Goal: Task Accomplishment & Management: Manage account settings

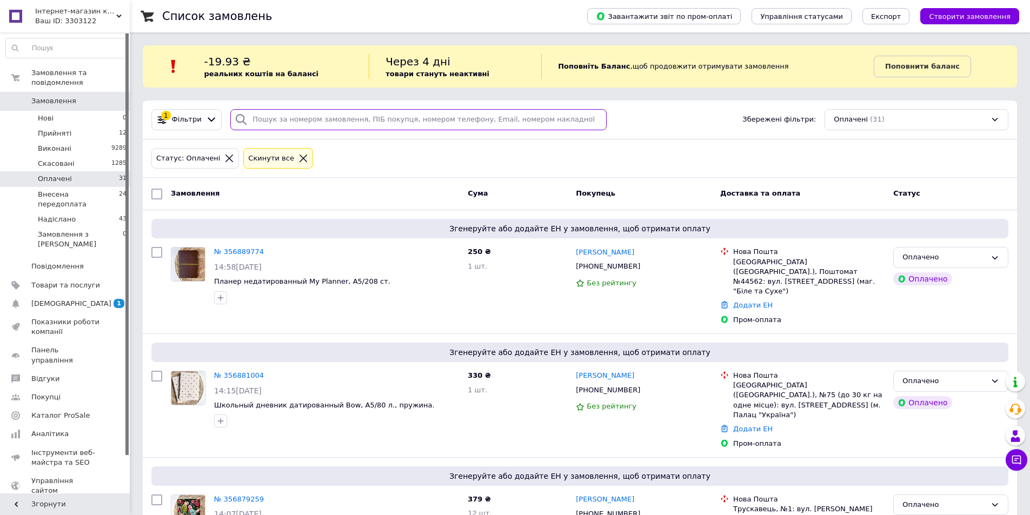
click at [313, 114] on input "search" at bounding box center [418, 119] width 376 height 21
click at [300, 159] on icon at bounding box center [304, 159] width 8 height 8
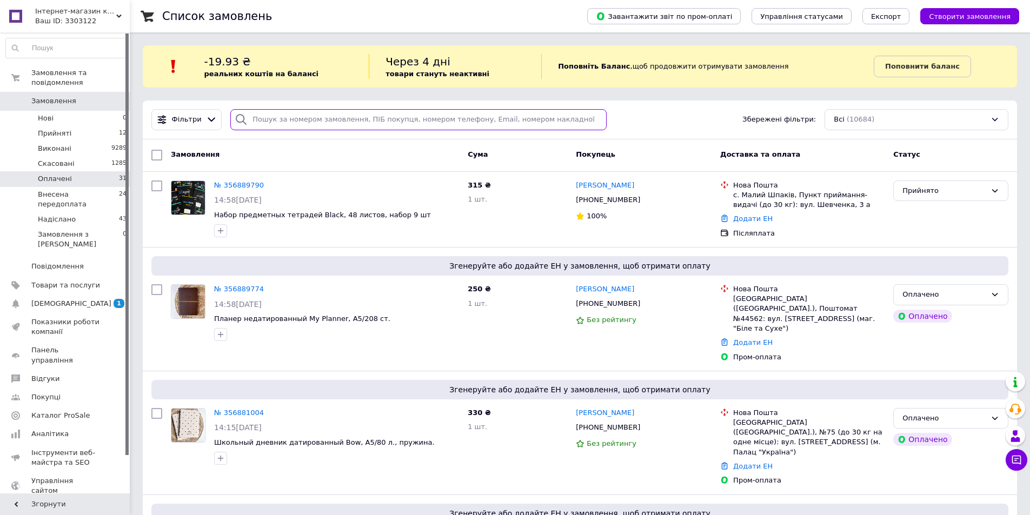
click at [280, 117] on input "search" at bounding box center [418, 119] width 376 height 21
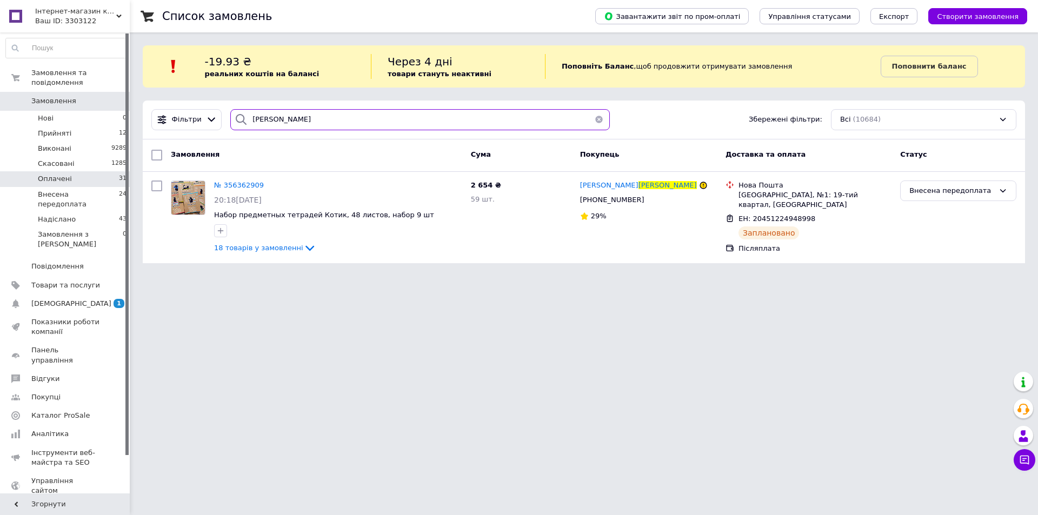
click at [305, 123] on input "ломанчук" at bounding box center [420, 119] width 380 height 21
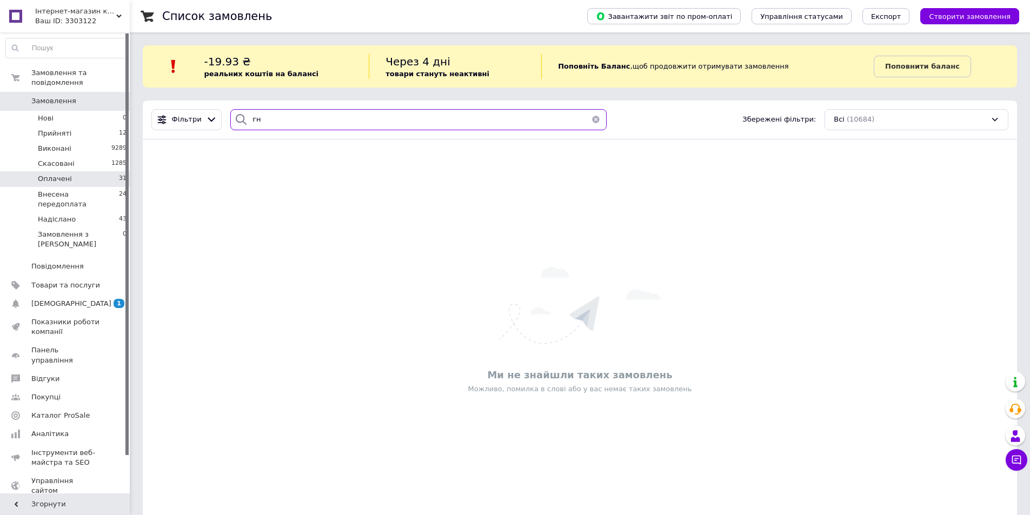
type input "г"
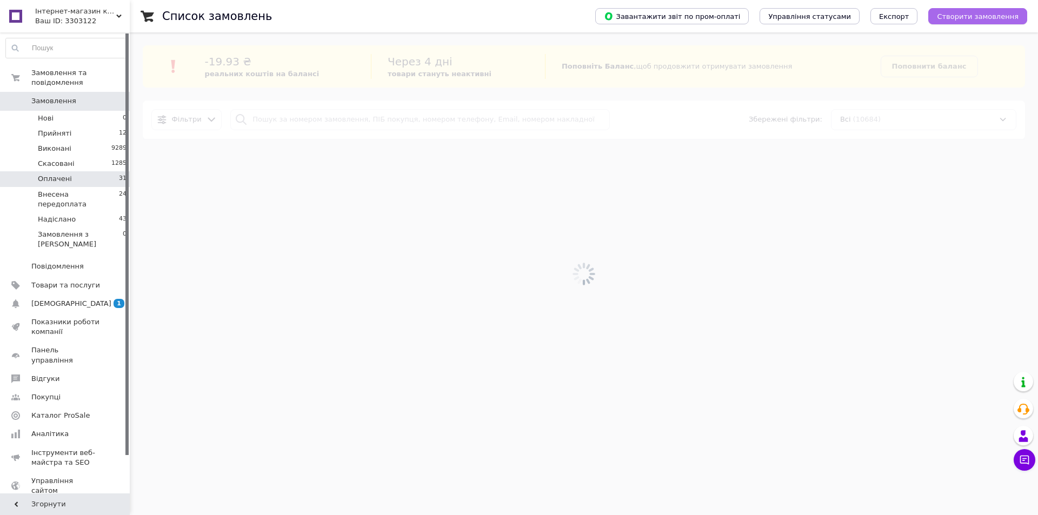
click at [1002, 16] on span "Створити замовлення" at bounding box center [978, 16] width 82 height 8
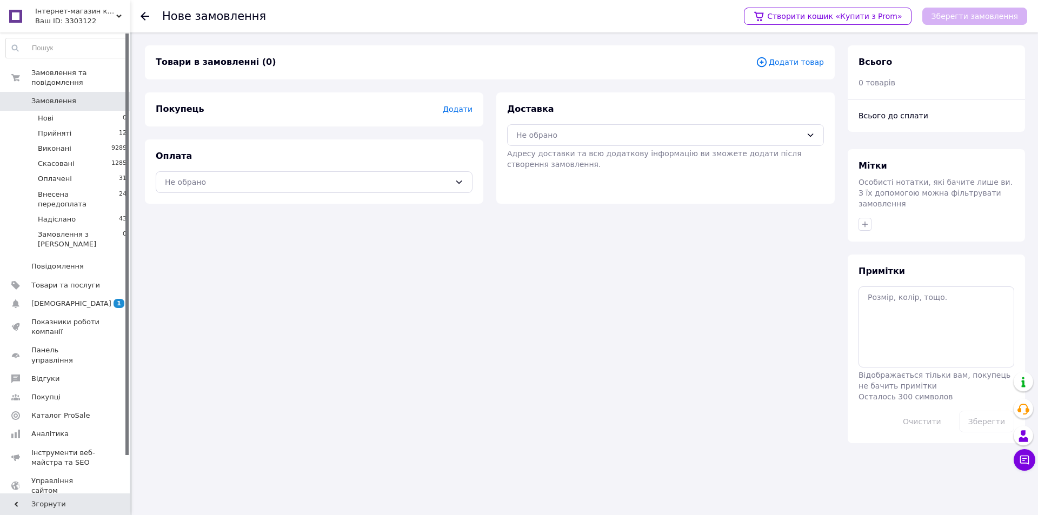
click at [480, 112] on div "Покупець Додати" at bounding box center [314, 109] width 338 height 34
click at [445, 106] on div "Покупець Додати" at bounding box center [314, 109] width 317 height 12
click at [460, 108] on span "Додати" at bounding box center [458, 109] width 30 height 9
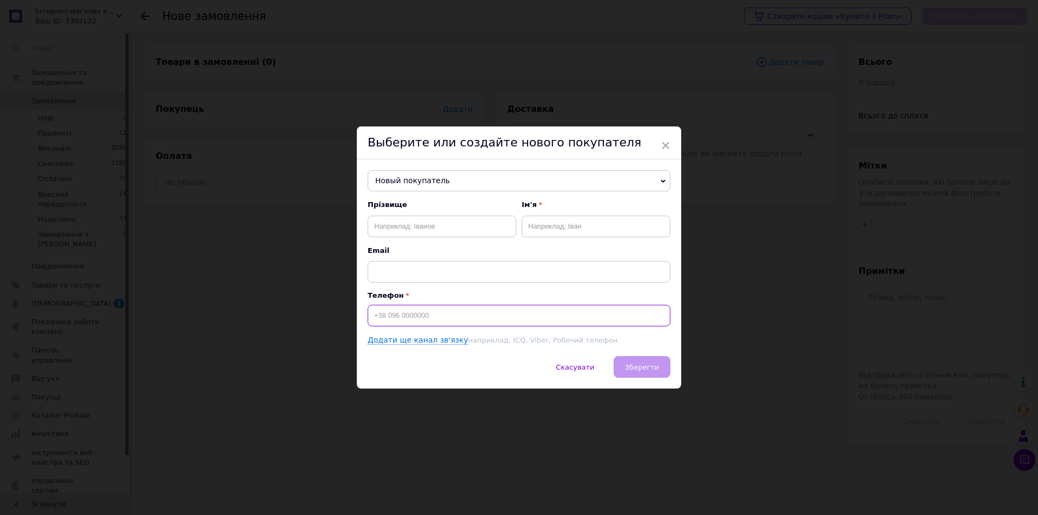
click at [407, 317] on input at bounding box center [519, 316] width 303 height 22
type input "+380683366805"
click at [467, 230] on input "text" at bounding box center [442, 227] width 149 height 22
type input "Гнівошевська"
click at [539, 233] on input "text" at bounding box center [596, 227] width 149 height 22
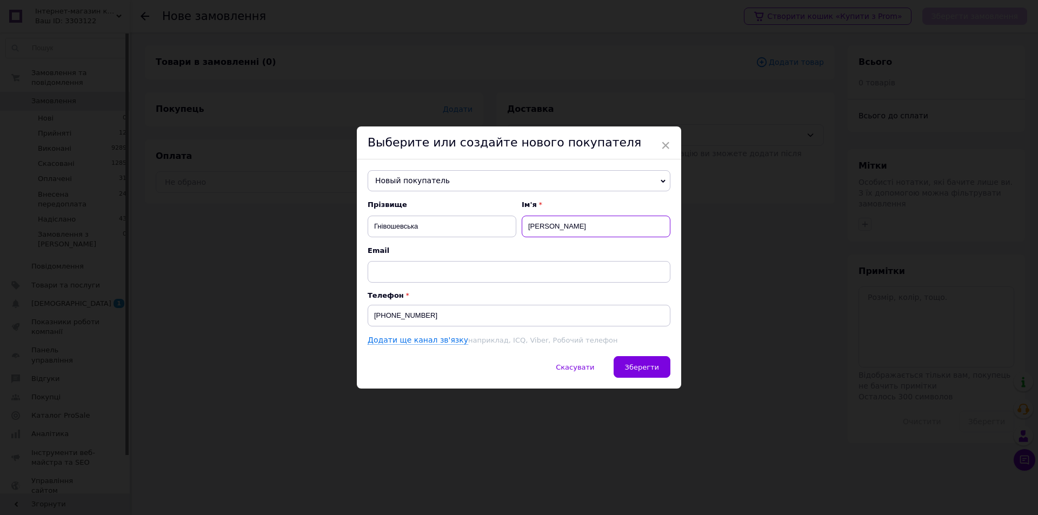
type input "оЛЬГА"
click at [538, 228] on input "оЛЬГА" at bounding box center [596, 227] width 149 height 22
type input "Ольга"
click at [650, 368] on span "Зберегти" at bounding box center [642, 367] width 34 height 8
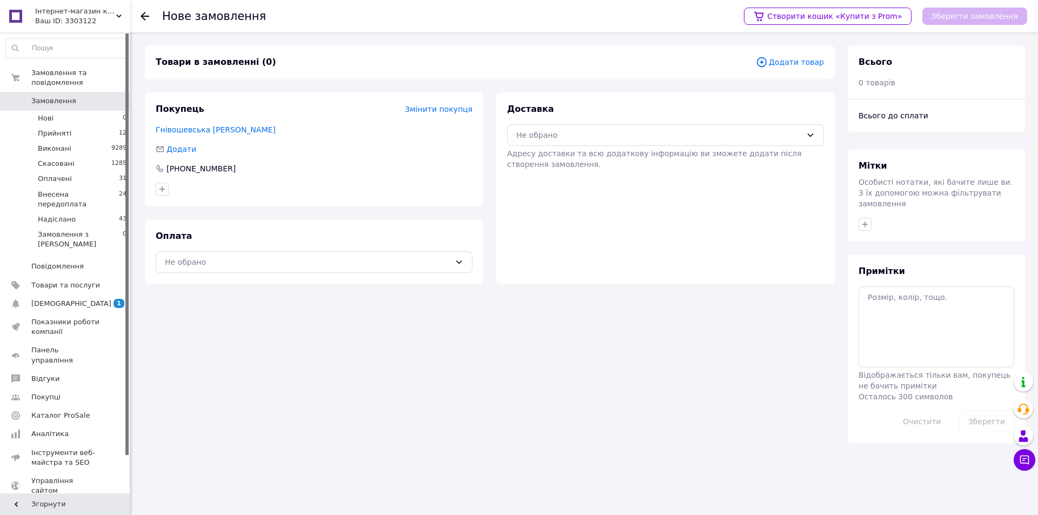
click at [793, 65] on span "Додати товар" at bounding box center [790, 62] width 68 height 12
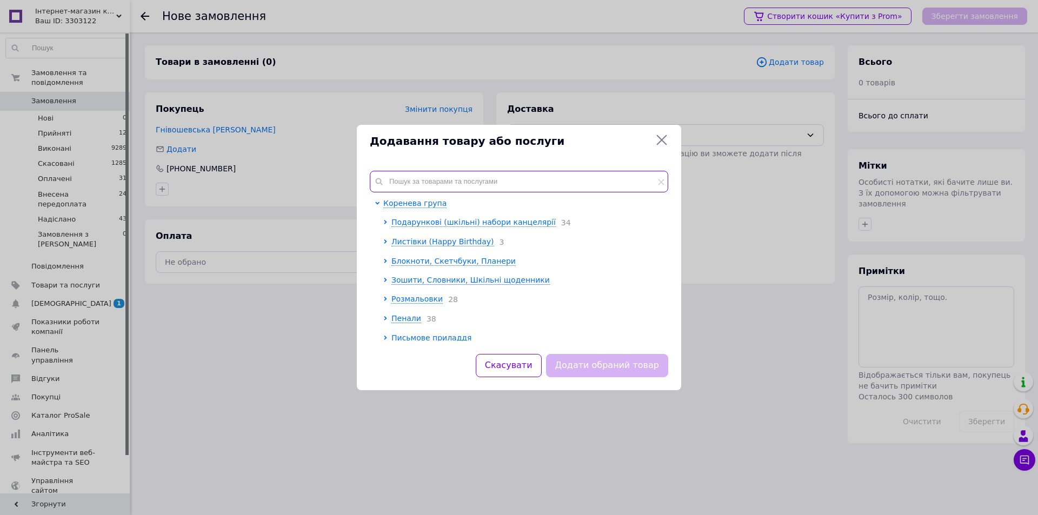
click at [543, 177] on input "text" at bounding box center [519, 182] width 298 height 22
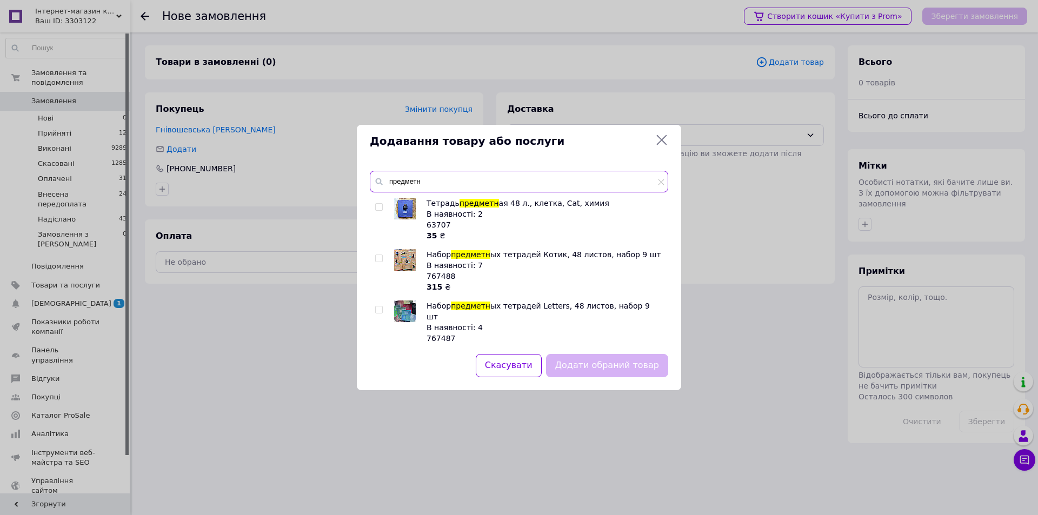
type input "предметн"
click at [378, 257] on input "checkbox" at bounding box center [378, 258] width 7 height 7
checkbox input "true"
click at [381, 308] on input "checkbox" at bounding box center [378, 310] width 7 height 7
checkbox input "true"
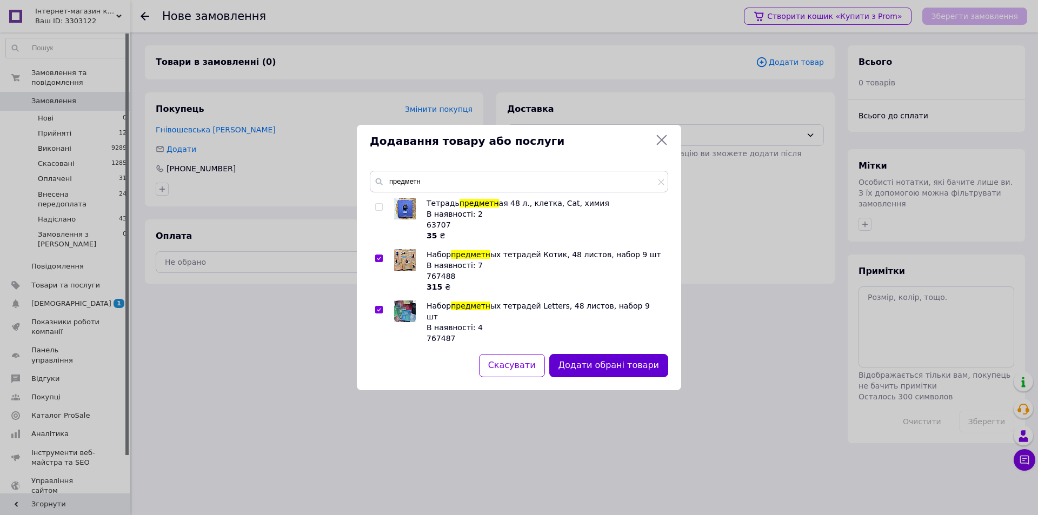
click at [622, 367] on button "Додати обрані товари" at bounding box center [608, 365] width 119 height 23
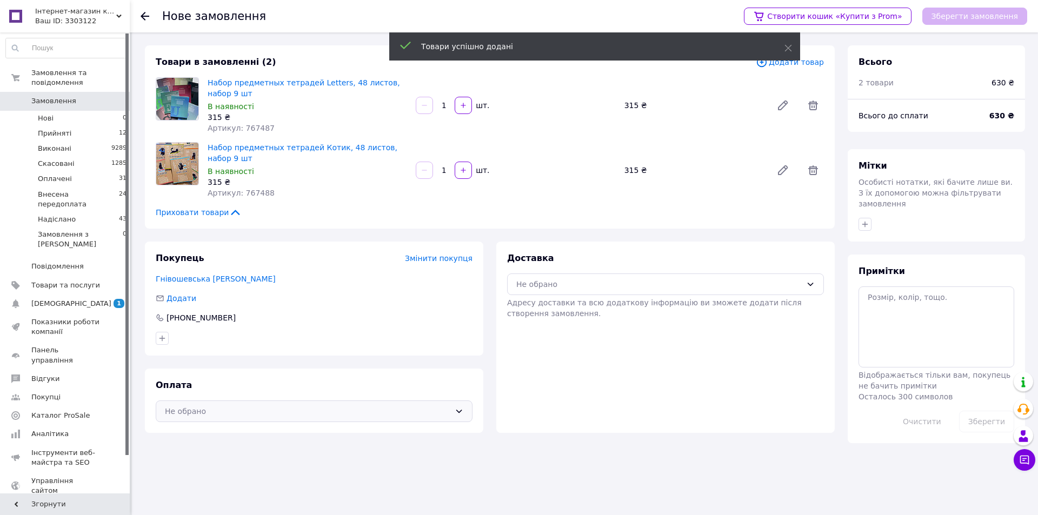
click at [348, 414] on div "Не обрано" at bounding box center [307, 412] width 285 height 12
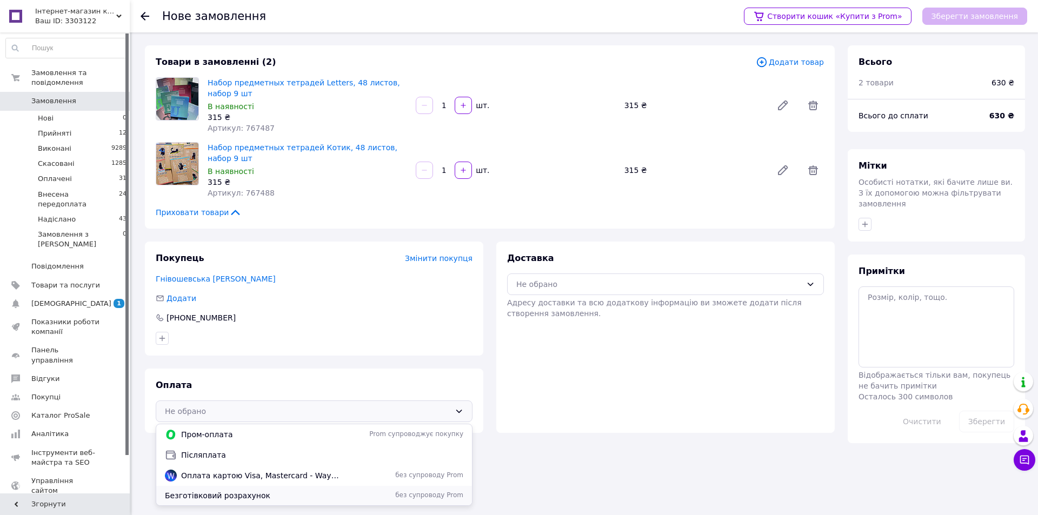
click at [231, 497] on span "Безготівковий розрахунок" at bounding box center [253, 495] width 177 height 11
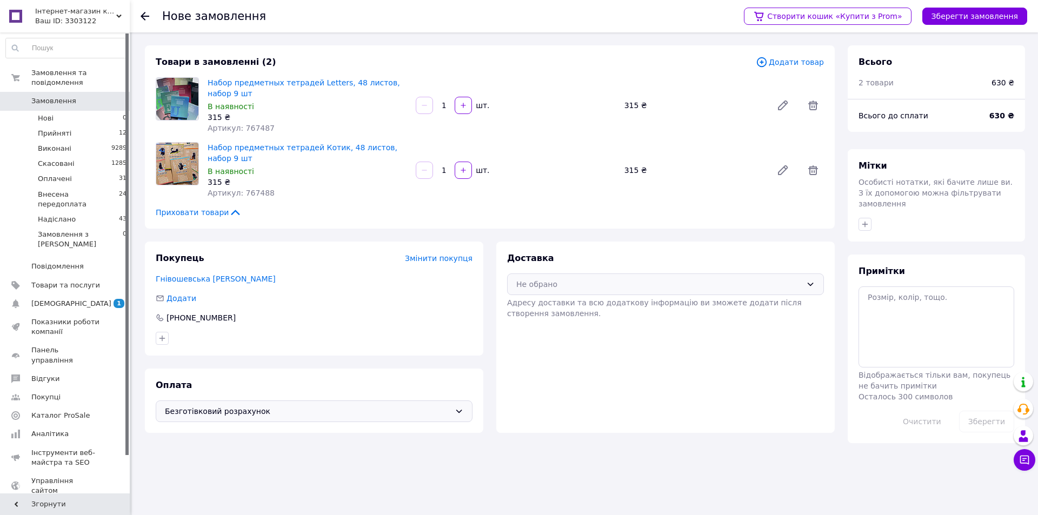
click at [587, 282] on div "Не обрано" at bounding box center [658, 284] width 285 height 12
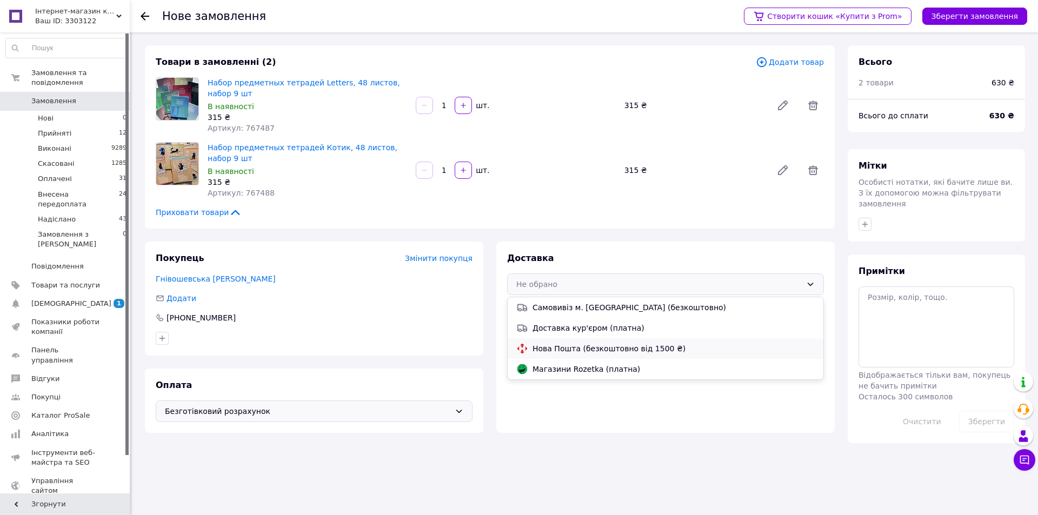
click at [569, 343] on div "Нова Пошта (безкоштовно від 1500 ₴)" at bounding box center [665, 349] width 303 height 12
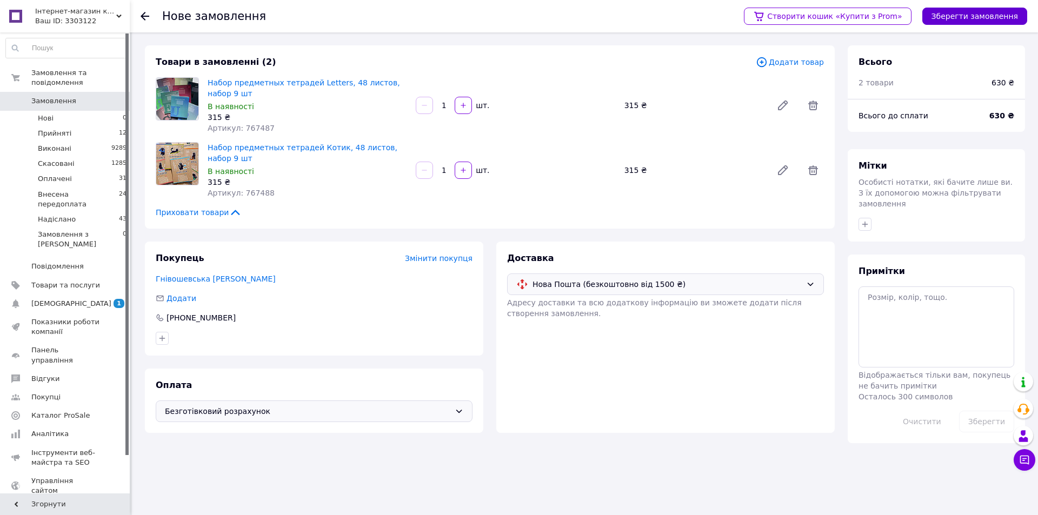
click at [971, 15] on button "Зберегти замовлення" at bounding box center [974, 16] width 105 height 17
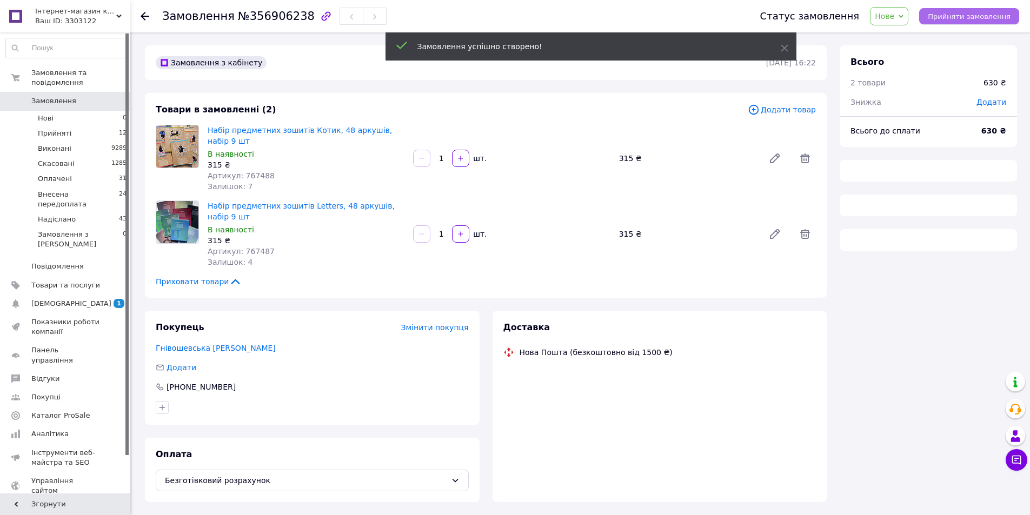
click at [968, 16] on span "Прийняти замовлення" at bounding box center [969, 16] width 83 height 8
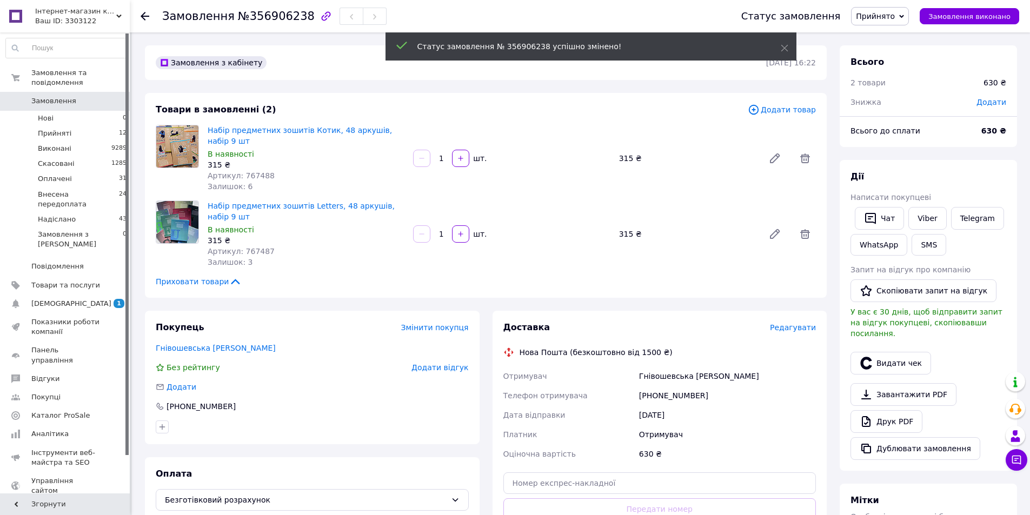
click at [899, 21] on span "Прийнято" at bounding box center [880, 16] width 58 height 18
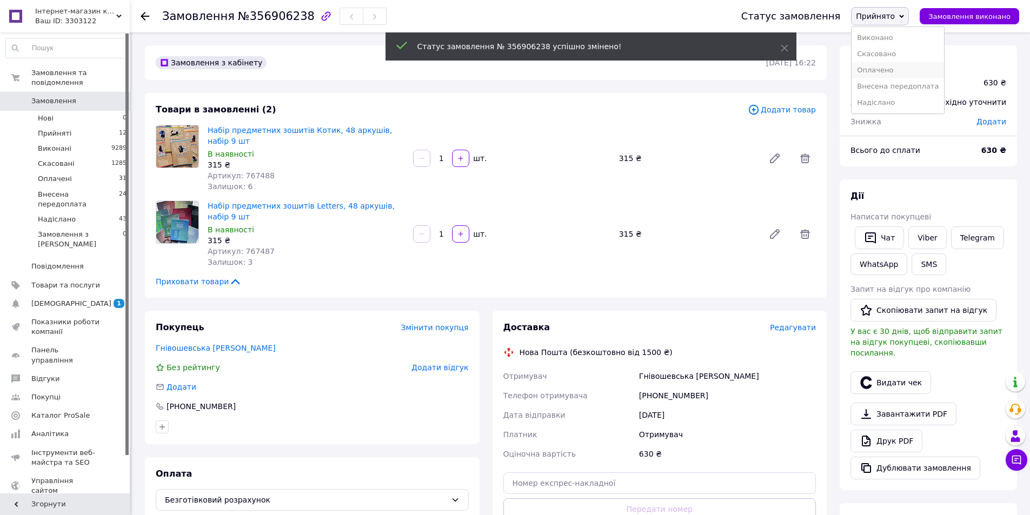
click at [896, 72] on li "Оплачено" at bounding box center [898, 70] width 92 height 16
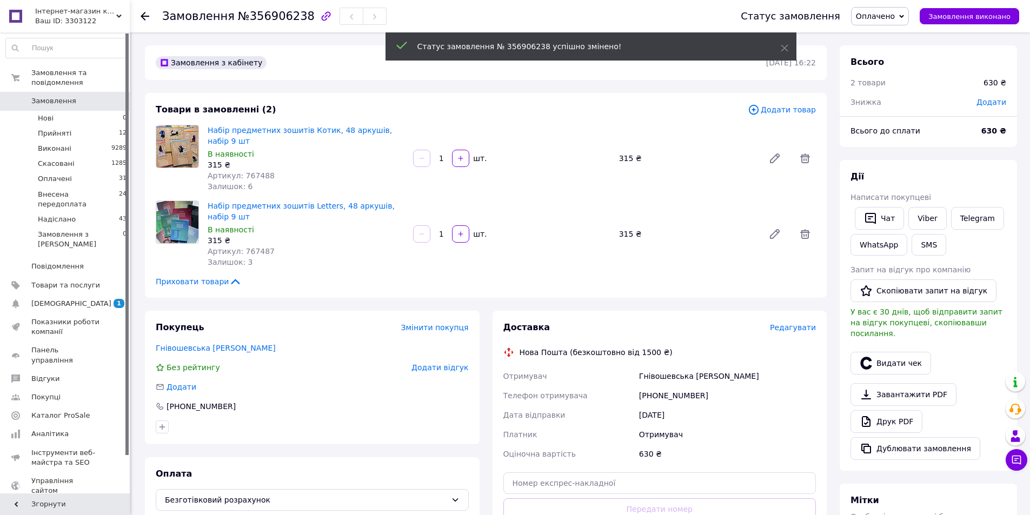
click at [798, 323] on span "Редагувати" at bounding box center [793, 327] width 46 height 9
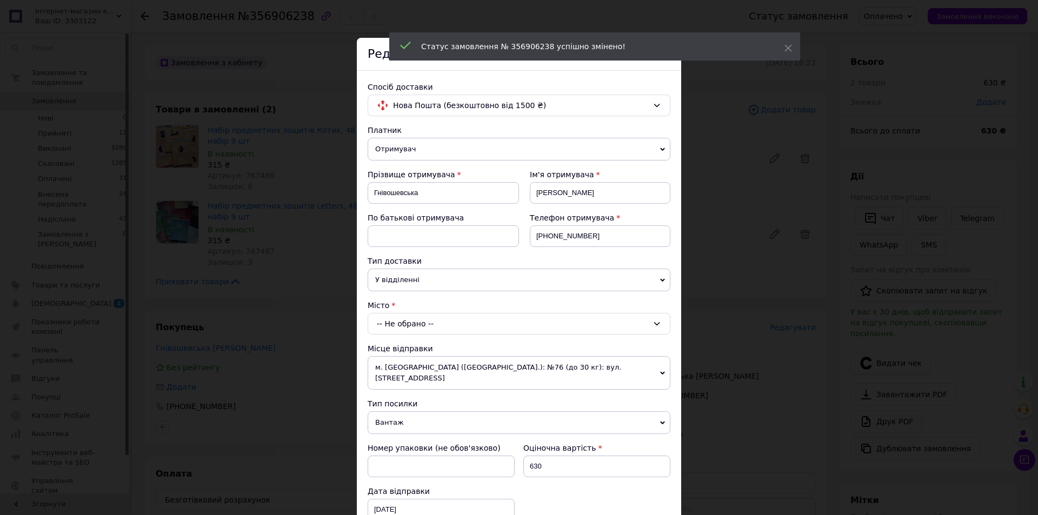
click at [453, 325] on div "-- Не обрано --" at bounding box center [519, 324] width 303 height 22
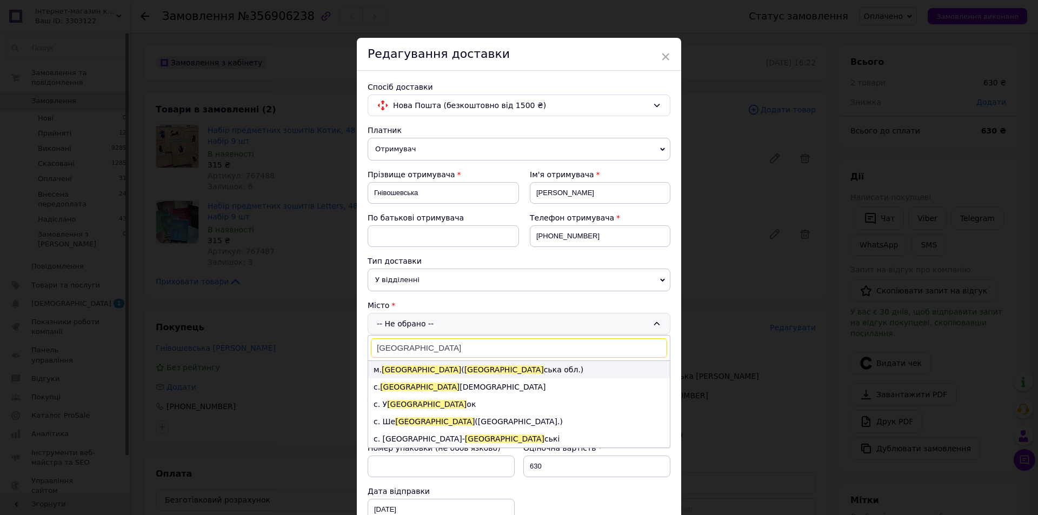
type input "Львів"
click at [451, 372] on li "м. Львів ( Львів ська обл.)" at bounding box center [519, 369] width 302 height 17
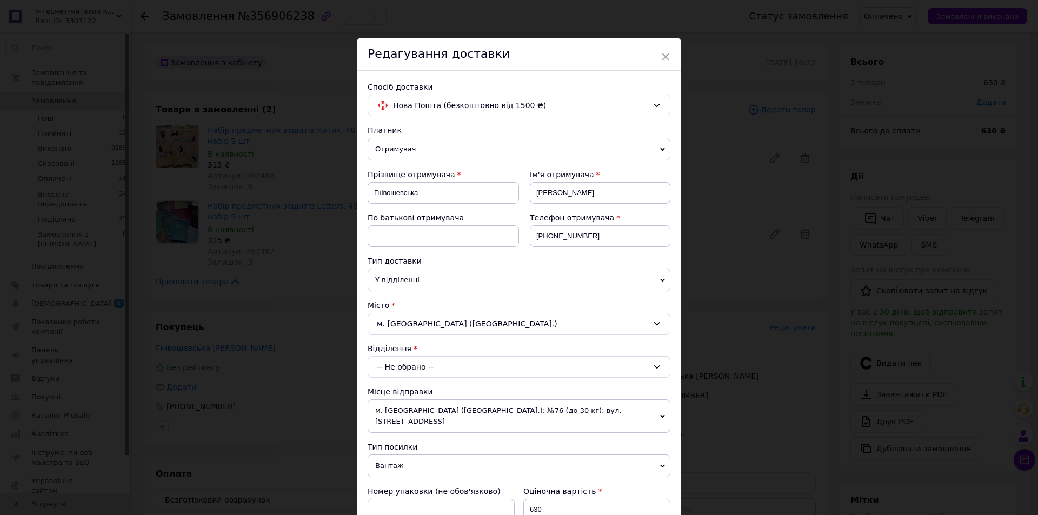
click at [446, 371] on div "-- Не обрано --" at bounding box center [519, 367] width 303 height 22
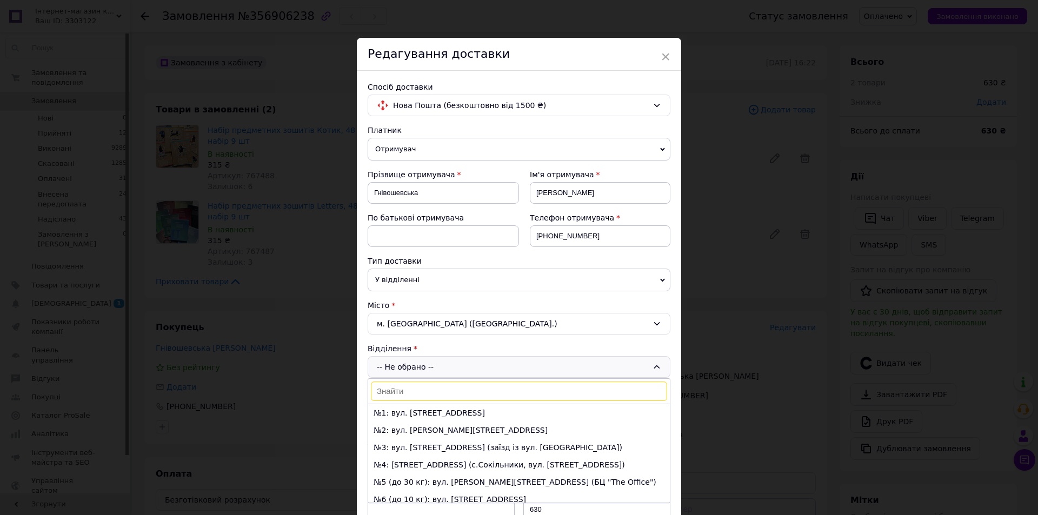
click at [446, 371] on div "-- Не обрано -- №1: вул. Городоцька, 359 №2: вул. Пластова, 7 №3: вул. Угорська…" at bounding box center [519, 367] width 303 height 22
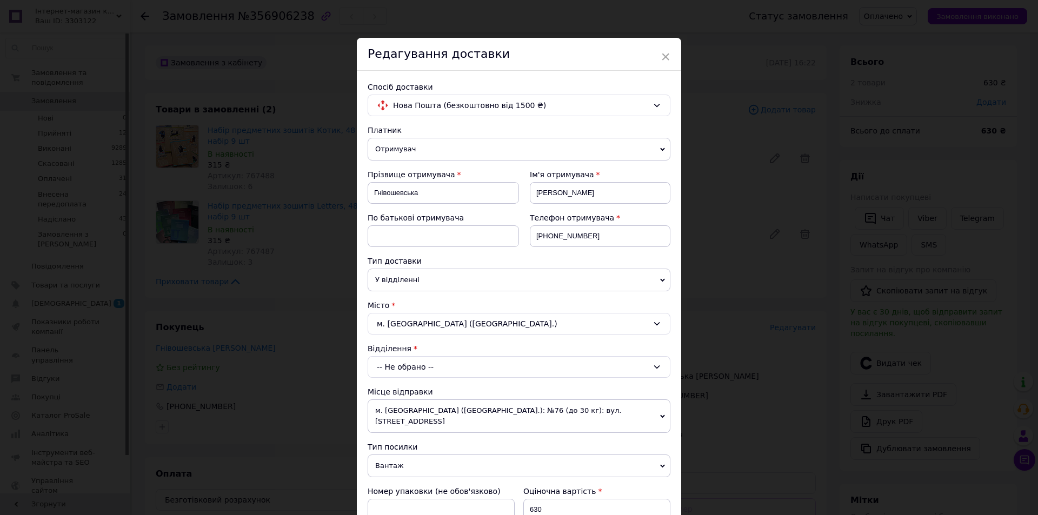
click at [460, 274] on span "У відділенні" at bounding box center [519, 280] width 303 height 23
click at [421, 318] on li "В поштоматі" at bounding box center [519, 317] width 303 height 16
click at [402, 370] on div "-- Не обрано --" at bounding box center [519, 367] width 303 height 22
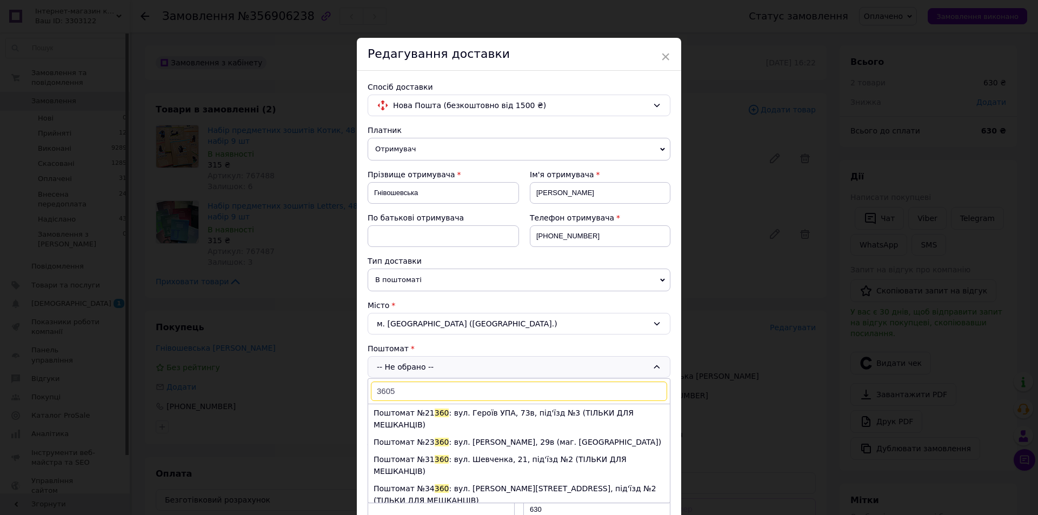
type input "36054"
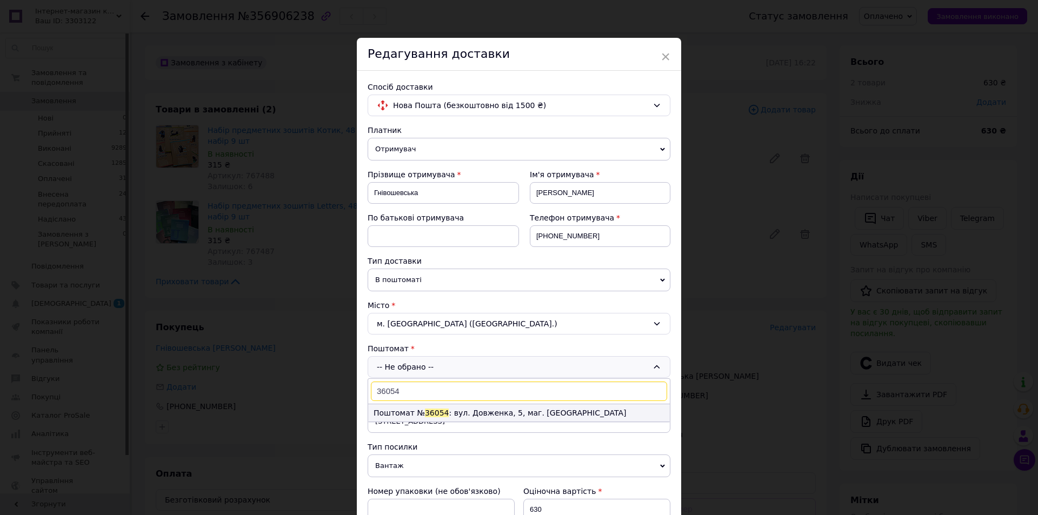
click at [428, 411] on span "36054" at bounding box center [437, 413] width 24 height 9
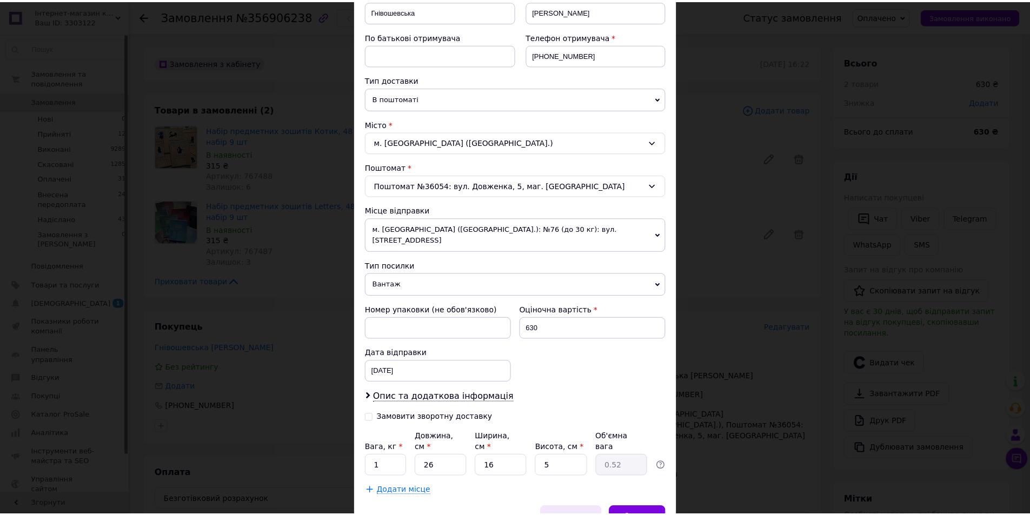
scroll to position [222, 0]
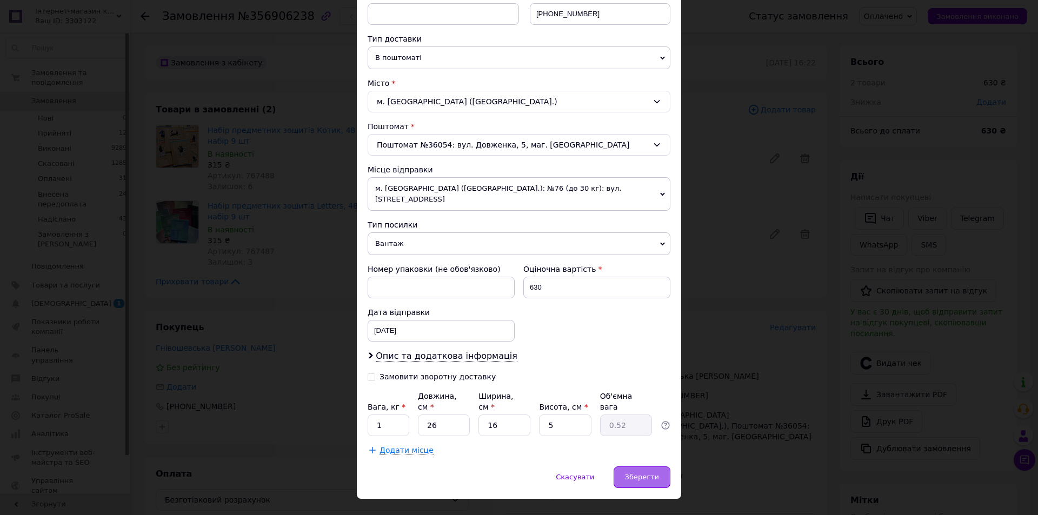
click at [657, 473] on span "Зберегти" at bounding box center [642, 477] width 34 height 8
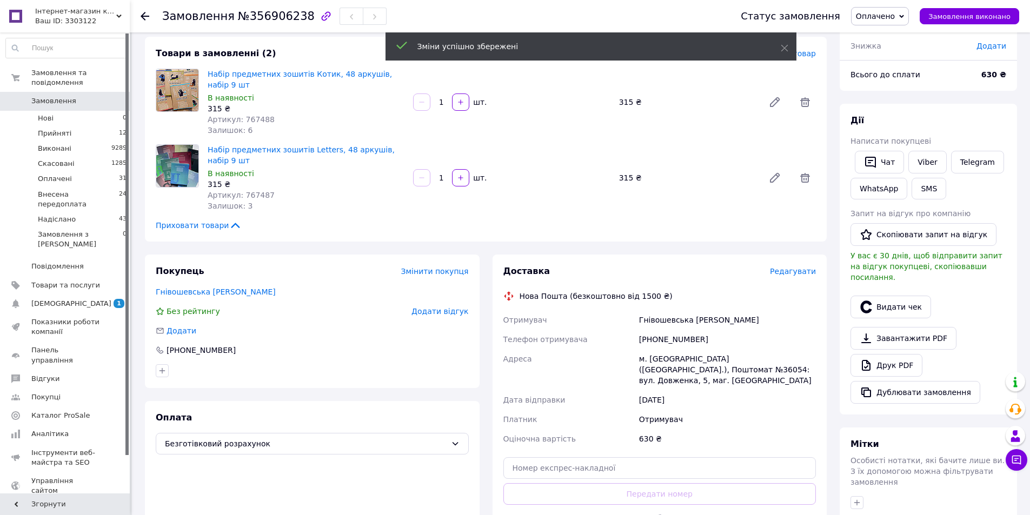
scroll to position [310, 0]
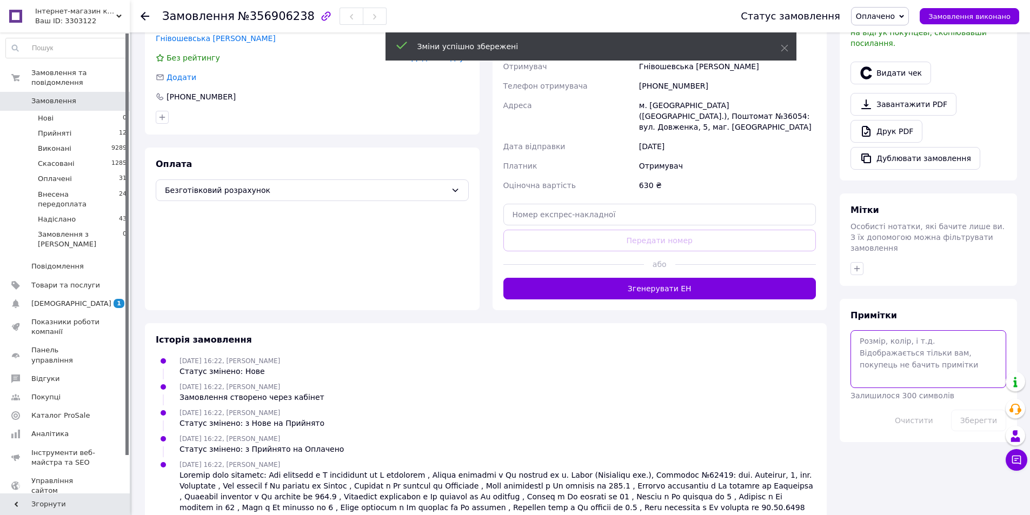
click at [896, 342] on textarea at bounding box center [928, 358] width 156 height 57
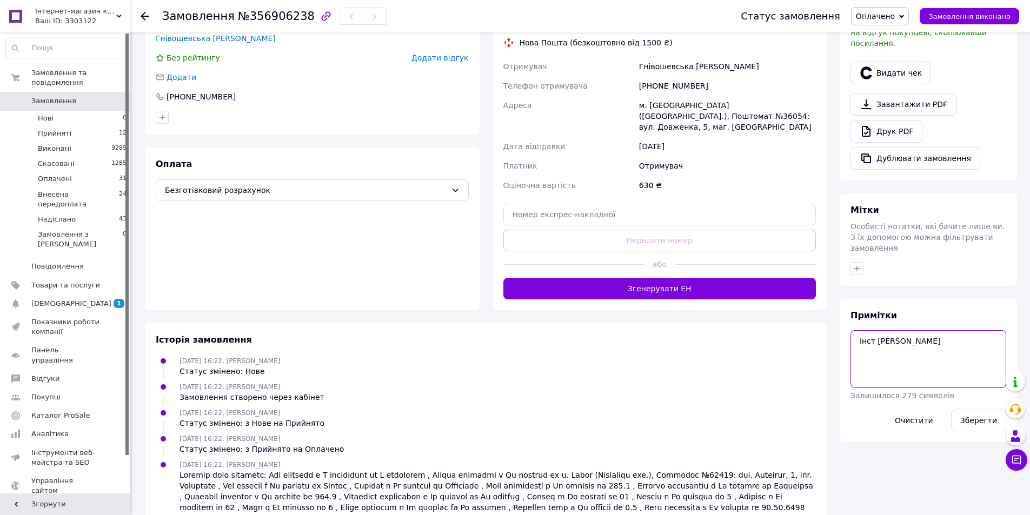
click at [904, 330] on textarea "інст Оля Гнывошевська" at bounding box center [928, 358] width 156 height 57
type textarea "інст Оля Гнівошевська"
click at [976, 410] on button "Зберегти" at bounding box center [978, 421] width 55 height 22
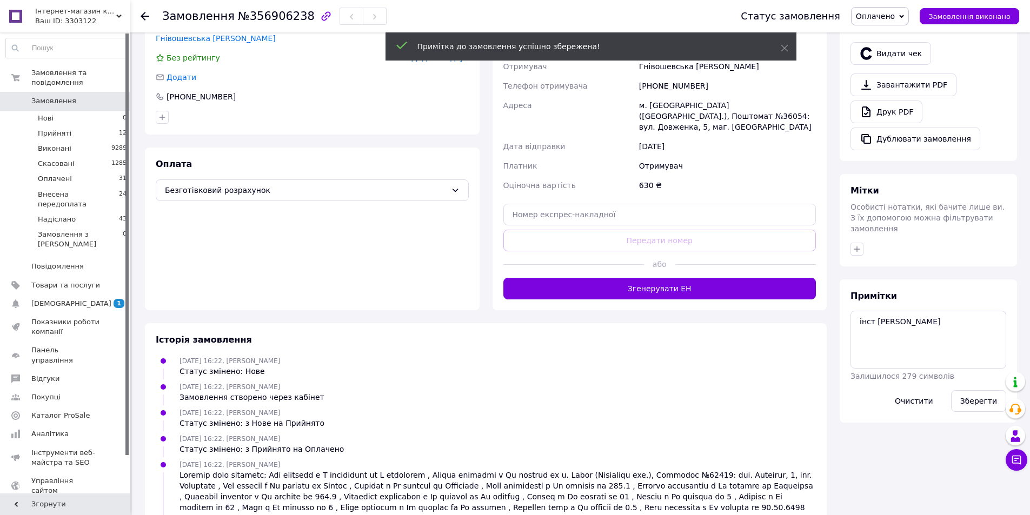
click at [59, 96] on span "Замовлення" at bounding box center [53, 101] width 45 height 10
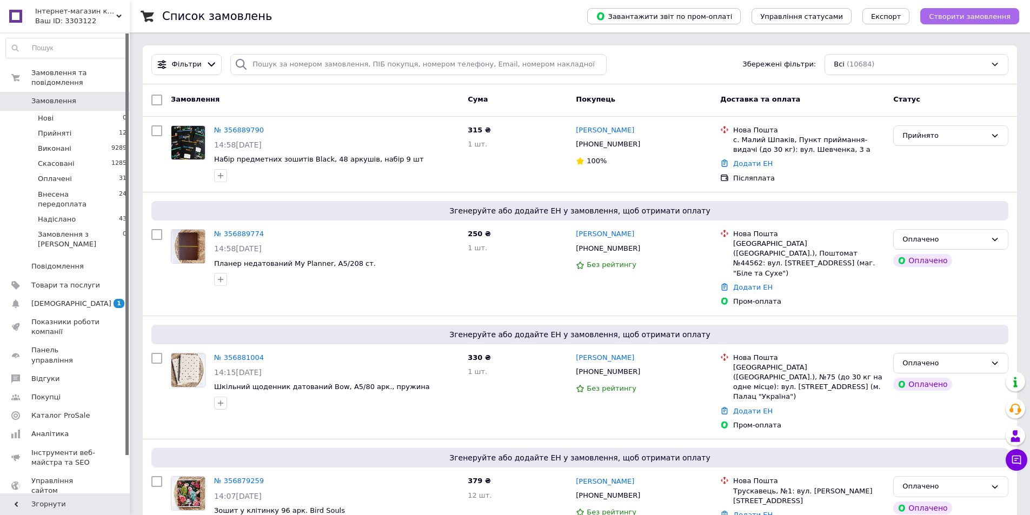
click at [977, 22] on button "Створити замовлення" at bounding box center [969, 16] width 99 height 16
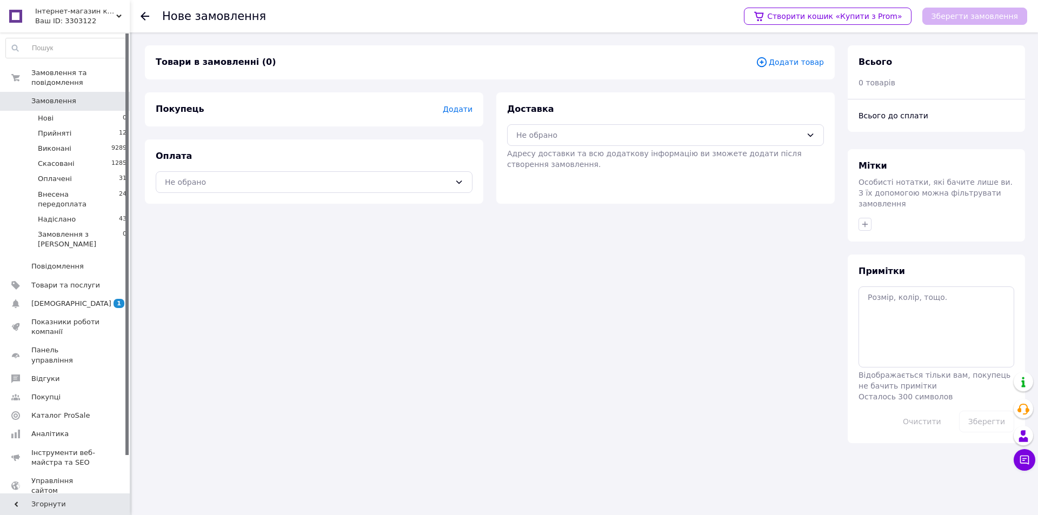
click at [793, 61] on span "Додати товар" at bounding box center [790, 62] width 68 height 12
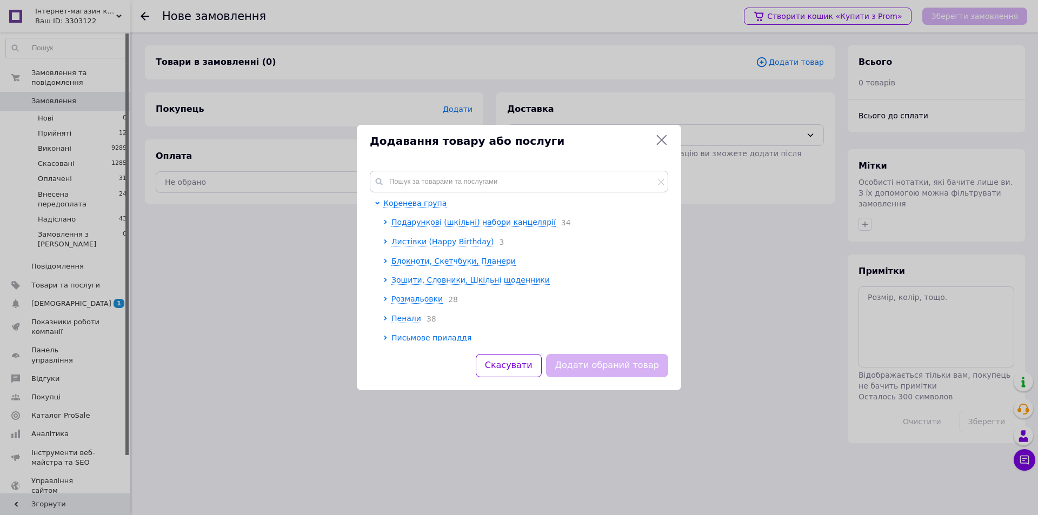
click at [422, 168] on div "Коренева група Подарункові (шкільні) набори канцелярії 34 Листівки (Happy Birth…" at bounding box center [519, 256] width 324 height 196
click at [419, 178] on input "text" at bounding box center [519, 182] width 298 height 22
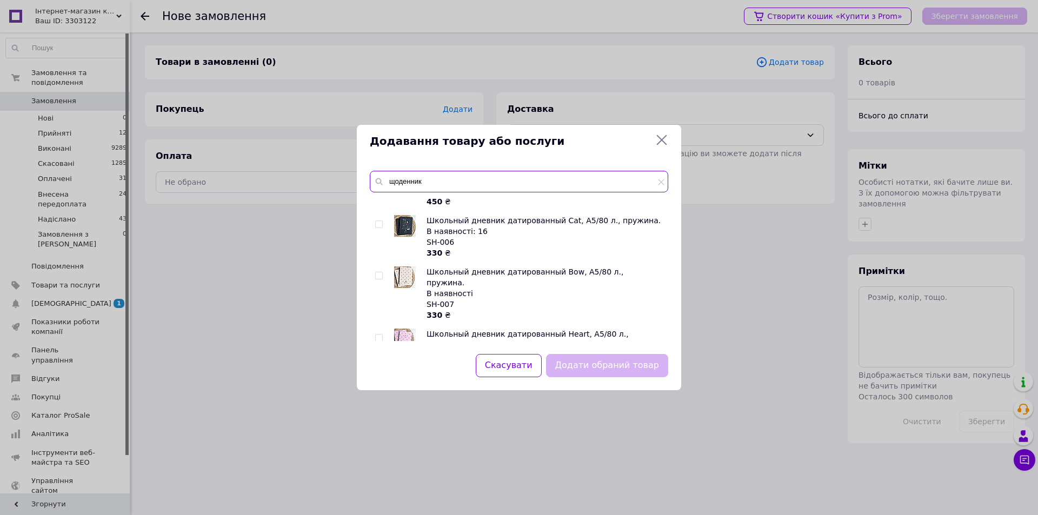
scroll to position [324, 0]
type input "щоденник"
click at [376, 220] on input "checkbox" at bounding box center [378, 223] width 7 height 7
checkbox input "true"
click at [636, 369] on button "Додати обраний товар" at bounding box center [607, 365] width 122 height 23
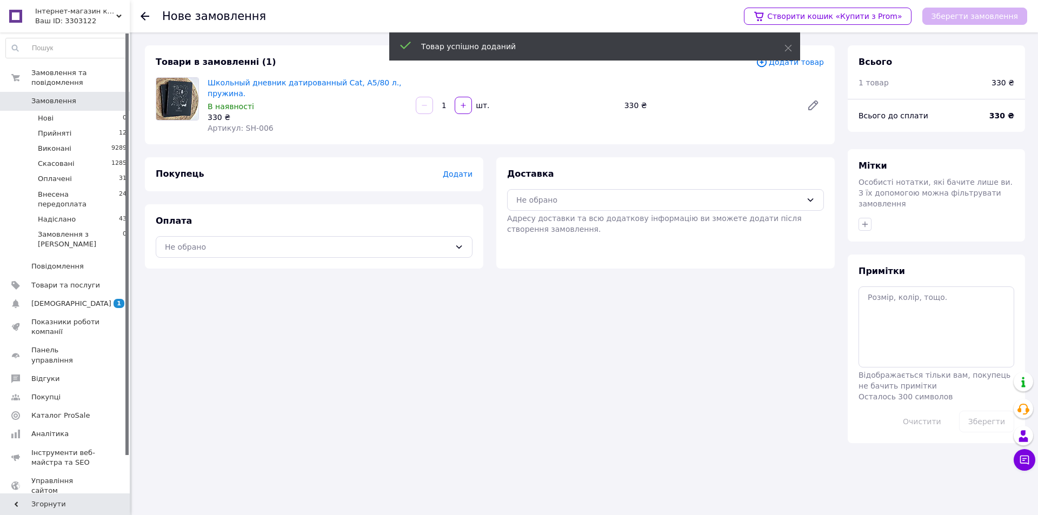
click at [458, 176] on span "Додати" at bounding box center [458, 174] width 30 height 9
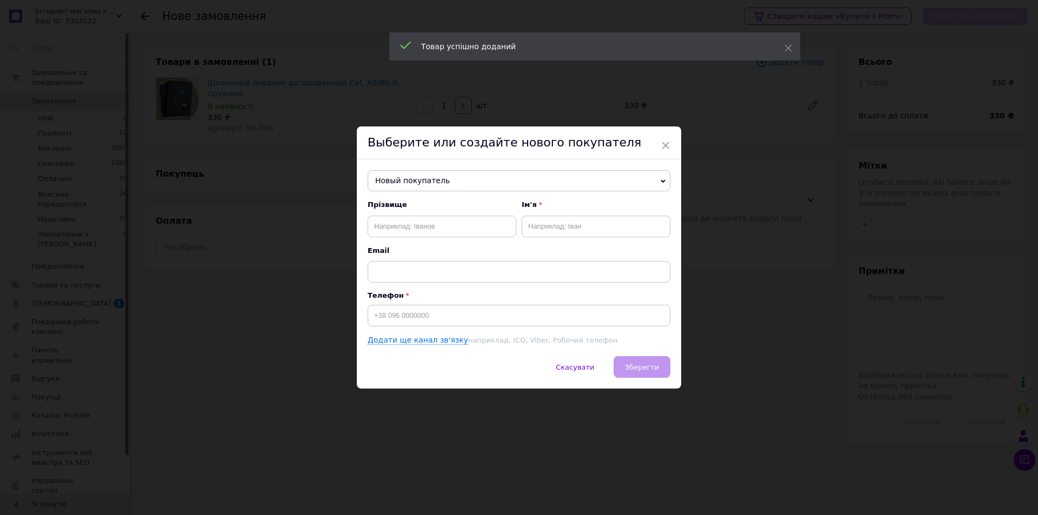
click at [479, 179] on span "Новый покупатель" at bounding box center [519, 181] width 303 height 22
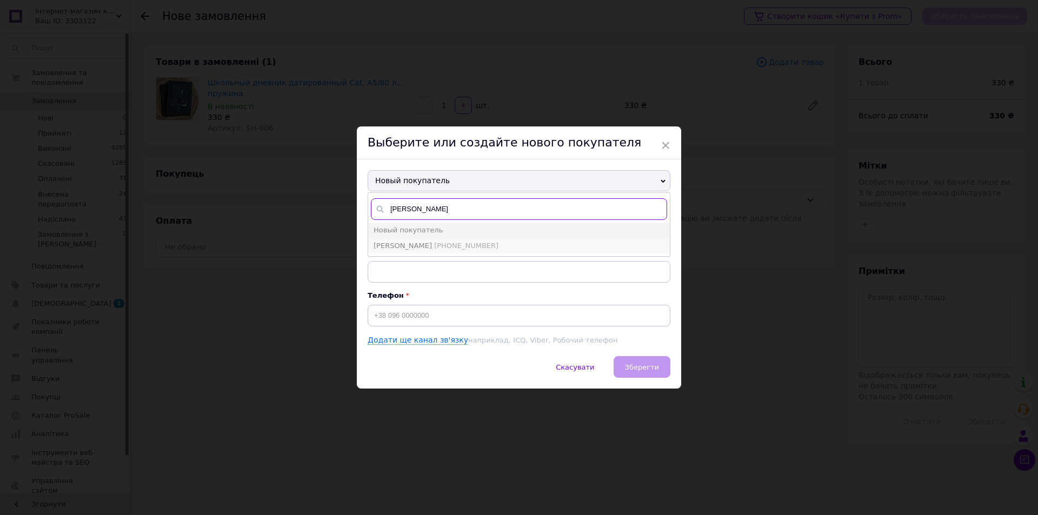
type input "Дрогальчук"
click at [441, 244] on span "+380931668742" at bounding box center [466, 246] width 64 height 8
type input "Дрогальчук Ольга"
type input "+380931668742"
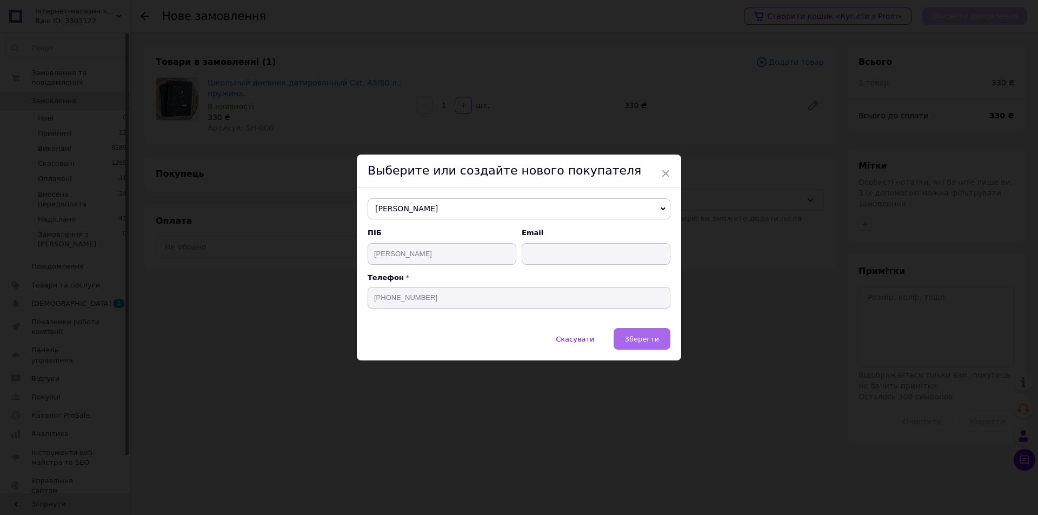
click at [633, 332] on button "Зберегти" at bounding box center [642, 339] width 57 height 22
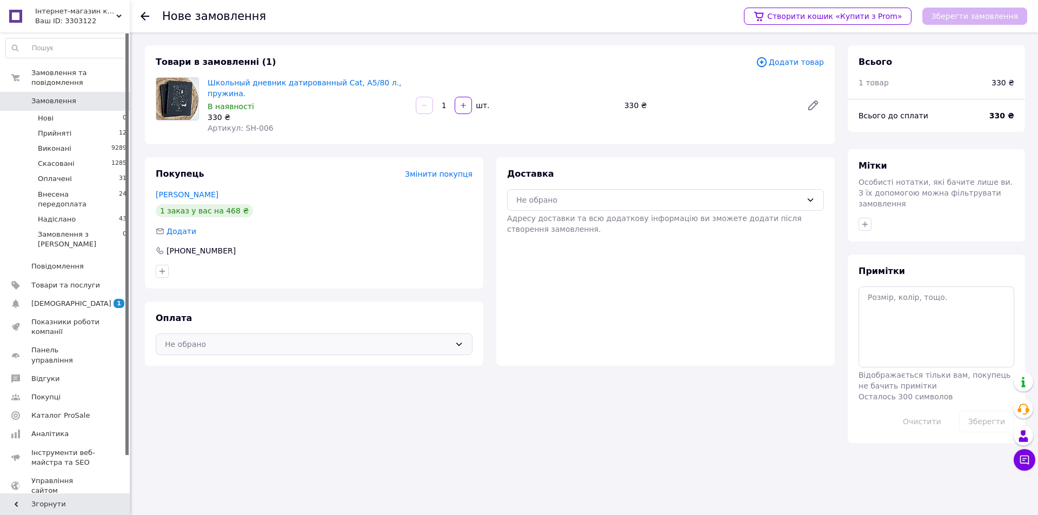
click at [324, 344] on div "Не обрано" at bounding box center [307, 344] width 285 height 12
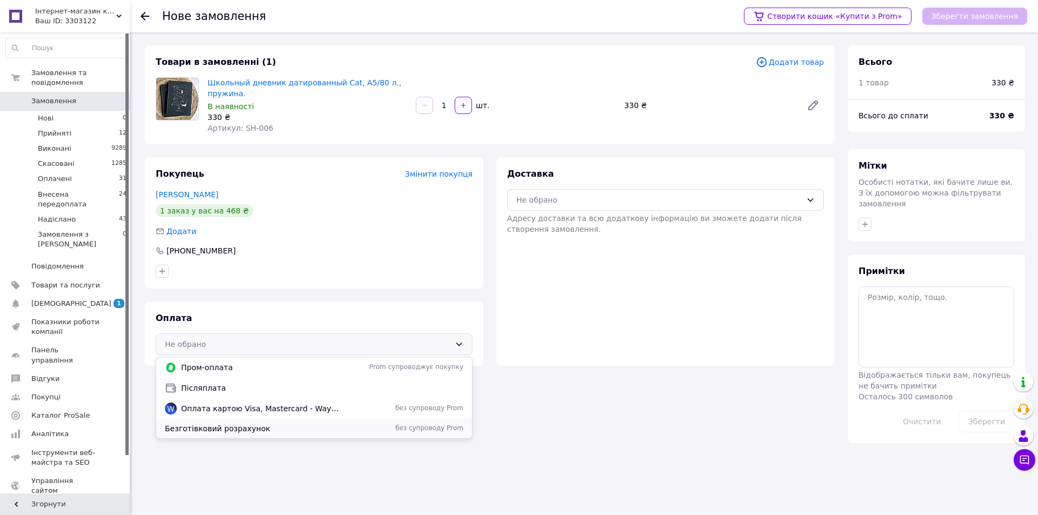
click at [203, 428] on span "Безготівковий розрахунок" at bounding box center [253, 428] width 177 height 11
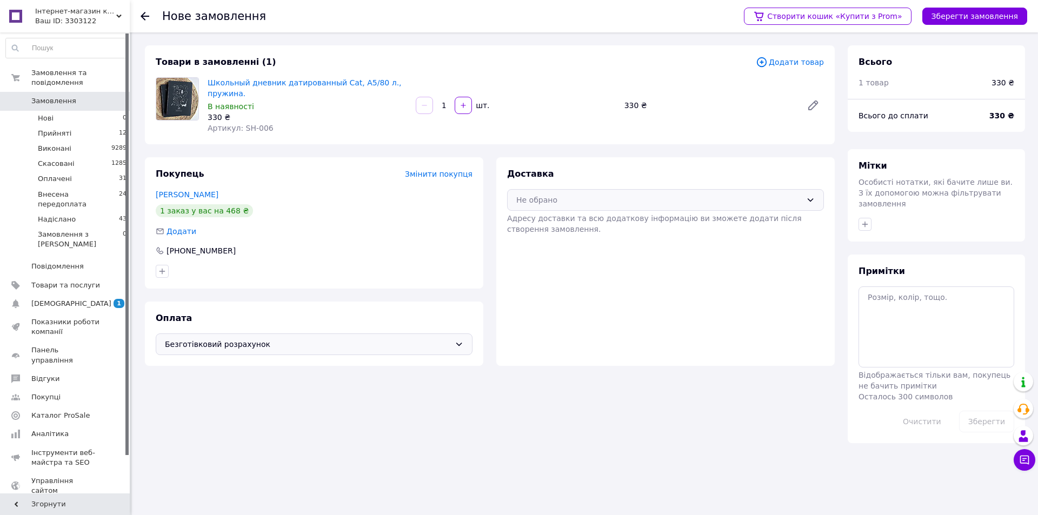
click at [612, 199] on div "Не обрано" at bounding box center [658, 200] width 285 height 12
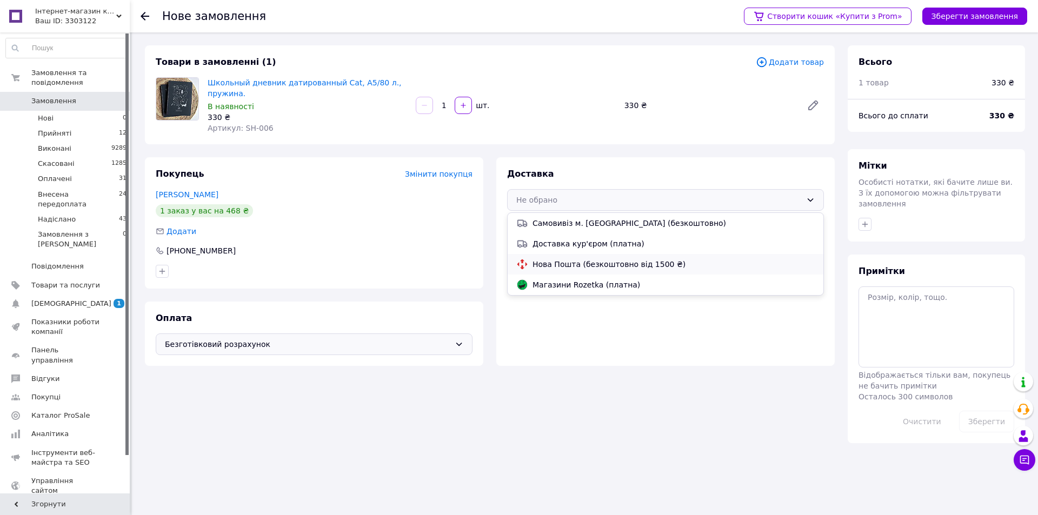
click at [577, 264] on span "Нова Пошта (безкоштовно від 1500 ₴)" at bounding box center [674, 264] width 282 height 11
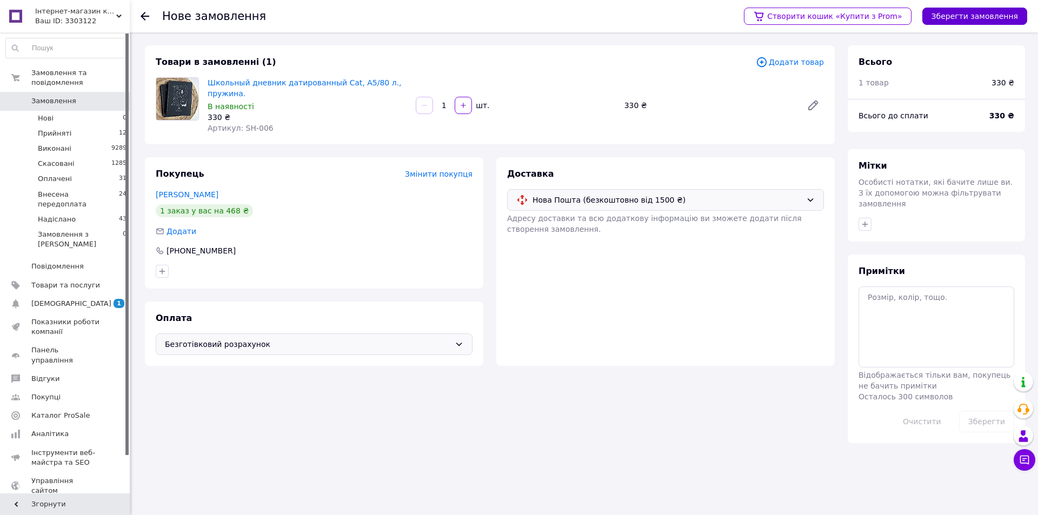
click at [1008, 14] on button "Зберегти замовлення" at bounding box center [974, 16] width 105 height 17
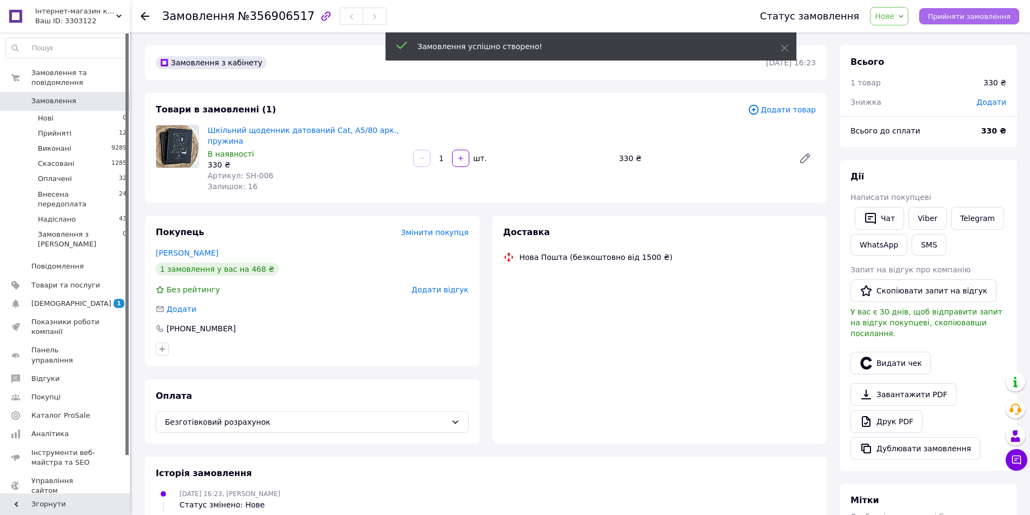
click at [983, 17] on span "Прийняти замовлення" at bounding box center [969, 16] width 83 height 8
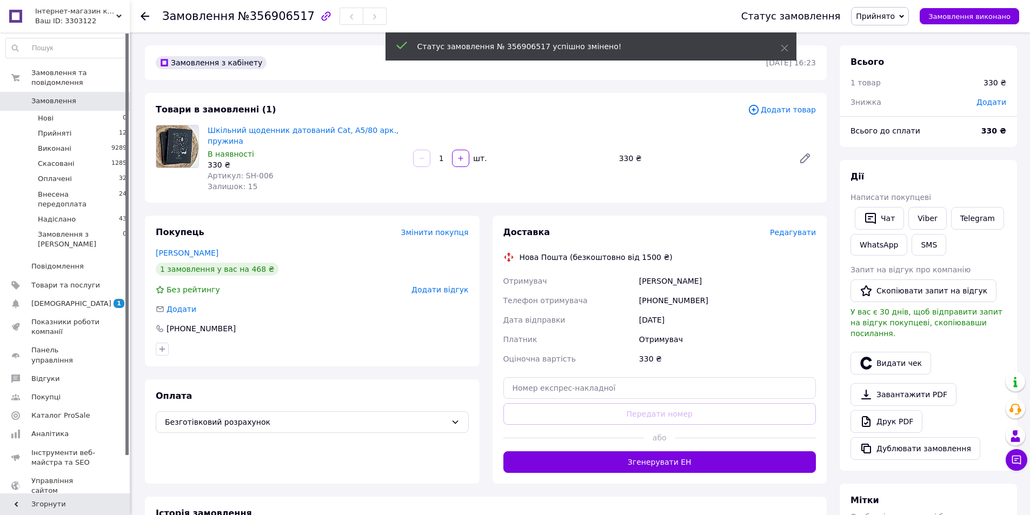
click at [895, 15] on span "Прийнято" at bounding box center [875, 16] width 39 height 9
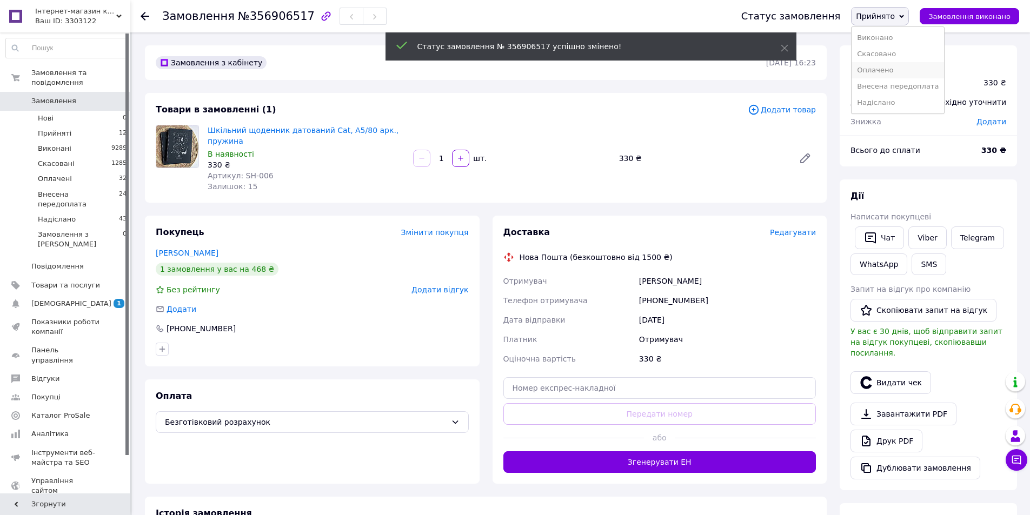
click at [885, 66] on li "Оплачено" at bounding box center [898, 70] width 92 height 16
click at [801, 233] on span "Редагувати" at bounding box center [793, 232] width 46 height 9
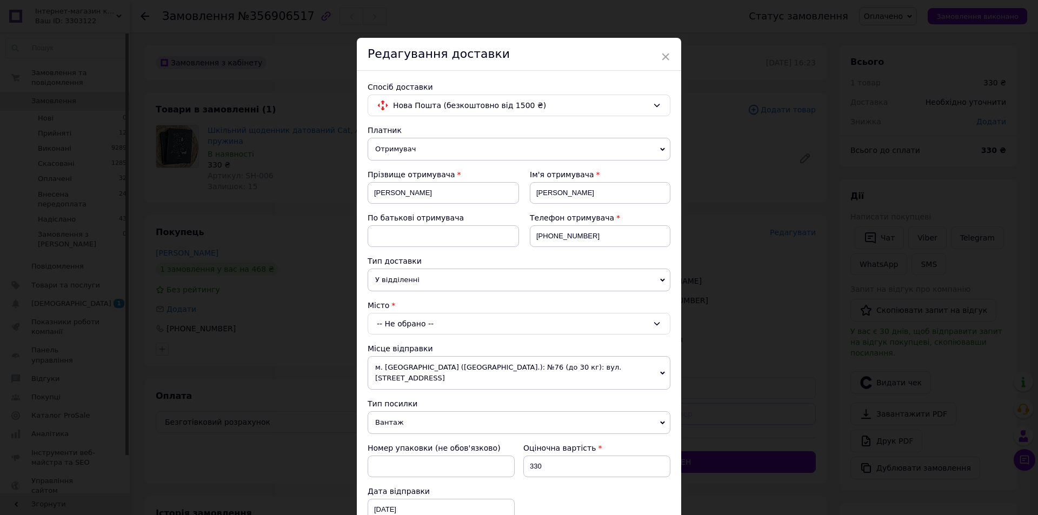
click at [438, 327] on div "-- Не обрано --" at bounding box center [519, 324] width 303 height 22
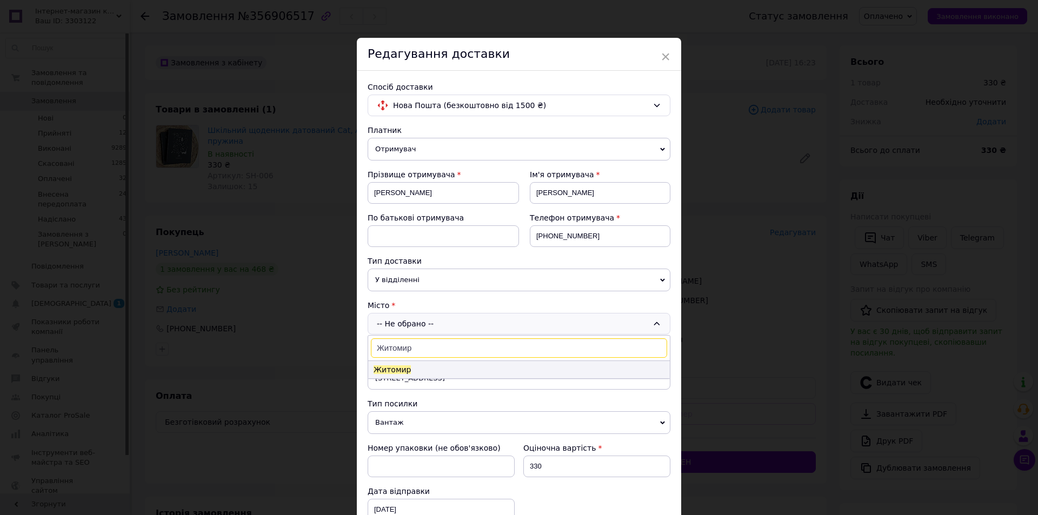
type input "Житомир"
click at [412, 371] on li "Житомир" at bounding box center [519, 369] width 302 height 17
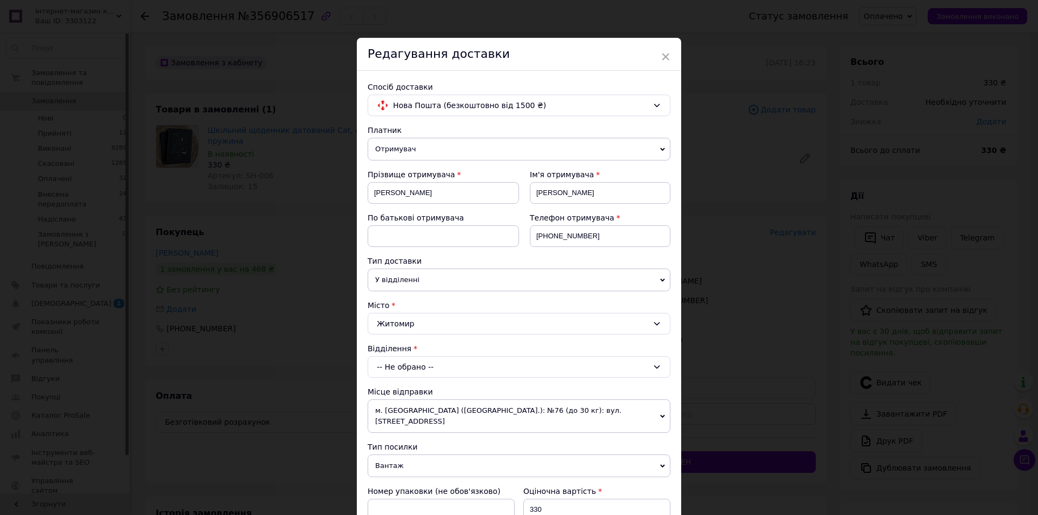
click at [413, 369] on div "-- Не обрано --" at bounding box center [519, 367] width 303 height 22
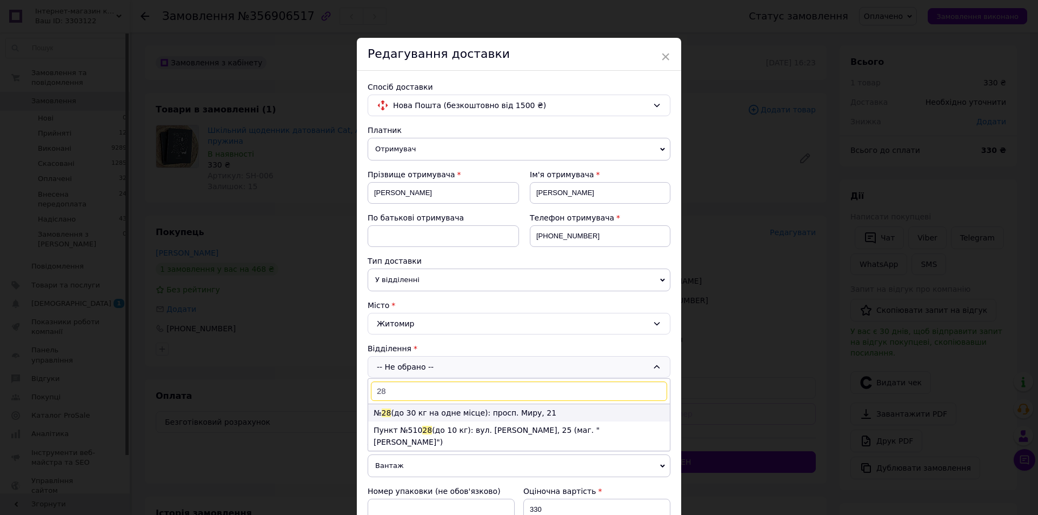
type input "28"
click at [416, 413] on li "№ 28 (до 30 кг на одне місце): просп. Миру, 21" at bounding box center [519, 412] width 302 height 17
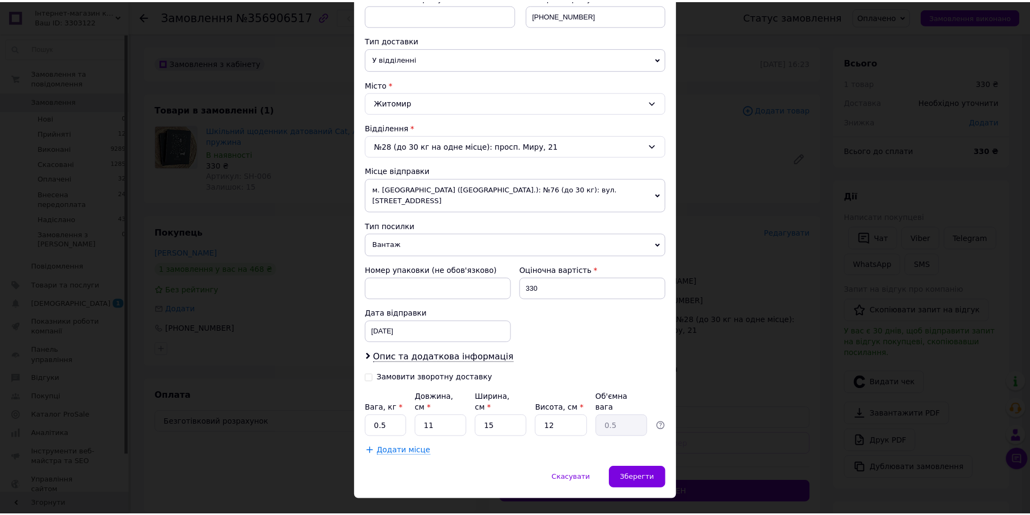
scroll to position [222, 0]
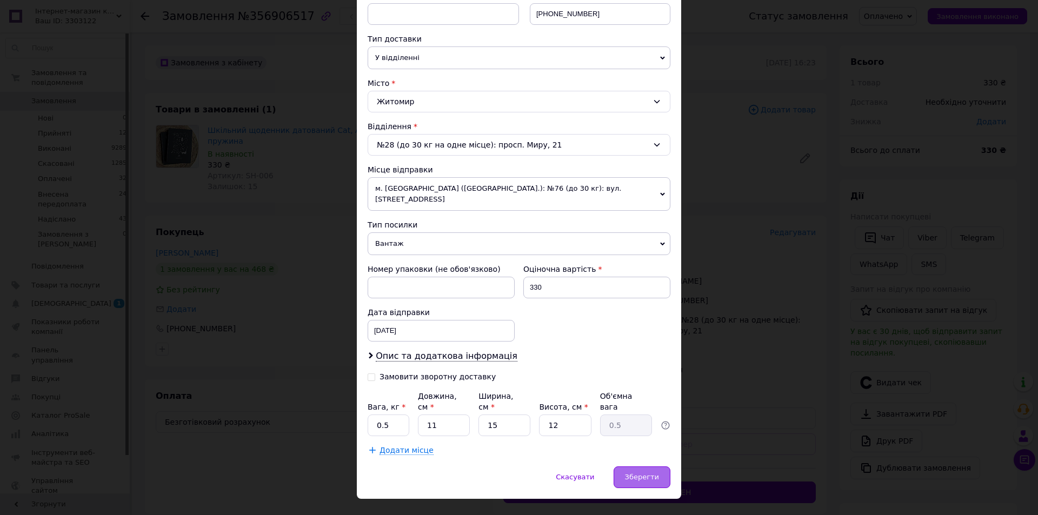
click at [645, 467] on div "Зберегти" at bounding box center [642, 478] width 57 height 22
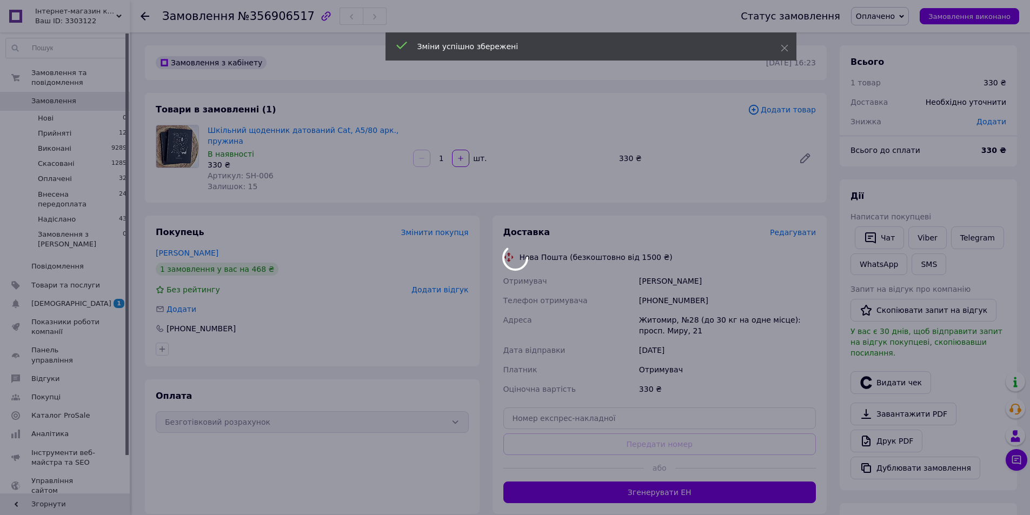
scroll to position [225, 0]
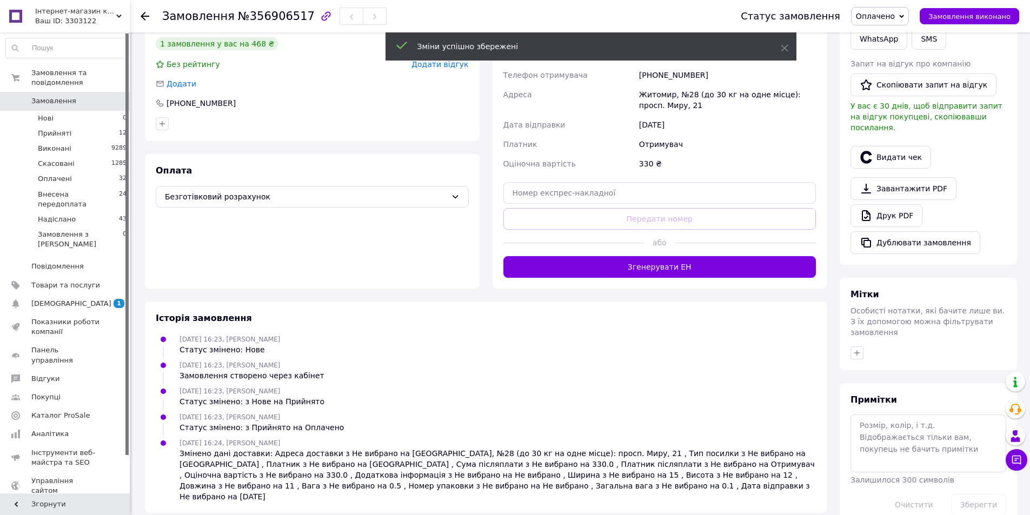
click at [900, 394] on div "Примітки Залишилося 300 символів Очистити Зберегти" at bounding box center [928, 455] width 156 height 122
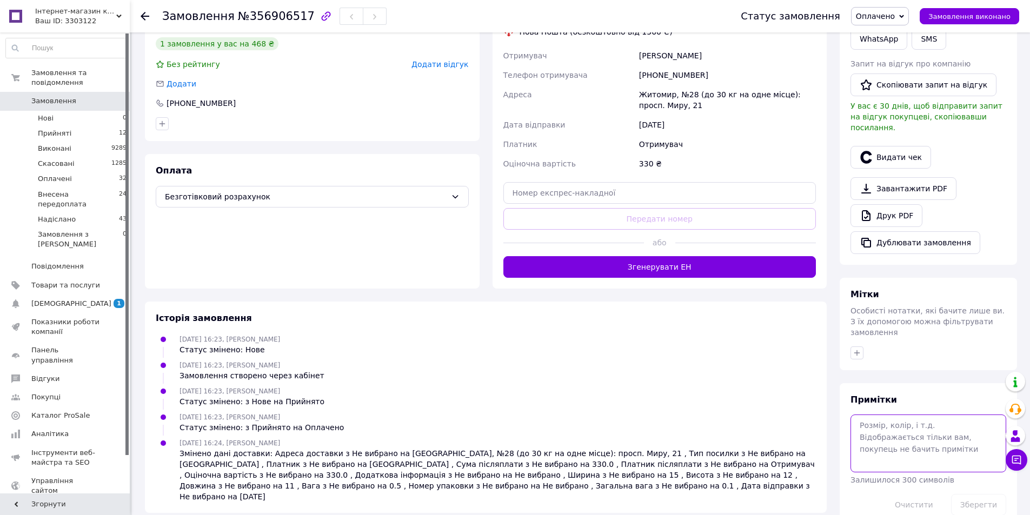
click at [859, 415] on textarea at bounding box center [928, 443] width 156 height 57
type textarea "і"
type textarea "inst Olga Drogalchuk"
click at [987, 494] on button "Зберегти" at bounding box center [978, 505] width 55 height 22
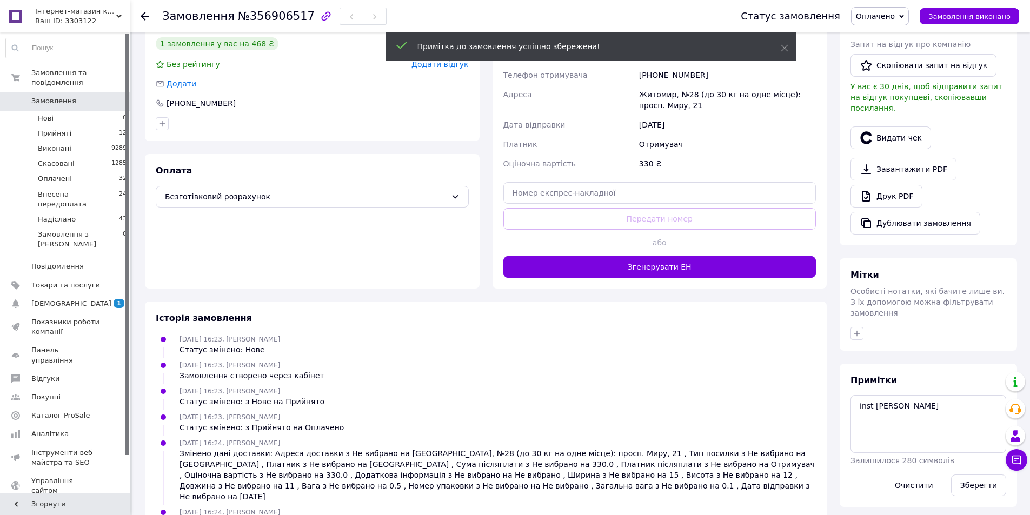
click at [87, 96] on span "Замовлення" at bounding box center [65, 101] width 69 height 10
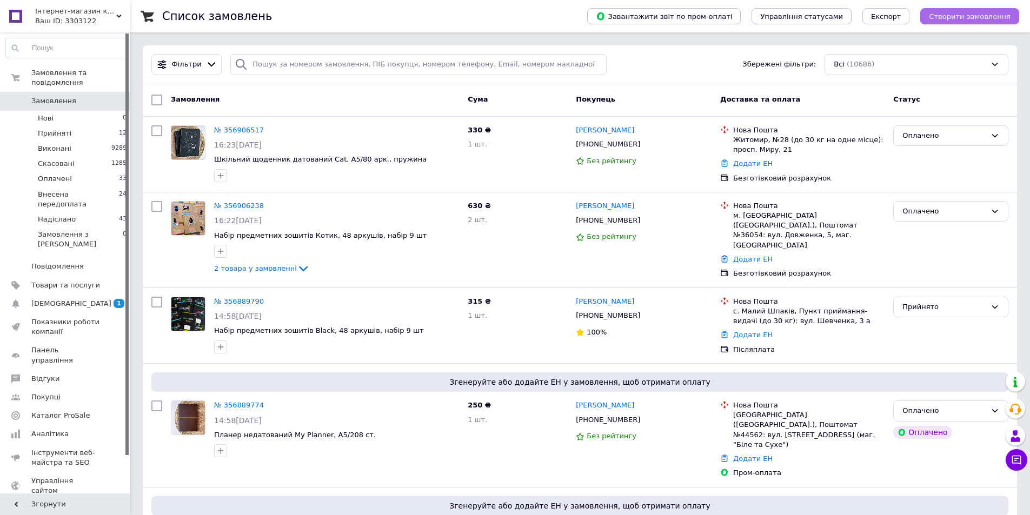
click at [991, 14] on span "Створити замовлення" at bounding box center [970, 16] width 82 height 8
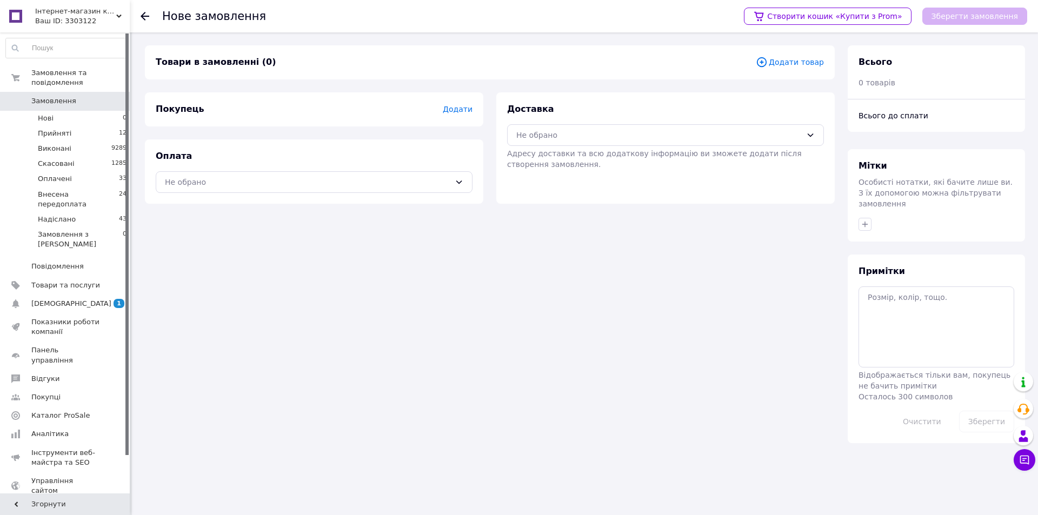
click at [808, 54] on div "Товари в замовленні (0) Додати товар" at bounding box center [490, 62] width 690 height 34
click at [802, 61] on span "Додати товар" at bounding box center [790, 62] width 68 height 12
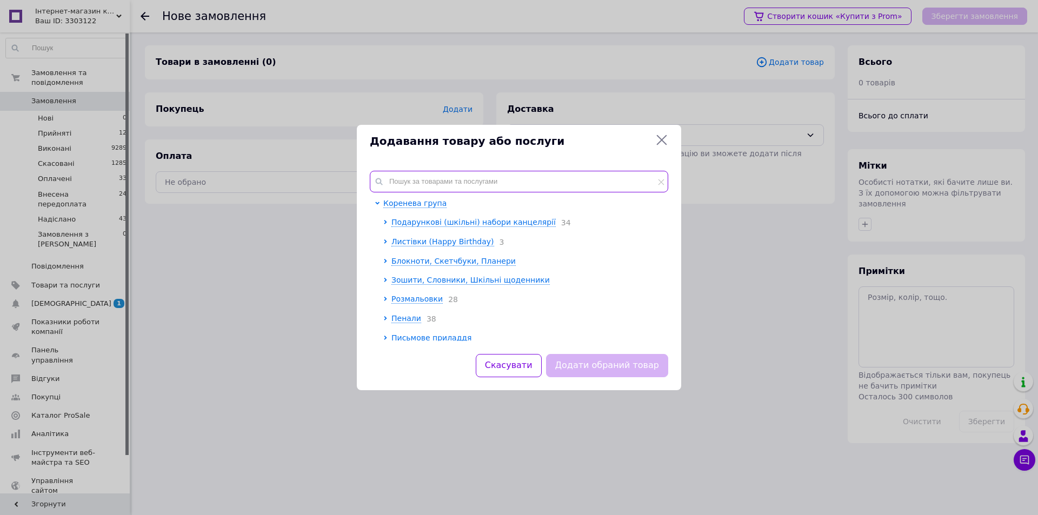
click at [408, 178] on input "text" at bounding box center [519, 182] width 298 height 22
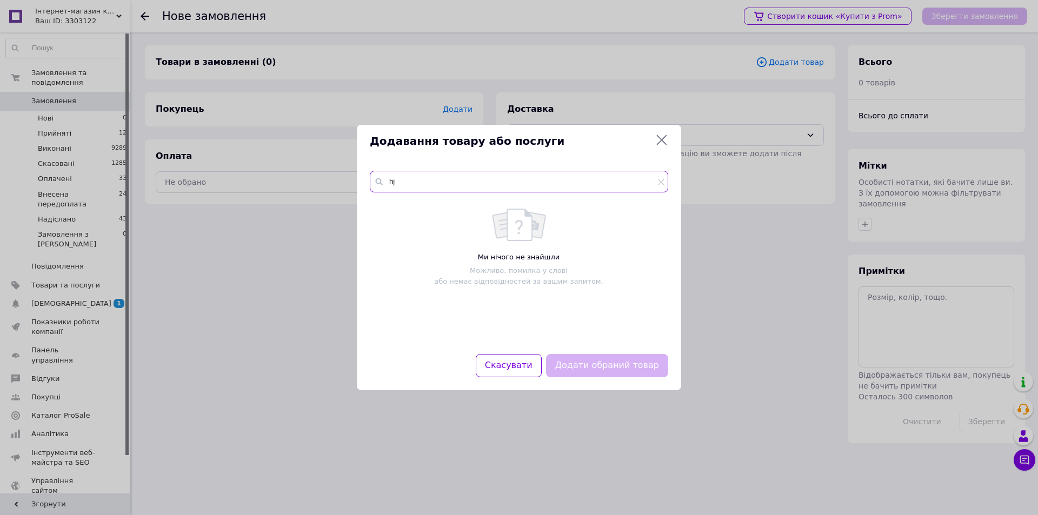
type input "h"
click at [406, 185] on input "роздылюв" at bounding box center [519, 182] width 298 height 22
click at [447, 180] on input "розділюв" at bounding box center [519, 182] width 298 height 22
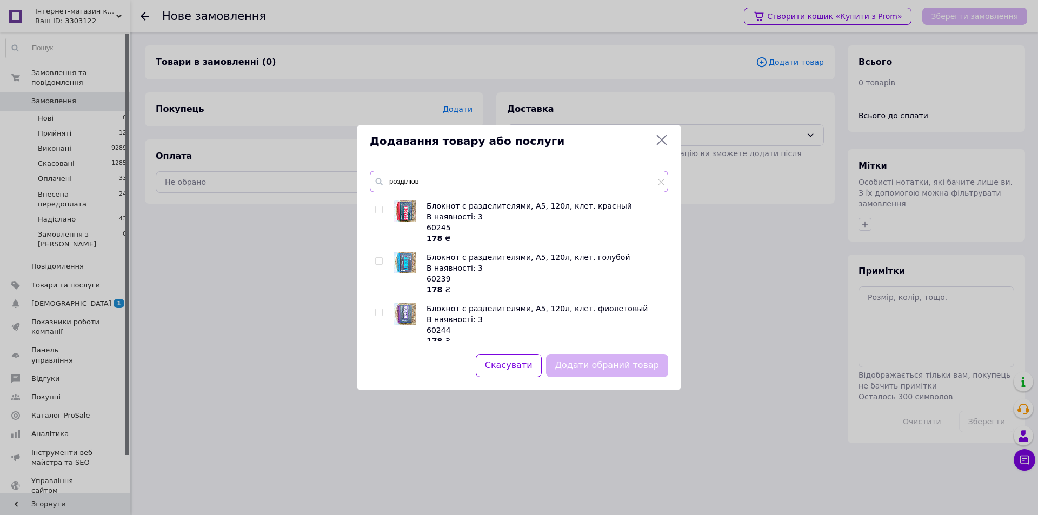
scroll to position [949, 0]
type input "розділюв"
click at [380, 361] on input "checkbox" at bounding box center [378, 364] width 7 height 7
checkbox input "true"
click at [431, 182] on input "розділюв" at bounding box center [519, 182] width 298 height 22
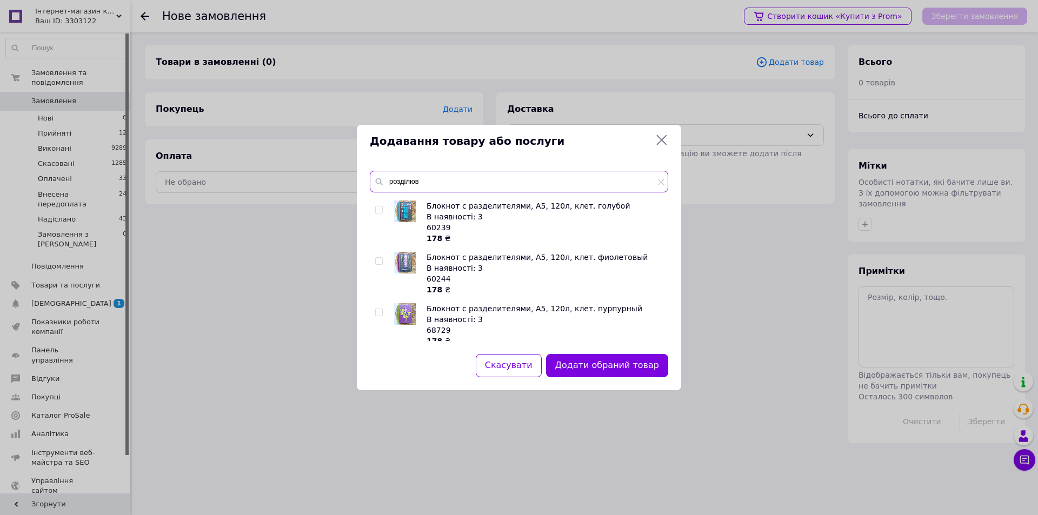
click at [431, 182] on input "розділюв" at bounding box center [519, 182] width 298 height 22
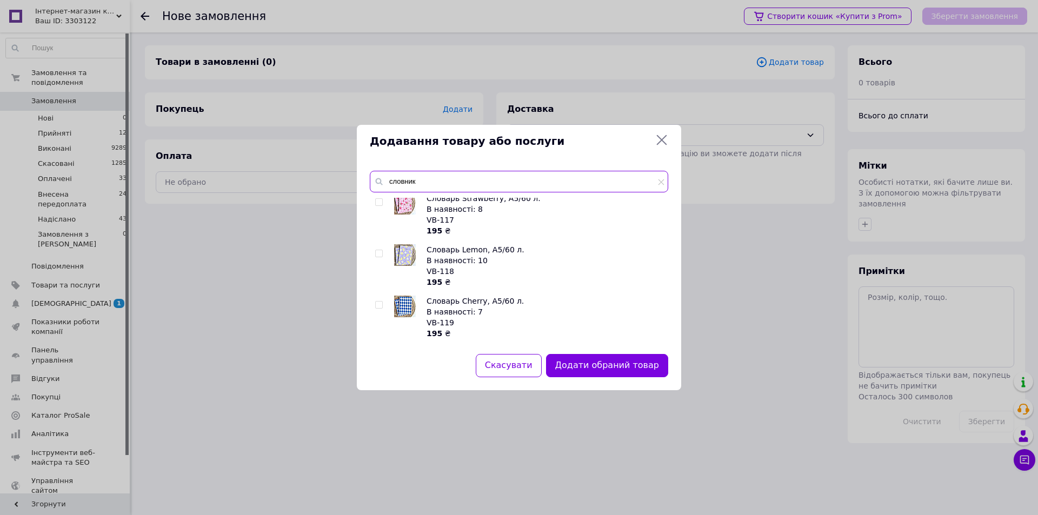
scroll to position [108, 0]
type input "словник"
click at [383, 251] on div at bounding box center [380, 265] width 11 height 43
click at [377, 251] on input "checkbox" at bounding box center [378, 253] width 7 height 7
checkbox input "true"
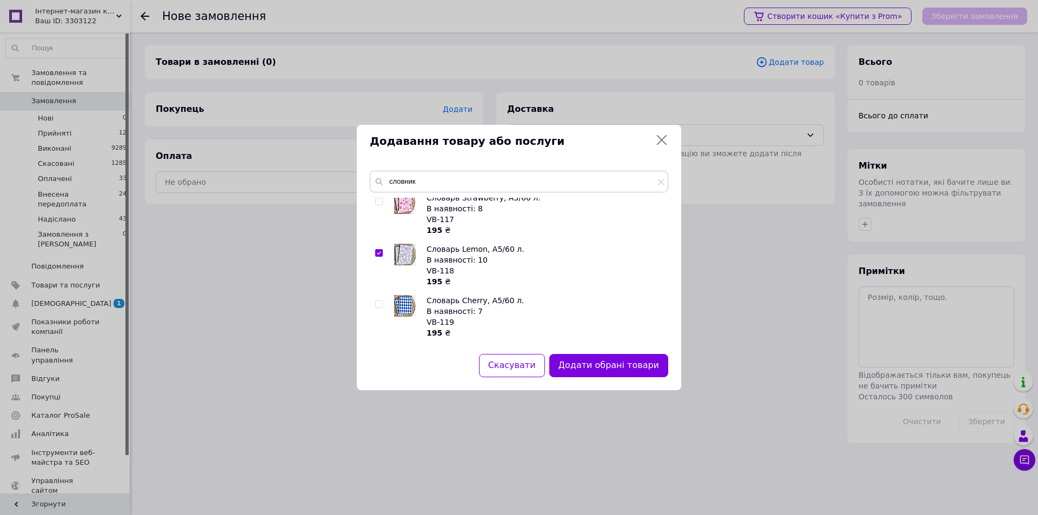
click at [420, 201] on div at bounding box center [410, 213] width 32 height 43
click at [421, 180] on input "словник" at bounding box center [519, 182] width 298 height 22
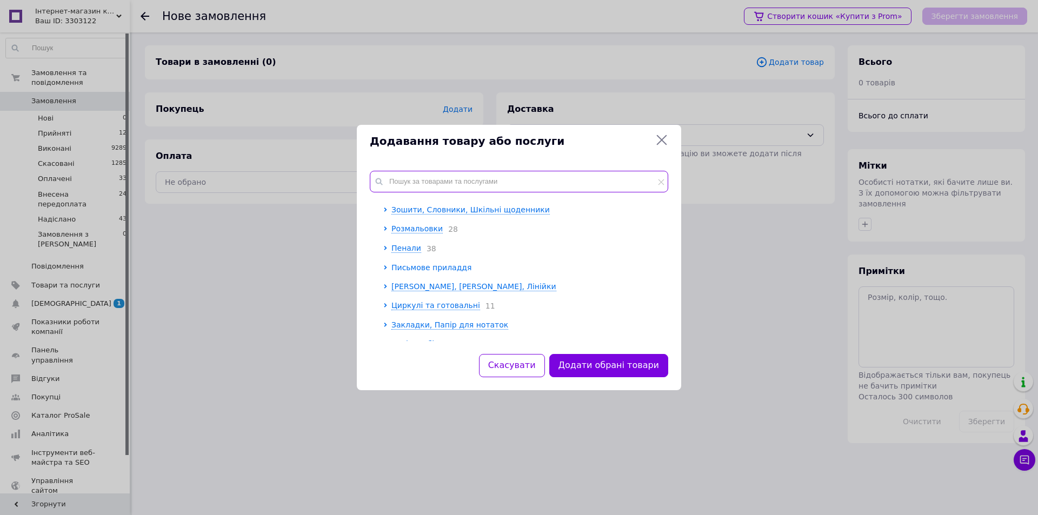
scroll to position [54, 0]
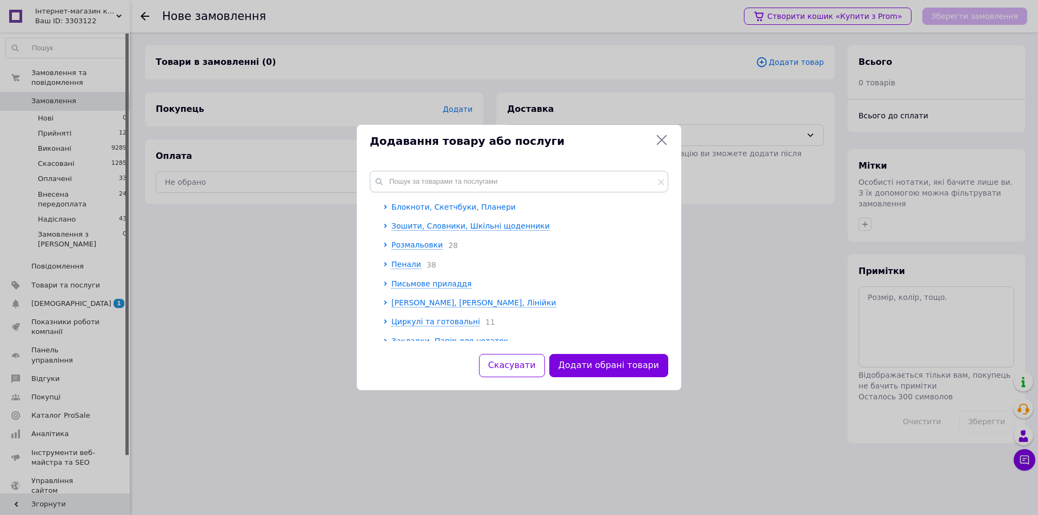
click at [384, 207] on icon at bounding box center [385, 207] width 4 height 4
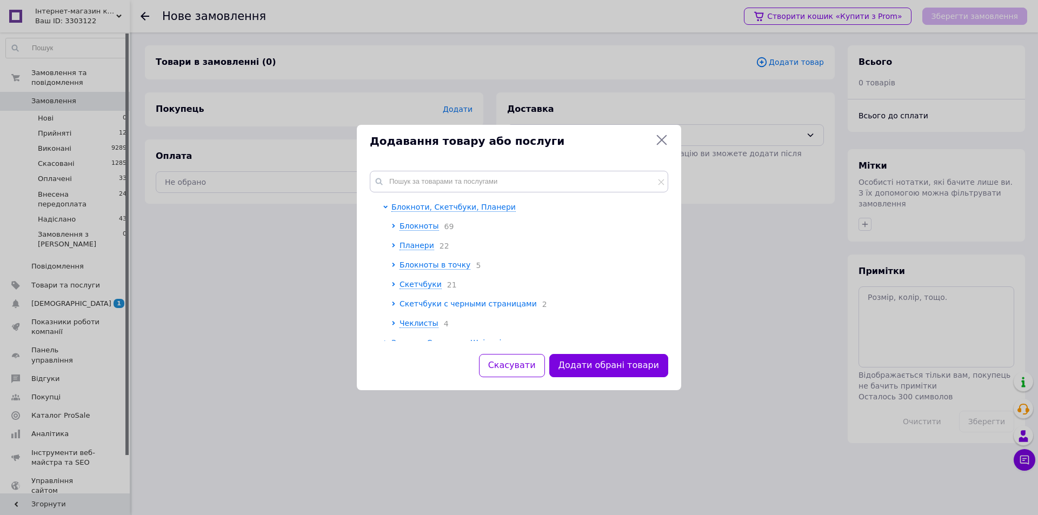
click at [394, 303] on icon at bounding box center [393, 304] width 3 height 4
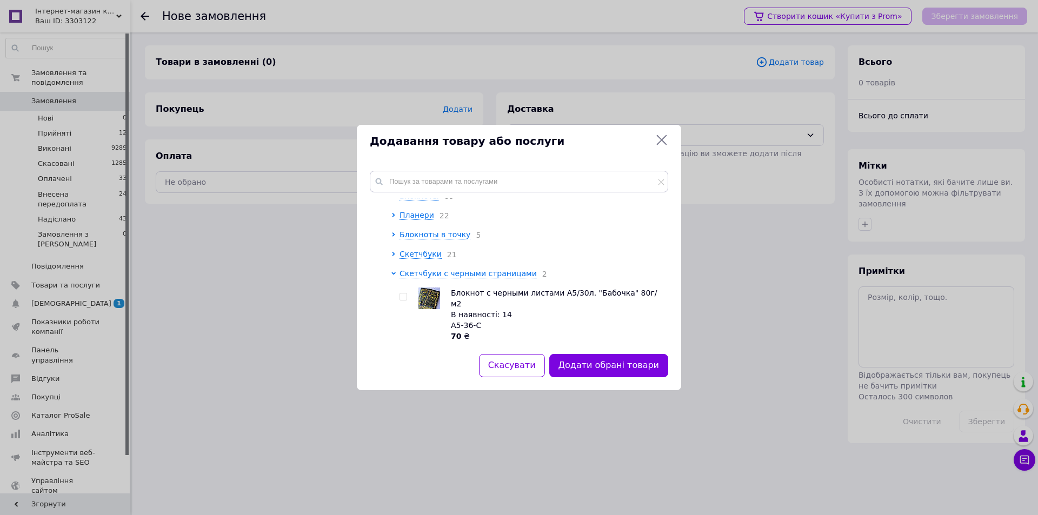
scroll to position [108, 0]
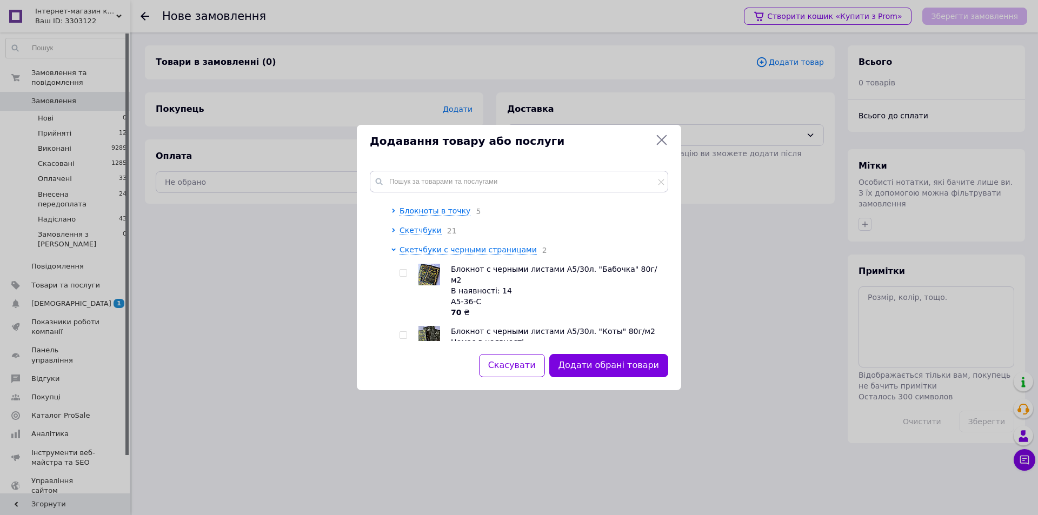
click at [403, 332] on input "checkbox" at bounding box center [403, 335] width 7 height 7
checkbox input "true"
click at [428, 183] on input "text" at bounding box center [519, 182] width 298 height 22
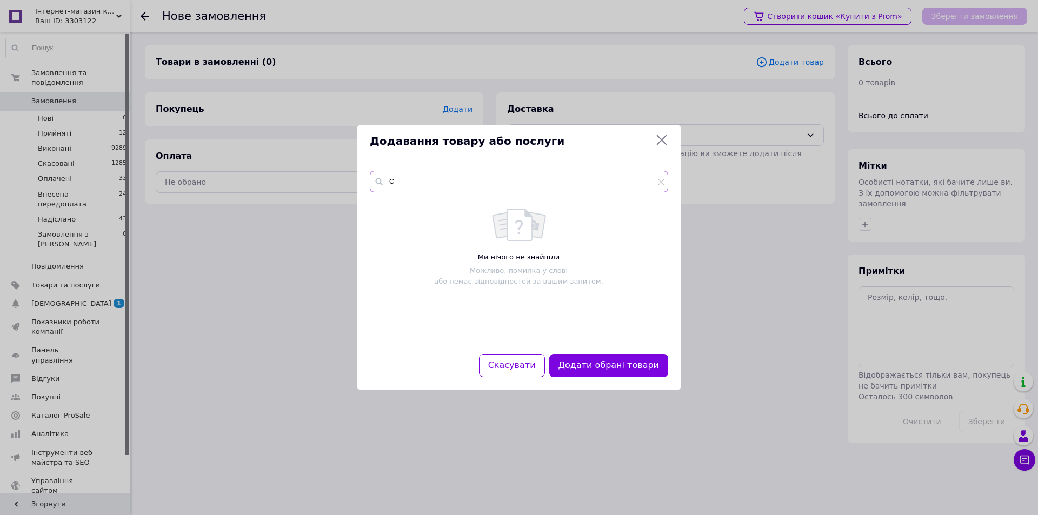
scroll to position [0, 0]
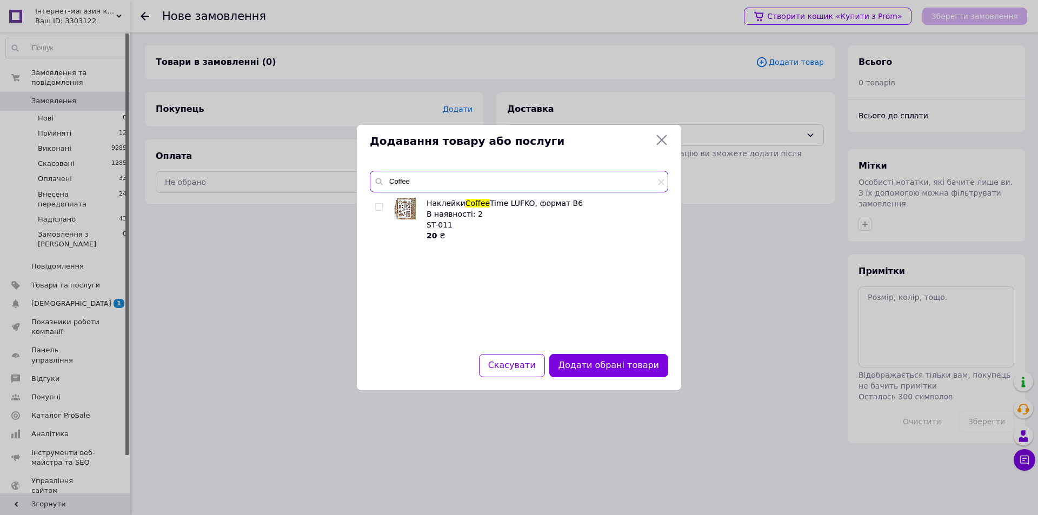
type input "Coffee"
click at [375, 208] on div "Наклейки Coffee Time LUFKO, формат В6 В наявності: 2 ST-011 20 ₴" at bounding box center [519, 269] width 298 height 143
click at [384, 203] on div at bounding box center [380, 219] width 11 height 43
click at [375, 207] on div "Наклейки Coffee Time LUFKO, формат В6 В наявності: 2 ST-011 20 ₴" at bounding box center [519, 269] width 298 height 143
click at [378, 207] on input "checkbox" at bounding box center [378, 207] width 7 height 7
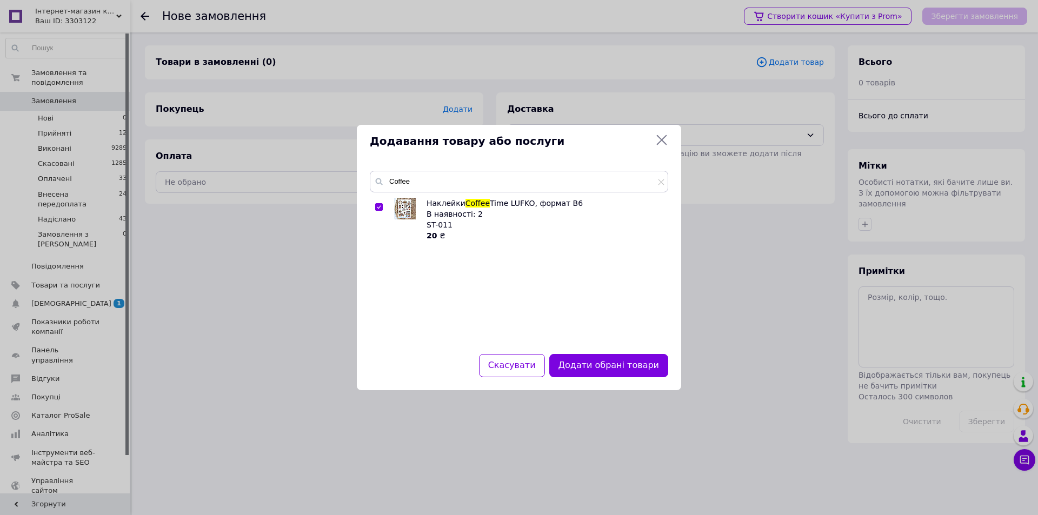
checkbox input "true"
click at [415, 179] on input "Coffee" at bounding box center [519, 182] width 298 height 22
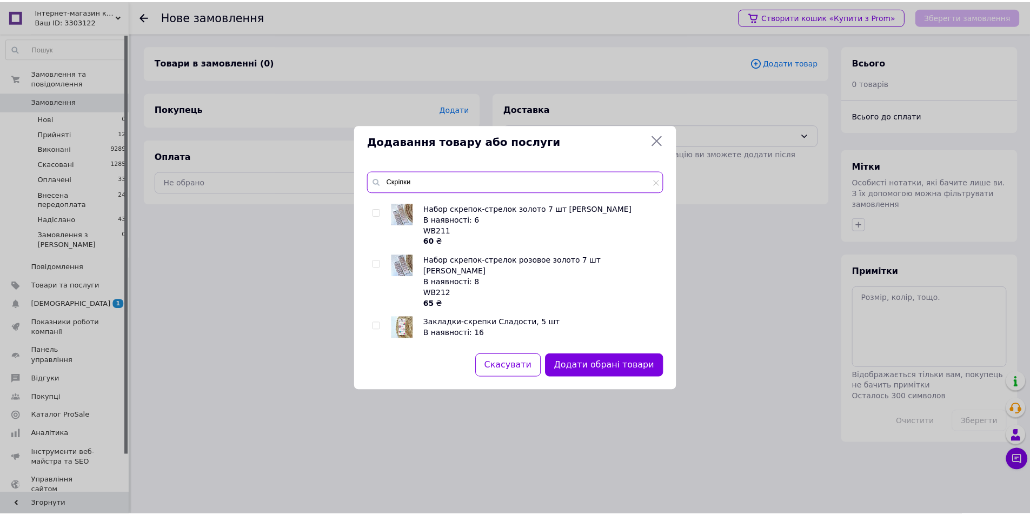
scroll to position [865, 0]
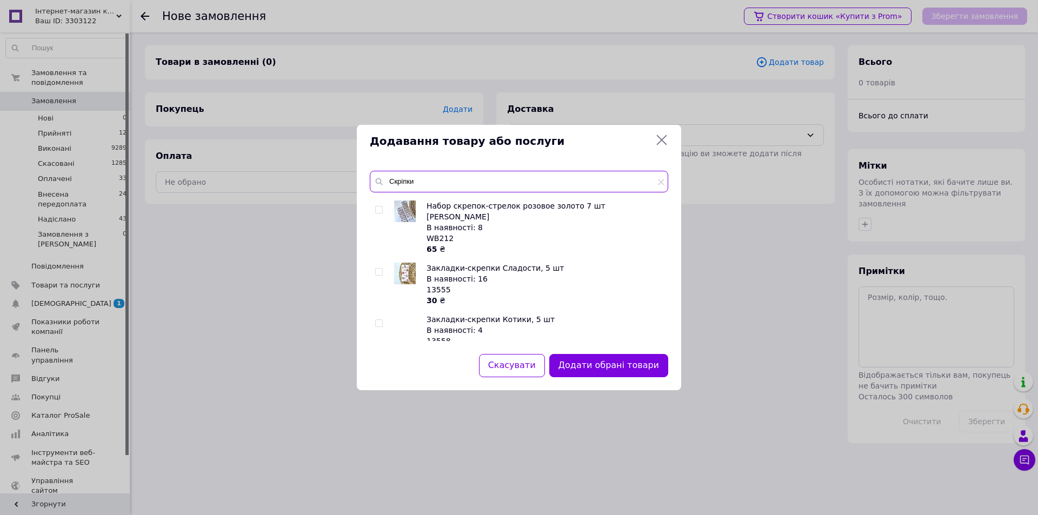
type input "Скріпки"
click at [378, 269] on input "checkbox" at bounding box center [378, 272] width 7 height 7
checkbox input "true"
click at [427, 181] on input "Скріпки" at bounding box center [519, 182] width 298 height 22
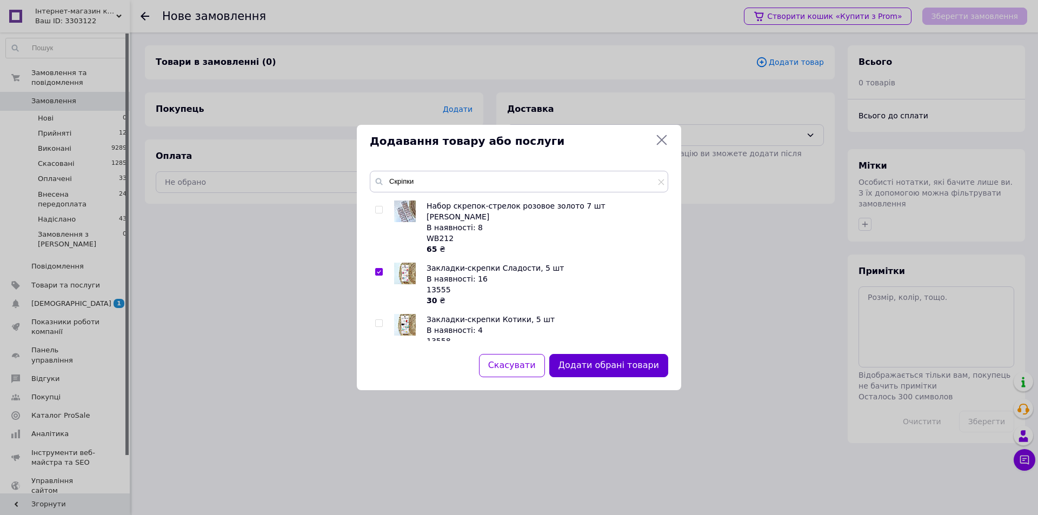
click at [597, 363] on button "Додати обрані товари" at bounding box center [608, 365] width 119 height 23
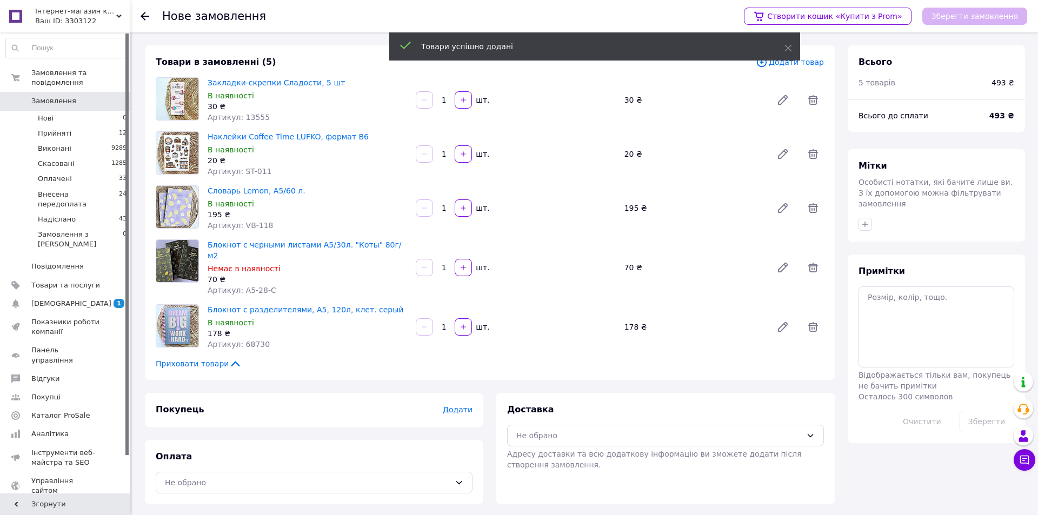
click at [452, 406] on span "Додати" at bounding box center [458, 410] width 30 height 9
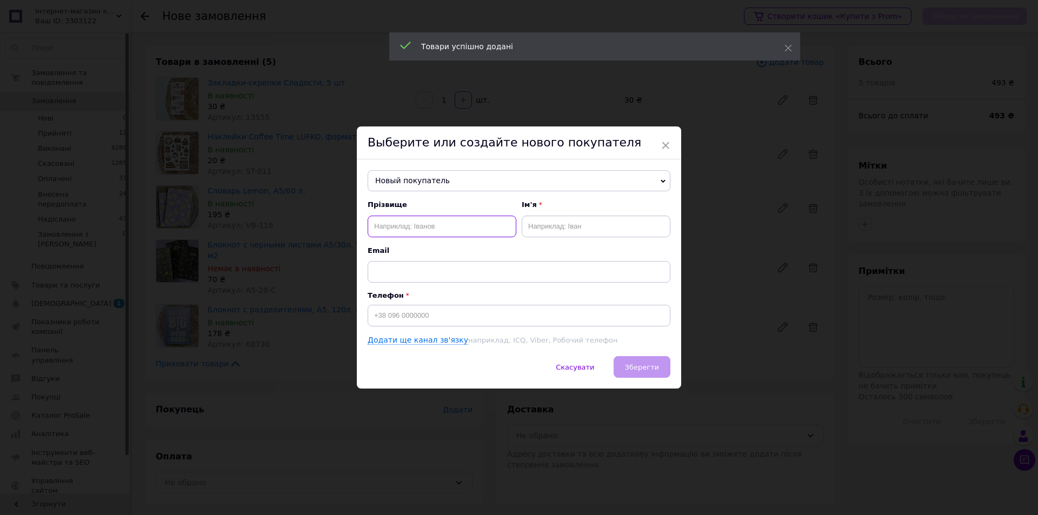
click at [495, 225] on input "text" at bounding box center [442, 227] width 149 height 22
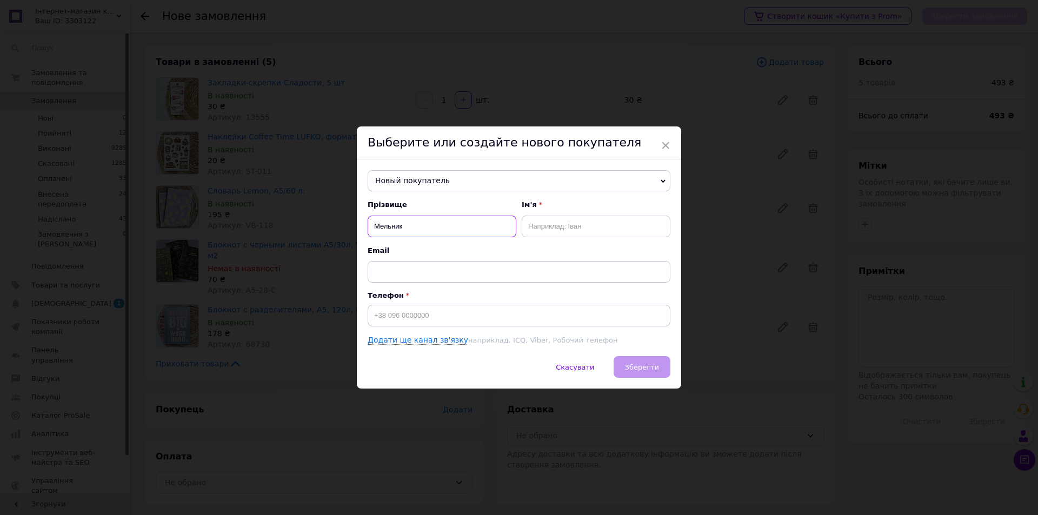
type input "Мельник"
click at [539, 225] on input "text" at bounding box center [596, 227] width 149 height 22
type input "Тетяна"
click at [506, 323] on input at bounding box center [519, 316] width 303 height 22
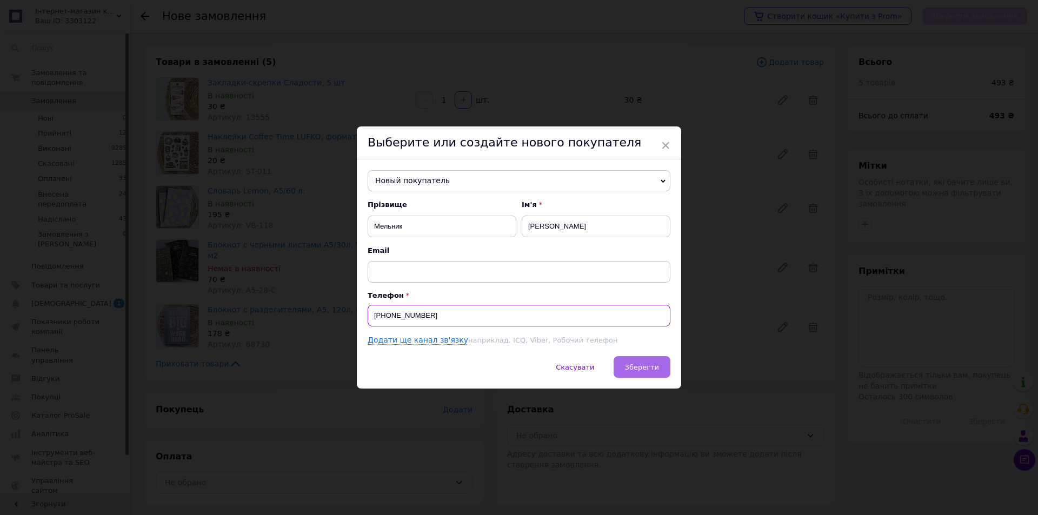
type input "+380971495320"
click at [638, 365] on span "Зберегти" at bounding box center [642, 367] width 34 height 8
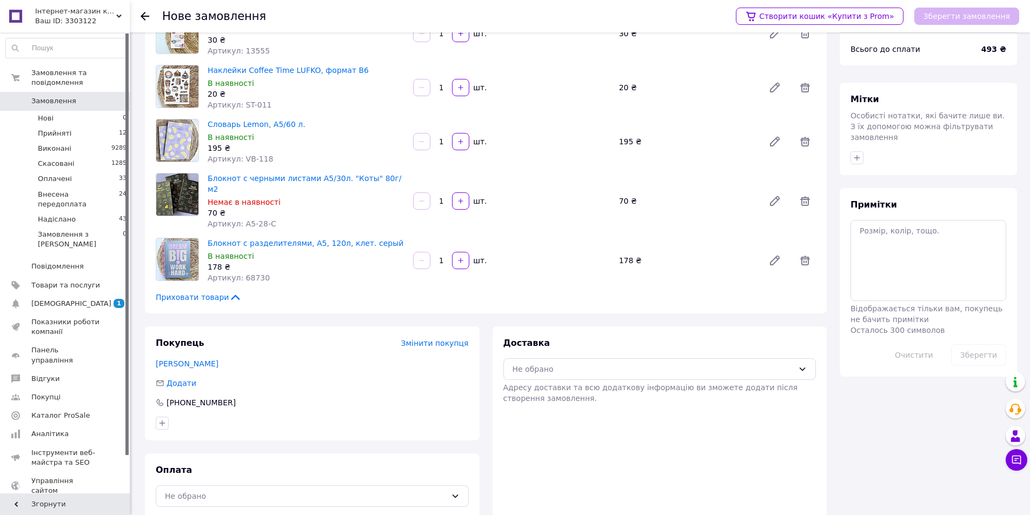
scroll to position [71, 0]
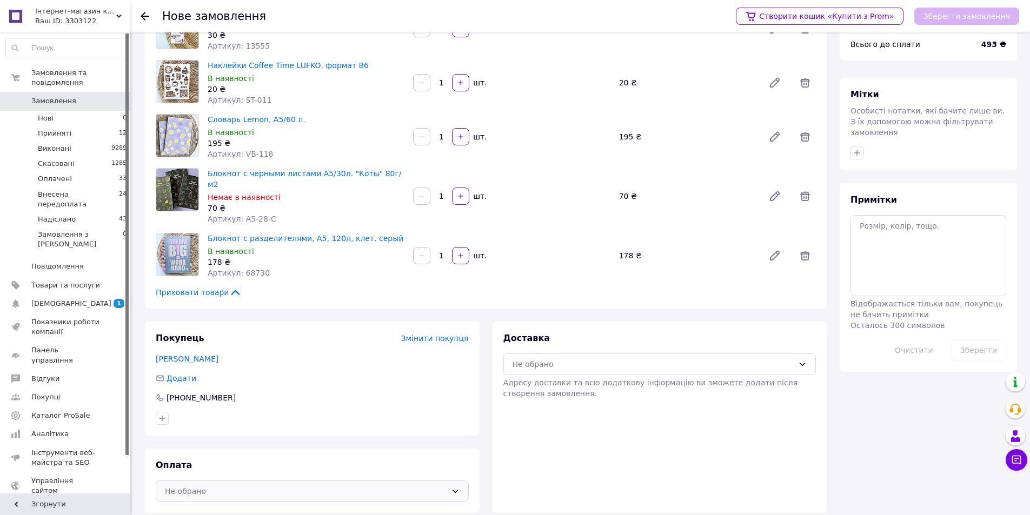
click at [329, 486] on div "Не обрано" at bounding box center [306, 492] width 282 height 12
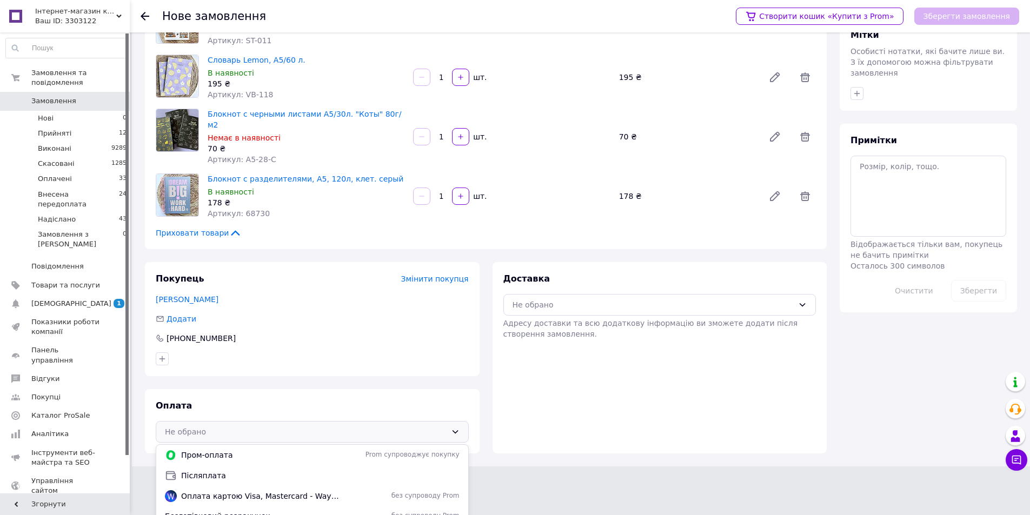
scroll to position [131, 0]
click at [203, 510] on span "Безготівковий розрахунок" at bounding box center [252, 515] width 175 height 11
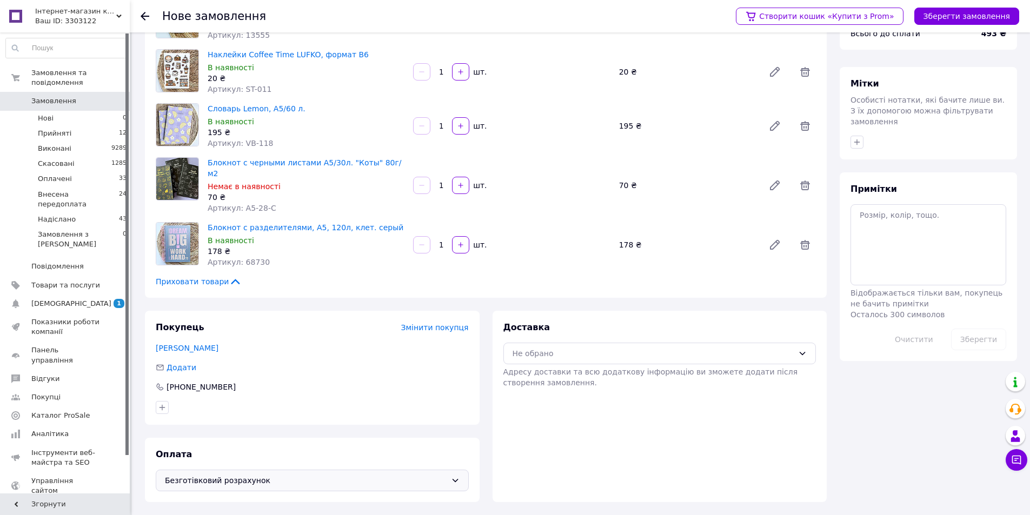
scroll to position [71, 0]
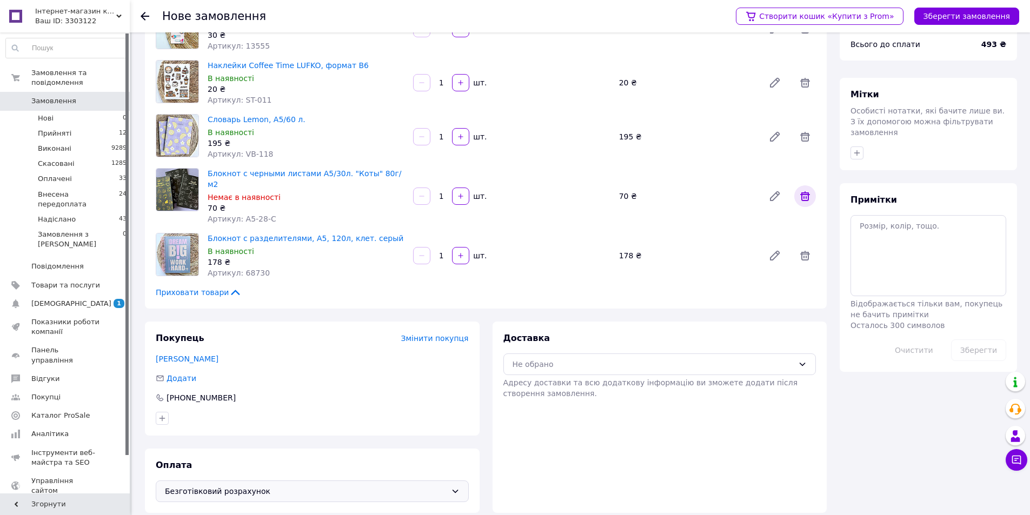
click at [814, 194] on span at bounding box center [805, 196] width 22 height 22
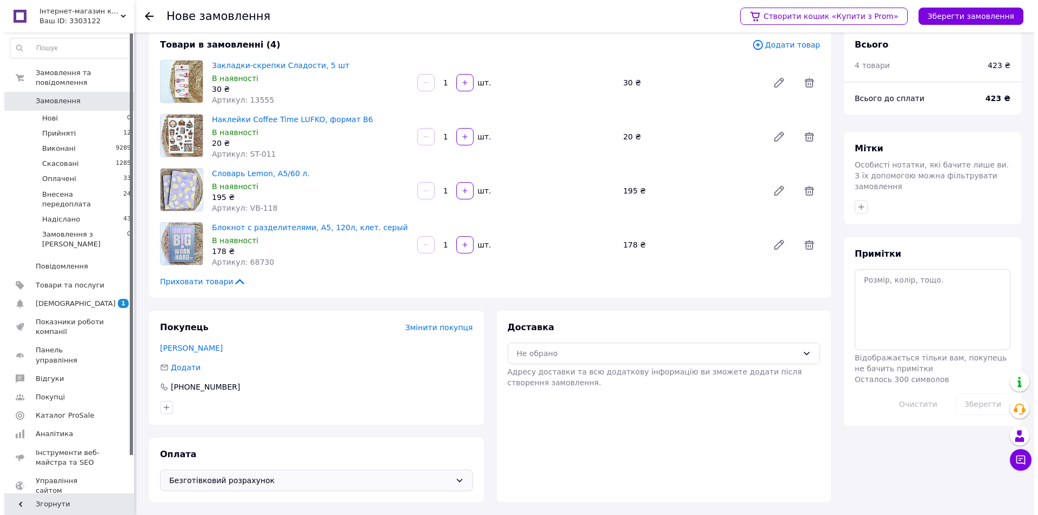
scroll to position [0, 0]
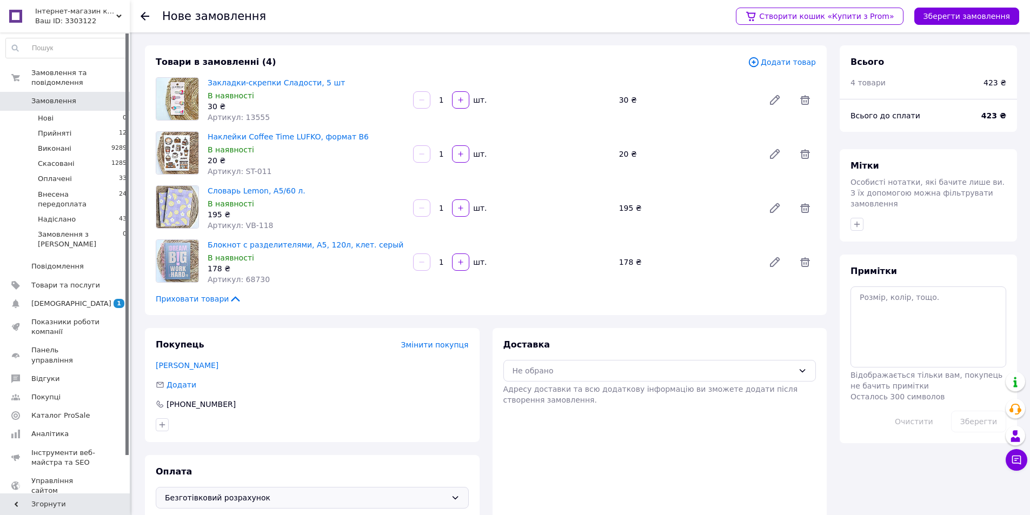
click at [788, 61] on span "Додати товар" at bounding box center [782, 62] width 68 height 12
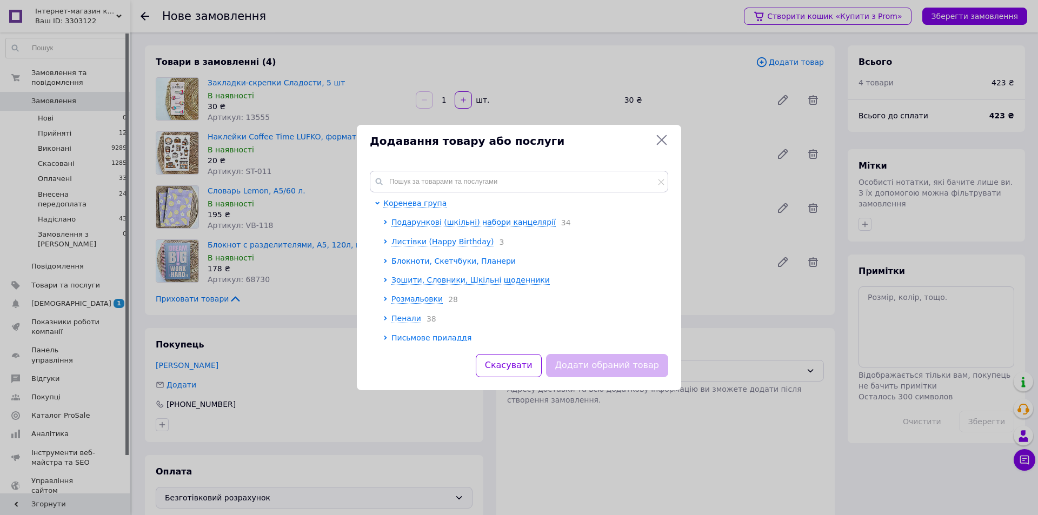
click at [386, 259] on icon at bounding box center [385, 261] width 4 height 4
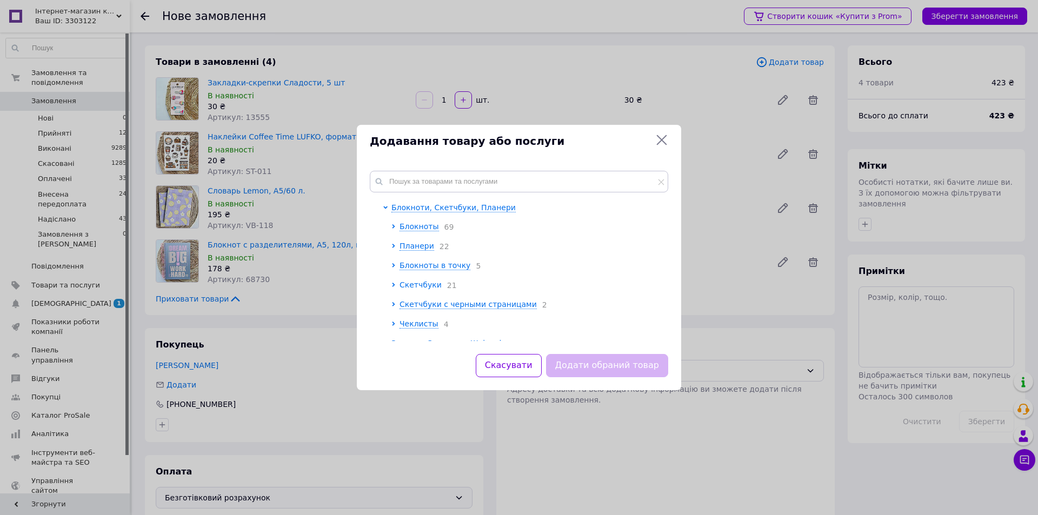
scroll to position [54, 0]
click at [394, 302] on icon at bounding box center [393, 304] width 4 height 4
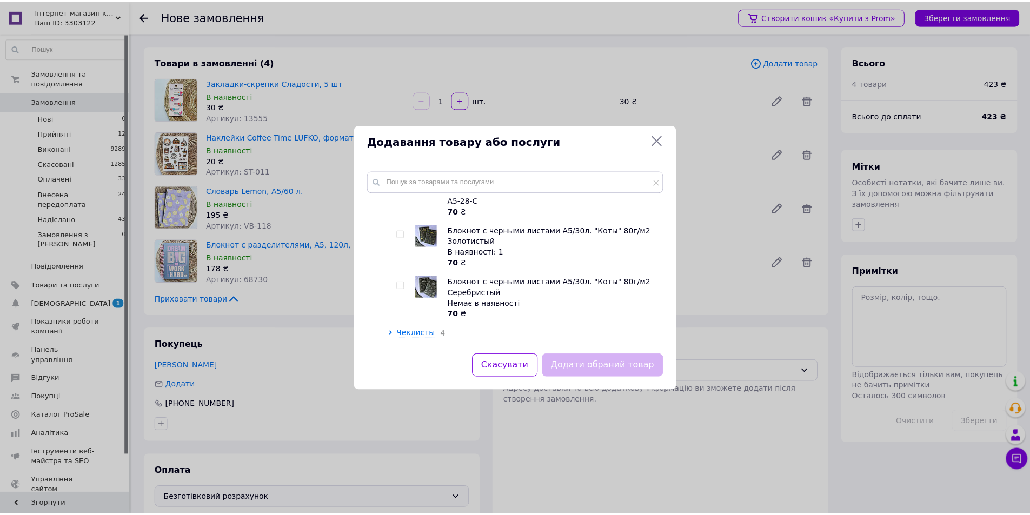
scroll to position [270, 0]
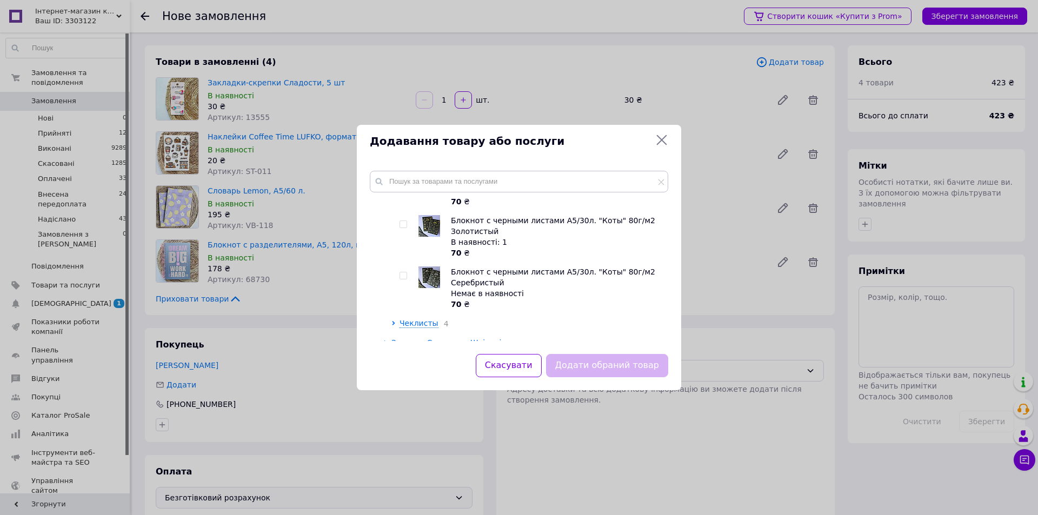
click at [400, 221] on input "checkbox" at bounding box center [403, 224] width 7 height 7
checkbox input "true"
click at [590, 360] on button "Додати обраний товар" at bounding box center [607, 365] width 122 height 23
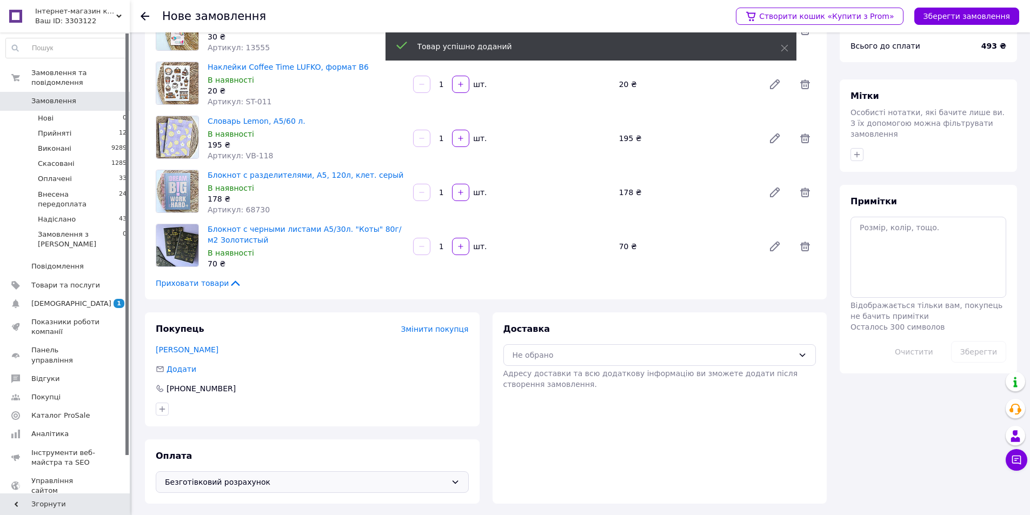
scroll to position [71, 0]
click at [676, 355] on div "Не обрано" at bounding box center [654, 354] width 282 height 12
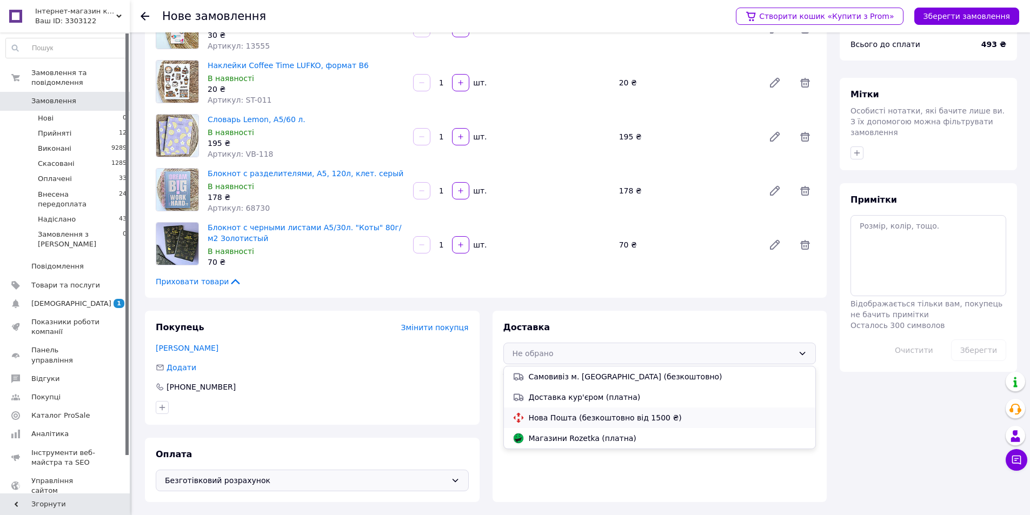
click at [583, 423] on div "Нова Пошта (безкоштовно від 1500 ₴)" at bounding box center [659, 418] width 299 height 12
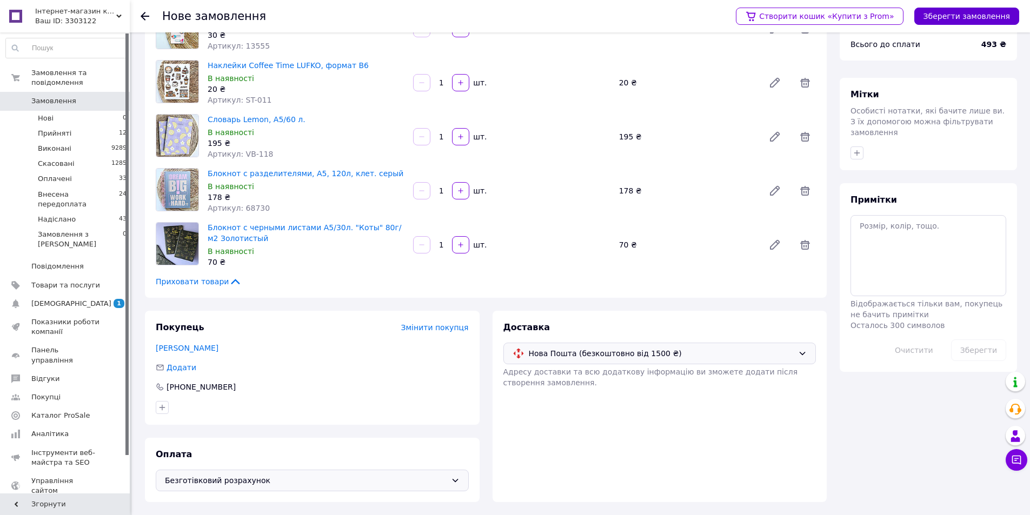
click at [990, 22] on button "Зберегти замовлення" at bounding box center [966, 16] width 105 height 17
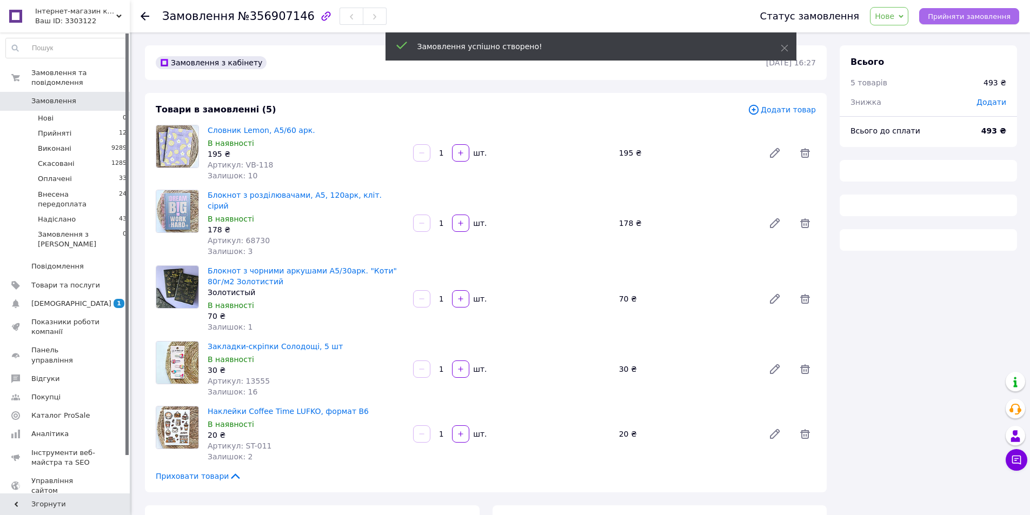
click at [993, 19] on span "Прийняти замовлення" at bounding box center [969, 16] width 83 height 8
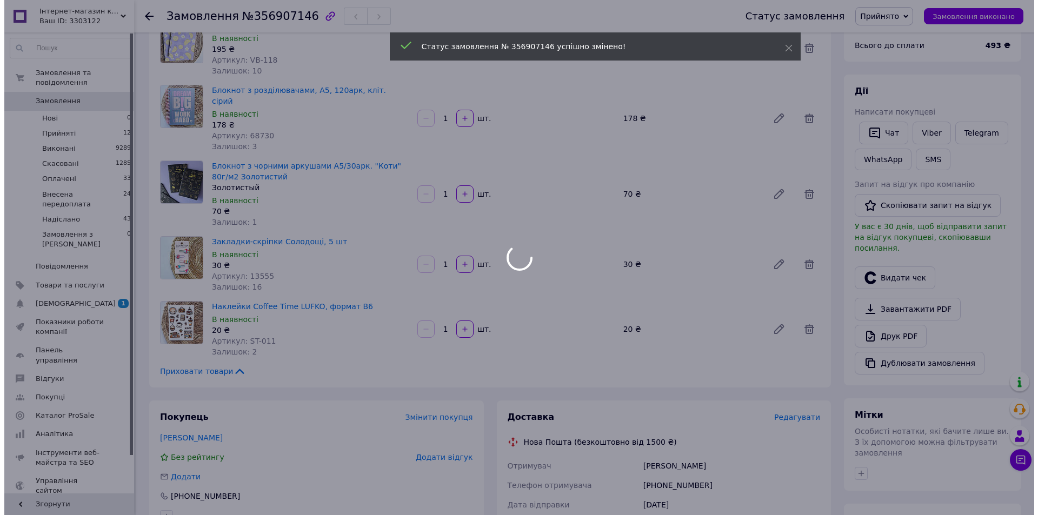
scroll to position [324, 0]
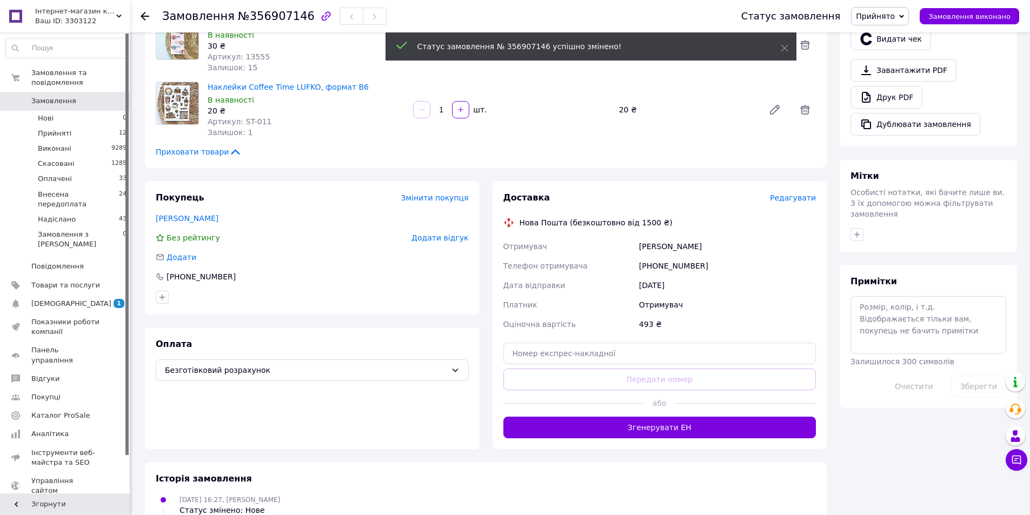
click at [895, 12] on span "Прийнято" at bounding box center [875, 16] width 39 height 9
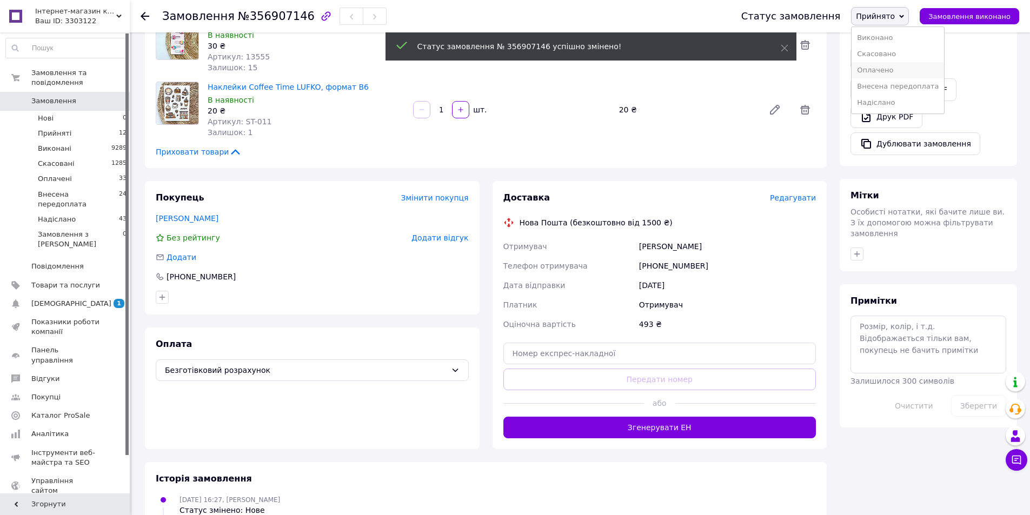
click at [889, 68] on li "Оплачено" at bounding box center [898, 70] width 92 height 16
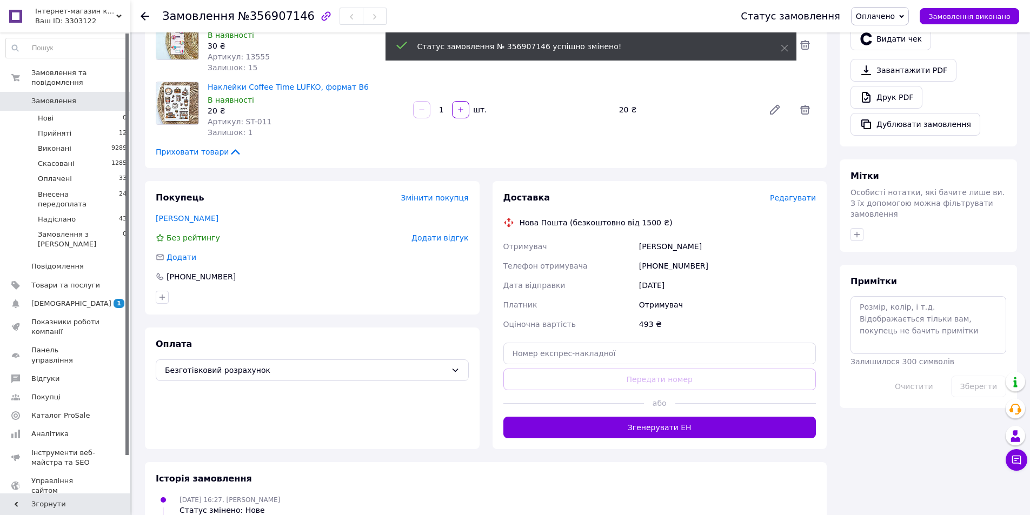
click at [799, 194] on span "Редагувати" at bounding box center [793, 198] width 46 height 9
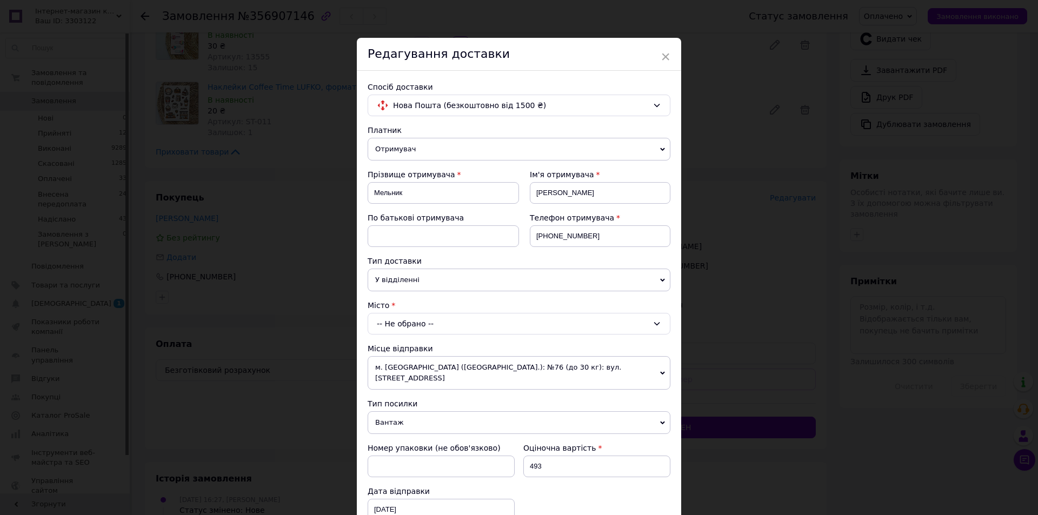
click at [479, 320] on div "-- Не обрано --" at bounding box center [519, 324] width 303 height 22
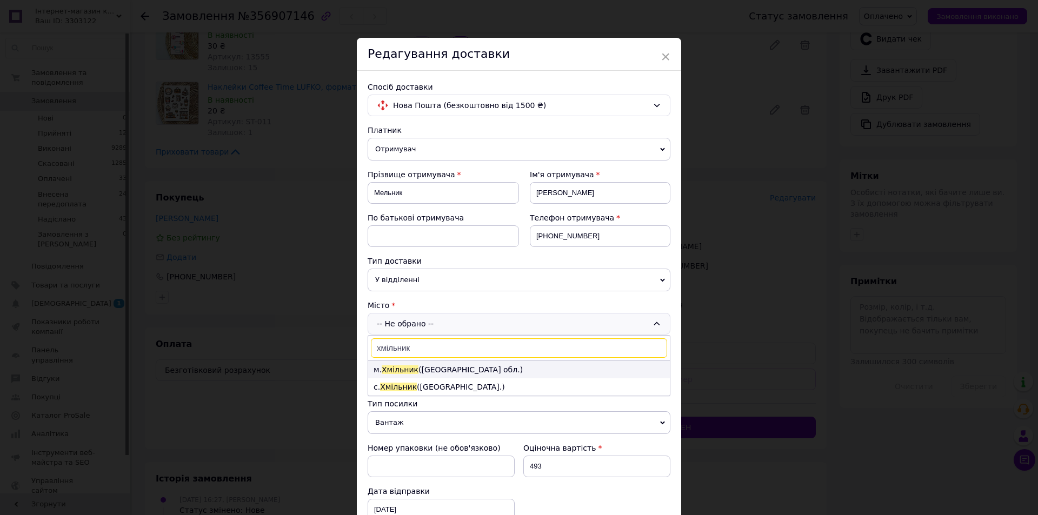
type input "хмільник"
click at [440, 367] on li "м. Хмільник (Вінницька обл.)" at bounding box center [519, 369] width 302 height 17
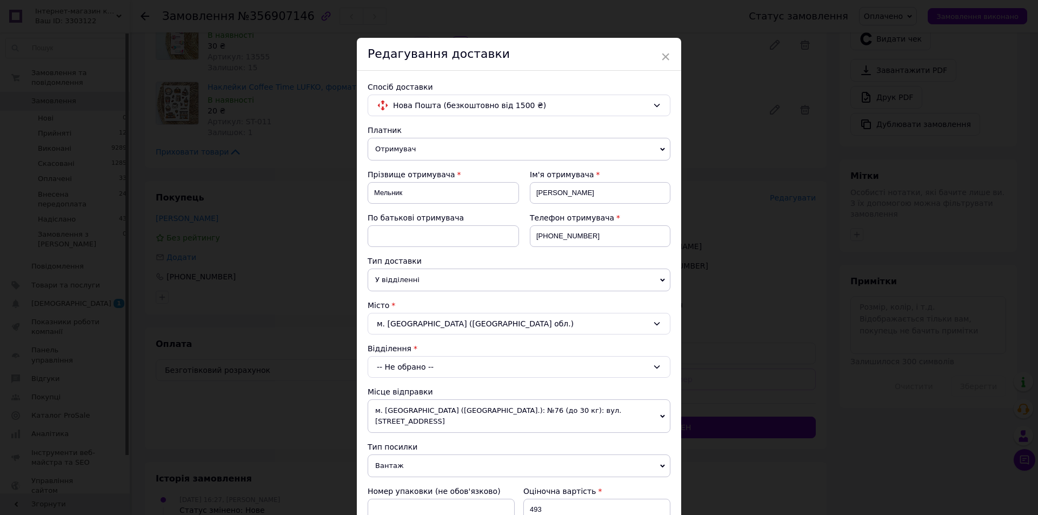
click at [449, 365] on div "-- Не обрано --" at bounding box center [519, 367] width 303 height 22
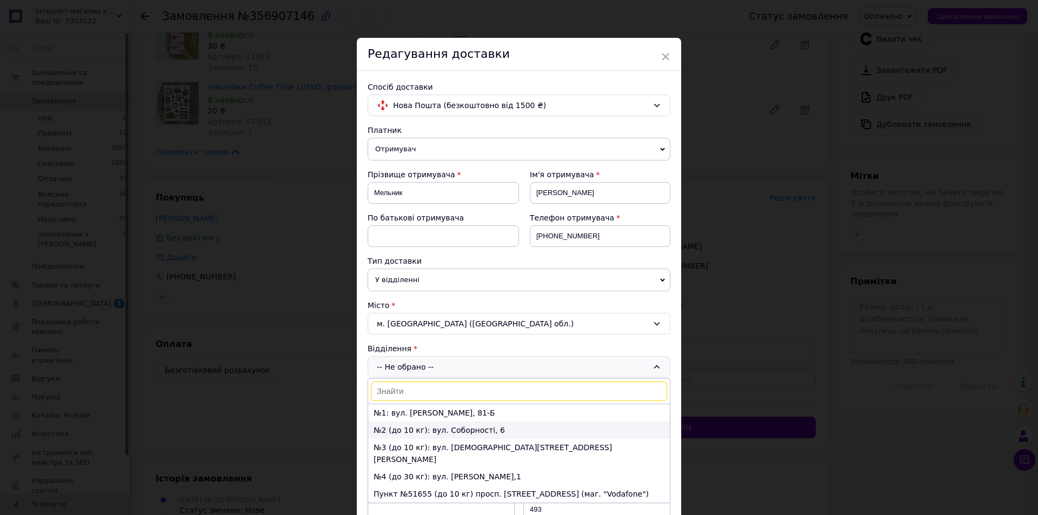
click at [416, 427] on li "№2 (до 10 кг): вул. Соборності, 6" at bounding box center [519, 430] width 302 height 17
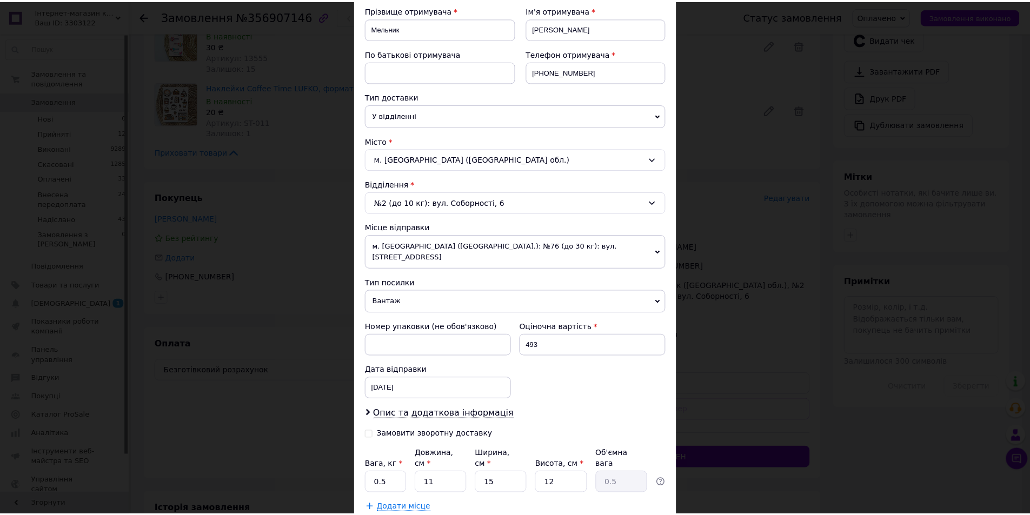
scroll to position [222, 0]
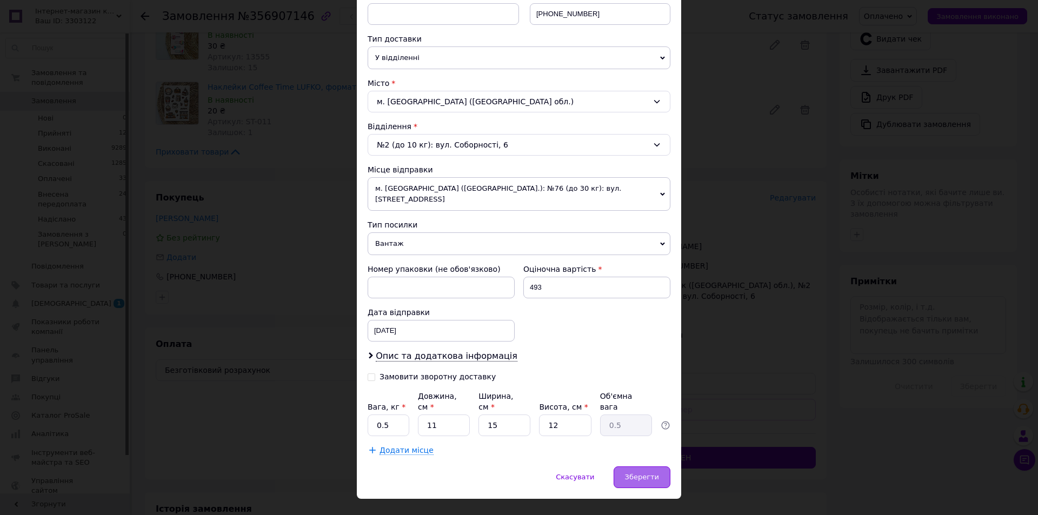
click at [639, 467] on div "Зберегти" at bounding box center [642, 478] width 57 height 22
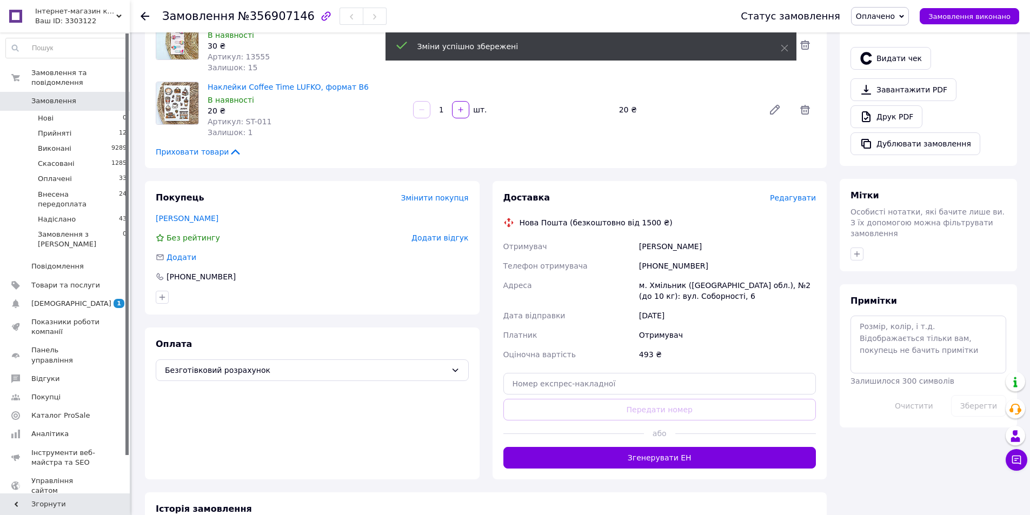
click at [881, 295] on div "Примітки Залишилося 300 символів Очистити Зберегти" at bounding box center [928, 356] width 156 height 122
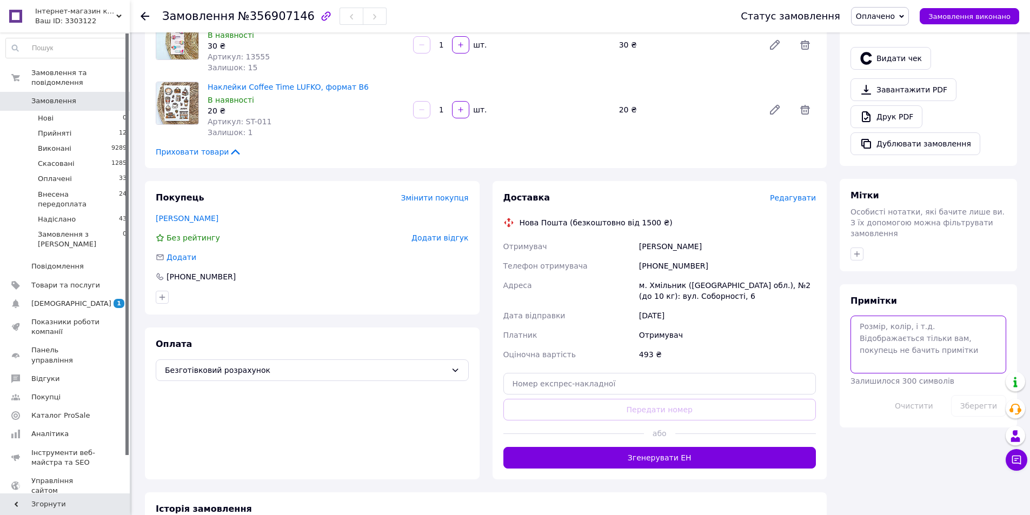
click at [882, 316] on textarea at bounding box center [928, 344] width 156 height 57
type textarea "інст Тетяна Мельник"
click at [973, 395] on button "Зберегти" at bounding box center [978, 406] width 55 height 22
click at [75, 96] on span "Замовлення" at bounding box center [65, 101] width 69 height 10
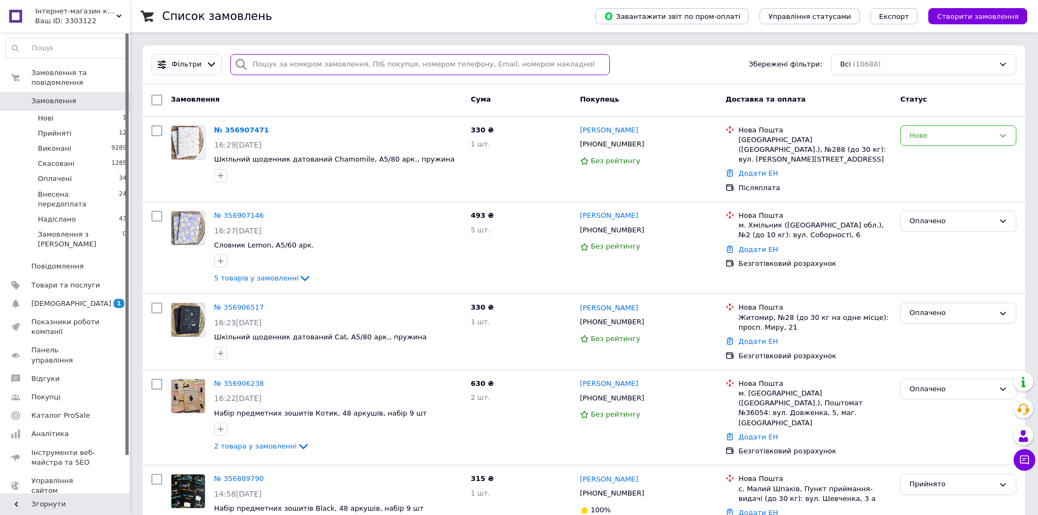
click at [264, 64] on input "search" at bounding box center [420, 64] width 380 height 21
click at [264, 64] on input "search" at bounding box center [418, 64] width 376 height 21
type input "б"
type input "юркевич"
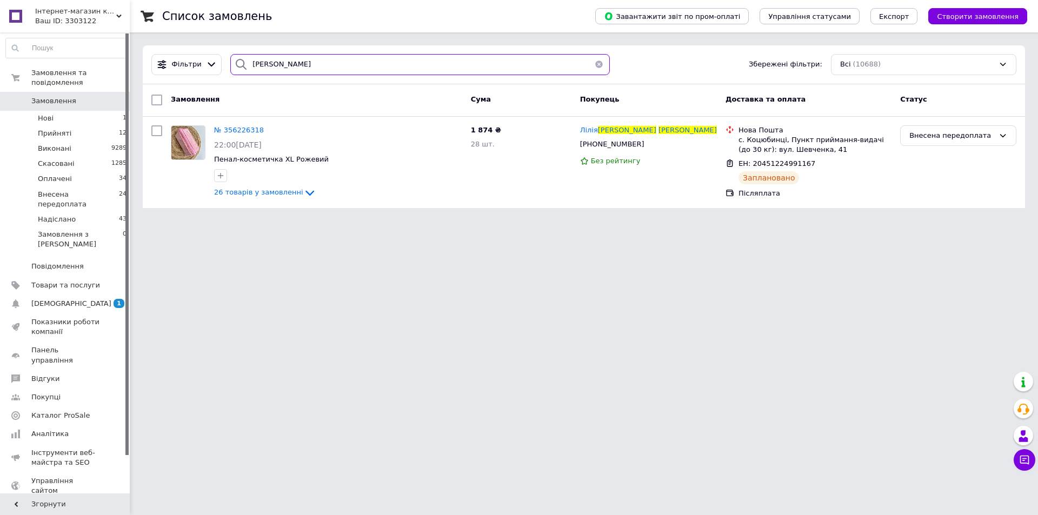
click at [278, 64] on input "юркевич" at bounding box center [420, 64] width 380 height 21
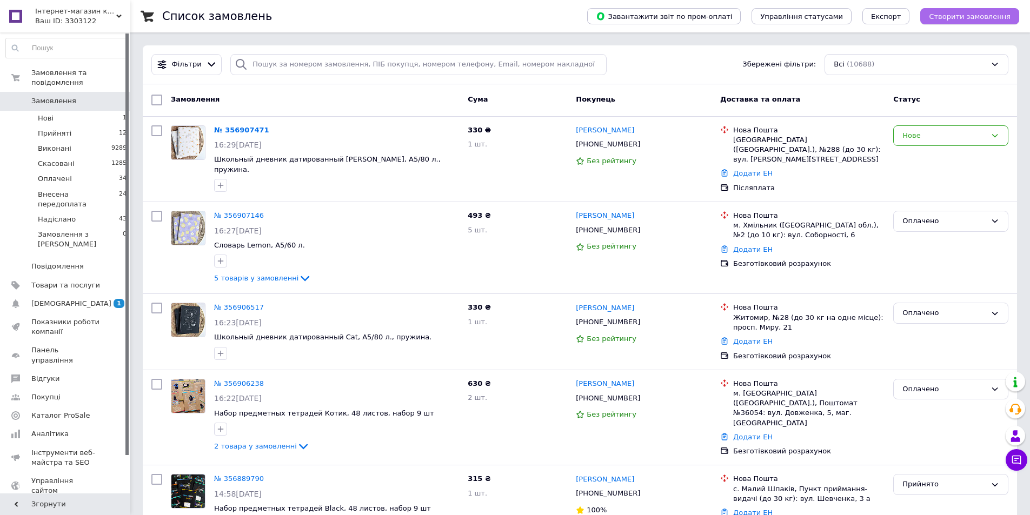
click at [971, 20] on span "Створити замовлення" at bounding box center [970, 16] width 82 height 8
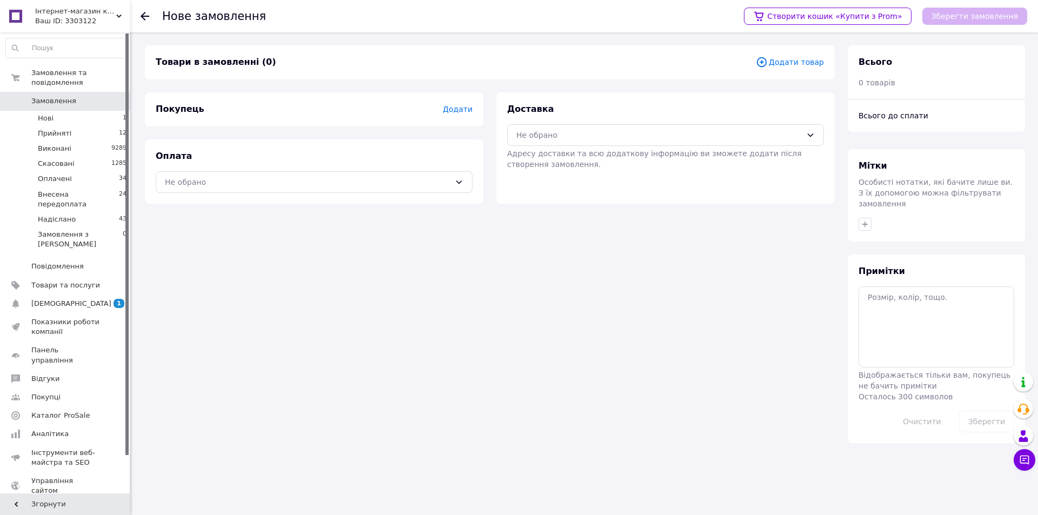
click at [796, 56] on span "Додати товар" at bounding box center [790, 62] width 68 height 12
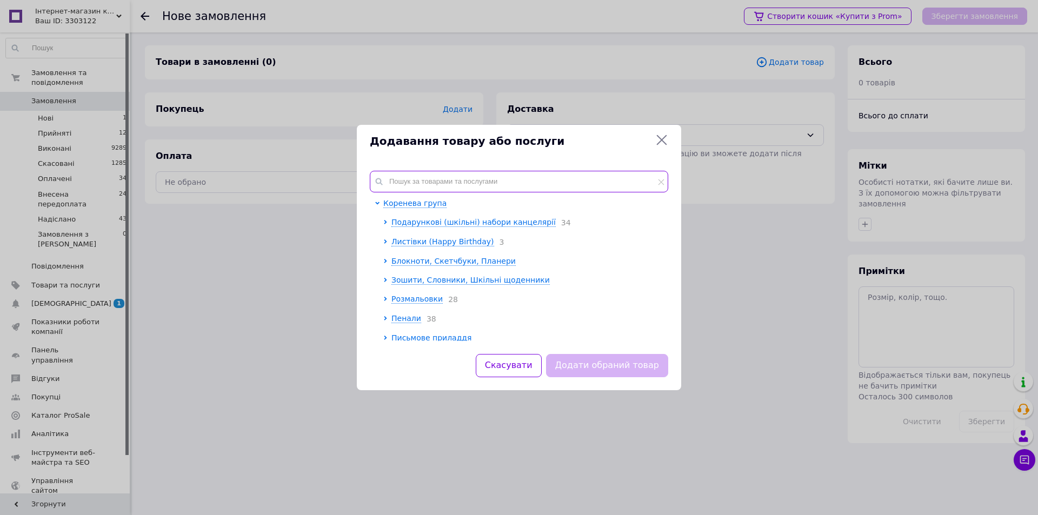
click at [468, 180] on input "text" at bounding box center [519, 182] width 298 height 22
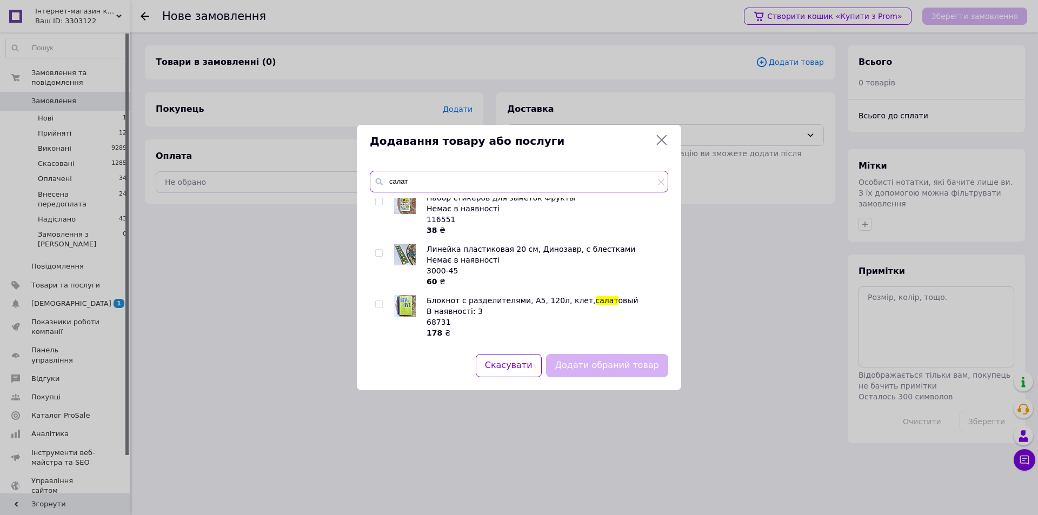
scroll to position [157, 0]
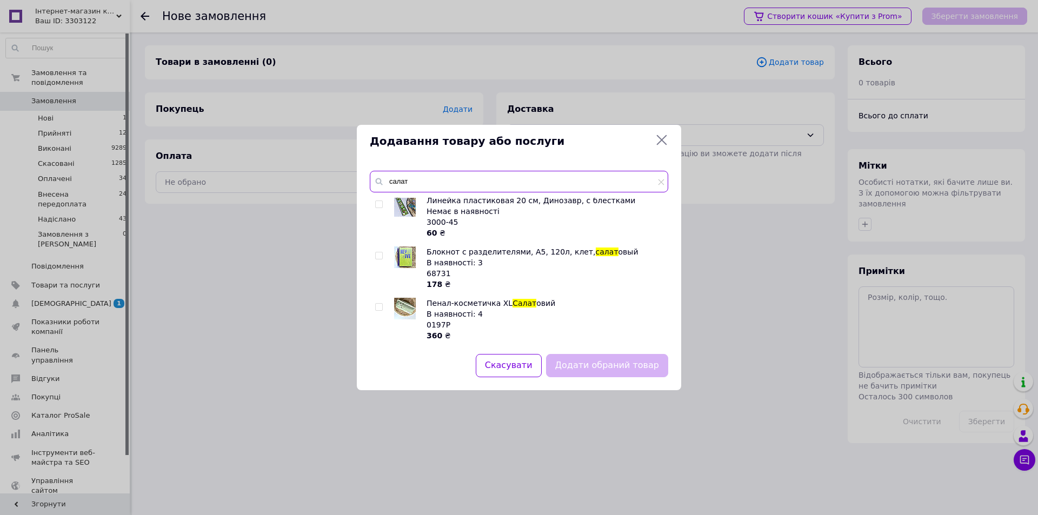
type input "салат"
click at [380, 308] on input "checkbox" at bounding box center [378, 307] width 7 height 7
checkbox input "true"
click at [426, 180] on input "салат" at bounding box center [519, 182] width 298 height 22
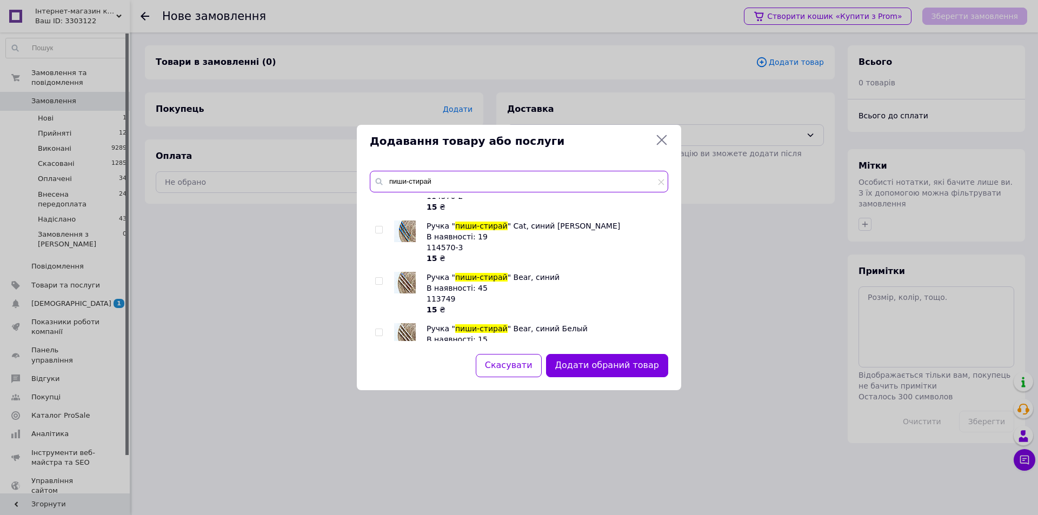
scroll to position [1244, 0]
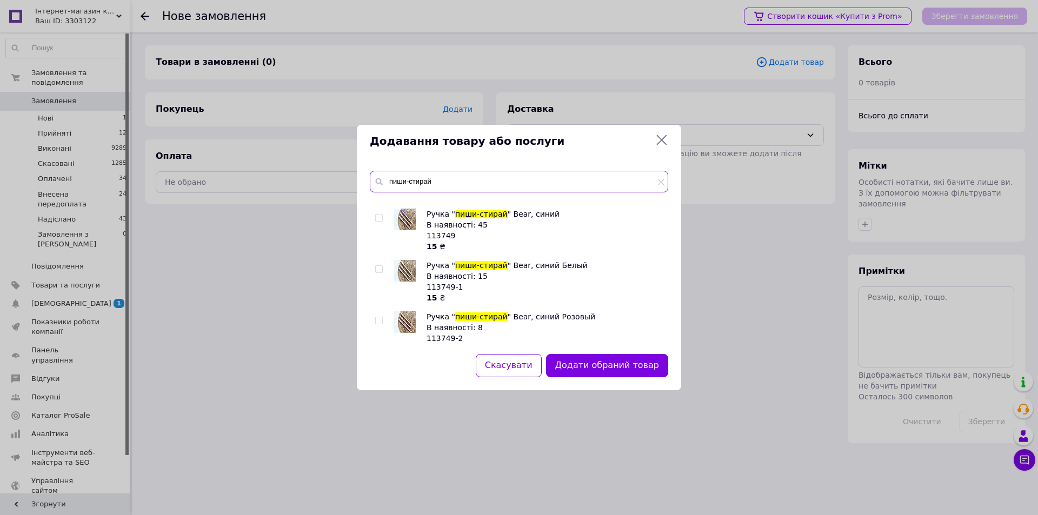
type input "пиши-стирай"
click at [381, 215] on input "checkbox" at bounding box center [378, 218] width 7 height 7
checkbox input "true"
click at [614, 363] on button "Додати обрані товари" at bounding box center [608, 365] width 119 height 23
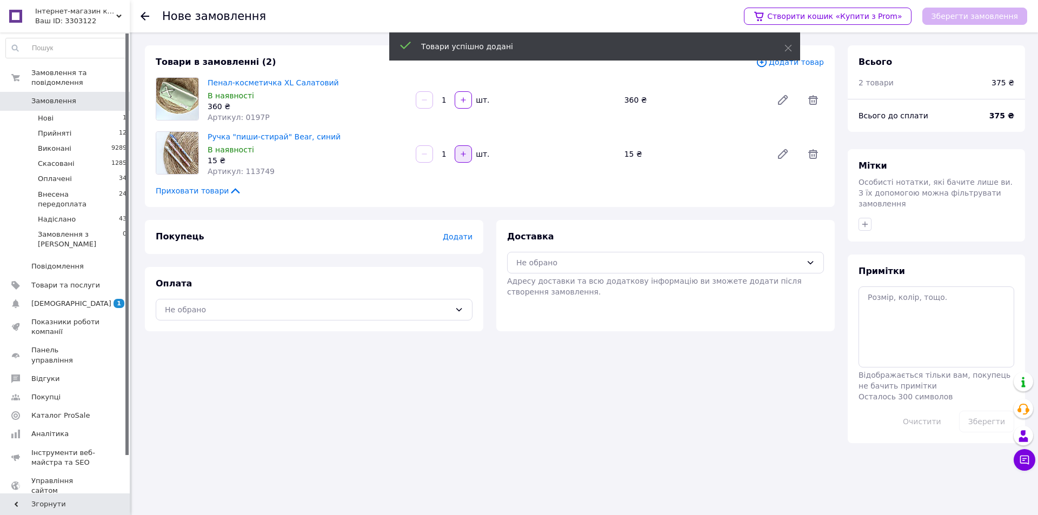
click at [462, 155] on icon "button" at bounding box center [464, 154] width 8 height 8
type input "3"
click at [820, 63] on span "Додати товар" at bounding box center [790, 62] width 68 height 12
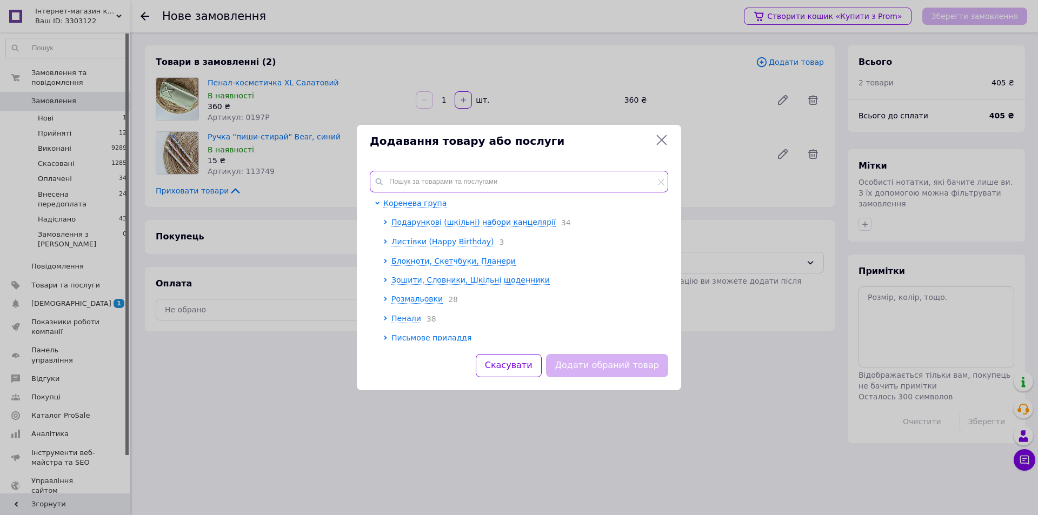
click at [507, 183] on input "text" at bounding box center [519, 182] width 298 height 22
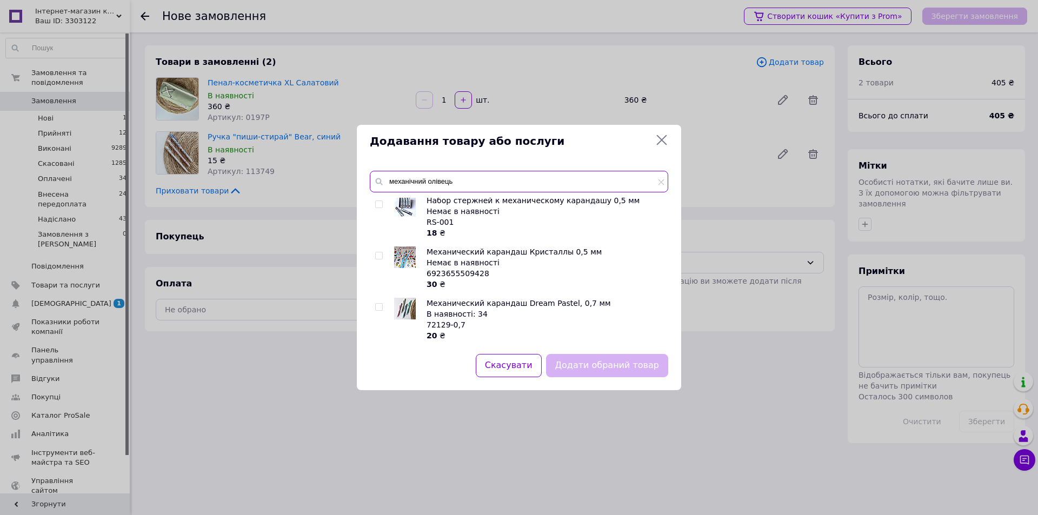
scroll to position [216, 0]
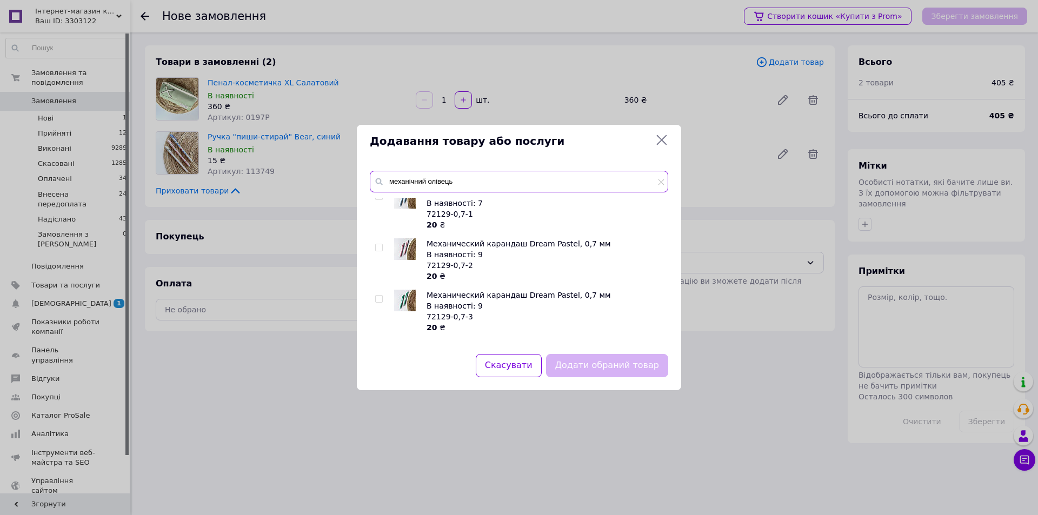
type input "механічний олівець"
click at [380, 246] on input "checkbox" at bounding box center [378, 247] width 7 height 7
checkbox input "true"
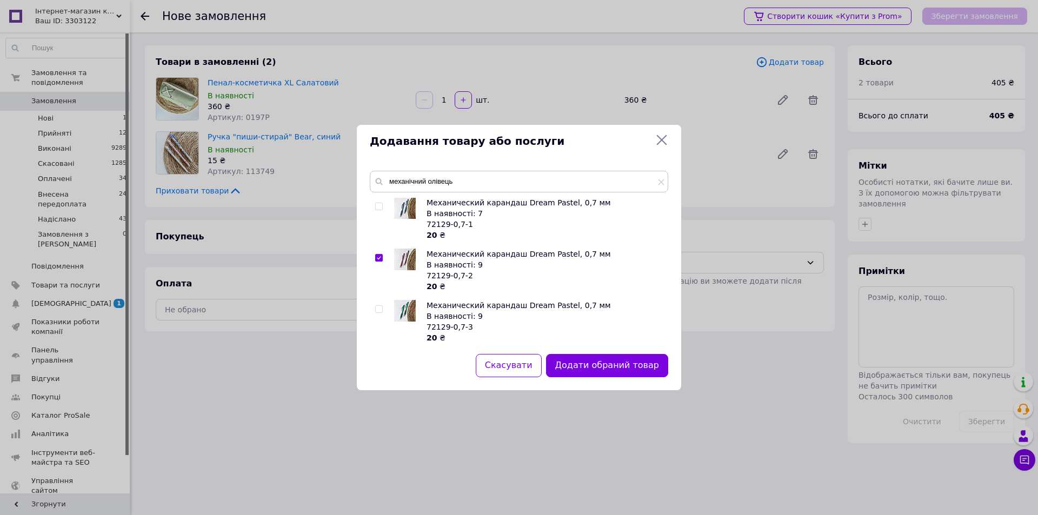
scroll to position [270, 0]
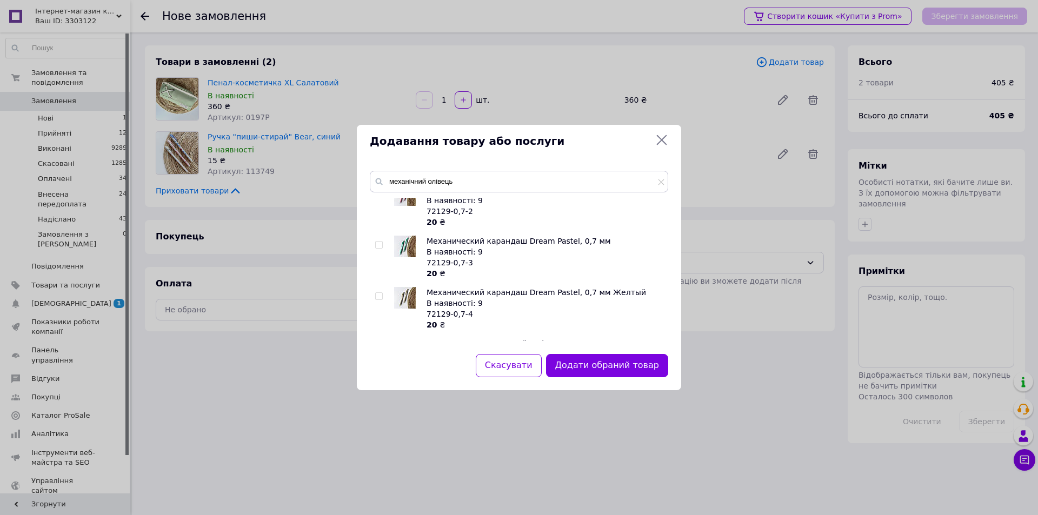
click at [377, 297] on input "checkbox" at bounding box center [378, 296] width 7 height 7
checkbox input "true"
click at [608, 366] on button "Додати обрані товари" at bounding box center [608, 365] width 119 height 23
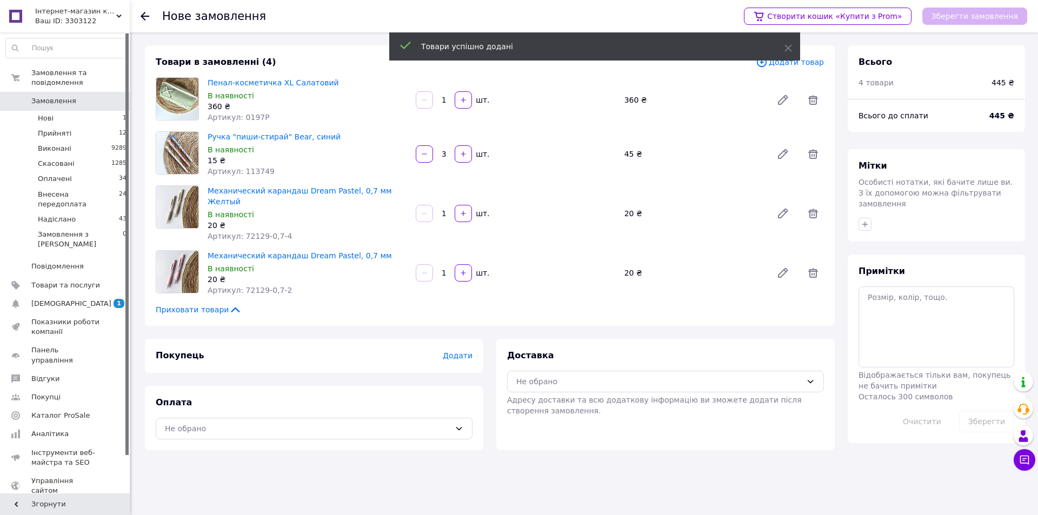
click at [810, 62] on span "Додати товар" at bounding box center [790, 62] width 68 height 12
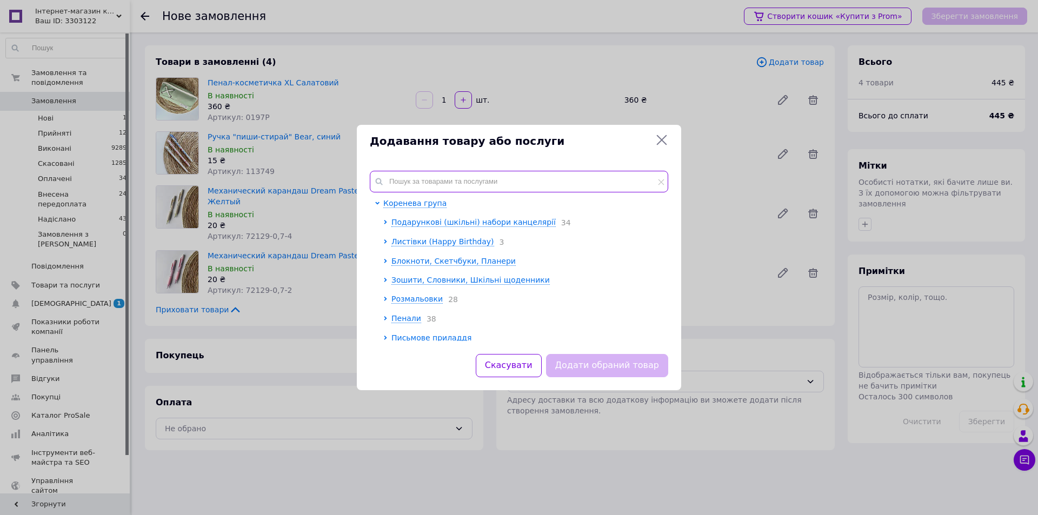
click at [523, 183] on input "text" at bounding box center [519, 182] width 298 height 22
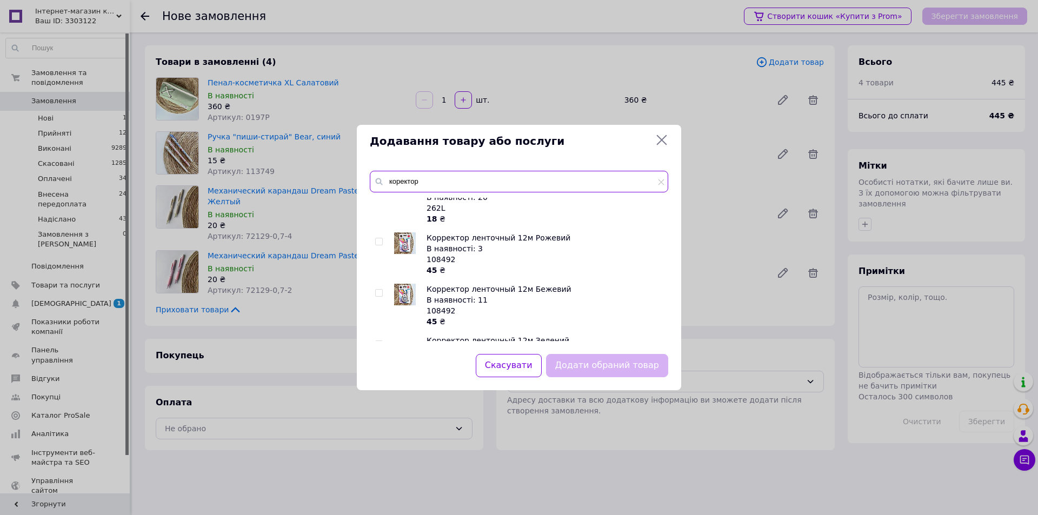
scroll to position [324, 0]
type input "коректор"
click at [376, 292] on input "checkbox" at bounding box center [378, 293] width 7 height 7
checkbox input "true"
click at [624, 363] on button "Додати обраний товар" at bounding box center [607, 365] width 122 height 23
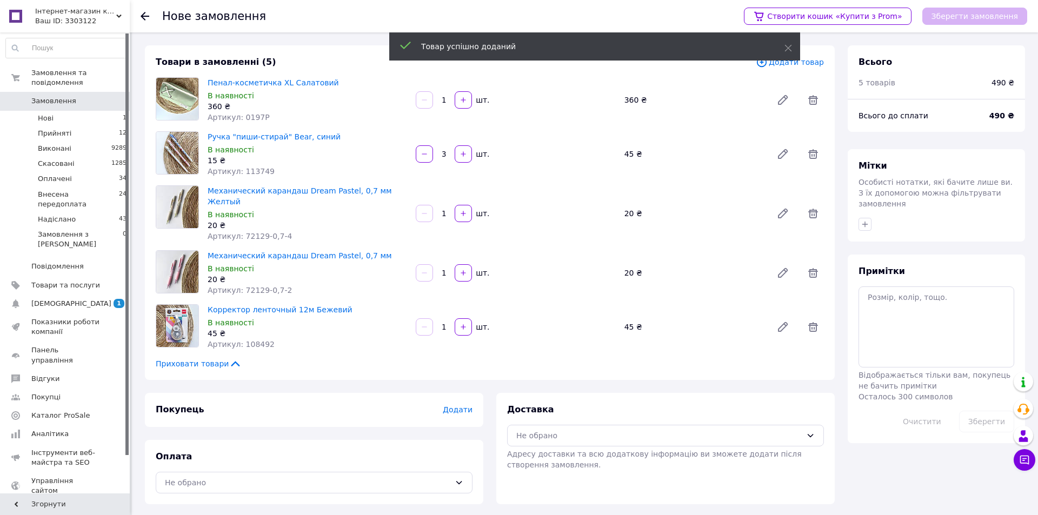
click at [815, 64] on span "Додати товар" at bounding box center [790, 62] width 68 height 12
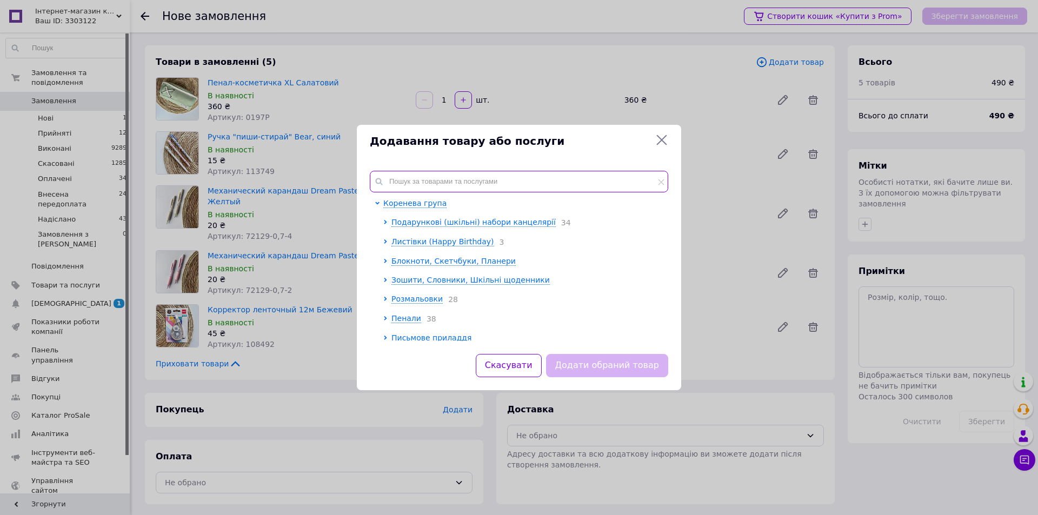
click at [515, 187] on input "text" at bounding box center [519, 182] width 298 height 22
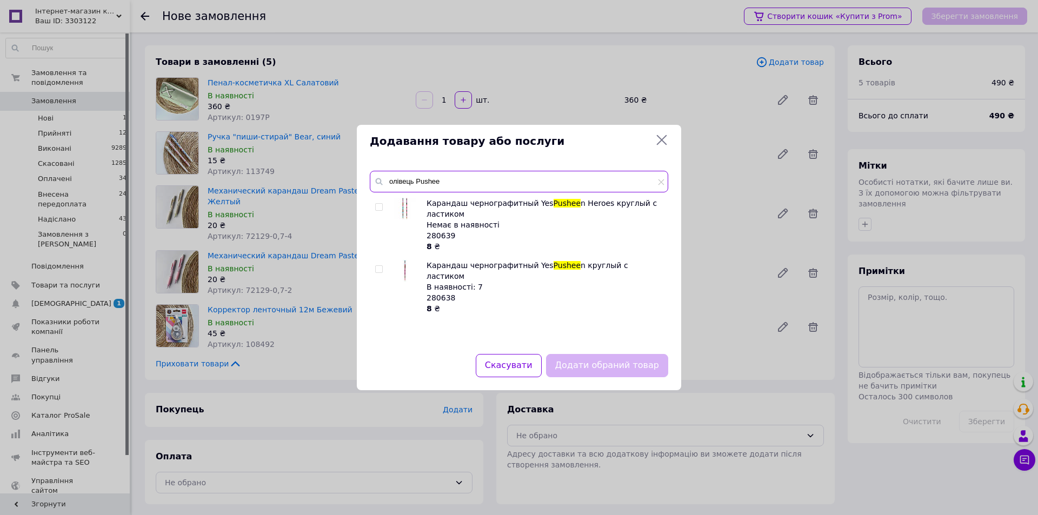
type input "олівець Pushee"
click at [381, 268] on input "checkbox" at bounding box center [378, 269] width 7 height 7
checkbox input "true"
click at [448, 176] on input "олівець Pushee" at bounding box center [519, 182] width 298 height 22
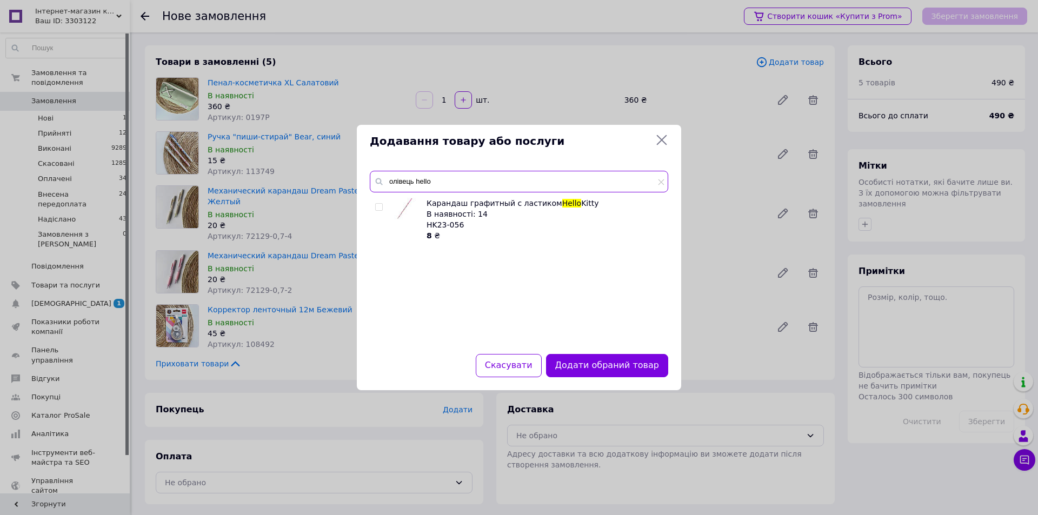
type input "олівець hello"
click at [375, 205] on div "Карандаш графитный с ластиком Hello Kitty В наявності: 14 HK23-056 8 ₴" at bounding box center [519, 269] width 298 height 143
click at [376, 205] on input "checkbox" at bounding box center [378, 207] width 7 height 7
checkbox input "true"
click at [441, 191] on input "олівець hello" at bounding box center [519, 182] width 298 height 22
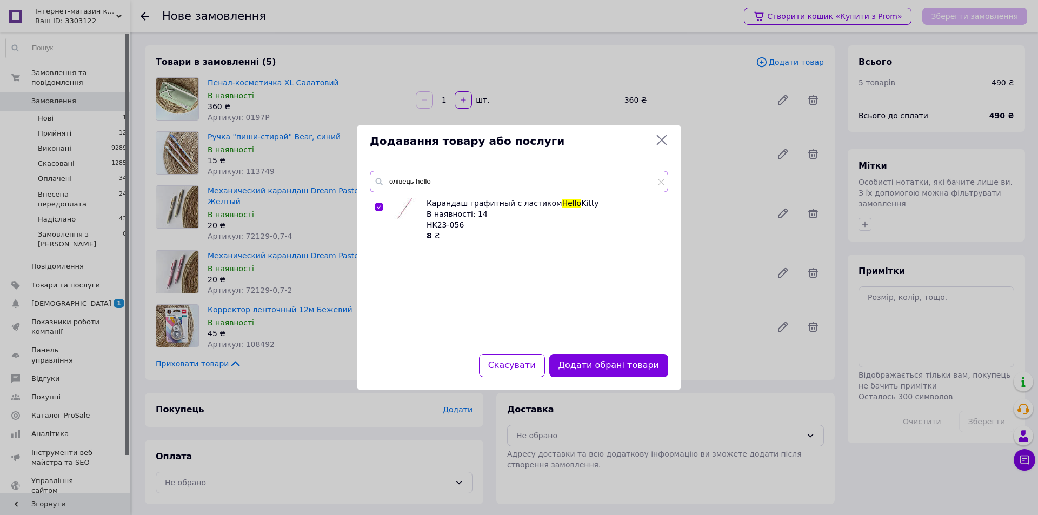
click at [441, 191] on input "олівець hello" at bounding box center [519, 182] width 298 height 22
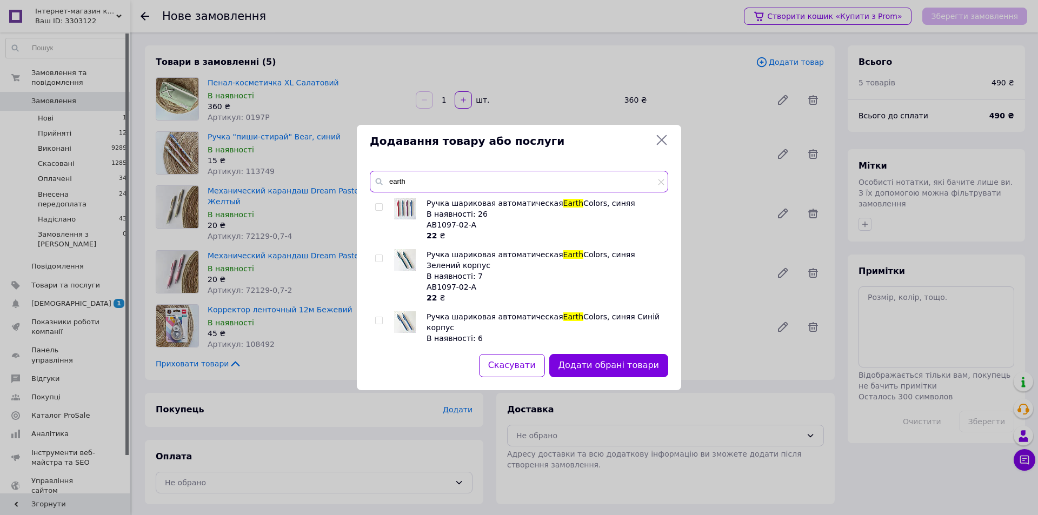
type input "earth"
click at [378, 258] on input "checkbox" at bounding box center [378, 258] width 7 height 7
checkbox input "true"
click at [380, 321] on input "checkbox" at bounding box center [378, 320] width 7 height 7
checkbox input "true"
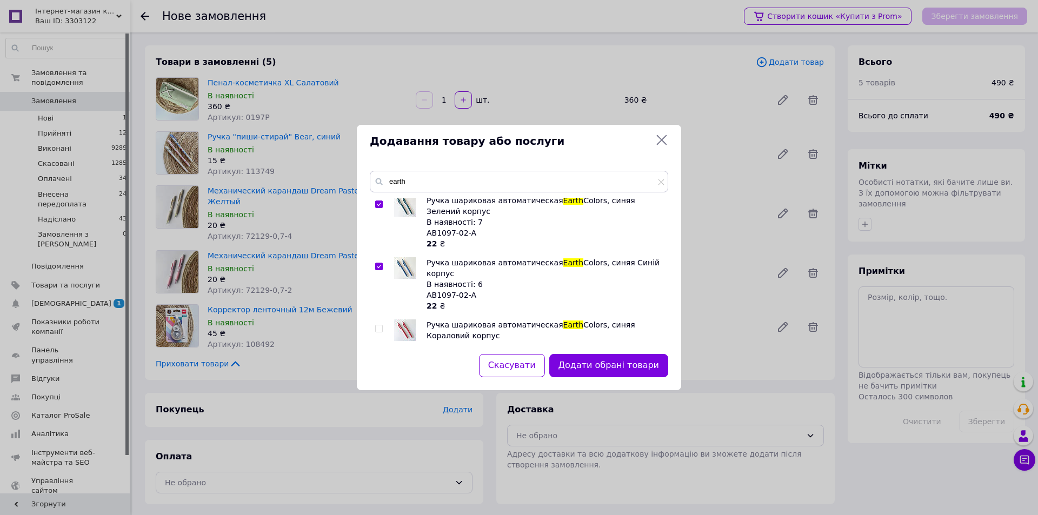
click at [377, 325] on input "checkbox" at bounding box center [378, 328] width 7 height 7
checkbox input "true"
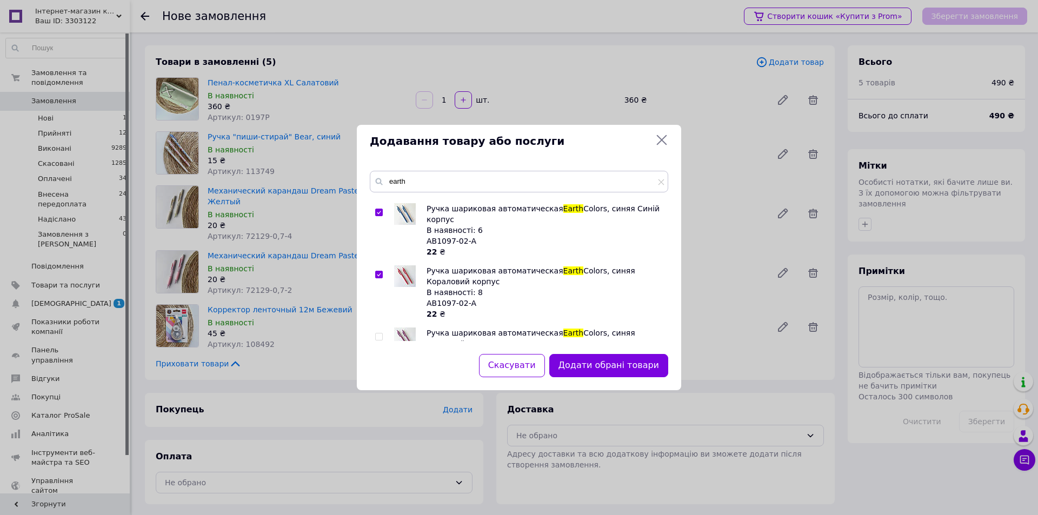
click at [380, 334] on input "checkbox" at bounding box center [378, 337] width 7 height 7
checkbox input "true"
click at [426, 181] on input "earth" at bounding box center [519, 182] width 298 height 22
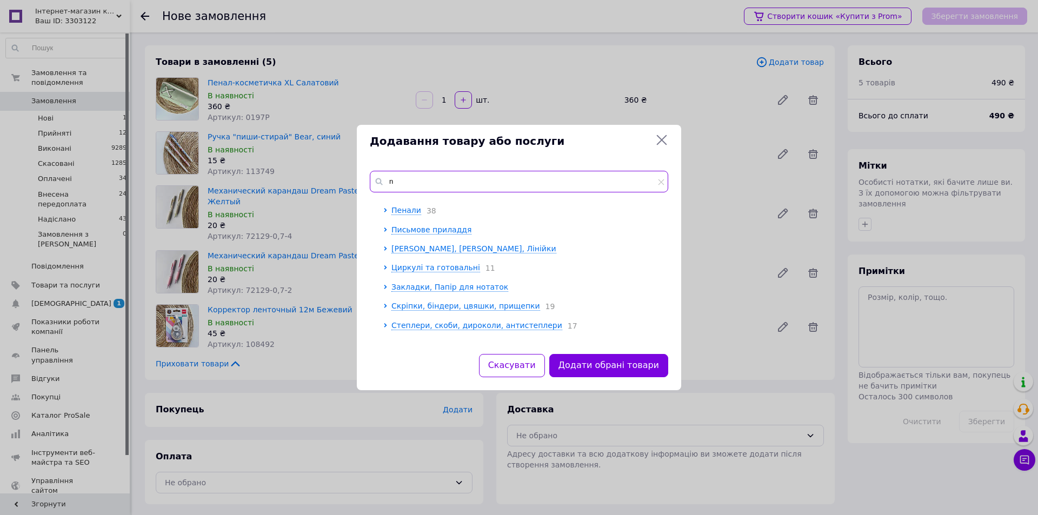
scroll to position [0, 0]
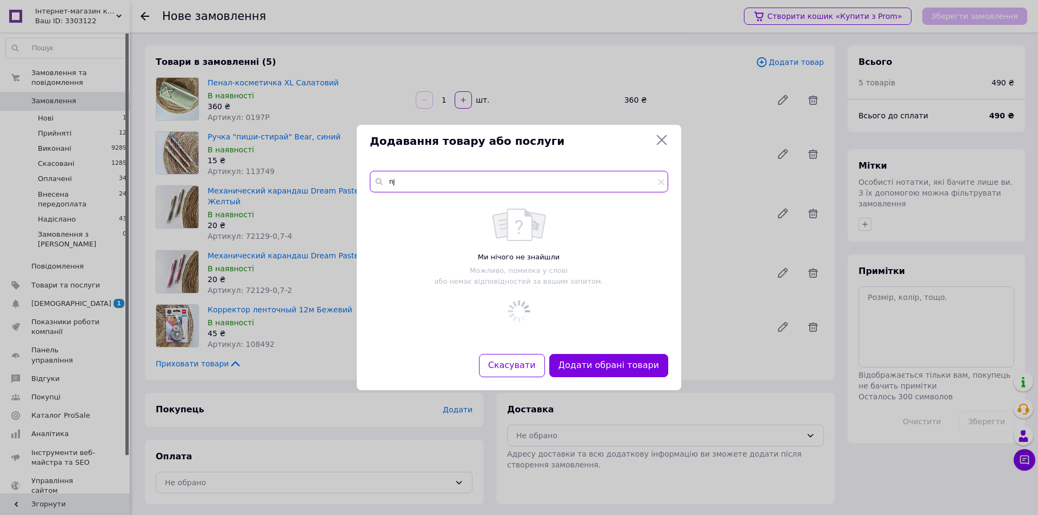
type input "n"
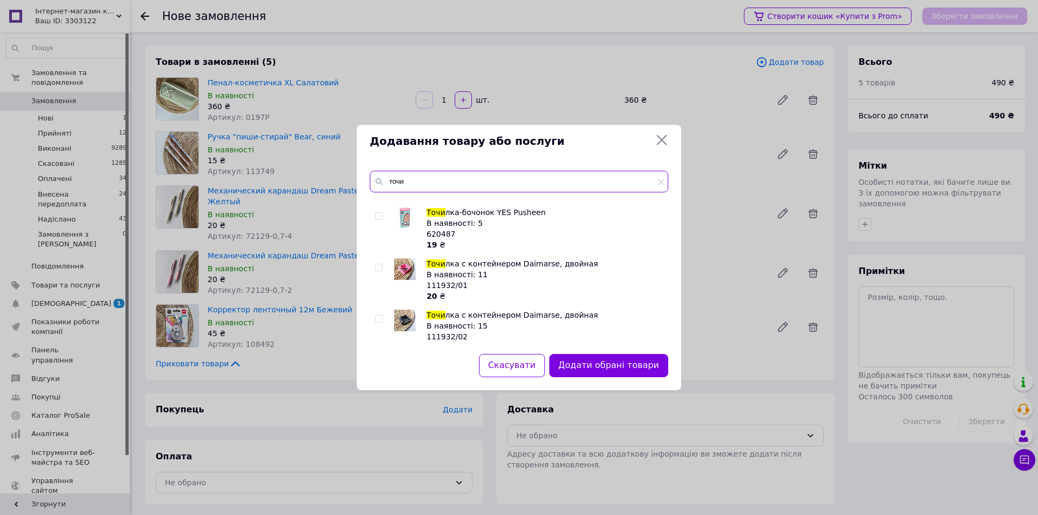
scroll to position [162, 0]
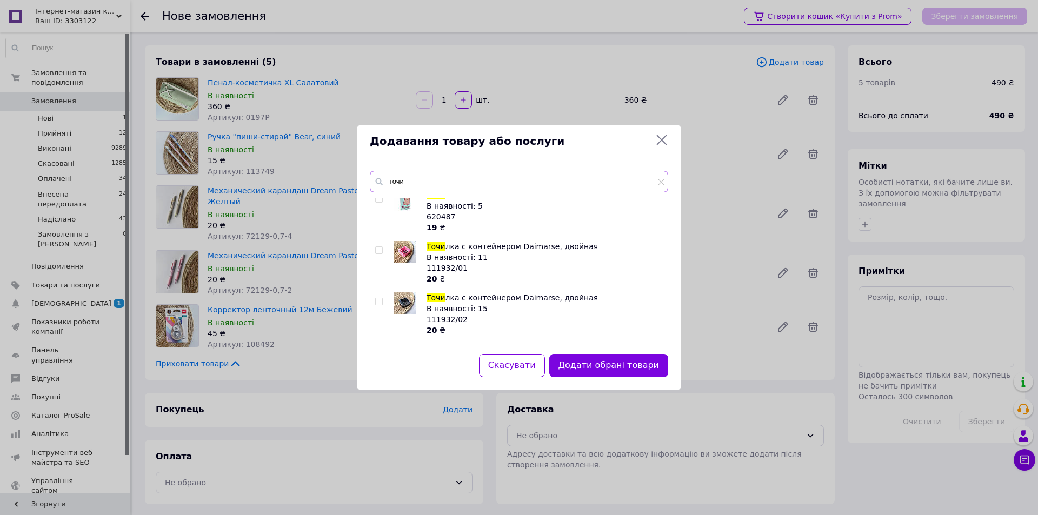
type input "точи"
click at [378, 251] on input "checkbox" at bounding box center [378, 250] width 7 height 7
checkbox input "true"
click at [381, 303] on input "checkbox" at bounding box center [378, 301] width 7 height 7
checkbox input "true"
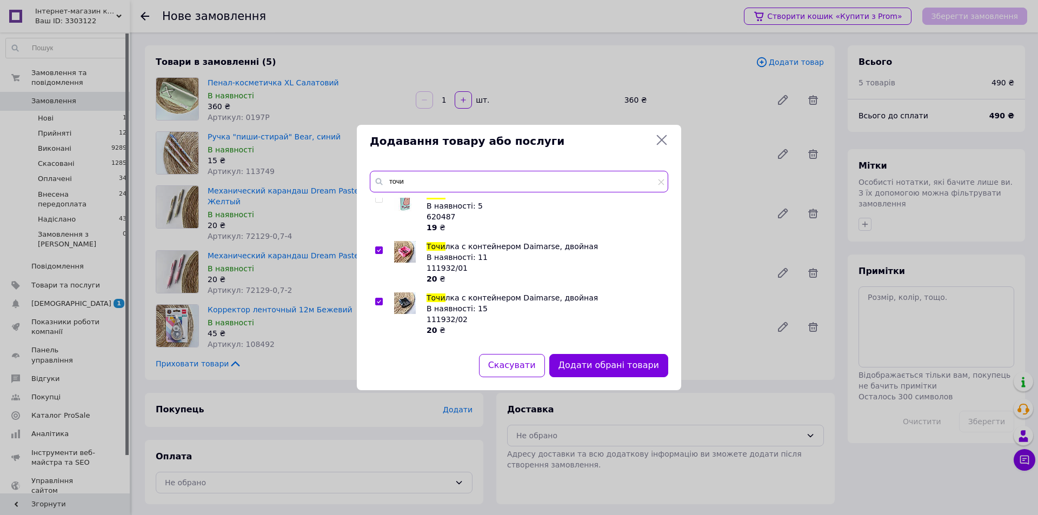
click at [421, 175] on input "точи" at bounding box center [519, 182] width 298 height 22
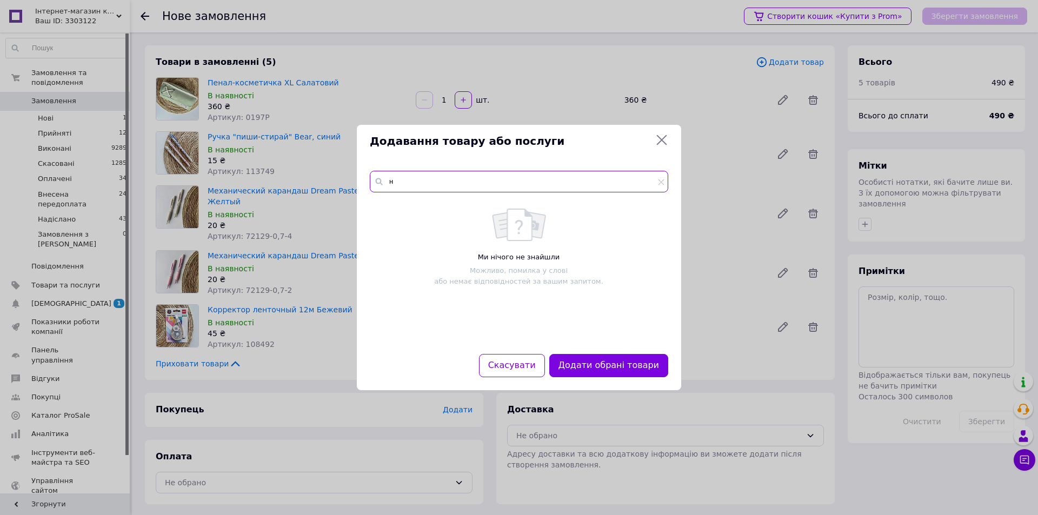
scroll to position [0, 0]
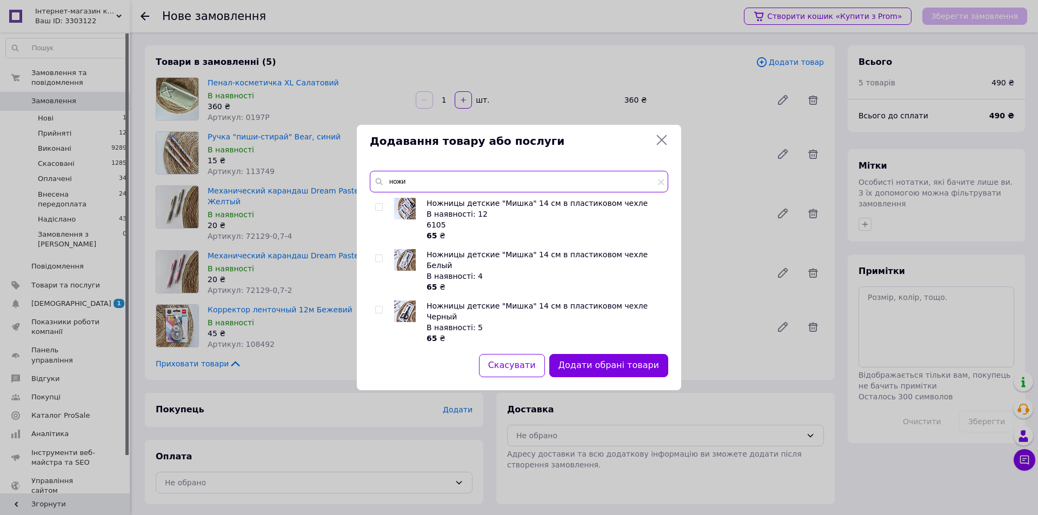
type input "ножи"
click at [374, 259] on div "Ножницы детские "Мишка" 14 см в пластиковом чехле В наявності: 12 6105 65 ₴ Нож…" at bounding box center [519, 269] width 298 height 143
click at [378, 258] on input "checkbox" at bounding box center [378, 258] width 7 height 7
checkbox input "true"
click at [424, 171] on input "ножи" at bounding box center [519, 182] width 298 height 22
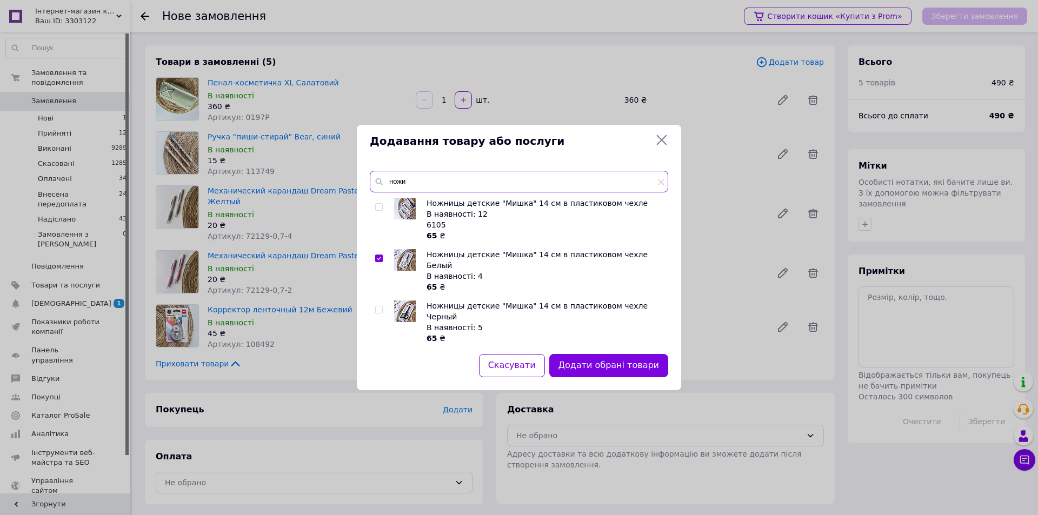
click at [424, 171] on input "ножи" at bounding box center [519, 182] width 298 height 22
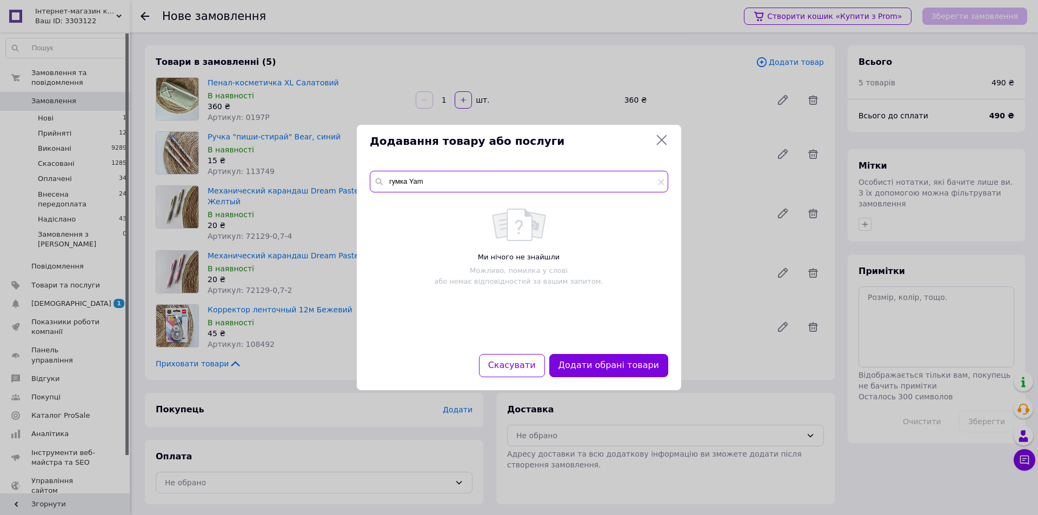
drag, startPoint x: 410, startPoint y: 182, endPoint x: 374, endPoint y: 183, distance: 36.2
click at [374, 183] on div "гумка Yam" at bounding box center [519, 182] width 298 height 22
click at [422, 178] on input "Yam" at bounding box center [519, 182] width 298 height 22
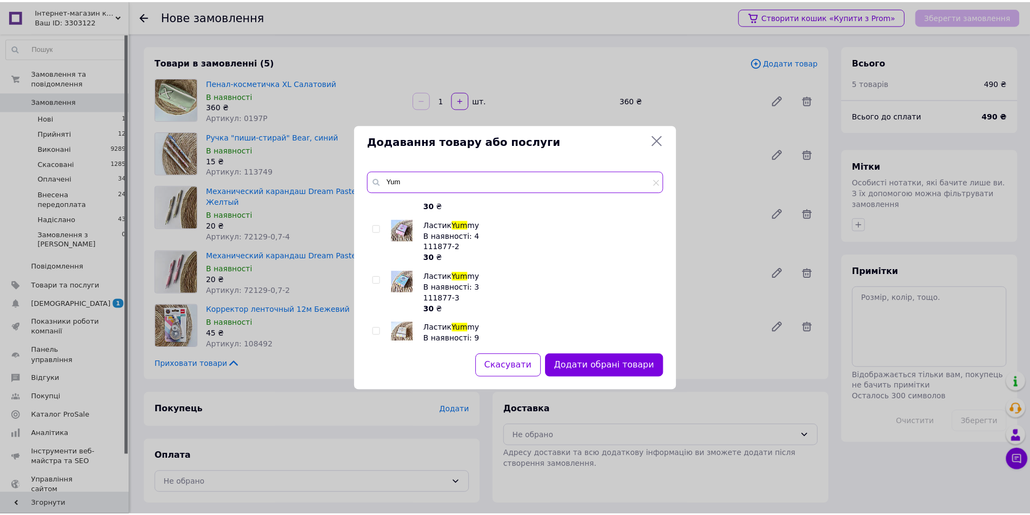
scroll to position [54, 0]
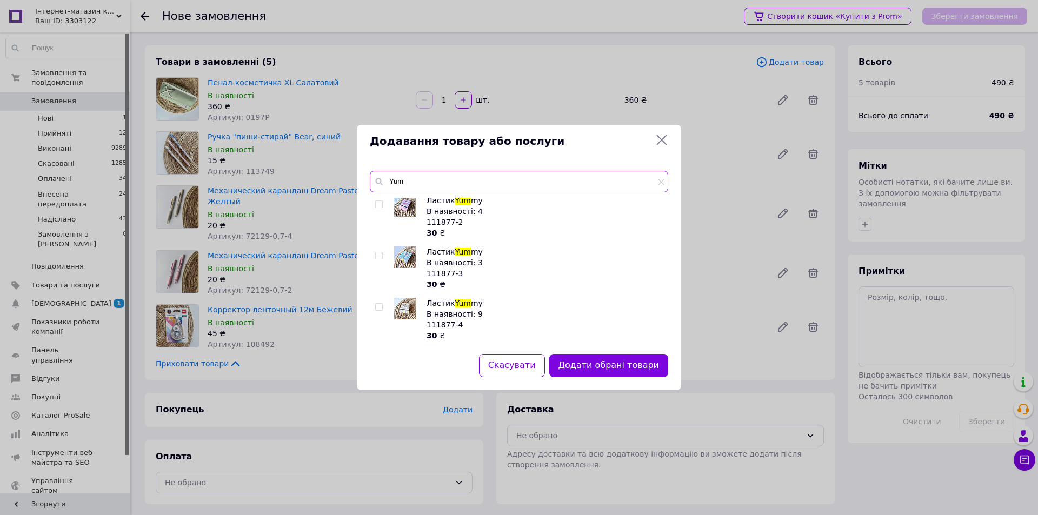
type input "Yum"
click at [378, 308] on input "checkbox" at bounding box center [378, 307] width 7 height 7
checkbox input "true"
click at [651, 365] on button "Додати обрані товари" at bounding box center [608, 365] width 119 height 23
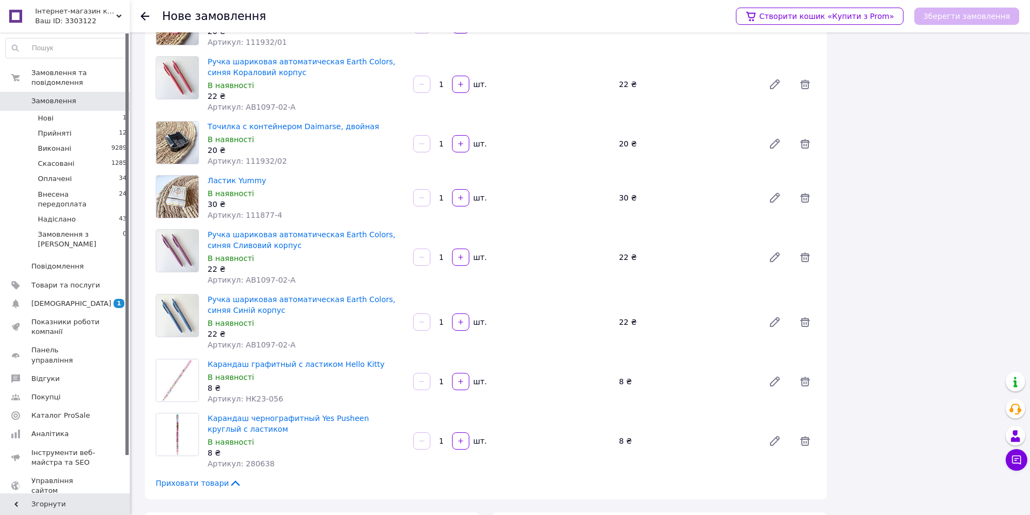
scroll to position [586, 0]
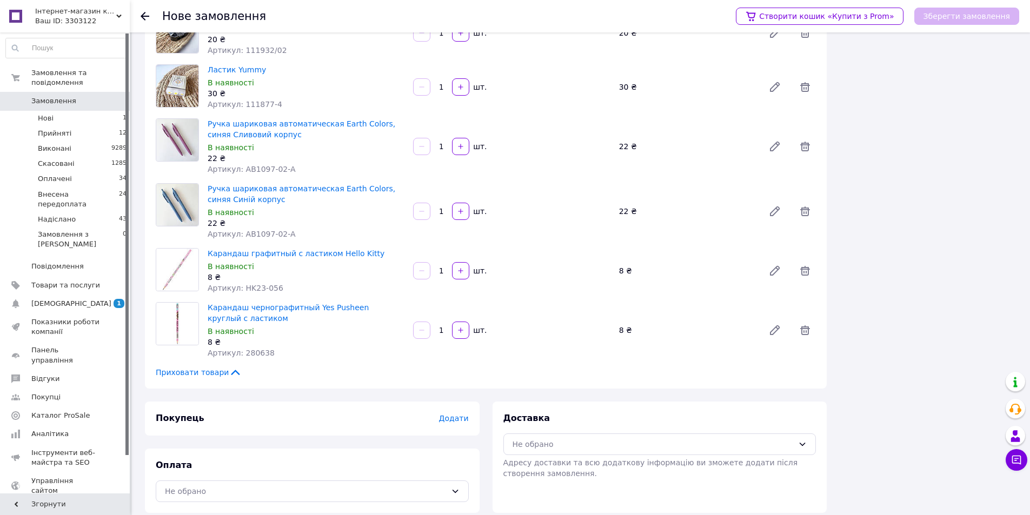
click at [461, 414] on span "Додати" at bounding box center [453, 418] width 30 height 9
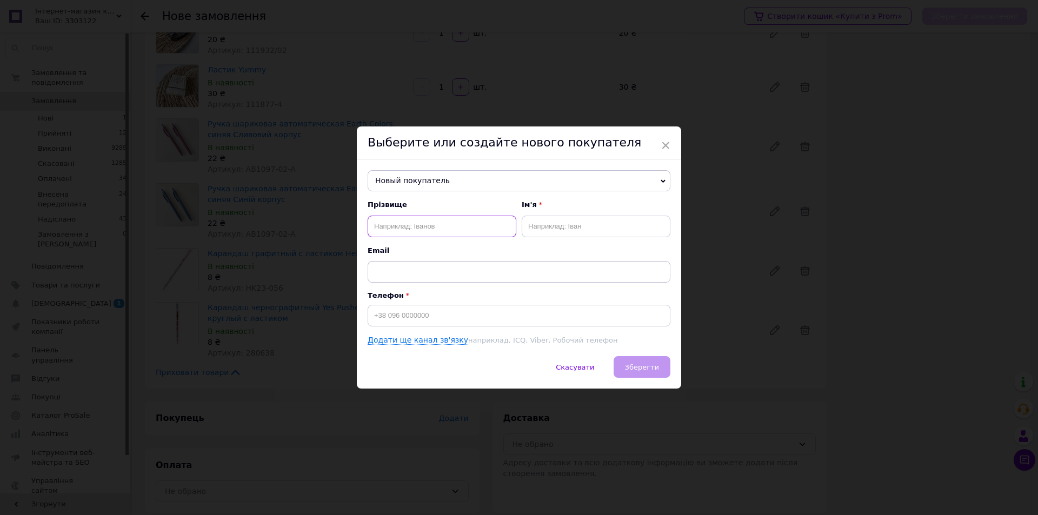
click at [441, 224] on input "text" at bounding box center [442, 227] width 149 height 22
type input "N"
type input "Терещенко"
click at [549, 218] on input "text" at bounding box center [596, 227] width 149 height 22
type input "Оксана"
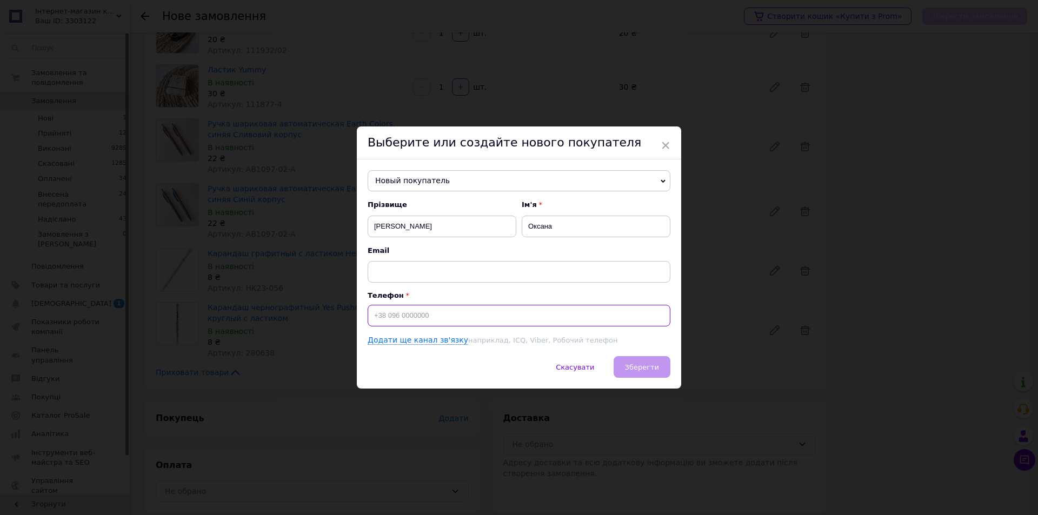
click at [472, 320] on input at bounding box center [519, 316] width 303 height 22
type input "+380500132217"
click at [652, 362] on button "Зберегти" at bounding box center [642, 367] width 57 height 22
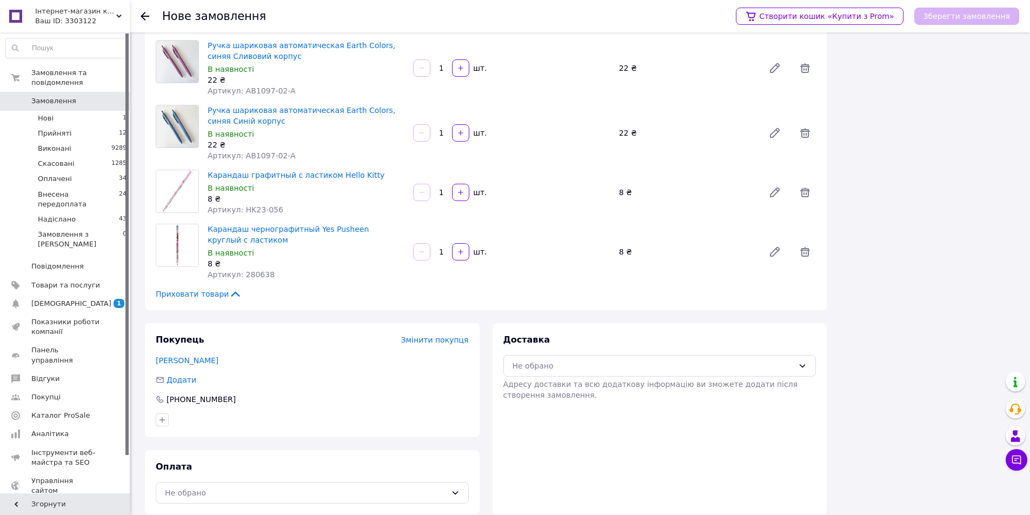
scroll to position [666, 0]
click at [298, 486] on div "Не обрано" at bounding box center [306, 492] width 282 height 12
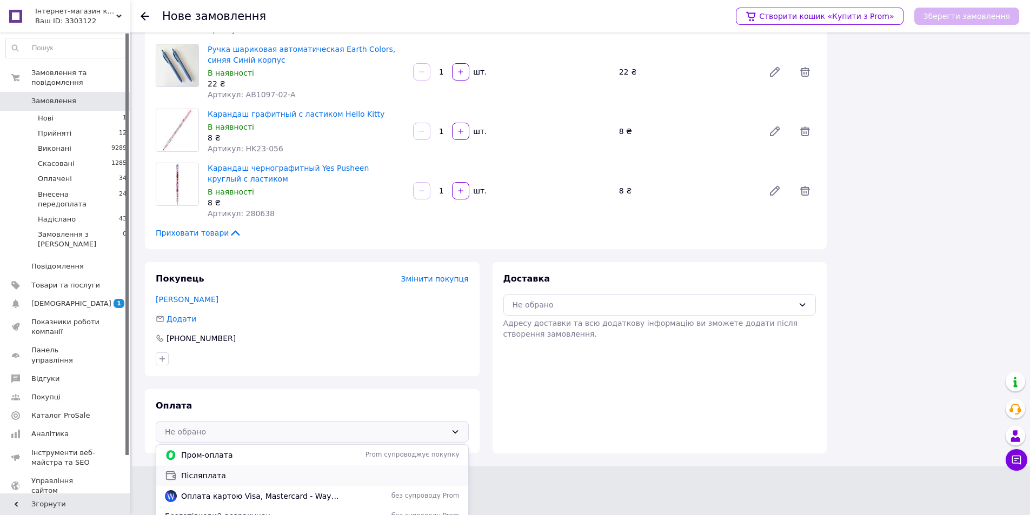
scroll to position [726, 0]
click at [217, 510] on span "Безготівковий розрахунок" at bounding box center [252, 515] width 175 height 11
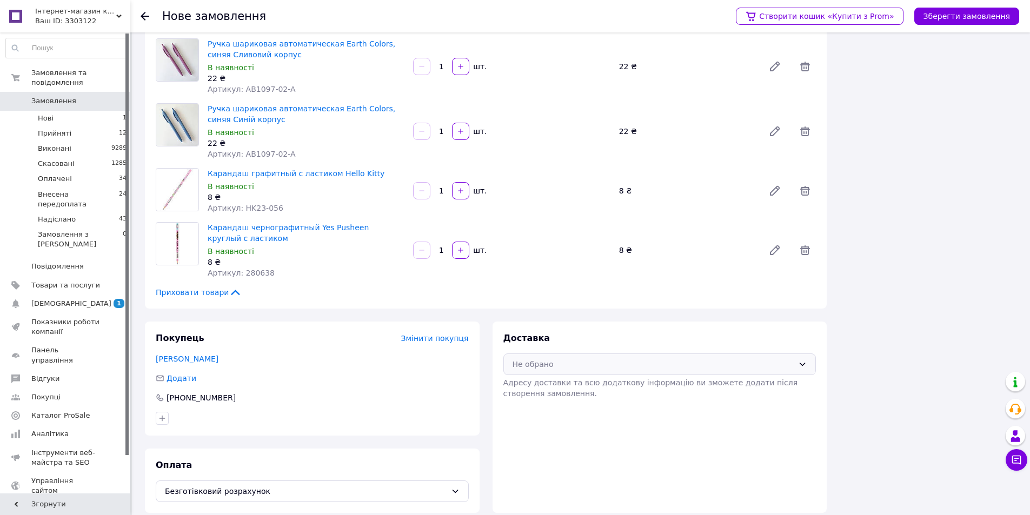
click at [566, 358] on div "Не обрано" at bounding box center [654, 364] width 282 height 12
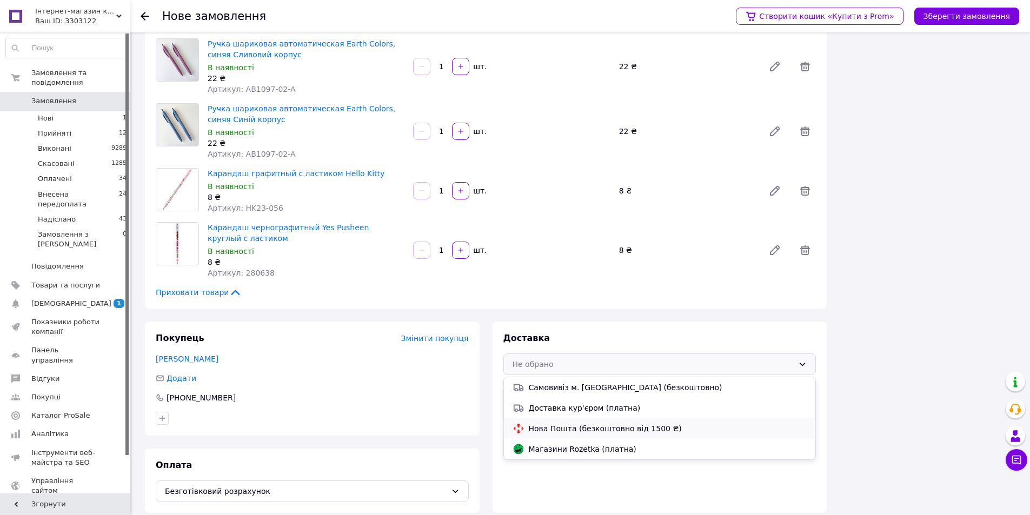
click at [561, 423] on span "Нова Пошта (безкоштовно від 1500 ₴)" at bounding box center [668, 428] width 278 height 11
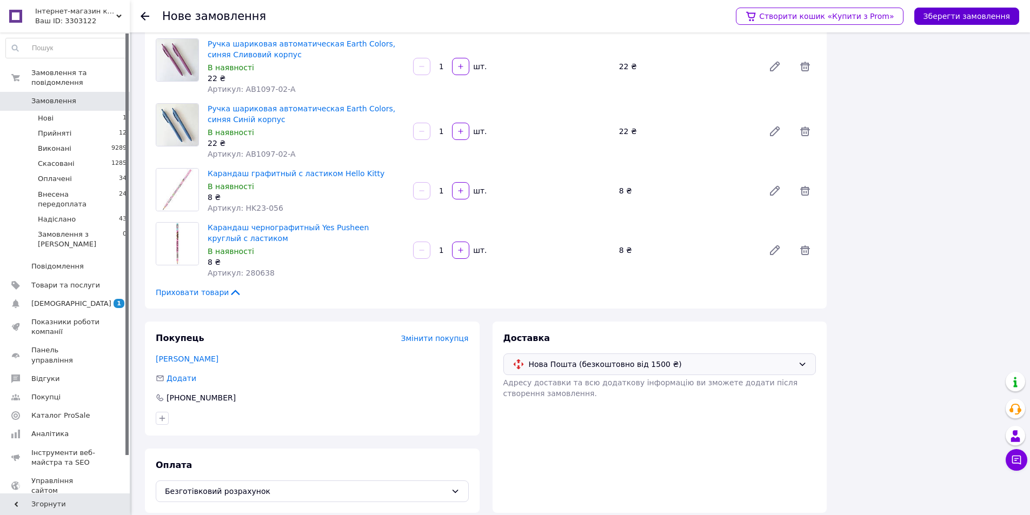
click at [983, 17] on button "Зберегти замовлення" at bounding box center [966, 16] width 105 height 17
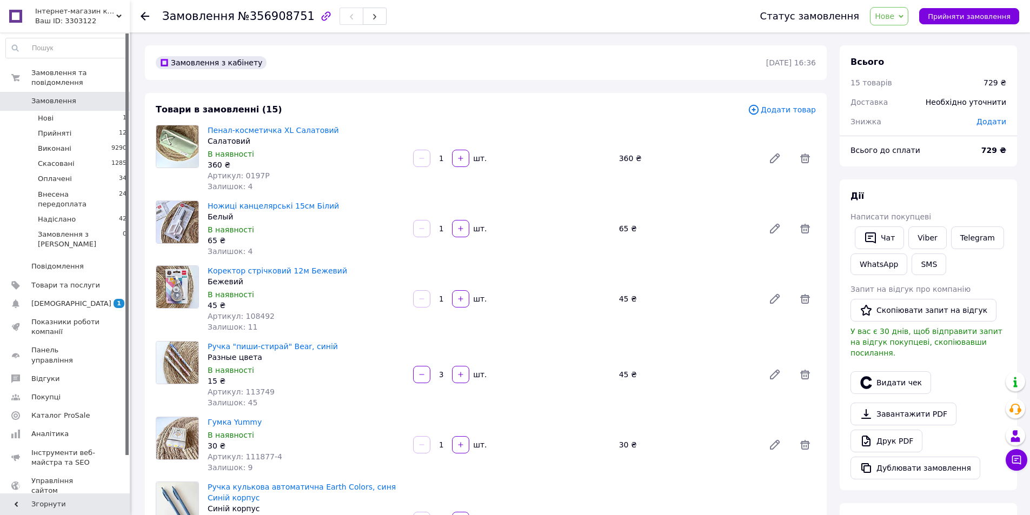
click at [903, 16] on icon at bounding box center [901, 16] width 5 height 5
click at [912, 36] on li "Прийнято" at bounding box center [916, 38] width 92 height 16
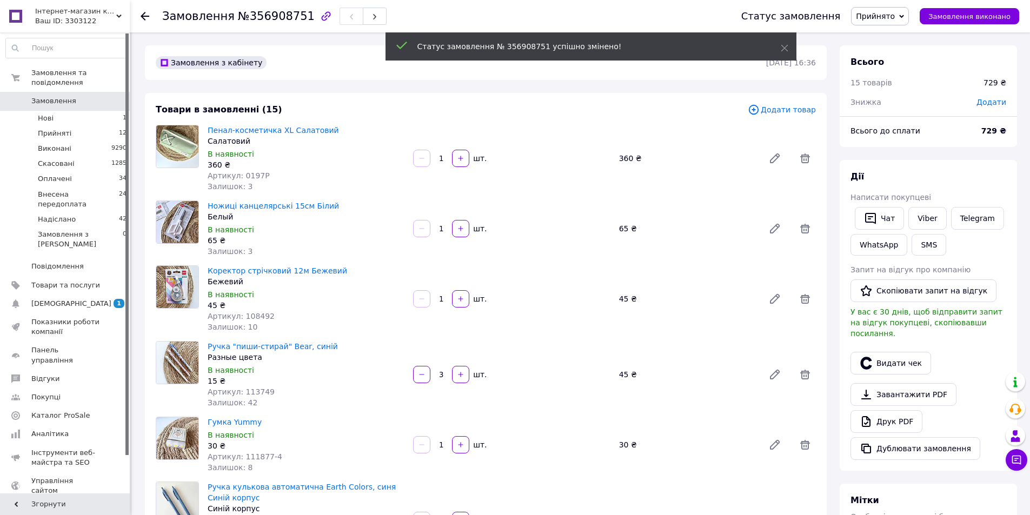
click at [895, 14] on span "Прийнято" at bounding box center [875, 16] width 39 height 9
click at [899, 68] on li "Оплачено" at bounding box center [898, 70] width 92 height 16
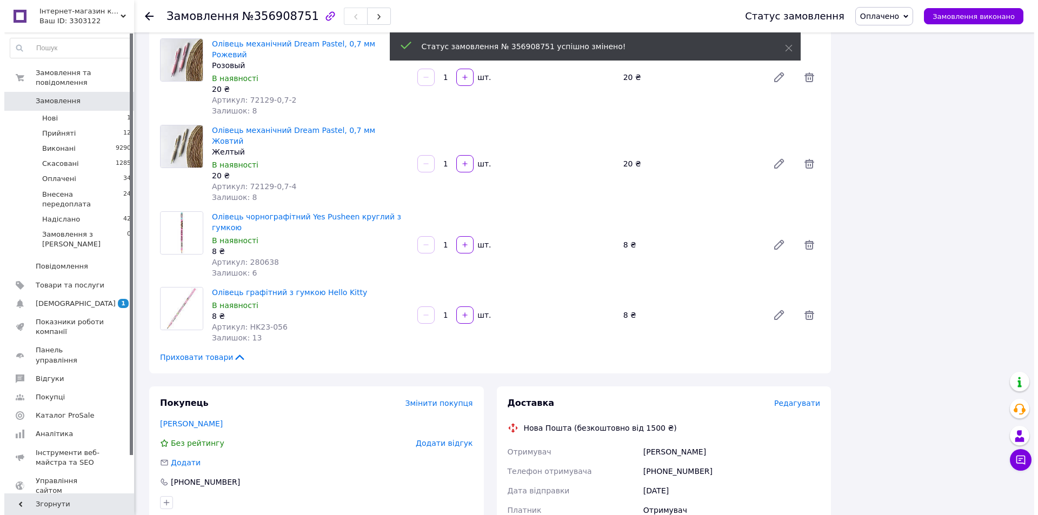
scroll to position [1027, 0]
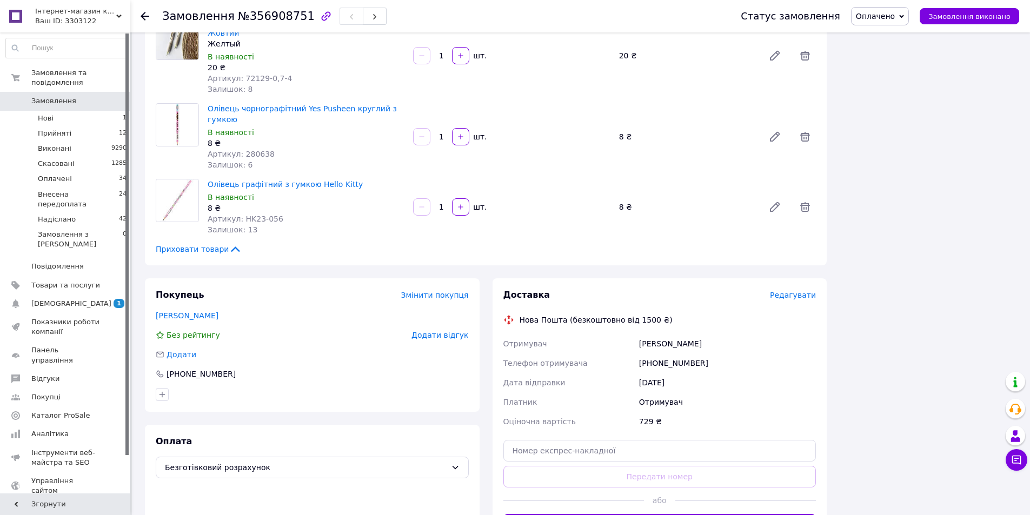
click at [794, 291] on span "Редагувати" at bounding box center [793, 295] width 46 height 9
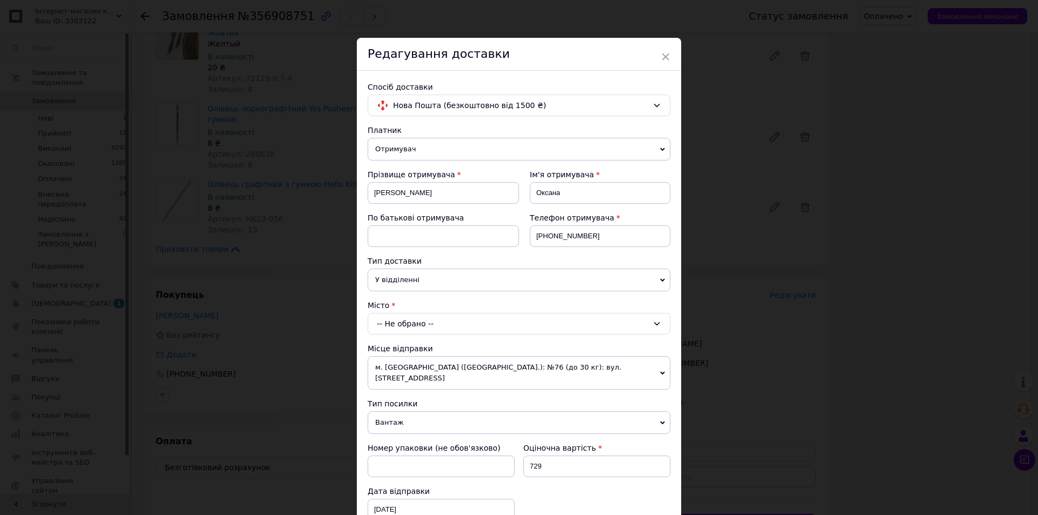
click at [416, 323] on div "-- Не обрано --" at bounding box center [519, 324] width 303 height 22
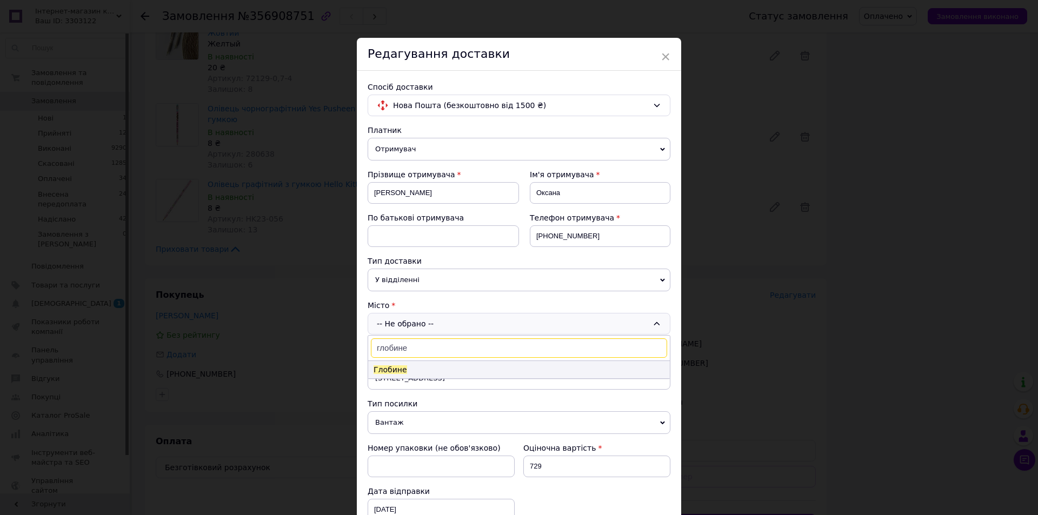
type input "глобине"
click at [416, 377] on li "Глобине" at bounding box center [519, 369] width 302 height 17
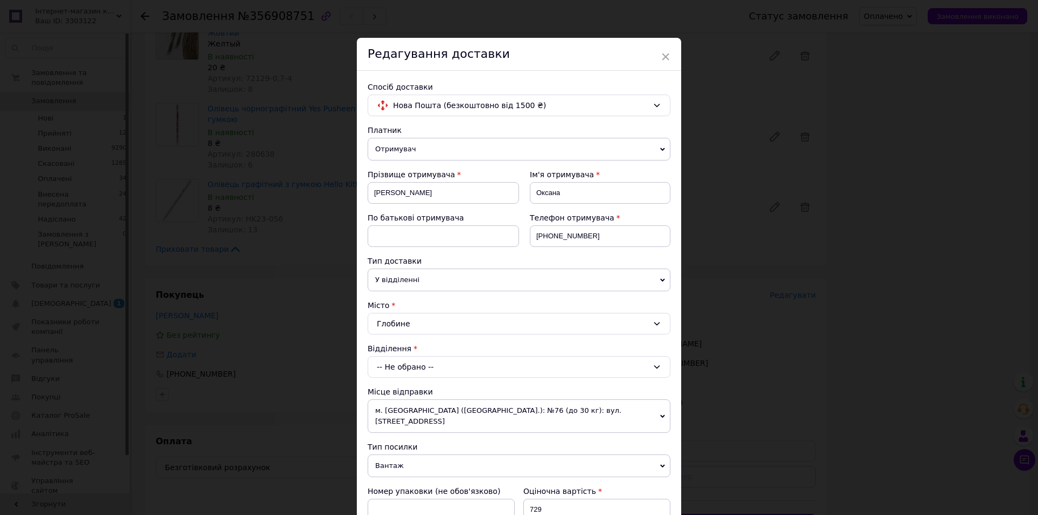
click at [413, 372] on div "-- Не обрано --" at bounding box center [519, 367] width 303 height 22
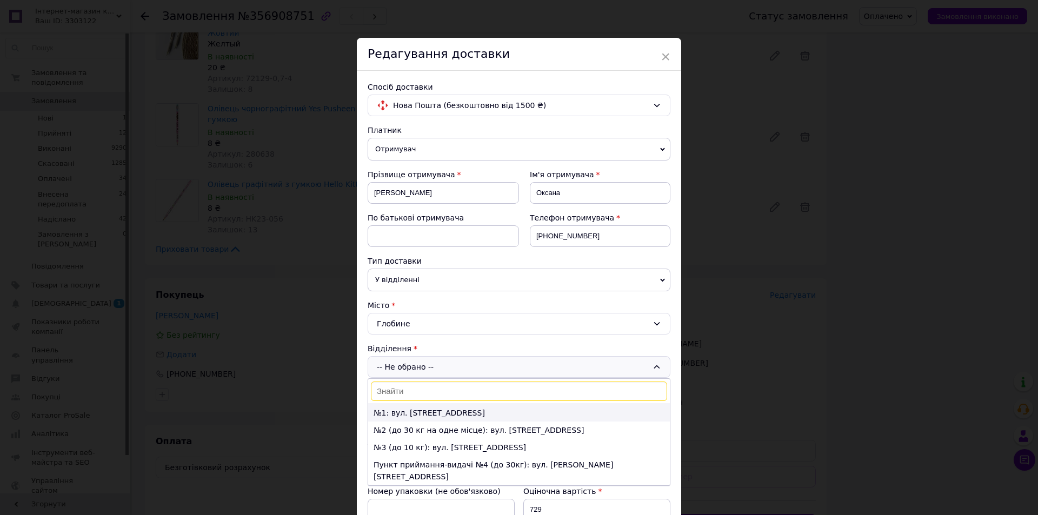
click at [407, 414] on li "№1: вул. Володимирівська, 186Б" at bounding box center [519, 412] width 302 height 17
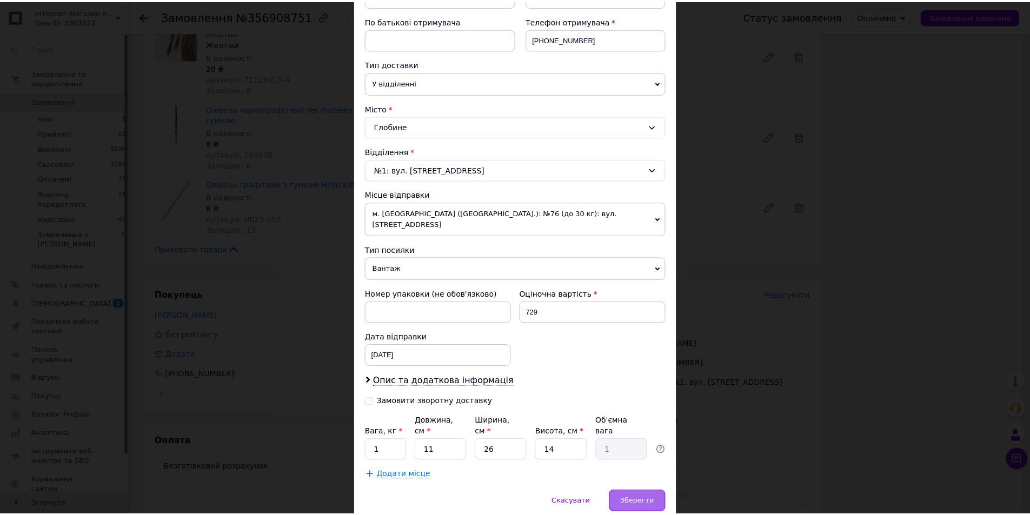
scroll to position [222, 0]
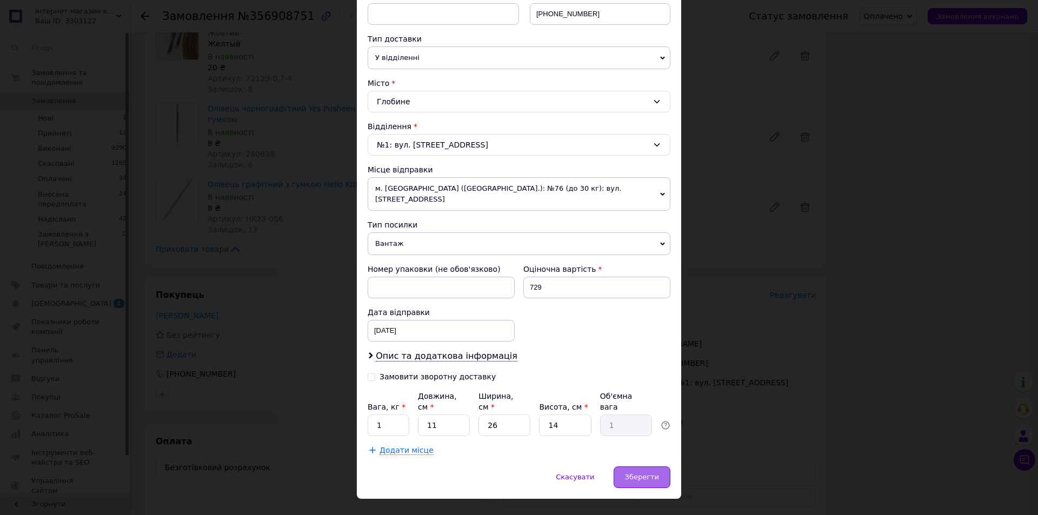
click at [648, 473] on span "Зберегти" at bounding box center [642, 477] width 34 height 8
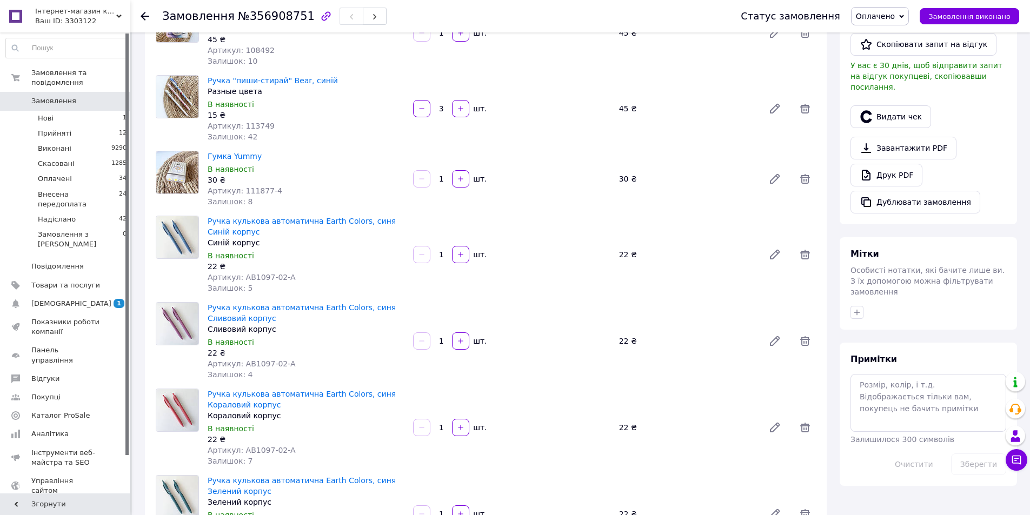
scroll to position [324, 0]
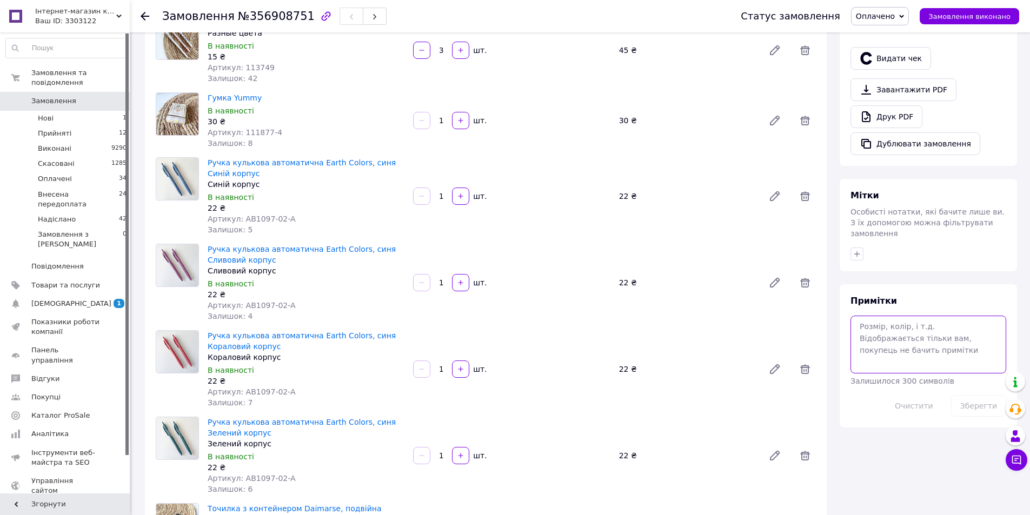
click at [896, 328] on textarea at bounding box center [928, 344] width 156 height 57
type textarea "інст dashatereschen"
click at [971, 395] on button "Зберегти" at bounding box center [978, 406] width 55 height 22
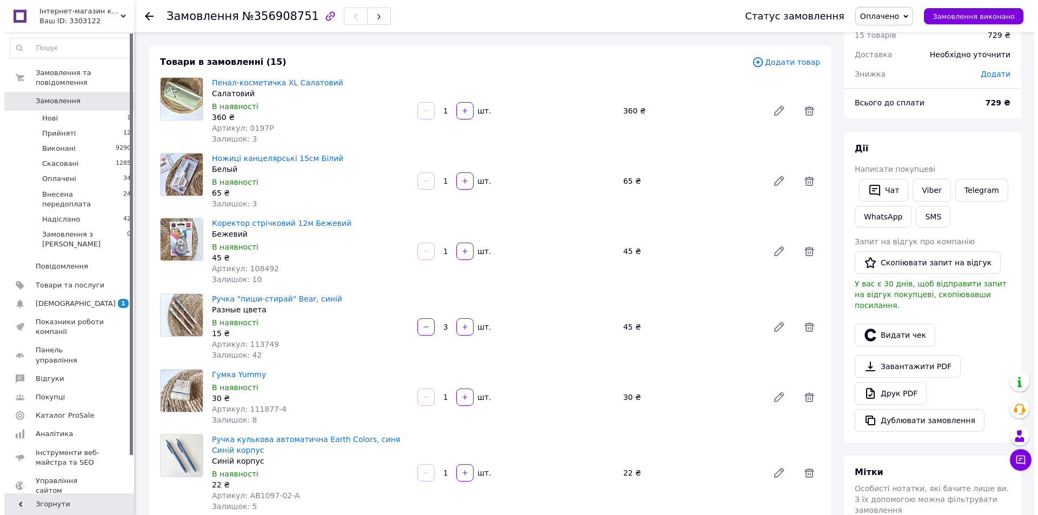
scroll to position [0, 0]
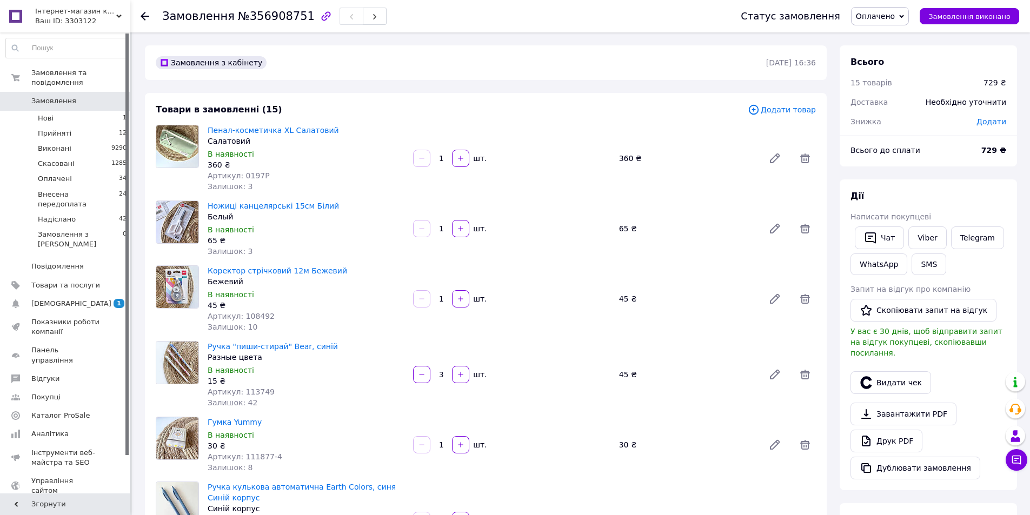
click at [92, 96] on span "Замовлення" at bounding box center [65, 101] width 69 height 10
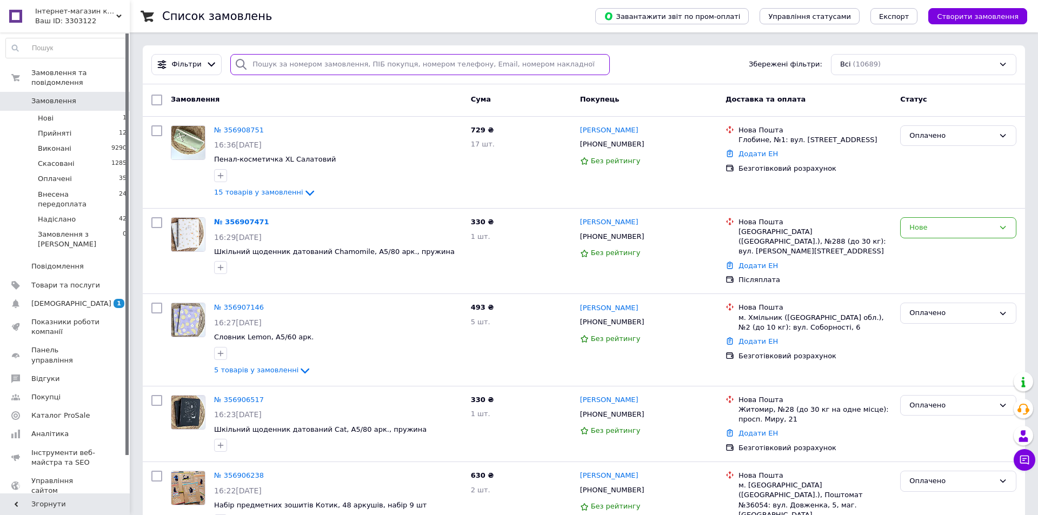
click at [248, 64] on input "search" at bounding box center [420, 64] width 380 height 21
click at [264, 64] on input "search" at bounding box center [418, 64] width 376 height 21
type input "r"
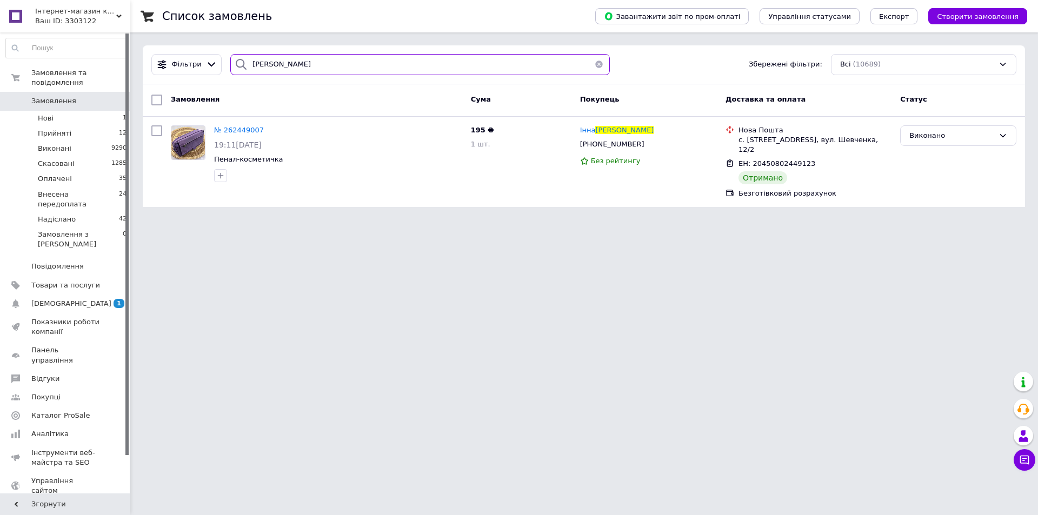
click at [284, 67] on input "кісєльова" at bounding box center [420, 64] width 380 height 21
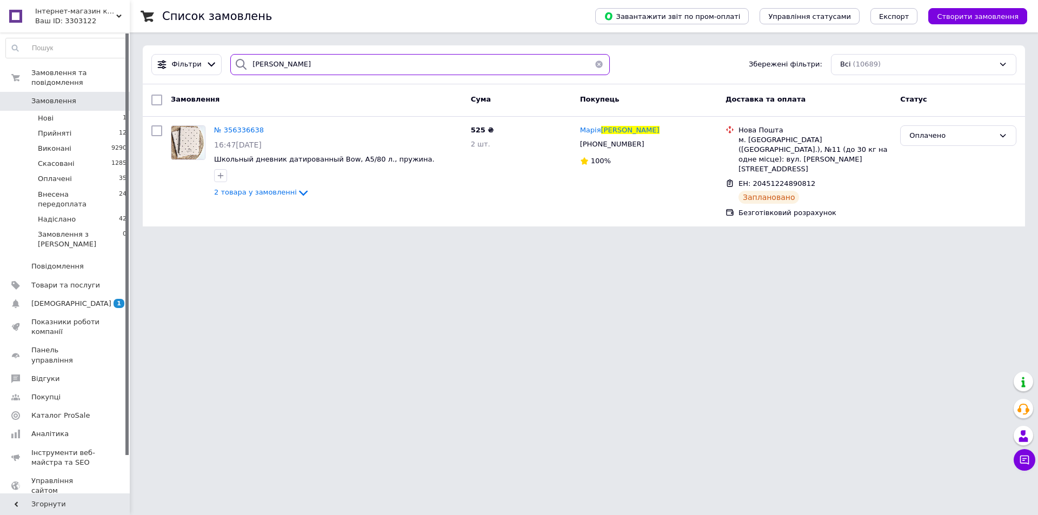
click at [284, 67] on input "фрунчак" at bounding box center [420, 64] width 380 height 21
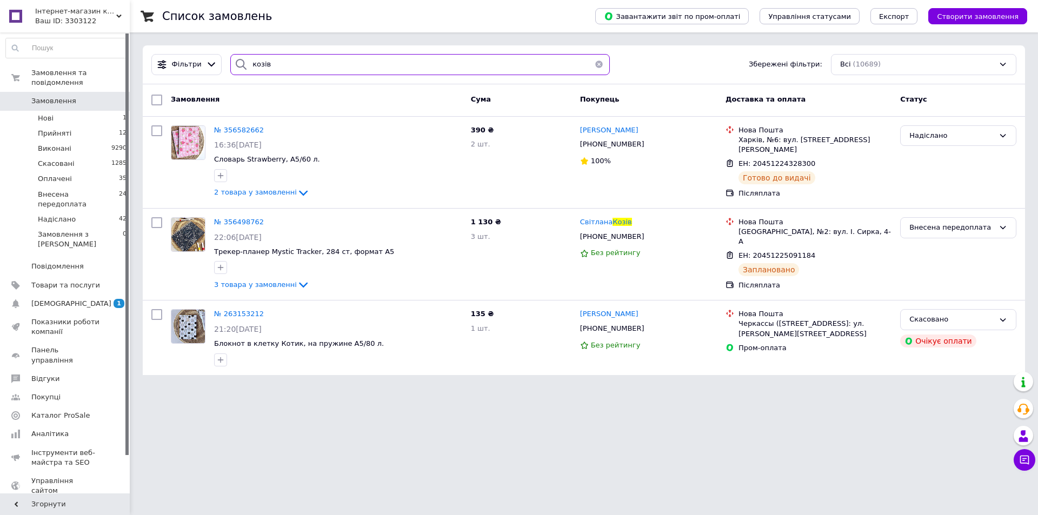
click at [301, 63] on input "козів" at bounding box center [420, 64] width 380 height 21
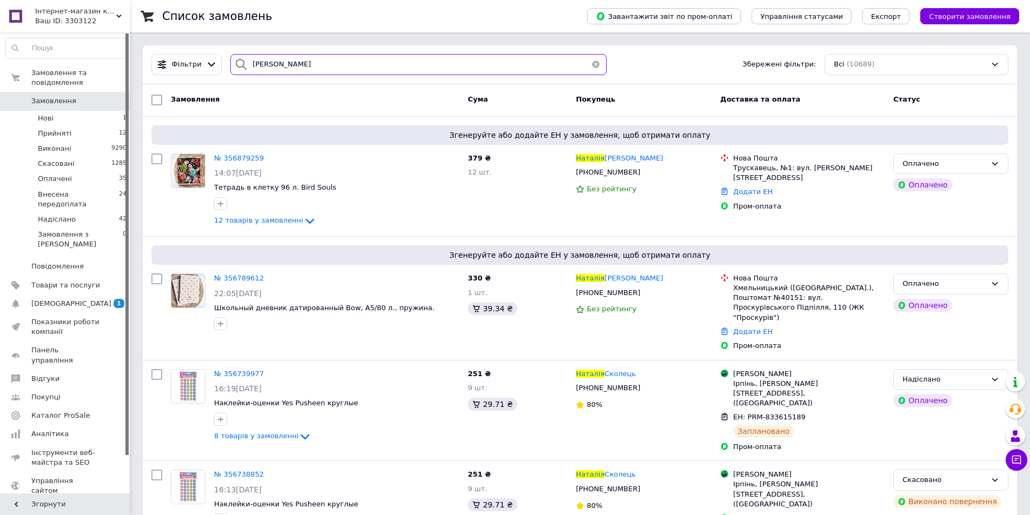
click at [328, 65] on input "петренко наталія" at bounding box center [418, 64] width 376 height 21
type input "петренко"
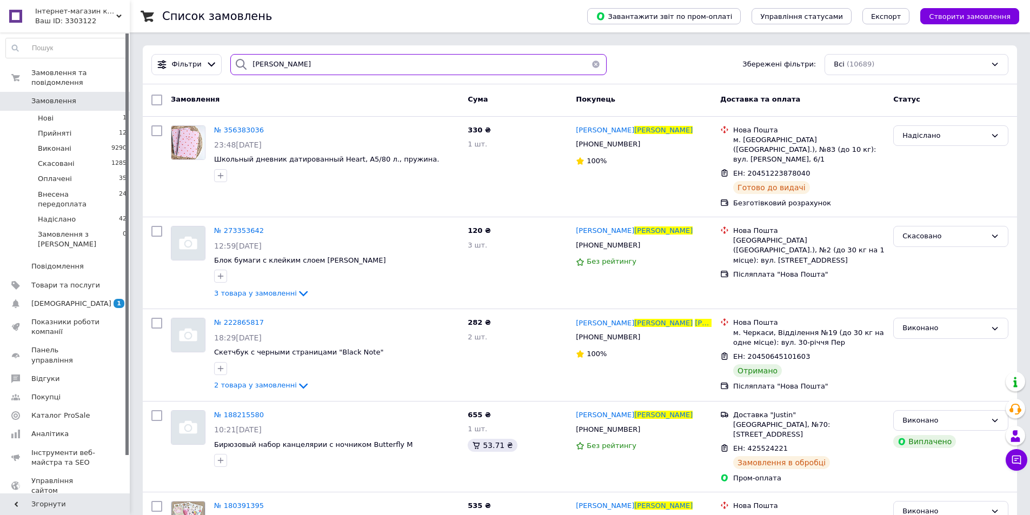
click at [433, 60] on input "петренко" at bounding box center [418, 64] width 376 height 21
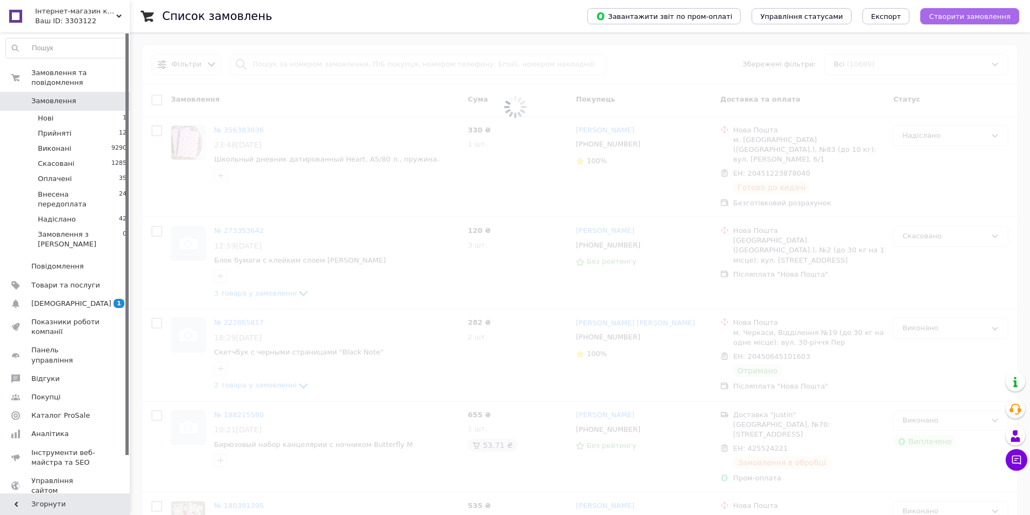
click at [965, 12] on span "Створити замовлення" at bounding box center [970, 16] width 82 height 8
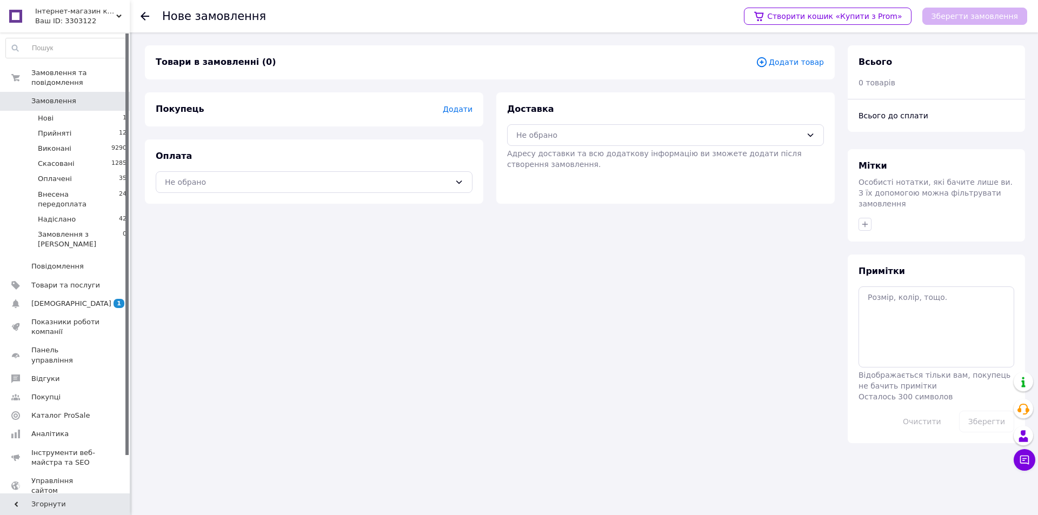
click at [798, 58] on span "Додати товар" at bounding box center [790, 62] width 68 height 12
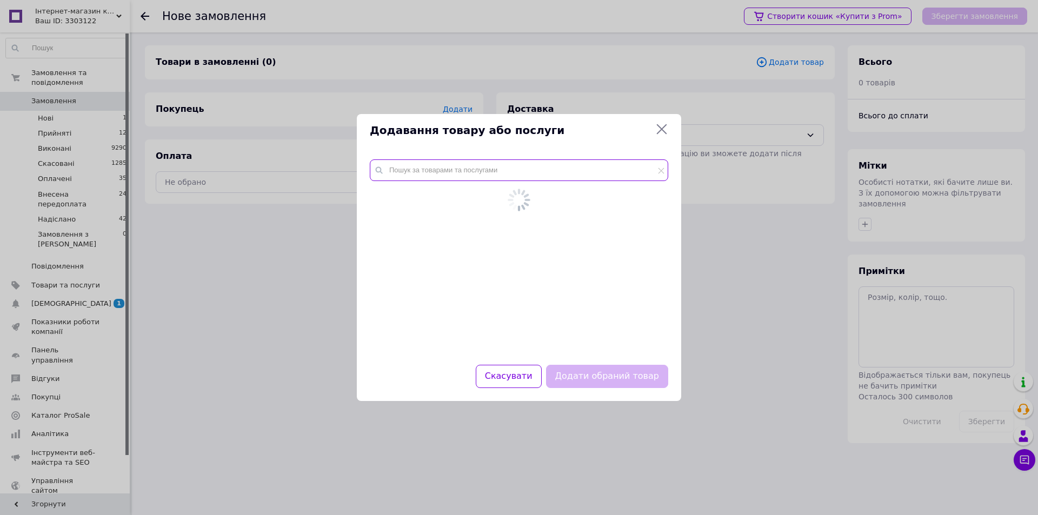
click at [450, 178] on input "text" at bounding box center [519, 171] width 298 height 22
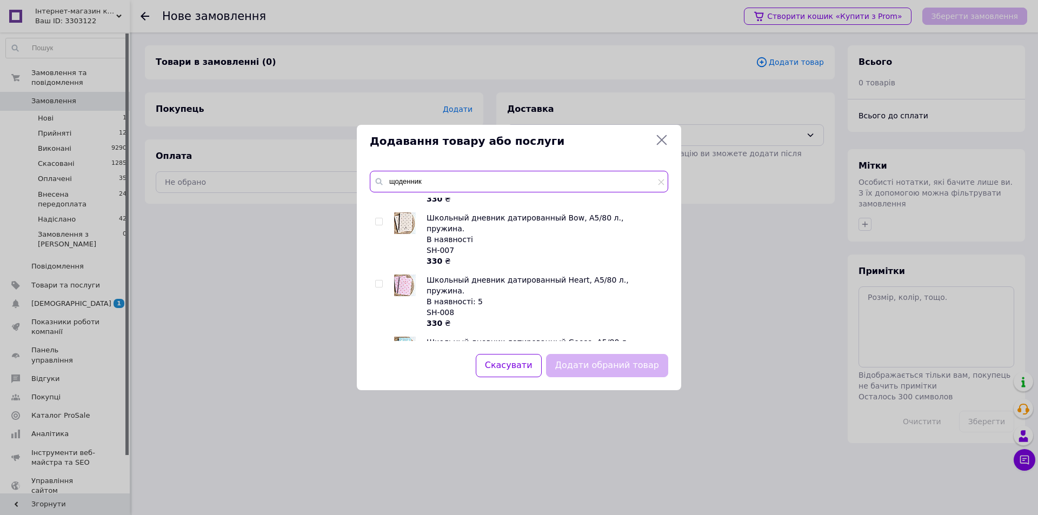
scroll to position [378, 0]
type input "щоденник"
click at [381, 217] on input "checkbox" at bounding box center [378, 220] width 7 height 7
checkbox input "true"
click at [423, 190] on input "щоденник" at bounding box center [519, 182] width 298 height 22
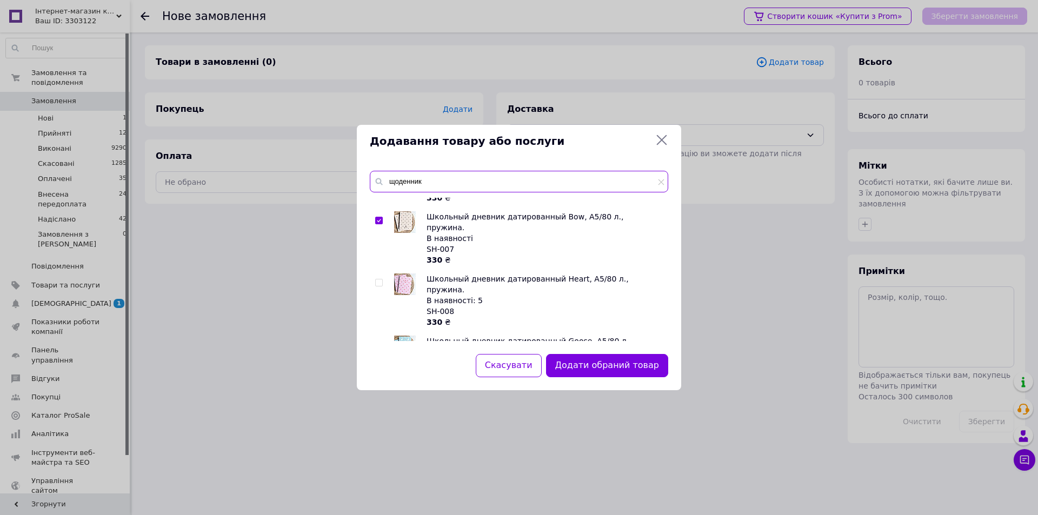
click at [423, 190] on input "щоденник" at bounding box center [519, 182] width 298 height 22
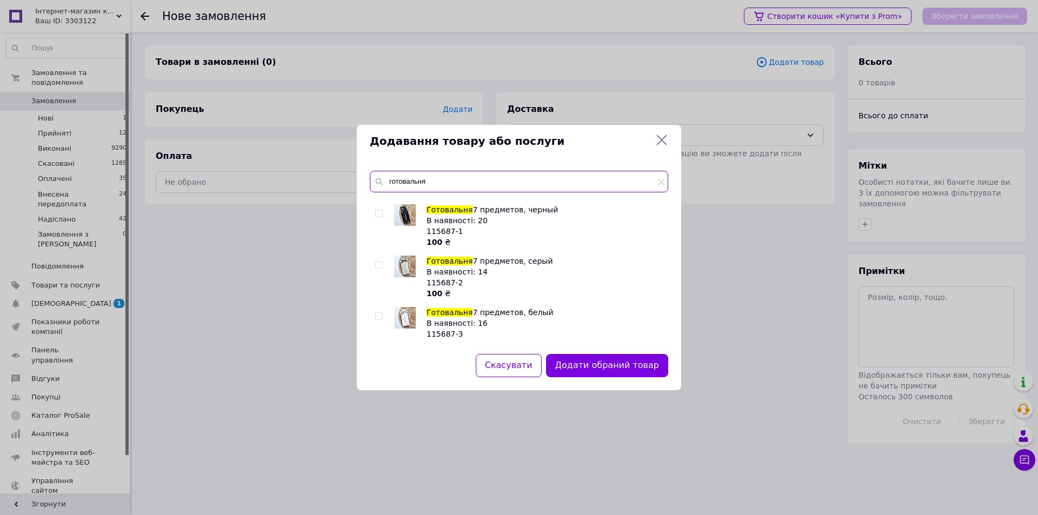
scroll to position [208, 0]
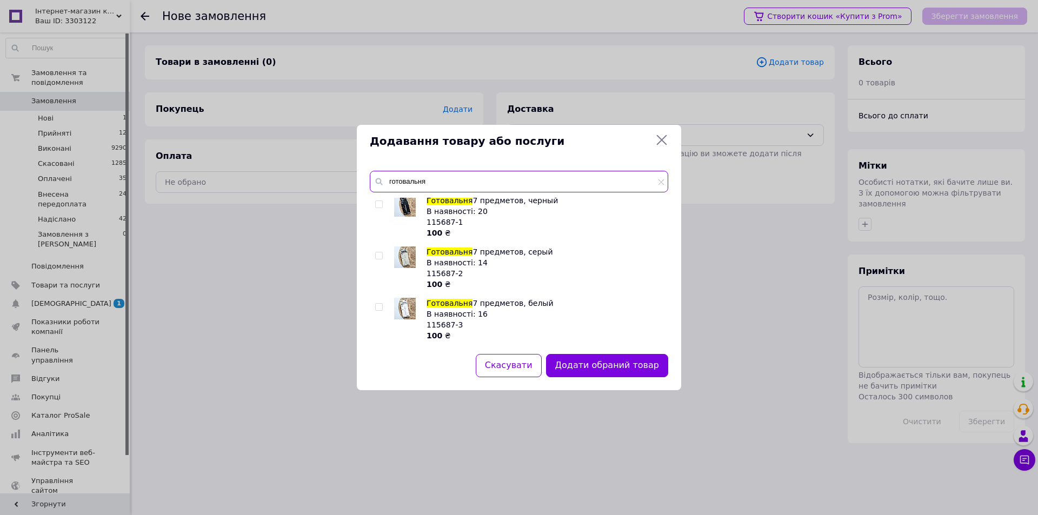
type input "готовальня"
click at [379, 304] on input "checkbox" at bounding box center [378, 307] width 7 height 7
checkbox input "true"
click at [414, 185] on input "готовальня" at bounding box center [519, 182] width 298 height 22
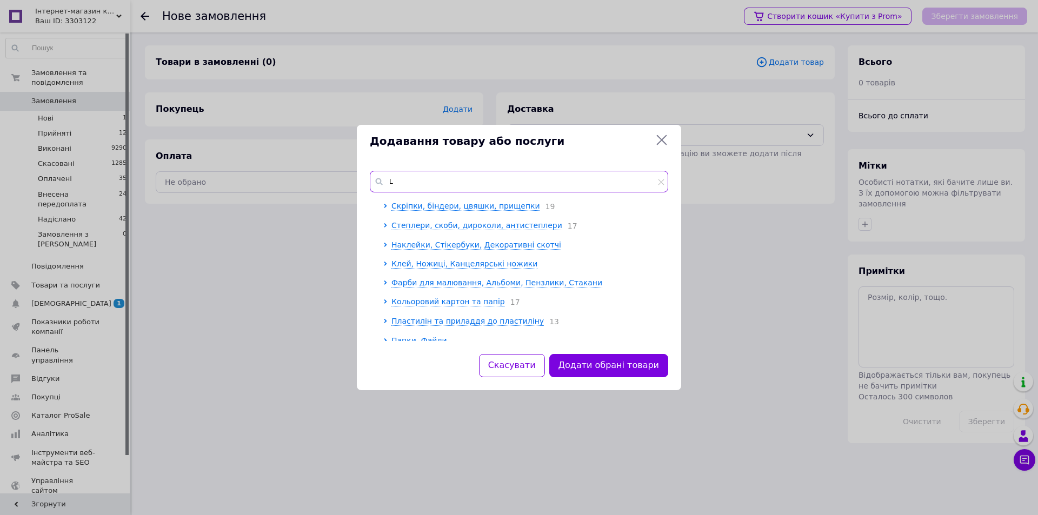
scroll to position [0, 0]
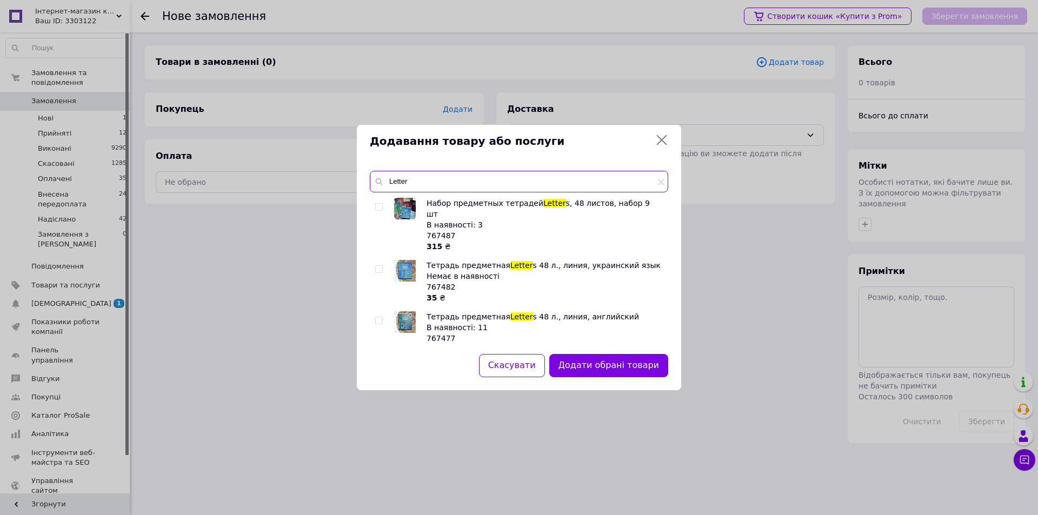
type input "Letter"
click at [381, 204] on input "checkbox" at bounding box center [378, 207] width 7 height 7
checkbox input "true"
click at [420, 182] on input "Letter" at bounding box center [519, 182] width 298 height 22
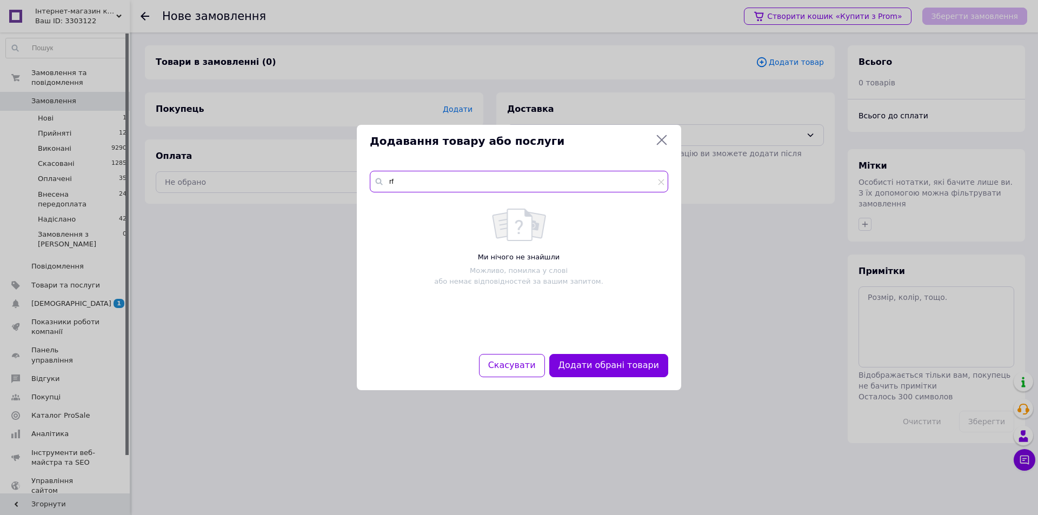
type input "r"
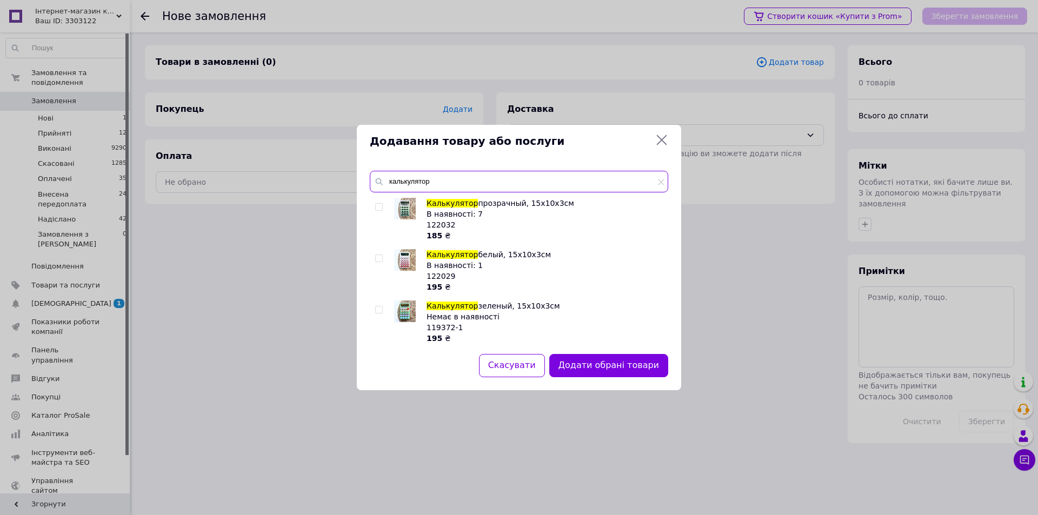
type input "калькулятор"
click at [380, 204] on input "checkbox" at bounding box center [378, 207] width 7 height 7
checkbox input "true"
click at [413, 181] on input "калькулятор" at bounding box center [519, 182] width 298 height 22
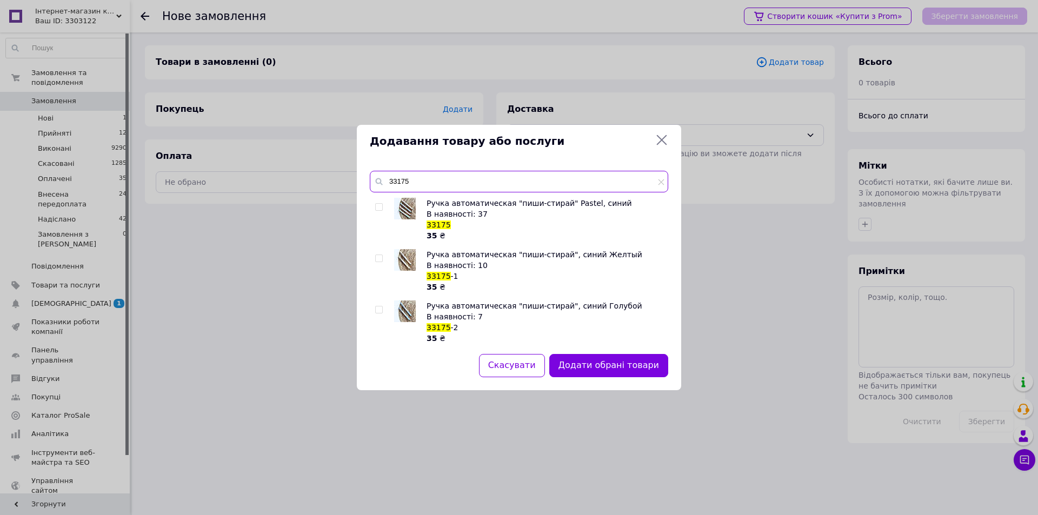
type input "33175"
click at [380, 257] on input "checkbox" at bounding box center [378, 258] width 7 height 7
checkbox input "true"
click at [483, 173] on input "33175" at bounding box center [519, 182] width 298 height 22
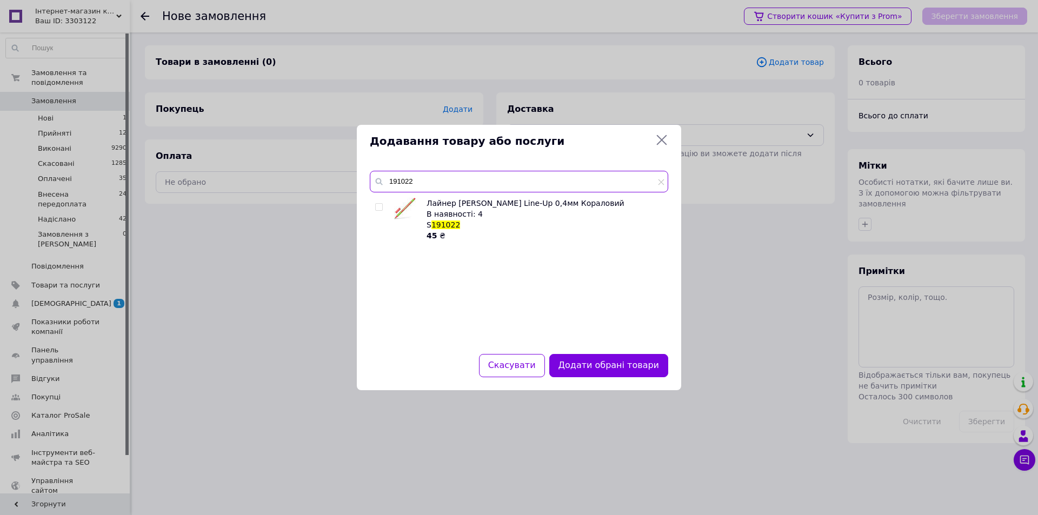
type input "191022"
click at [377, 204] on input "checkbox" at bounding box center [378, 207] width 7 height 7
checkbox input "true"
click at [402, 189] on input "191022" at bounding box center [519, 182] width 298 height 22
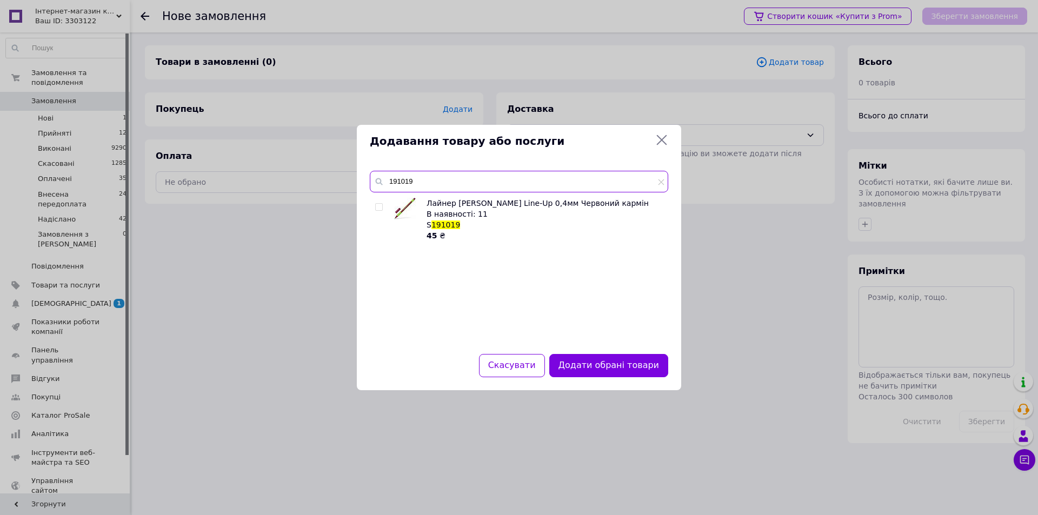
type input "191019"
click at [381, 209] on input "checkbox" at bounding box center [378, 207] width 7 height 7
checkbox input "true"
click at [409, 177] on input "191019" at bounding box center [519, 182] width 298 height 22
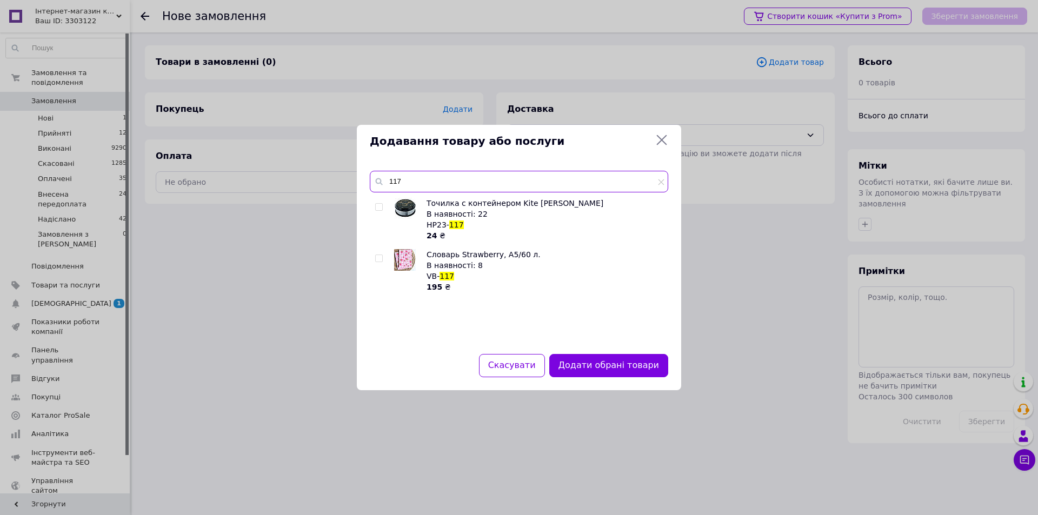
type input "117"
click at [378, 257] on input "checkbox" at bounding box center [378, 258] width 7 height 7
checkbox input "true"
click at [419, 184] on input "117" at bounding box center [519, 182] width 298 height 22
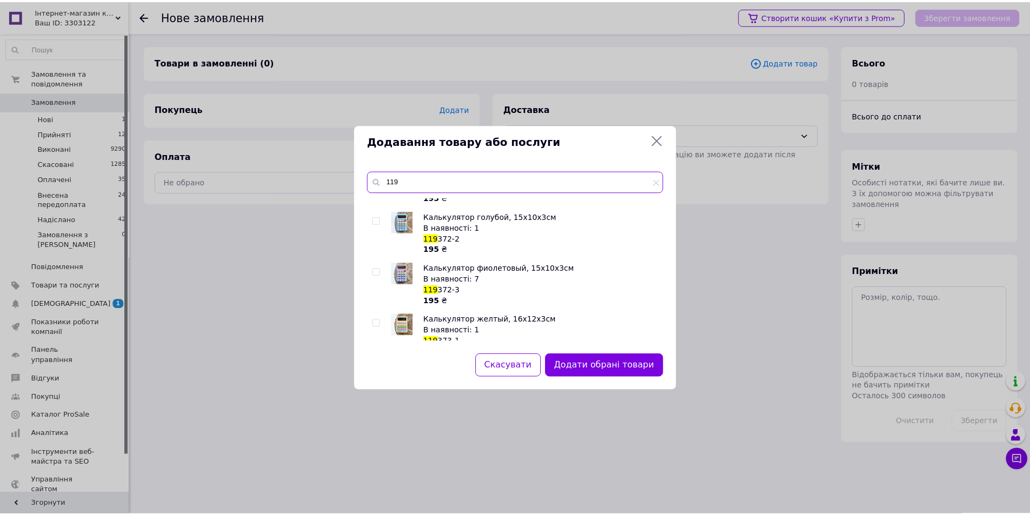
scroll to position [595, 0]
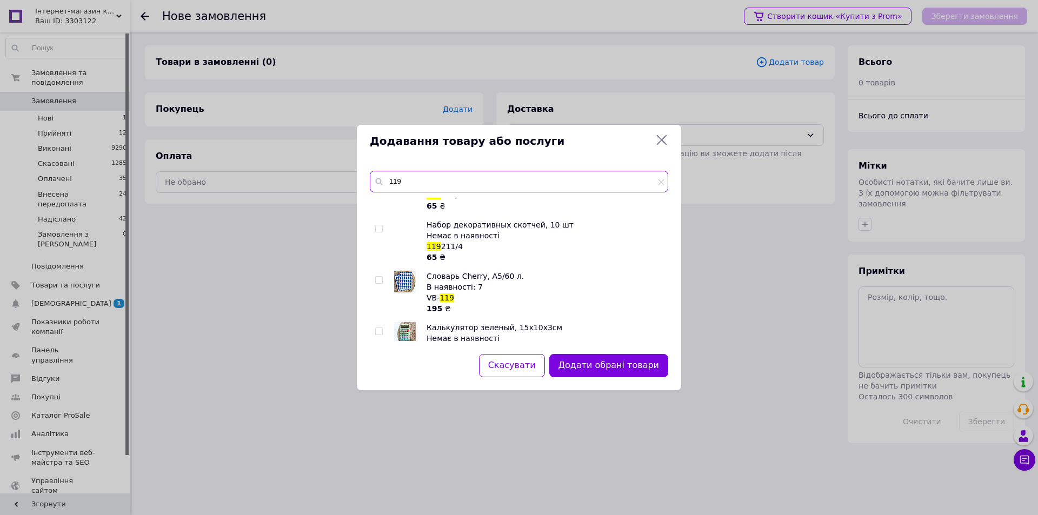
type input "119"
click at [381, 280] on input "checkbox" at bounding box center [378, 280] width 7 height 7
checkbox input "true"
click at [587, 365] on button "Додати обрані товари" at bounding box center [608, 365] width 119 height 23
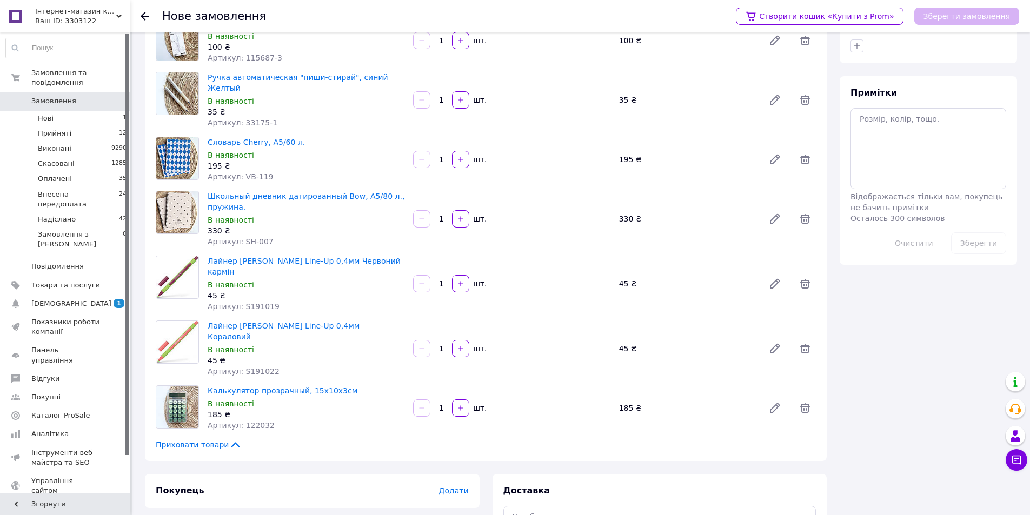
scroll to position [229, 0]
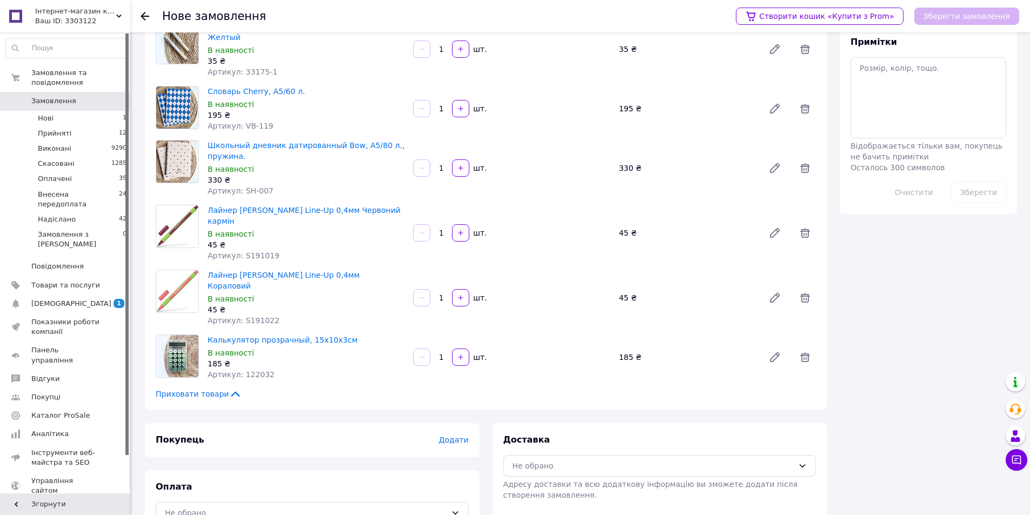
click at [461, 436] on span "Додати" at bounding box center [453, 440] width 30 height 9
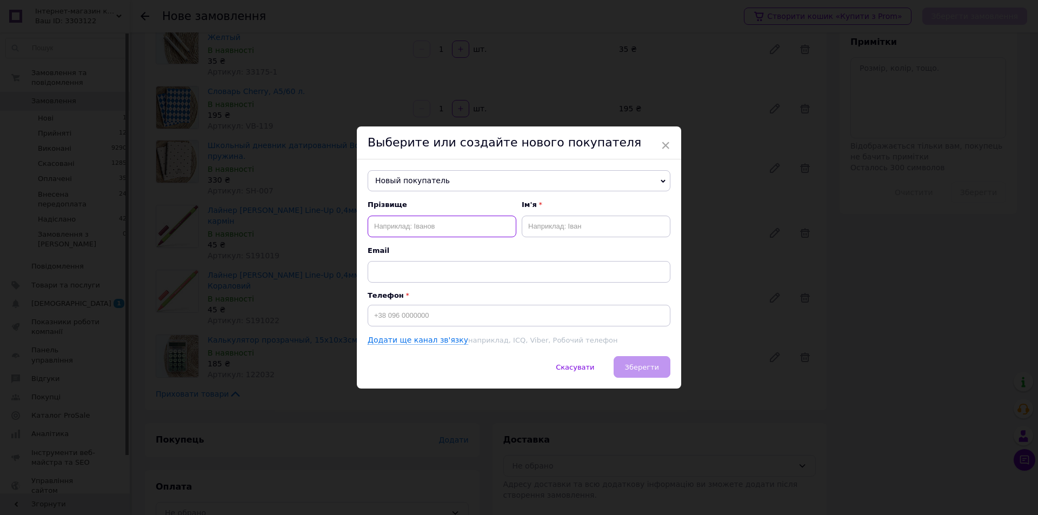
click at [451, 222] on input "text" at bounding box center [442, 227] width 149 height 22
type input "Петренко"
click at [538, 221] on input "text" at bounding box center [596, 227] width 149 height 22
click at [547, 230] on input "Наталыя" at bounding box center [596, 227] width 149 height 22
click at [550, 228] on input "Наталыя" at bounding box center [596, 227] width 149 height 22
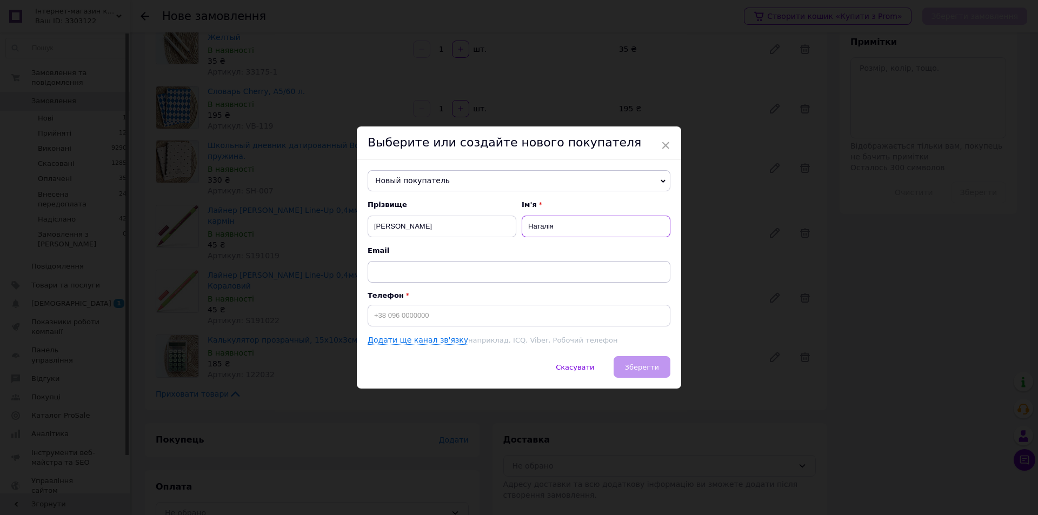
type input "Наталія"
click at [449, 315] on input at bounding box center [519, 316] width 303 height 22
type input "+380959353868"
click at [661, 366] on button "Зберегти" at bounding box center [642, 367] width 57 height 22
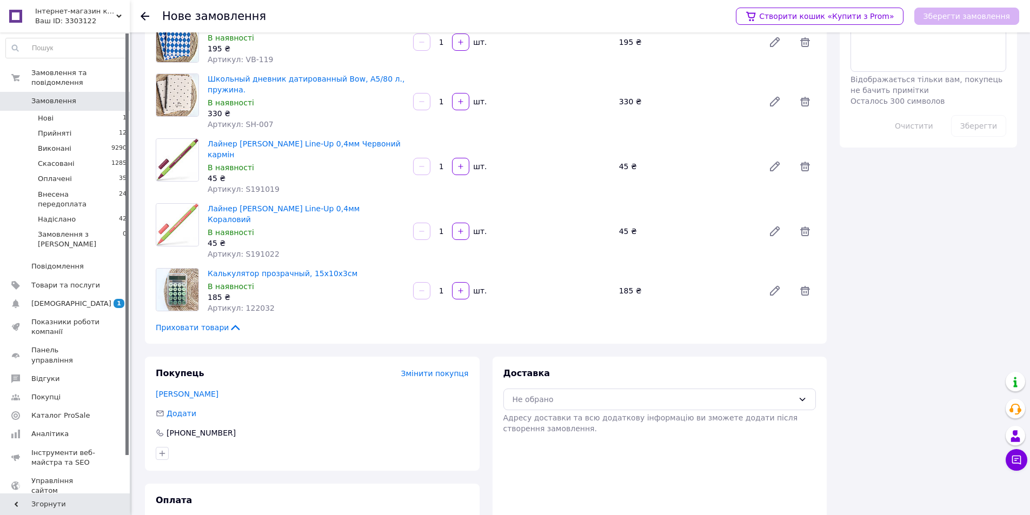
scroll to position [309, 0]
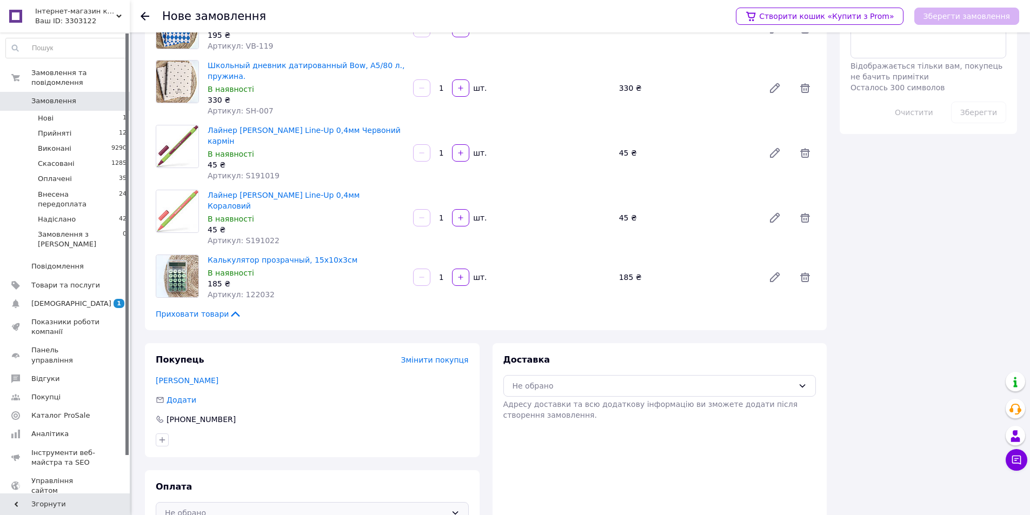
click at [351, 507] on div "Не обрано" at bounding box center [306, 513] width 282 height 12
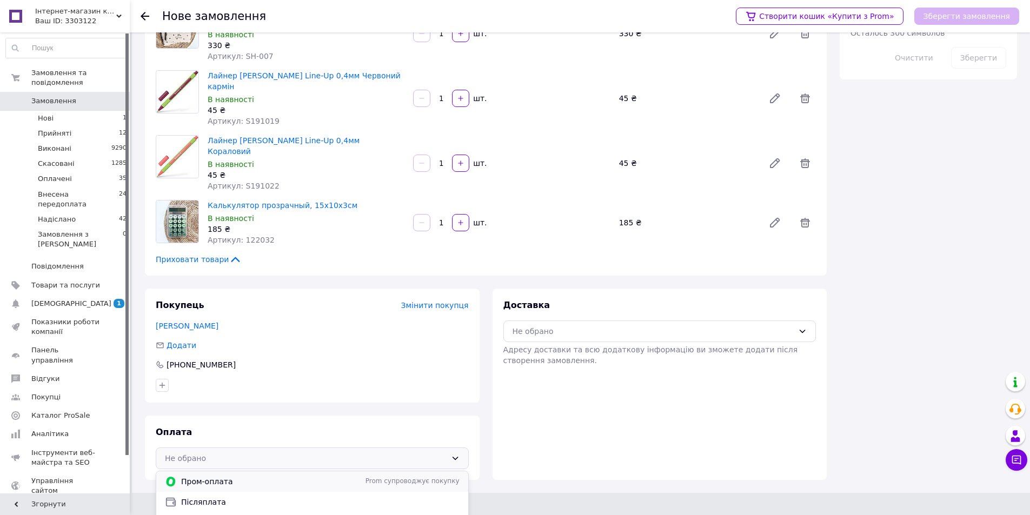
scroll to position [369, 0]
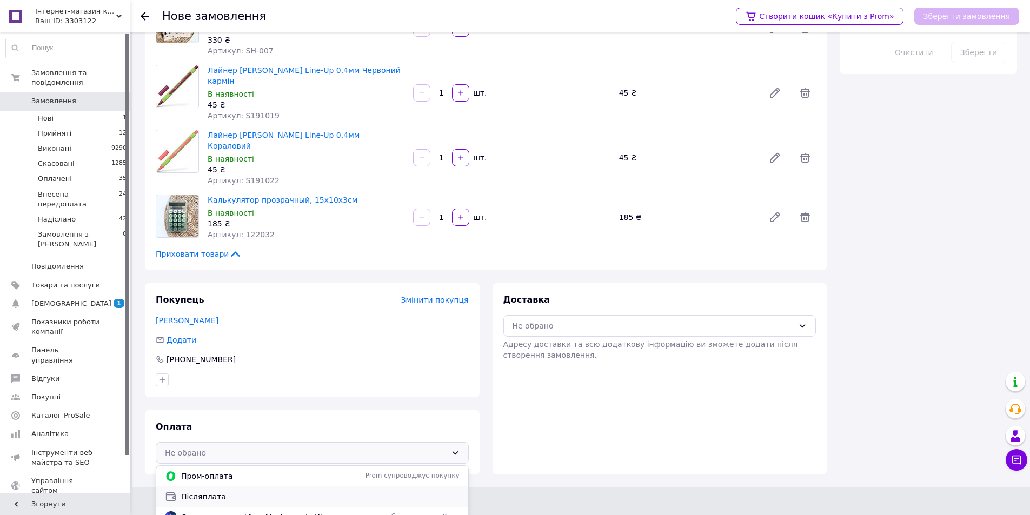
click at [216, 491] on span "Післяплата" at bounding box center [320, 496] width 278 height 11
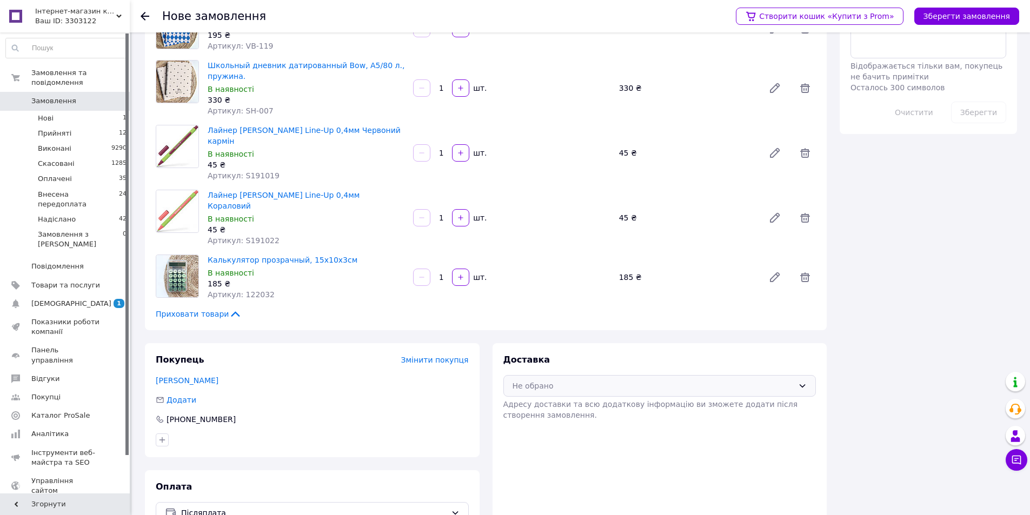
click at [557, 380] on div "Не обрано" at bounding box center [654, 386] width 282 height 12
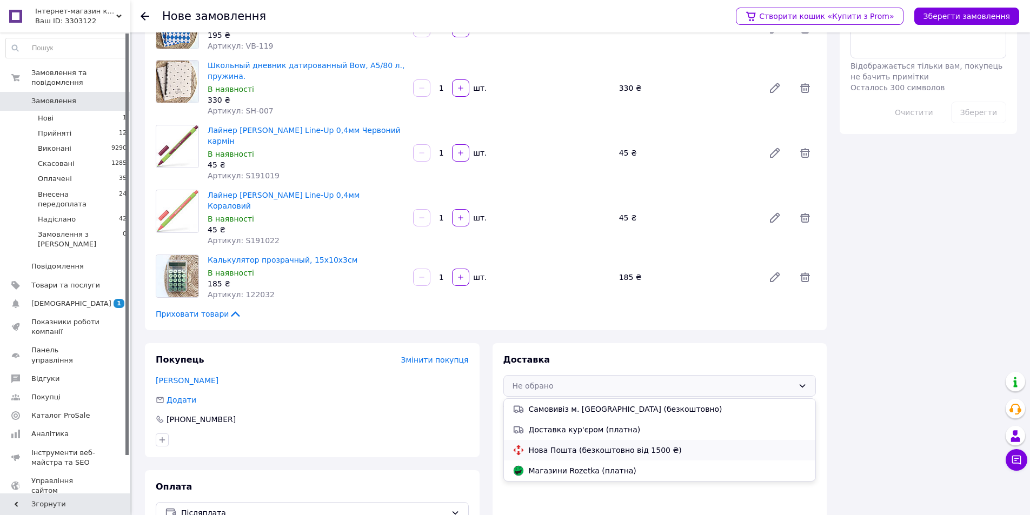
click at [560, 445] on span "Нова Пошта (безкоштовно від 1500 ₴)" at bounding box center [668, 450] width 278 height 11
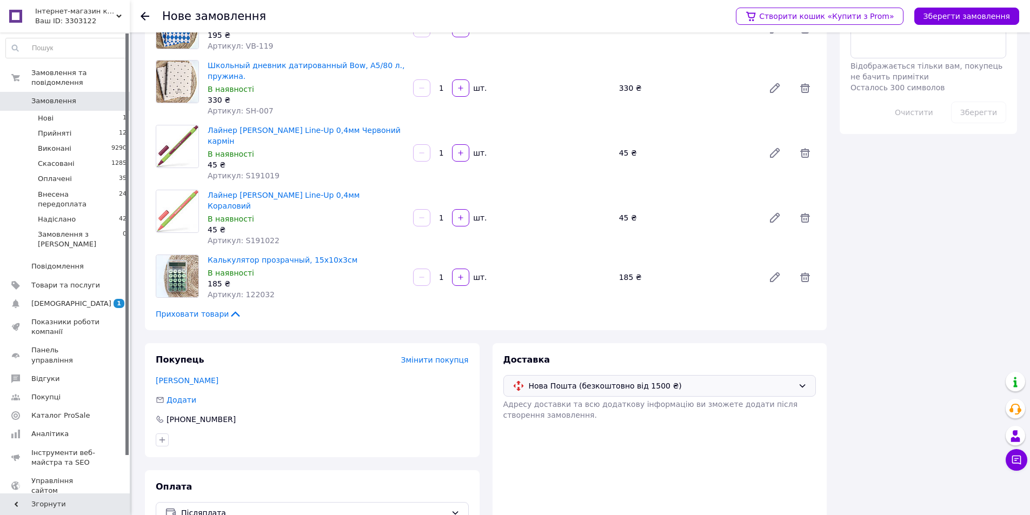
click at [975, 26] on div "Створити кошик «Купити з Prom» Зберегти замовлення" at bounding box center [872, 16] width 294 height 32
click at [976, 20] on button "Зберегти замовлення" at bounding box center [966, 16] width 105 height 17
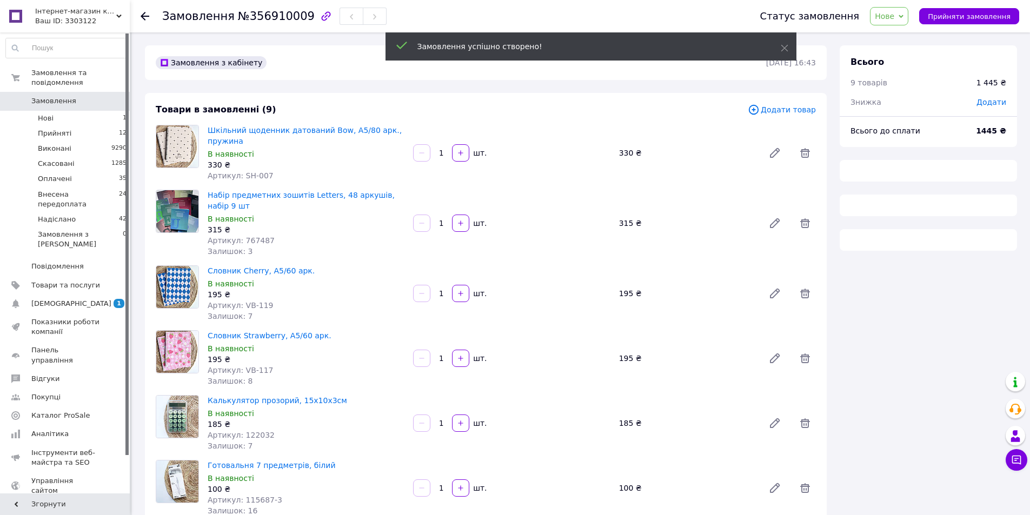
click at [976, 20] on span "Прийняти замовлення" at bounding box center [969, 16] width 83 height 8
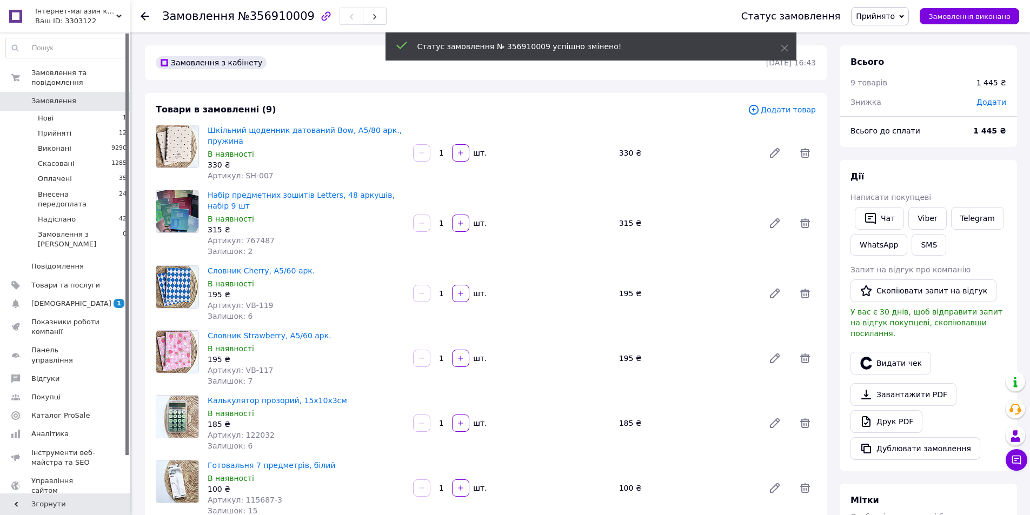
click at [895, 19] on span "Прийнято" at bounding box center [875, 16] width 39 height 9
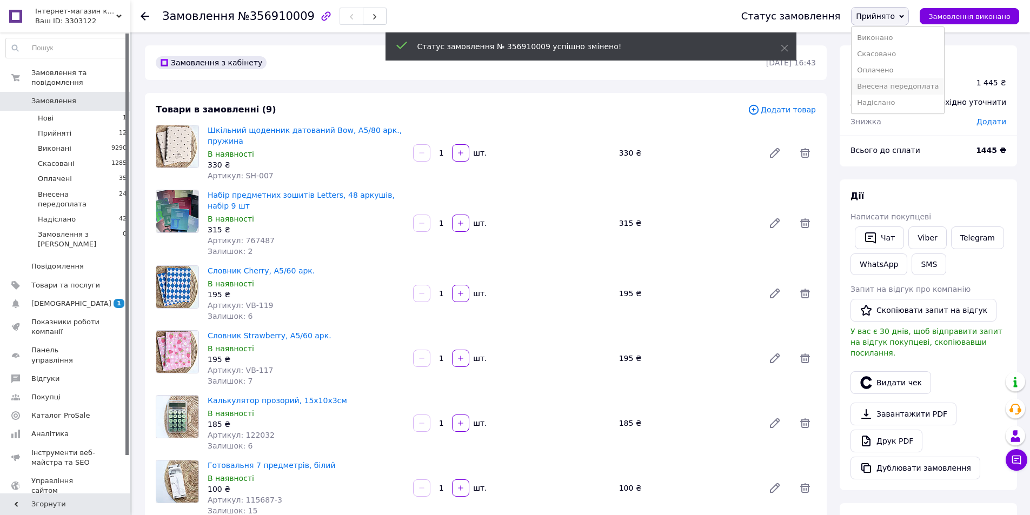
click at [894, 88] on li "Внесена передоплата" at bounding box center [898, 86] width 92 height 16
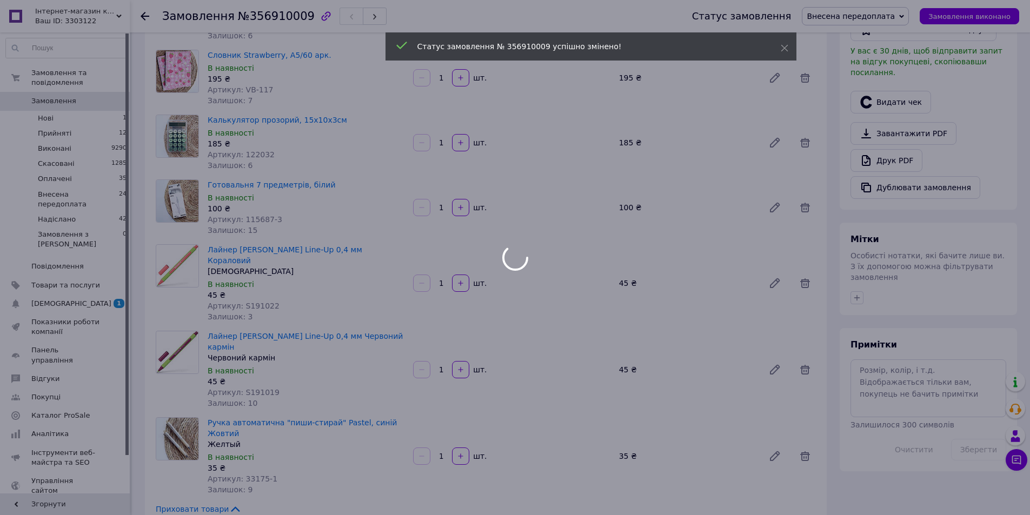
scroll to position [378, 0]
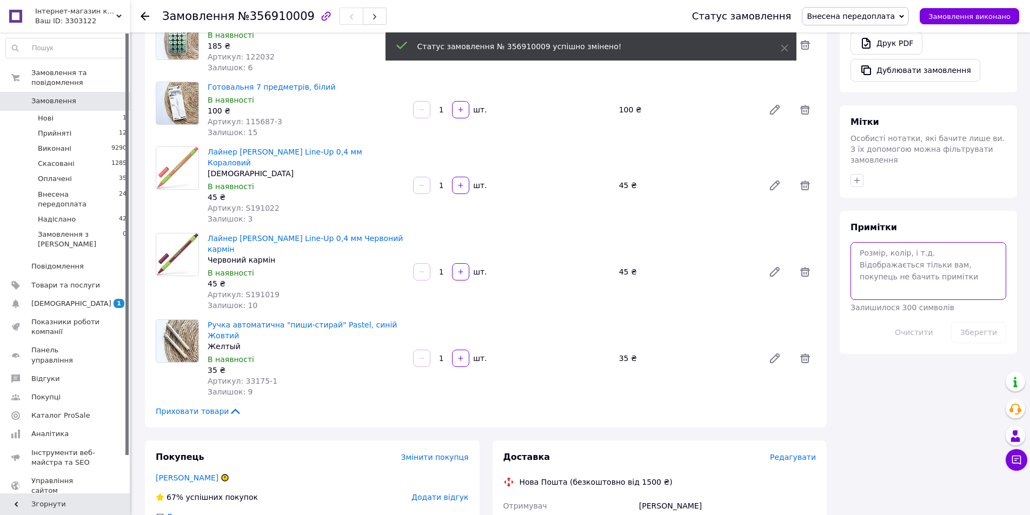
click at [912, 242] on textarea at bounding box center [928, 270] width 156 height 57
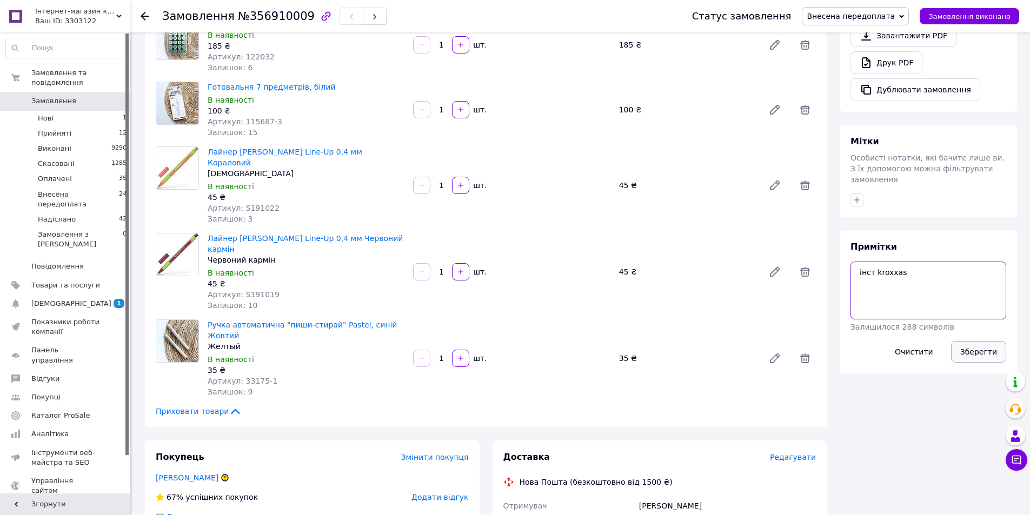
type textarea "інст kroxxas"
click at [975, 341] on button "Зберегти" at bounding box center [978, 352] width 55 height 22
click at [48, 96] on span "Замовлення" at bounding box center [53, 101] width 45 height 10
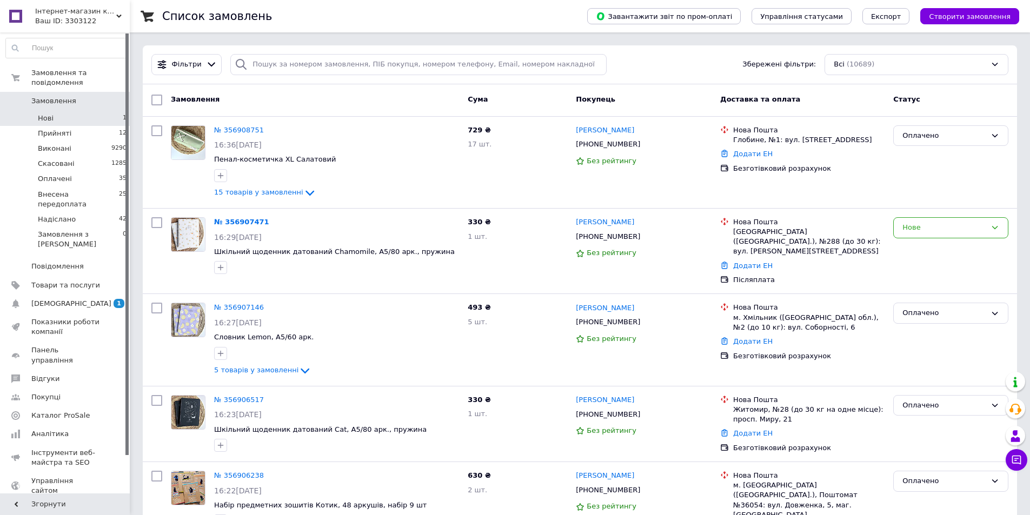
click at [102, 111] on li "Нові 1" at bounding box center [66, 118] width 133 height 15
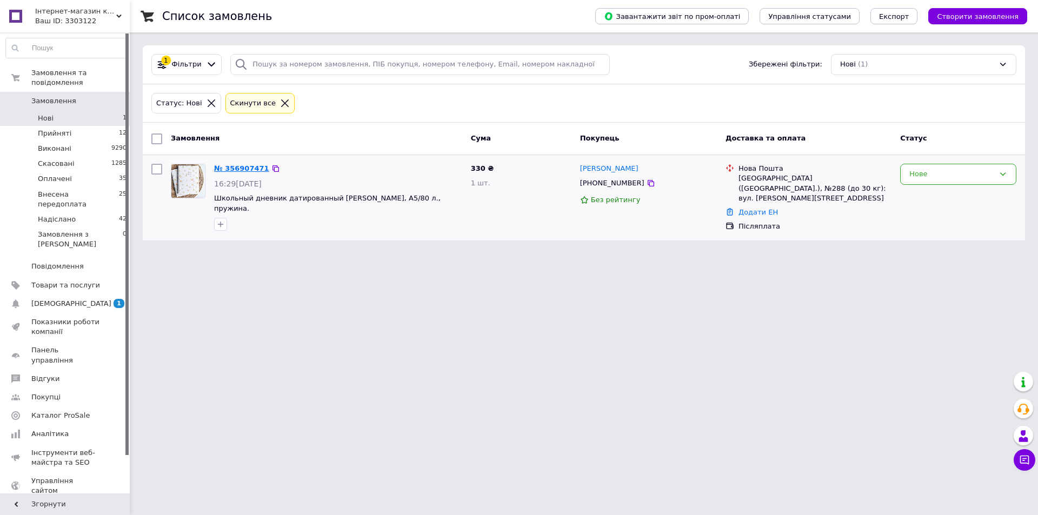
click at [243, 169] on link "№ 356907471" at bounding box center [241, 168] width 55 height 8
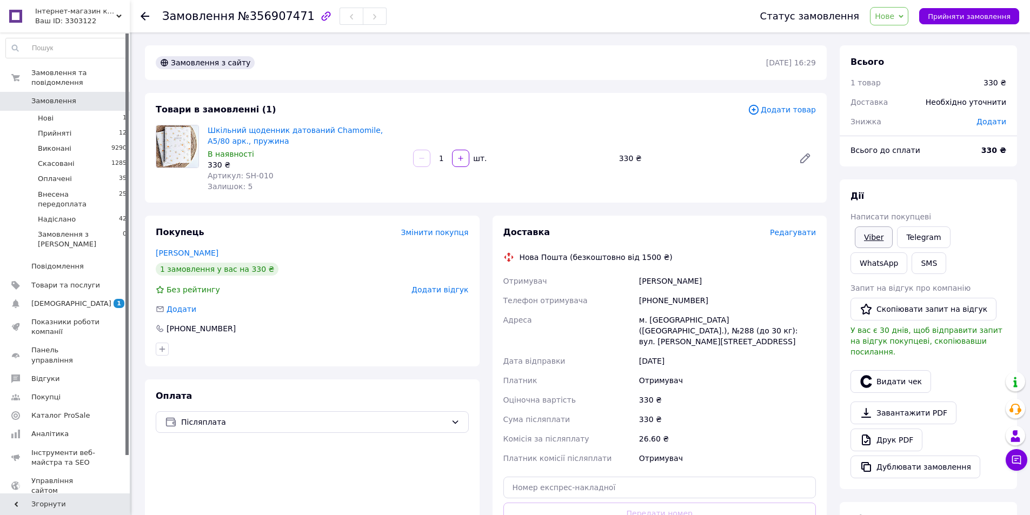
click at [874, 238] on link "Viber" at bounding box center [874, 238] width 38 height 22
click at [912, 236] on link "Telegram" at bounding box center [923, 238] width 53 height 22
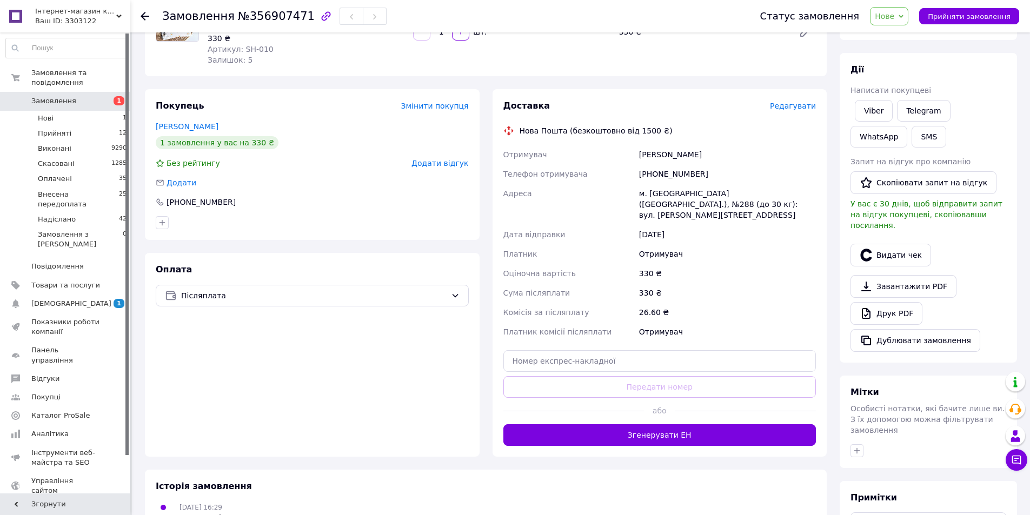
scroll to position [216, 0]
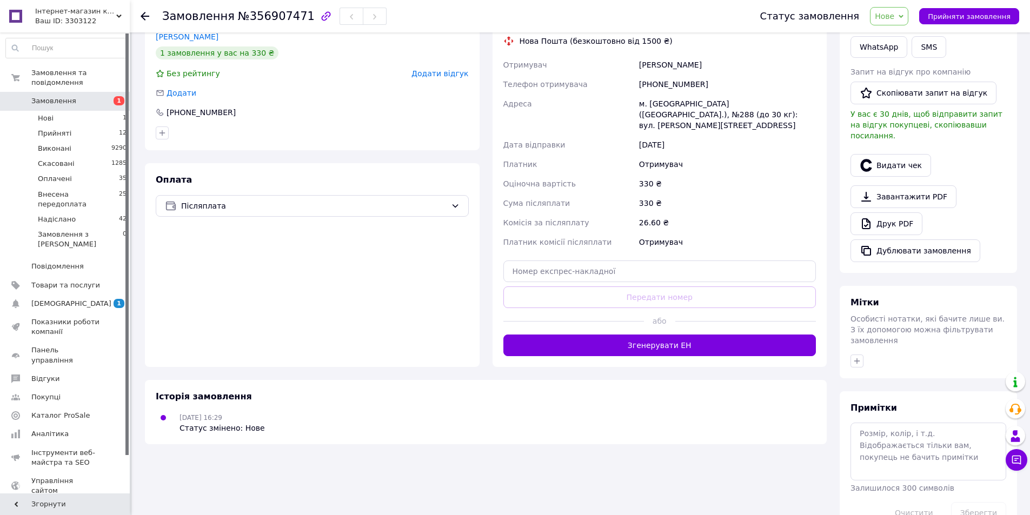
click at [907, 14] on span "Нове" at bounding box center [889, 16] width 38 height 18
click at [914, 36] on li "Прийнято" at bounding box center [916, 38] width 92 height 16
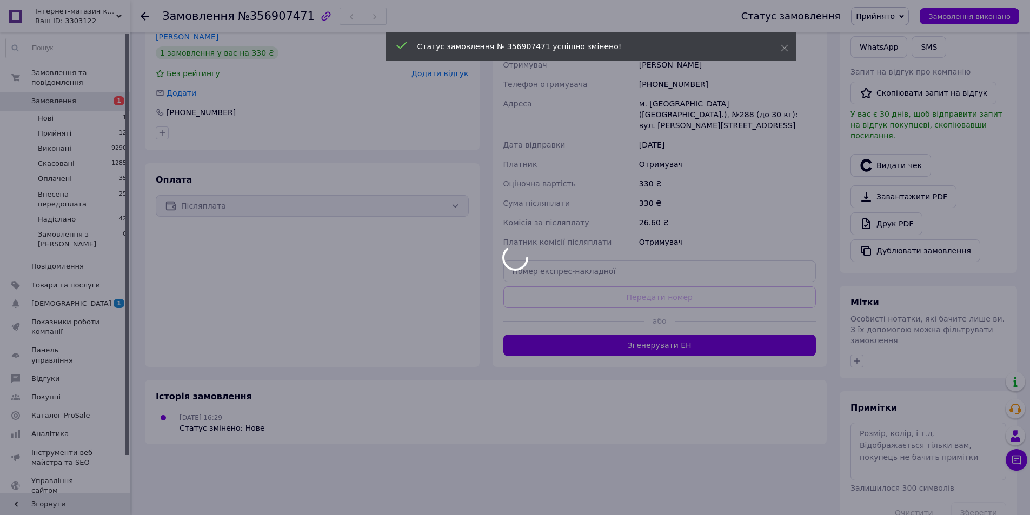
click at [892, 417] on div at bounding box center [515, 257] width 1030 height 515
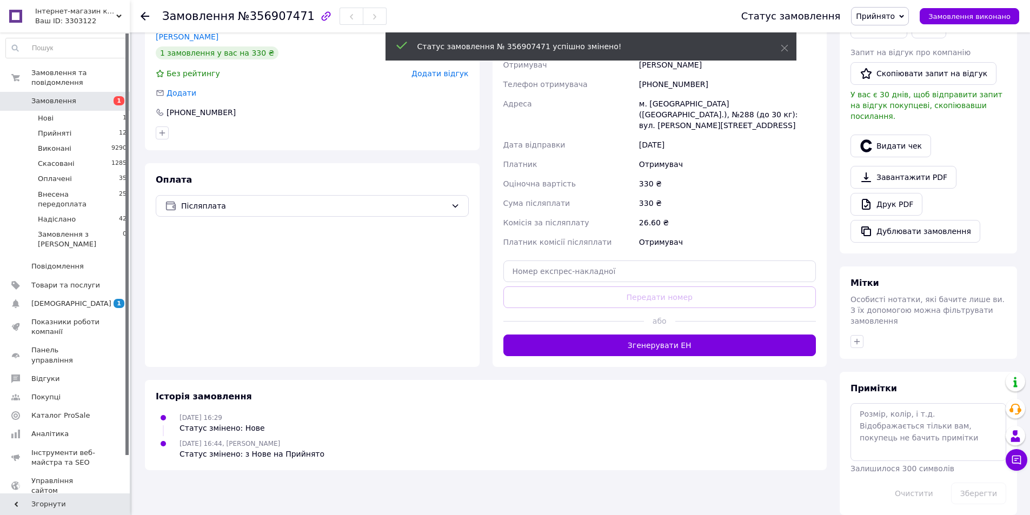
scroll to position [208, 0]
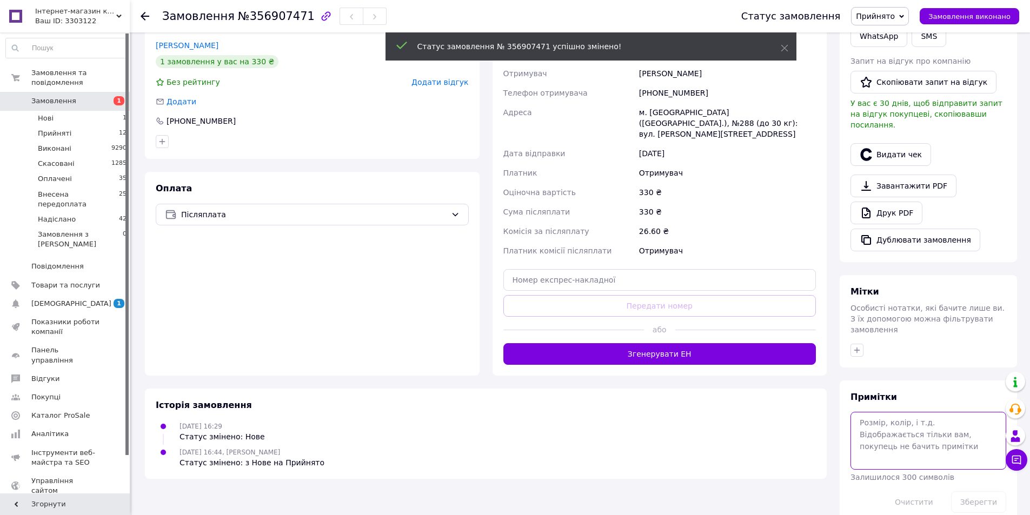
click at [892, 417] on textarea at bounding box center [928, 440] width 156 height 57
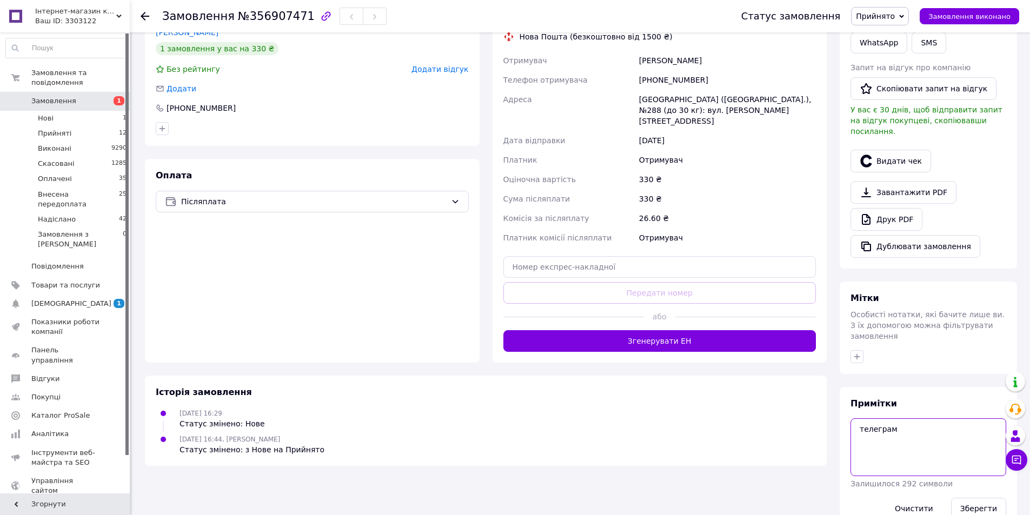
scroll to position [227, 0]
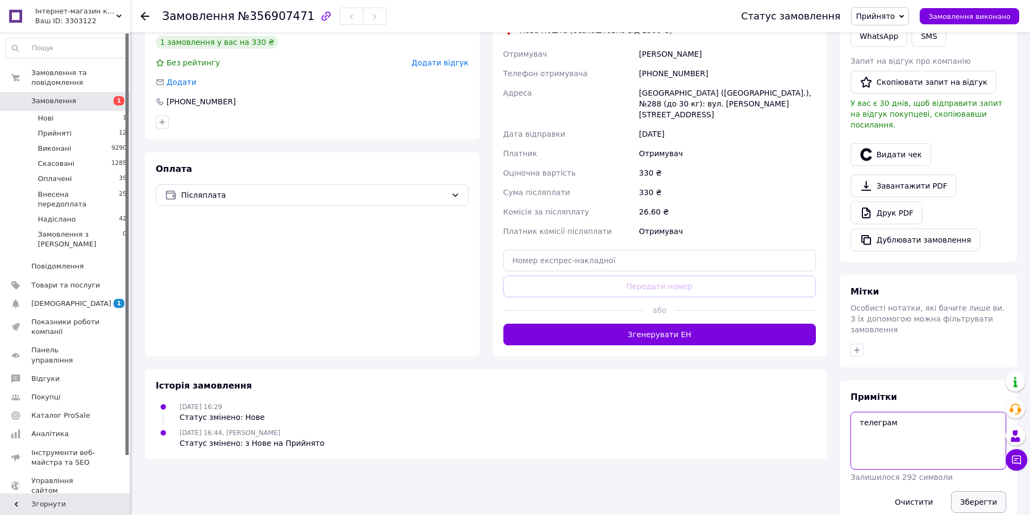
type textarea "телеграм"
click at [976, 491] on button "Зберегти" at bounding box center [978, 502] width 55 height 22
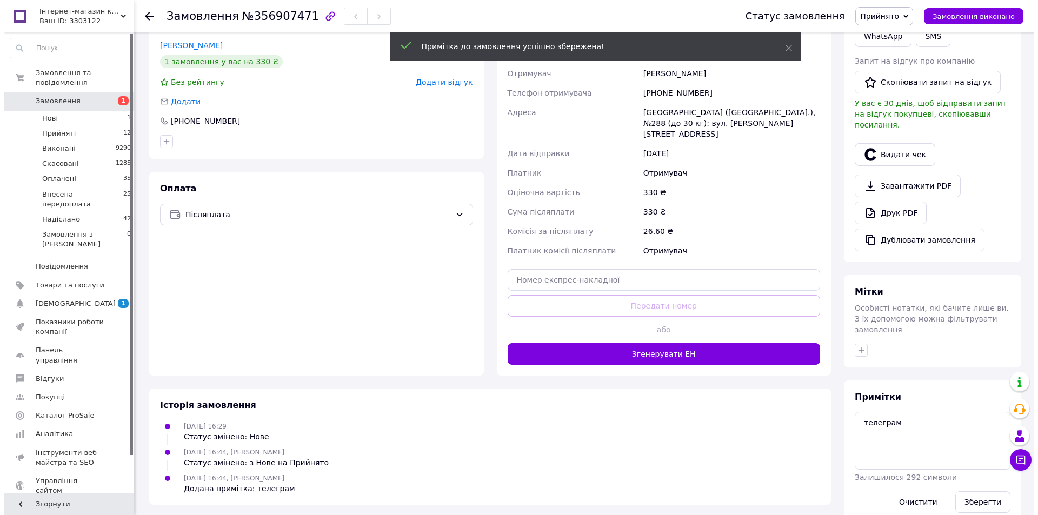
scroll to position [0, 0]
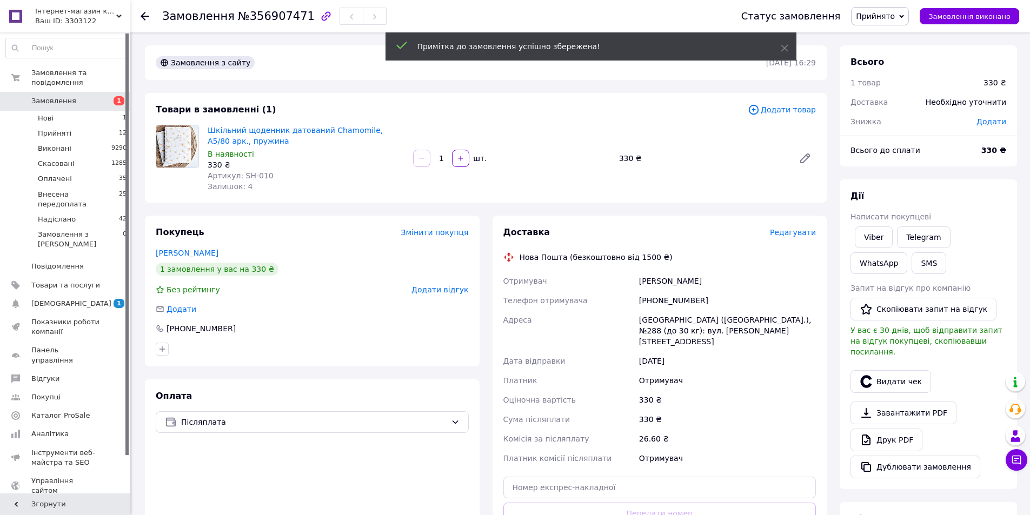
click at [70, 96] on span "Замовлення" at bounding box center [53, 101] width 45 height 10
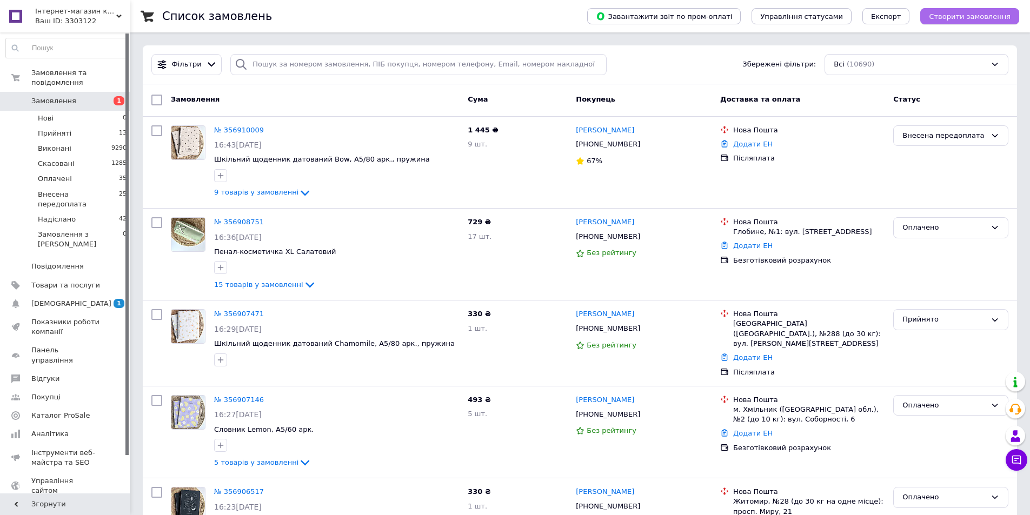
click at [996, 12] on span "Створити замовлення" at bounding box center [970, 16] width 82 height 8
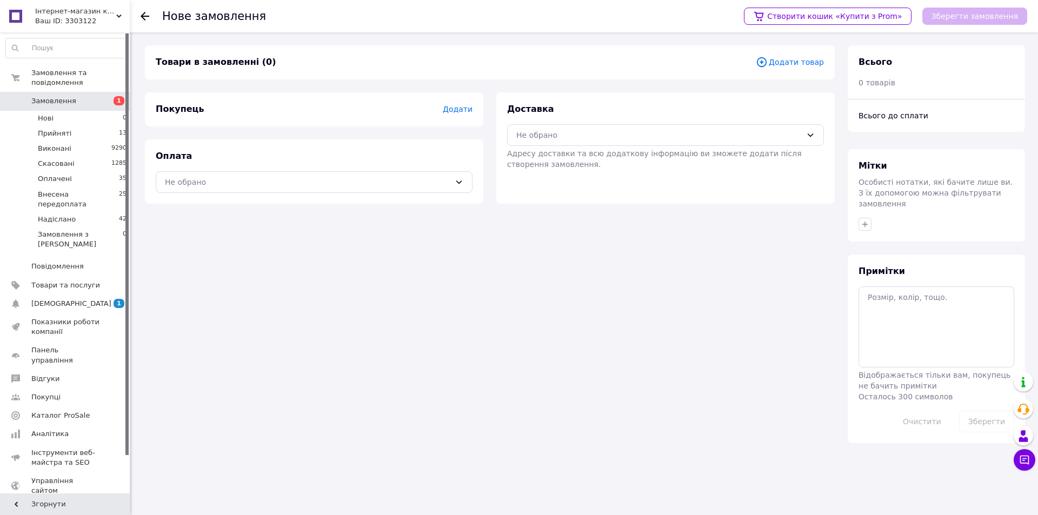
click at [811, 62] on span "Додати товар" at bounding box center [790, 62] width 68 height 12
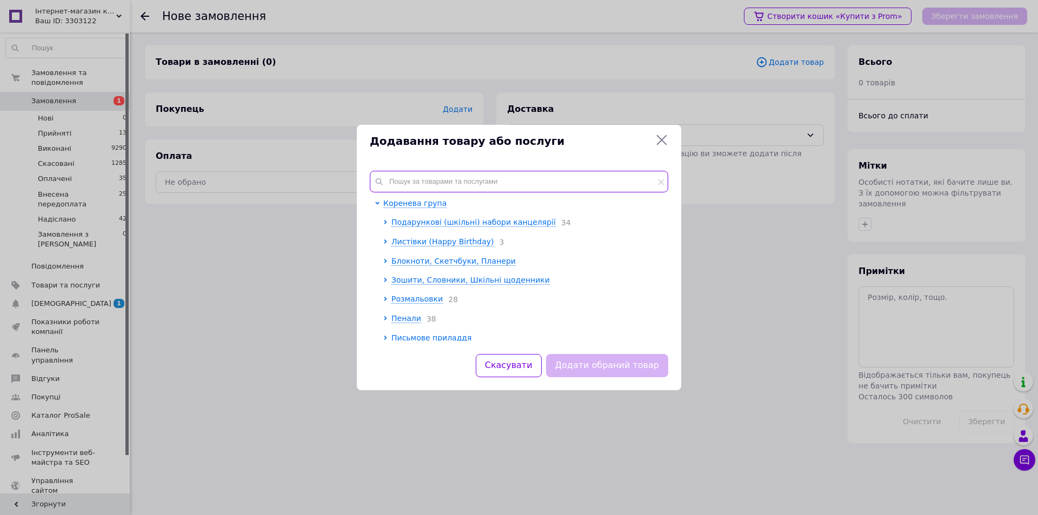
click at [414, 181] on input "text" at bounding box center [519, 182] width 298 height 22
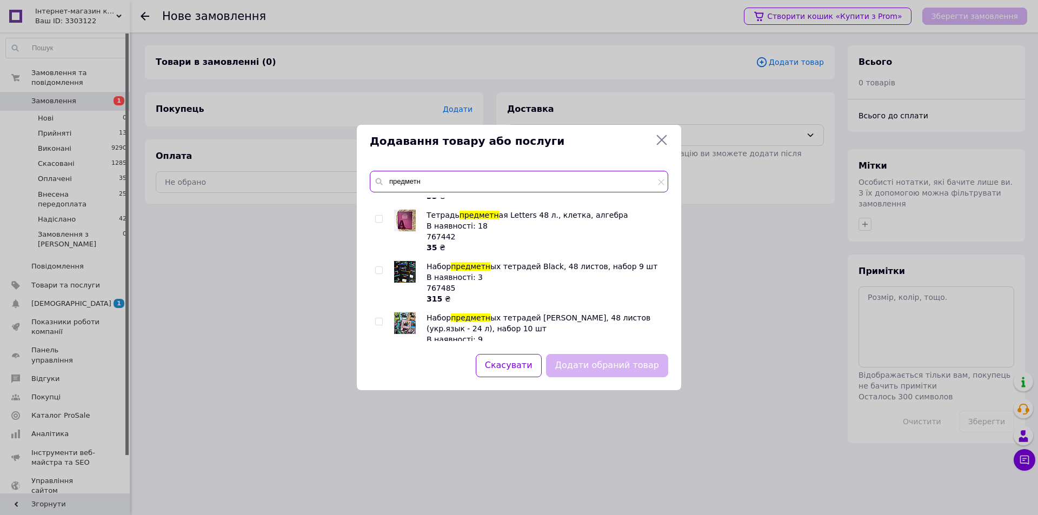
scroll to position [527, 0]
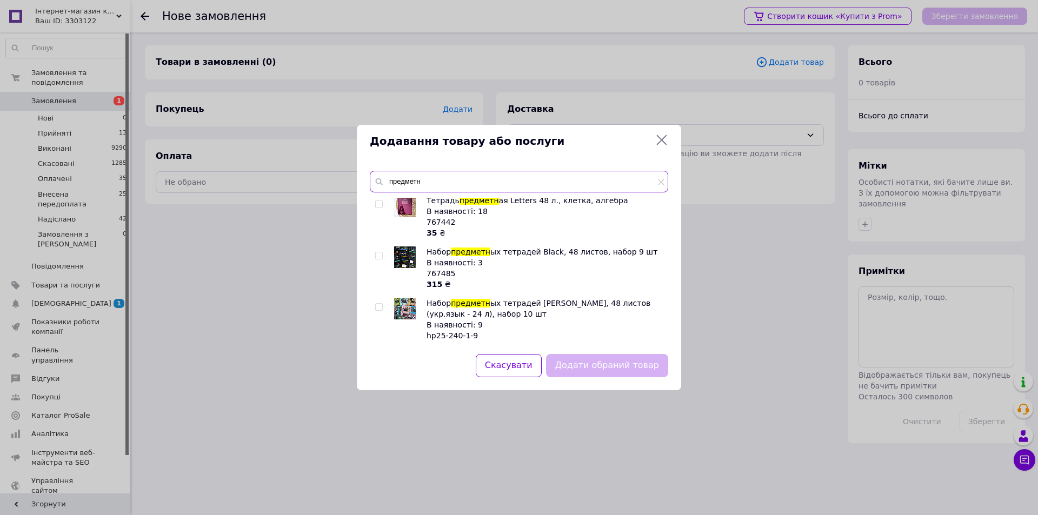
type input "предметн"
click at [378, 252] on input "checkbox" at bounding box center [378, 255] width 7 height 7
checkbox input "true"
click at [592, 364] on button "Додати обраний товар" at bounding box center [607, 365] width 122 height 23
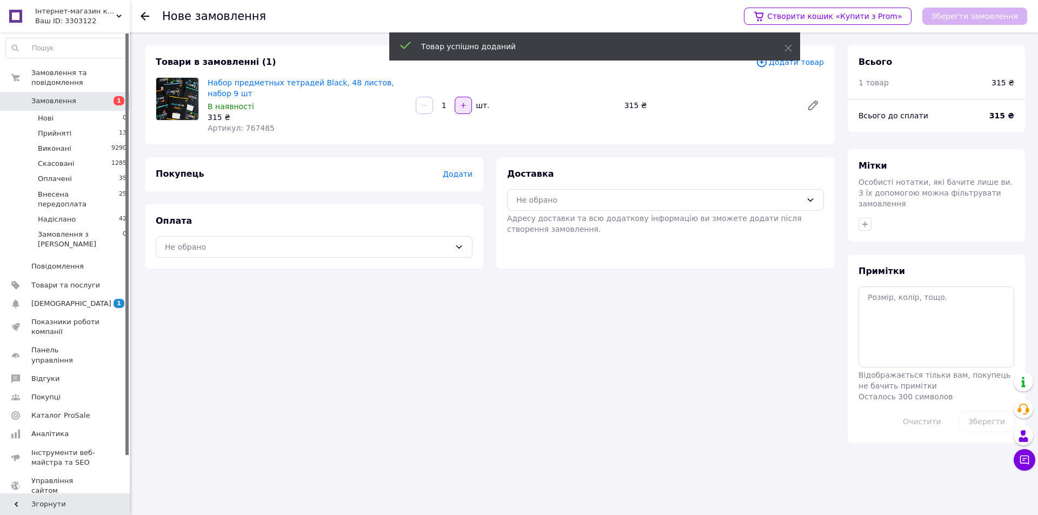
click at [464, 102] on icon "button" at bounding box center [464, 106] width 8 height 8
type input "2"
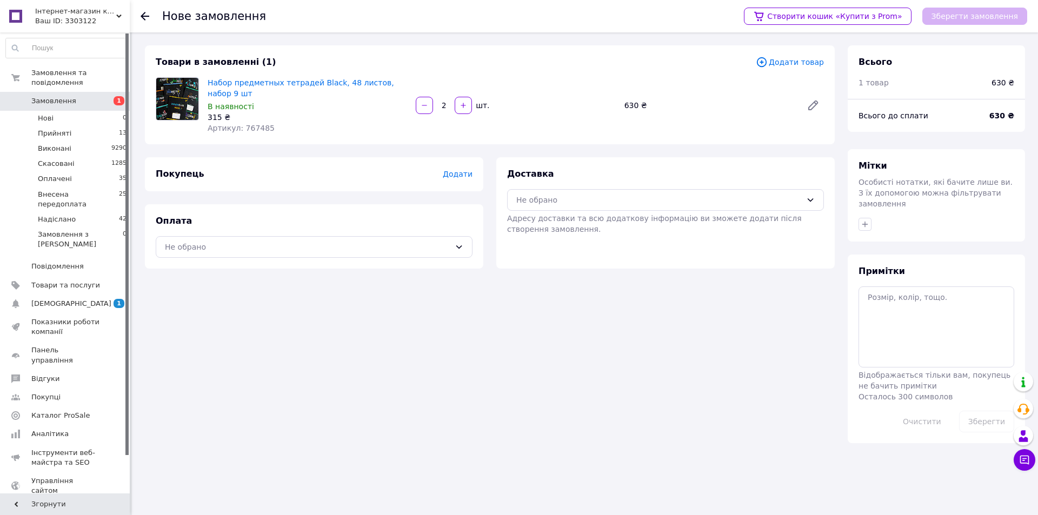
click at [455, 170] on span "Додати" at bounding box center [458, 174] width 30 height 9
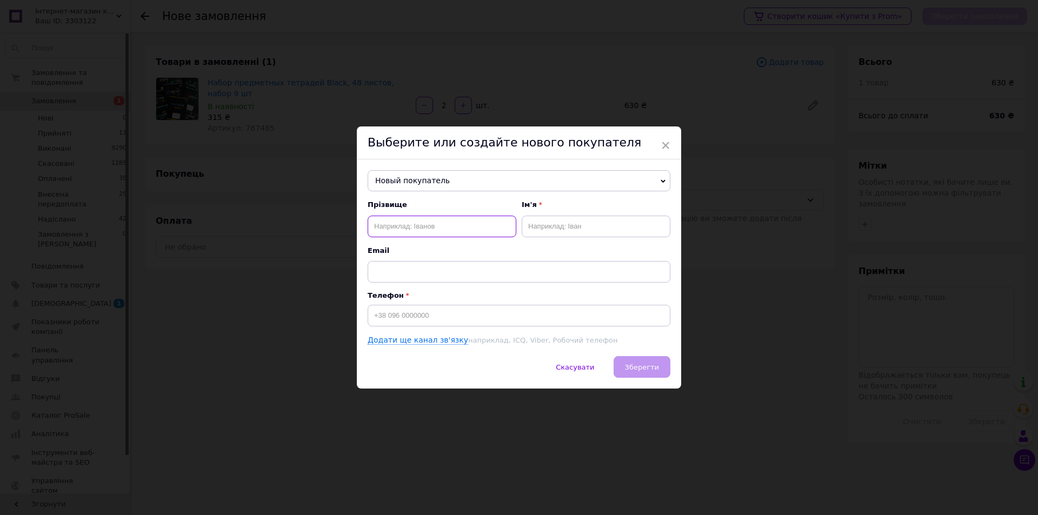
click at [442, 229] on input "text" at bounding box center [442, 227] width 149 height 22
type input "Чабан"
click at [556, 222] on input "text" at bounding box center [596, 227] width 149 height 22
type input "Валерія"
click at [500, 313] on input at bounding box center [519, 316] width 303 height 22
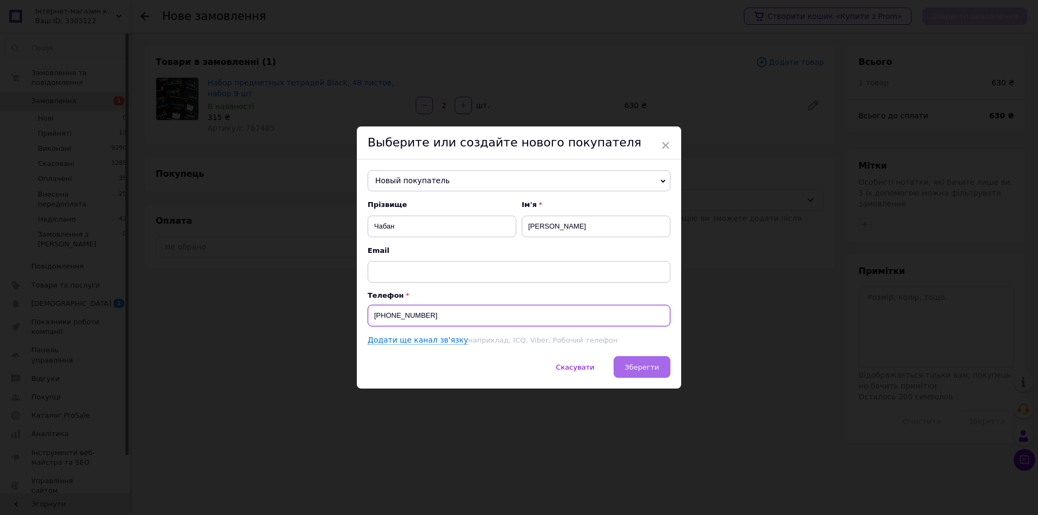
type input "+380680938250"
click at [641, 364] on span "Зберегти" at bounding box center [642, 367] width 34 height 8
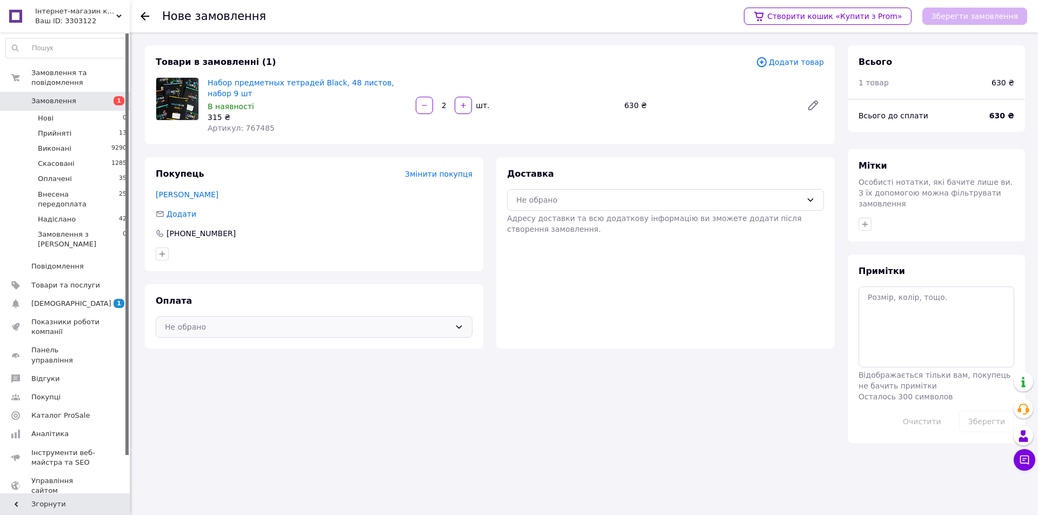
click at [369, 321] on div "Не обрано" at bounding box center [307, 327] width 285 height 12
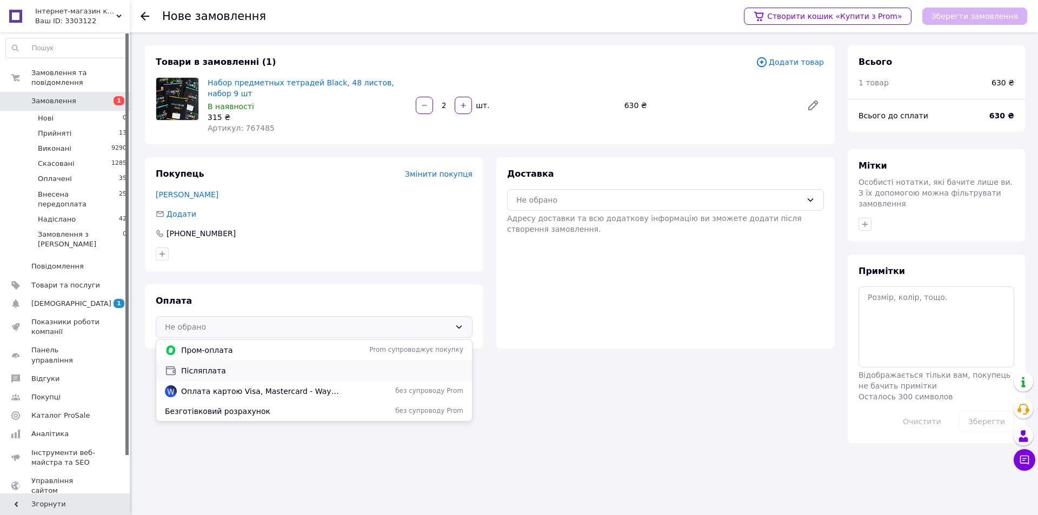
click at [201, 367] on div "Післяплата" at bounding box center [314, 371] width 316 height 21
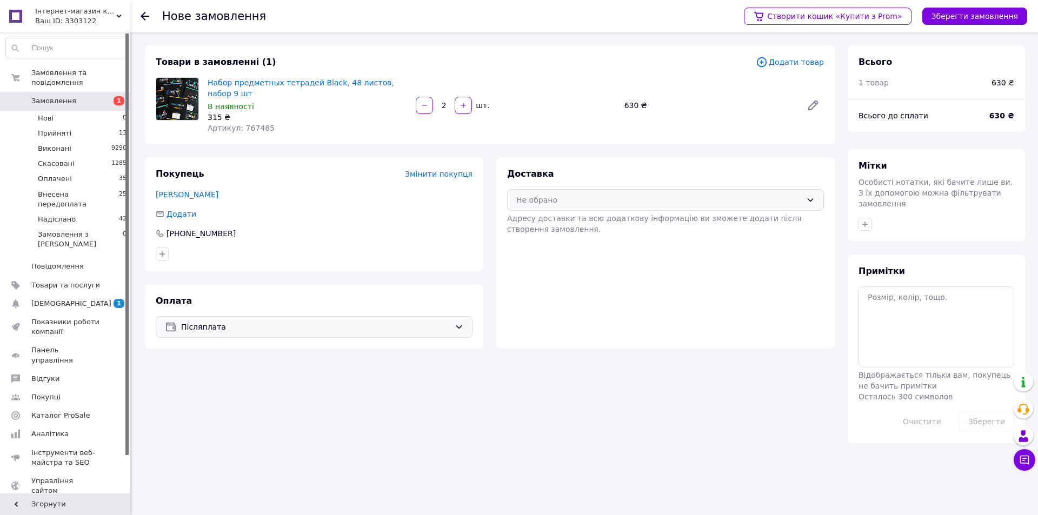
click at [620, 194] on div "Не обрано" at bounding box center [658, 200] width 285 height 12
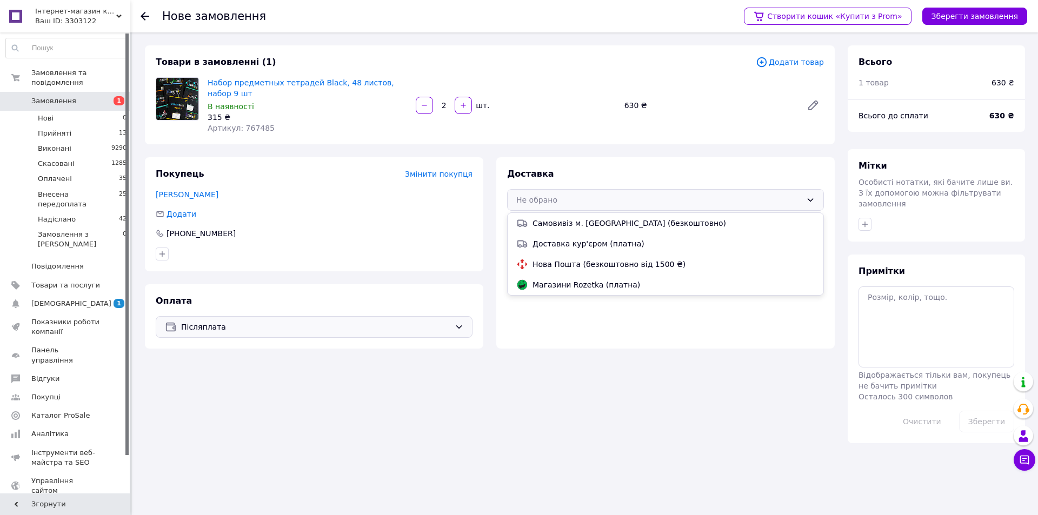
click at [596, 259] on span "Нова Пошта (безкоштовно від 1500 ₴)" at bounding box center [674, 264] width 282 height 11
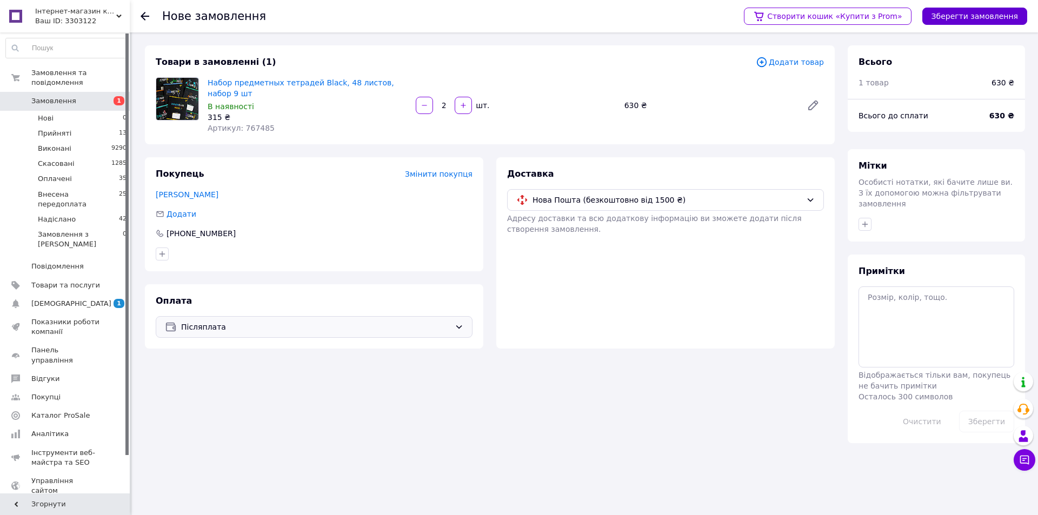
click at [967, 16] on button "Зберегти замовлення" at bounding box center [974, 16] width 105 height 17
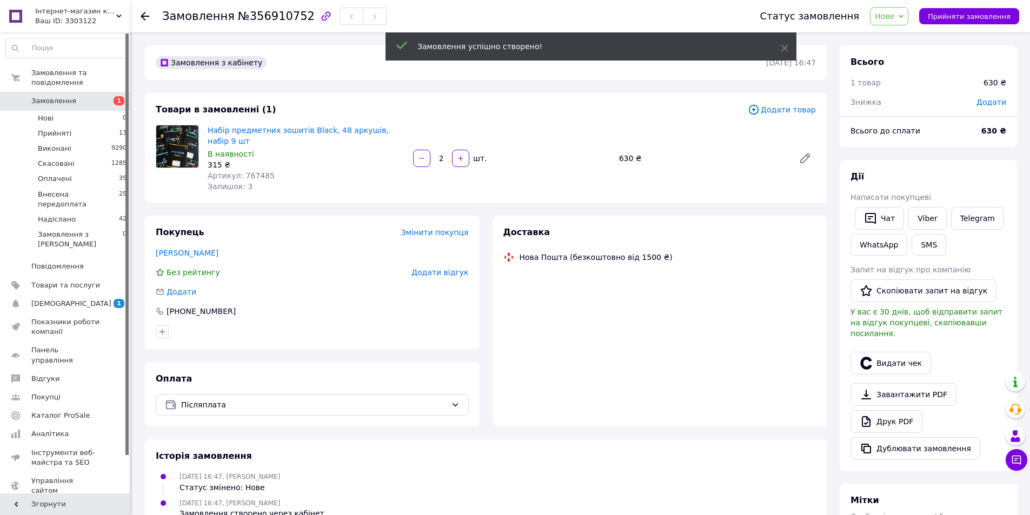
click at [967, 16] on span "Прийняти замовлення" at bounding box center [969, 16] width 83 height 8
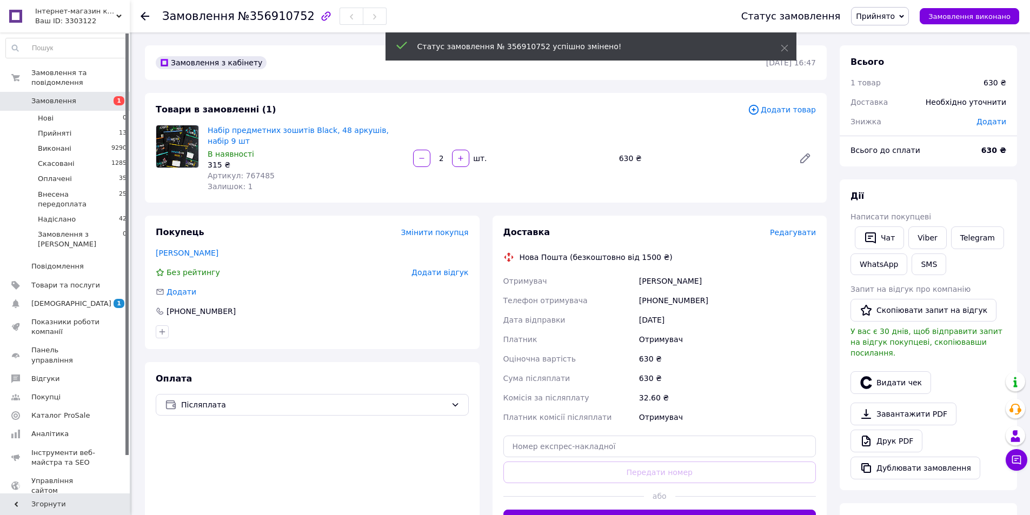
click at [887, 19] on span "Прийнято" at bounding box center [875, 16] width 39 height 9
click at [894, 87] on li "Внесена передоплата" at bounding box center [898, 86] width 92 height 16
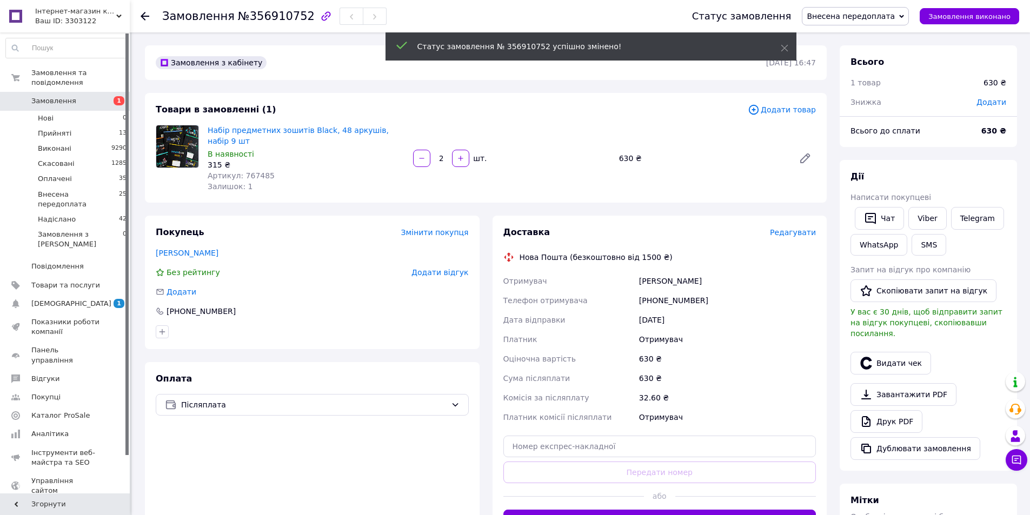
click at [795, 228] on span "Редагувати" at bounding box center [793, 232] width 46 height 9
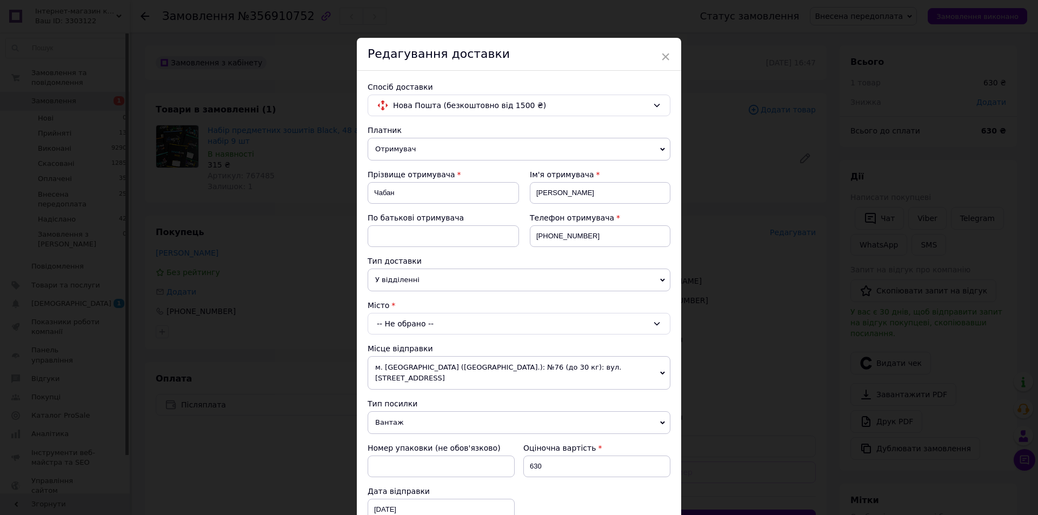
click at [427, 320] on div "-- Не обрано --" at bounding box center [519, 324] width 303 height 22
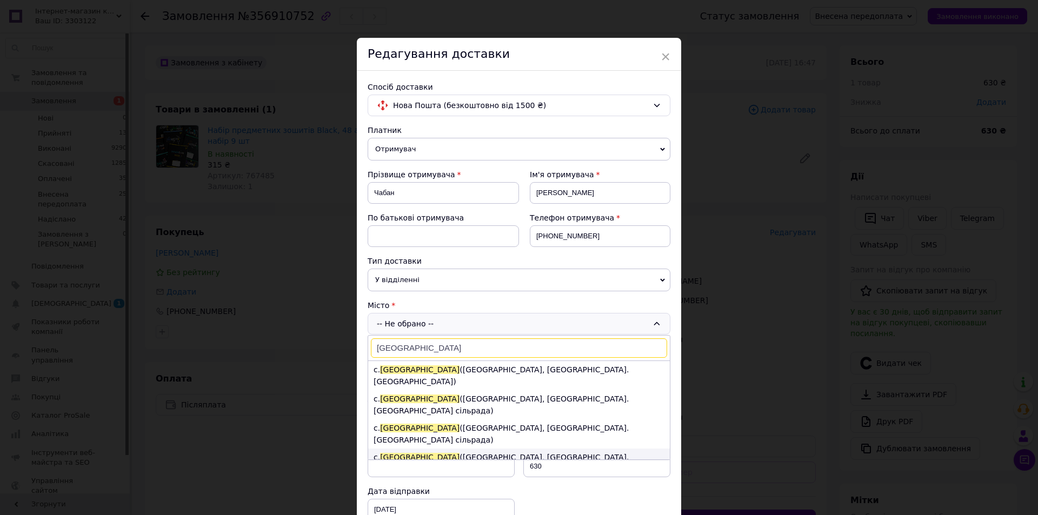
scroll to position [324, 0]
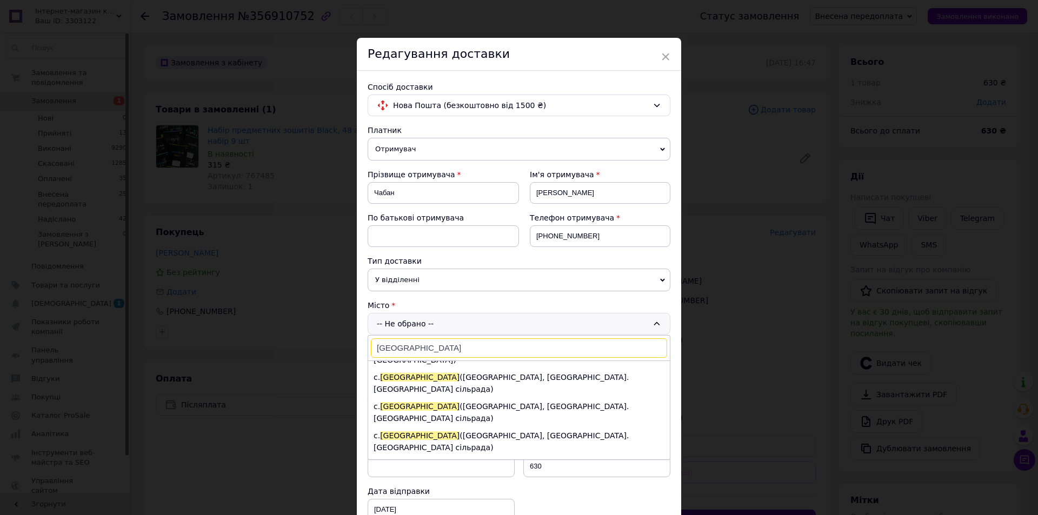
type input "іванівка"
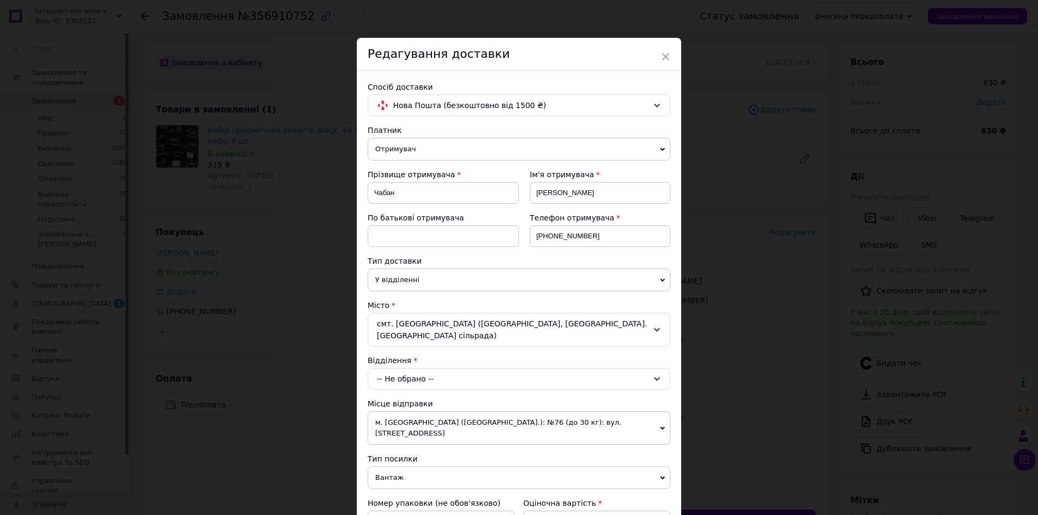
click at [436, 368] on div "-- Не обрано --" at bounding box center [519, 379] width 303 height 22
click at [440, 416] on li "№1: вул. Центральна, 72" at bounding box center [519, 424] width 302 height 17
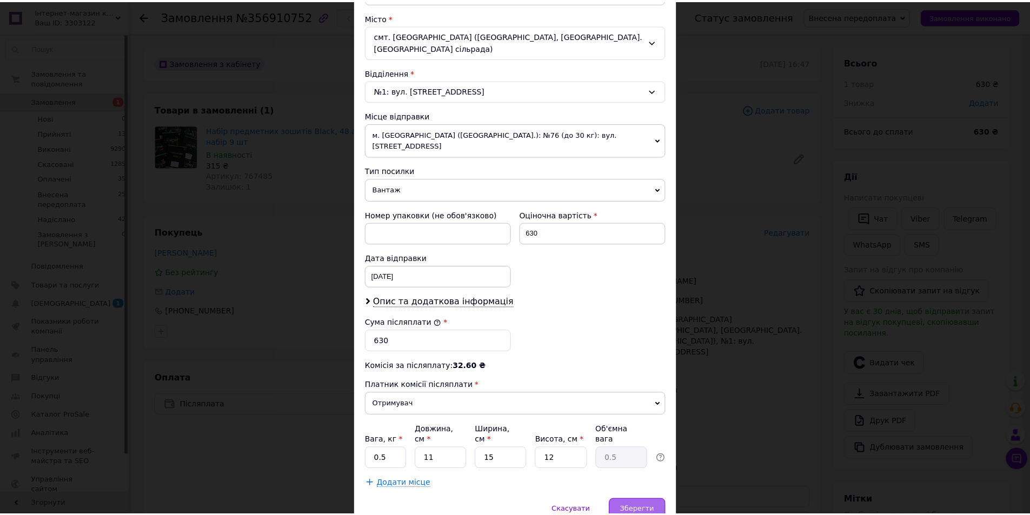
scroll to position [310, 0]
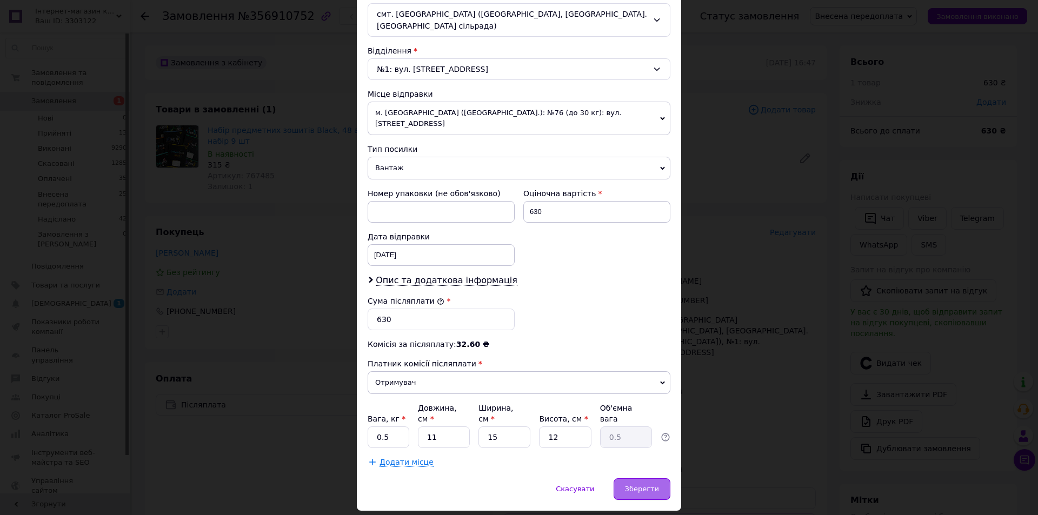
click at [652, 485] on span "Зберегти" at bounding box center [642, 489] width 34 height 8
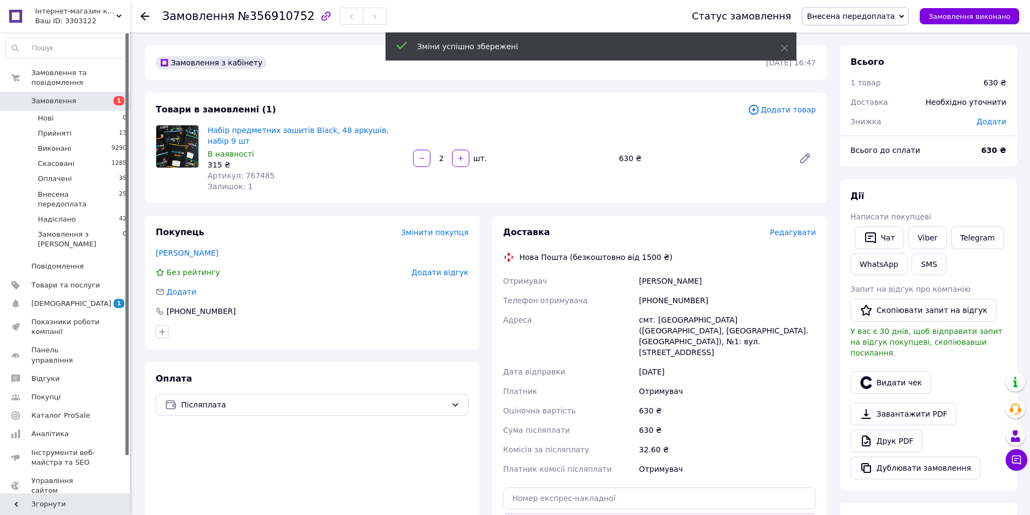
scroll to position [270, 0]
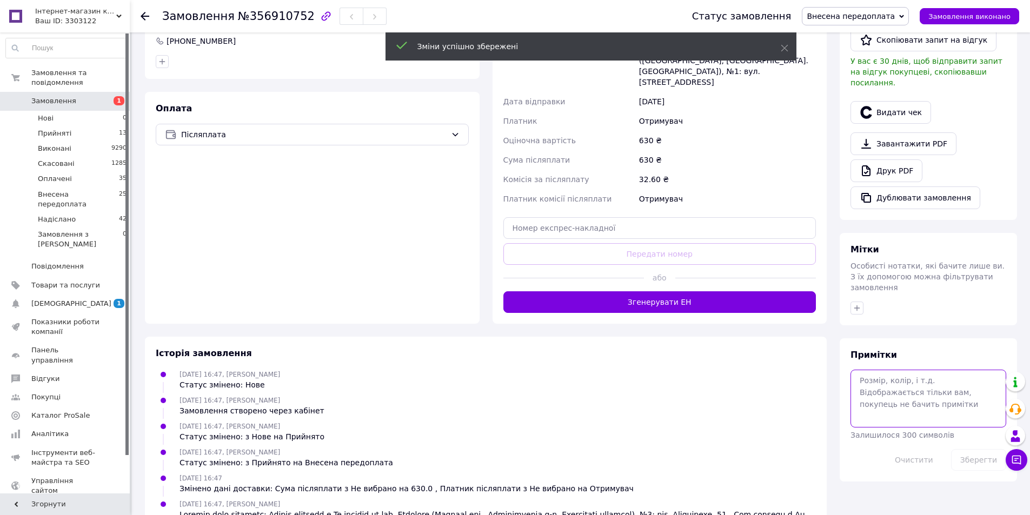
click at [913, 370] on textarea at bounding box center [928, 398] width 156 height 57
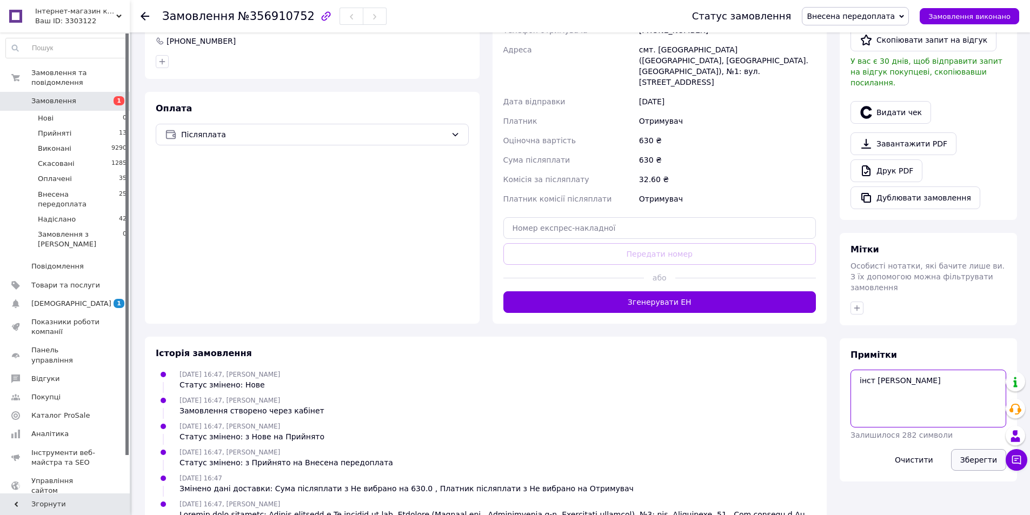
type textarea "інст Валерія чабан"
click at [984, 449] on button "Зберегти" at bounding box center [978, 460] width 55 height 22
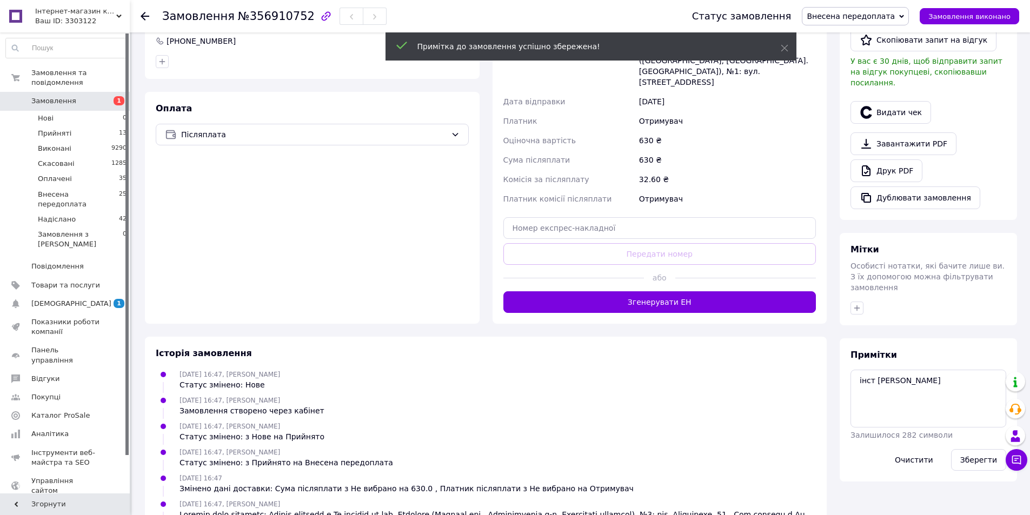
click at [85, 96] on span "Замовлення" at bounding box center [65, 101] width 69 height 10
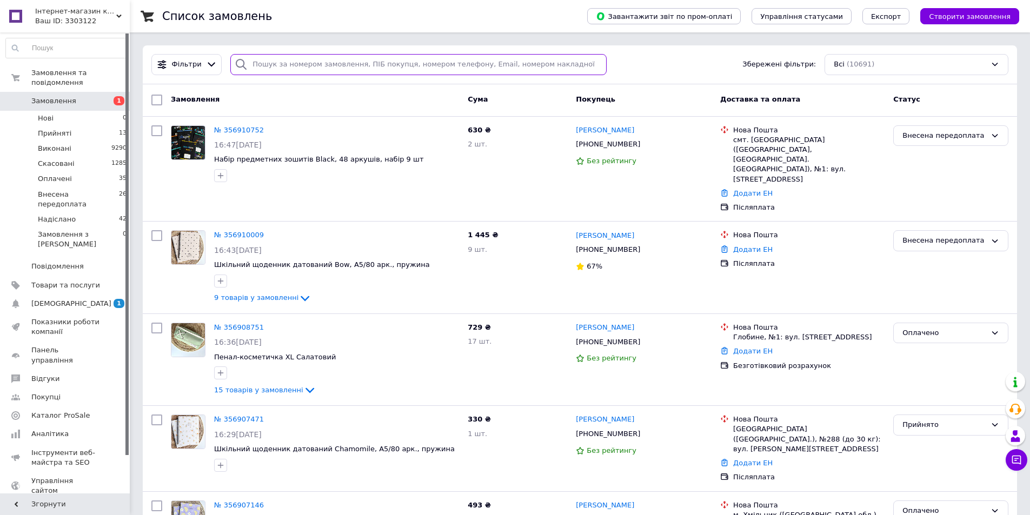
click at [290, 68] on input "search" at bounding box center [418, 64] width 376 height 21
paste input "[PHONE_NUMBER]"
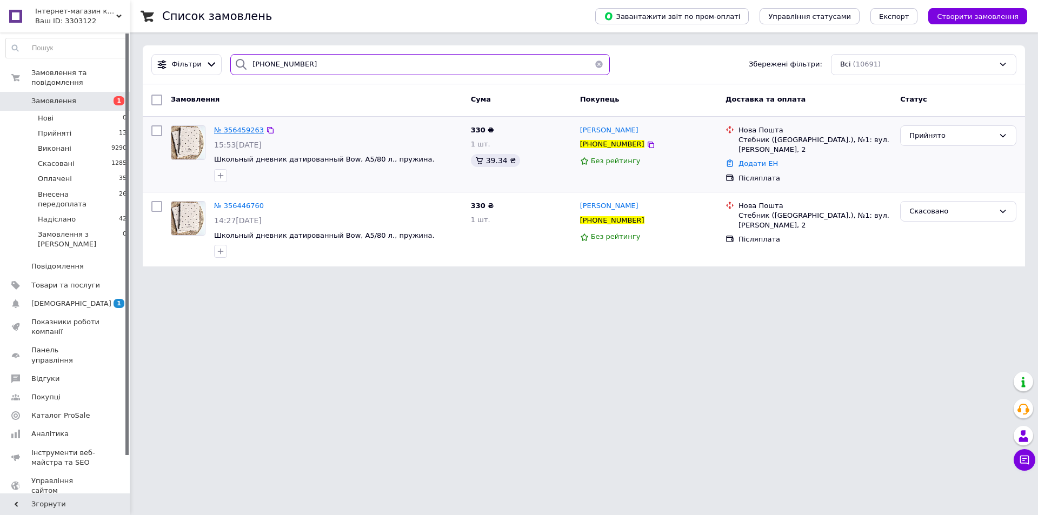
type input "[PHONE_NUMBER]"
click at [983, 12] on span "Створити замовлення" at bounding box center [978, 16] width 82 height 8
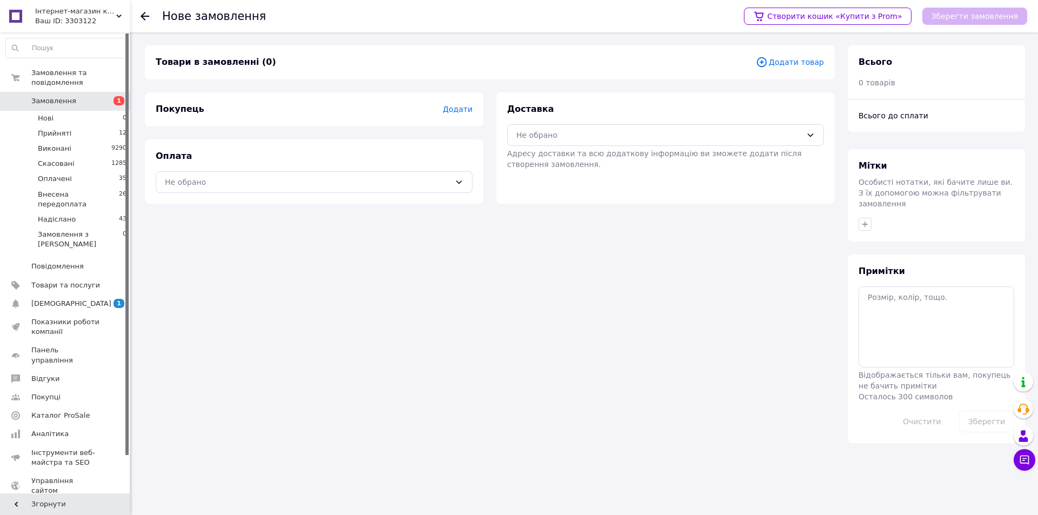
click at [801, 62] on span "Додати товар" at bounding box center [790, 62] width 68 height 12
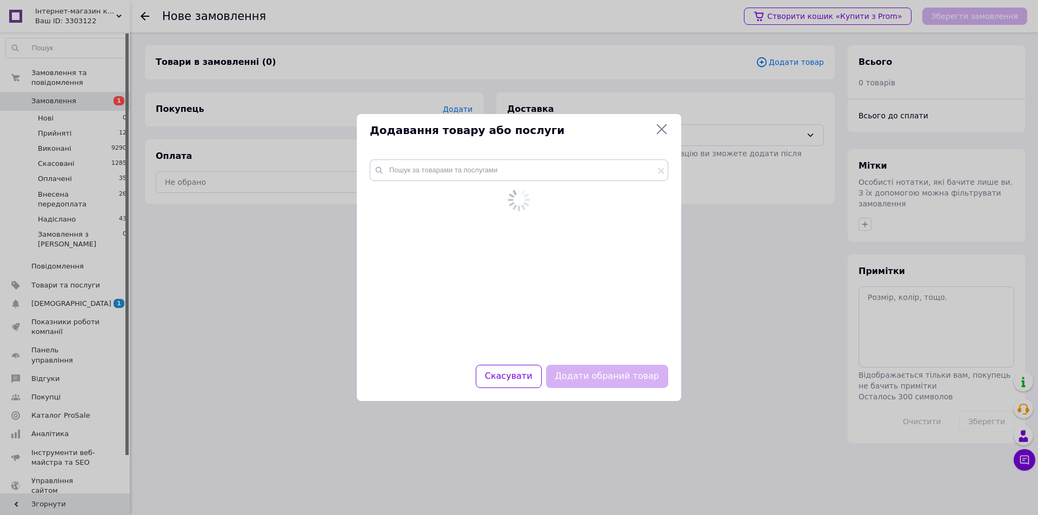
click at [466, 167] on div at bounding box center [519, 256] width 324 height 218
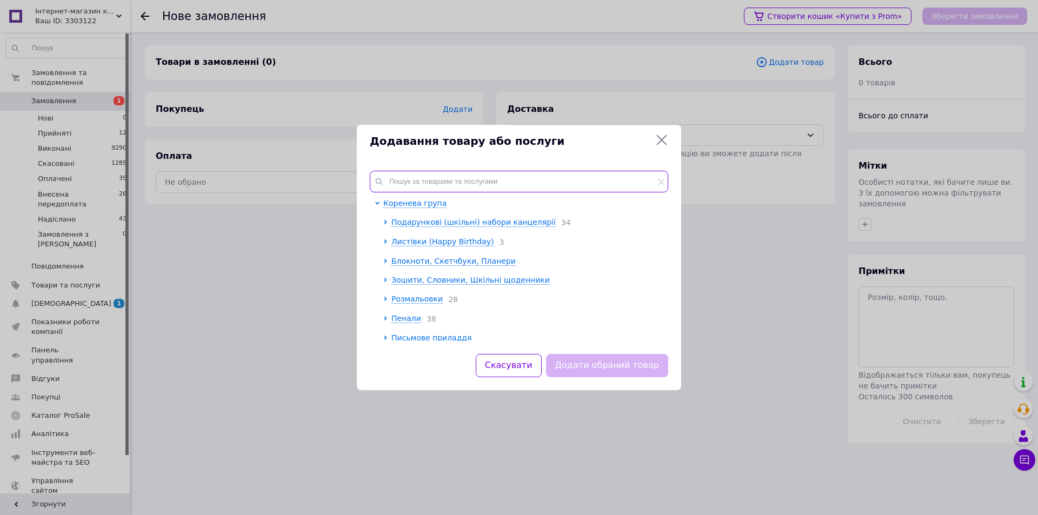
click at [461, 181] on input "text" at bounding box center [519, 182] width 298 height 22
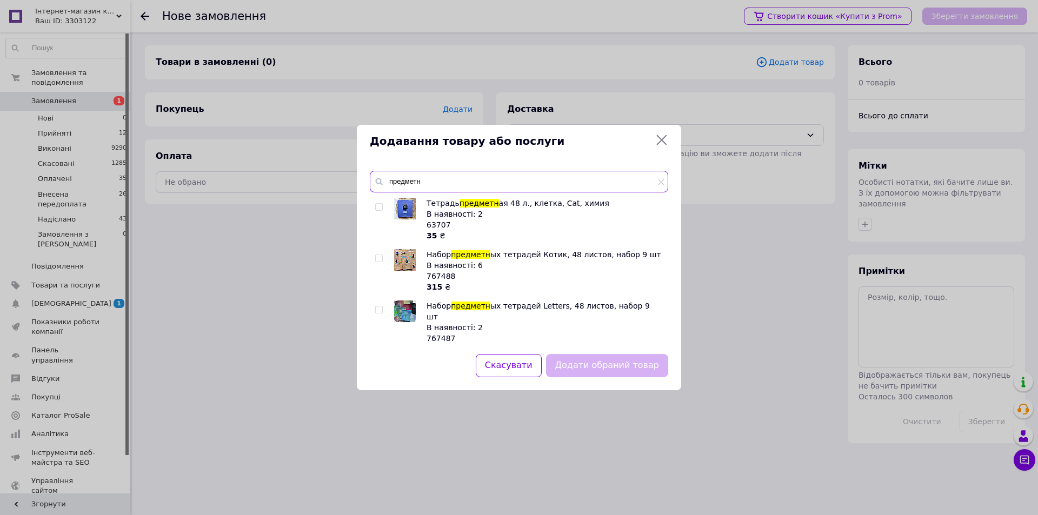
type input "предметн"
click at [380, 258] on input "checkbox" at bounding box center [378, 258] width 7 height 7
checkbox input "true"
click at [376, 311] on input "checkbox" at bounding box center [378, 310] width 7 height 7
checkbox input "true"
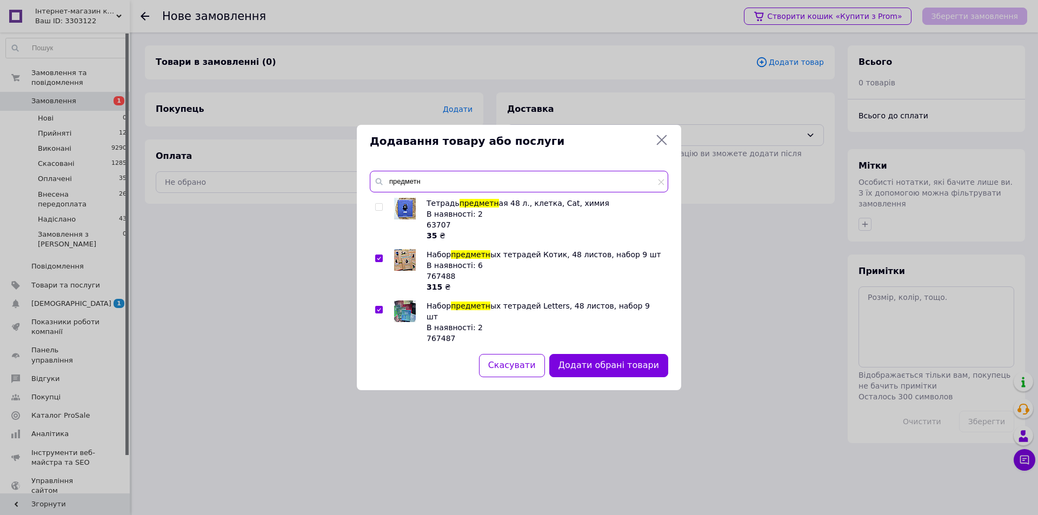
click at [450, 181] on input "предметн" at bounding box center [519, 182] width 298 height 22
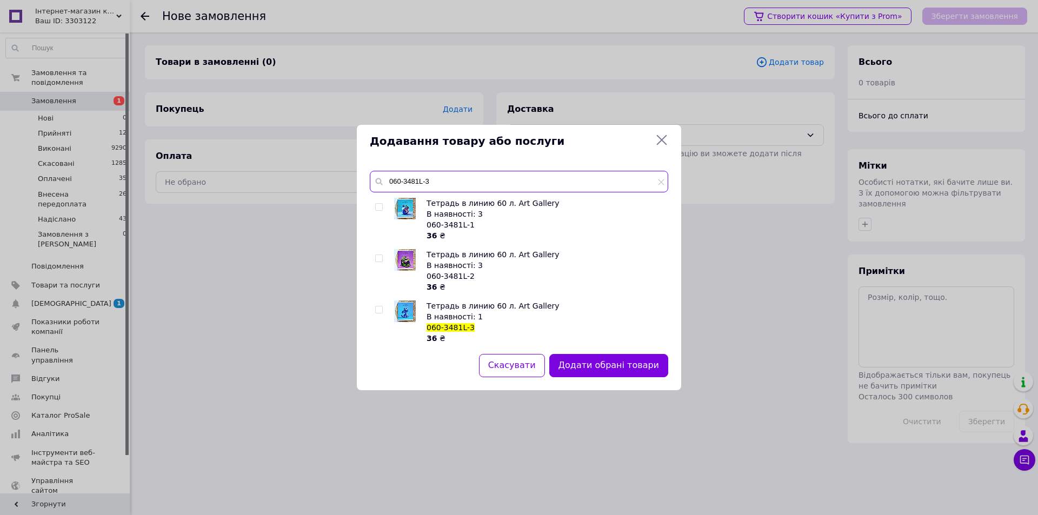
type input "060-3481L-3"
click at [381, 310] on input "checkbox" at bounding box center [378, 310] width 7 height 7
checkbox input "true"
click at [447, 180] on input "060-3481L-3" at bounding box center [519, 182] width 298 height 22
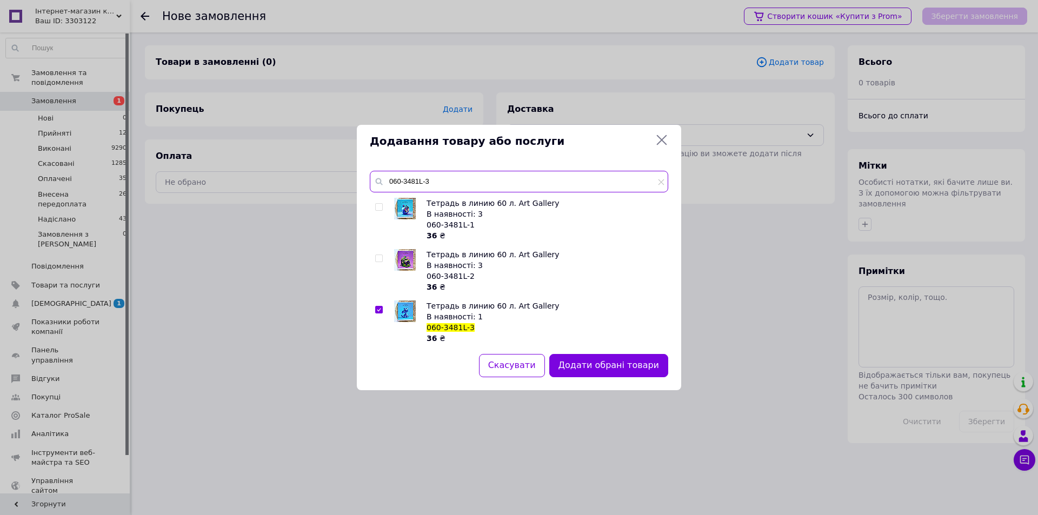
click at [447, 180] on input "060-3481L-3" at bounding box center [519, 182] width 298 height 22
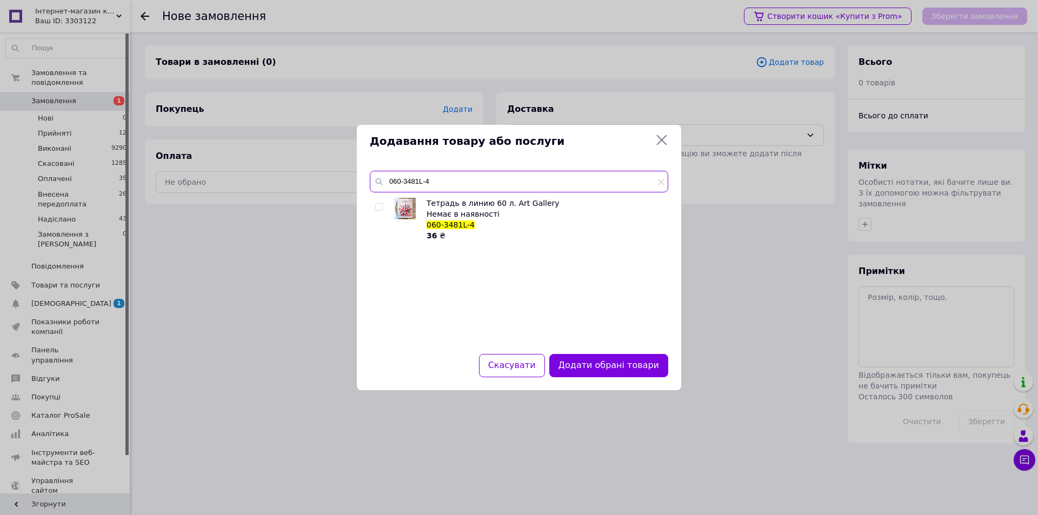
drag, startPoint x: 416, startPoint y: 182, endPoint x: 404, endPoint y: 181, distance: 11.9
click at [404, 181] on input "060-3481L-4" at bounding box center [519, 182] width 298 height 22
drag, startPoint x: 401, startPoint y: 183, endPoint x: 393, endPoint y: 183, distance: 8.1
click at [393, 183] on input "060-3481L-4" at bounding box center [519, 182] width 298 height 22
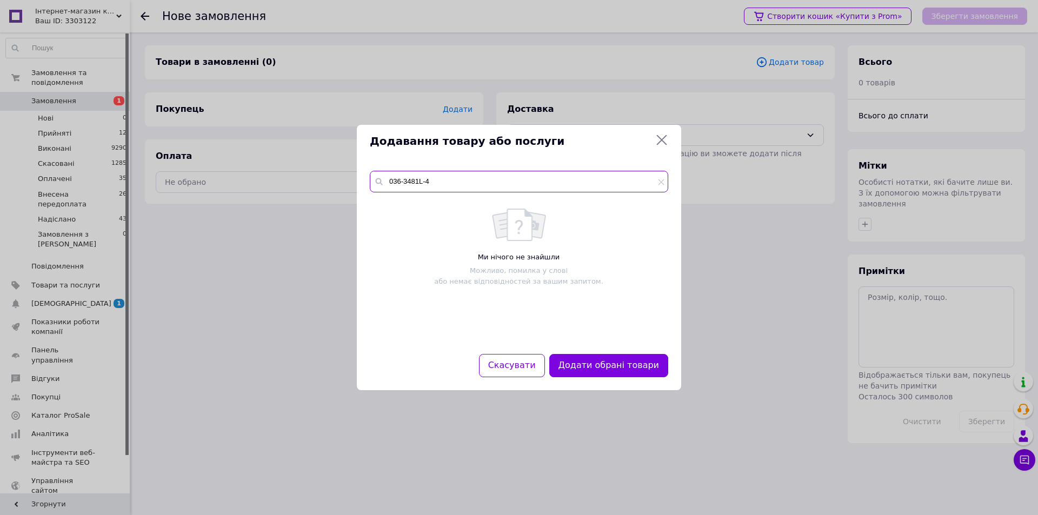
drag, startPoint x: 418, startPoint y: 181, endPoint x: 404, endPoint y: 177, distance: 14.0
click at [404, 177] on input "036-3481L-4" at bounding box center [519, 182] width 298 height 22
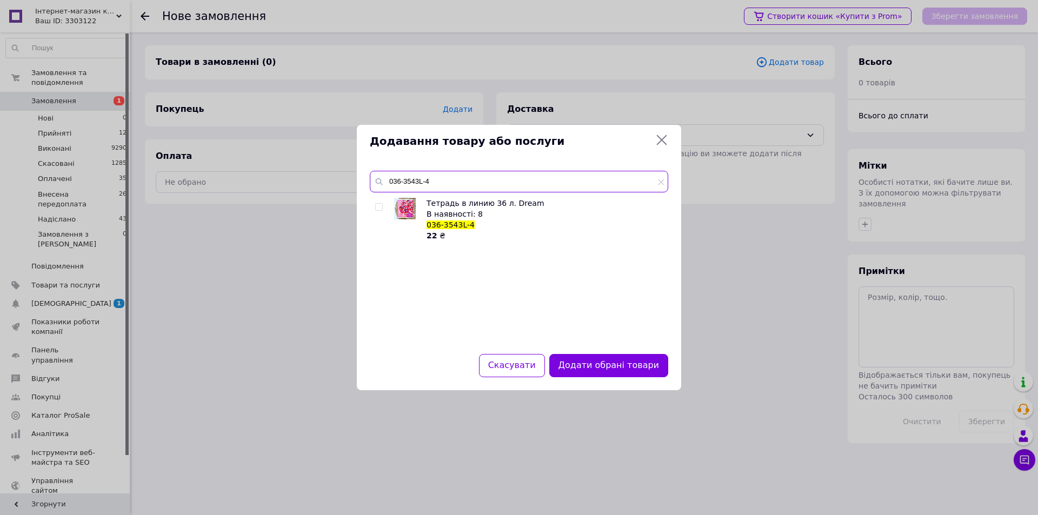
type input "036-3543L-4"
click at [378, 208] on input "checkbox" at bounding box center [378, 207] width 7 height 7
checkbox input "true"
click at [451, 176] on input "036-3543L-4" at bounding box center [519, 182] width 298 height 22
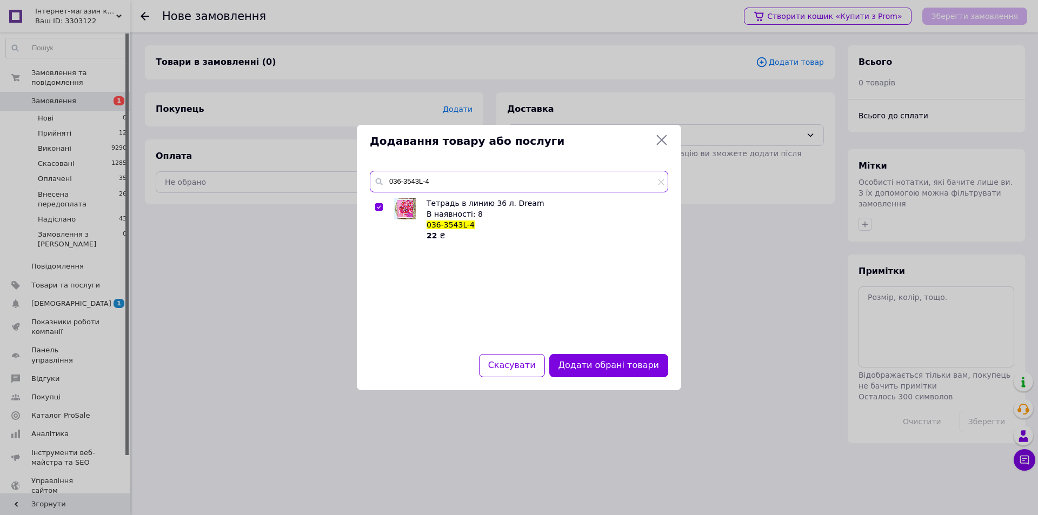
click at [433, 182] on input "036-3543L-4" at bounding box center [519, 182] width 298 height 22
type input "036-3543L-1"
click at [378, 208] on input "checkbox" at bounding box center [378, 207] width 7 height 7
checkbox input "true"
click at [440, 179] on input "036-3543L-1" at bounding box center [519, 182] width 298 height 22
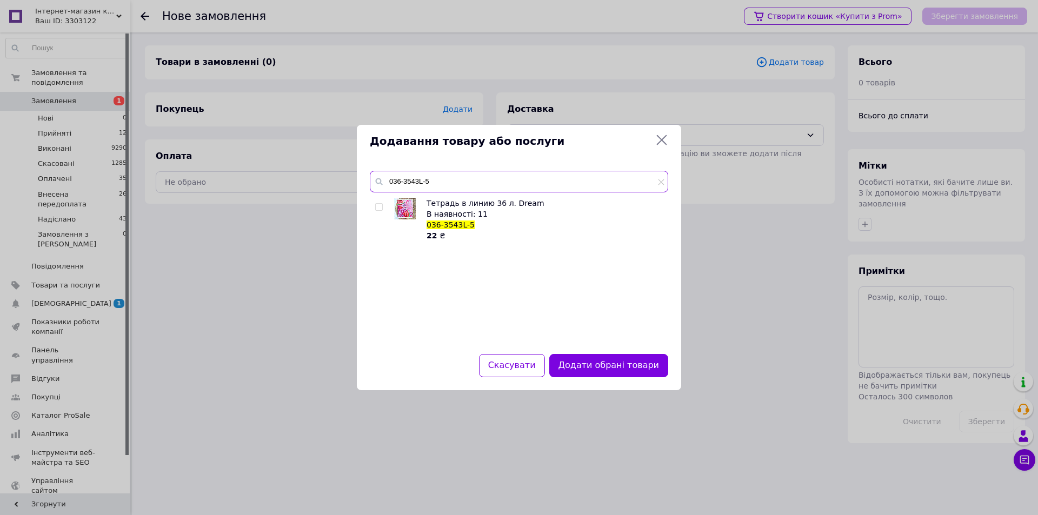
type input "036-3543L-5"
click at [376, 208] on input "checkbox" at bounding box center [378, 207] width 7 height 7
checkbox input "true"
click at [450, 184] on input "036-3543L-5" at bounding box center [519, 182] width 298 height 22
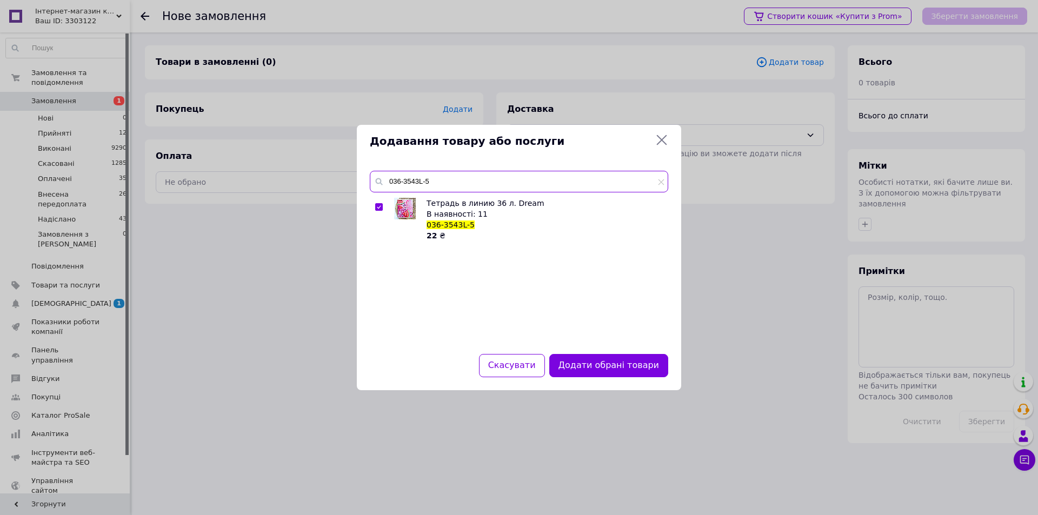
click at [450, 184] on input "036-3543L-5" at bounding box center [519, 182] width 298 height 22
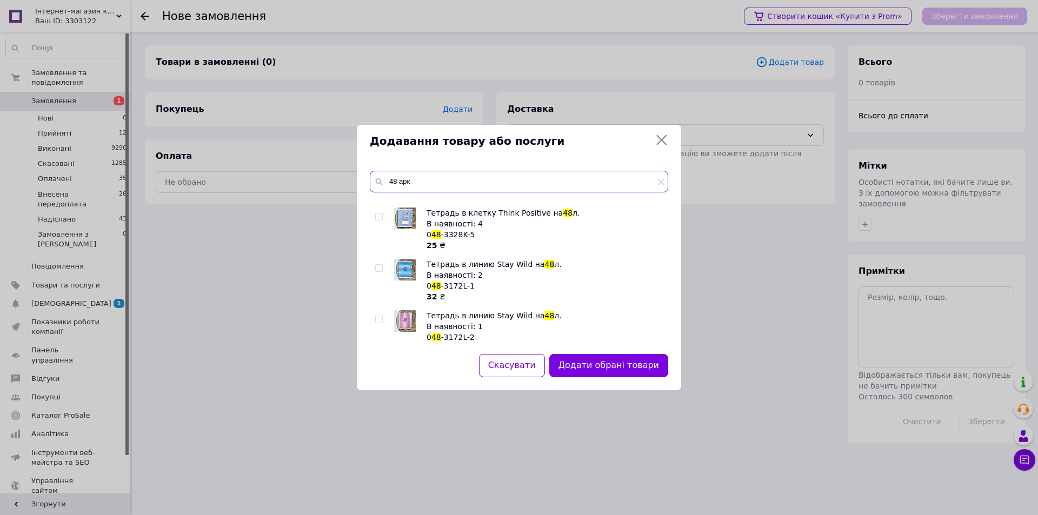
scroll to position [324, 0]
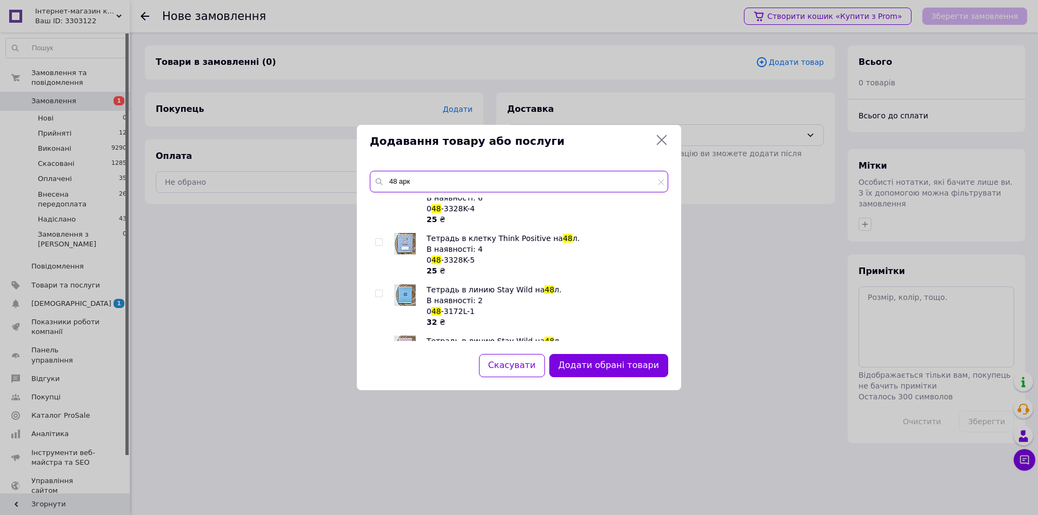
type input "48 арк"
click at [375, 294] on input "checkbox" at bounding box center [378, 293] width 7 height 7
checkbox input "true"
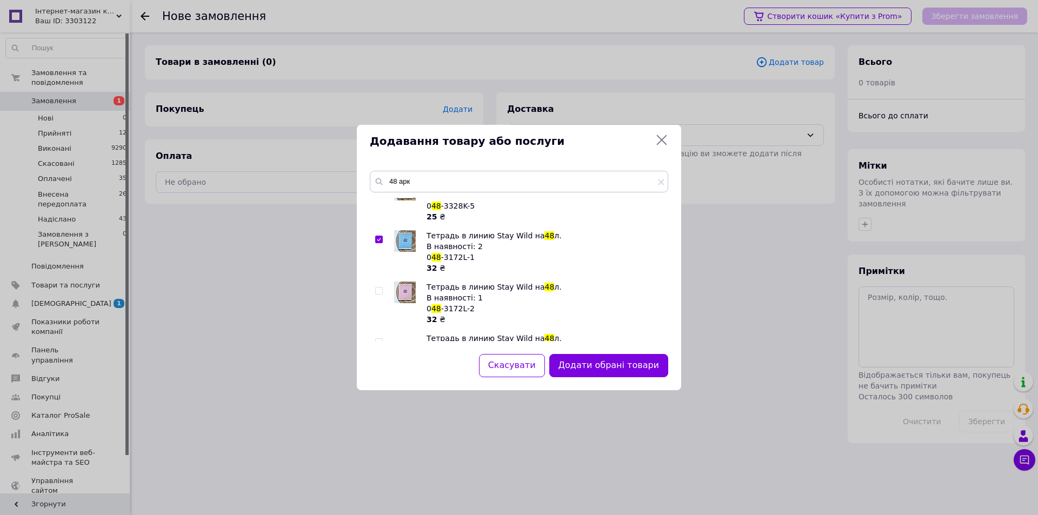
click at [378, 290] on input "checkbox" at bounding box center [378, 291] width 7 height 7
checkbox input "true"
click at [377, 287] on input "checkbox" at bounding box center [378, 288] width 7 height 7
checkbox input "true"
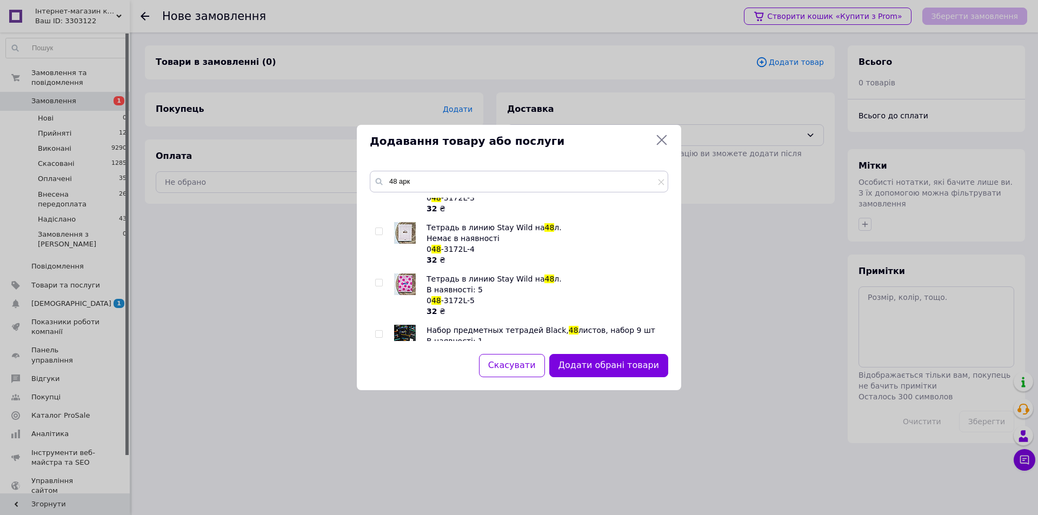
click at [379, 228] on input "checkbox" at bounding box center [378, 231] width 7 height 7
checkbox input "true"
click at [379, 280] on input "checkbox" at bounding box center [378, 283] width 7 height 7
checkbox input "true"
click at [424, 187] on input "48 арк" at bounding box center [519, 182] width 298 height 22
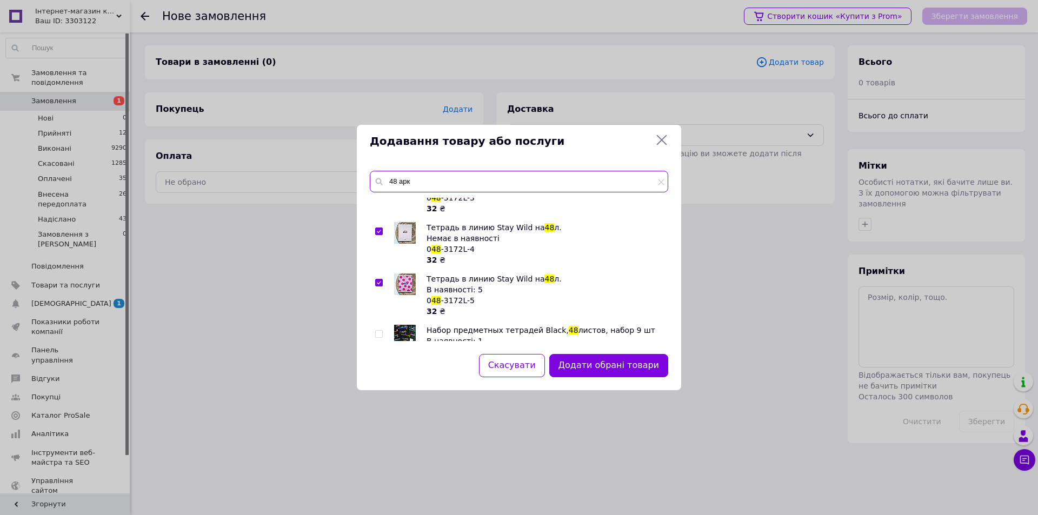
click at [424, 187] on input "48 арк" at bounding box center [519, 182] width 298 height 22
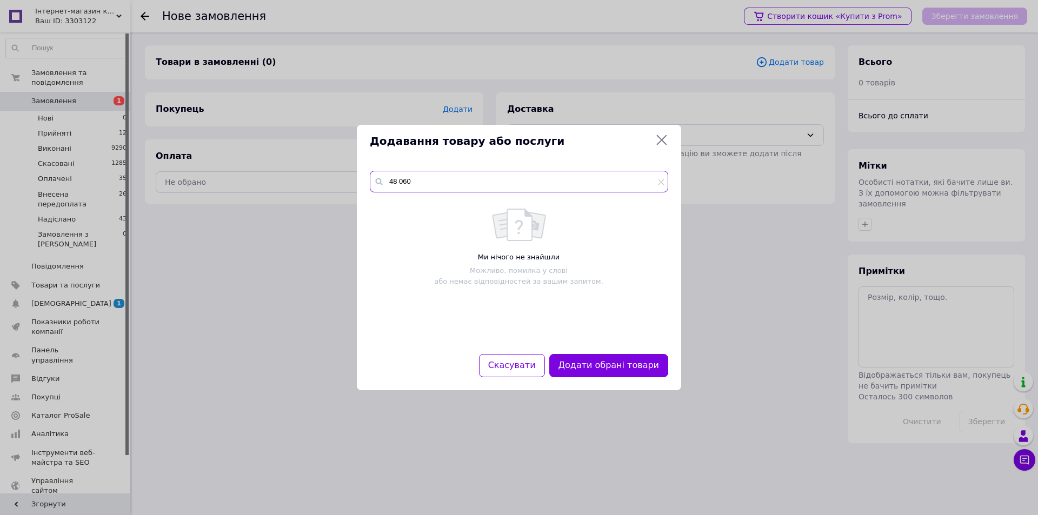
scroll to position [0, 0]
drag, startPoint x: 401, startPoint y: 179, endPoint x: 382, endPoint y: 180, distance: 18.4
click at [382, 180] on div "48 060-3430K-2" at bounding box center [519, 182] width 298 height 22
click at [446, 178] on input "060-3430K-2" at bounding box center [519, 182] width 298 height 22
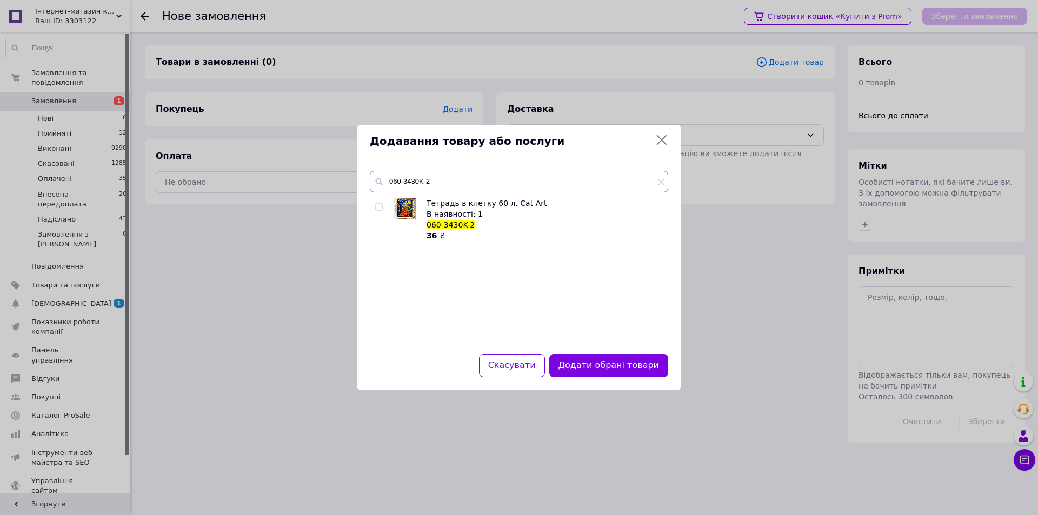
type input "060-3430K-2"
click at [377, 207] on input "checkbox" at bounding box center [378, 207] width 7 height 7
checkbox input "true"
click at [604, 362] on button "Додати обрані товари" at bounding box center [608, 365] width 119 height 23
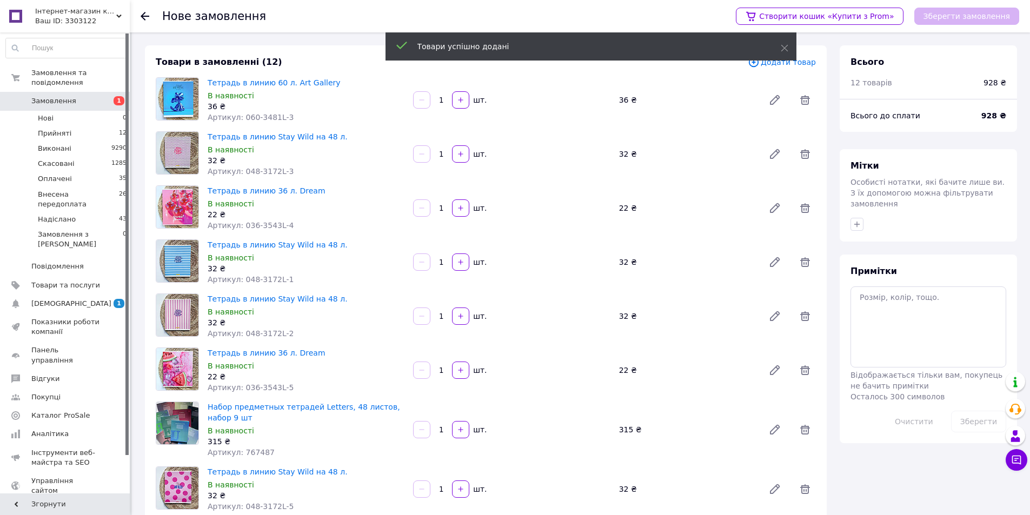
click at [803, 64] on span "Додати товар" at bounding box center [782, 62] width 68 height 12
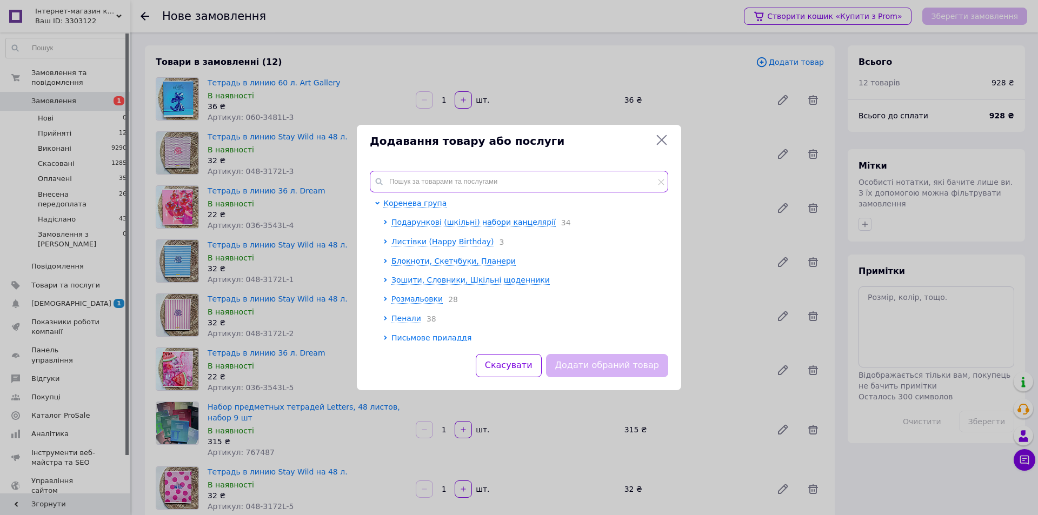
click at [480, 176] on input "text" at bounding box center [519, 182] width 298 height 22
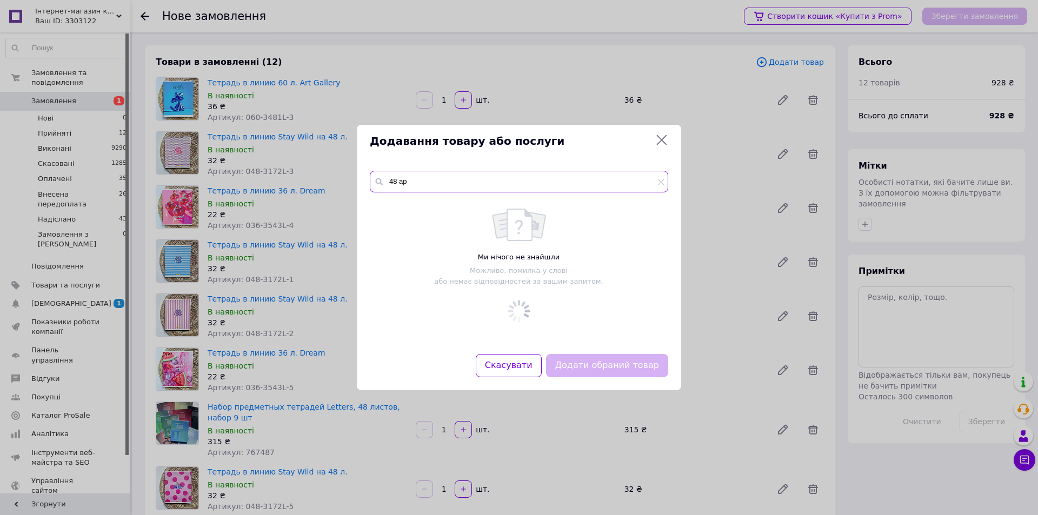
type input "48 арк"
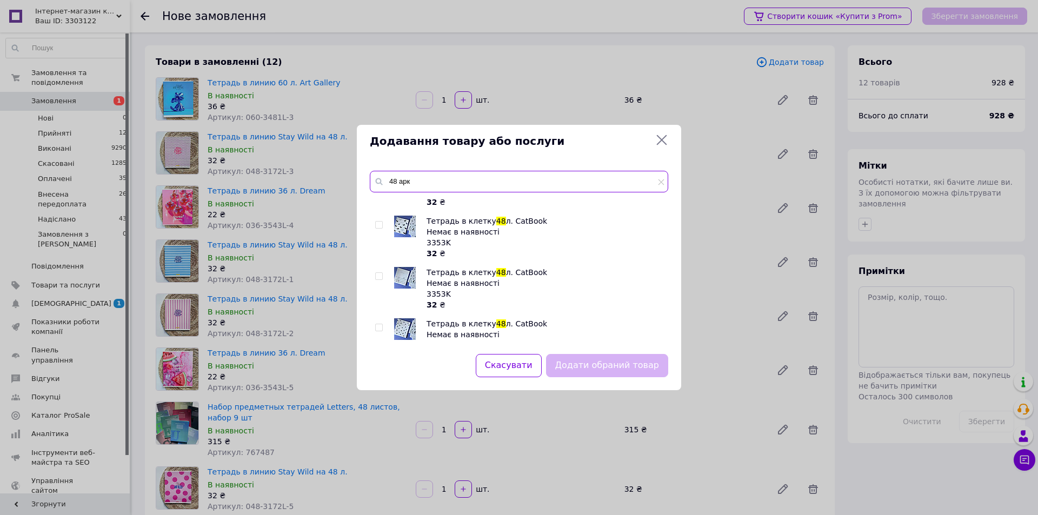
scroll to position [562, 0]
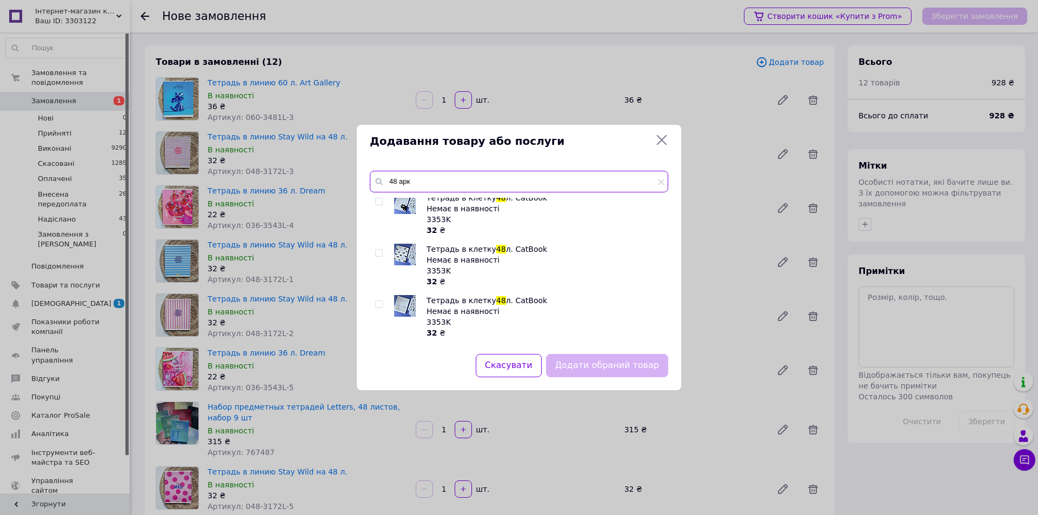
click at [429, 185] on input "48 арк" at bounding box center [519, 182] width 298 height 22
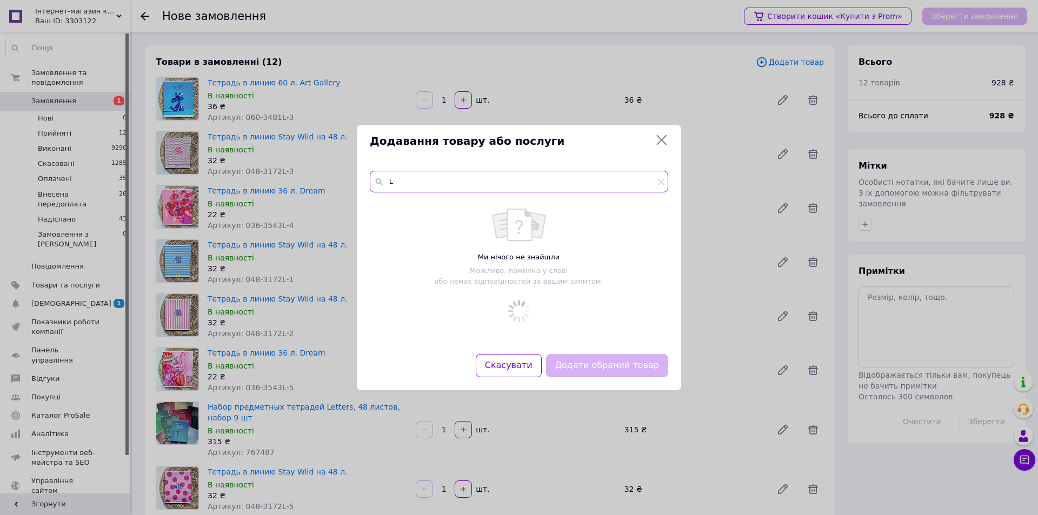
scroll to position [0, 0]
drag, startPoint x: 413, startPoint y: 179, endPoint x: 400, endPoint y: 184, distance: 14.1
click at [400, 184] on input "Lavan" at bounding box center [519, 182] width 298 height 22
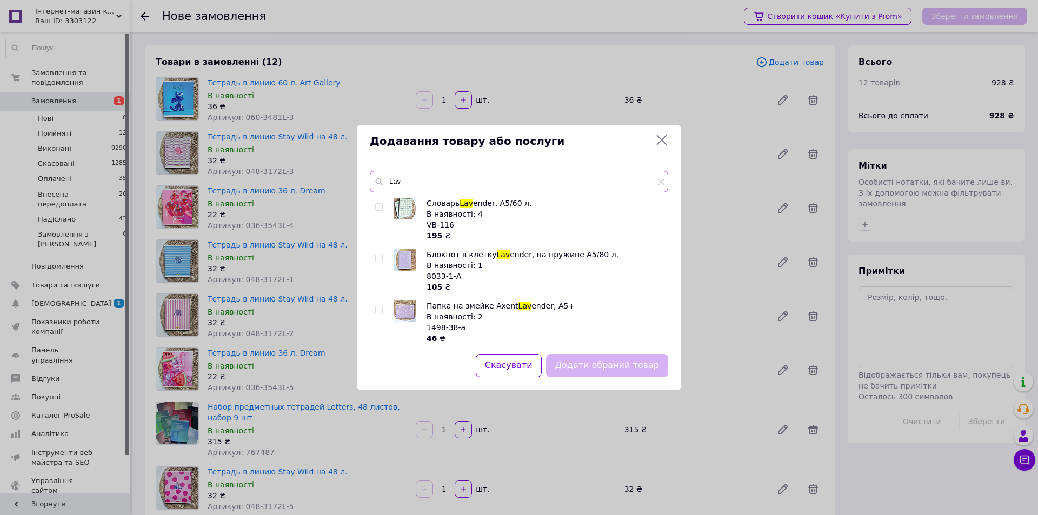
click at [411, 182] on input "Lav" at bounding box center [519, 182] width 298 height 22
type input "Lav"
click at [378, 205] on input "checkbox" at bounding box center [378, 207] width 7 height 7
checkbox input "true"
click at [435, 171] on input "Lav" at bounding box center [519, 182] width 298 height 22
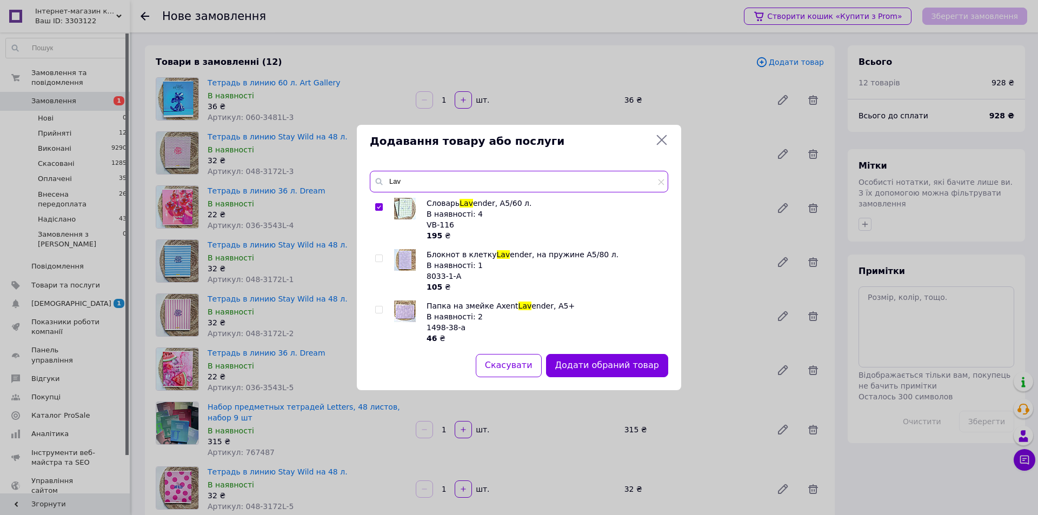
click at [435, 171] on input "Lav" at bounding box center [519, 182] width 298 height 22
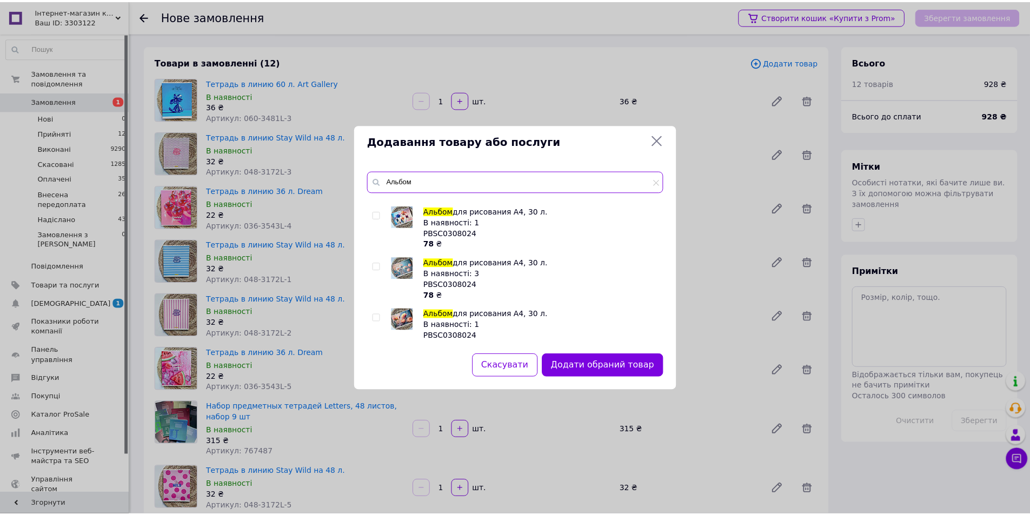
scroll to position [24, 0]
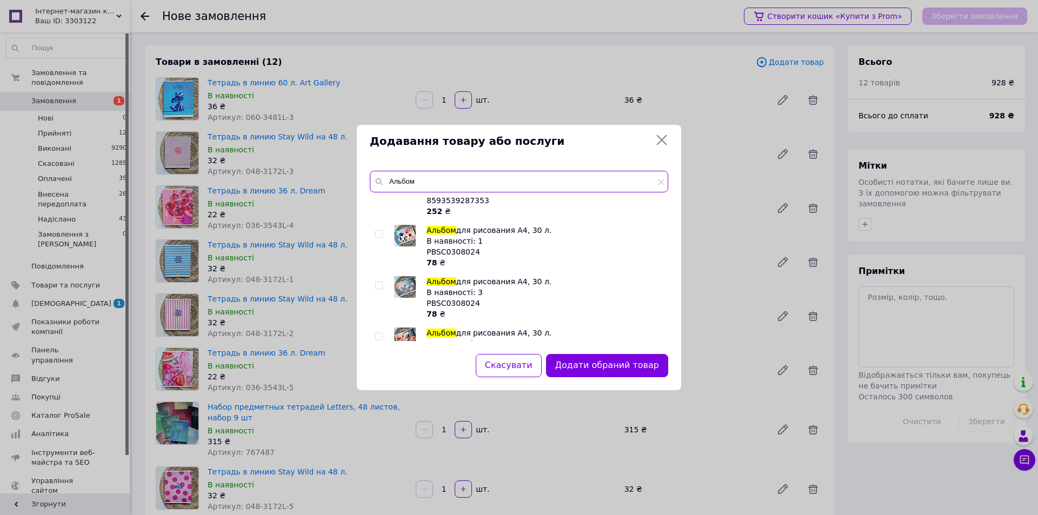
type input "Альбом"
click at [378, 284] on input "checkbox" at bounding box center [378, 285] width 7 height 7
checkbox input "true"
click at [599, 370] on button "Додати обрані товари" at bounding box center [608, 365] width 119 height 23
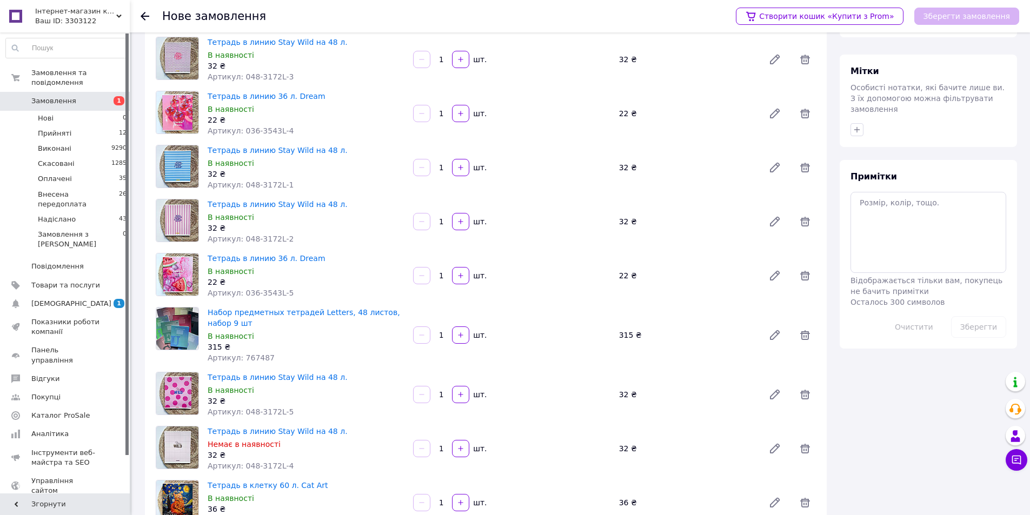
scroll to position [216, 0]
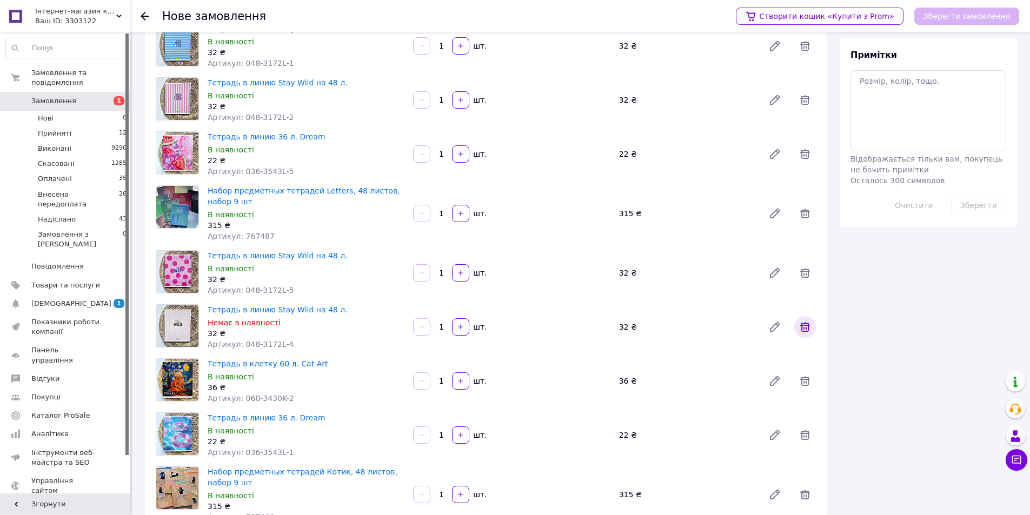
click at [804, 328] on icon at bounding box center [805, 327] width 10 height 10
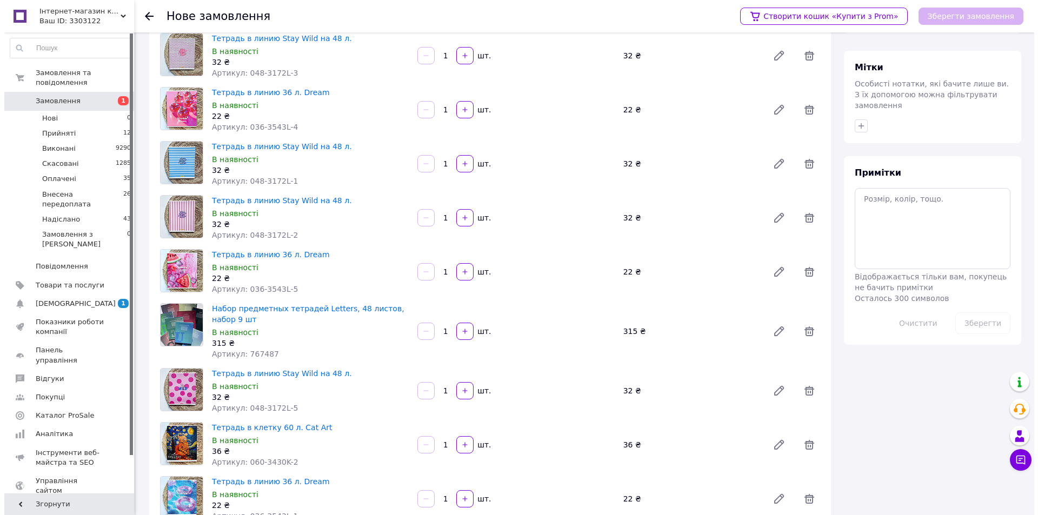
scroll to position [0, 0]
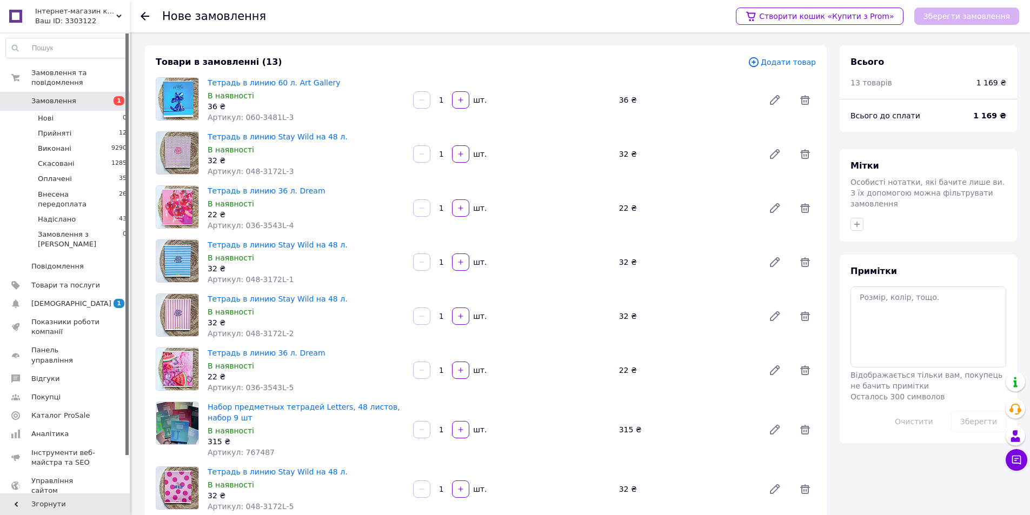
click at [772, 59] on span "Додати товар" at bounding box center [782, 62] width 68 height 12
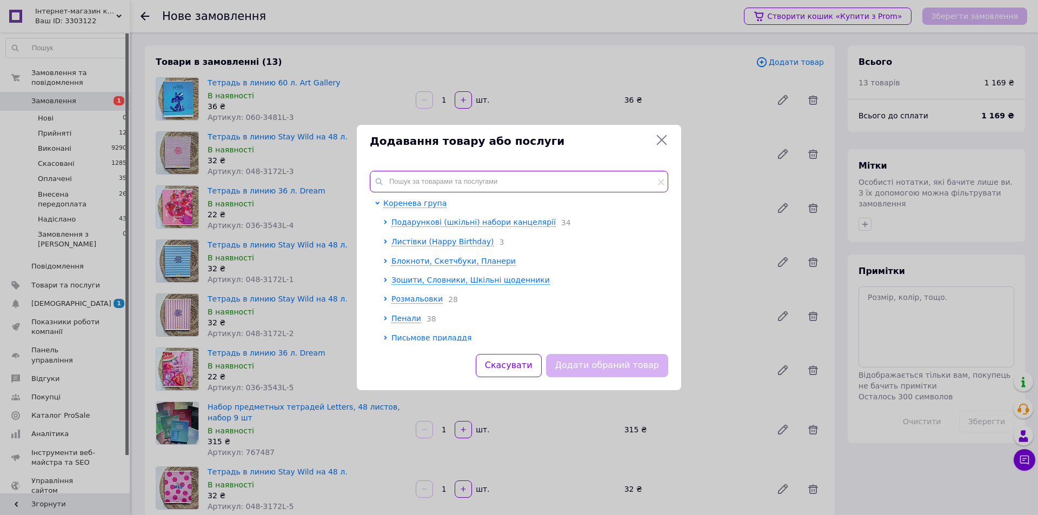
click at [582, 176] on input "text" at bounding box center [519, 182] width 298 height 22
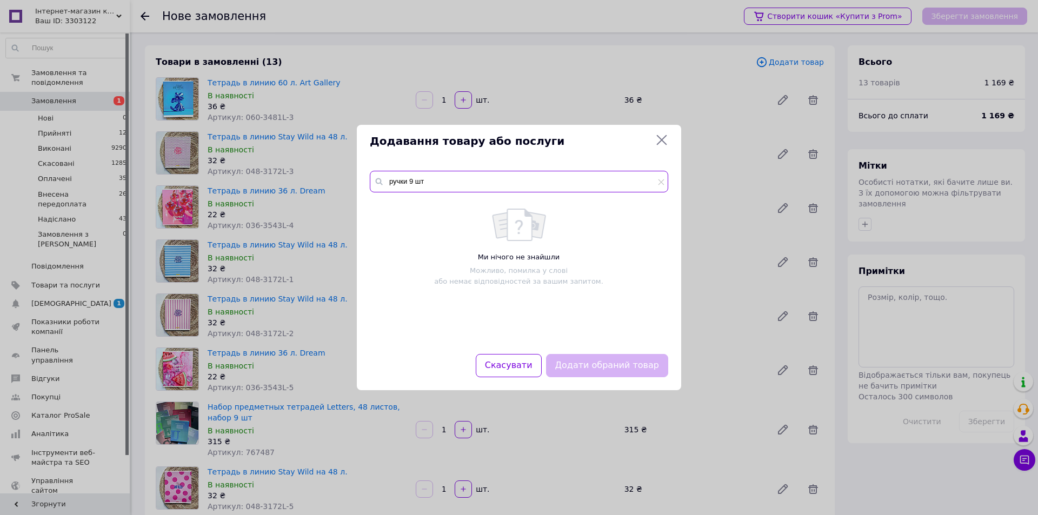
drag, startPoint x: 409, startPoint y: 181, endPoint x: 364, endPoint y: 173, distance: 45.5
click at [364, 173] on div "ручки 9 шт Ми нічого не знайшли Можливо, помилка у слові або немає відповідност…" at bounding box center [519, 256] width 324 height 196
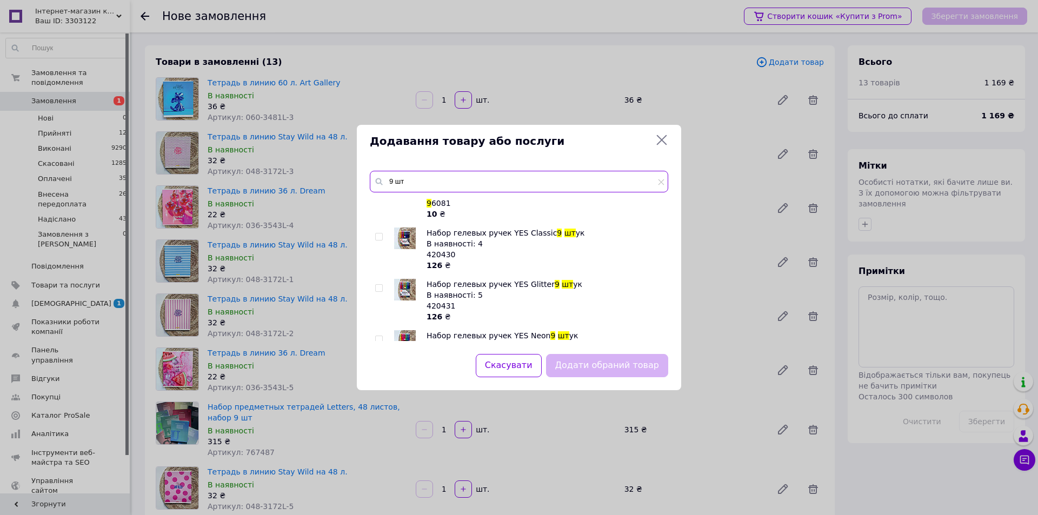
scroll to position [54, 0]
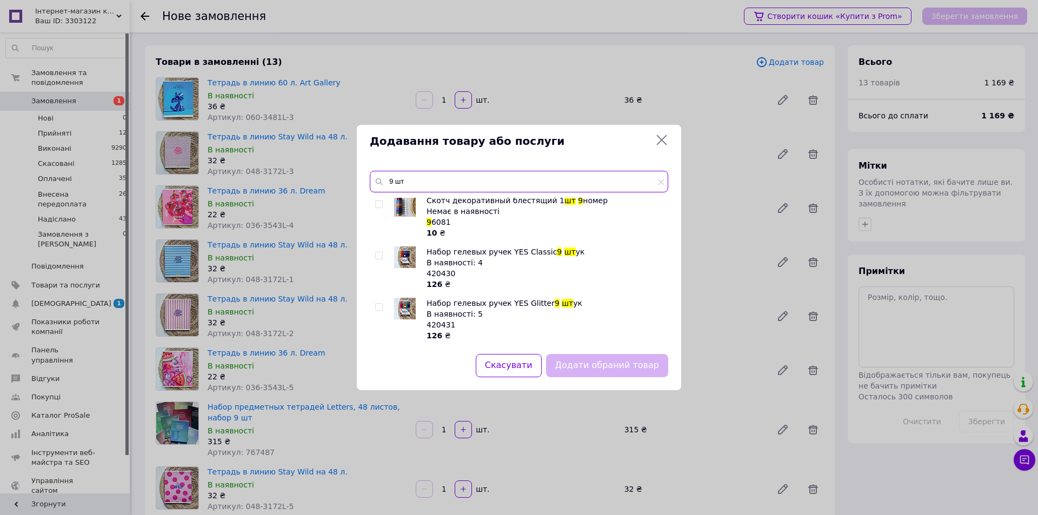
type input "9 шт"
click at [380, 254] on input "checkbox" at bounding box center [378, 255] width 7 height 7
checkbox input "true"
click at [415, 174] on input "9 шт" at bounding box center [519, 182] width 298 height 22
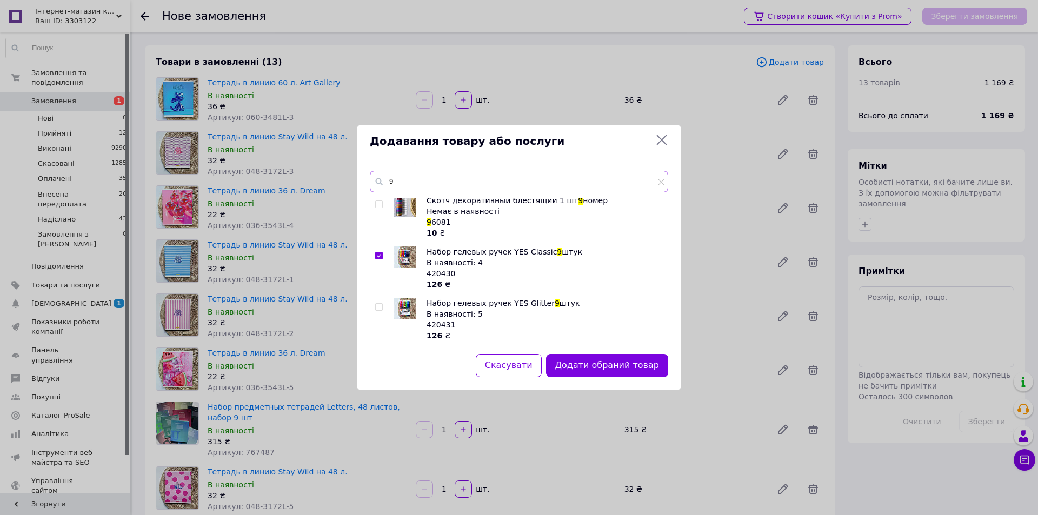
type input "9"
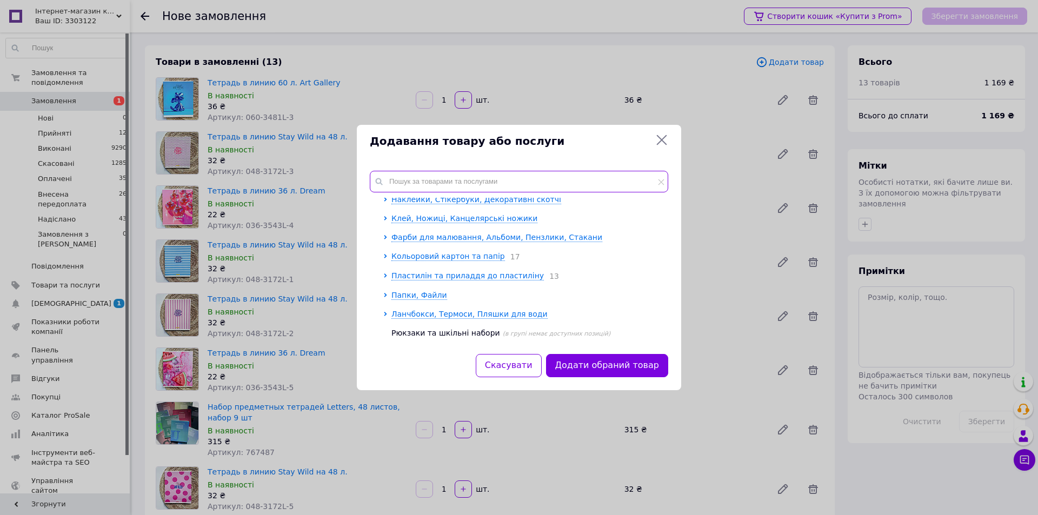
scroll to position [200, 0]
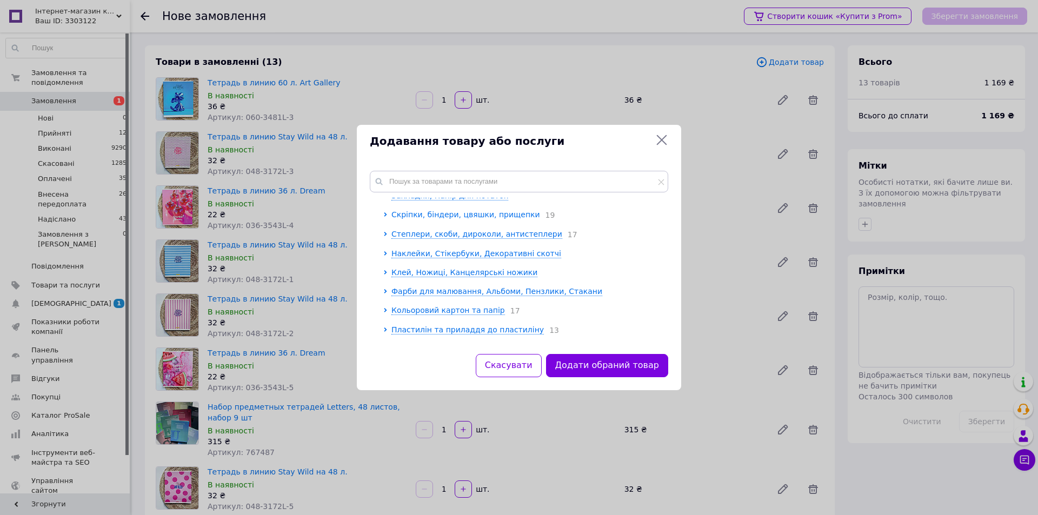
click at [387, 214] on icon at bounding box center [385, 214] width 4 height 4
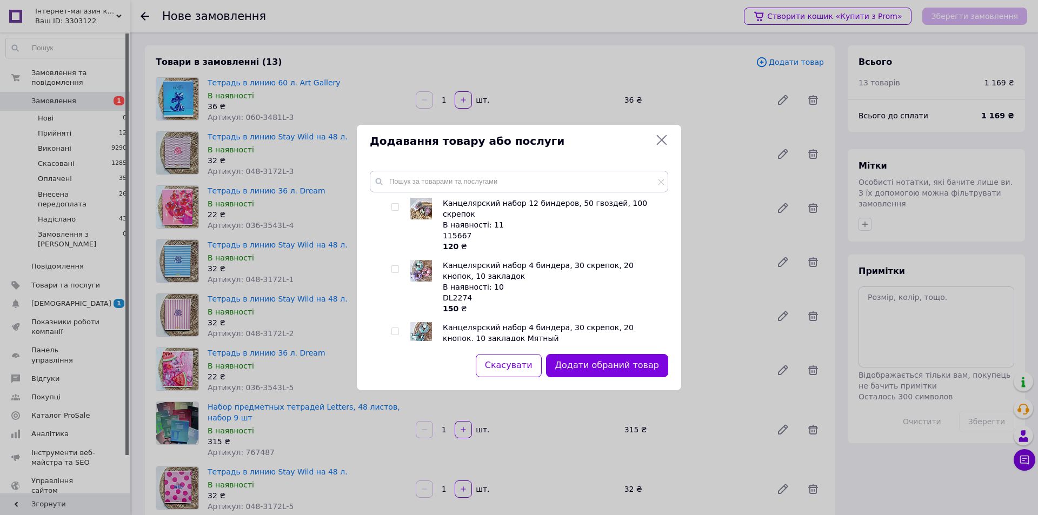
scroll to position [470, 0]
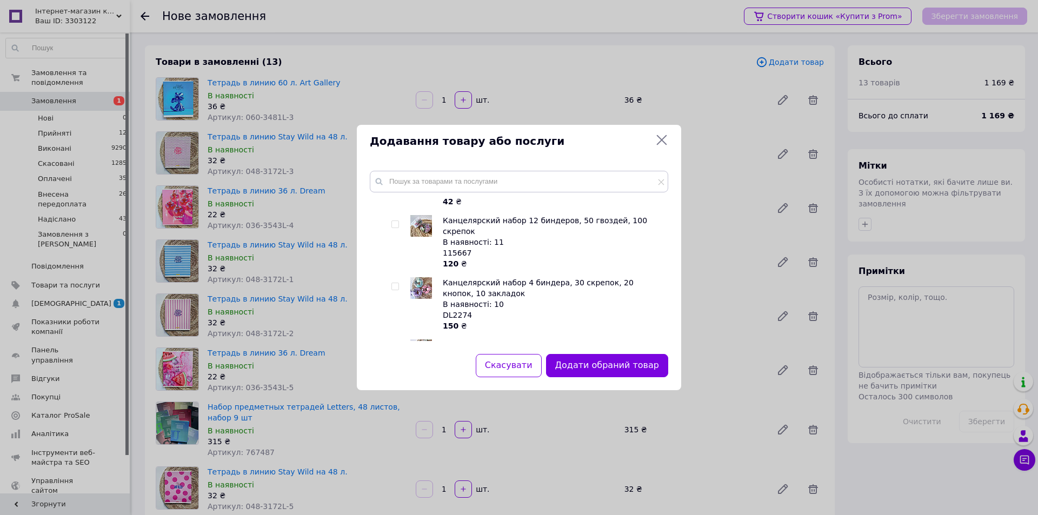
click at [392, 224] on input "checkbox" at bounding box center [394, 224] width 7 height 7
checkbox input "true"
click at [407, 183] on input "text" at bounding box center [519, 182] width 298 height 22
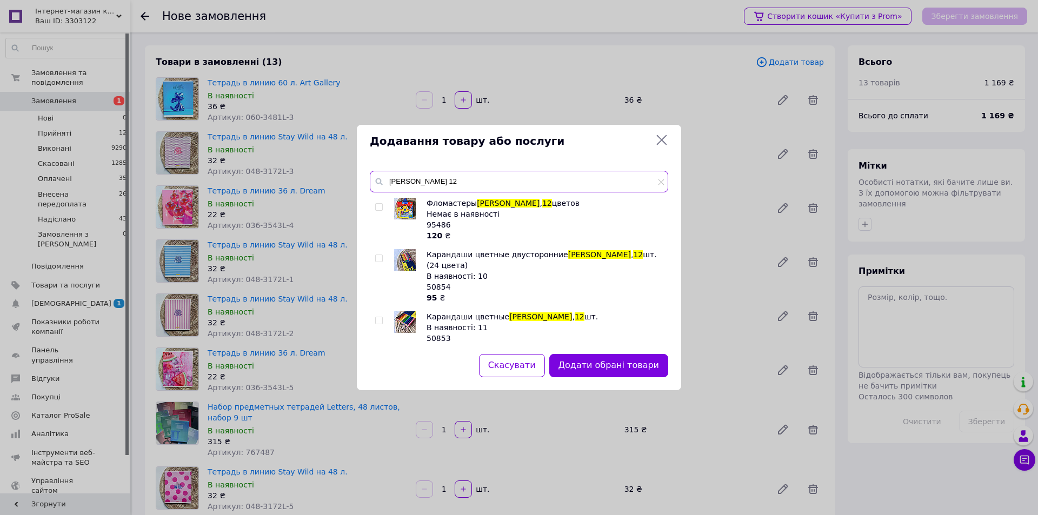
type input "Marco 12"
click at [378, 317] on input "checkbox" at bounding box center [378, 320] width 7 height 7
checkbox input "true"
click at [427, 172] on input "Marco 12" at bounding box center [519, 182] width 298 height 22
click at [427, 181] on input "Marco 12" at bounding box center [519, 182] width 298 height 22
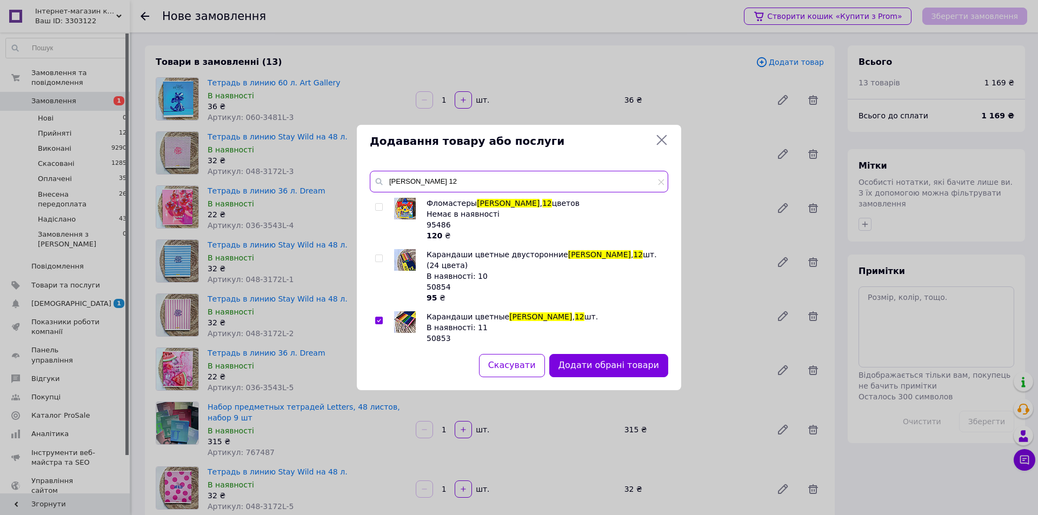
click at [427, 181] on input "Marco 12" at bounding box center [519, 182] width 298 height 22
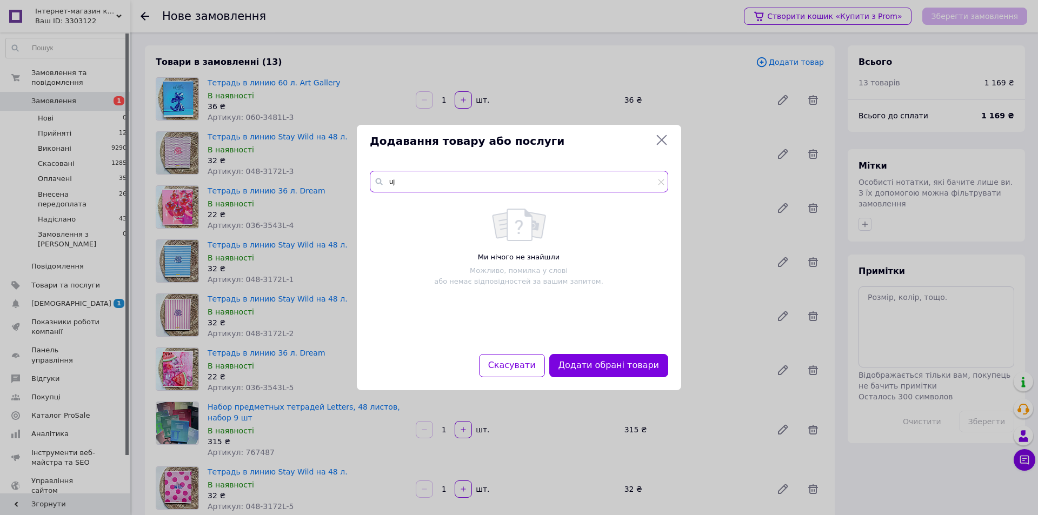
type input "u"
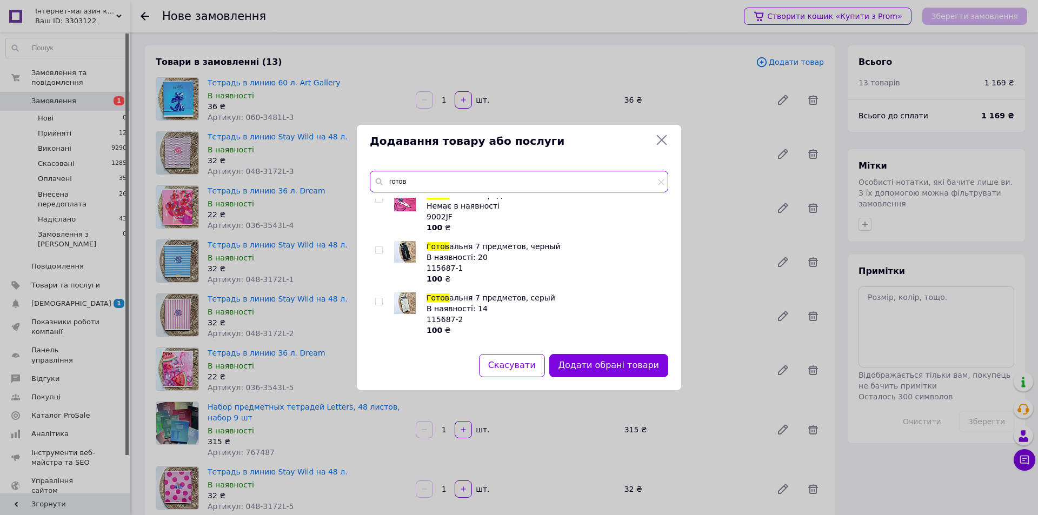
scroll to position [208, 0]
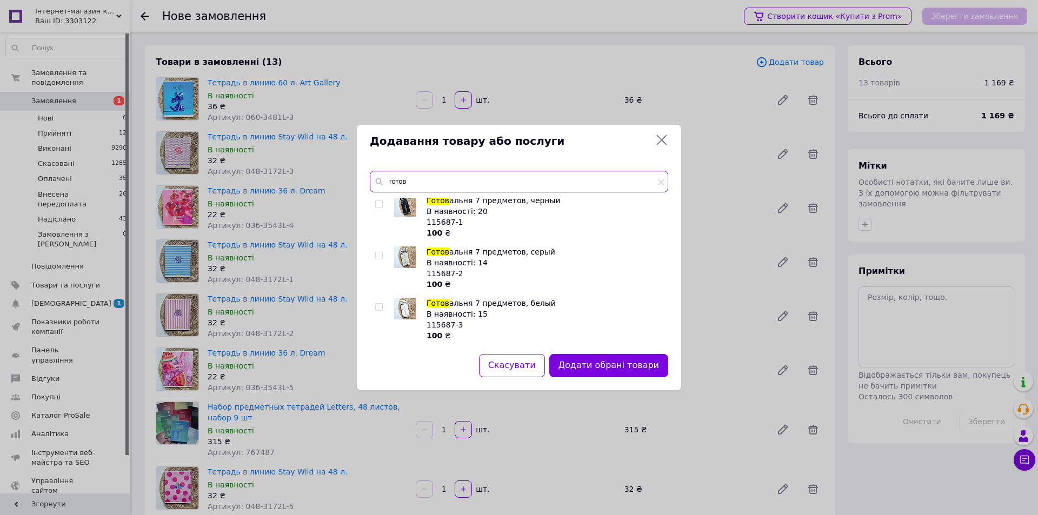
type input "готов"
click at [380, 257] on input "checkbox" at bounding box center [378, 255] width 7 height 7
checkbox input "true"
click at [413, 176] on input "готов" at bounding box center [519, 182] width 298 height 22
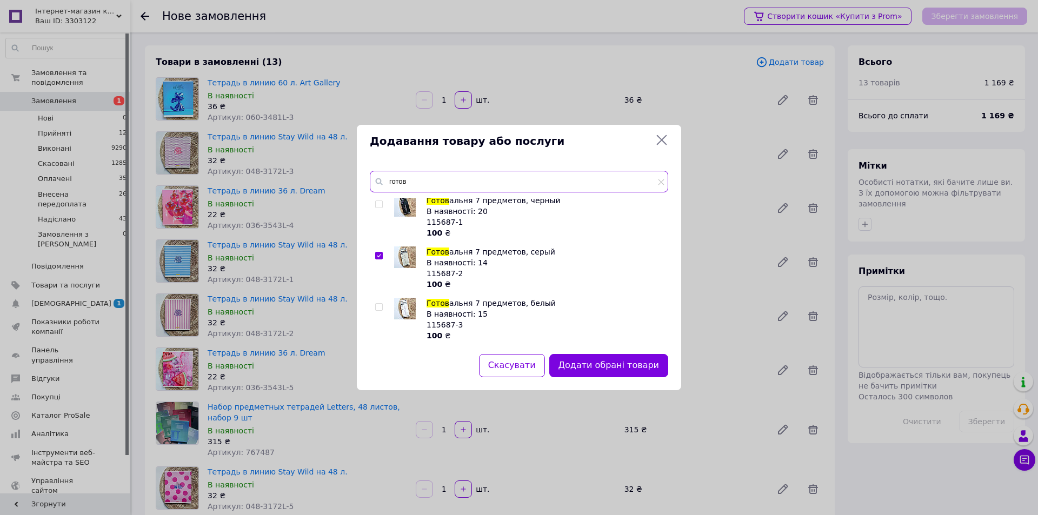
click at [413, 176] on input "готов" at bounding box center [519, 182] width 298 height 22
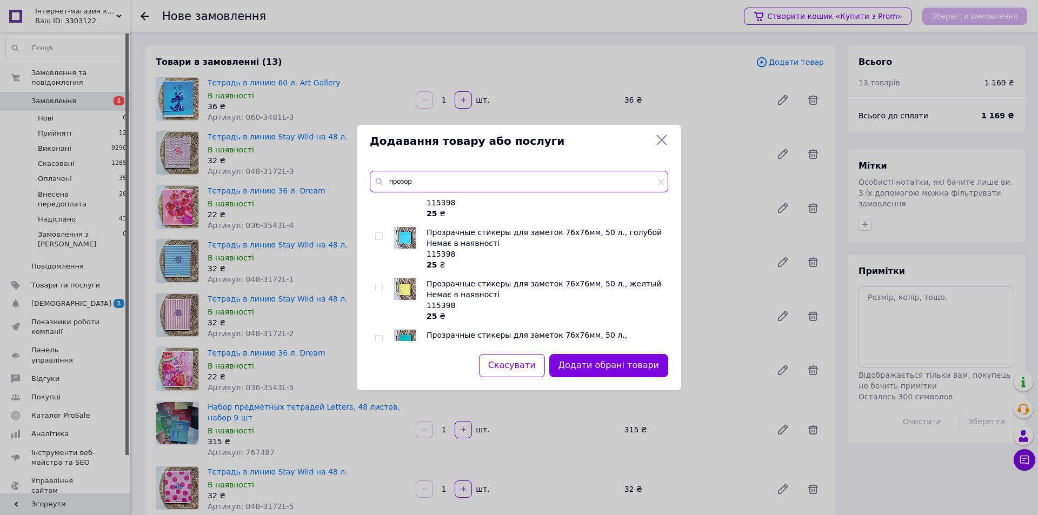
scroll to position [135, 0]
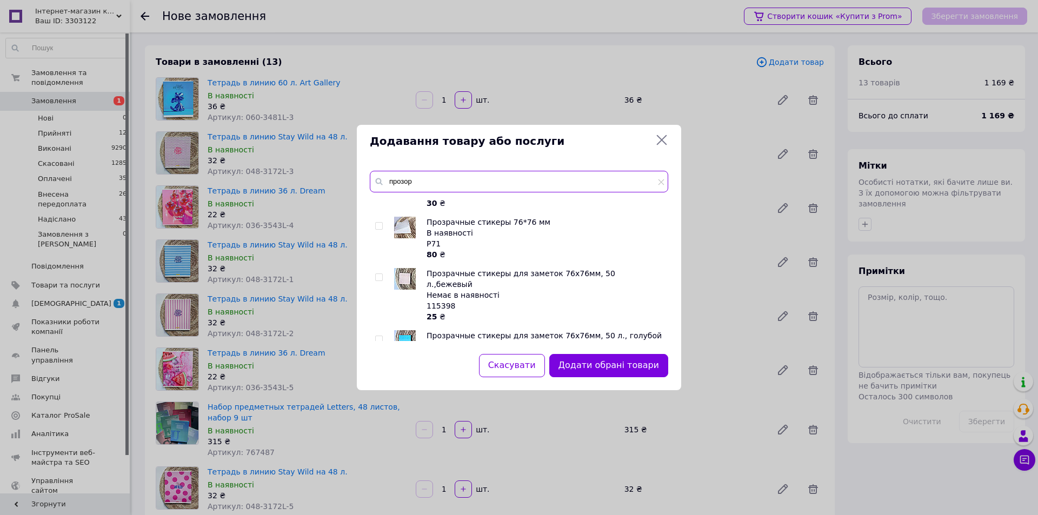
type input "прозор"
click at [379, 225] on input "checkbox" at bounding box center [378, 226] width 7 height 7
checkbox input "true"
click at [616, 366] on button "Додати обрані товари" at bounding box center [608, 365] width 119 height 23
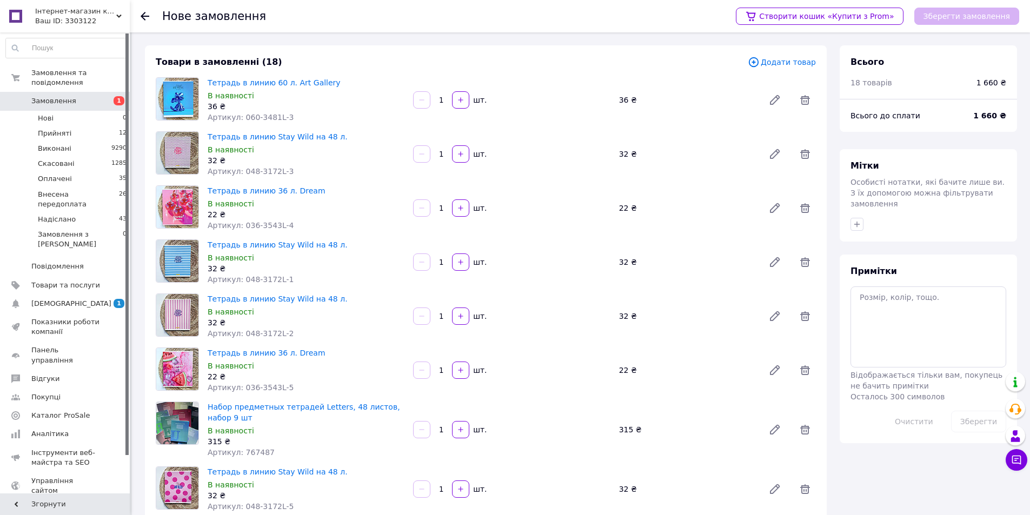
click at [782, 62] on span "Додати товар" at bounding box center [782, 62] width 68 height 12
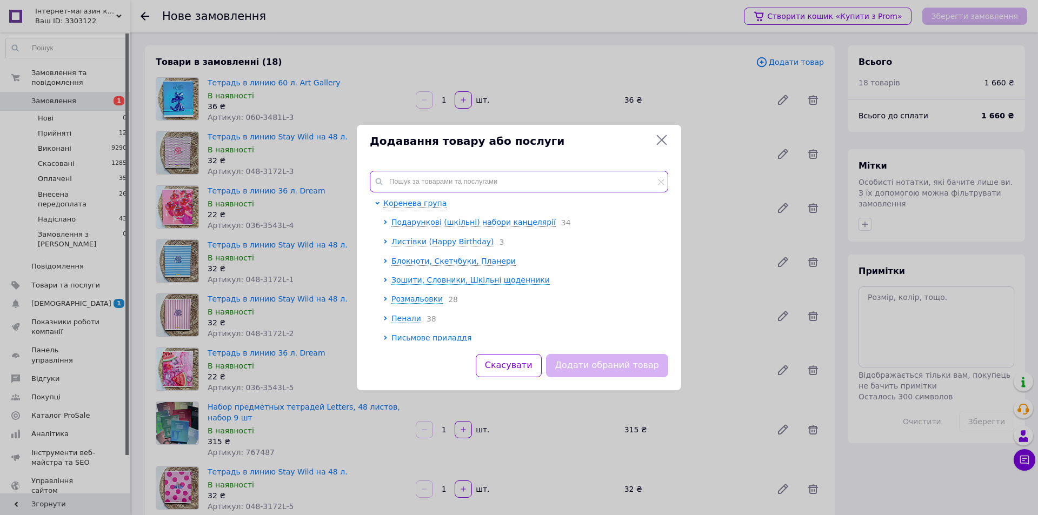
click at [507, 175] on input "text" at bounding box center [519, 182] width 298 height 22
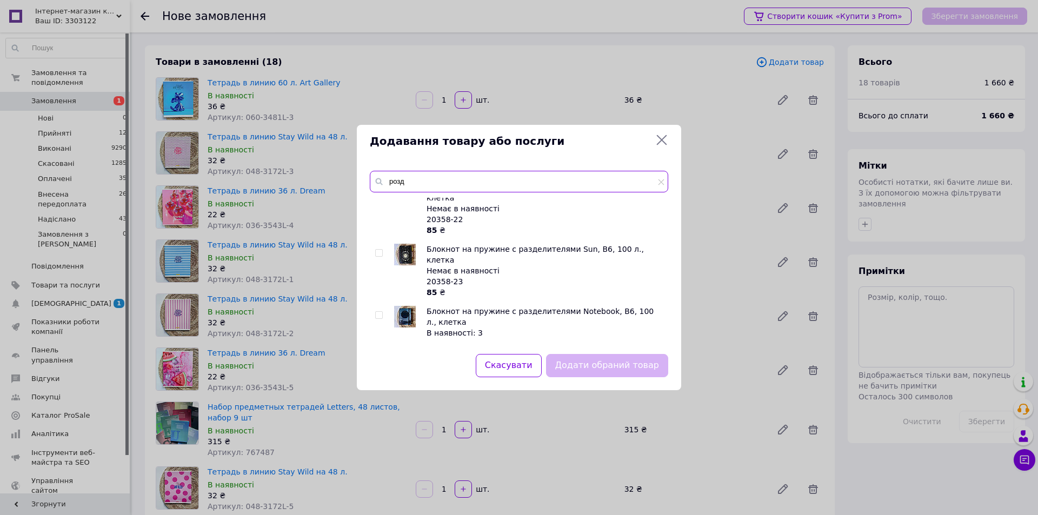
scroll to position [324, 0]
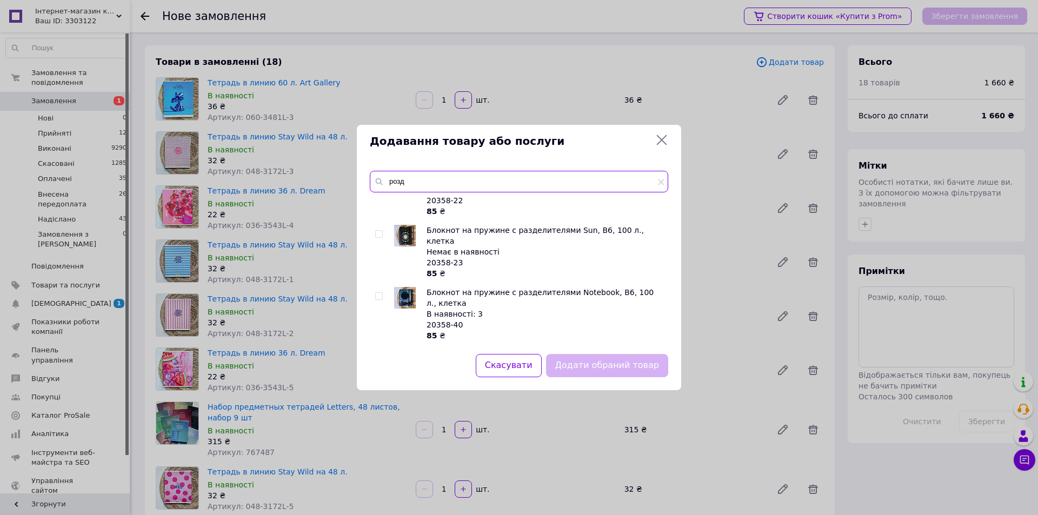
type input "розд"
click at [377, 293] on input "checkbox" at bounding box center [378, 296] width 7 height 7
checkbox input "true"
click at [434, 178] on input "розд" at bounding box center [519, 182] width 298 height 22
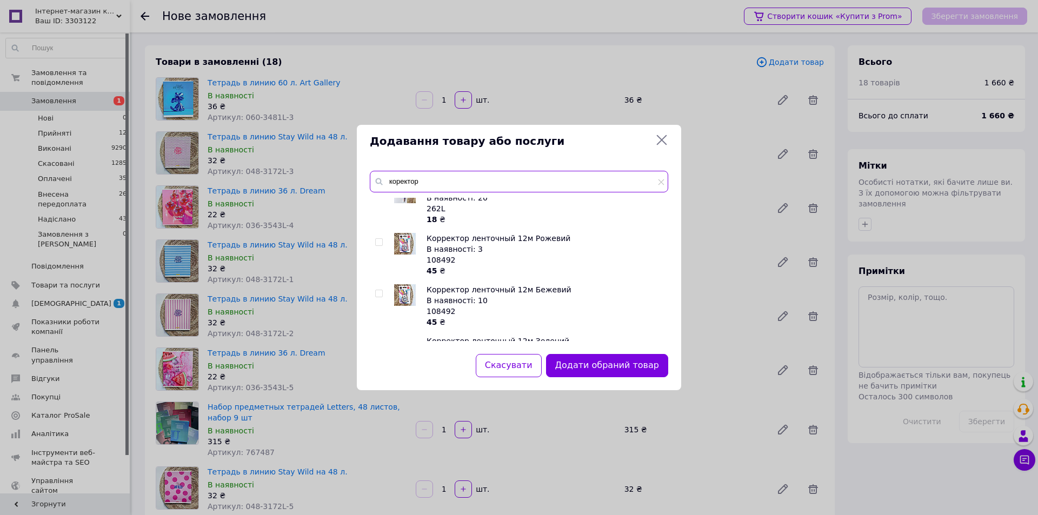
type input "коректор"
click at [377, 243] on input "checkbox" at bounding box center [378, 242] width 7 height 7
checkbox input "true"
click at [379, 297] on div at bounding box center [380, 305] width 11 height 43
click at [378, 291] on input "checkbox" at bounding box center [378, 293] width 7 height 7
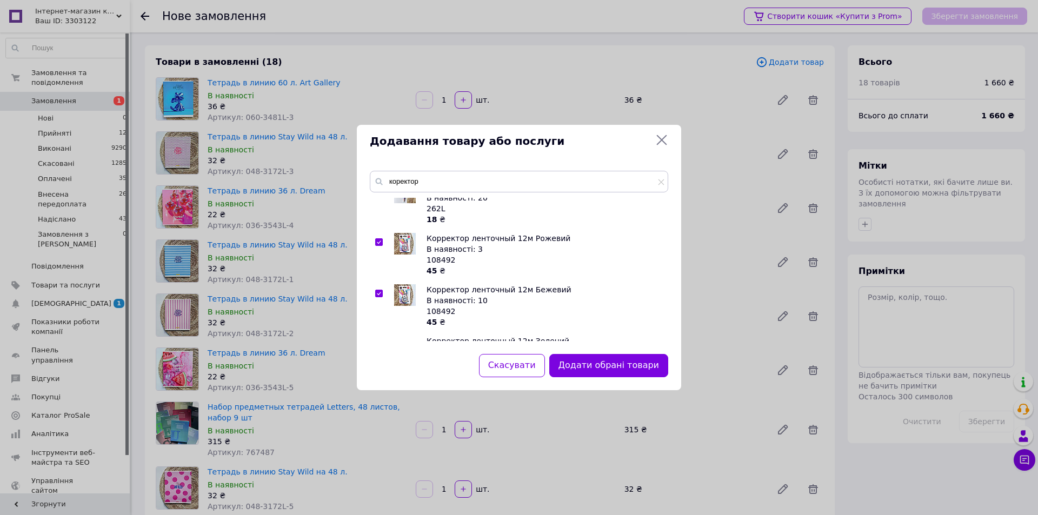
checkbox input "true"
click at [591, 360] on button "Додати обрані товари" at bounding box center [608, 365] width 119 height 23
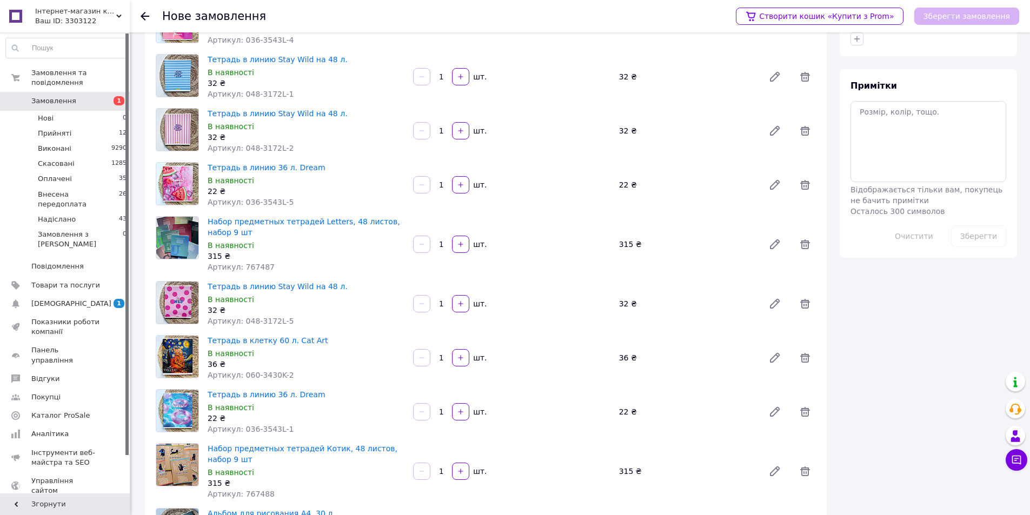
scroll to position [0, 0]
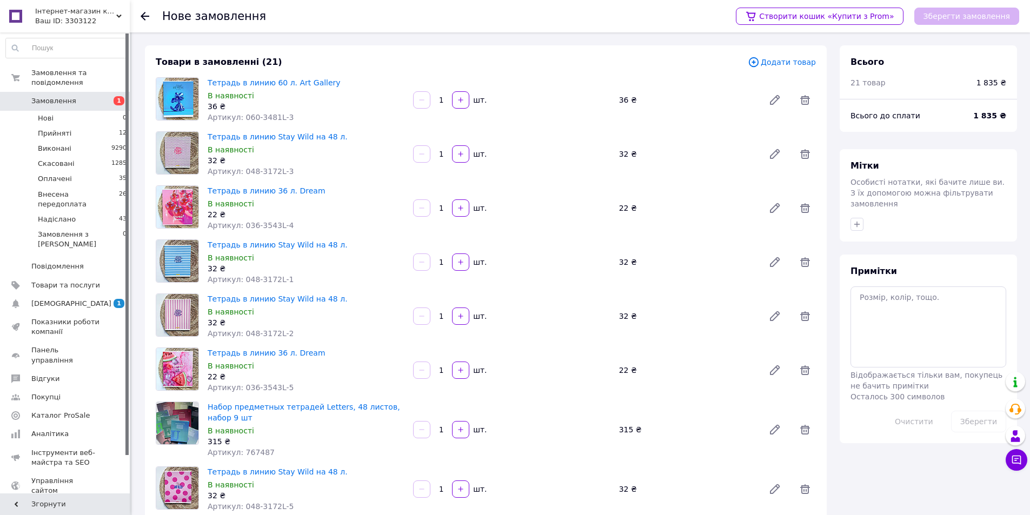
click at [792, 61] on span "Додати товар" at bounding box center [782, 62] width 68 height 12
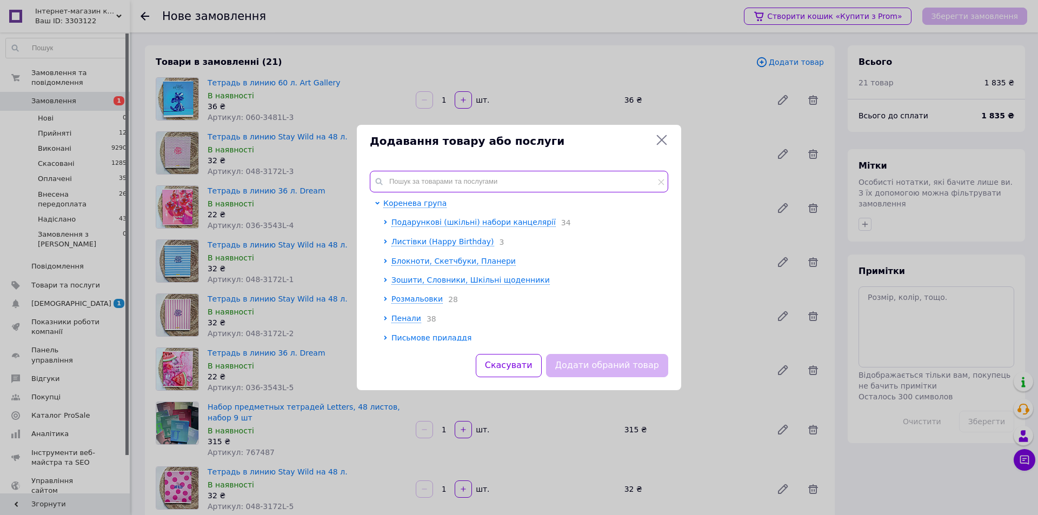
click at [451, 188] on input "text" at bounding box center [519, 182] width 298 height 22
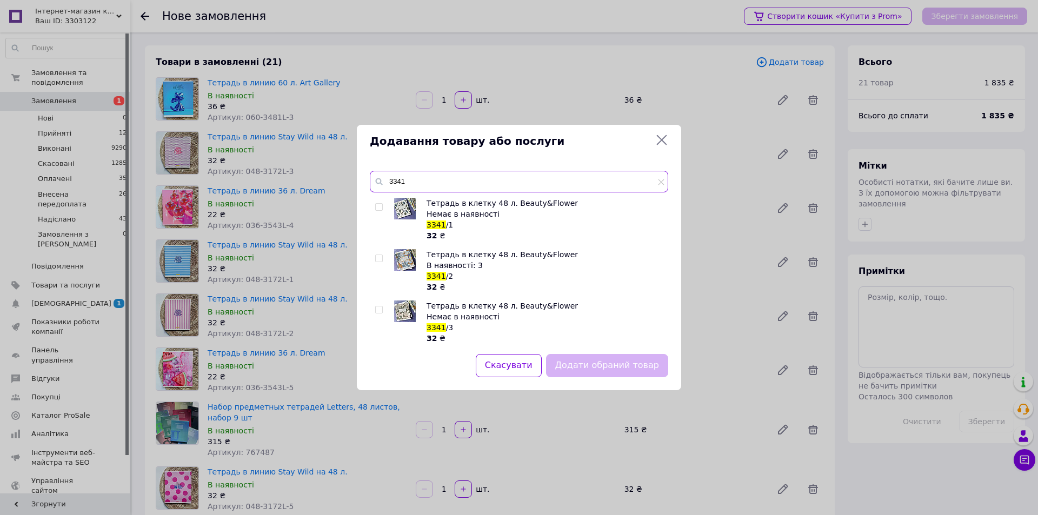
type input "3341"
click at [379, 257] on input "checkbox" at bounding box center [378, 258] width 7 height 7
checkbox input "true"
click at [608, 366] on button "Додати обраний товар" at bounding box center [607, 365] width 122 height 23
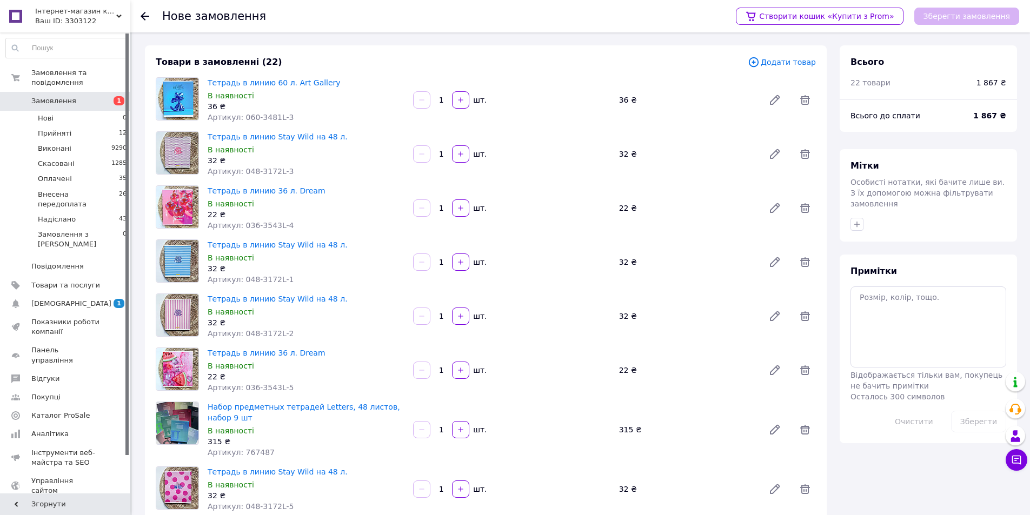
click at [776, 63] on span "Додати товар" at bounding box center [782, 62] width 68 height 12
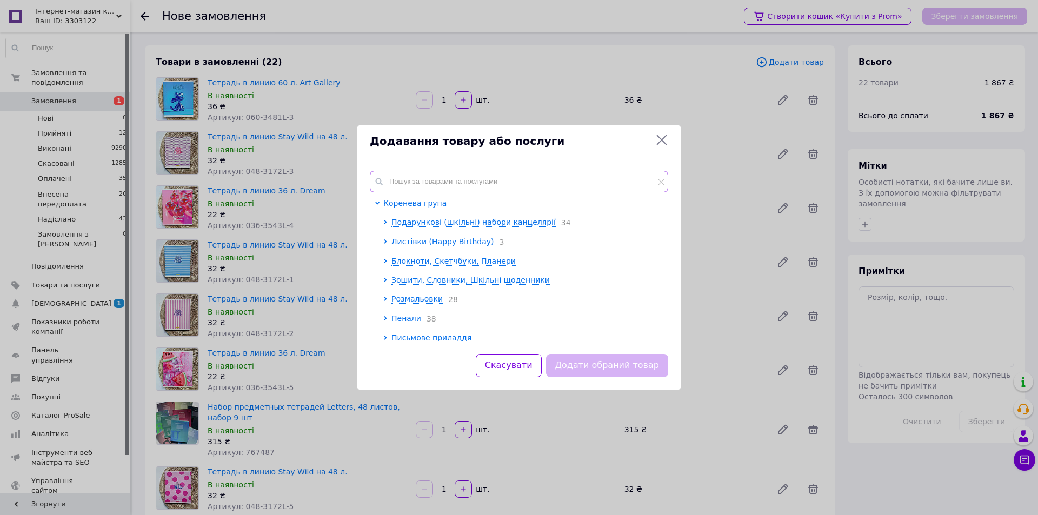
click at [517, 180] on input "text" at bounding box center [519, 182] width 298 height 22
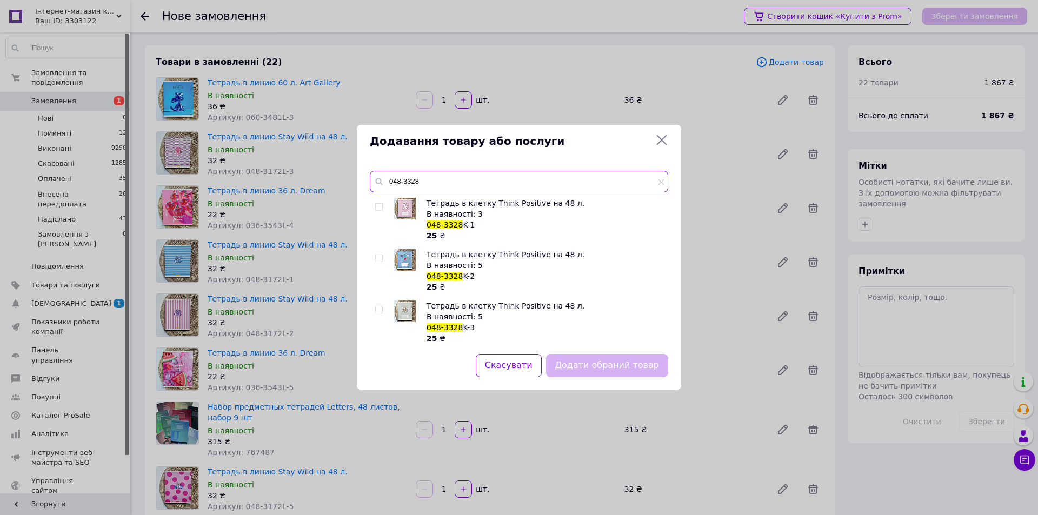
type input "048-3328"
click at [378, 309] on input "checkbox" at bounding box center [378, 310] width 7 height 7
checkbox input "true"
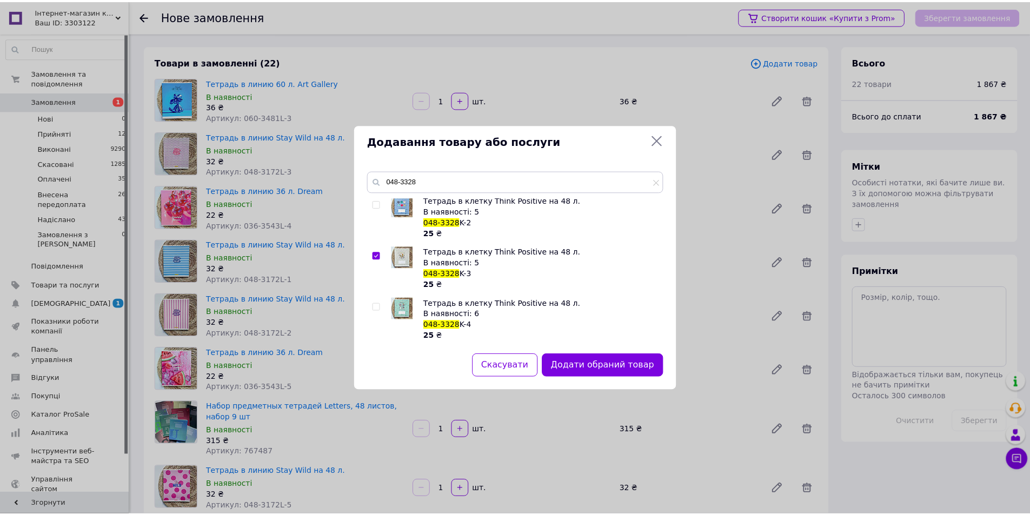
scroll to position [105, 0]
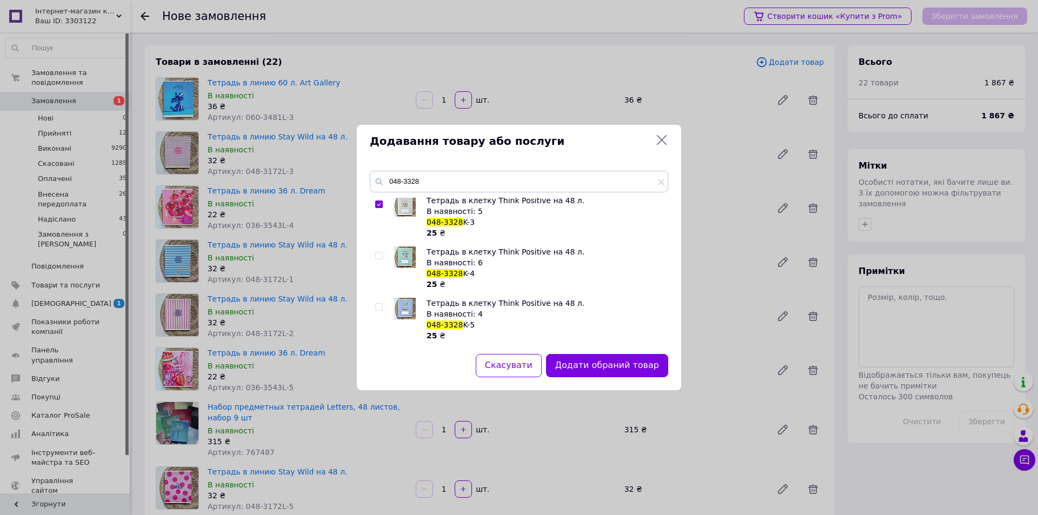
click at [375, 304] on input "checkbox" at bounding box center [378, 307] width 7 height 7
checkbox input "true"
click at [627, 367] on button "Додати обрані товари" at bounding box center [608, 365] width 119 height 23
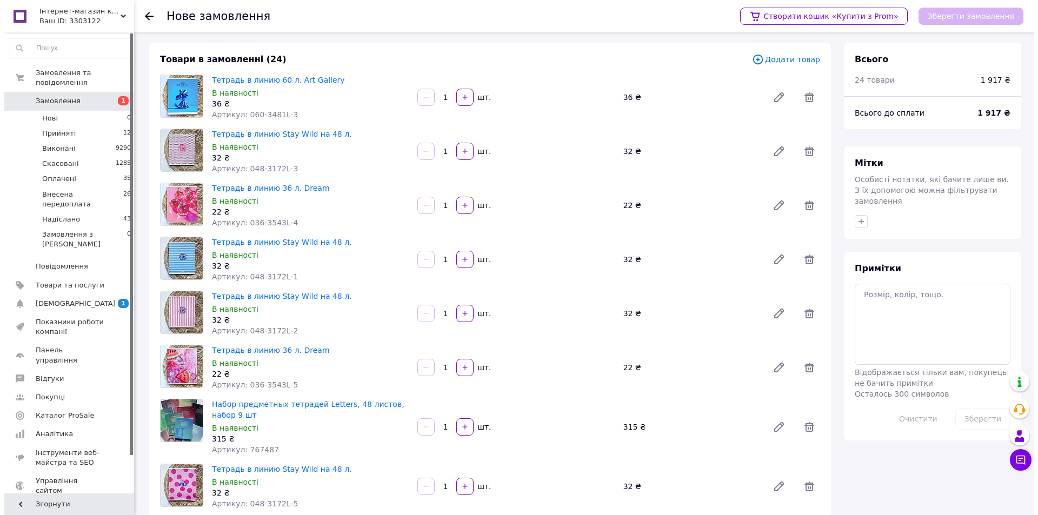
scroll to position [0, 0]
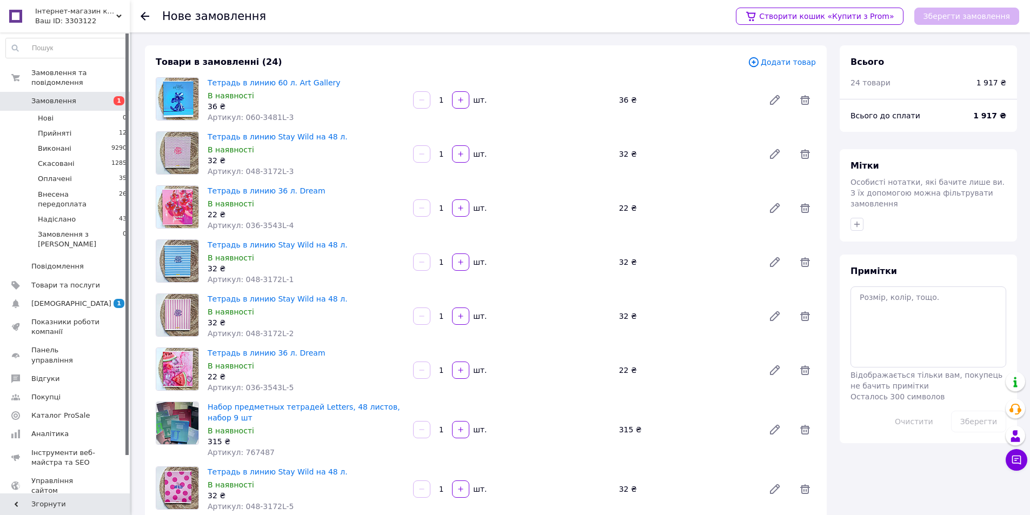
click at [783, 61] on span "Додати товар" at bounding box center [782, 62] width 68 height 12
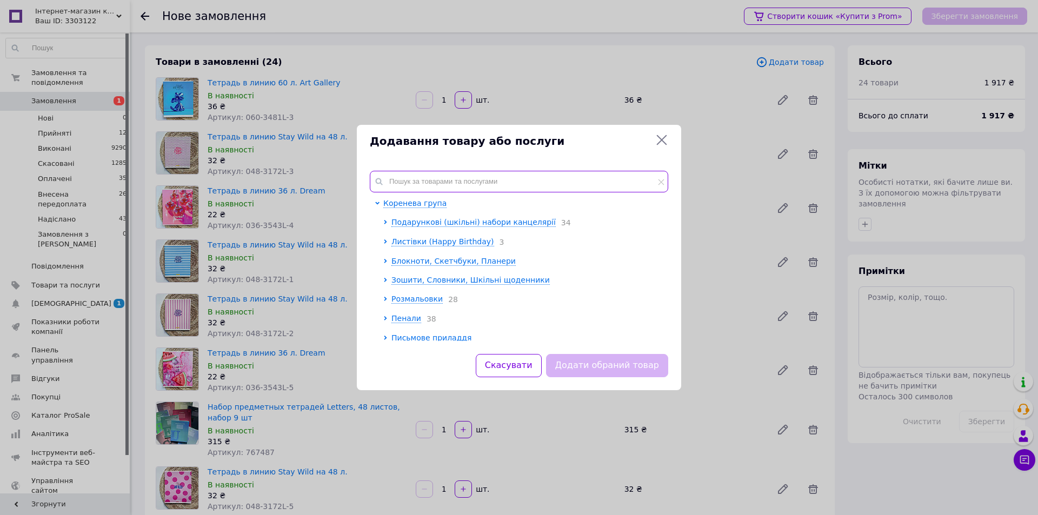
click at [548, 172] on input "text" at bounding box center [519, 182] width 298 height 22
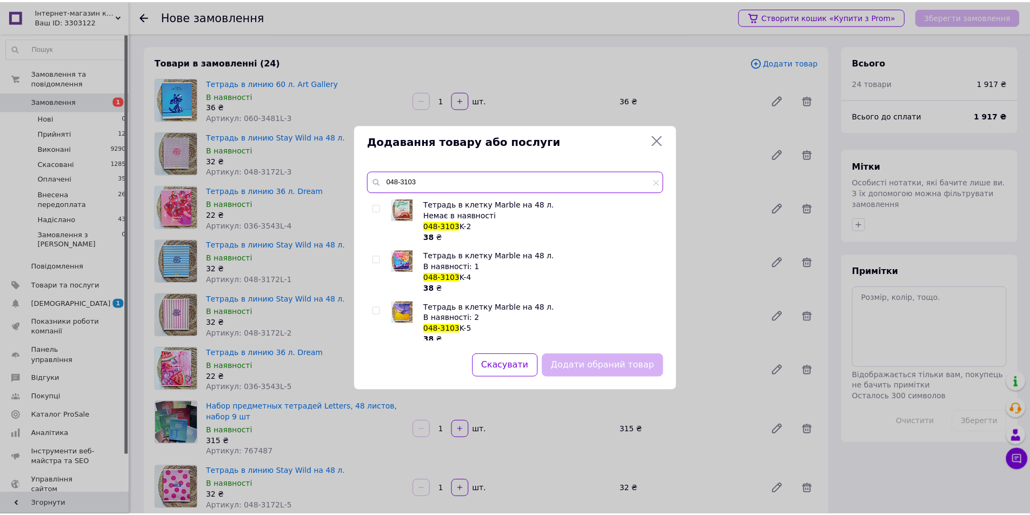
scroll to position [105, 0]
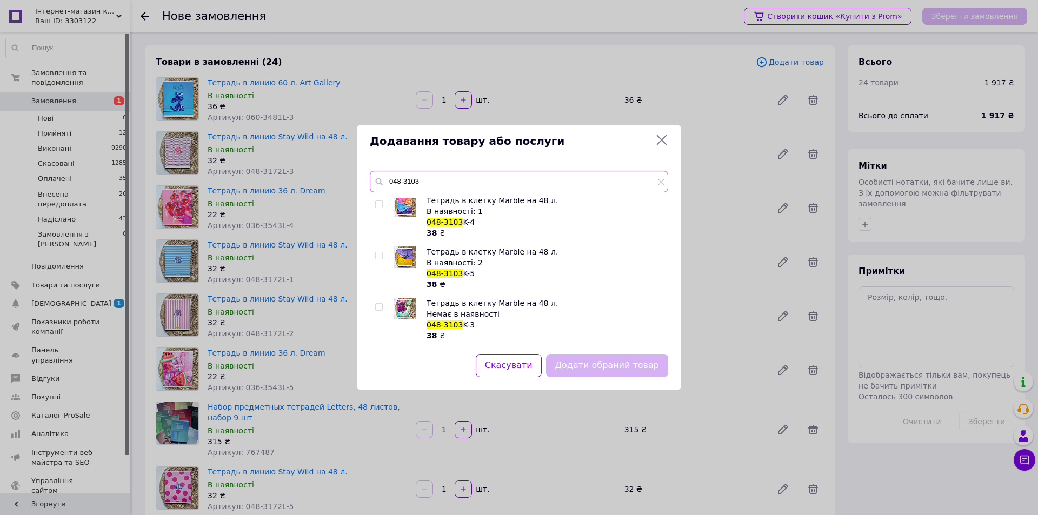
type input "048-3103"
click at [376, 253] on input "checkbox" at bounding box center [378, 255] width 7 height 7
checkbox input "true"
click at [378, 203] on input "checkbox" at bounding box center [378, 204] width 7 height 7
checkbox input "true"
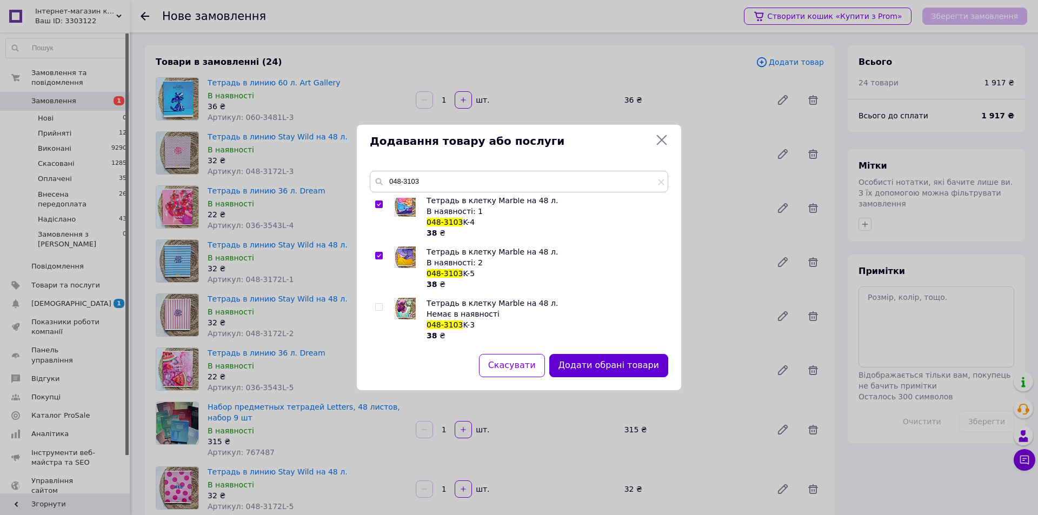
click at [629, 362] on button "Додати обрані товари" at bounding box center [608, 365] width 119 height 23
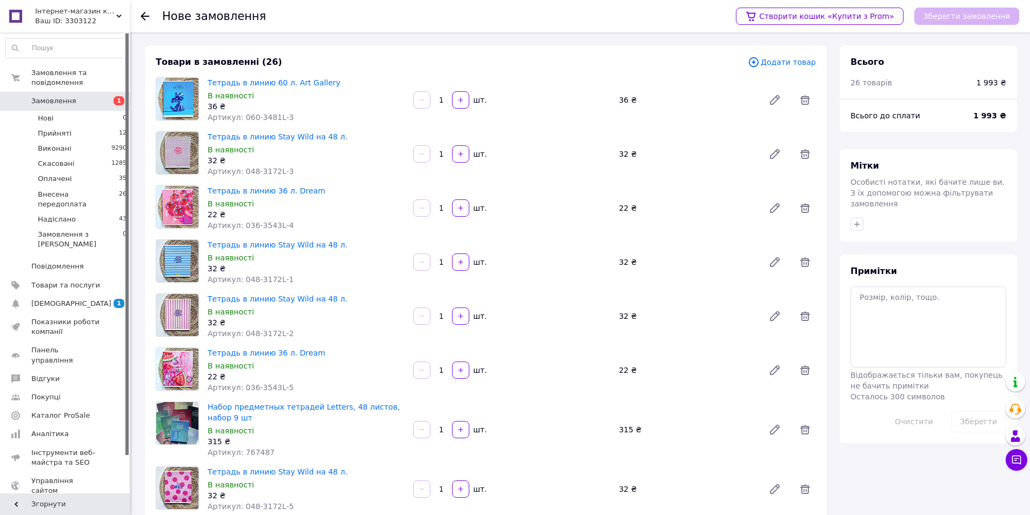
click at [802, 63] on span "Додати товар" at bounding box center [782, 62] width 68 height 12
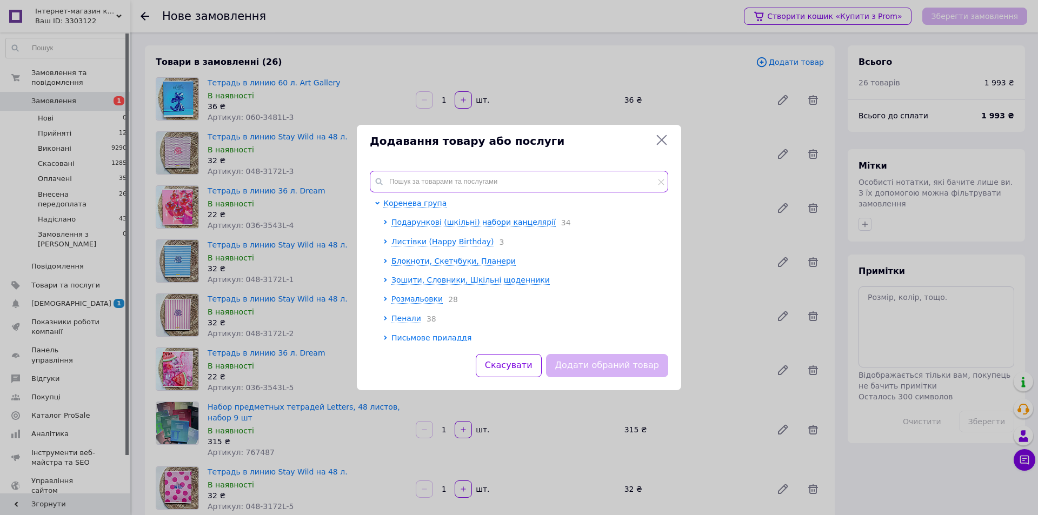
click at [516, 184] on input "text" at bounding box center [519, 182] width 298 height 22
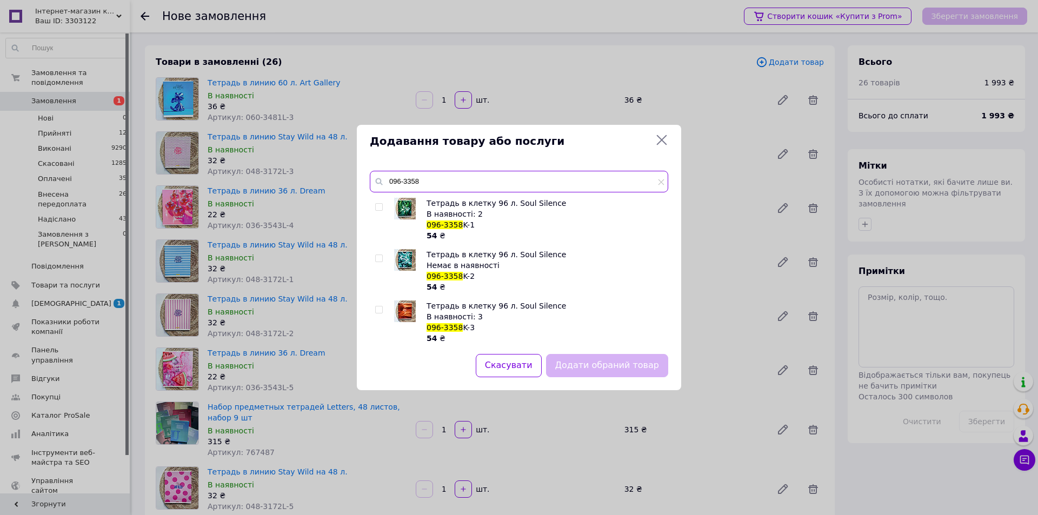
type input "096-3358"
drag, startPoint x: 378, startPoint y: 208, endPoint x: 383, endPoint y: 211, distance: 5.8
click at [379, 208] on input "checkbox" at bounding box center [378, 207] width 7 height 7
checkbox input "true"
click at [579, 363] on button "Додати обраний товар" at bounding box center [607, 365] width 122 height 23
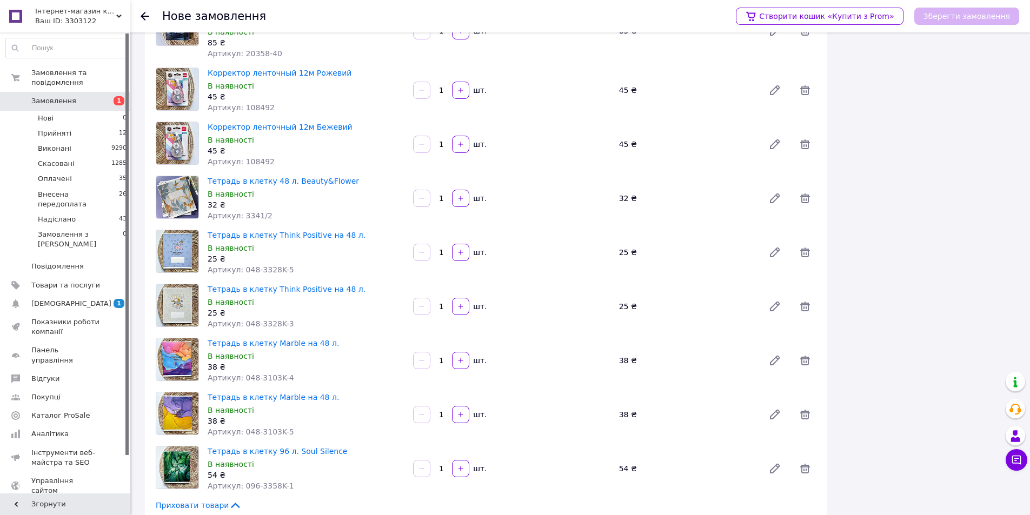
scroll to position [1062, 0]
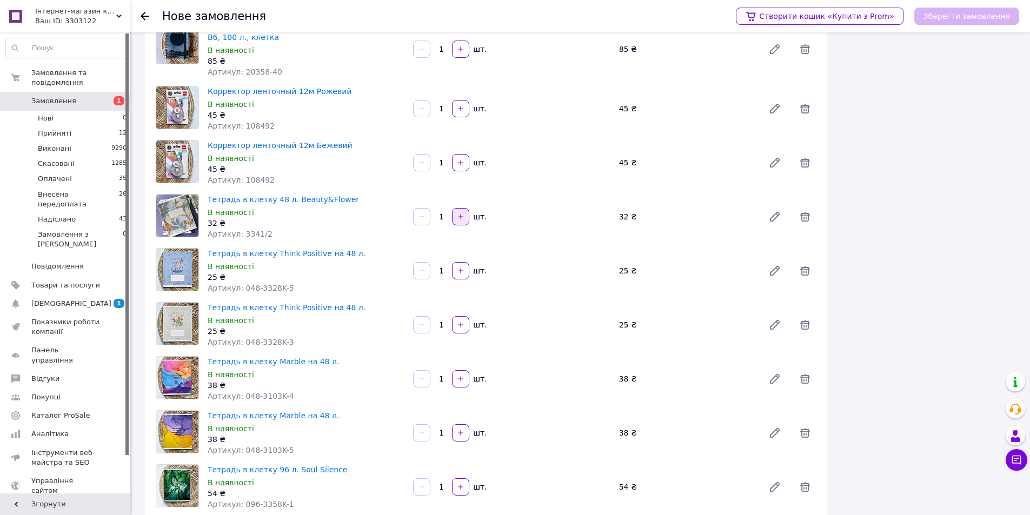
click at [458, 218] on icon "button" at bounding box center [461, 217] width 8 height 8
type input "2"
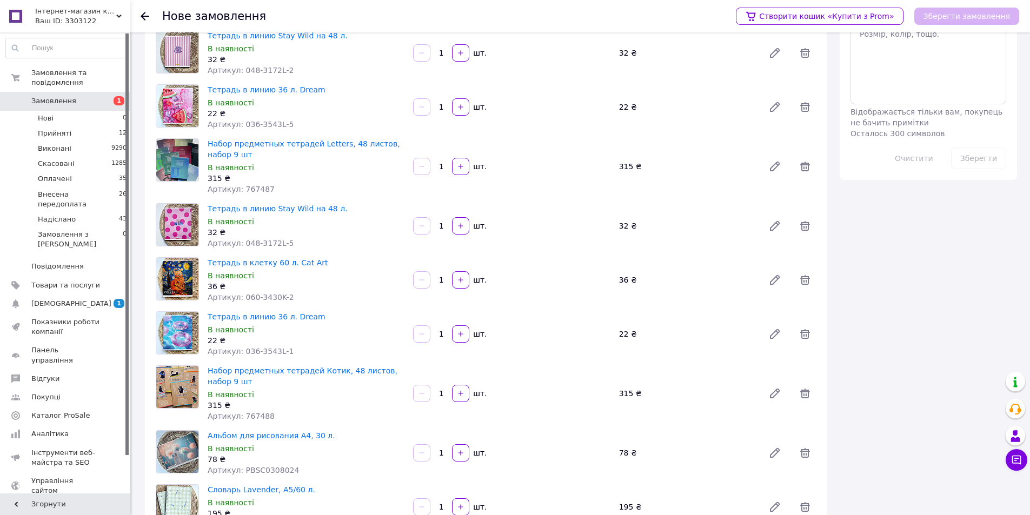
scroll to position [251, 0]
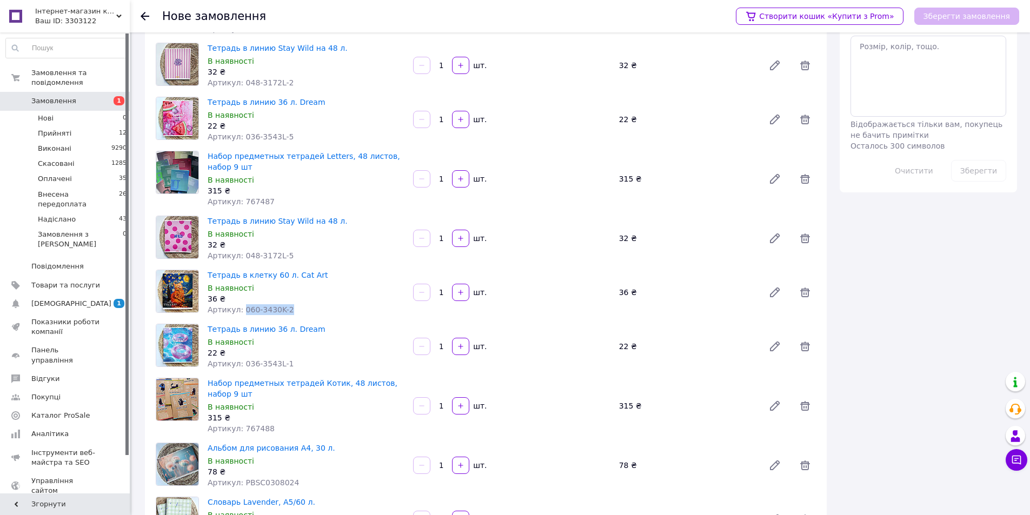
drag, startPoint x: 282, startPoint y: 309, endPoint x: 239, endPoint y: 307, distance: 43.3
click at [239, 307] on span "Артикул: 060-3430K-2" at bounding box center [251, 309] width 87 height 9
copy span "060-3430K-2"
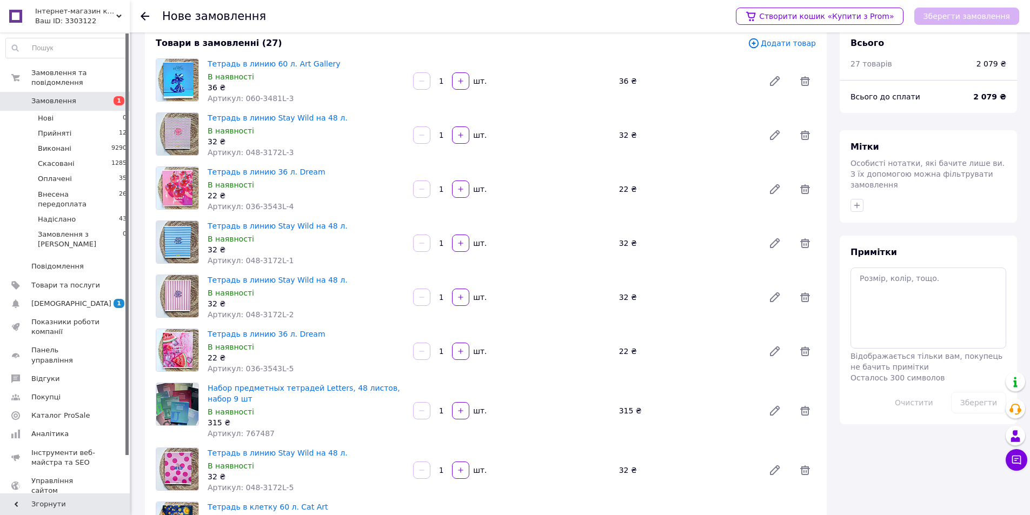
scroll to position [0, 0]
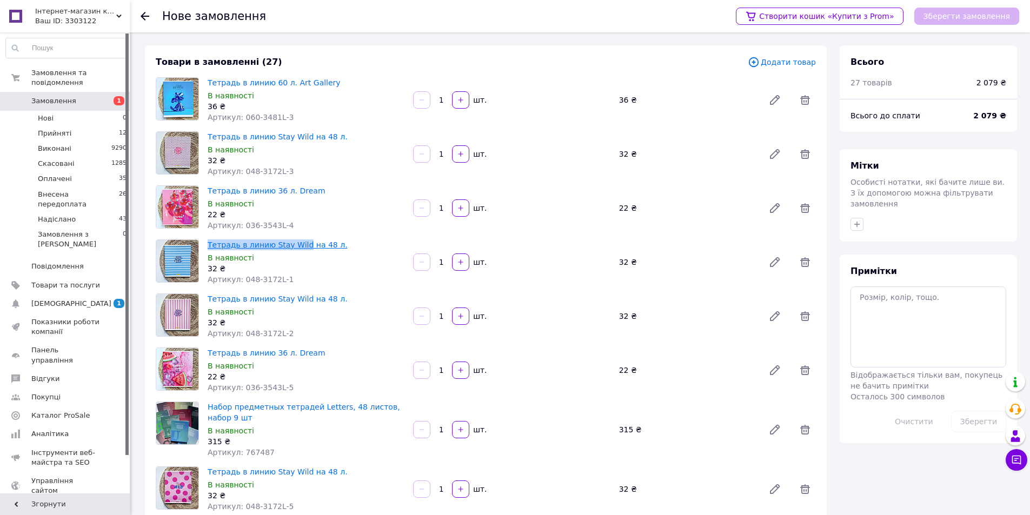
drag, startPoint x: 206, startPoint y: 244, endPoint x: 300, endPoint y: 243, distance: 93.5
click at [300, 243] on div "Тетрадь в линию Stay Wild на 48 л. В наявності 32 ₴ Артикул: 048-3172L-1" at bounding box center [305, 262] width 205 height 50
copy link "Тетрадь в линию Stay Wild"
click at [377, 244] on span "Тетрадь в линию Stay Wild на 48 л." at bounding box center [306, 245] width 197 height 11
drag, startPoint x: 335, startPoint y: 137, endPoint x: 207, endPoint y: 140, distance: 128.2
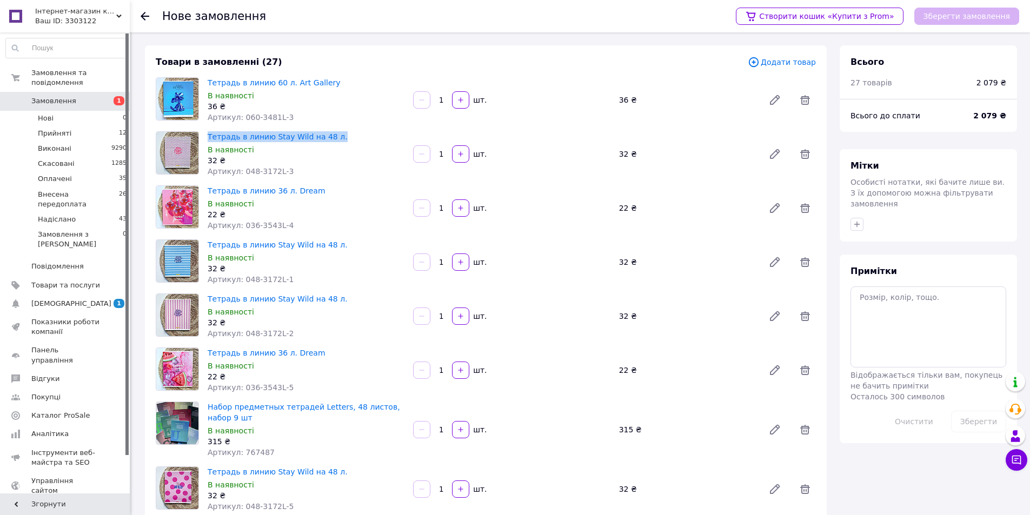
click at [207, 140] on div "Тетрадь в линию Stay Wild на 48 л. В наявності 32 ₴ Артикул: 048-3172L-3" at bounding box center [305, 154] width 205 height 50
copy link "Тетрадь в линию Stay Wild на 48 л."
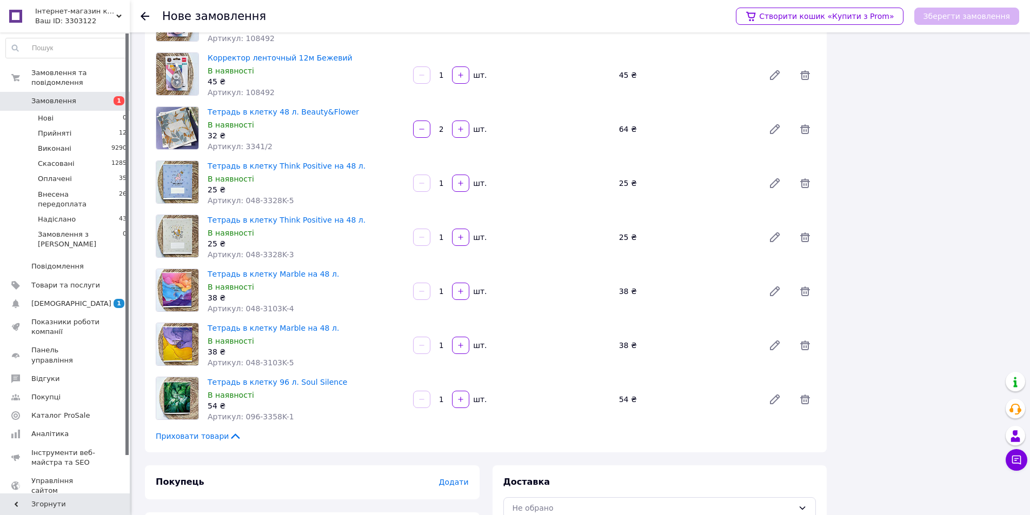
scroll to position [1224, 0]
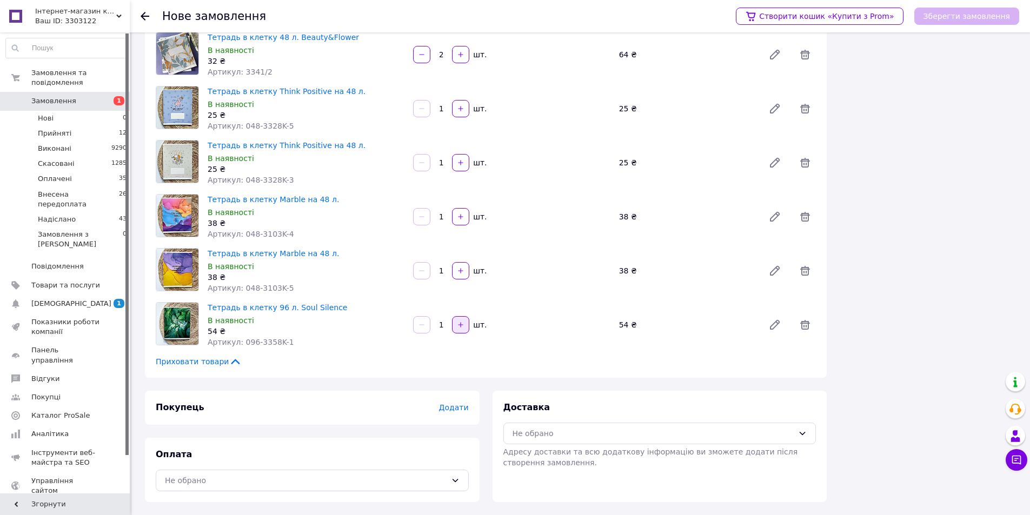
click at [464, 324] on icon "button" at bounding box center [461, 325] width 8 height 8
type input "2"
click at [464, 265] on button "button" at bounding box center [460, 270] width 17 height 17
type input "2"
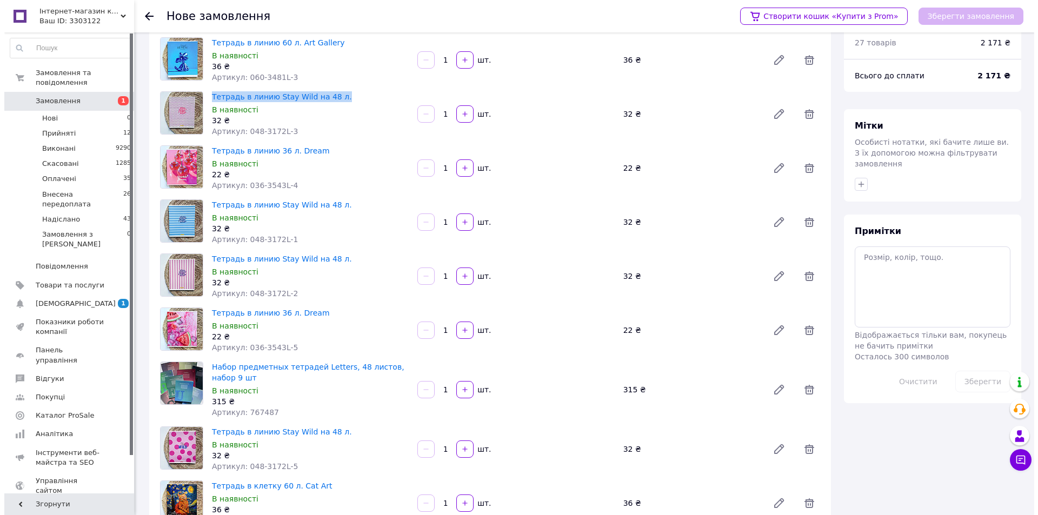
scroll to position [0, 0]
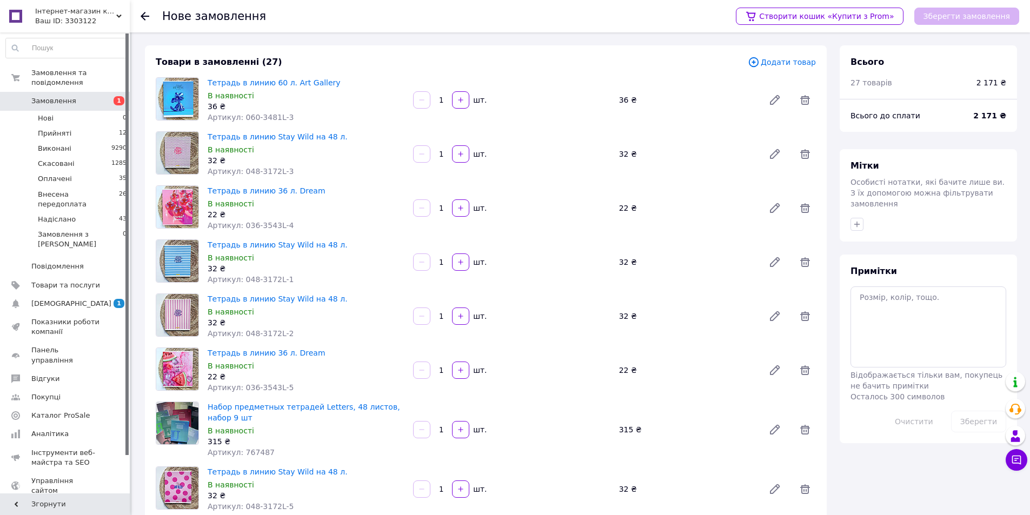
click at [785, 63] on span "Додати товар" at bounding box center [782, 62] width 68 height 12
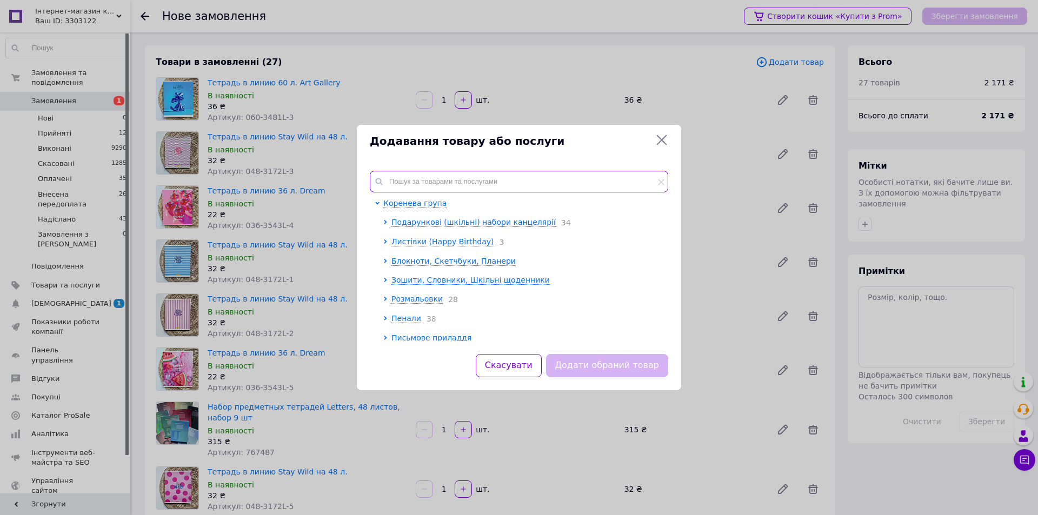
click at [476, 189] on input "text" at bounding box center [519, 182] width 298 height 22
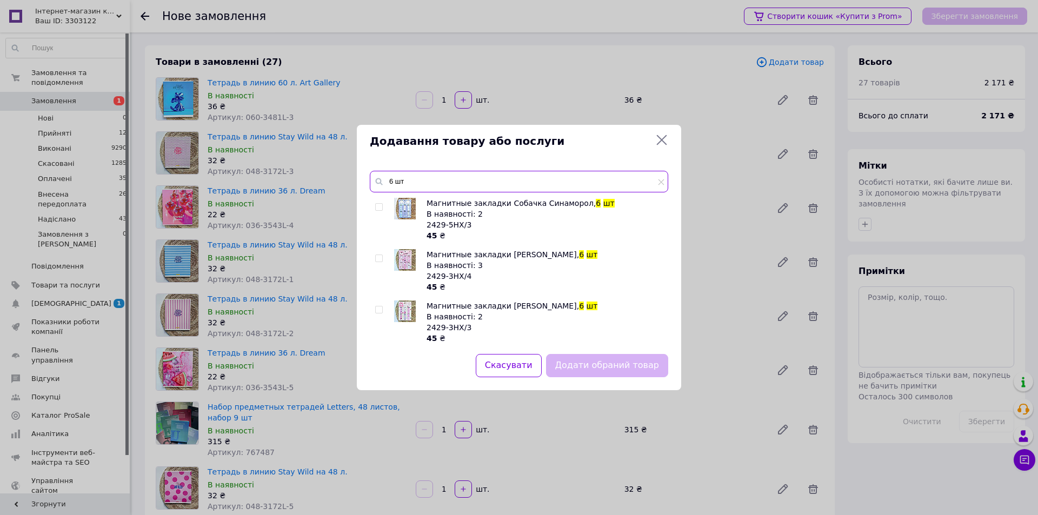
click at [402, 180] on input "6 шт" at bounding box center [519, 182] width 298 height 22
click at [444, 184] on input "schneider" at bounding box center [519, 182] width 298 height 22
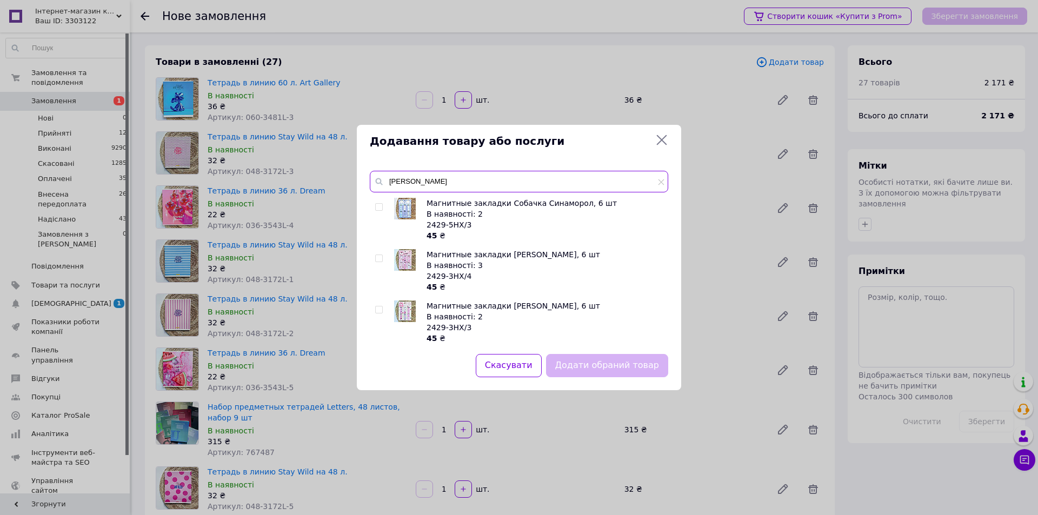
click at [444, 184] on input "schneider" at bounding box center [519, 182] width 298 height 22
type input "schneider"
click at [660, 138] on icon at bounding box center [662, 140] width 10 height 10
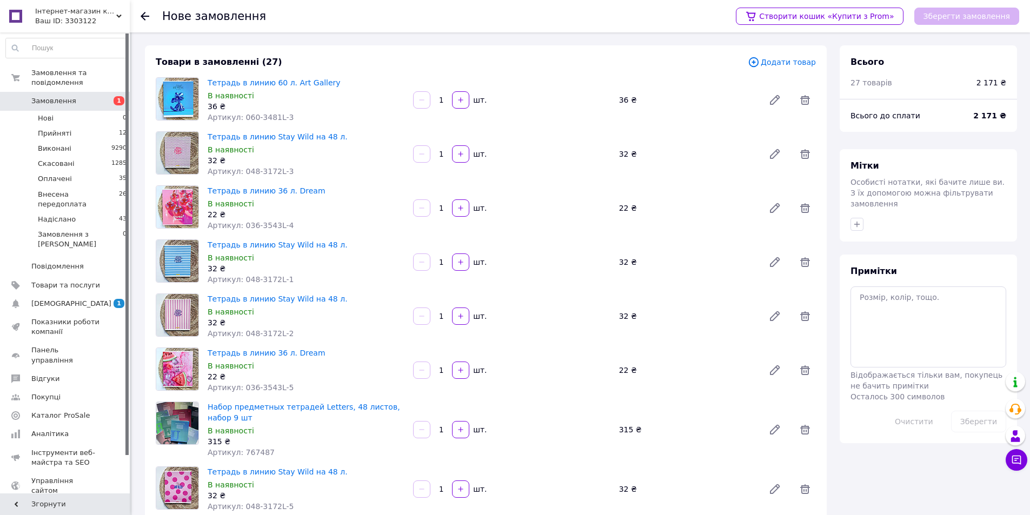
click at [793, 64] on span "Додати товар" at bounding box center [782, 62] width 68 height 12
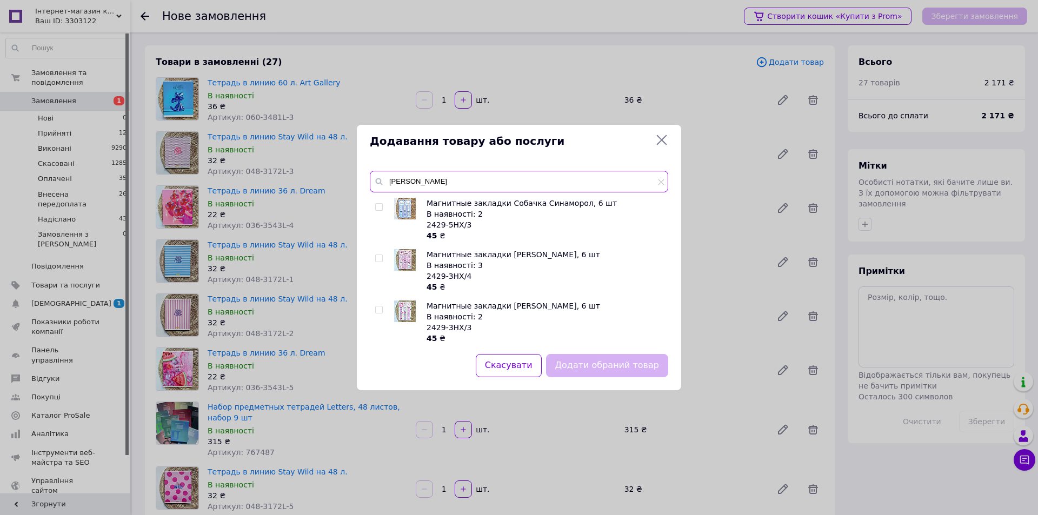
click at [418, 184] on input "schneider" at bounding box center [519, 182] width 298 height 22
click at [418, 183] on input "schneider" at bounding box center [519, 182] width 298 height 22
paste input "text"
drag, startPoint x: 421, startPoint y: 180, endPoint x: 397, endPoint y: 182, distance: 23.9
click at [397, 182] on input "schneider" at bounding box center [519, 182] width 298 height 22
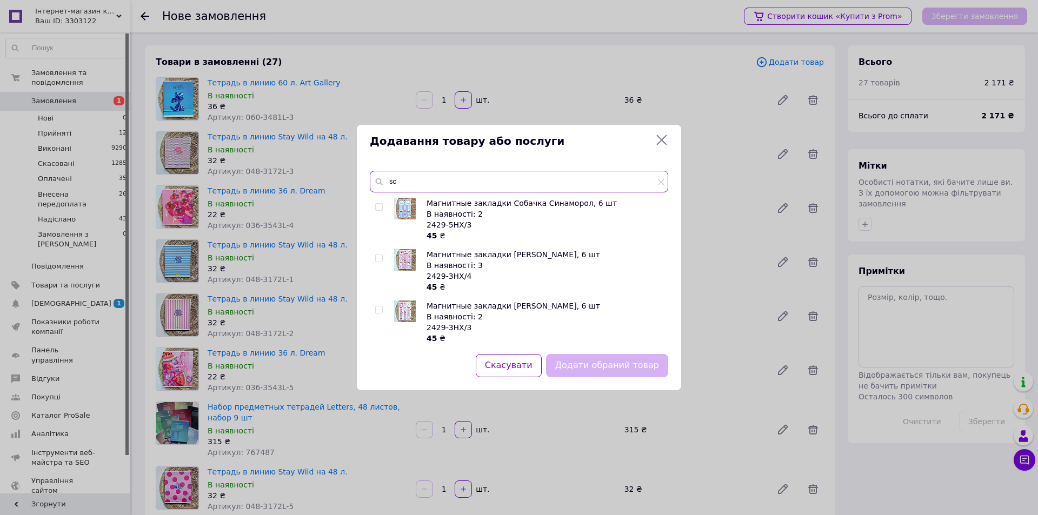
type input "s"
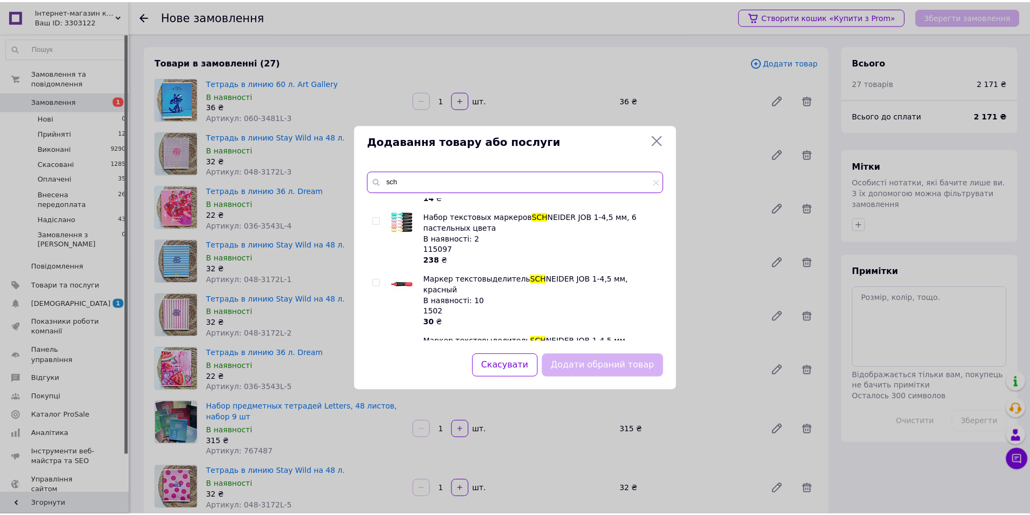
scroll to position [595, 0]
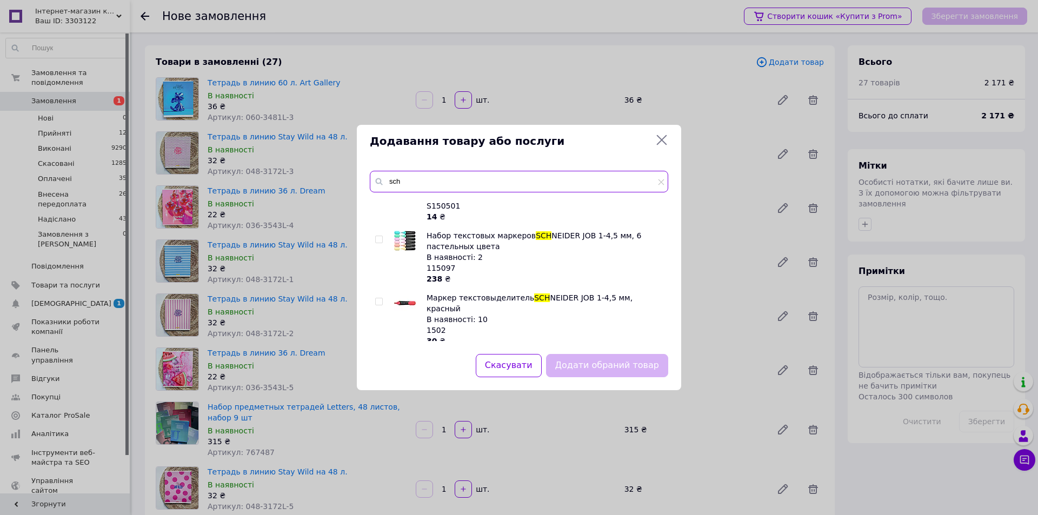
type input "sch"
click at [376, 238] on input "checkbox" at bounding box center [378, 239] width 7 height 7
checkbox input "true"
click at [595, 362] on button "Додати обраний товар" at bounding box center [607, 365] width 122 height 23
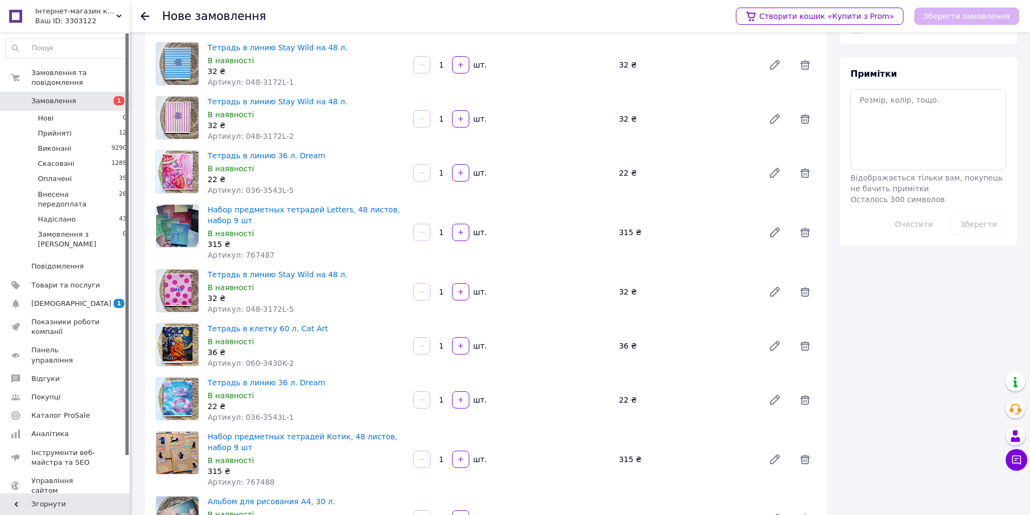
scroll to position [0, 0]
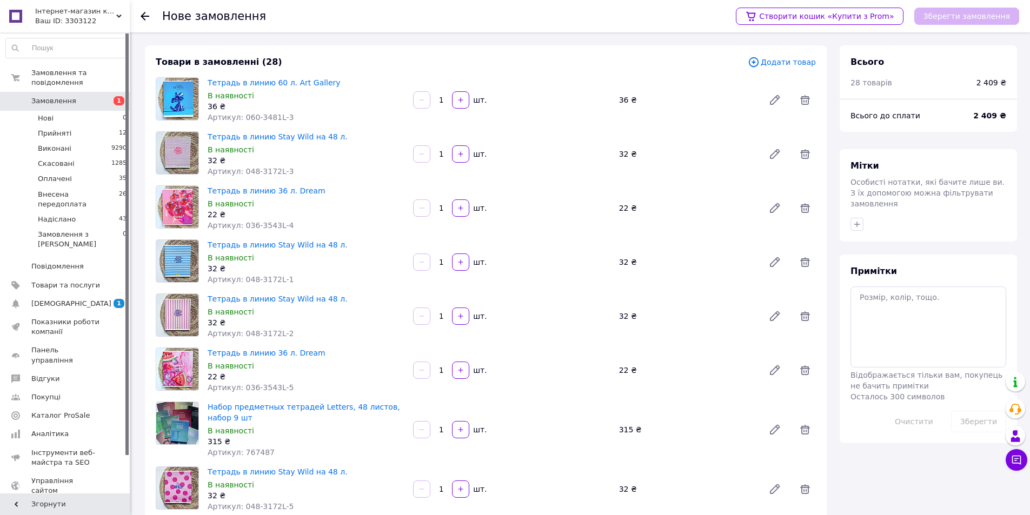
click at [782, 61] on span "Додати товар" at bounding box center [782, 62] width 68 height 12
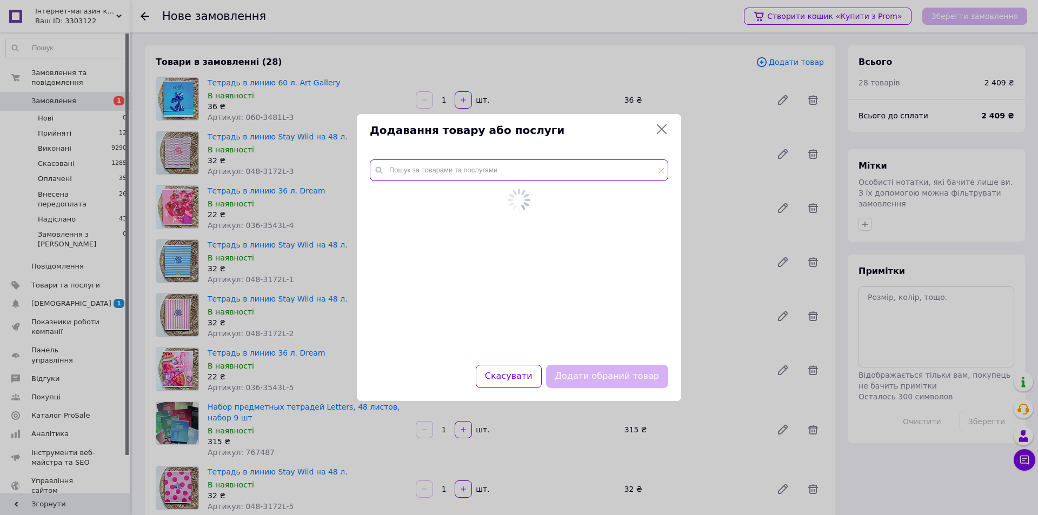
click at [461, 176] on input "text" at bounding box center [519, 171] width 298 height 22
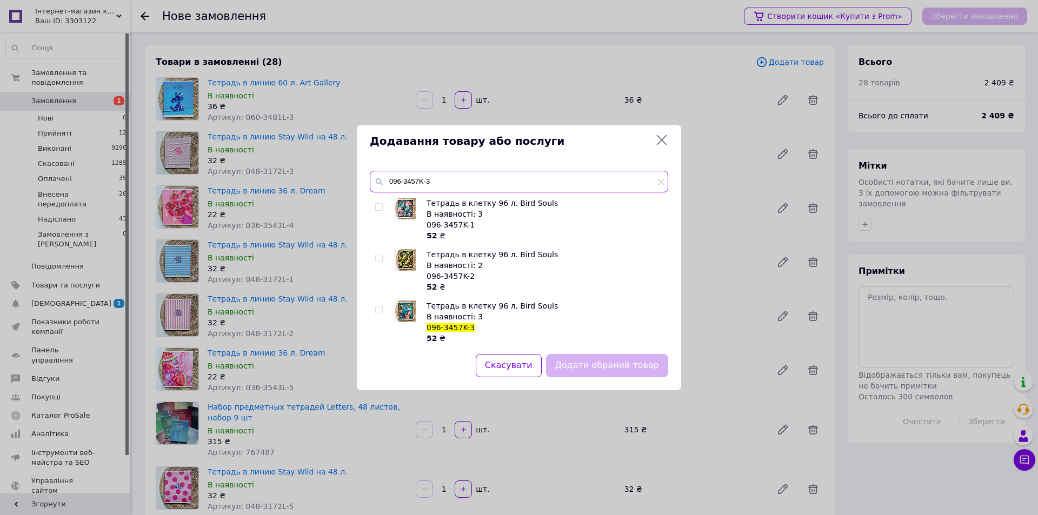
type input "096-3457K-3"
click at [376, 309] on input "checkbox" at bounding box center [378, 310] width 7 height 7
checkbox input "true"
click at [616, 365] on button "Додати обраний товар" at bounding box center [607, 365] width 122 height 23
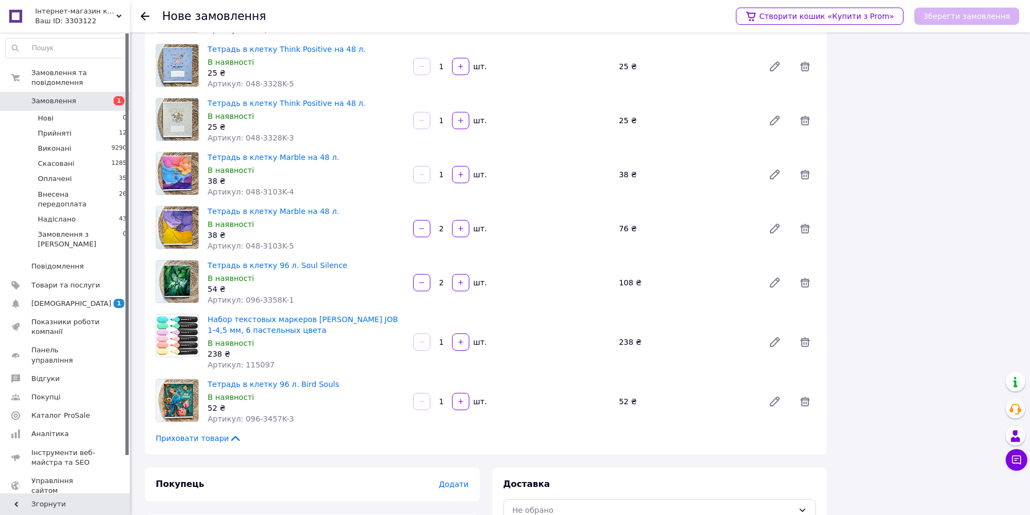
scroll to position [1343, 0]
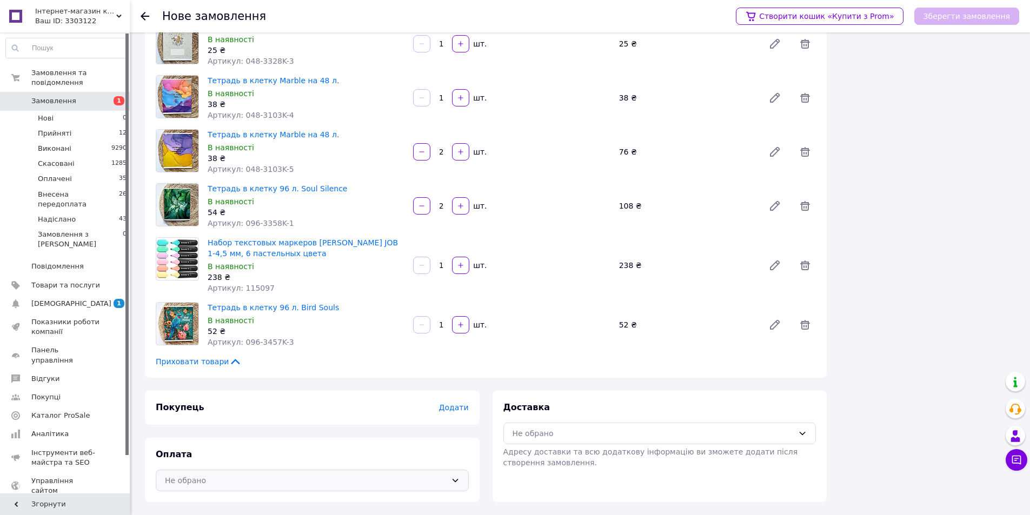
click at [407, 476] on div "Не обрано" at bounding box center [306, 481] width 282 height 12
click at [459, 409] on span "Додати" at bounding box center [453, 407] width 30 height 9
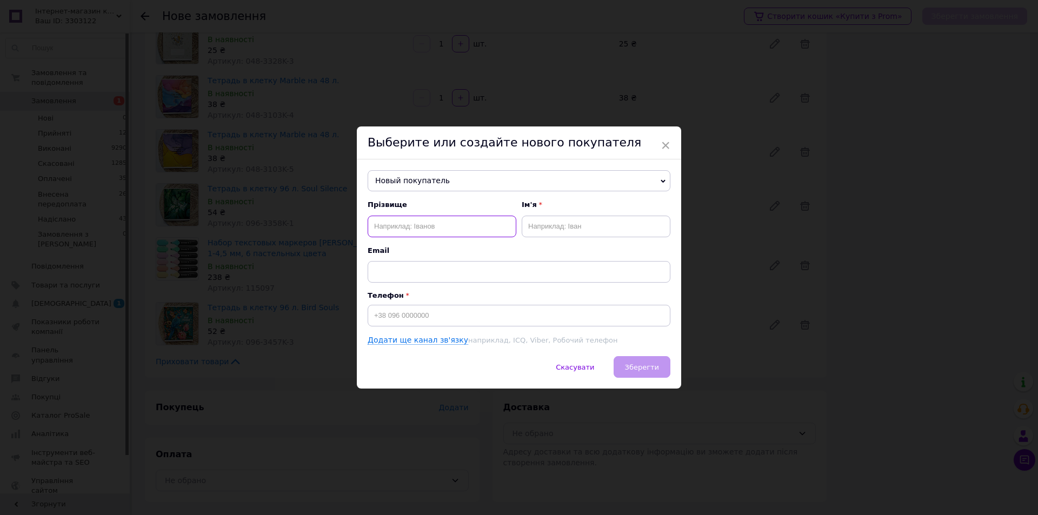
click at [448, 222] on input "text" at bounding box center [442, 227] width 149 height 22
type input "Бакаленко"
click at [553, 225] on input "text" at bounding box center [596, 227] width 149 height 22
type input "Анна"
click at [463, 317] on input at bounding box center [519, 316] width 303 height 22
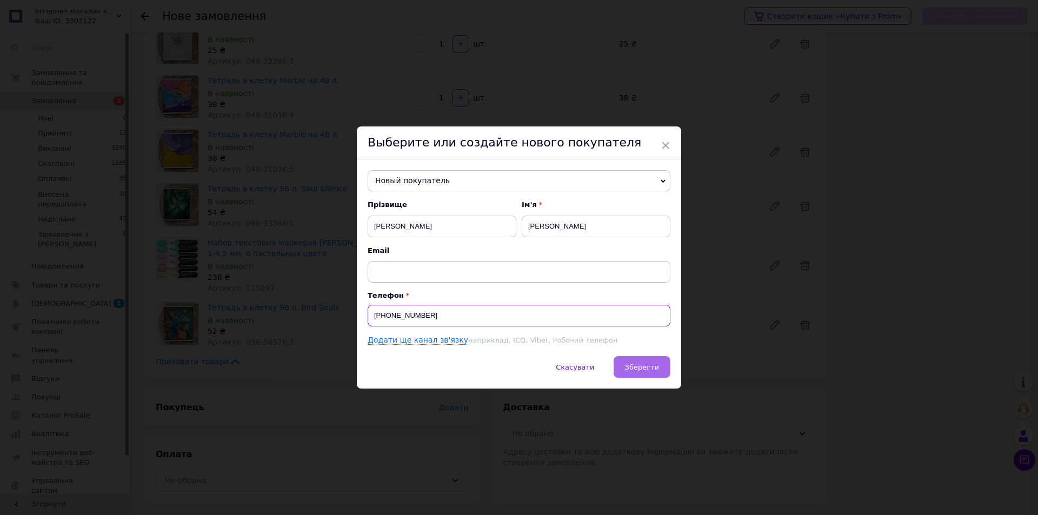
type input "+380636564665"
click at [639, 373] on button "Зберегти" at bounding box center [642, 367] width 57 height 22
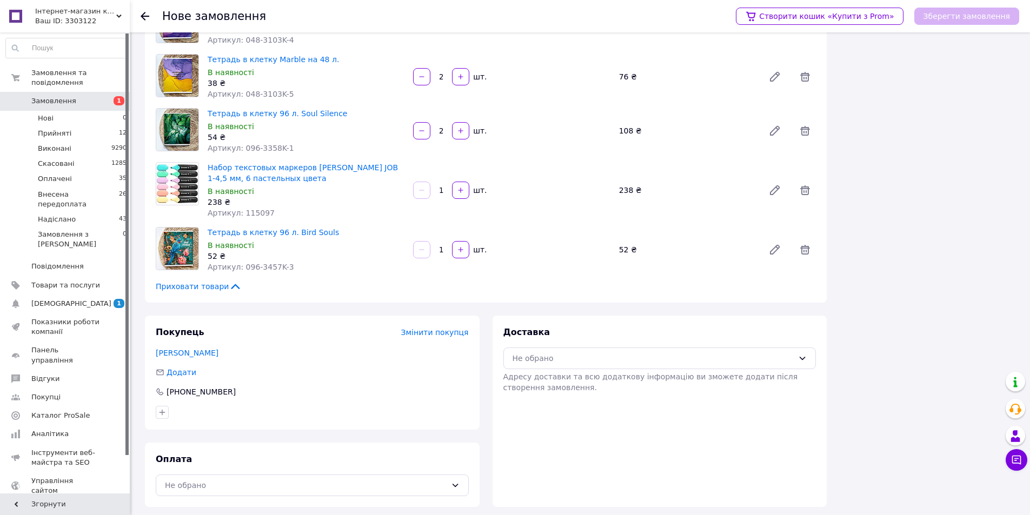
scroll to position [1423, 0]
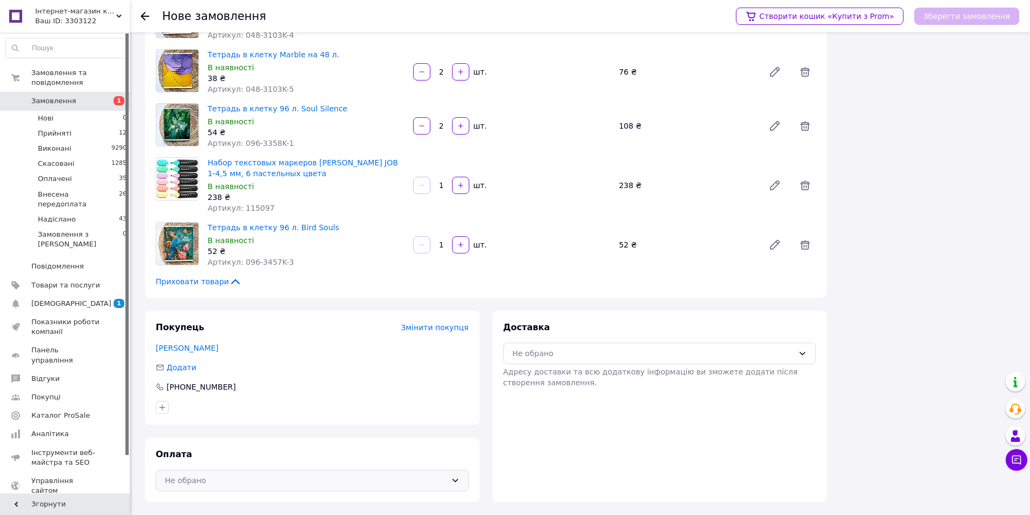
click at [226, 483] on div "Не обрано" at bounding box center [306, 481] width 282 height 12
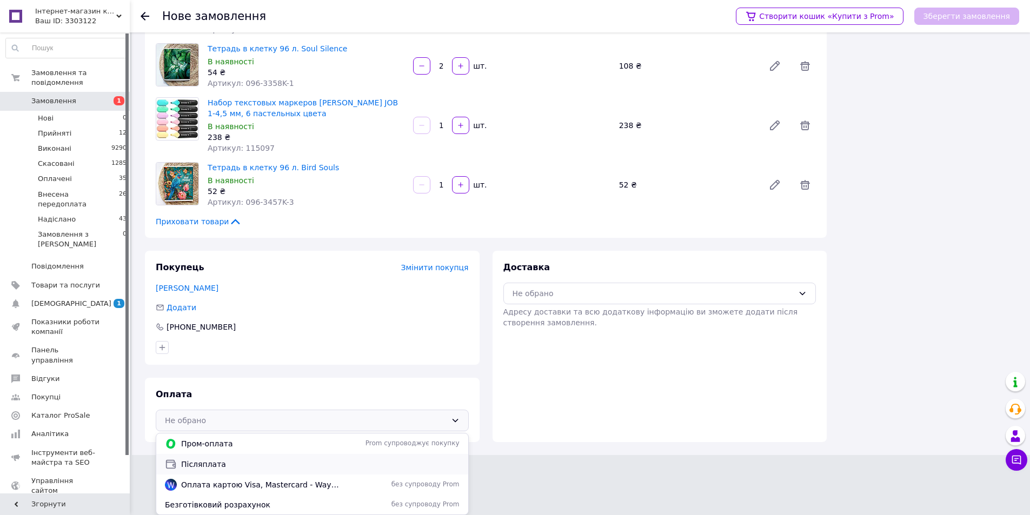
click at [214, 462] on span "Післяплата" at bounding box center [320, 464] width 278 height 11
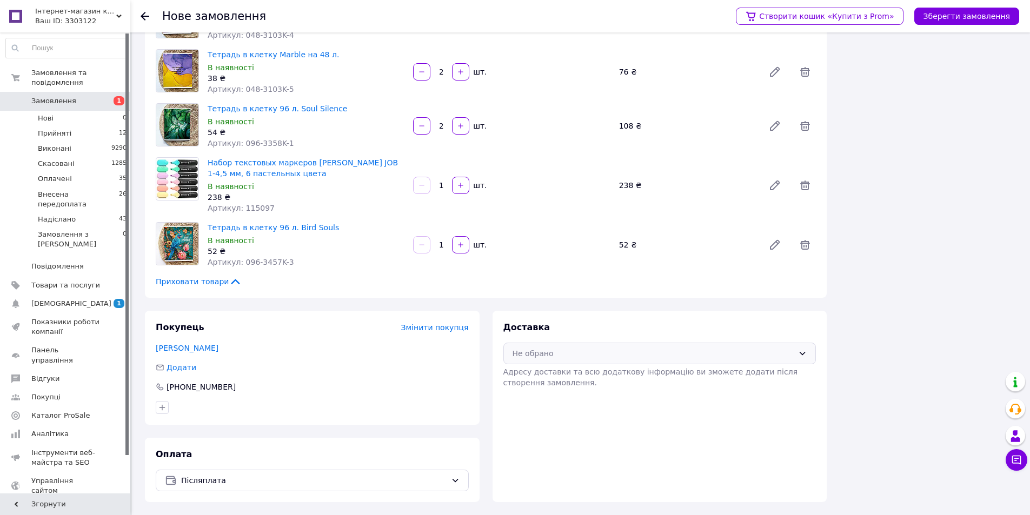
click at [553, 358] on div "Не обрано" at bounding box center [654, 354] width 282 height 12
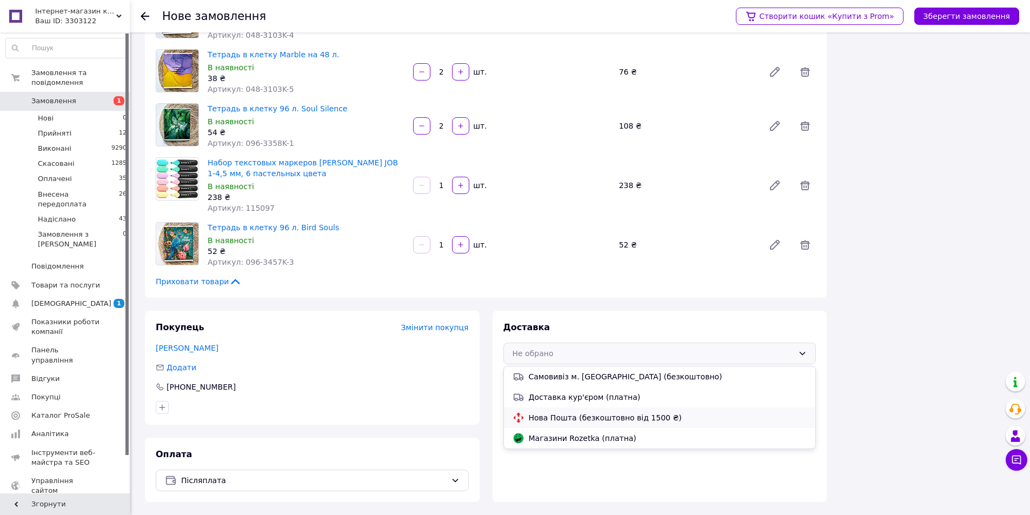
click at [553, 418] on span "Нова Пошта (безкоштовно від 1500 ₴)" at bounding box center [668, 418] width 278 height 11
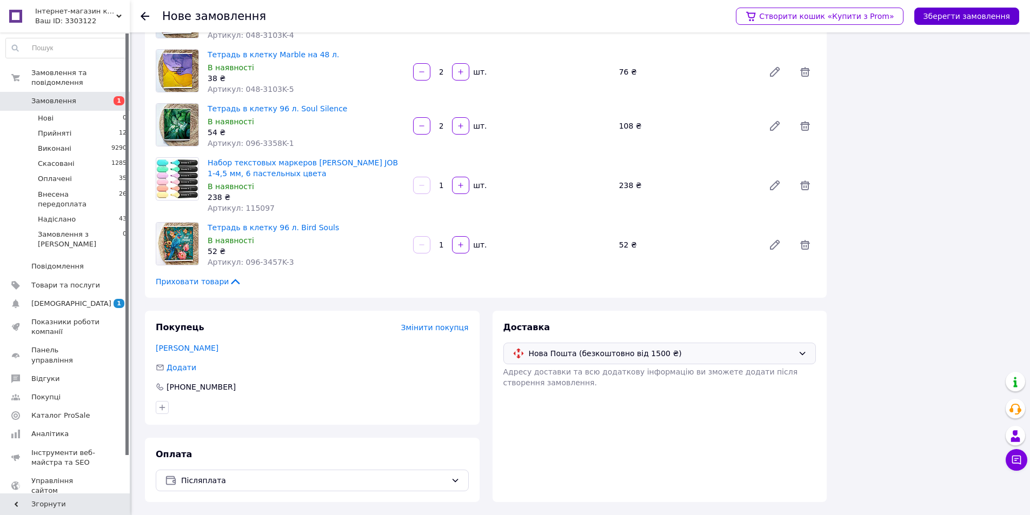
click at [996, 13] on button "Зберегти замовлення" at bounding box center [966, 16] width 105 height 17
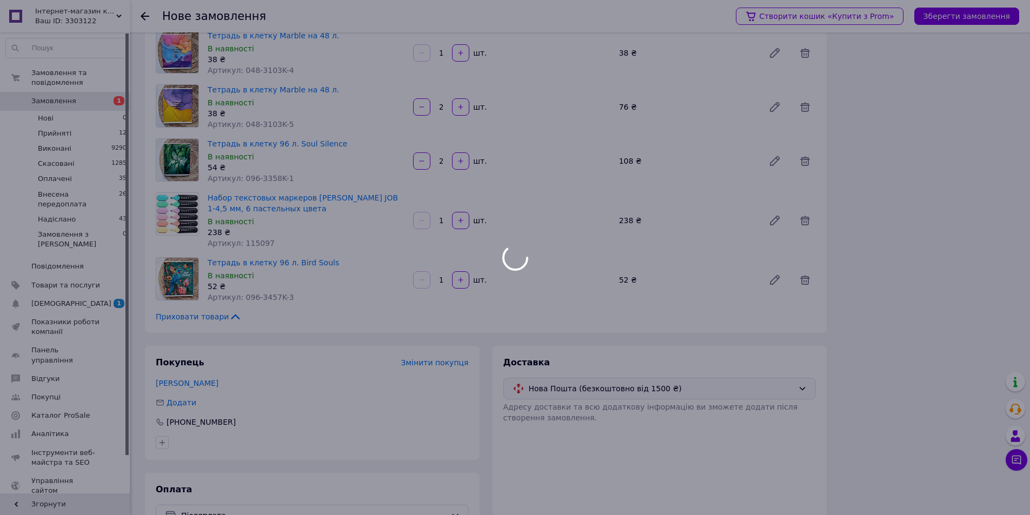
scroll to position [1369, 0]
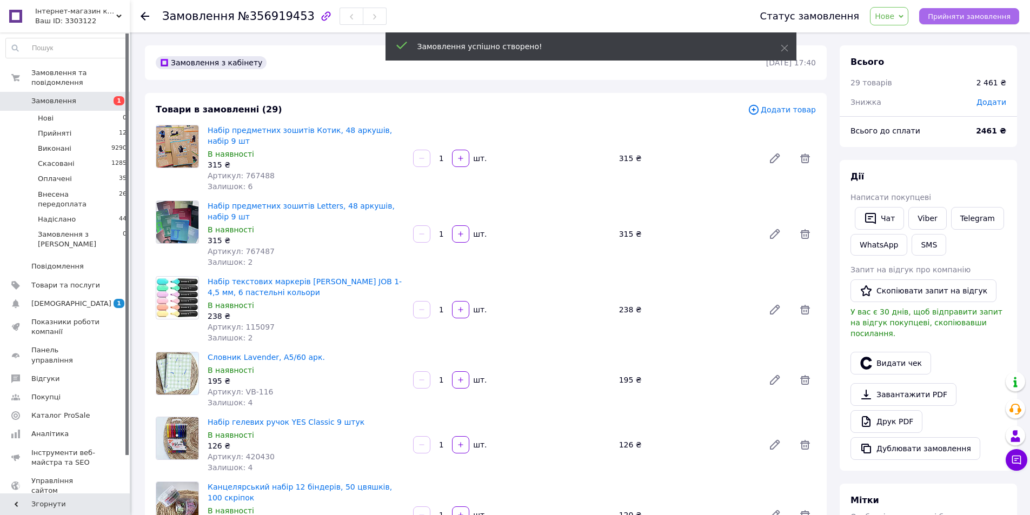
click at [971, 21] on span "Прийняти замовлення" at bounding box center [969, 16] width 83 height 8
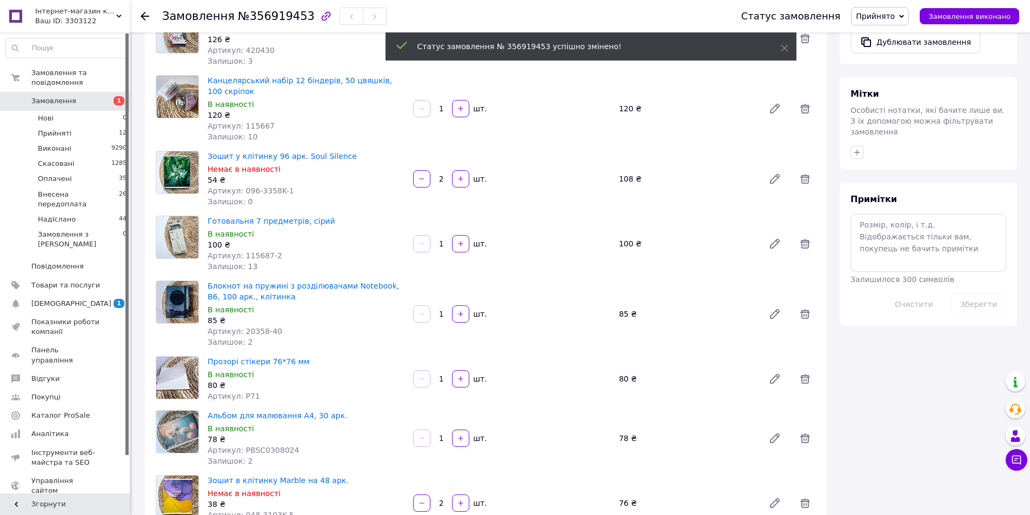
scroll to position [487, 0]
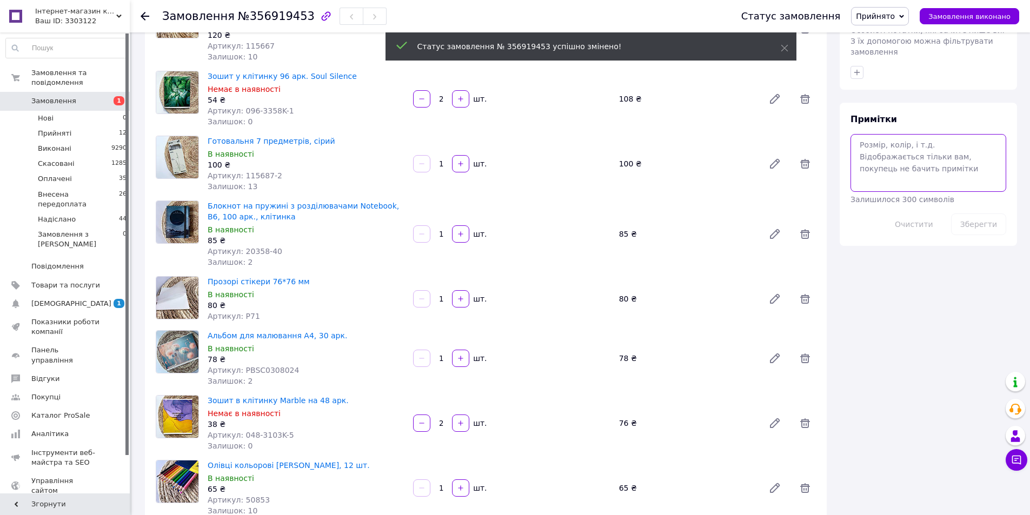
click at [909, 143] on textarea at bounding box center [928, 162] width 156 height 57
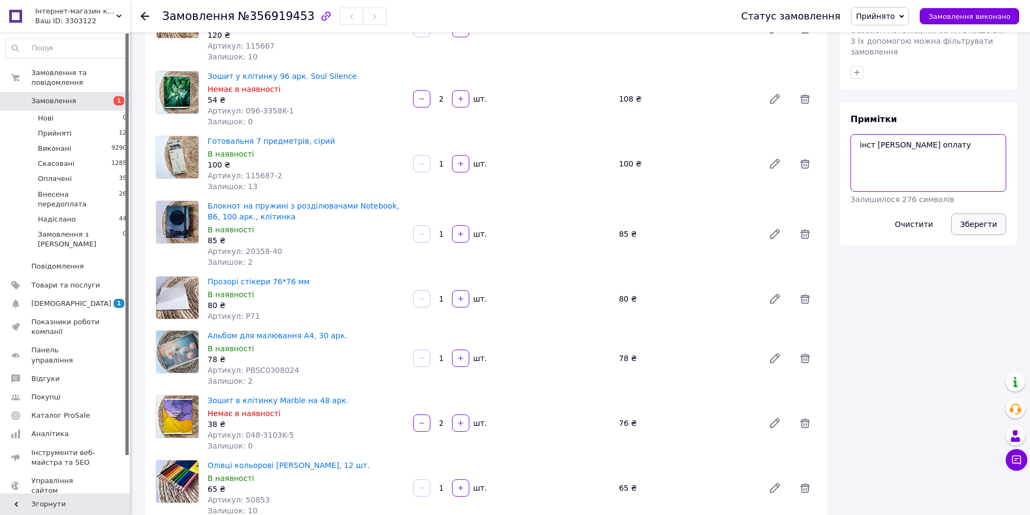
type textarea "інст Ann очікуємо оплату"
click at [992, 214] on button "Зберегти" at bounding box center [978, 225] width 55 height 22
click at [67, 96] on span "Замовлення" at bounding box center [53, 101] width 45 height 10
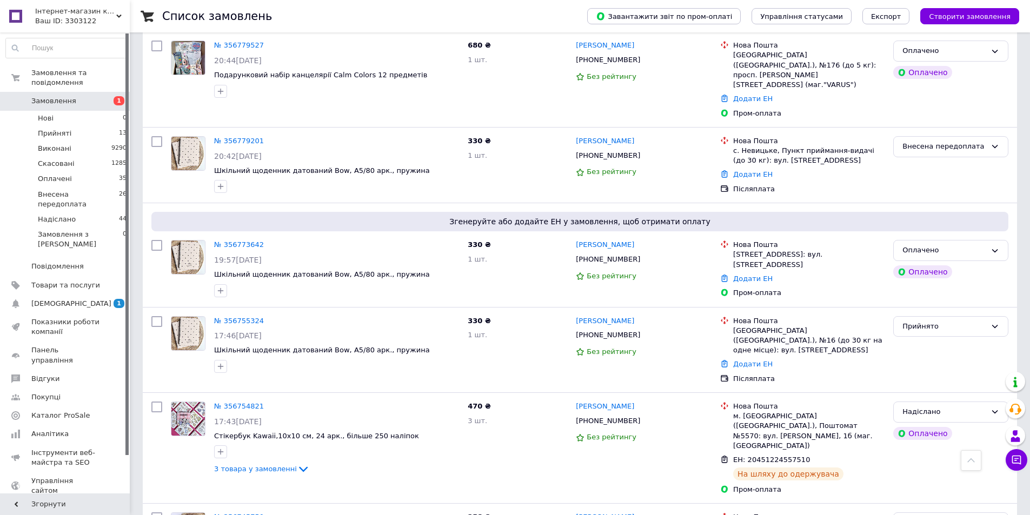
scroll to position [3568, 0]
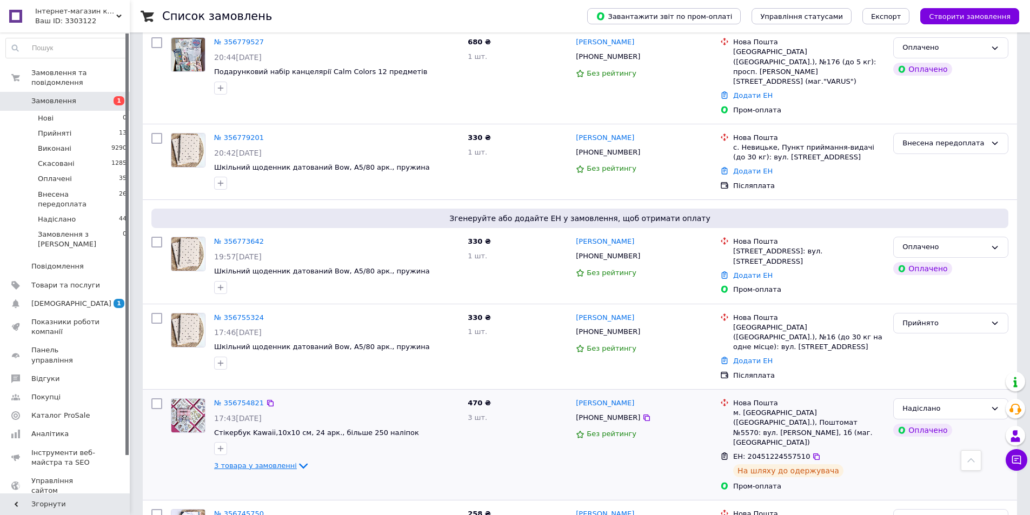
click at [297, 460] on icon at bounding box center [303, 466] width 13 height 13
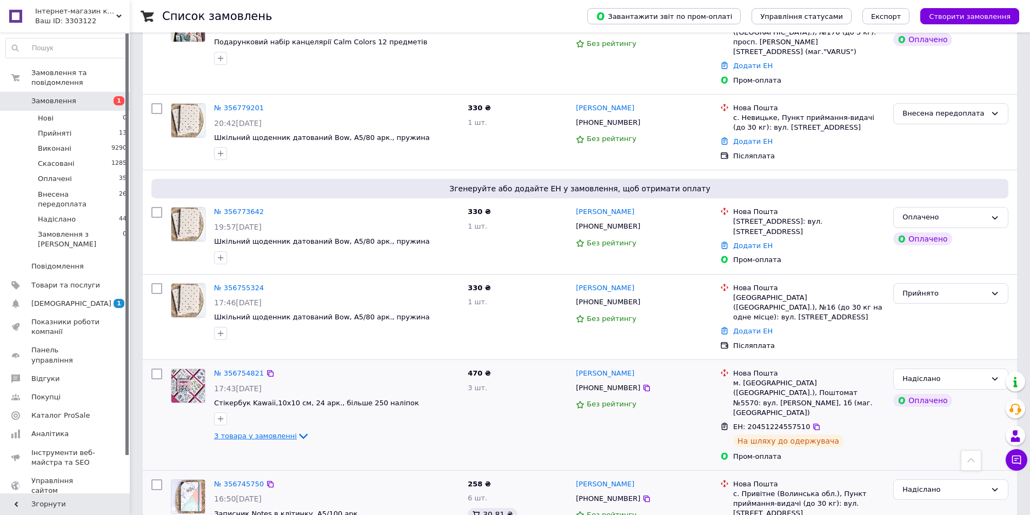
scroll to position [3623, 0]
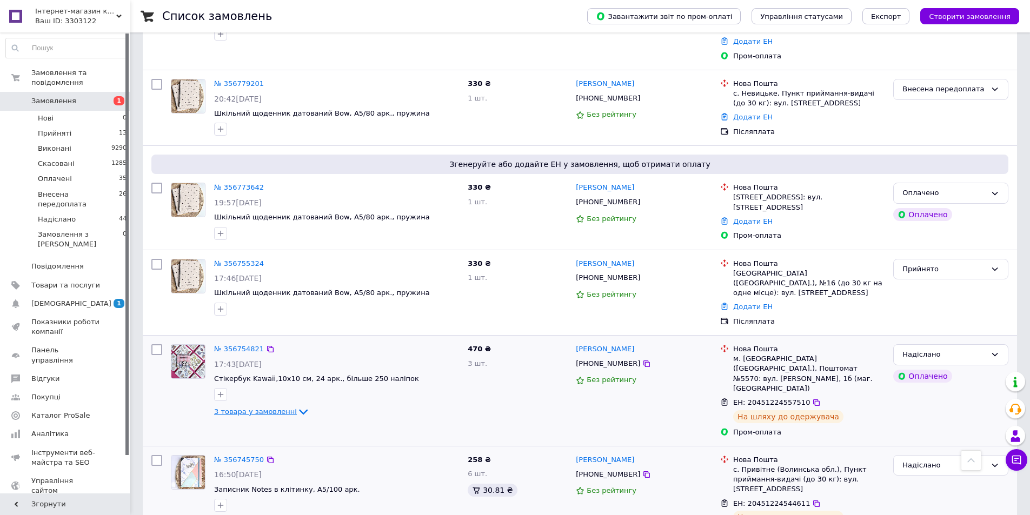
click at [298, 515] on icon at bounding box center [304, 522] width 13 height 13
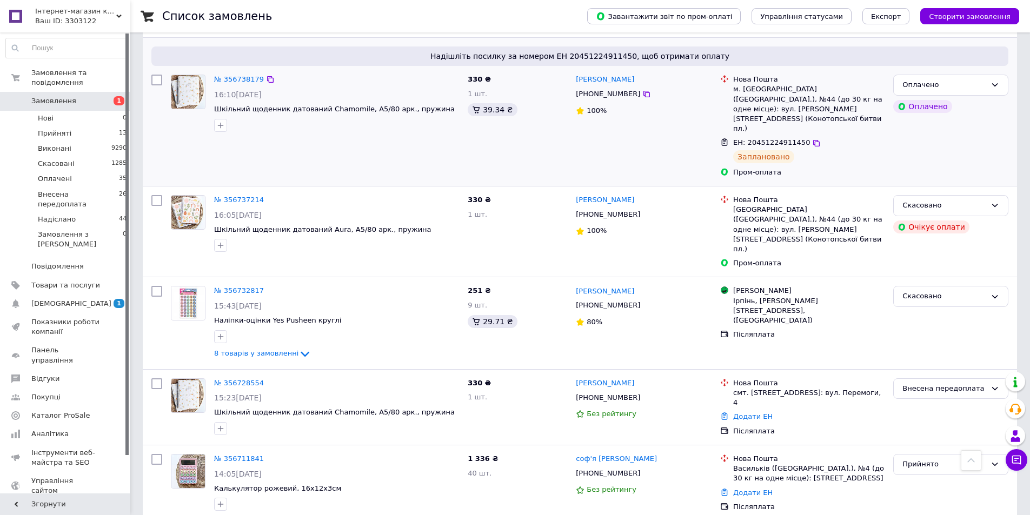
scroll to position [4325, 0]
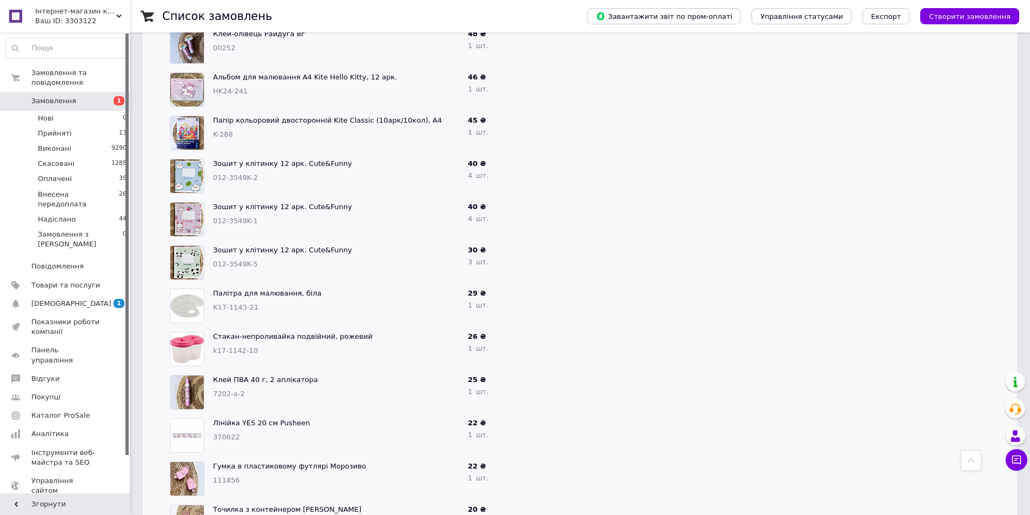
scroll to position [5461, 0]
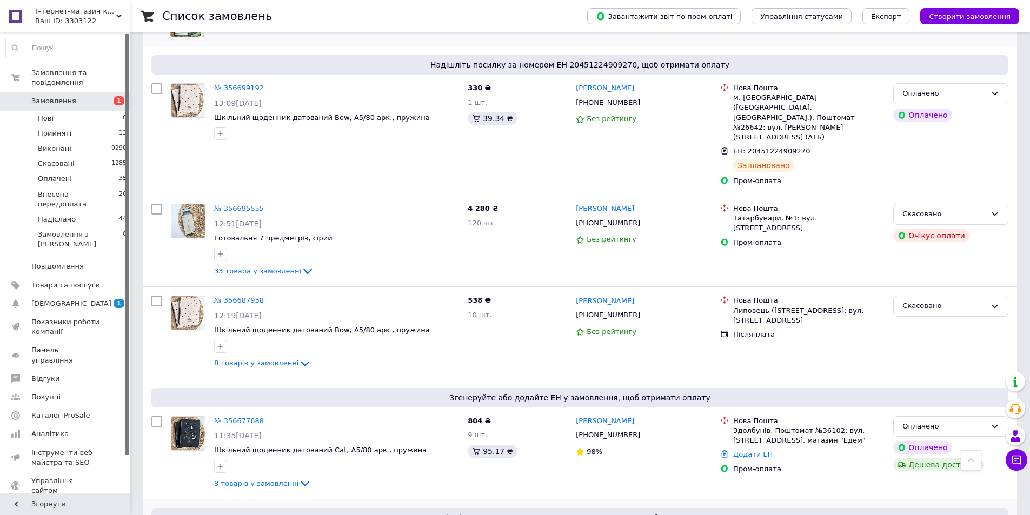
scroll to position [7137, 0]
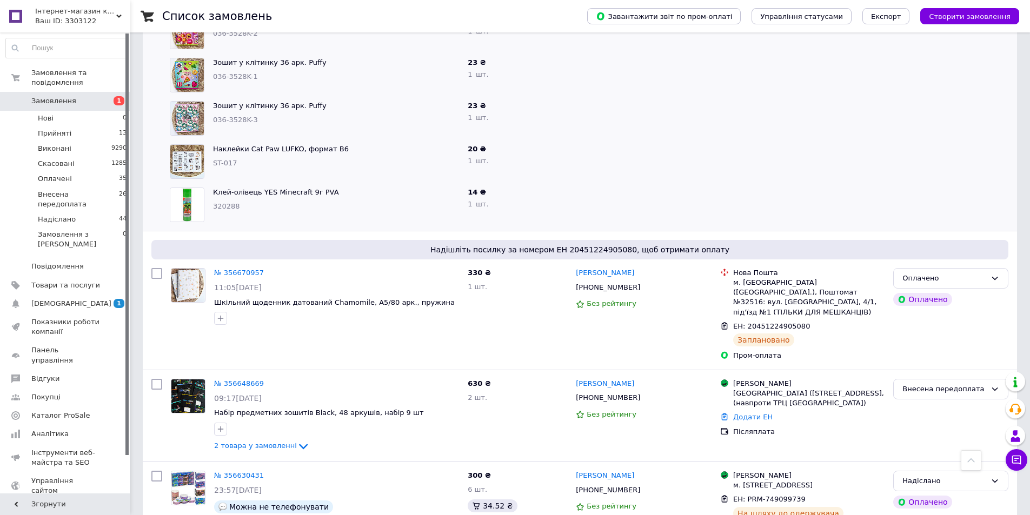
scroll to position [8056, 0]
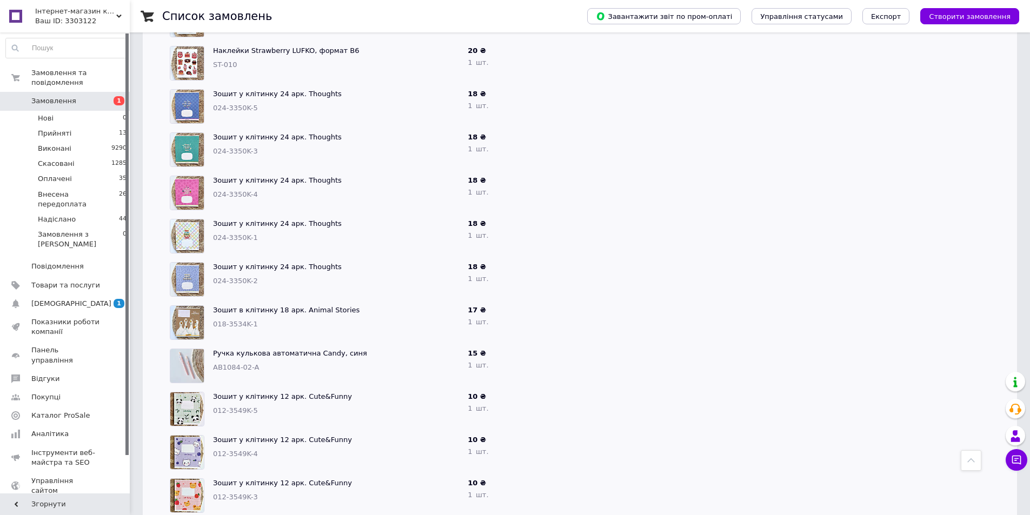
scroll to position [9246, 0]
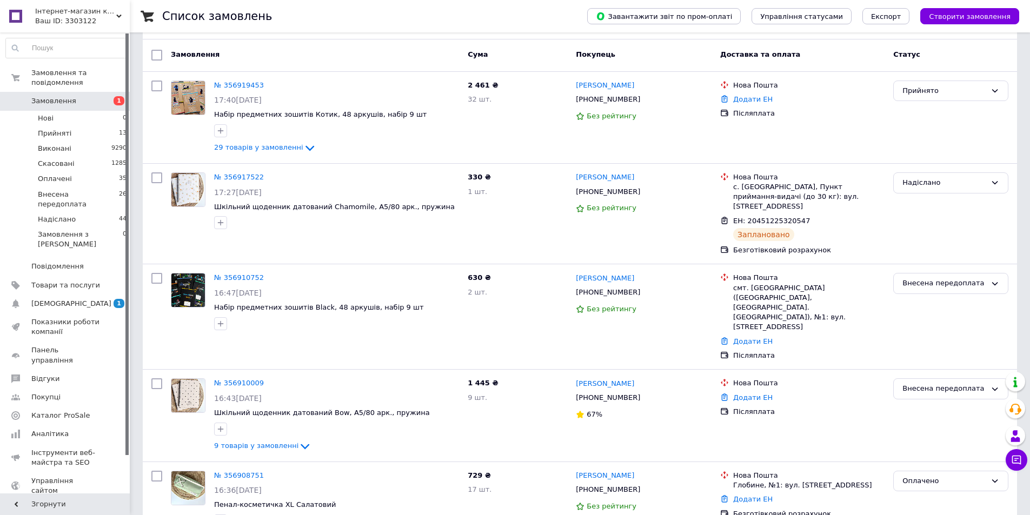
scroll to position [0, 0]
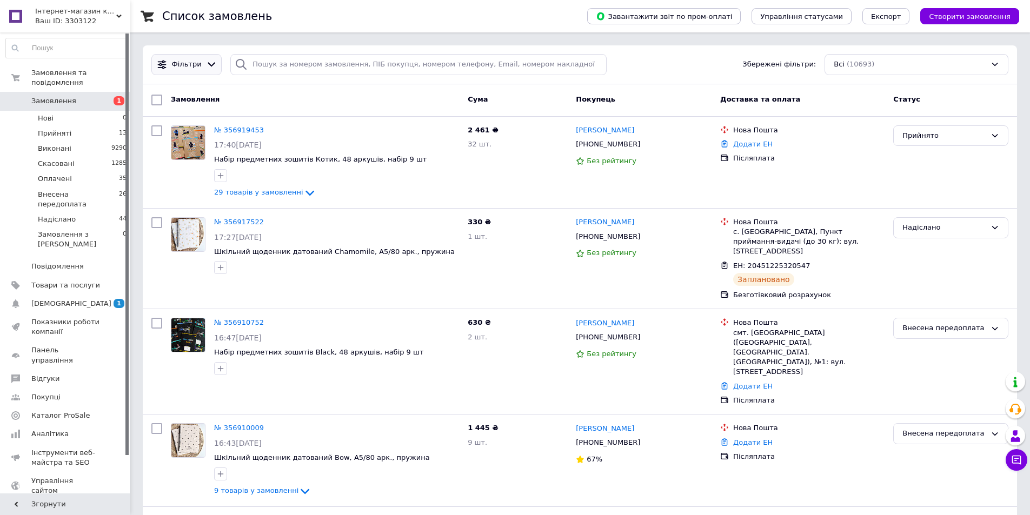
click at [208, 64] on icon at bounding box center [212, 65] width 8 height 4
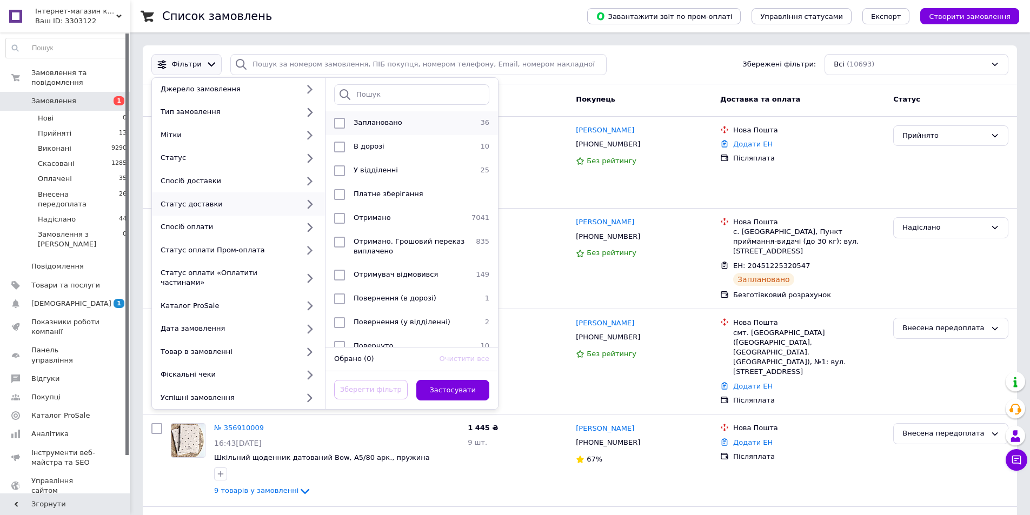
click at [340, 124] on input "checkbox" at bounding box center [339, 123] width 11 height 11
checkbox input "true"
click at [455, 384] on button "Застосувати" at bounding box center [453, 390] width 74 height 21
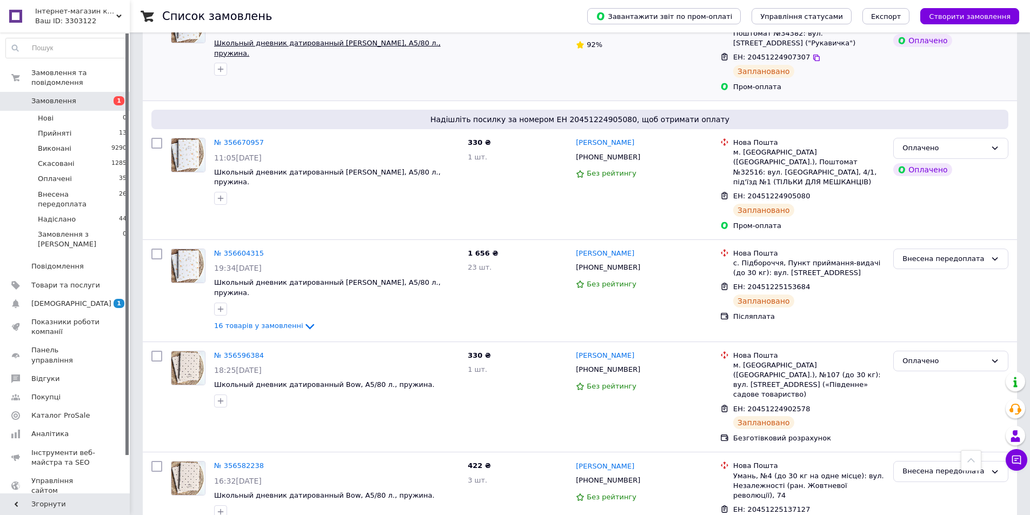
scroll to position [865, 0]
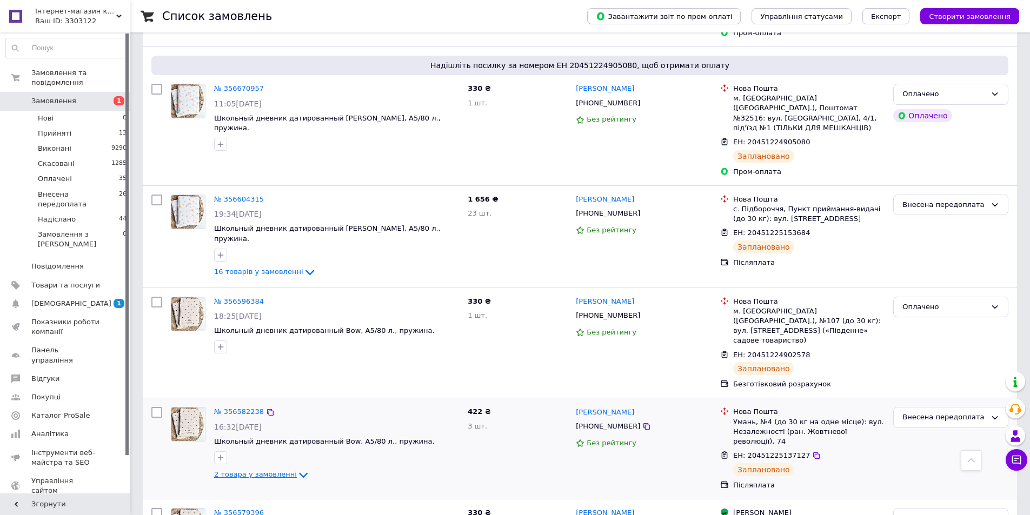
click at [299, 473] on icon at bounding box center [303, 475] width 9 height 5
click at [297, 469] on icon at bounding box center [303, 475] width 13 height 13
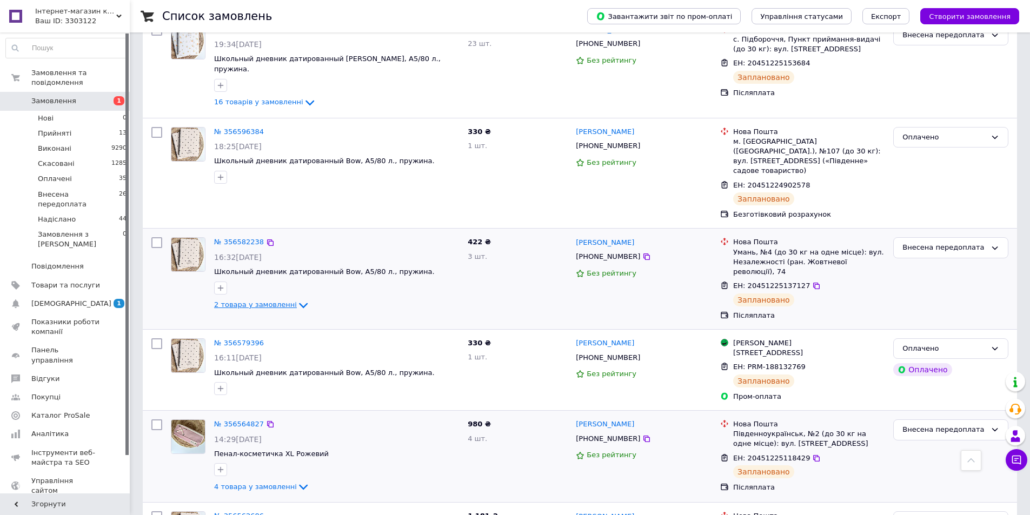
scroll to position [1135, 0]
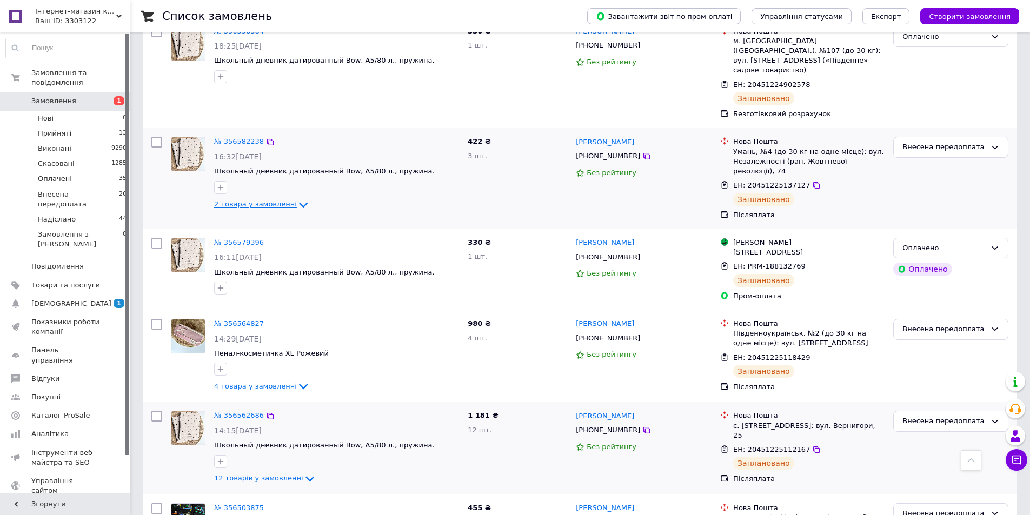
click at [303, 473] on icon at bounding box center [309, 479] width 13 height 13
click at [305, 476] on icon at bounding box center [309, 478] width 9 height 5
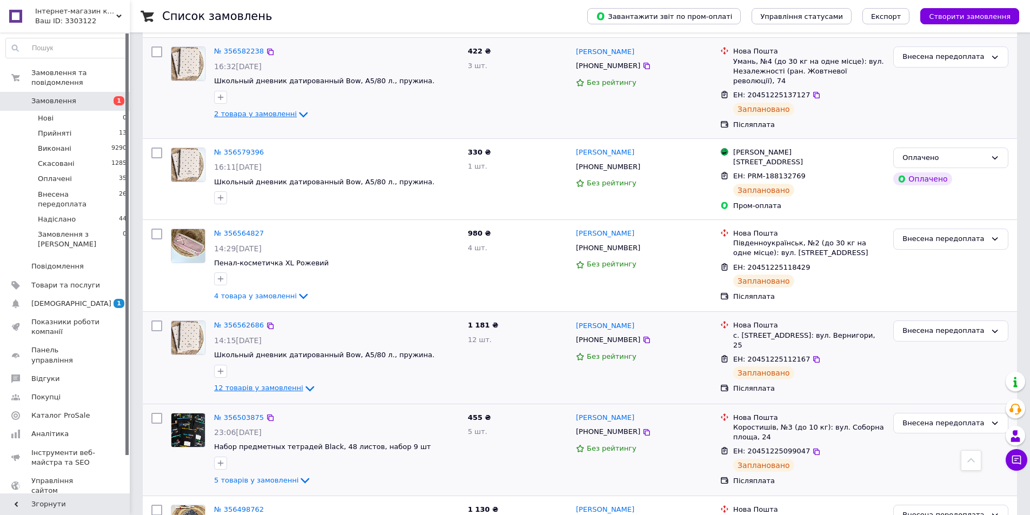
scroll to position [1244, 0]
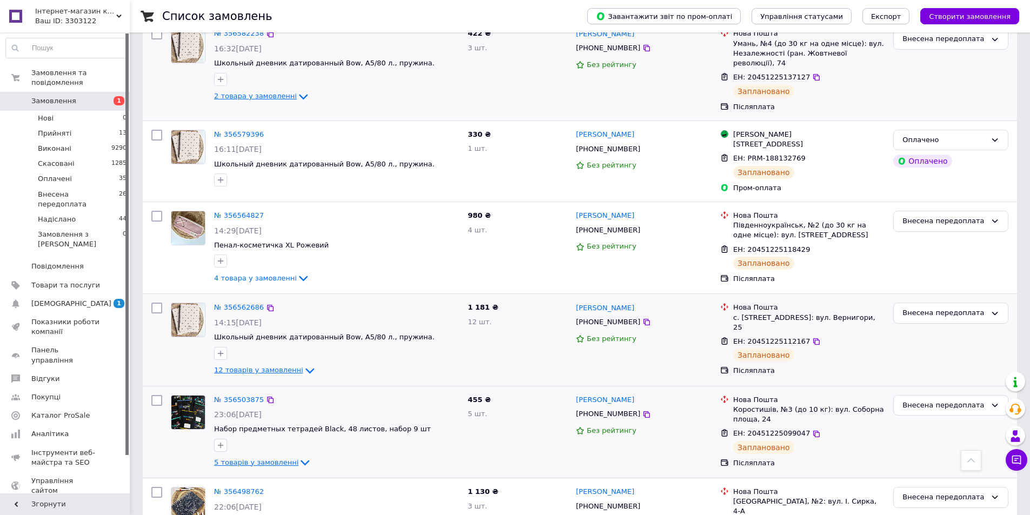
click at [301, 461] on icon at bounding box center [305, 463] width 9 height 5
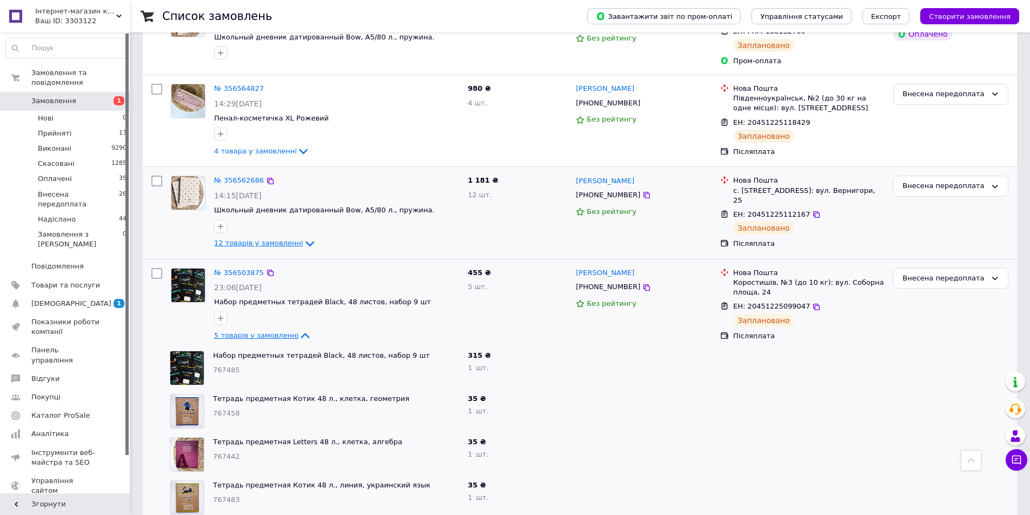
scroll to position [1352, 0]
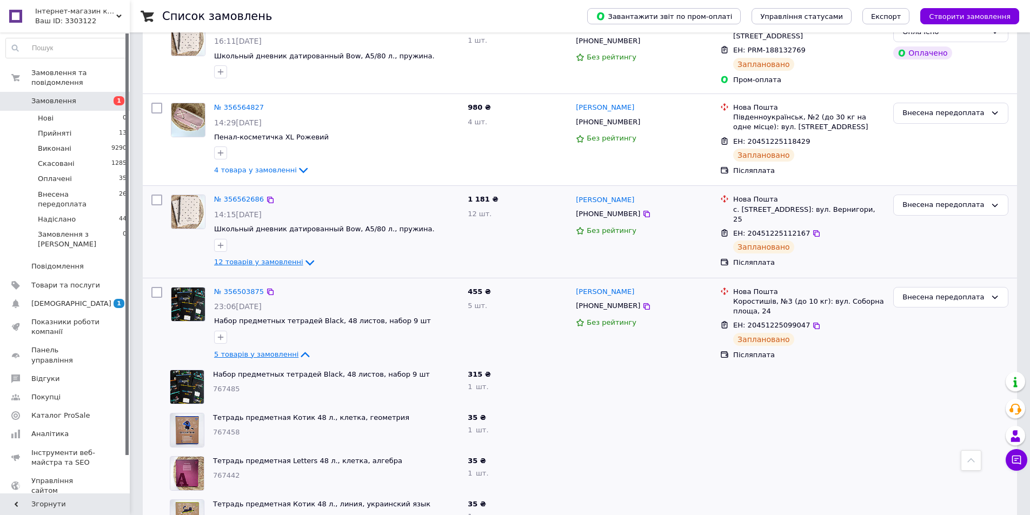
click at [298, 348] on icon at bounding box center [304, 354] width 13 height 13
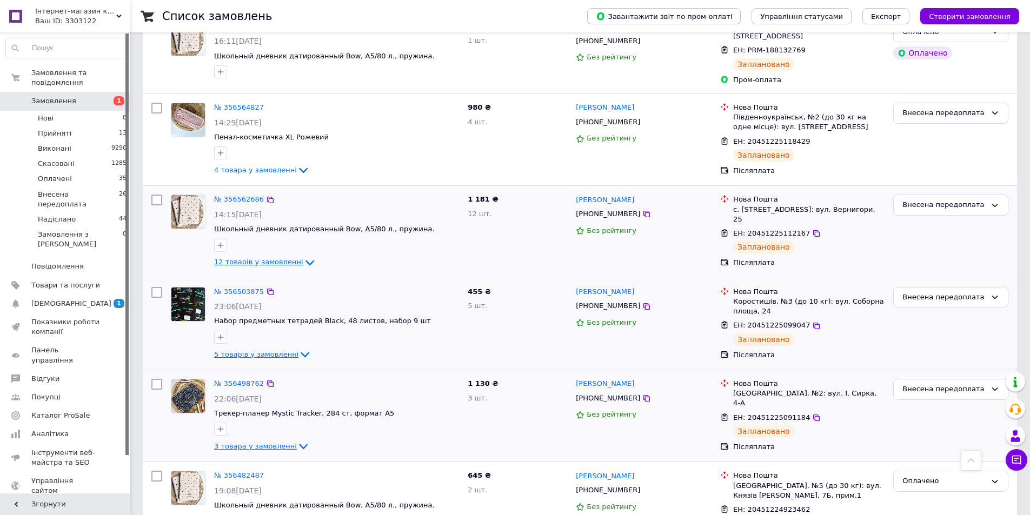
click at [299, 444] on icon at bounding box center [303, 446] width 9 height 5
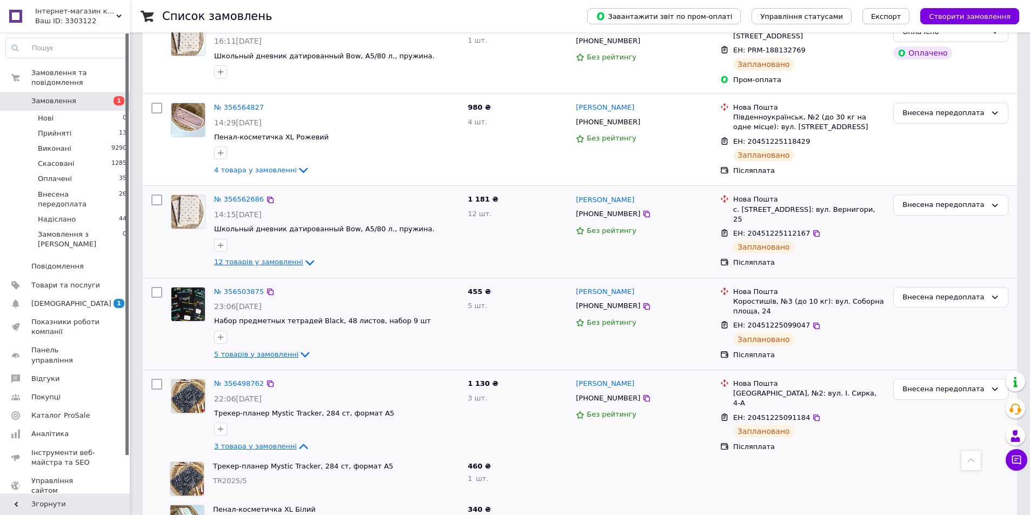
click at [297, 440] on icon at bounding box center [303, 446] width 13 height 13
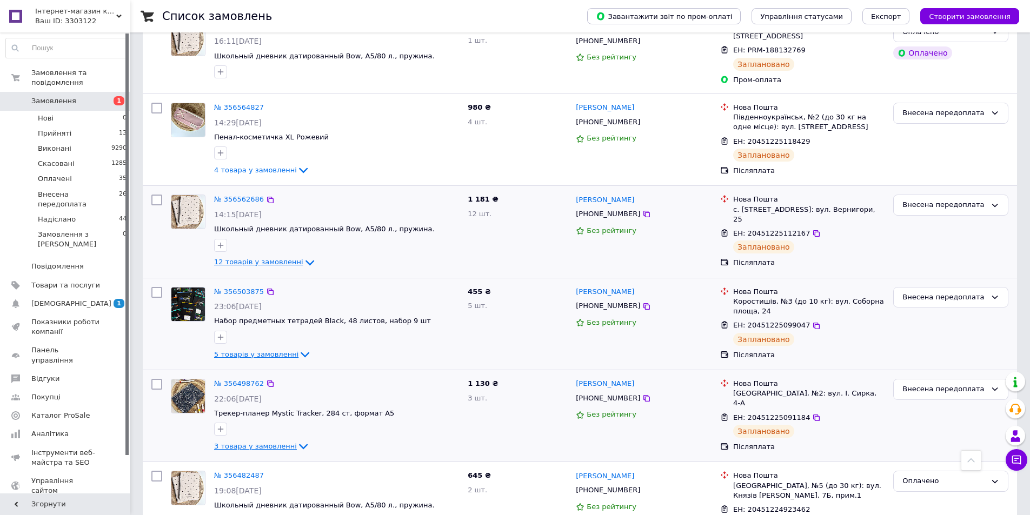
scroll to position [1406, 0]
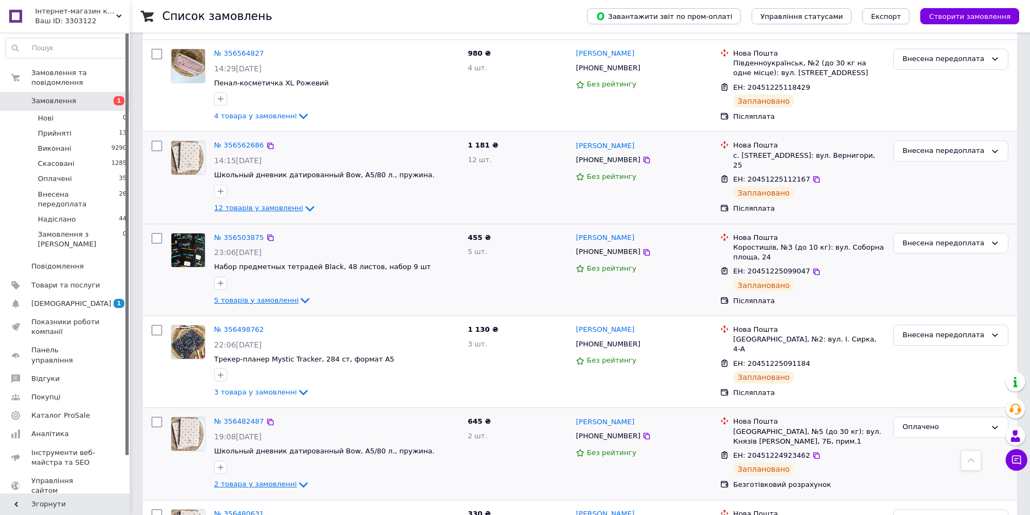
click at [297, 479] on icon at bounding box center [303, 485] width 13 height 13
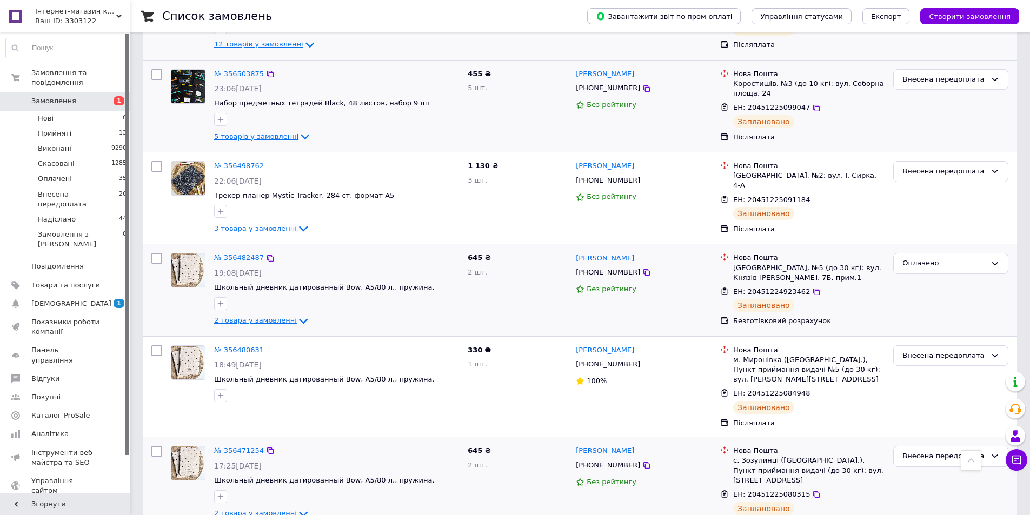
scroll to position [1622, 0]
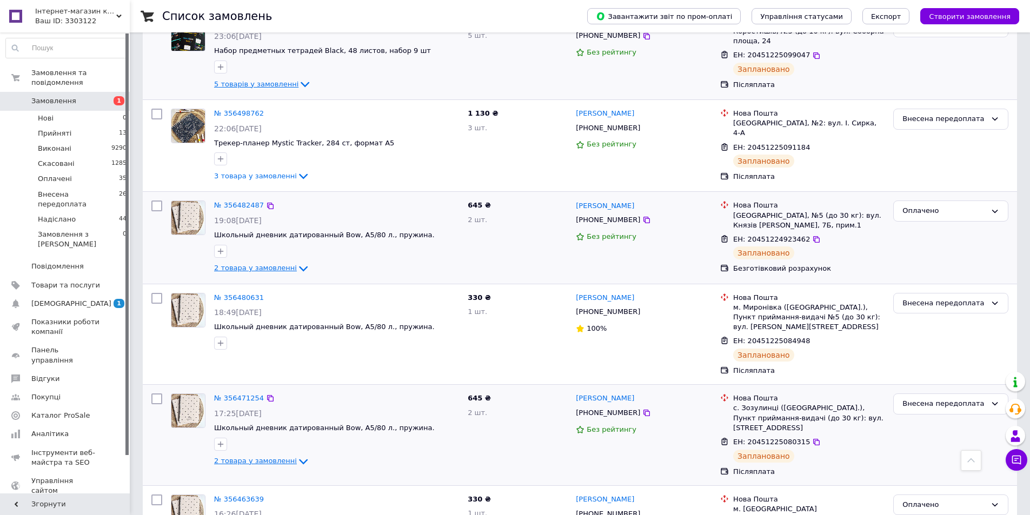
click at [299, 459] on icon at bounding box center [303, 461] width 9 height 5
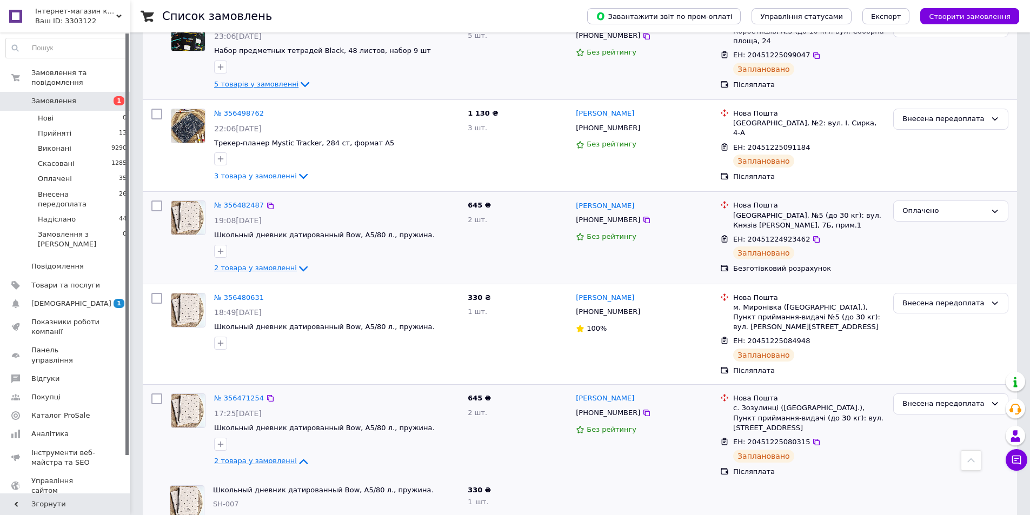
click at [297, 455] on icon at bounding box center [303, 461] width 13 height 13
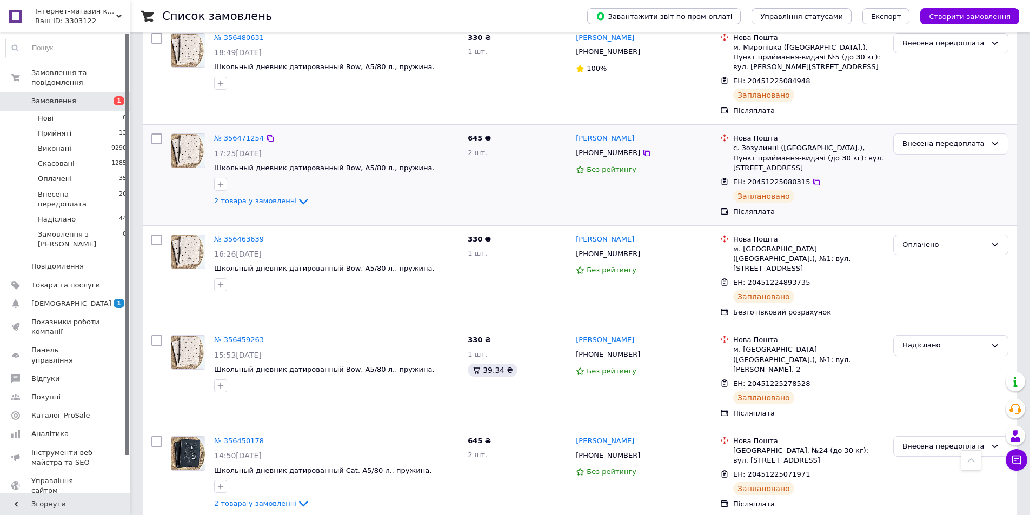
scroll to position [1892, 0]
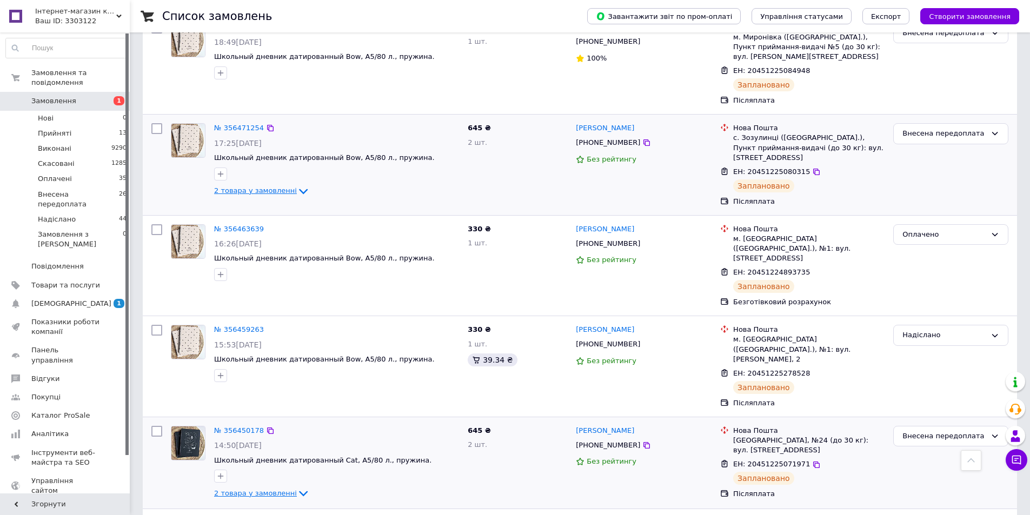
click at [299, 491] on icon at bounding box center [303, 493] width 9 height 5
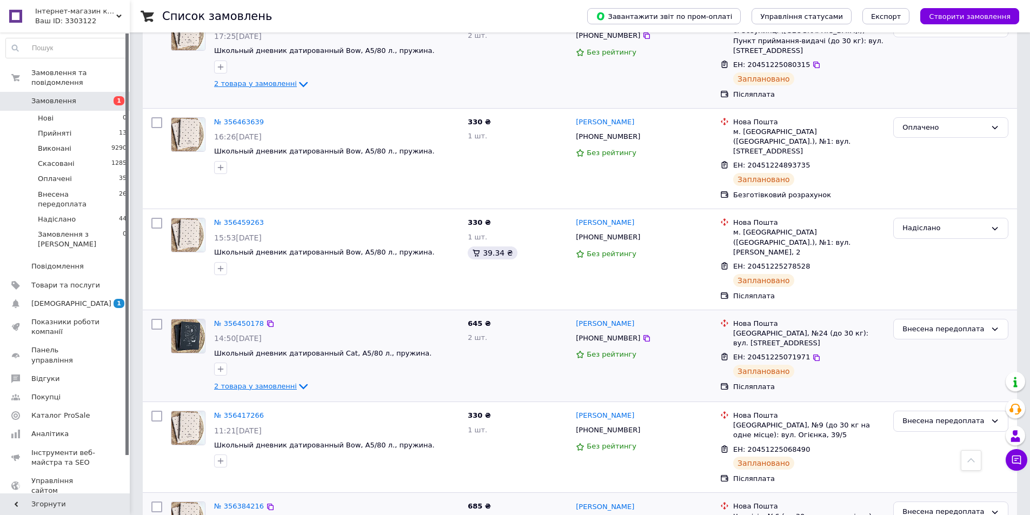
scroll to position [2001, 0]
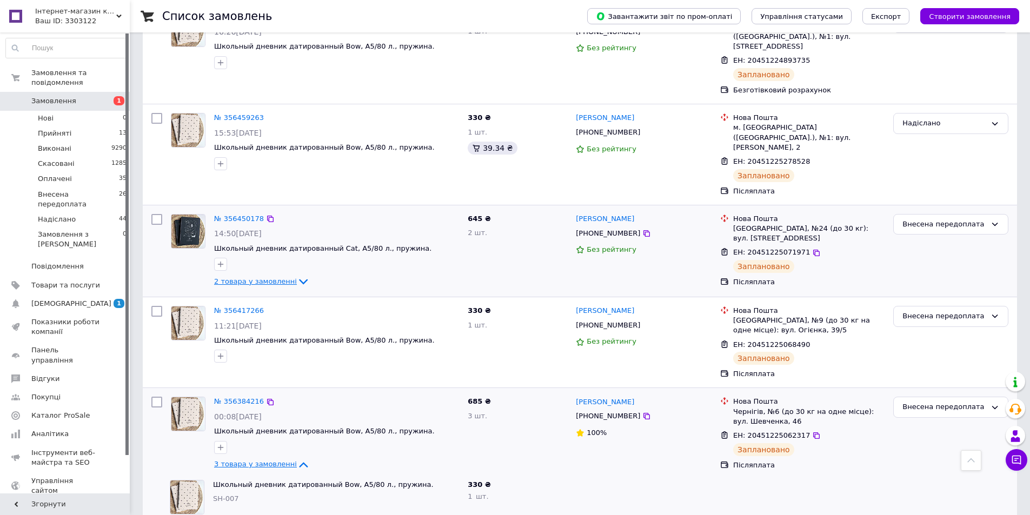
scroll to position [2109, 0]
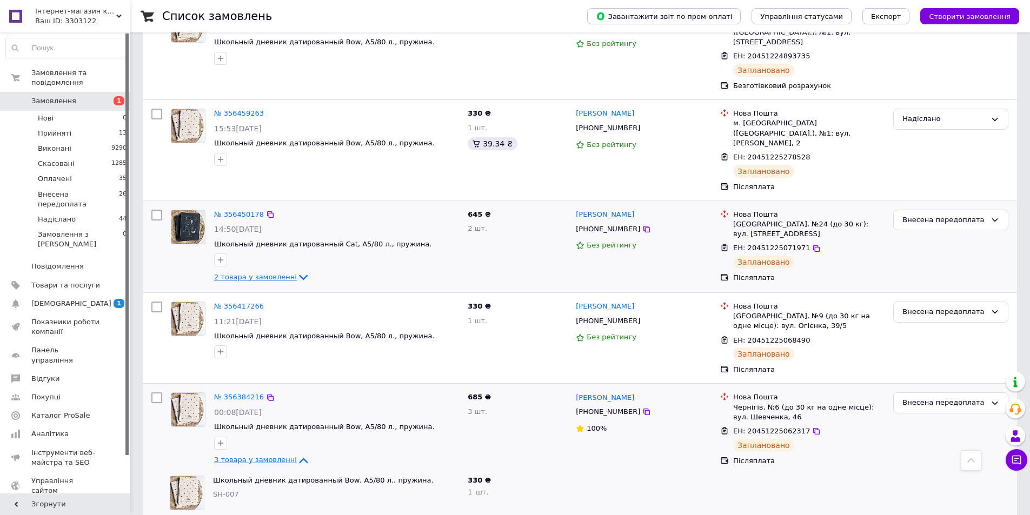
click at [297, 454] on icon at bounding box center [303, 460] width 13 height 13
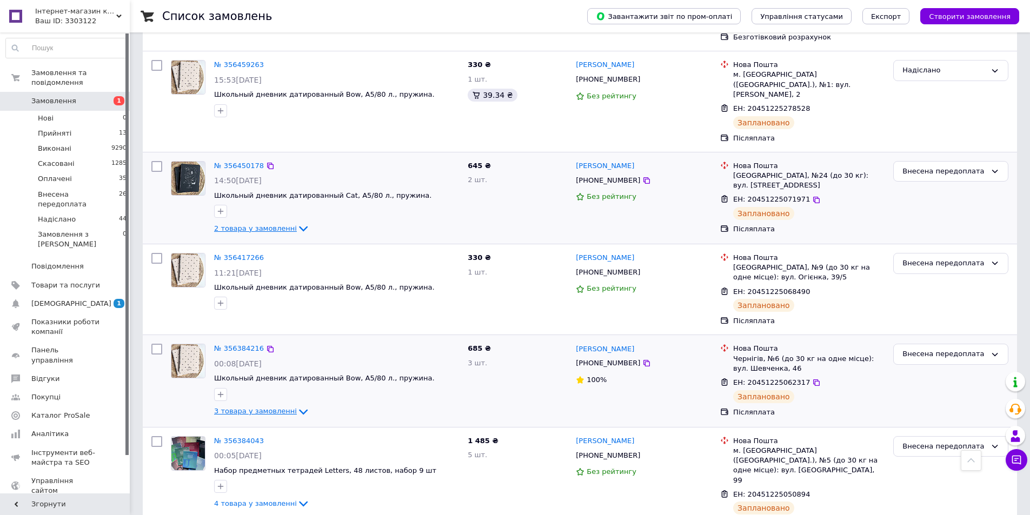
scroll to position [2217, 0]
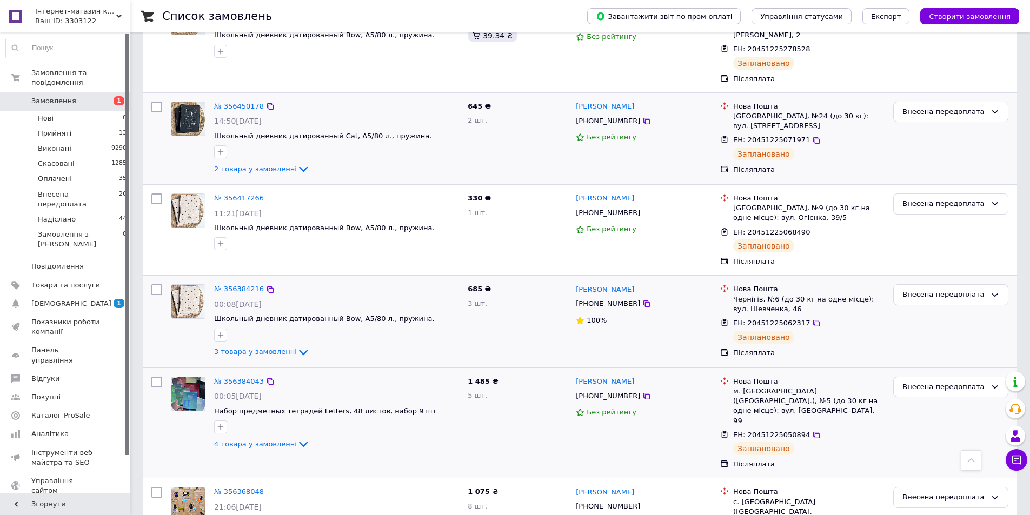
click at [297, 438] on icon at bounding box center [303, 444] width 13 height 13
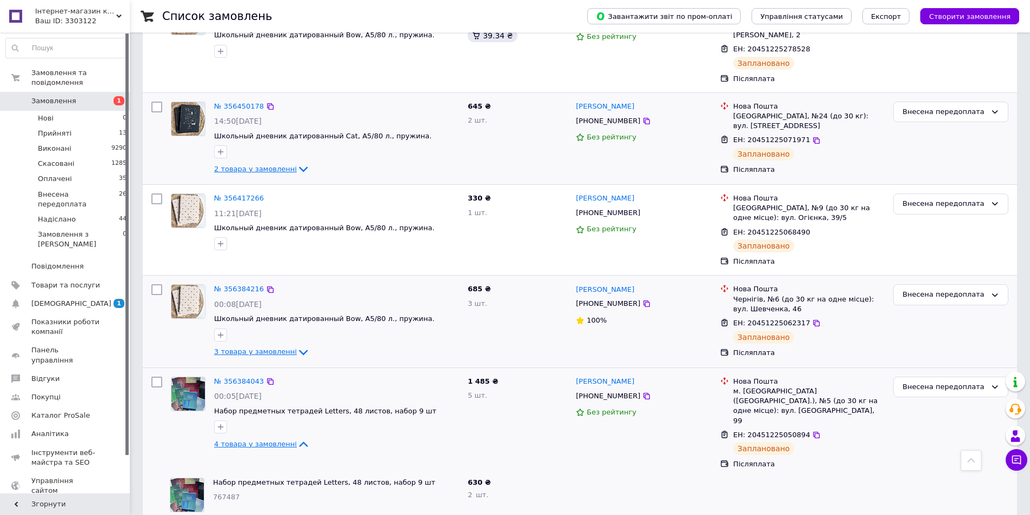
click at [297, 438] on icon at bounding box center [303, 444] width 13 height 13
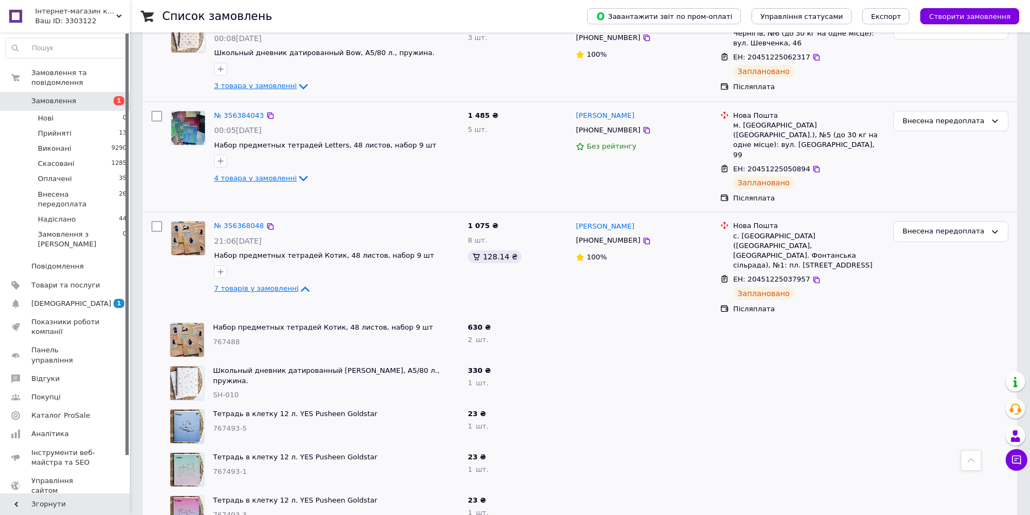
scroll to position [2487, 0]
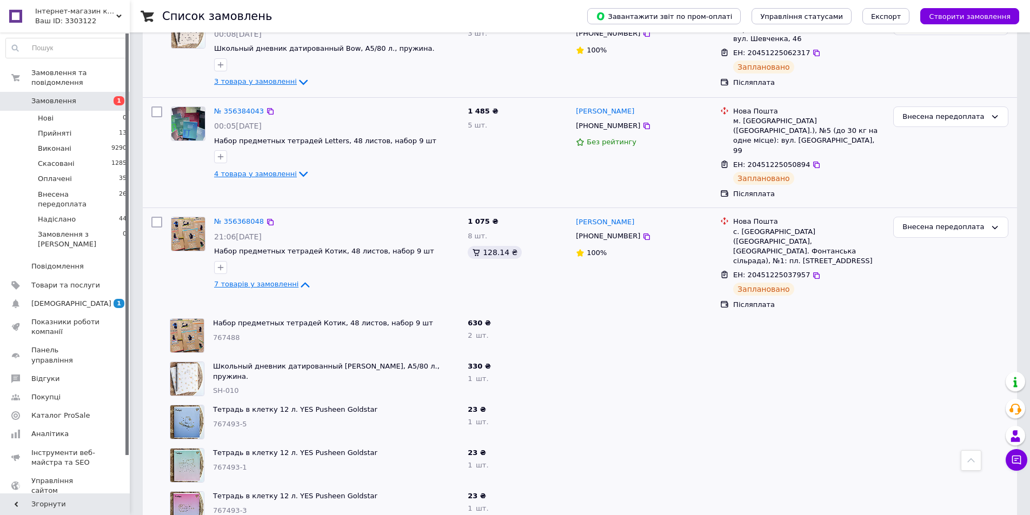
click at [301, 282] on icon at bounding box center [305, 284] width 9 height 5
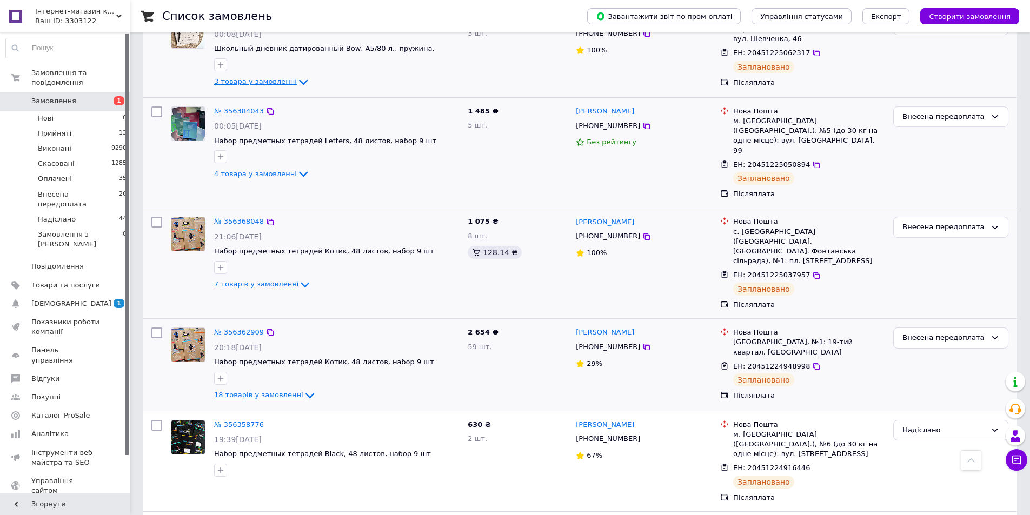
click at [303, 389] on icon at bounding box center [309, 395] width 13 height 13
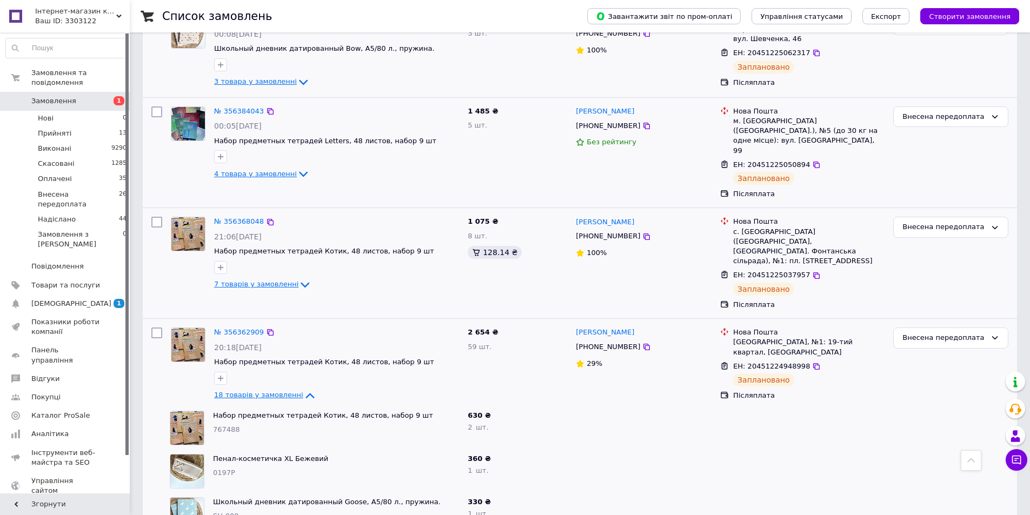
click at [305, 393] on icon at bounding box center [309, 395] width 9 height 5
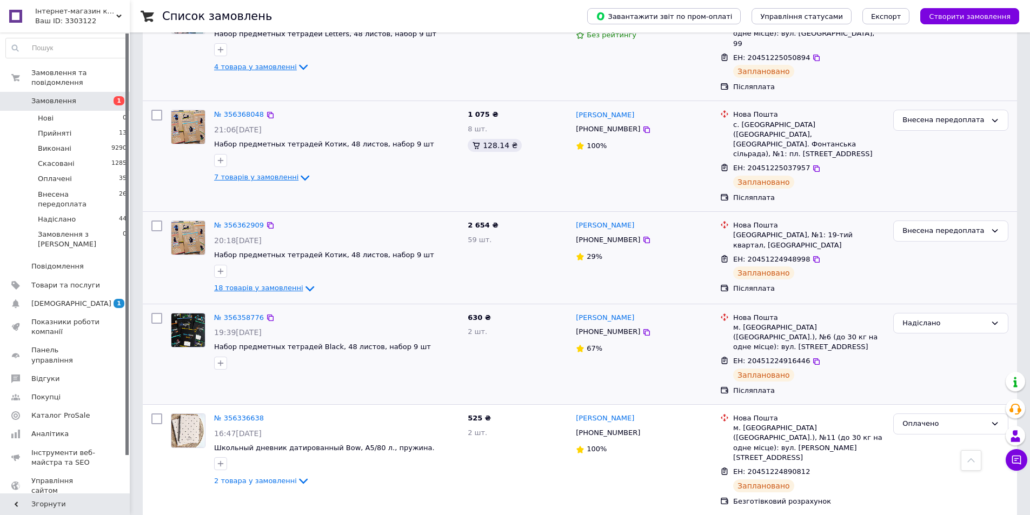
scroll to position [2595, 0]
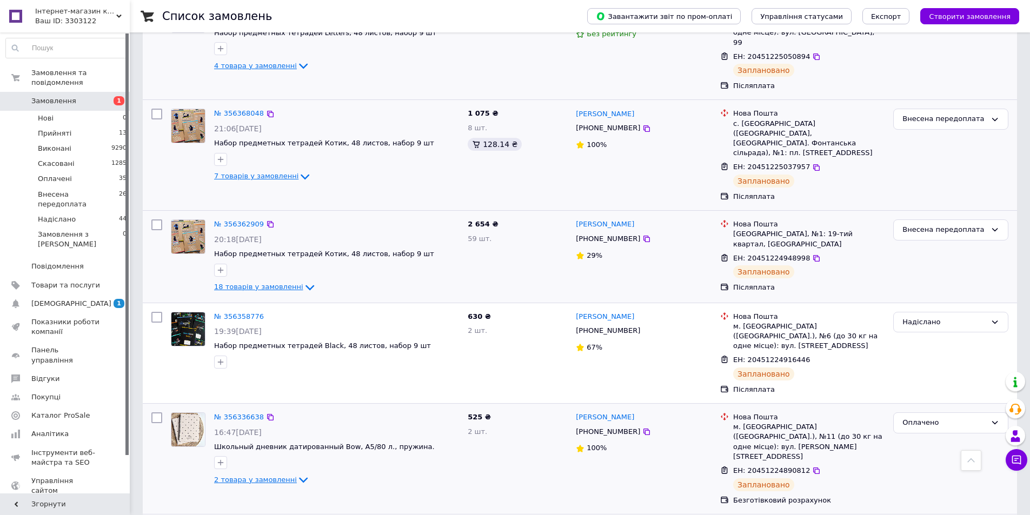
click at [297, 474] on icon at bounding box center [303, 480] width 13 height 13
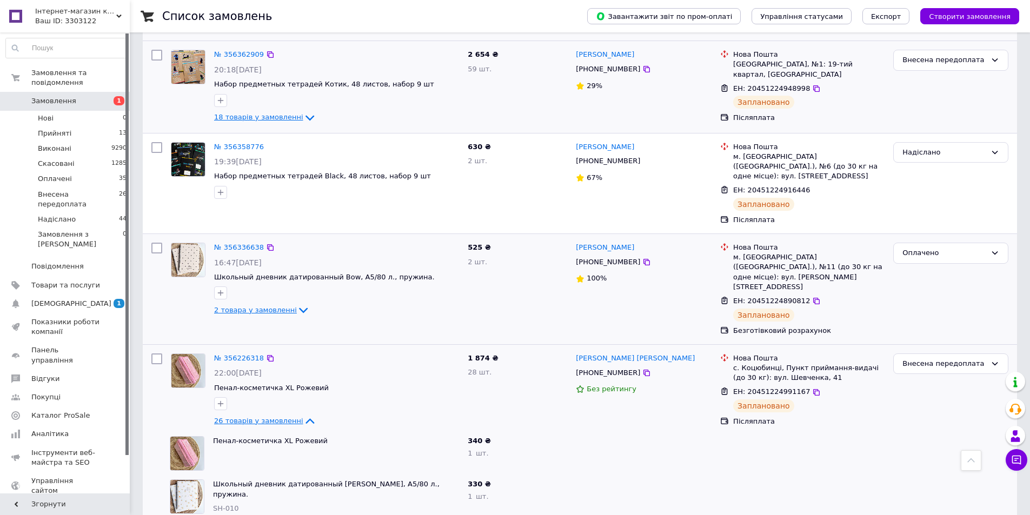
scroll to position [2757, 0]
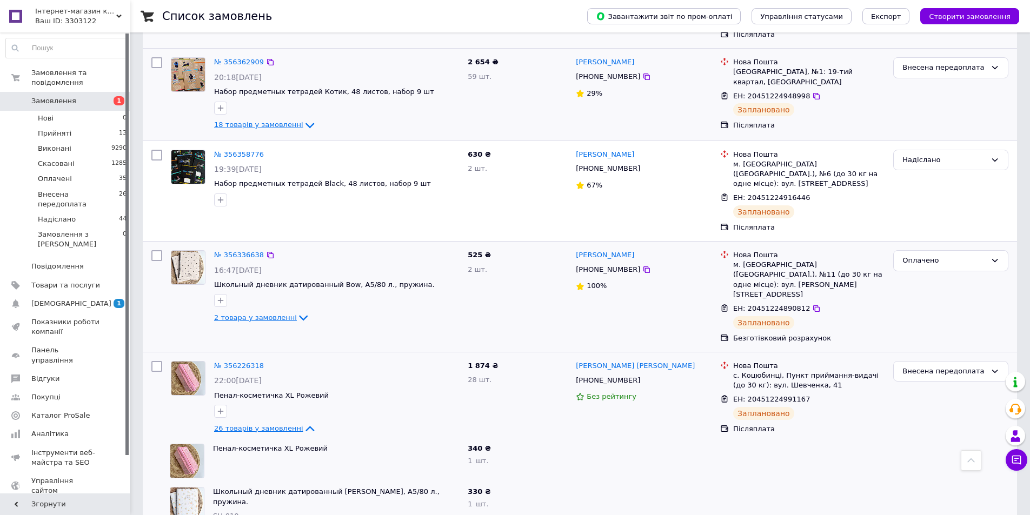
click at [303, 422] on icon at bounding box center [309, 428] width 13 height 13
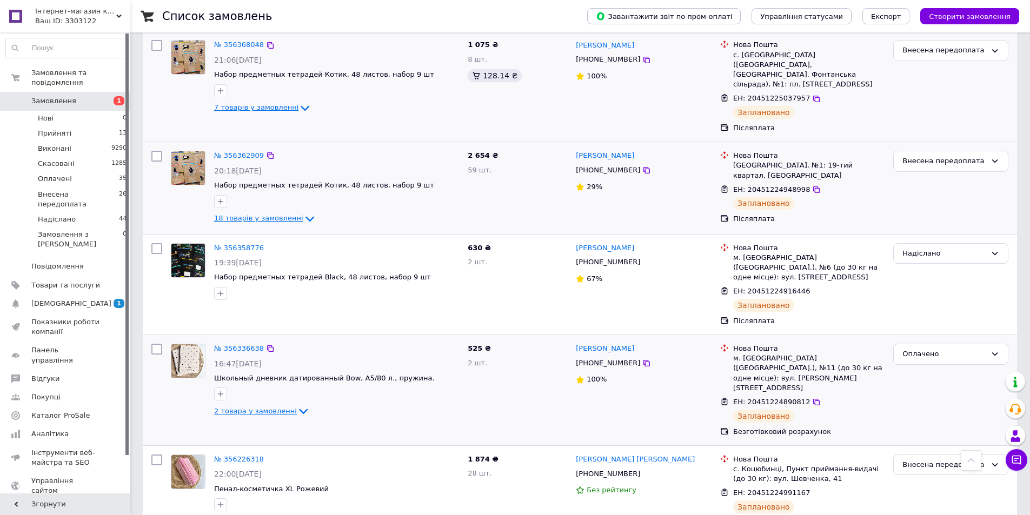
scroll to position [2645, 0]
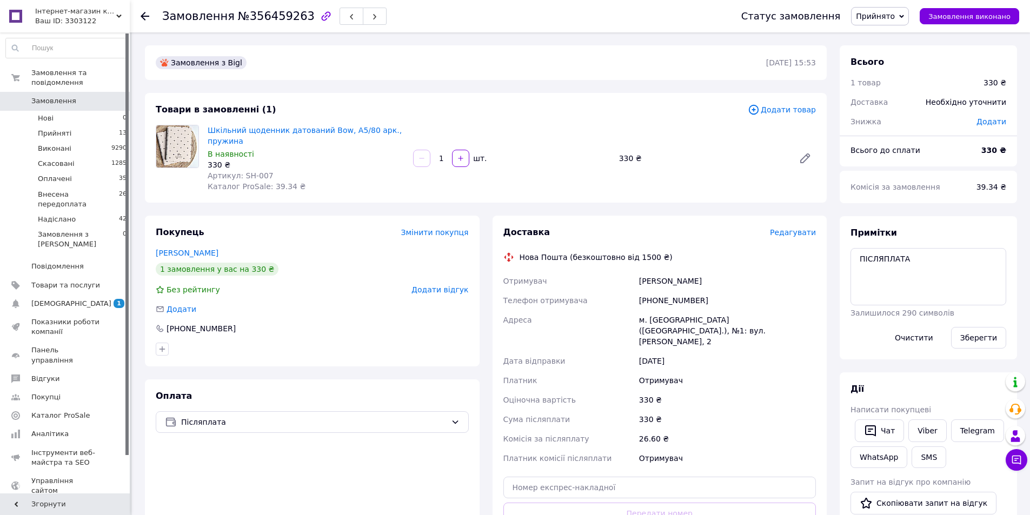
click at [271, 18] on span "№356459263" at bounding box center [276, 16] width 77 height 13
copy span "356459263"
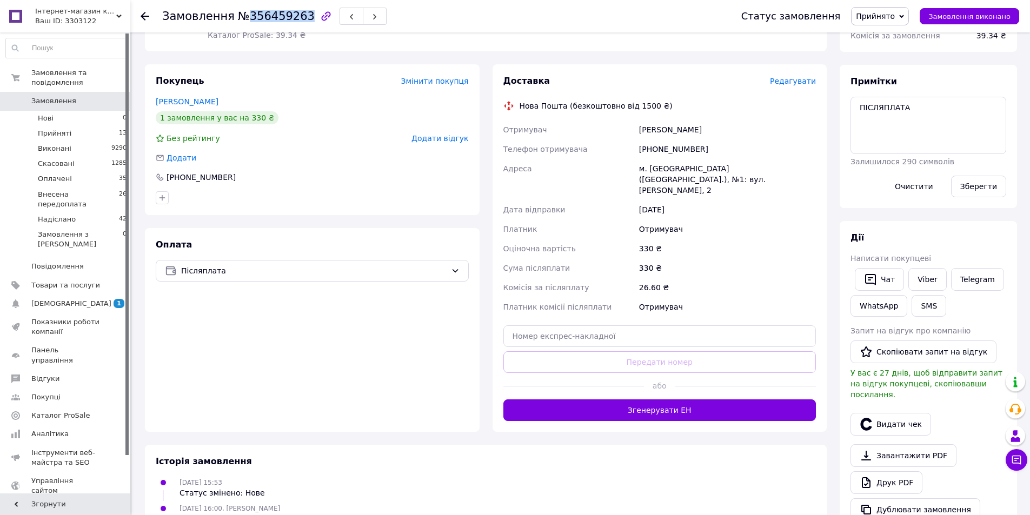
scroll to position [162, 0]
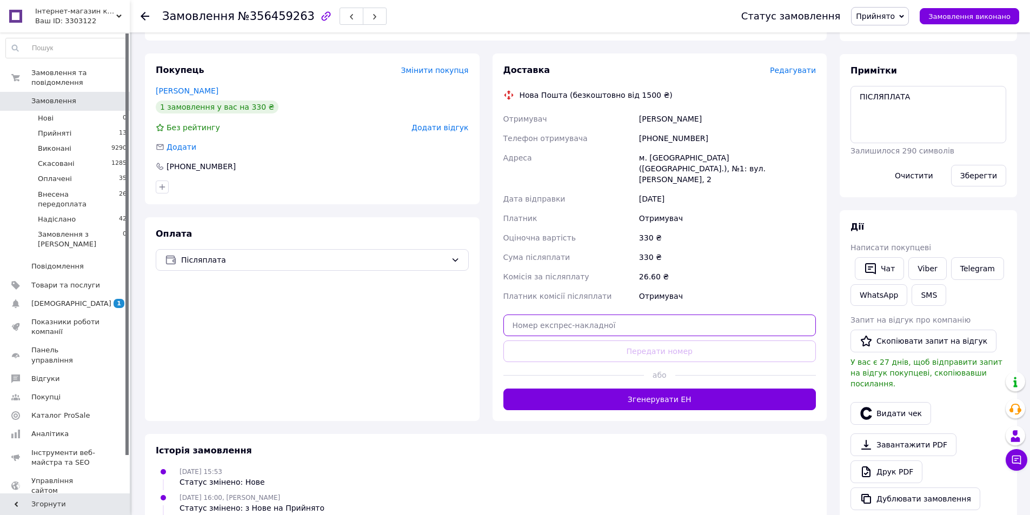
click at [601, 315] on input "text" at bounding box center [659, 326] width 313 height 22
paste input "20451225278528"
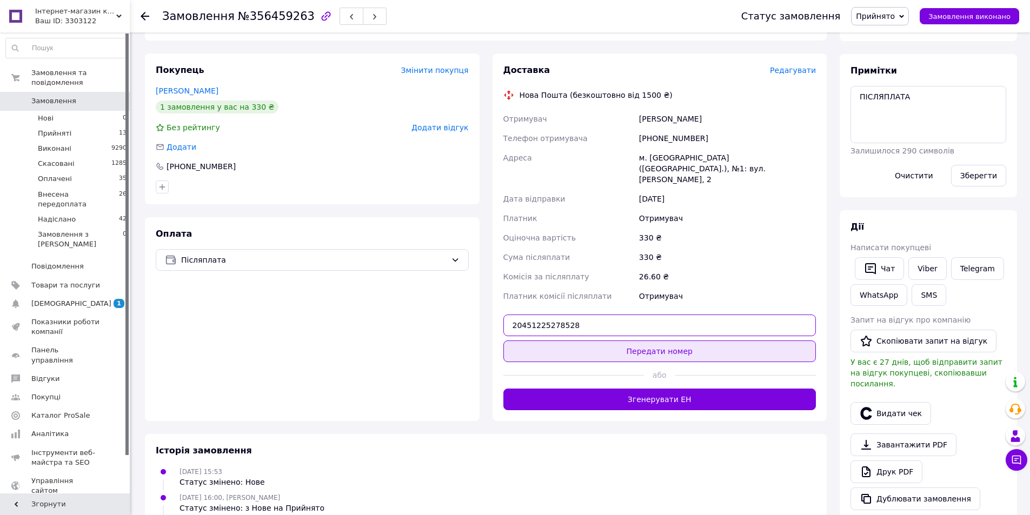
type input "20451225278528"
click at [632, 341] on button "Передати номер" at bounding box center [659, 352] width 313 height 22
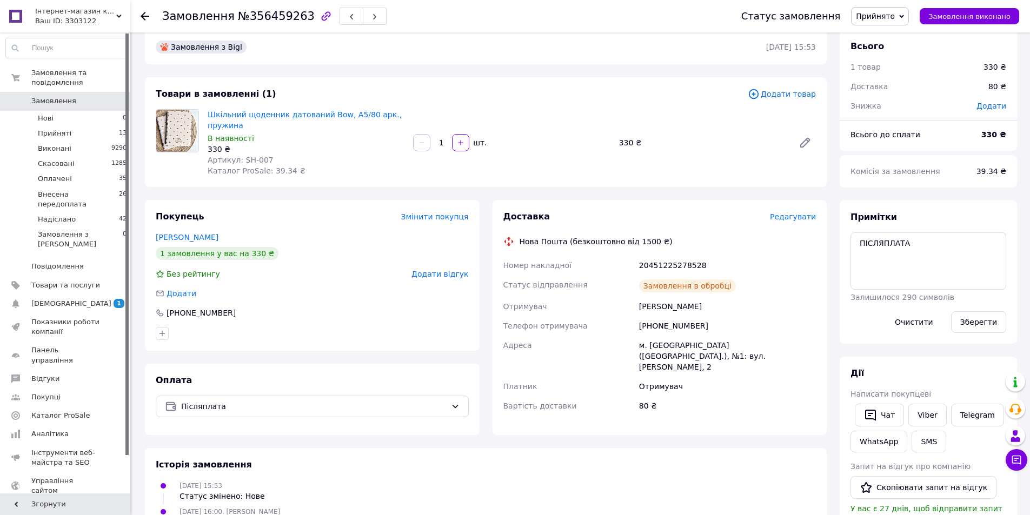
scroll to position [0, 0]
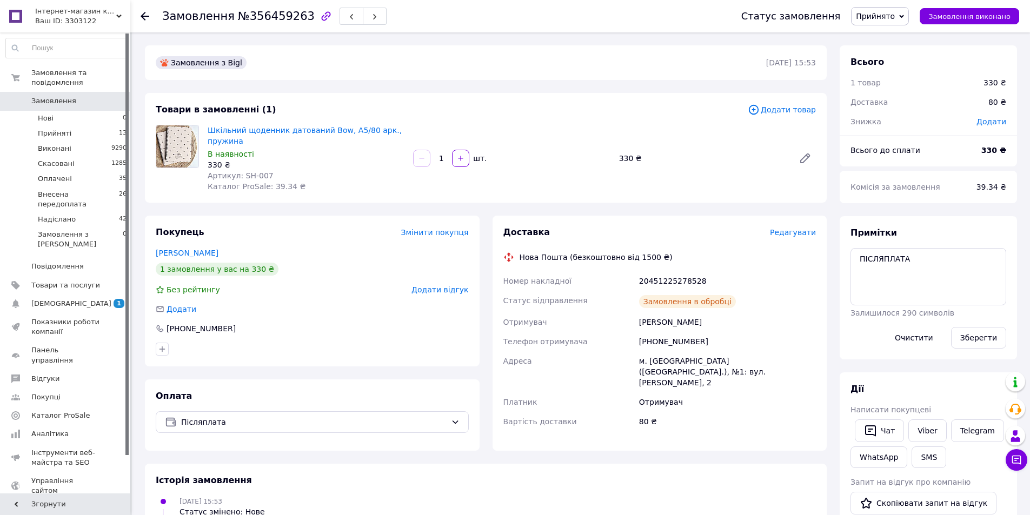
click at [893, 18] on span "Прийнято" at bounding box center [875, 16] width 39 height 9
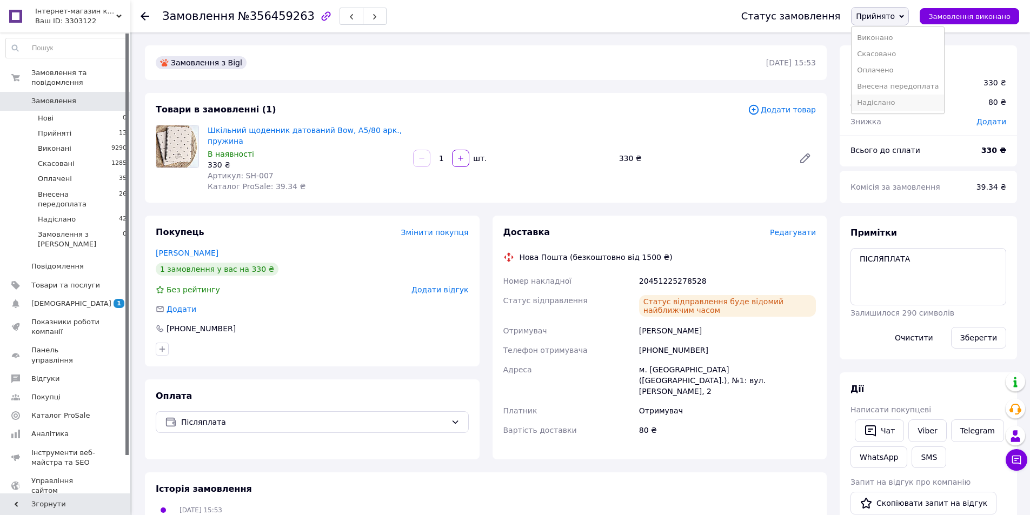
click at [899, 103] on li "Надіслано" at bounding box center [898, 103] width 92 height 16
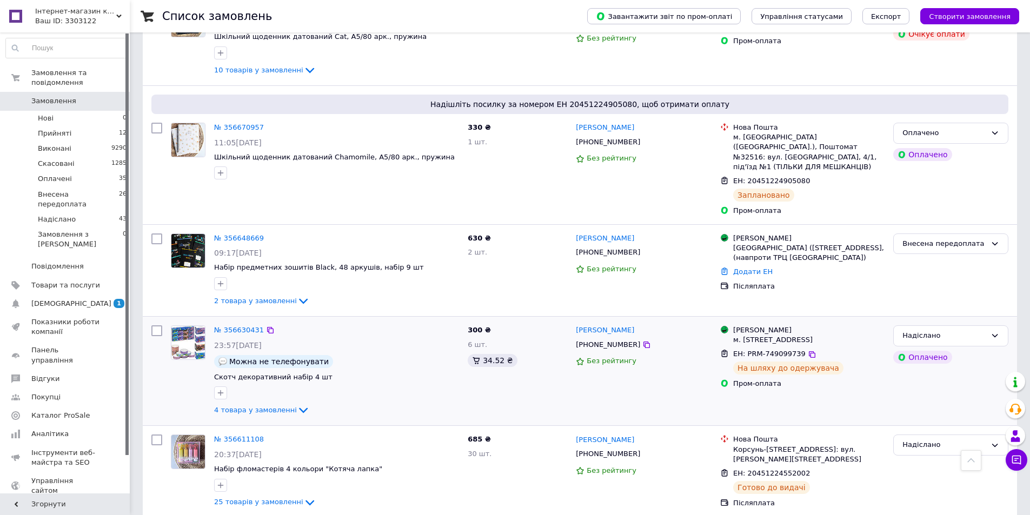
scroll to position [5461, 0]
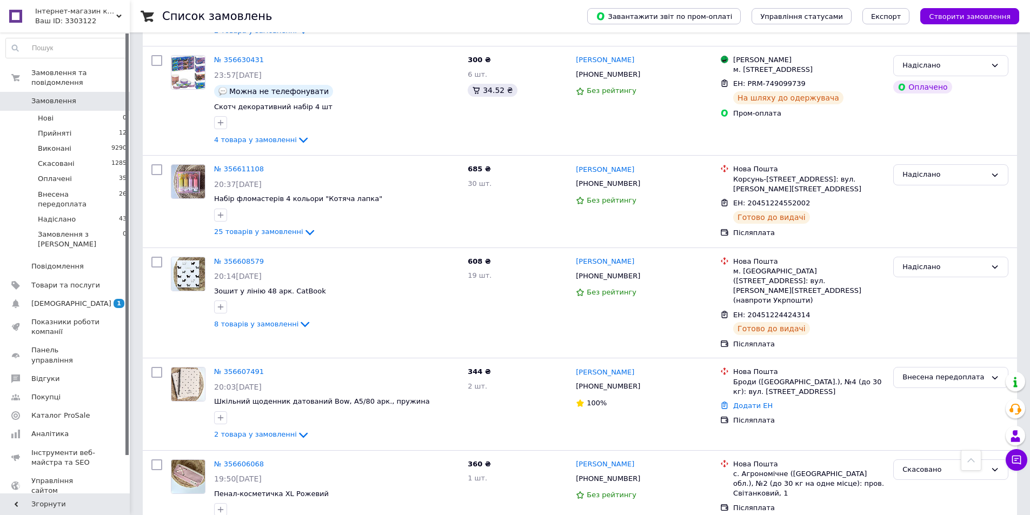
scroll to position [5731, 0]
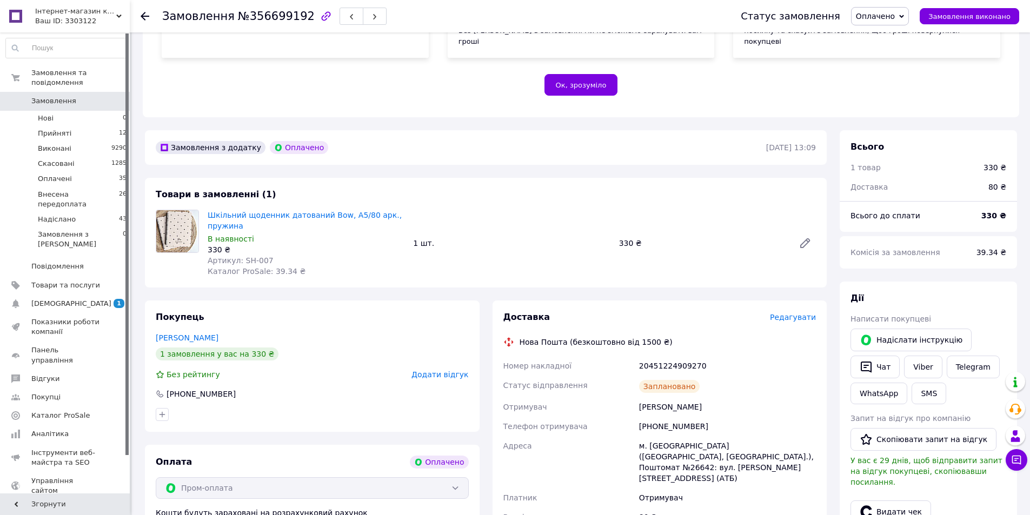
scroll to position [232, 0]
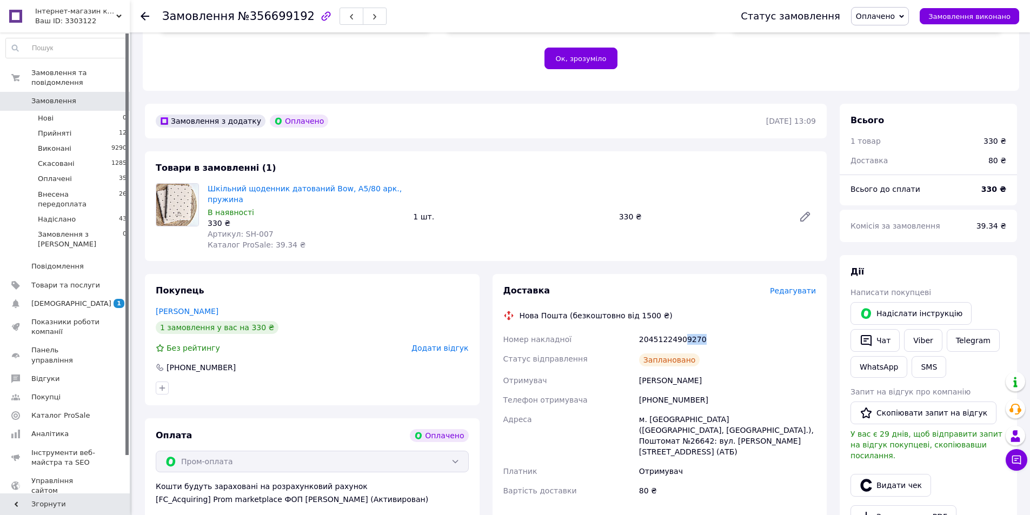
drag, startPoint x: 680, startPoint y: 329, endPoint x: 703, endPoint y: 325, distance: 23.0
click at [703, 330] on div "20451224909270" at bounding box center [727, 339] width 181 height 19
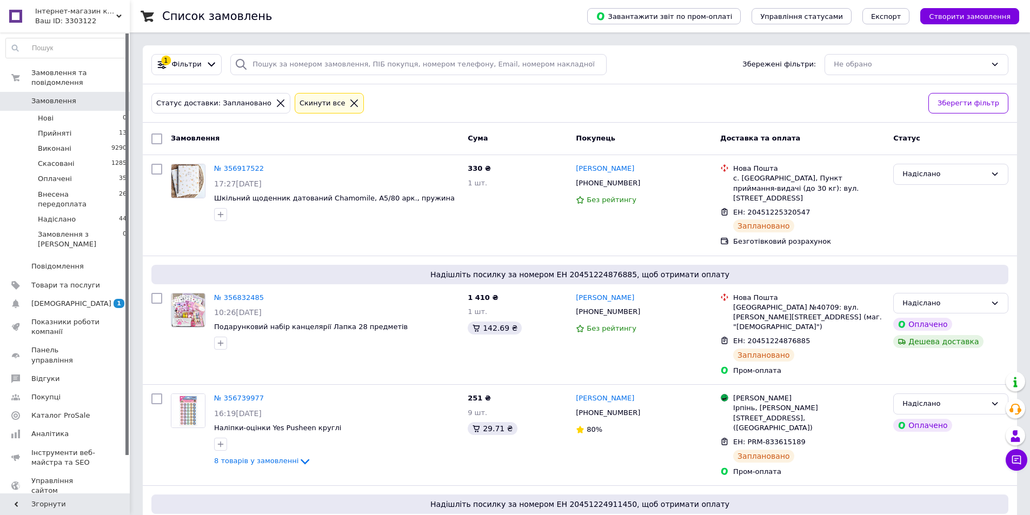
click at [350, 104] on icon at bounding box center [354, 103] width 8 height 8
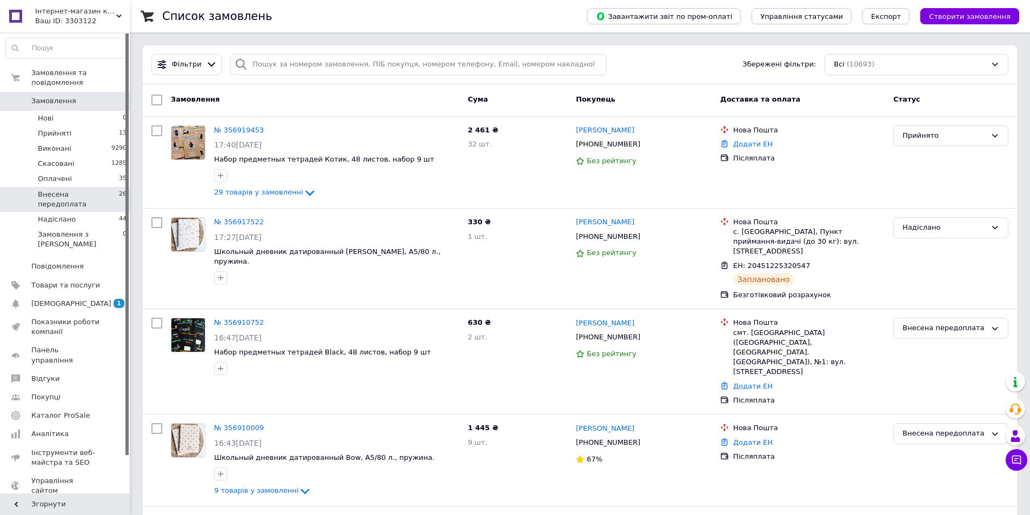
click at [96, 190] on span "Внесена передоплата" at bounding box center [78, 199] width 81 height 19
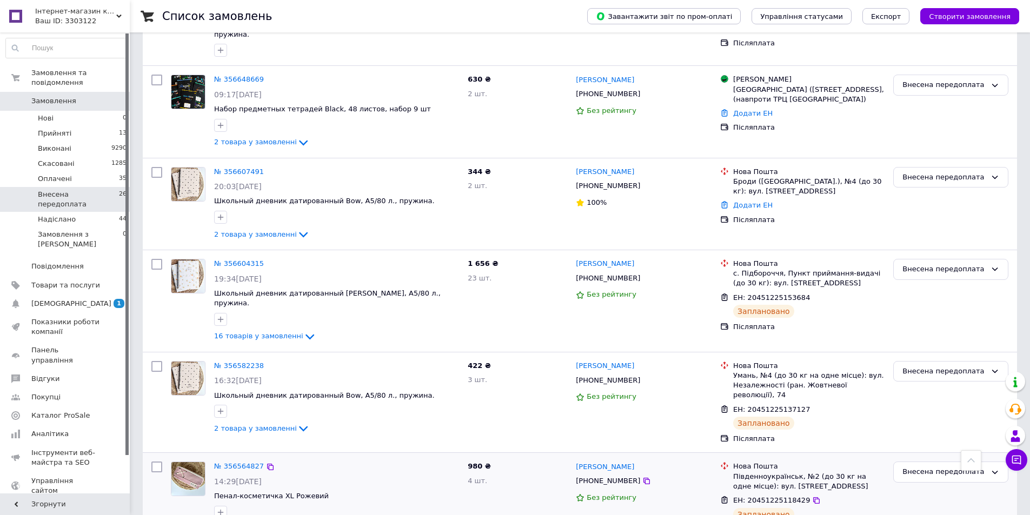
scroll to position [749, 0]
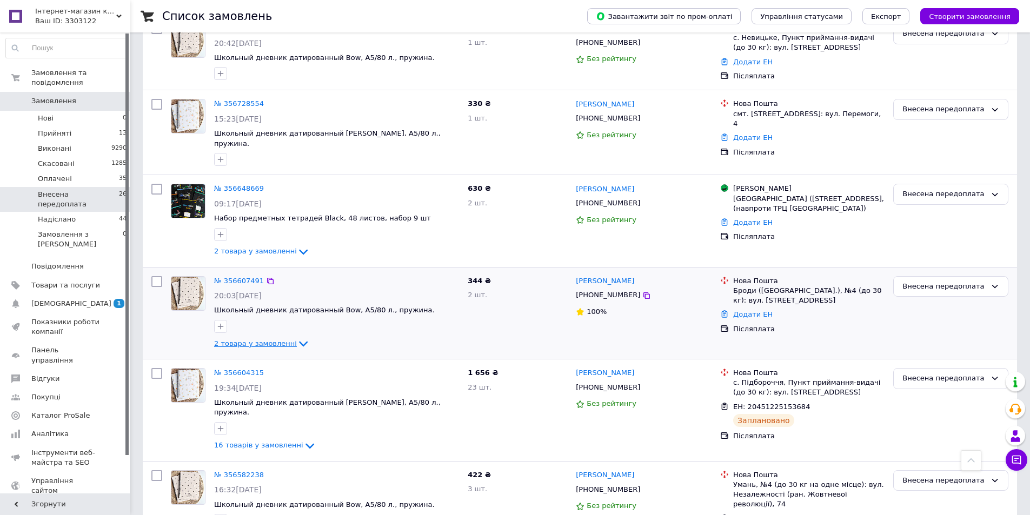
click at [268, 340] on span "2 товара у замовленні" at bounding box center [255, 344] width 83 height 8
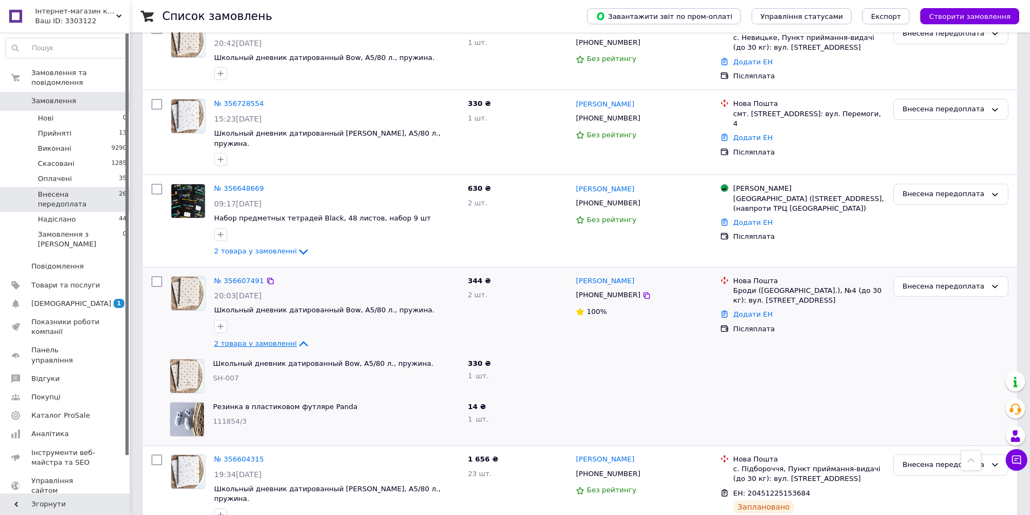
click at [268, 340] on span "2 товара у замовленні" at bounding box center [255, 344] width 83 height 8
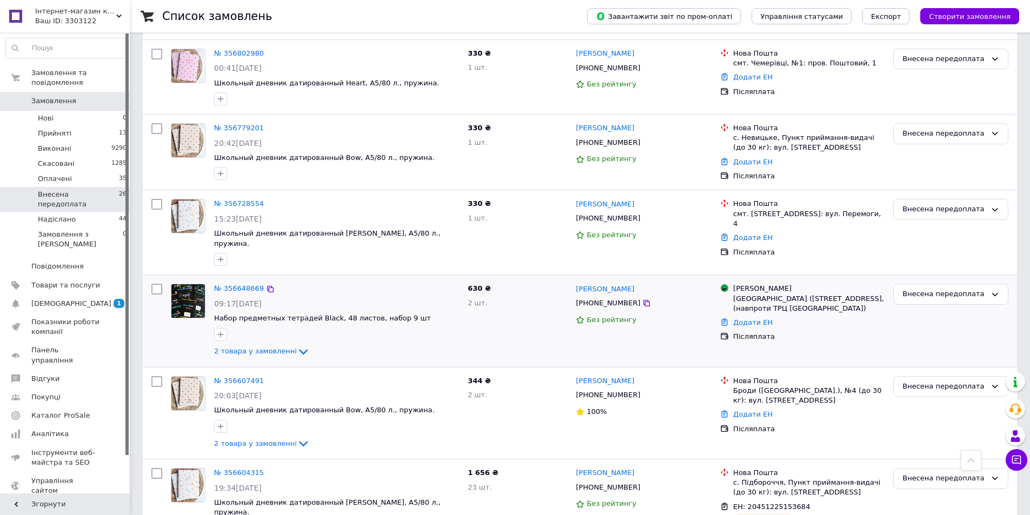
scroll to position [641, 0]
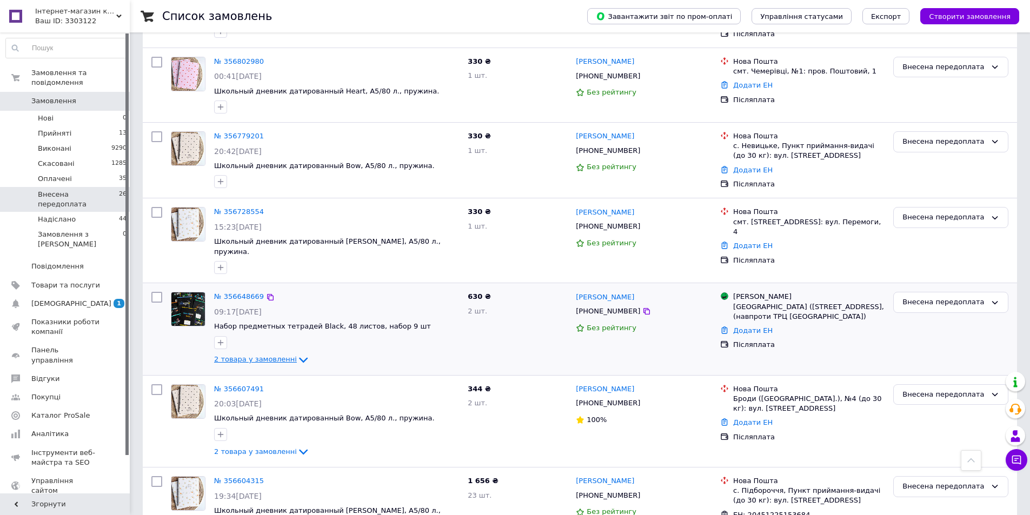
click at [279, 355] on span "2 товара у замовленні" at bounding box center [255, 359] width 83 height 8
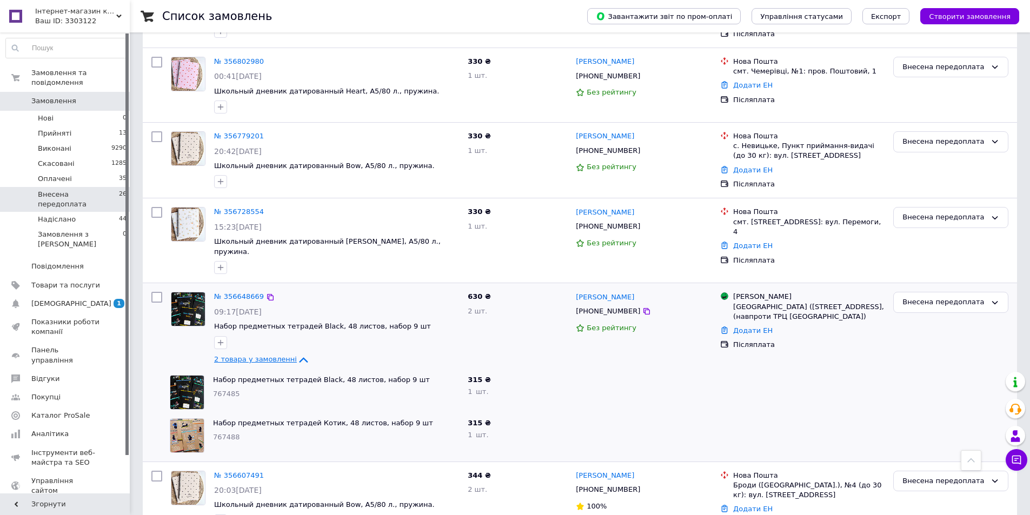
click at [279, 355] on span "2 товара у замовленні" at bounding box center [255, 359] width 83 height 8
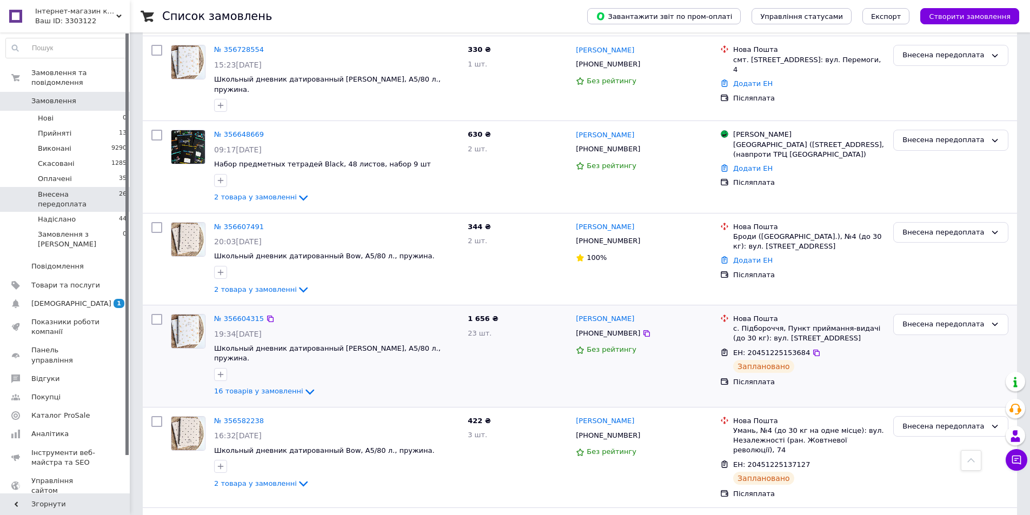
scroll to position [1019, 0]
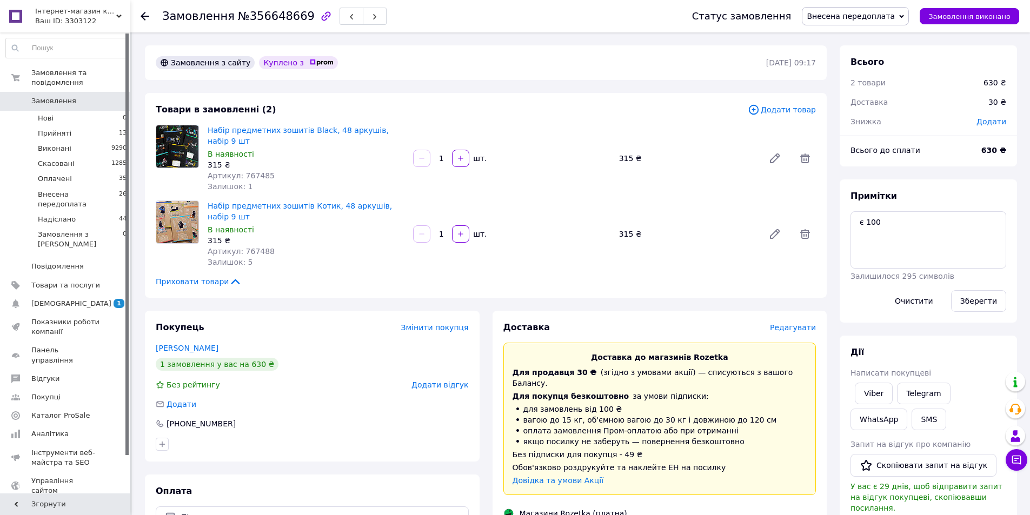
click at [251, 171] on span "Артикул: 767485" at bounding box center [241, 175] width 67 height 9
copy span "767485"
click at [258, 247] on span "Артикул: 767488" at bounding box center [241, 251] width 67 height 9
click at [260, 257] on div "Залишок: 5" at bounding box center [306, 262] width 197 height 11
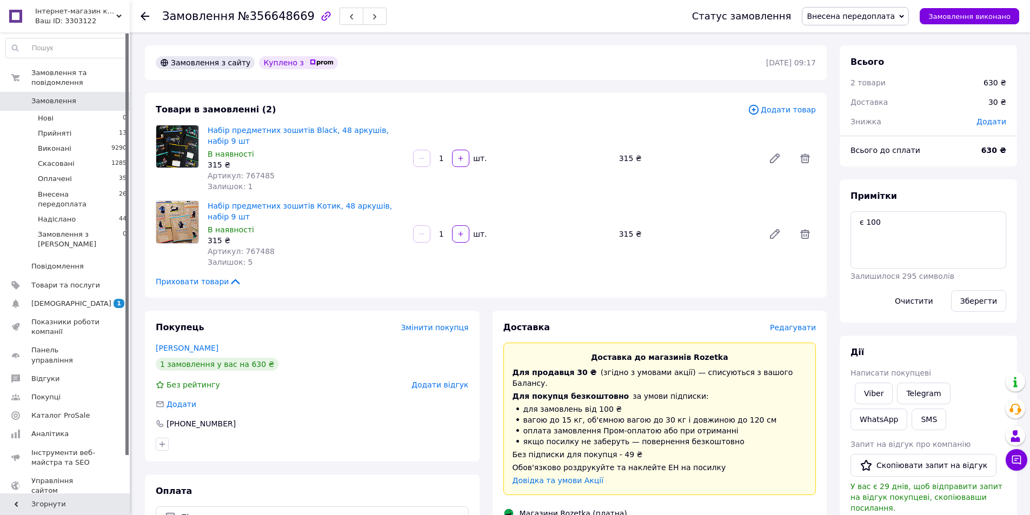
click at [255, 247] on span "Артикул: 767488" at bounding box center [241, 251] width 67 height 9
copy span "767488"
click at [994, 123] on span "Додати" at bounding box center [991, 121] width 30 height 9
click at [922, 164] on input "text" at bounding box center [917, 166] width 64 height 22
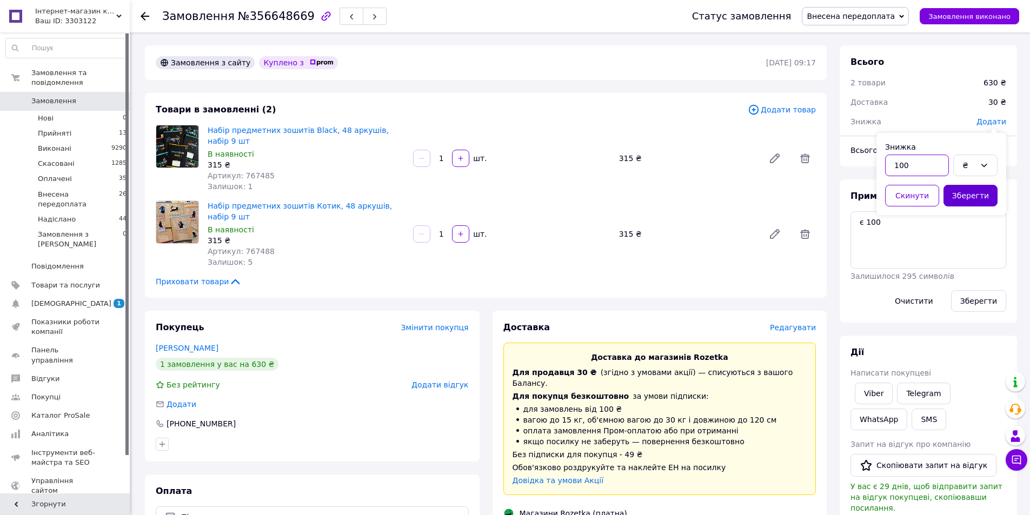
type input "100"
click at [957, 194] on button "Зберегти" at bounding box center [970, 196] width 54 height 22
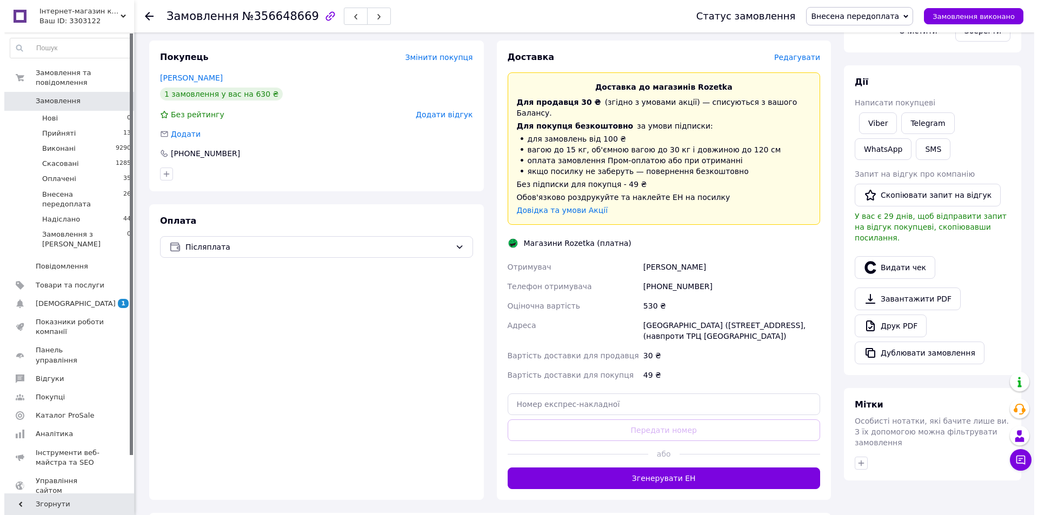
scroll to position [216, 0]
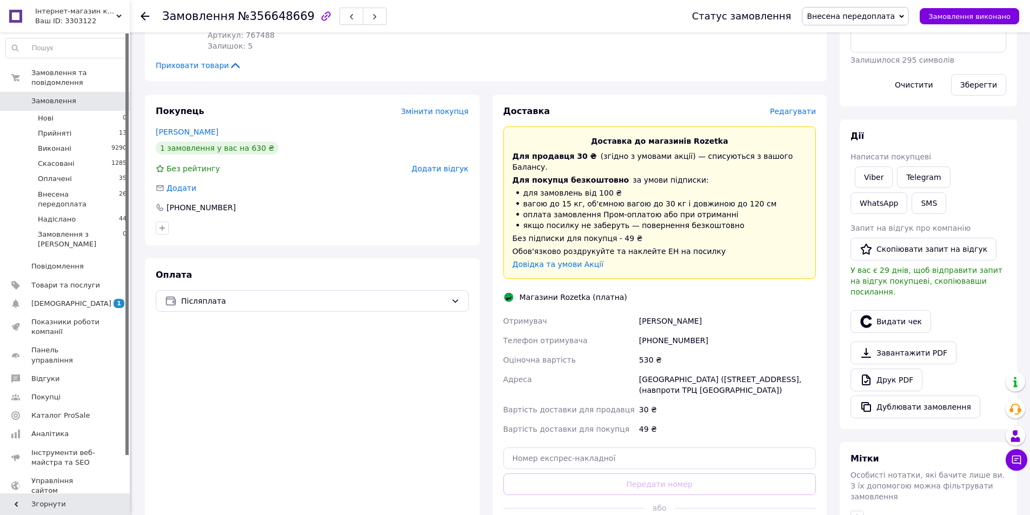
click at [794, 107] on span "Редагувати" at bounding box center [793, 111] width 46 height 9
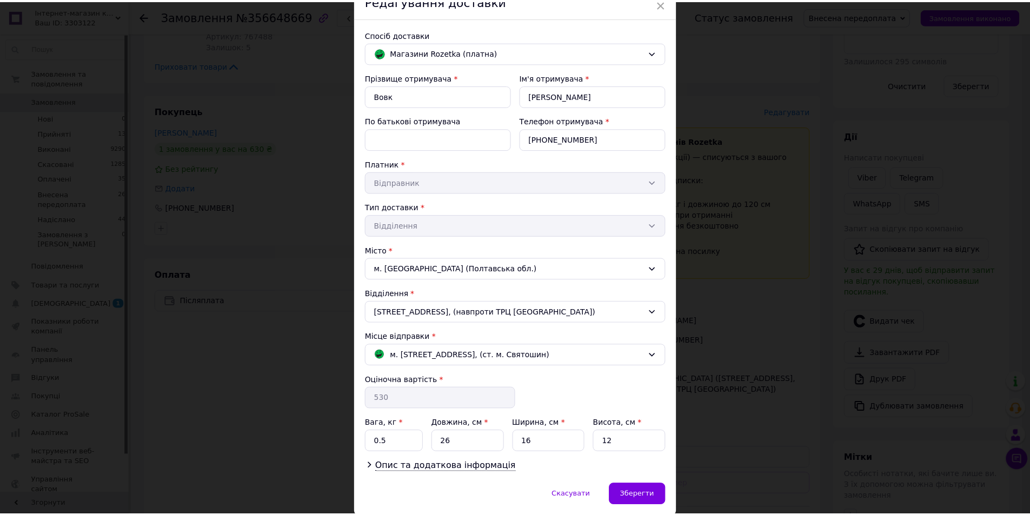
scroll to position [92, 0]
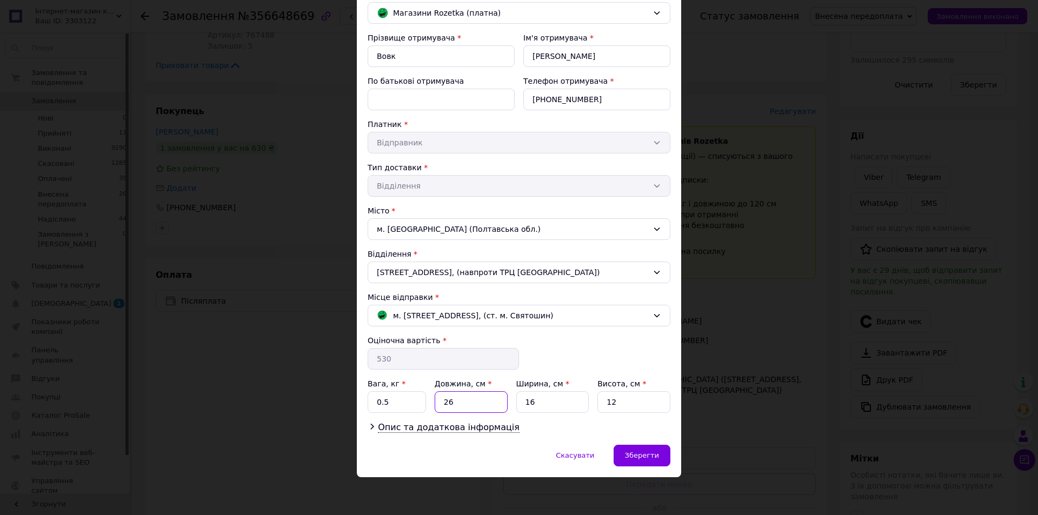
click at [458, 400] on input "26" at bounding box center [471, 402] width 73 height 22
type input "24"
click at [543, 404] on input "16" at bounding box center [552, 402] width 73 height 22
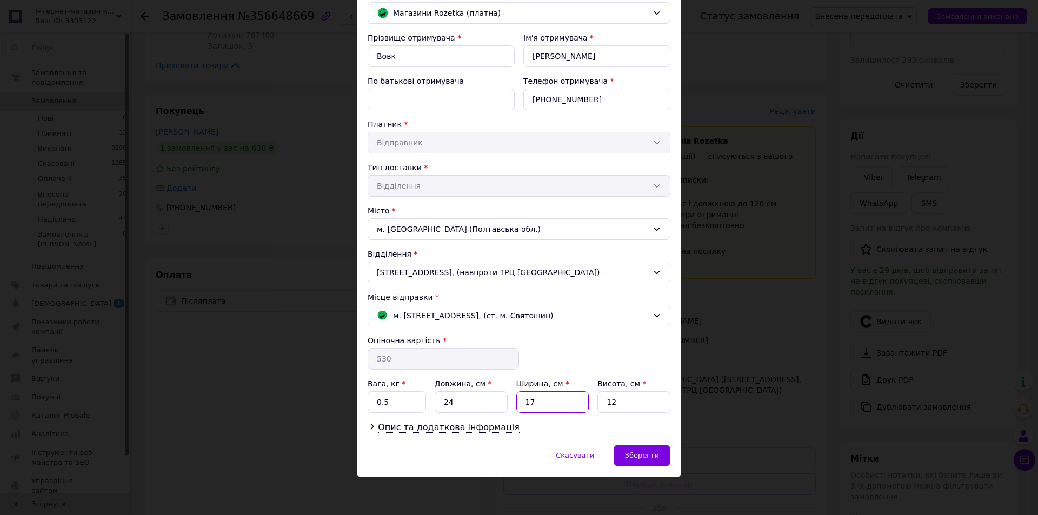
type input "17"
click at [615, 402] on input "12" at bounding box center [633, 402] width 73 height 22
type input "10"
click at [639, 449] on div "Зберегти" at bounding box center [642, 456] width 57 height 22
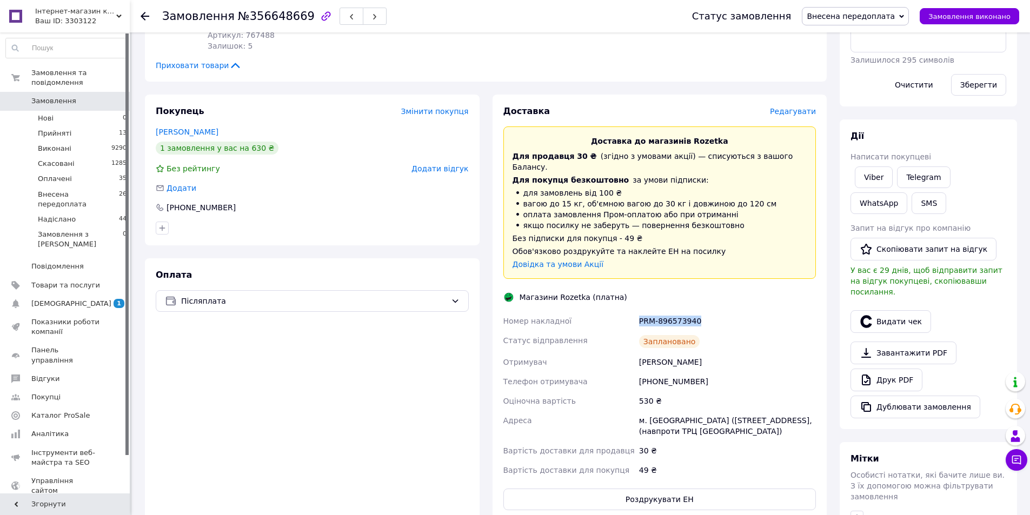
drag, startPoint x: 640, startPoint y: 288, endPoint x: 705, endPoint y: 292, distance: 64.5
click at [705, 311] on div "PRM-896573940" at bounding box center [727, 320] width 181 height 19
copy div "PRM-896573940"
click at [676, 489] on button "Роздрукувати ЕН" at bounding box center [659, 500] width 313 height 22
click at [857, 12] on span "Внесена передоплата" at bounding box center [851, 16] width 88 height 9
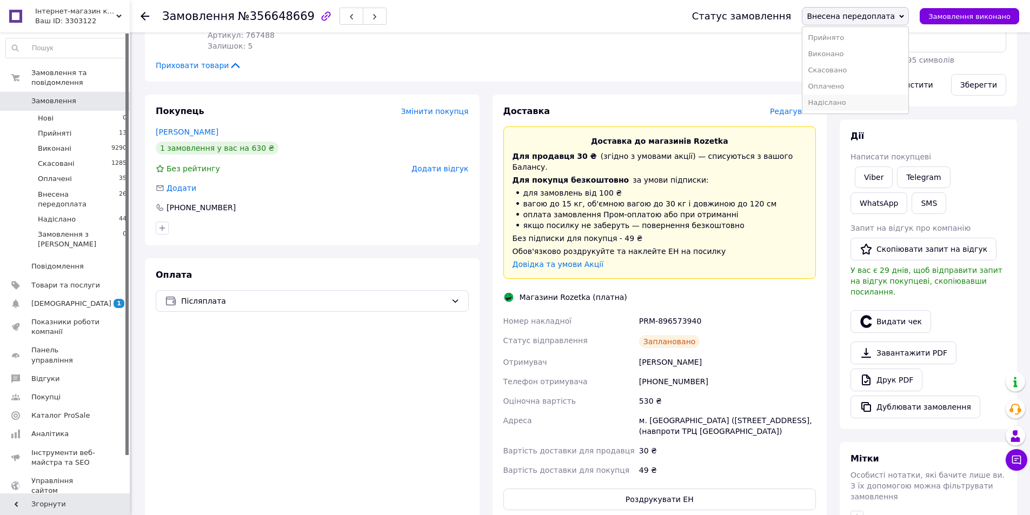
click at [849, 100] on li "Надіслано" at bounding box center [855, 103] width 106 height 16
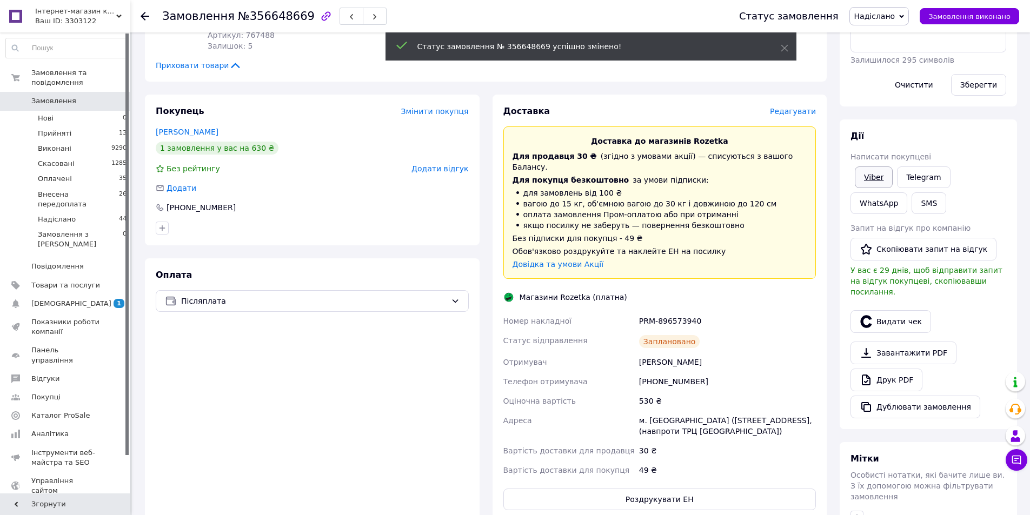
click at [870, 184] on link "Viber" at bounding box center [874, 178] width 38 height 22
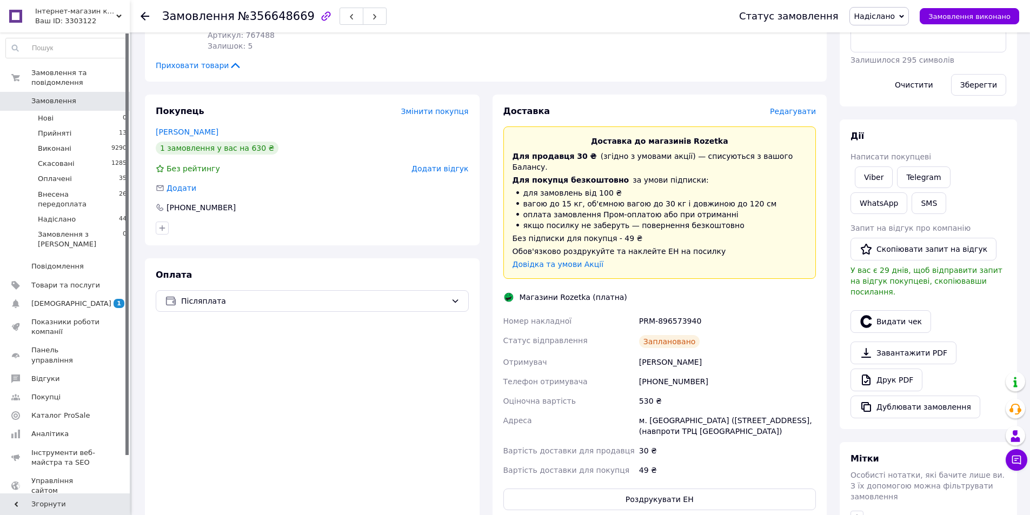
drag, startPoint x: 391, startPoint y: 63, endPoint x: 402, endPoint y: 60, distance: 10.6
click at [391, 63] on div "Замовлення з сайту 11.08.2025 | 09:17 Товари в замовленні (2) Додати товар Набі…" at bounding box center [485, 328] width 695 height 999
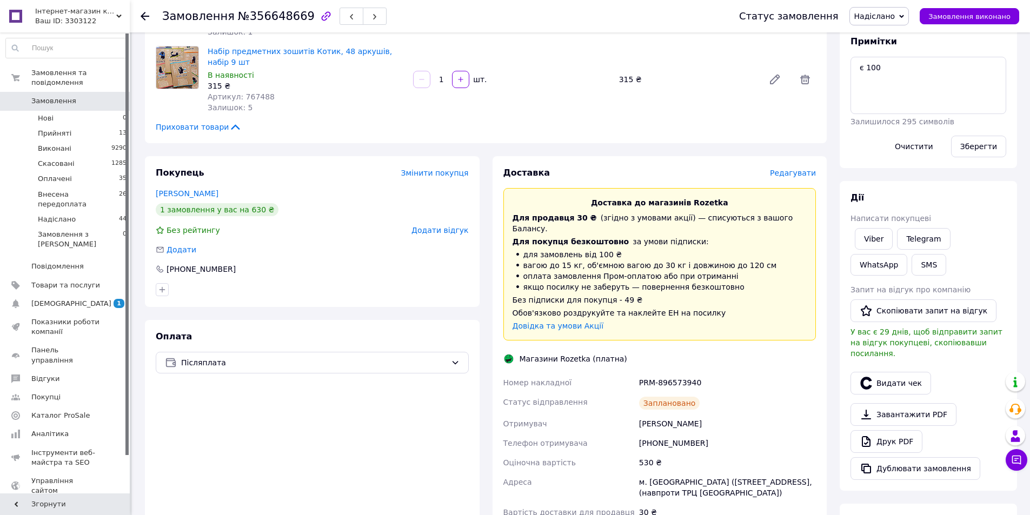
scroll to position [0, 0]
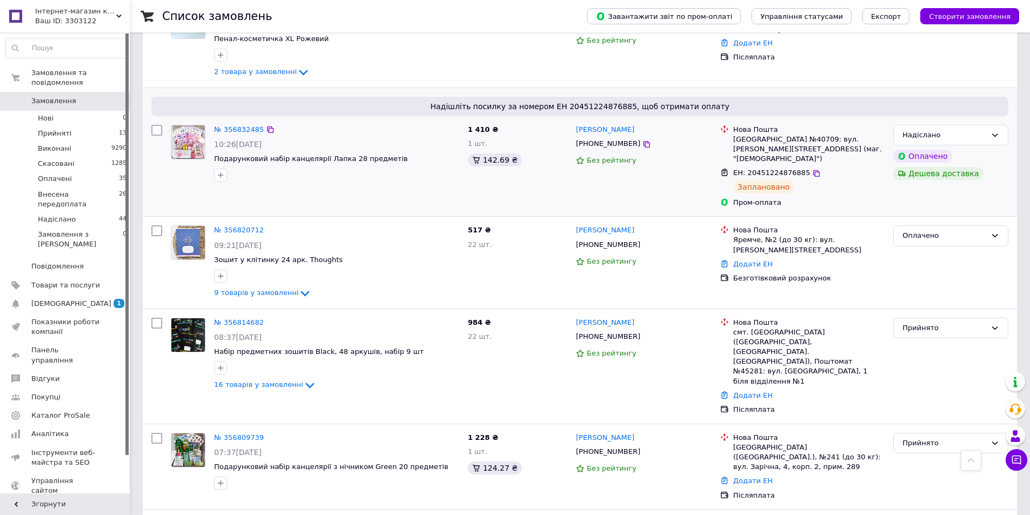
scroll to position [2109, 0]
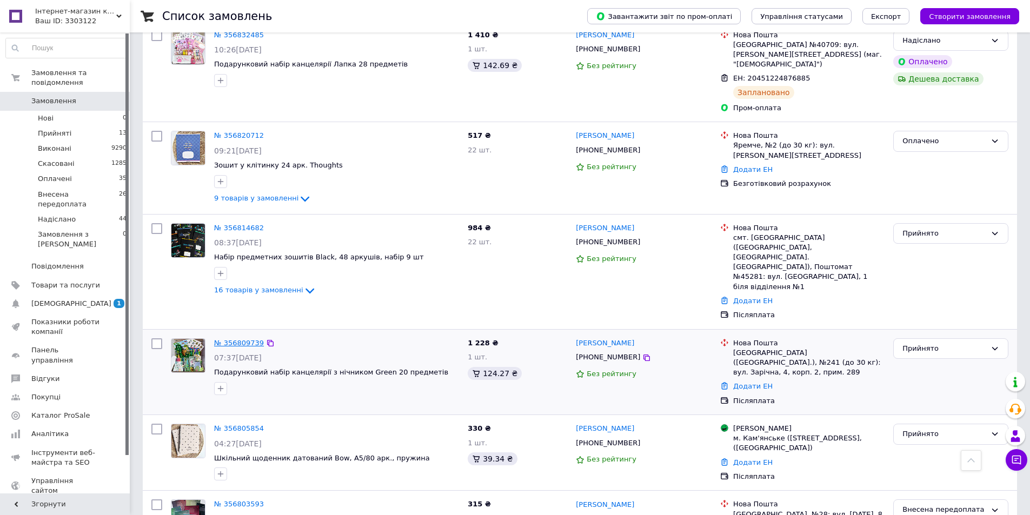
click at [232, 339] on link "№ 356809739" at bounding box center [239, 343] width 50 height 8
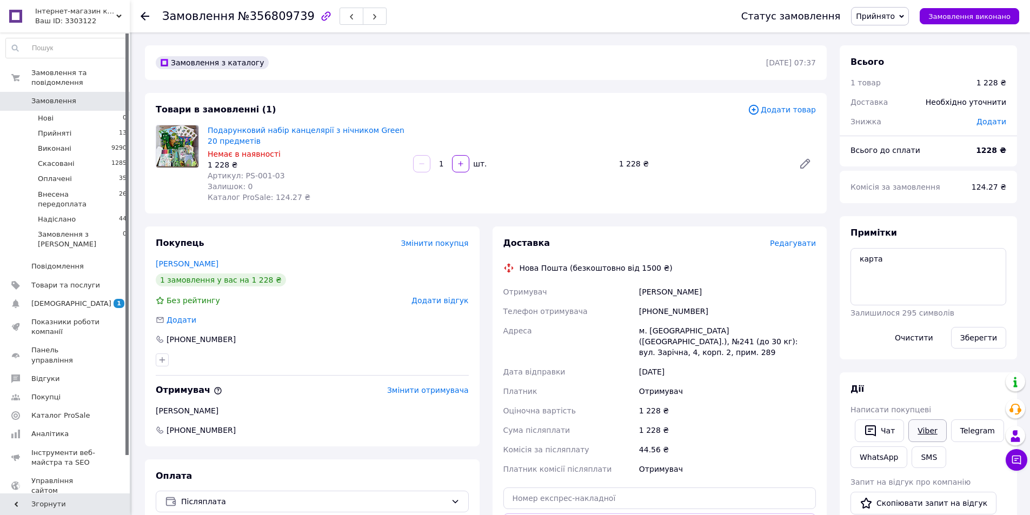
click at [929, 437] on link "Viber" at bounding box center [927, 431] width 38 height 23
click at [933, 430] on link "Viber" at bounding box center [927, 431] width 38 height 23
drag, startPoint x: 274, startPoint y: 179, endPoint x: 242, endPoint y: 178, distance: 32.4
click at [242, 178] on span "Артикул: PS-001-03" at bounding box center [246, 175] width 77 height 9
copy span "PS-001-03"
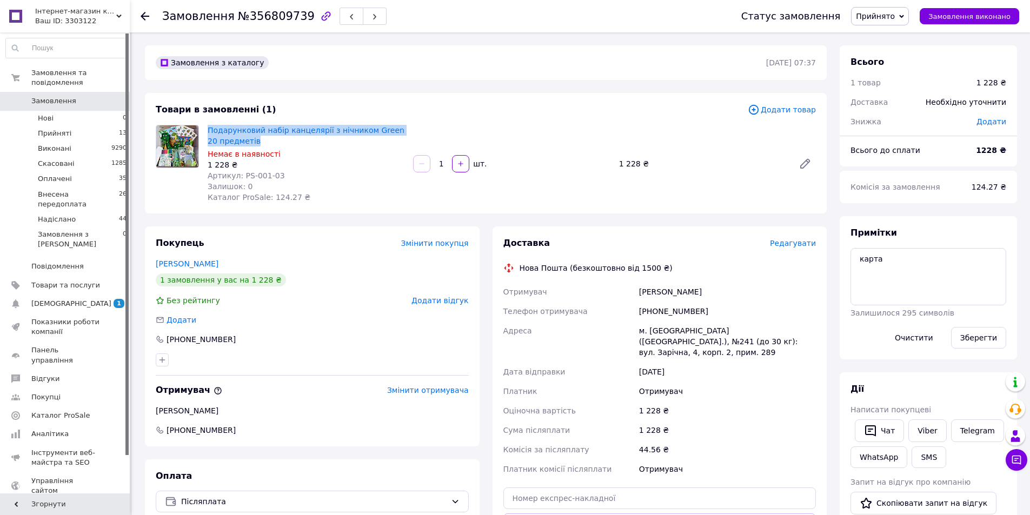
drag, startPoint x: 207, startPoint y: 129, endPoint x: 254, endPoint y: 139, distance: 48.1
click at [254, 139] on div "Подарунковий набір канцелярії з нічником Green 20 предметів Немає в наявності 1…" at bounding box center [305, 164] width 205 height 82
copy link "Подарунковий набір канцелярії з нічником Green 20 предметів"
drag, startPoint x: 624, startPoint y: 165, endPoint x: 638, endPoint y: 170, distance: 15.1
click at [638, 170] on div "1 228 ₴" at bounding box center [702, 163] width 175 height 15
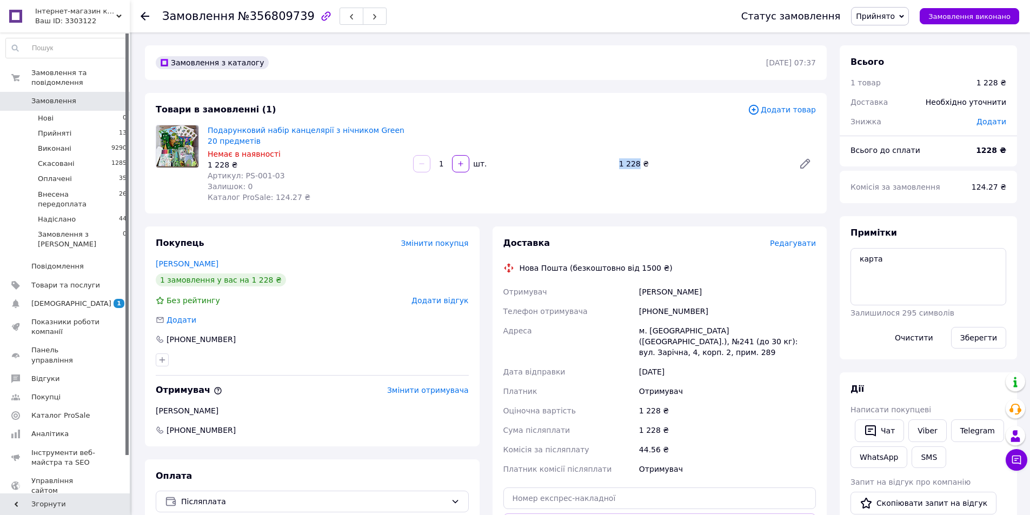
copy div "1 228"
click at [923, 433] on link "Viber" at bounding box center [927, 431] width 38 height 23
click at [404, 218] on div "Замовлення з каталогу [DATE] 07:37 Товари в замовленні (1) Додати товар Подарун…" at bounding box center [485, 416] width 695 height 743
click at [273, 24] on div "Замовлення №356809739" at bounding box center [440, 16] width 557 height 32
click at [273, 21] on span "№356809739" at bounding box center [276, 16] width 77 height 13
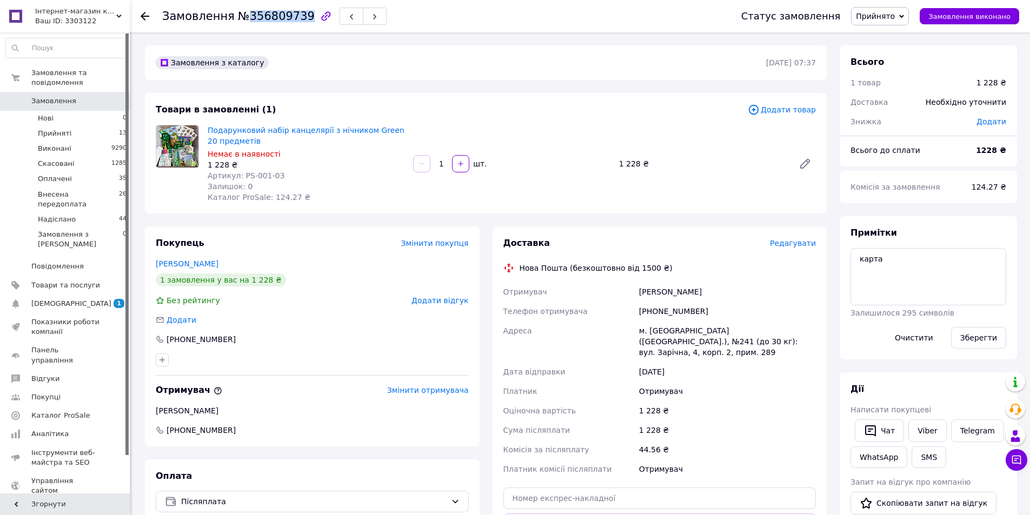
click at [273, 21] on span "№356809739" at bounding box center [276, 16] width 77 height 13
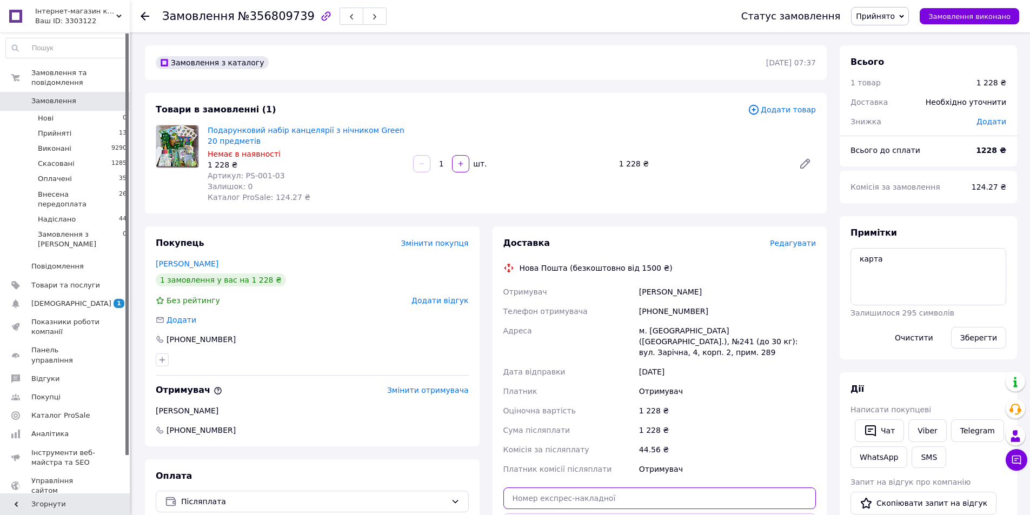
click at [577, 494] on input "text" at bounding box center [659, 499] width 313 height 22
paste input "20451225361273"
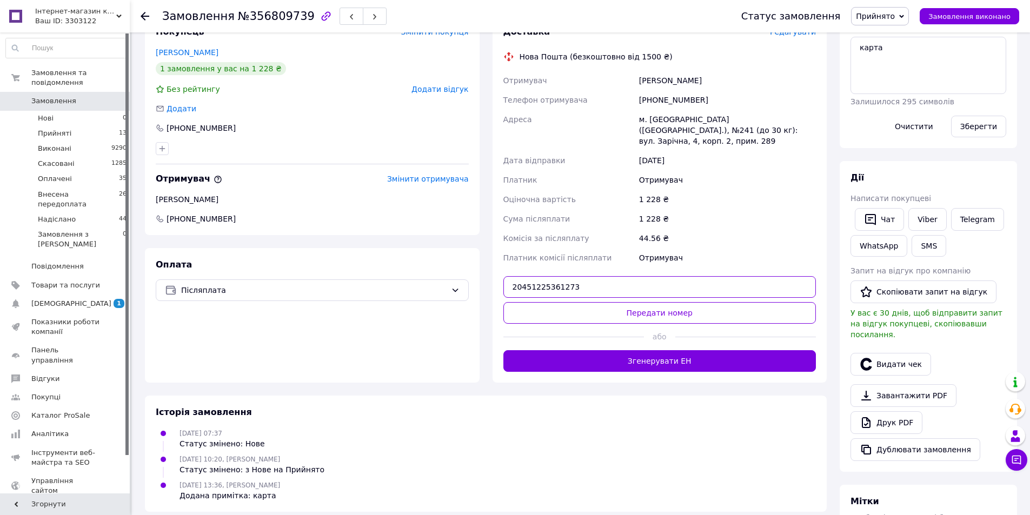
scroll to position [216, 0]
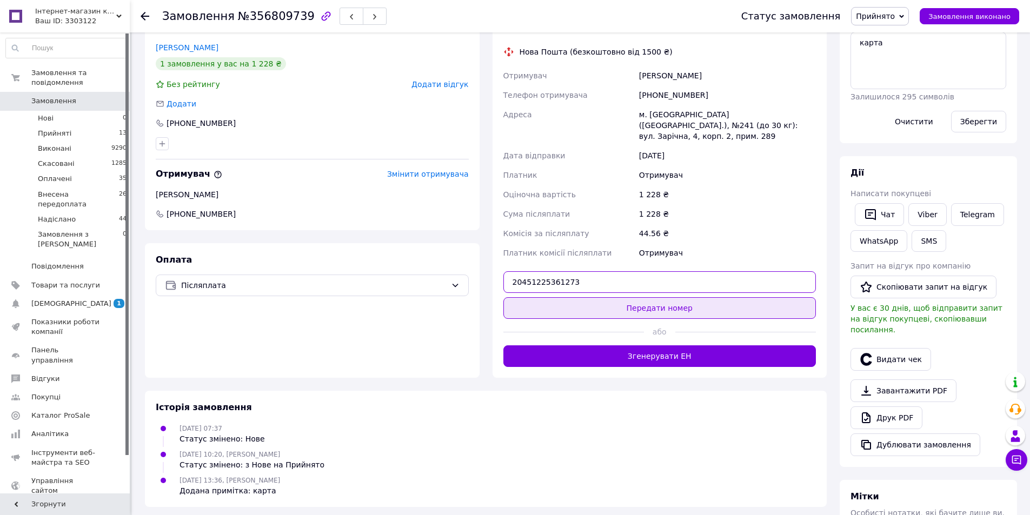
type input "20451225361273"
click at [648, 299] on button "Передати номер" at bounding box center [659, 308] width 313 height 22
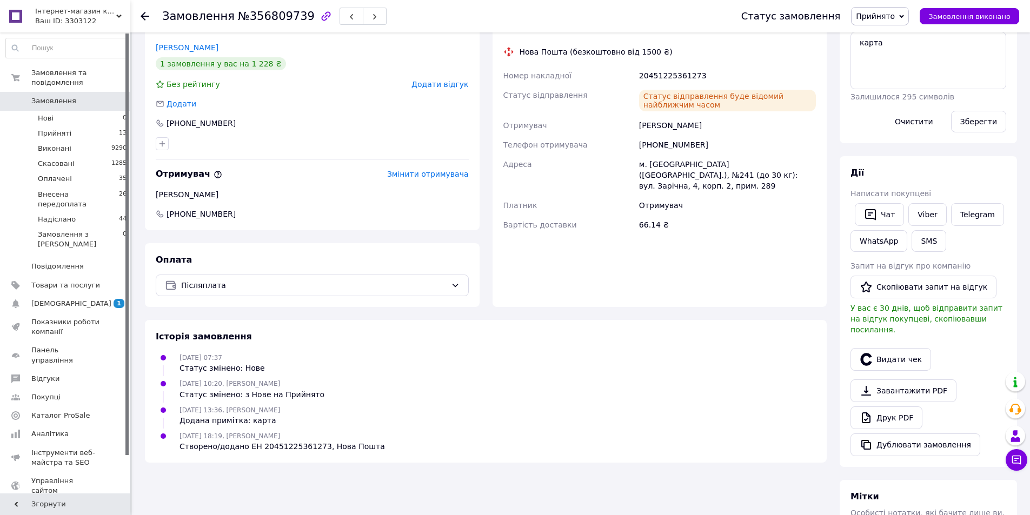
click at [892, 16] on span "Прийнято" at bounding box center [875, 16] width 39 height 9
click at [895, 98] on li "Надіслано" at bounding box center [898, 103] width 92 height 16
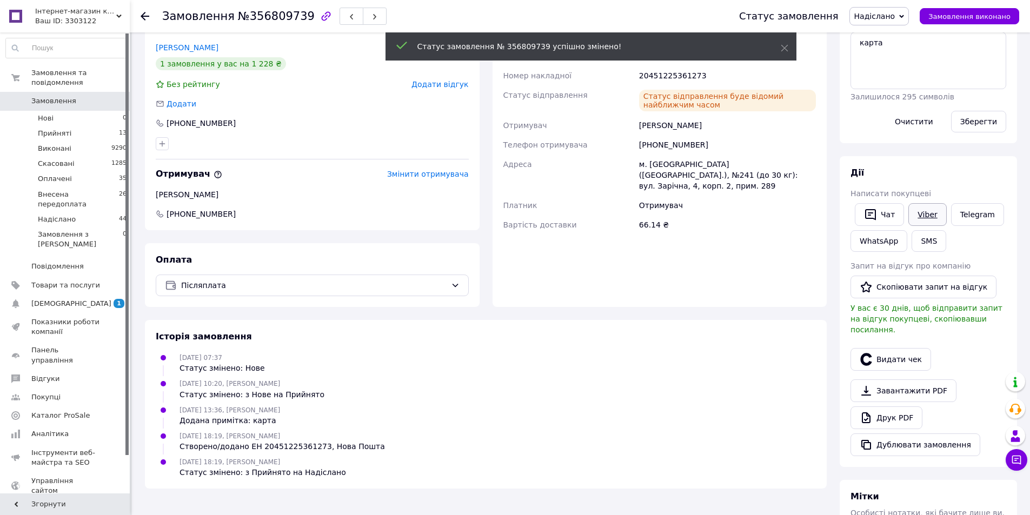
click at [925, 219] on link "Viber" at bounding box center [927, 214] width 38 height 23
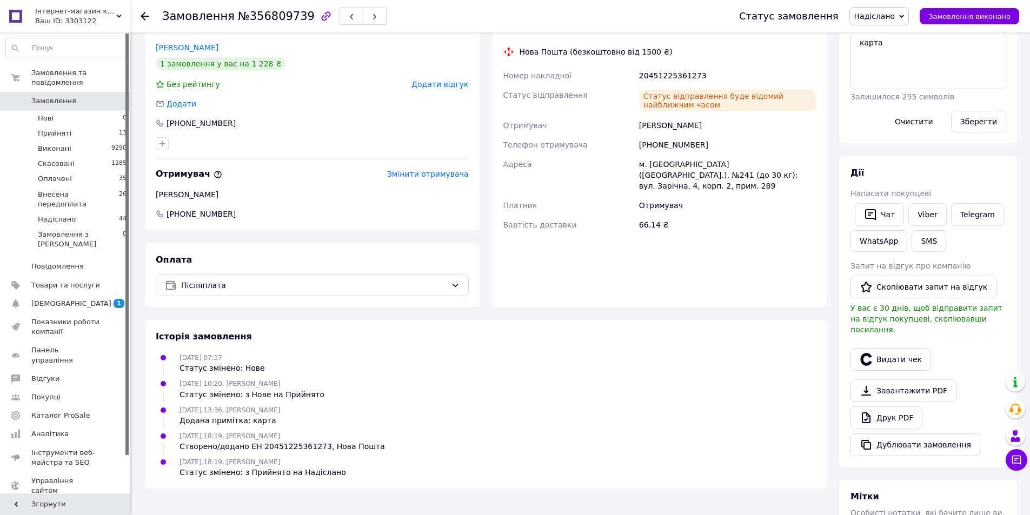
click at [298, 235] on div "Покупець Змінити покупця Єліазян [PERSON_NAME] 1 замовлення у вас на 1 228 ₴ Бе…" at bounding box center [312, 158] width 335 height 297
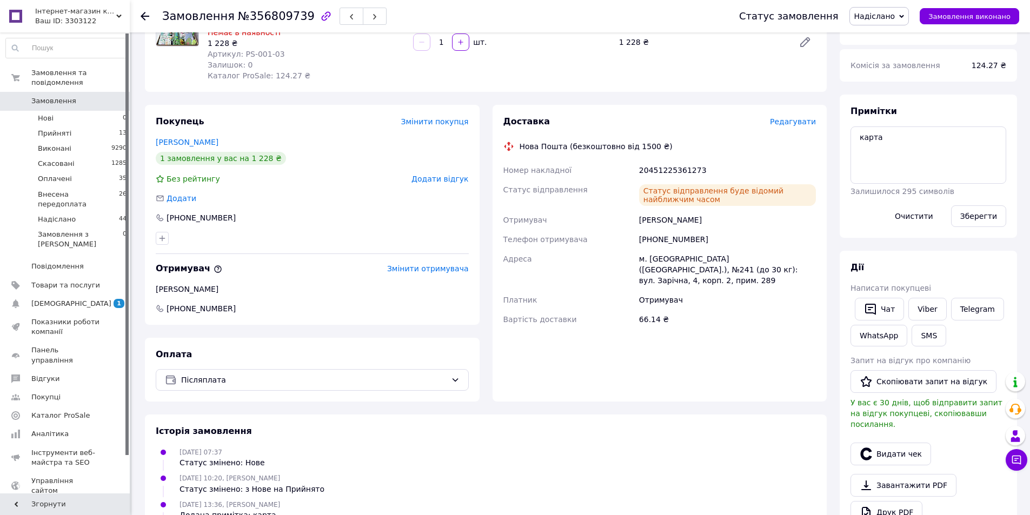
scroll to position [0, 0]
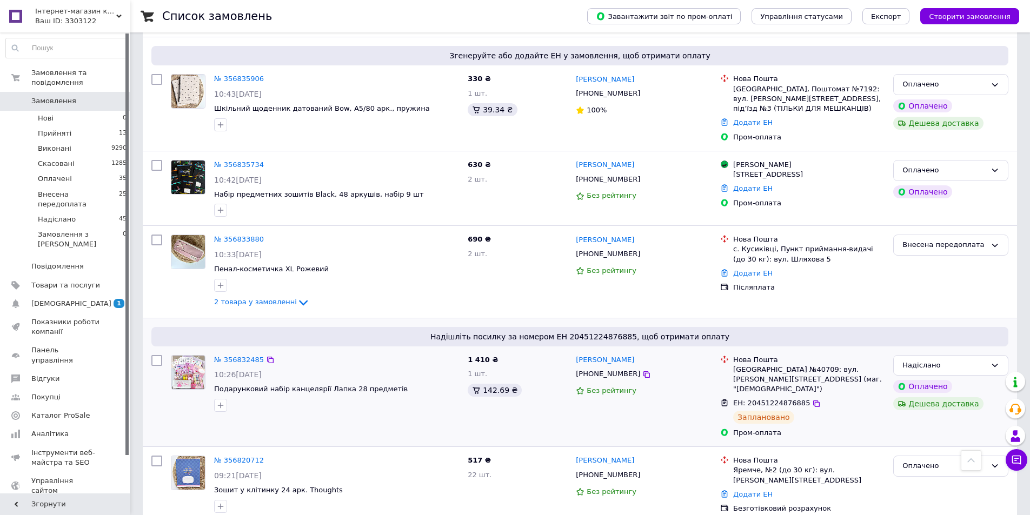
scroll to position [1784, 0]
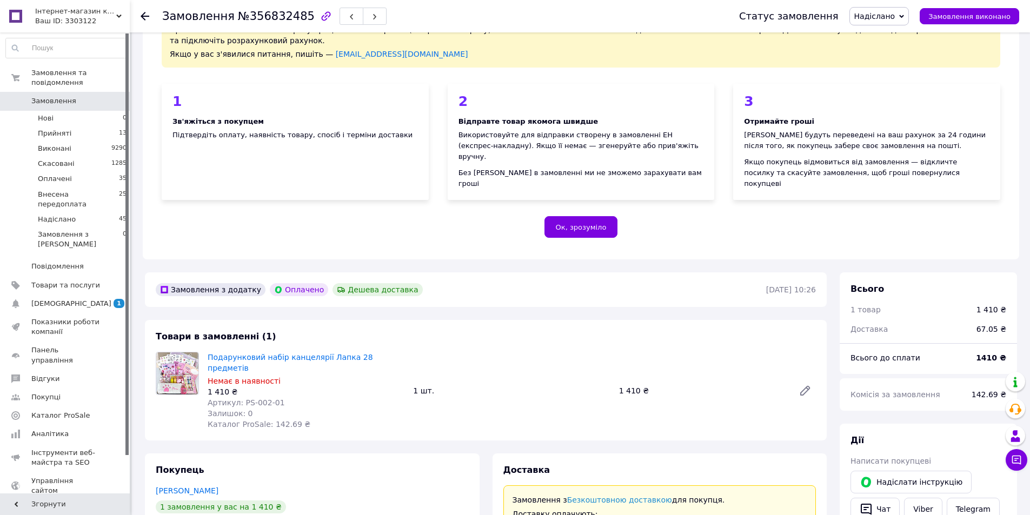
scroll to position [162, 0]
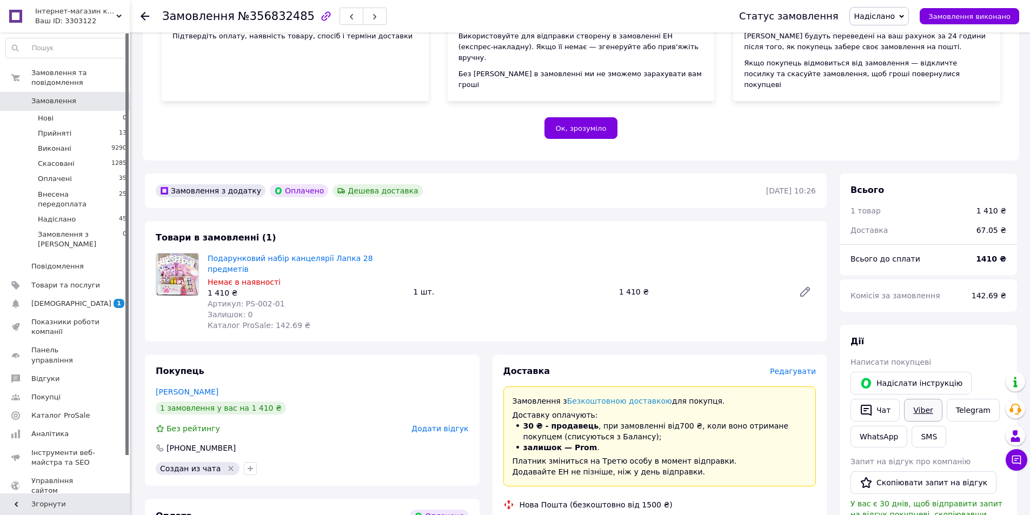
click at [927, 403] on link "Viber" at bounding box center [923, 410] width 38 height 23
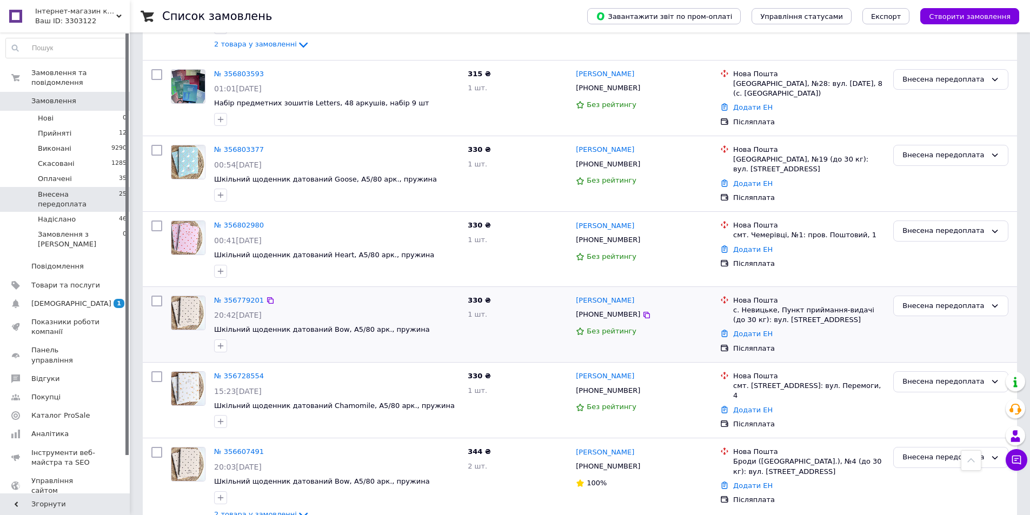
scroll to position [433, 0]
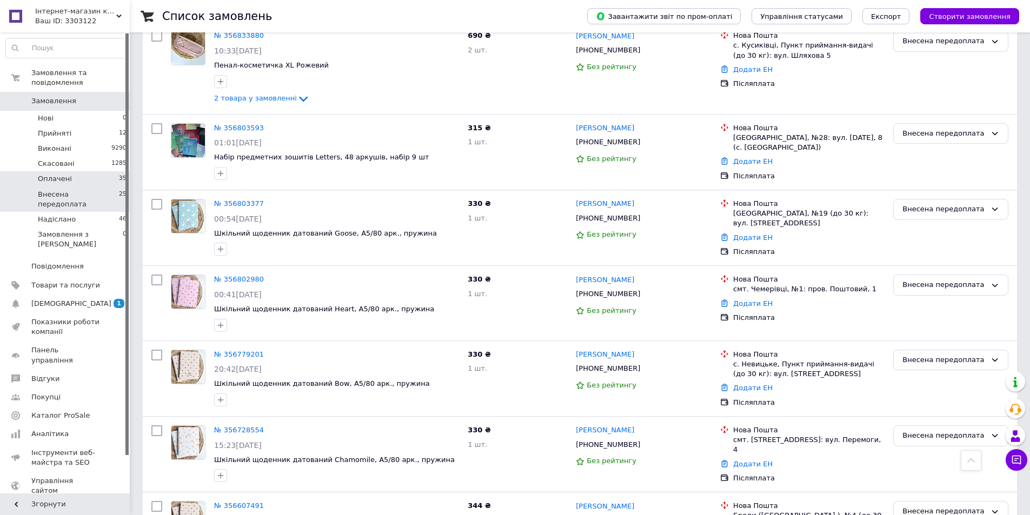
click at [77, 172] on li "Оплачені 35" at bounding box center [66, 178] width 133 height 15
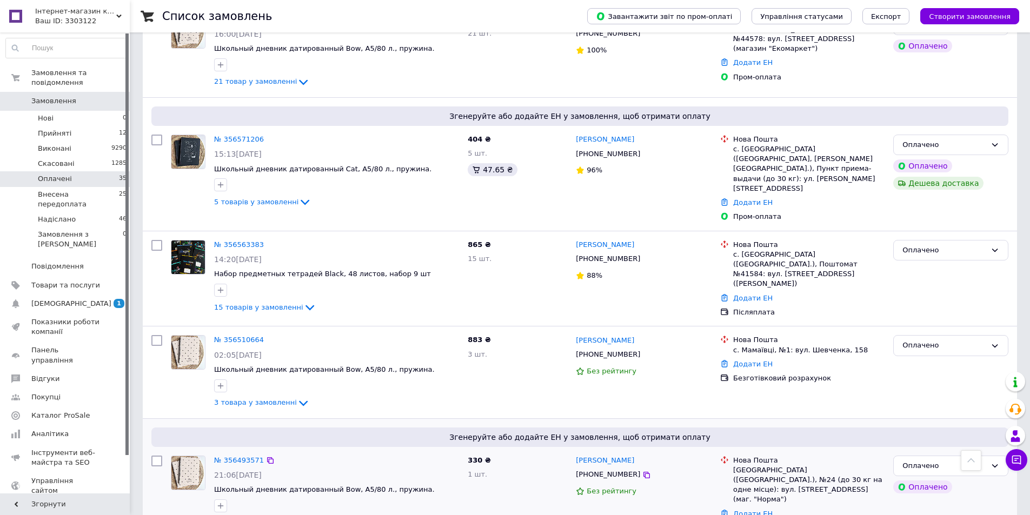
scroll to position [3006, 0]
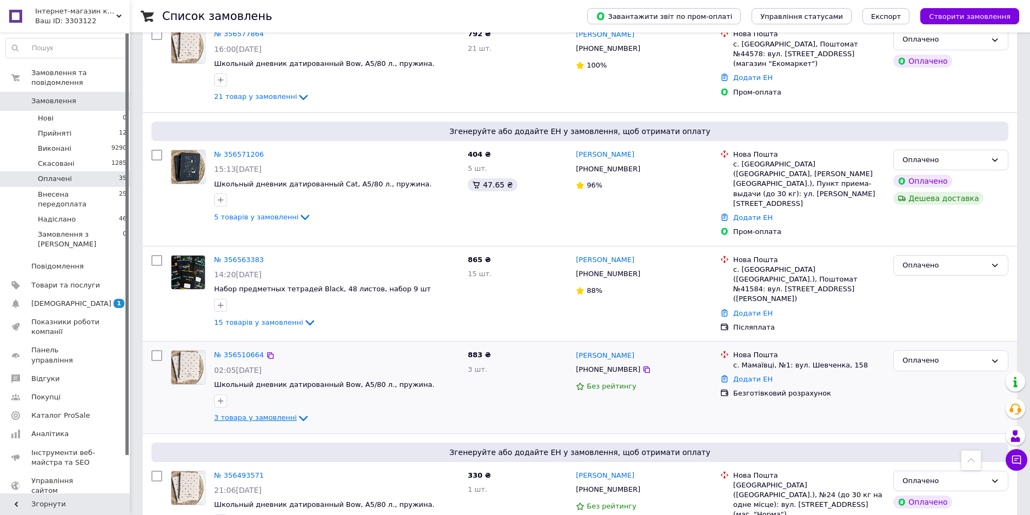
click at [275, 414] on span "3 товара у замовленні" at bounding box center [255, 418] width 83 height 8
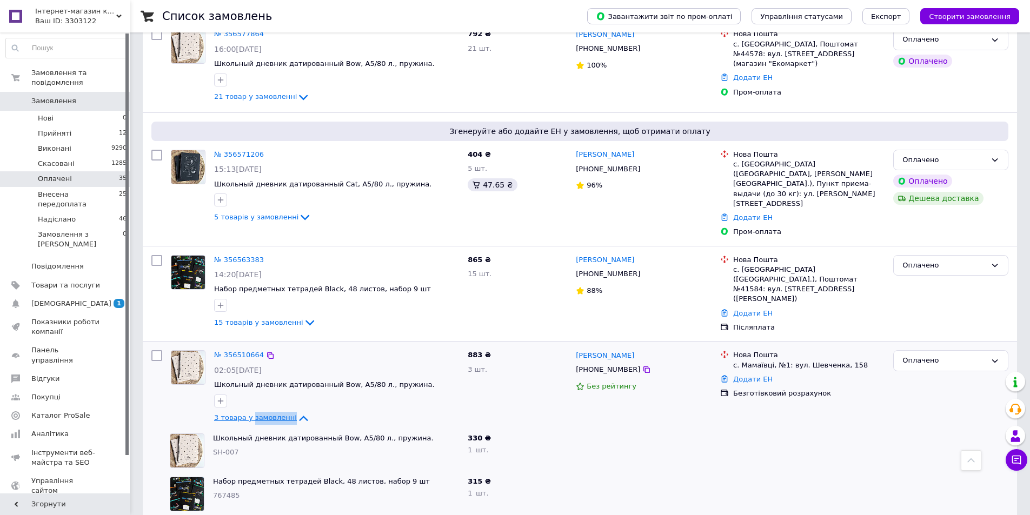
click at [275, 414] on span "3 товара у замовленні" at bounding box center [255, 418] width 83 height 8
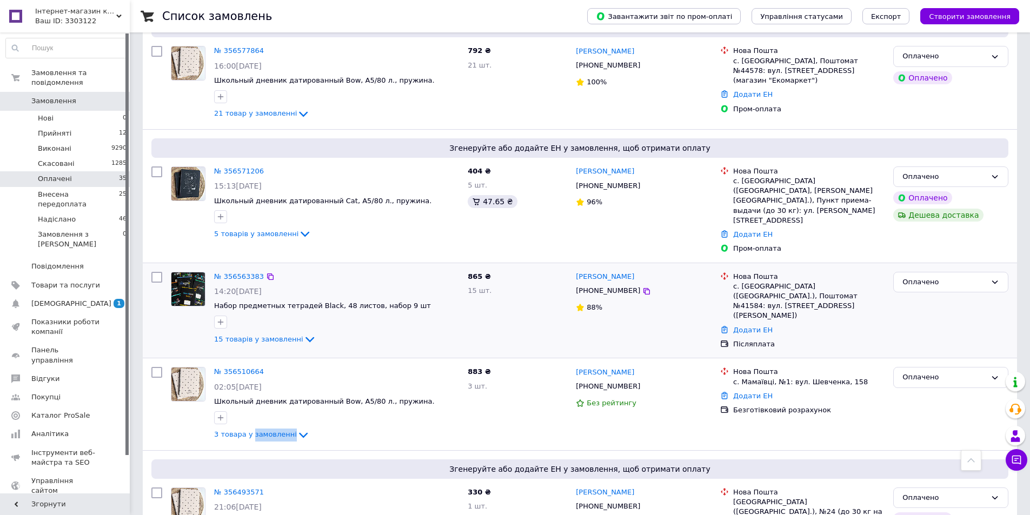
scroll to position [2843, 0]
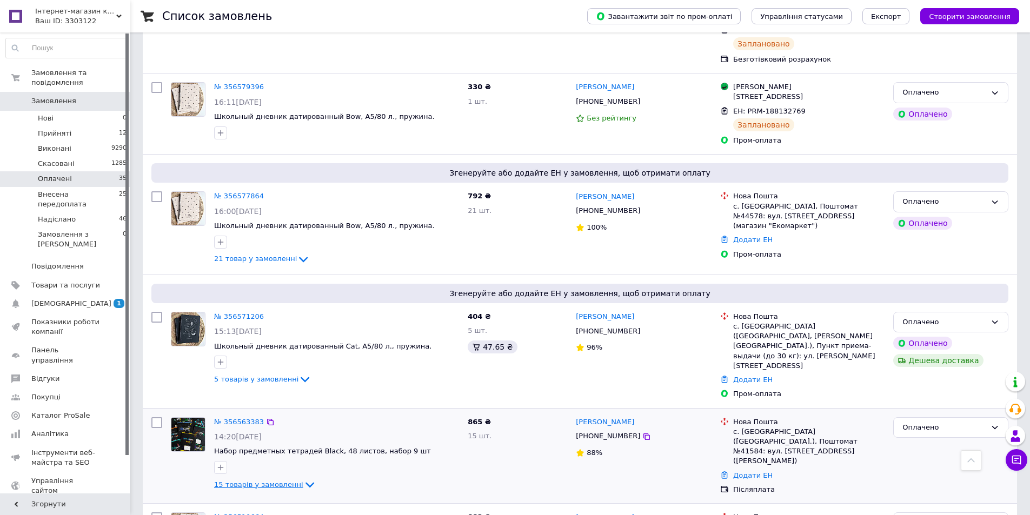
click at [254, 481] on span "15 товарів у замовленні" at bounding box center [258, 485] width 89 height 8
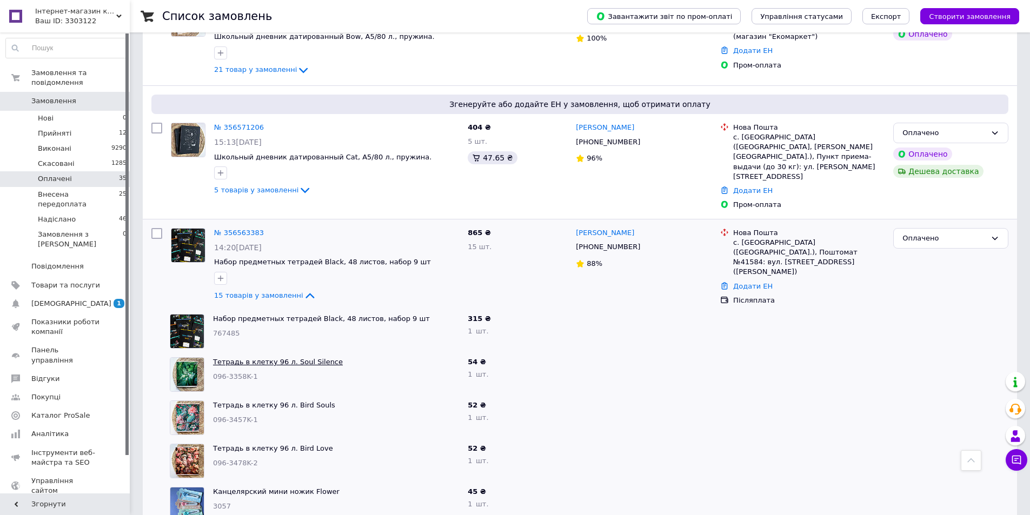
scroll to position [2952, 0]
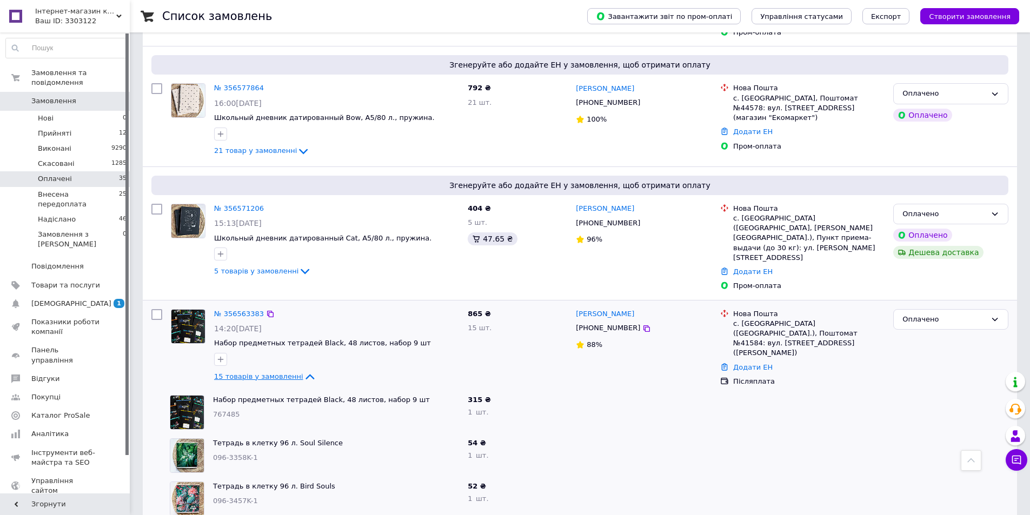
click at [270, 373] on span "15 товарів у замовленні" at bounding box center [258, 377] width 89 height 8
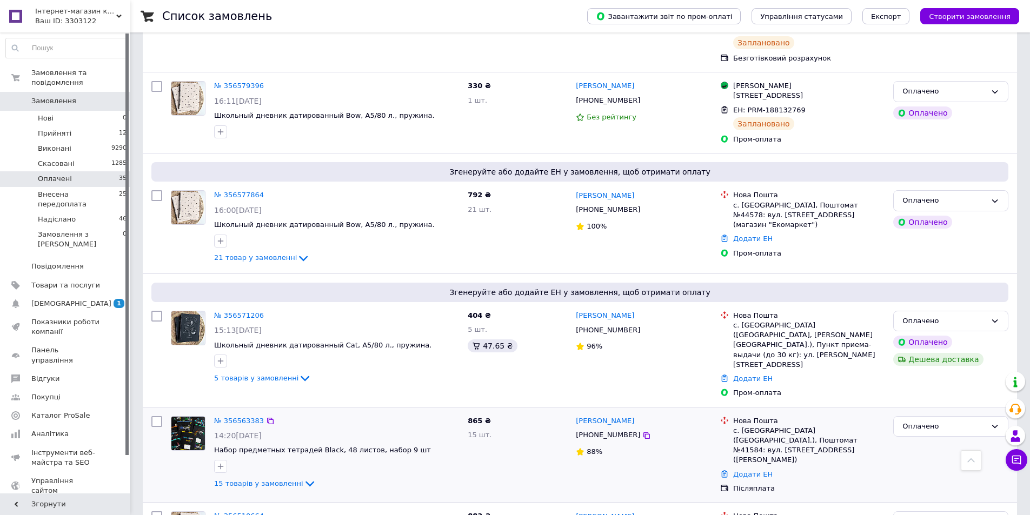
scroll to position [2843, 0]
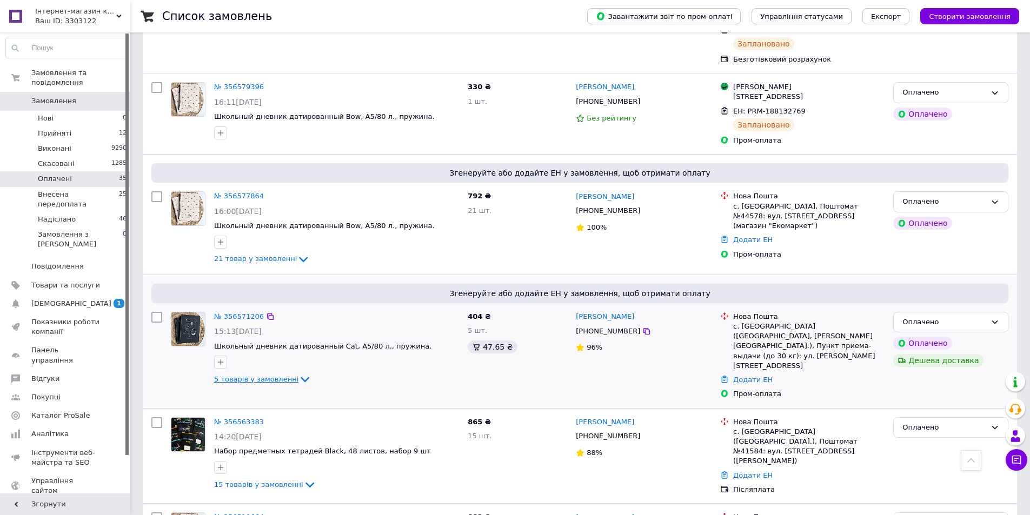
click at [265, 375] on span "5 товарів у замовленні" at bounding box center [256, 379] width 84 height 8
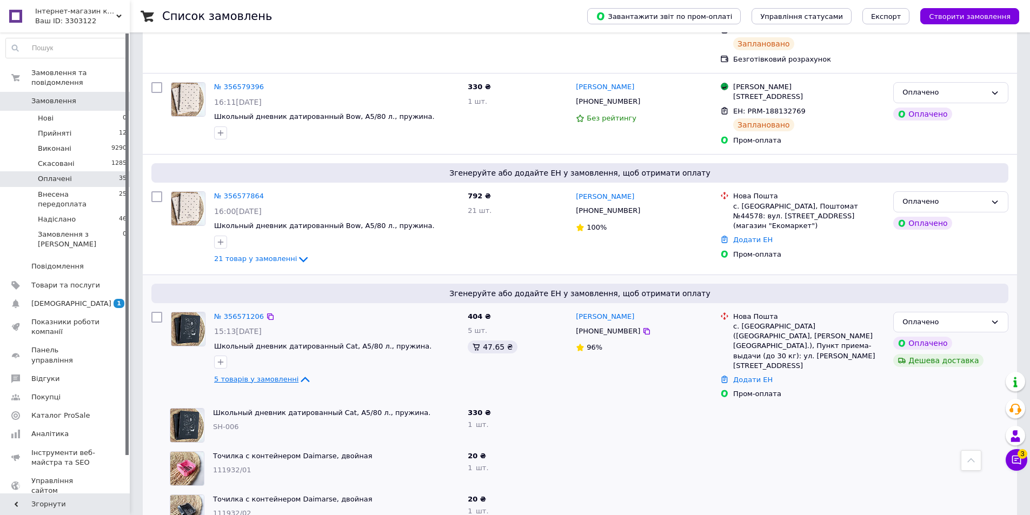
click at [267, 375] on span "5 товарів у замовленні" at bounding box center [256, 379] width 84 height 8
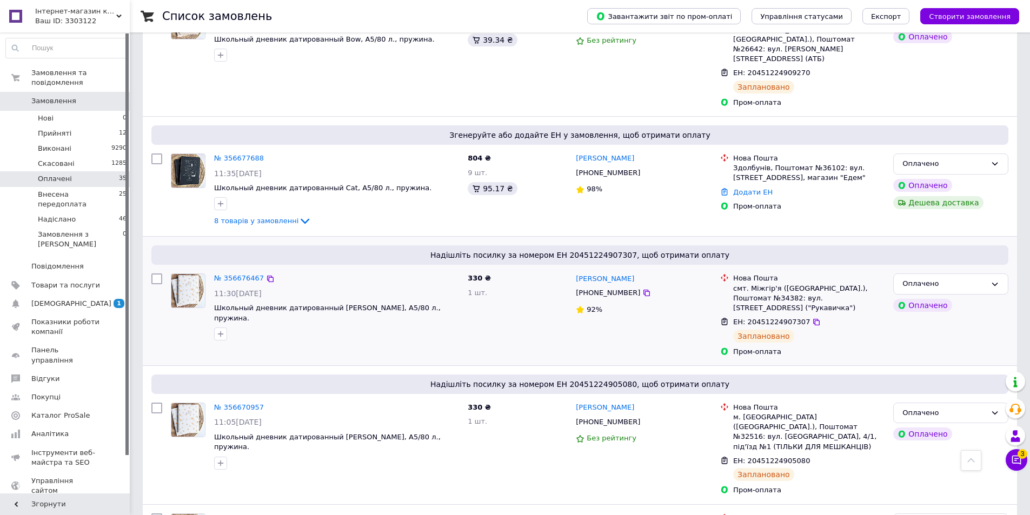
scroll to position [2303, 0]
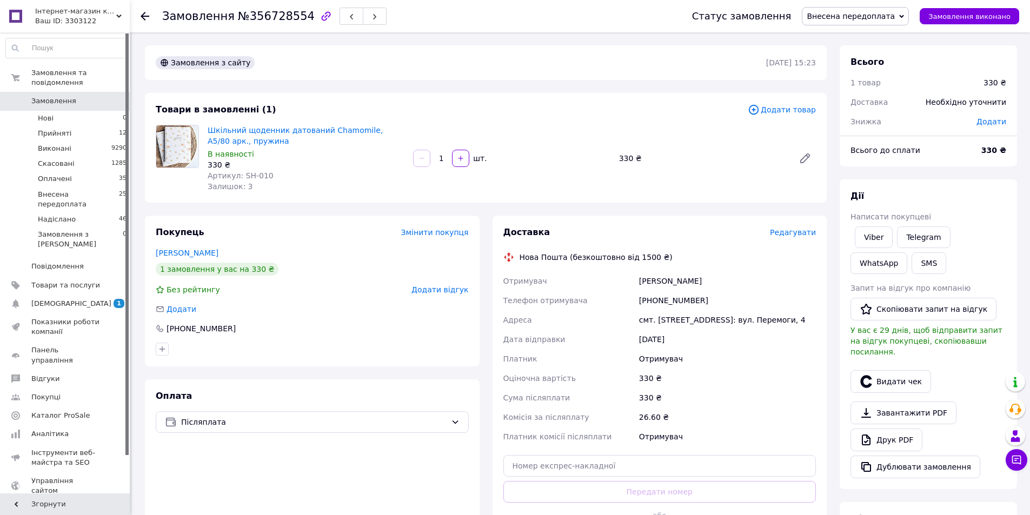
click at [658, 283] on div "Каленчук Людмила" at bounding box center [727, 280] width 181 height 19
copy div "Каленчук"
click at [277, 15] on span "№356728554" at bounding box center [276, 16] width 77 height 13
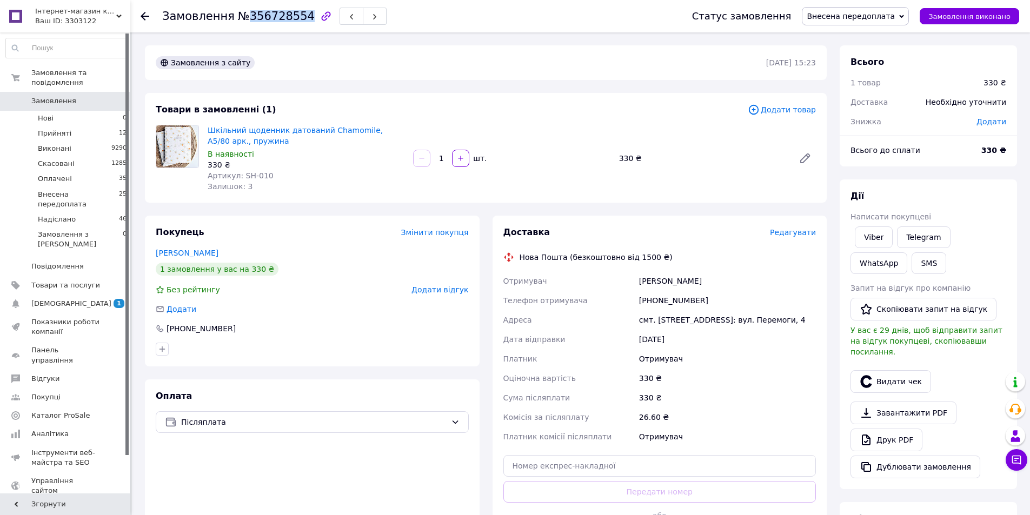
copy span "356728554"
click at [425, 22] on div "Замовлення №356728554" at bounding box center [416, 16] width 508 height 32
click at [437, 48] on div "Замовлення з сайту 11.08.2025 | 15:23" at bounding box center [486, 62] width 682 height 35
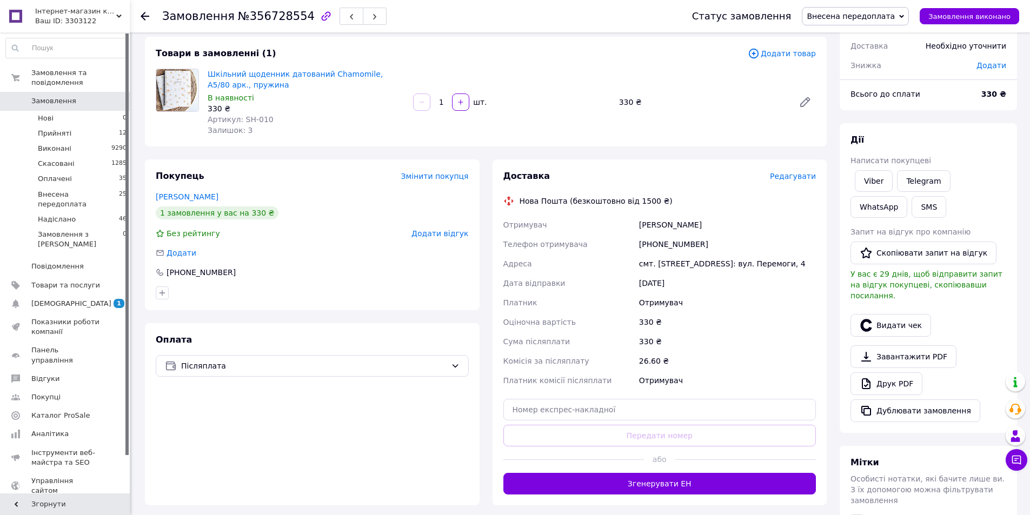
scroll to position [108, 0]
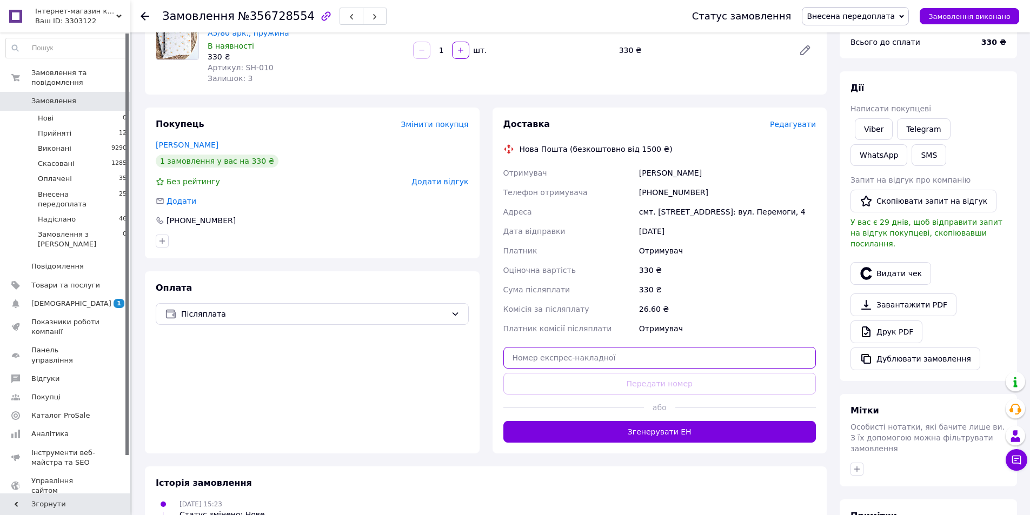
click at [546, 354] on input "text" at bounding box center [659, 358] width 313 height 22
paste input "20451225363088"
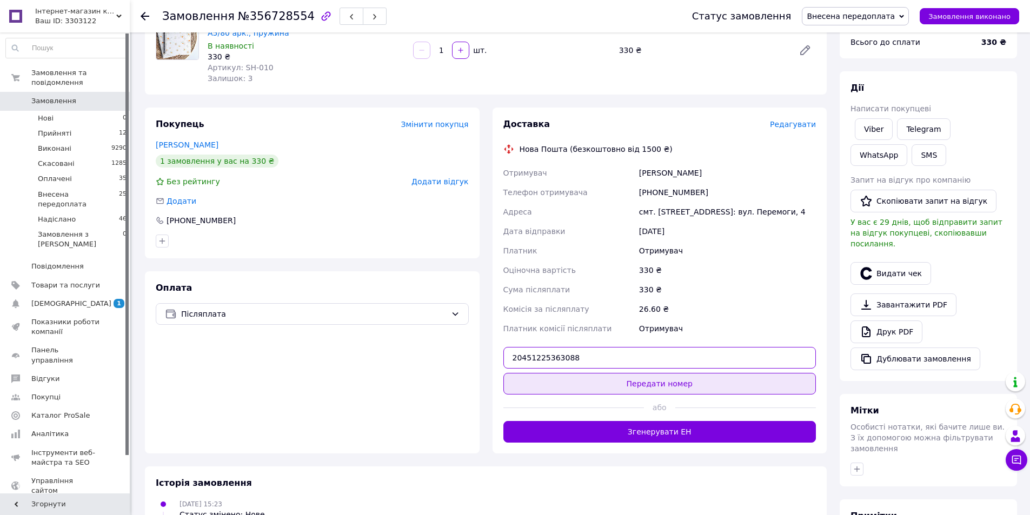
type input "20451225363088"
click at [582, 381] on button "Передати номер" at bounding box center [659, 384] width 313 height 22
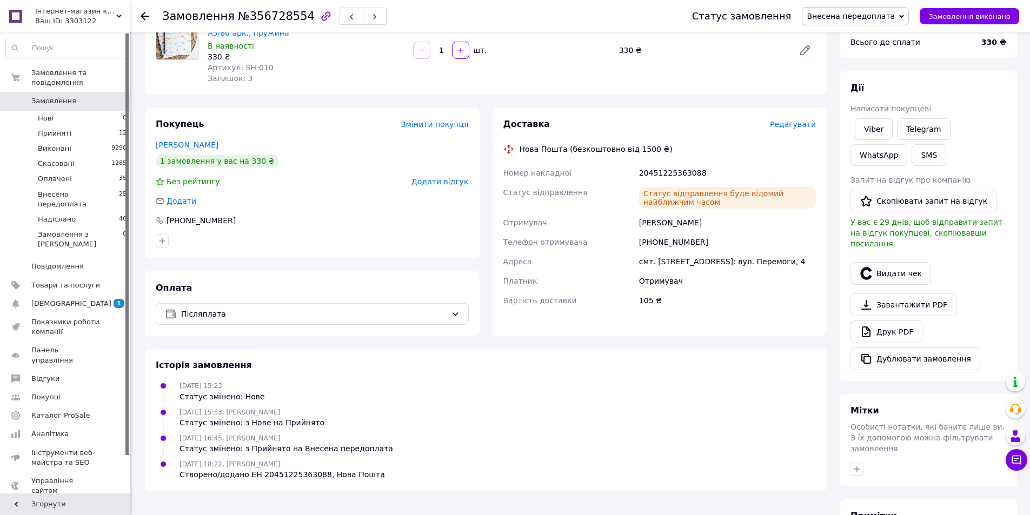
click at [871, 16] on span "Внесена передоплата" at bounding box center [851, 16] width 88 height 9
click at [859, 96] on li "Надіслано" at bounding box center [855, 103] width 106 height 16
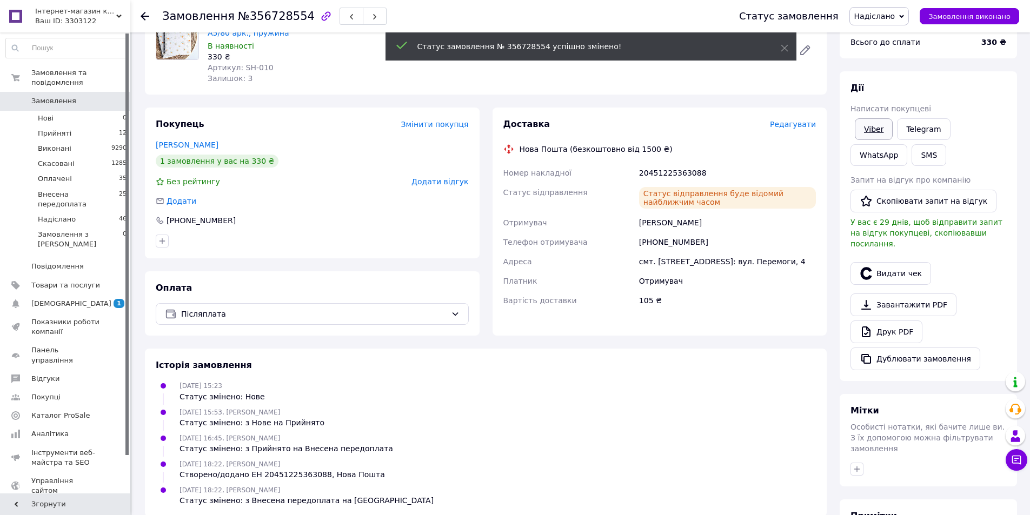
click at [872, 127] on link "Viber" at bounding box center [874, 129] width 38 height 22
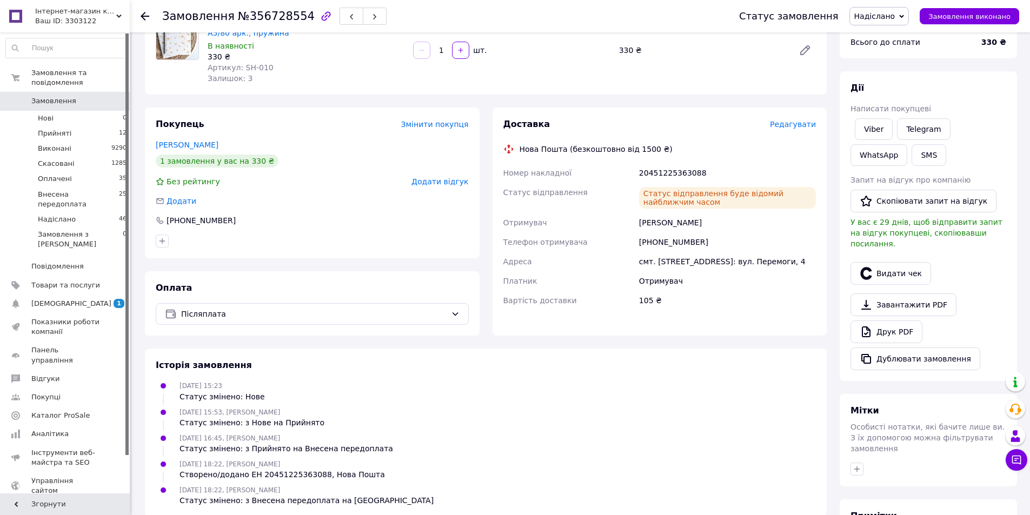
click at [409, 265] on div "Покупець Змінити покупця Каленчук Людмила 1 замовлення у вас на 330 ₴ Без рейти…" at bounding box center [312, 222] width 335 height 228
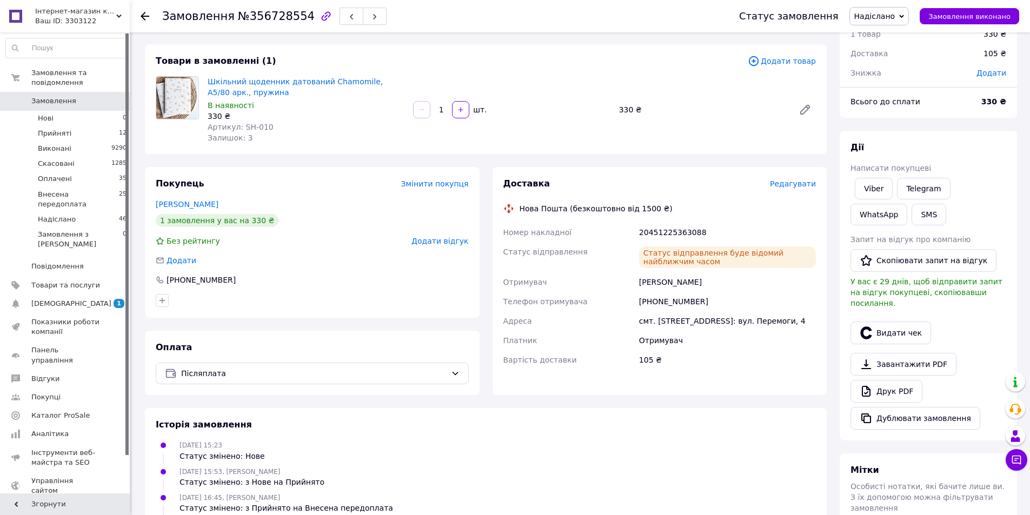
scroll to position [0, 0]
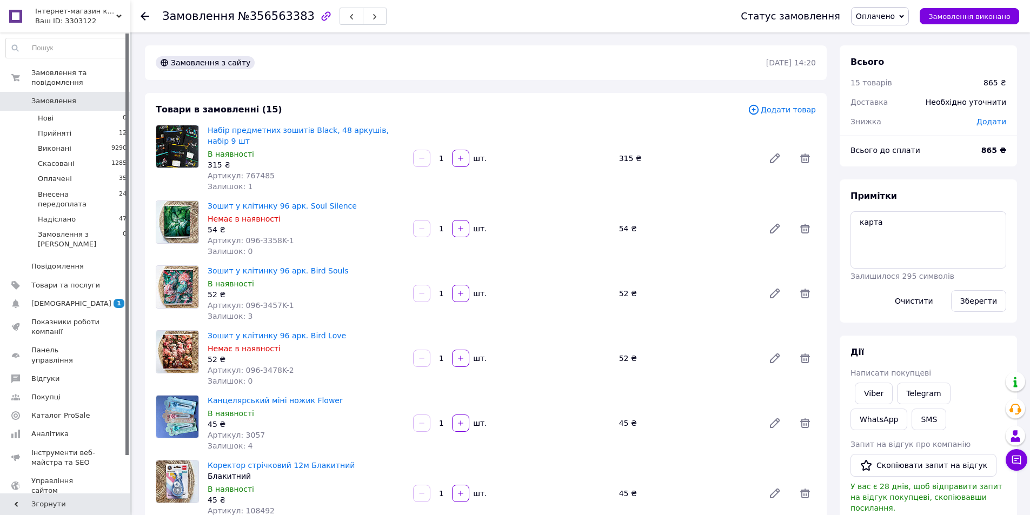
click at [250, 171] on span "Артикул: 767485" at bounding box center [241, 175] width 67 height 9
copy span "767485"
click at [270, 12] on span "№356563383" at bounding box center [276, 16] width 77 height 13
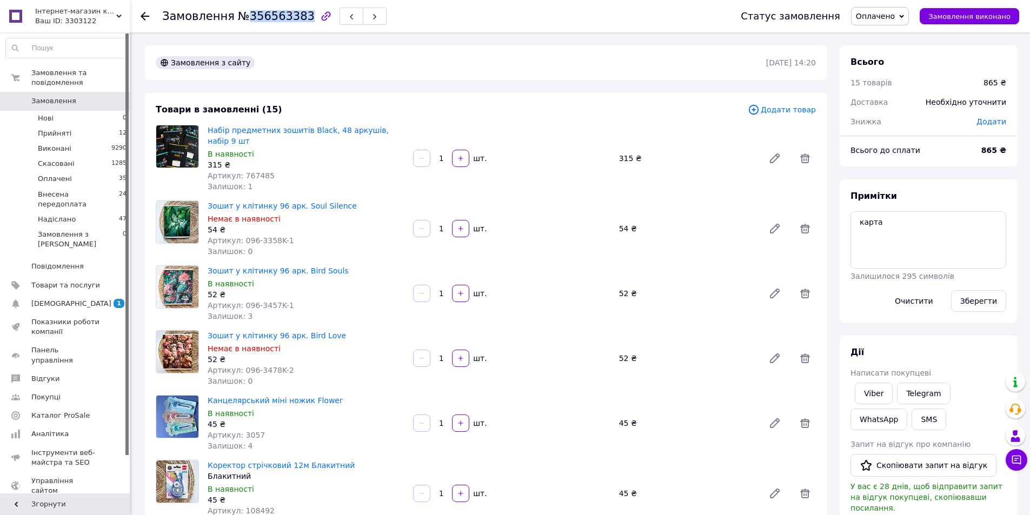
copy span "356563383"
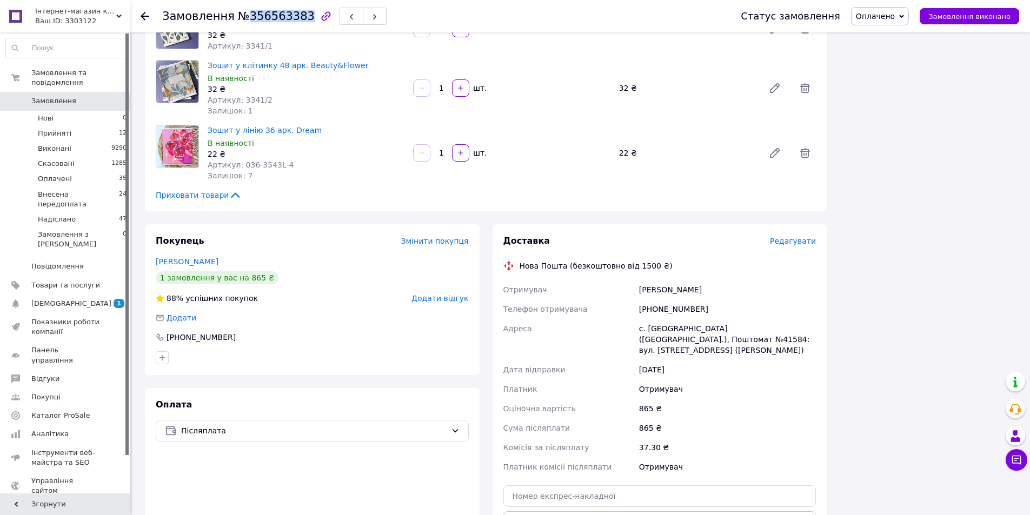
scroll to position [1027, 0]
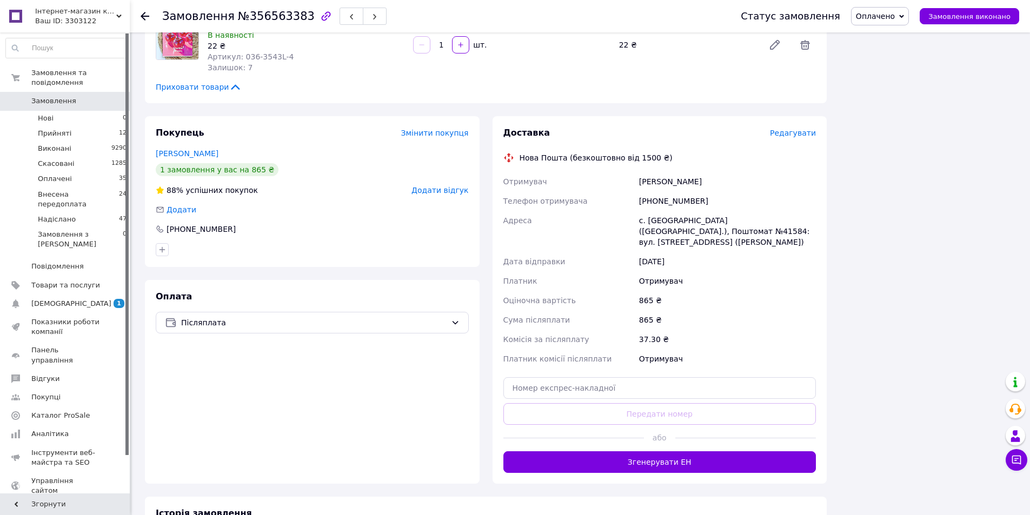
click at [659, 212] on div "с. [GEOGRAPHIC_DATA] ([GEOGRAPHIC_DATA].), Поштомат №41584: вул. [STREET_ADDRES…" at bounding box center [727, 231] width 181 height 41
copy div "Коробчине"
drag, startPoint x: 638, startPoint y: 209, endPoint x: 746, endPoint y: 210, distance: 108.1
click at [746, 211] on div "с. [GEOGRAPHIC_DATA] ([GEOGRAPHIC_DATA].), Поштомат №41584: вул. [STREET_ADDRES…" at bounding box center [727, 231] width 181 height 41
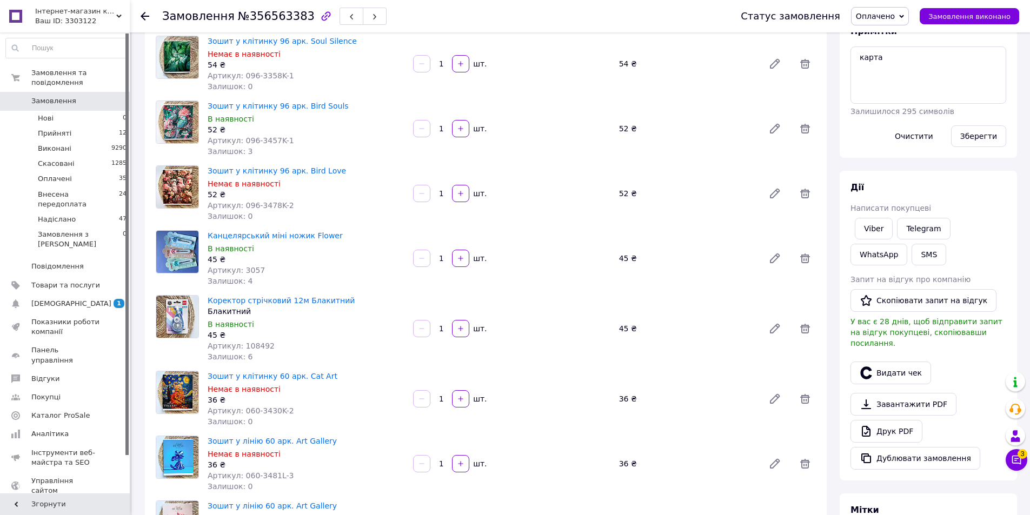
scroll to position [162, 0]
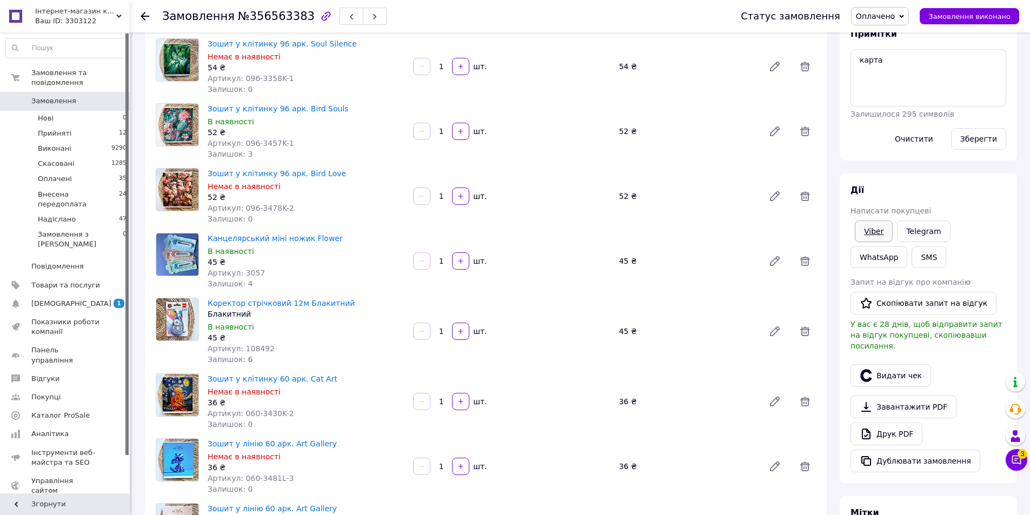
click at [872, 232] on link "Viber" at bounding box center [874, 232] width 38 height 22
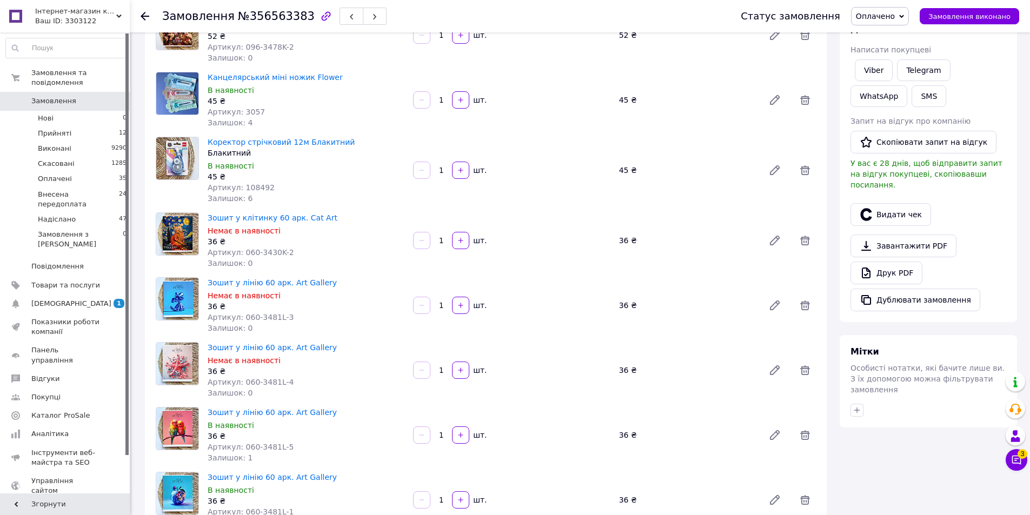
scroll to position [282, 0]
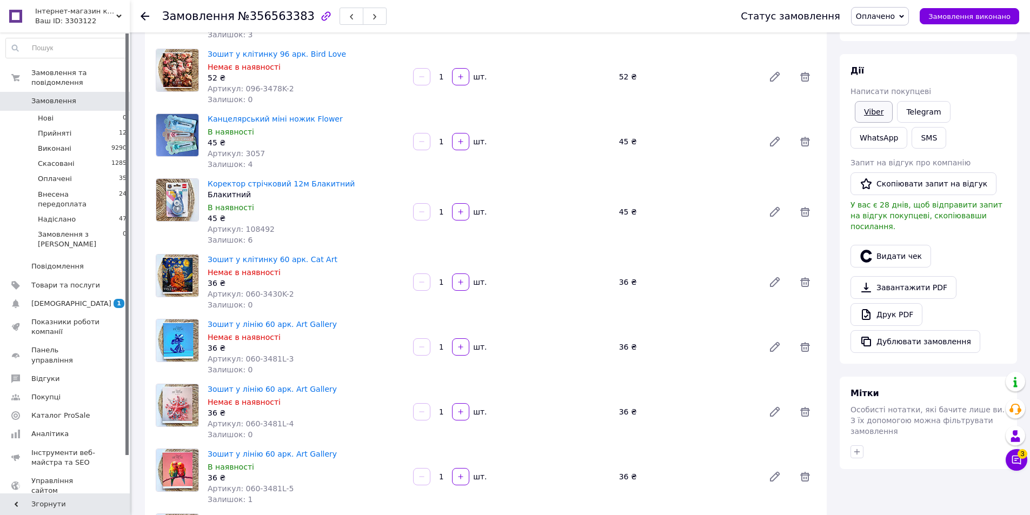
click at [878, 114] on link "Viber" at bounding box center [874, 112] width 38 height 22
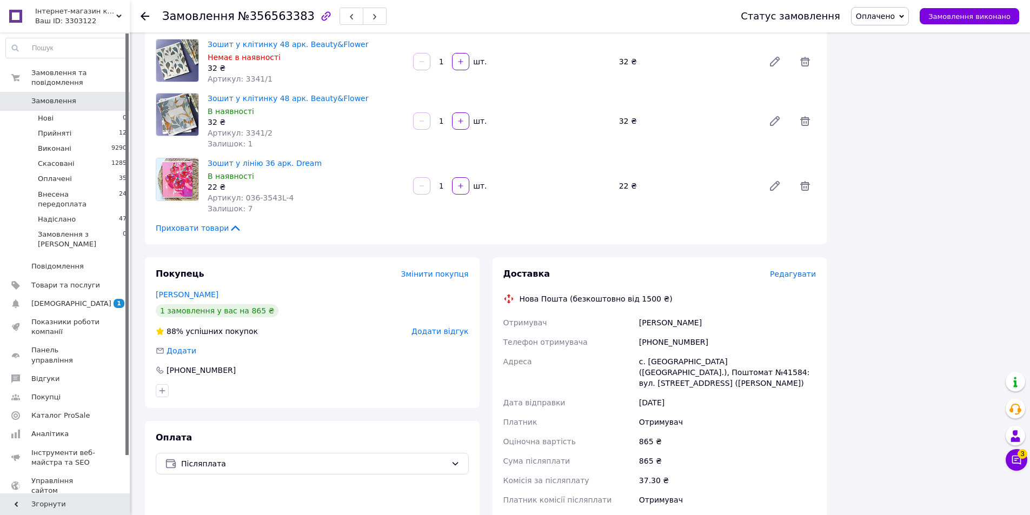
scroll to position [985, 0]
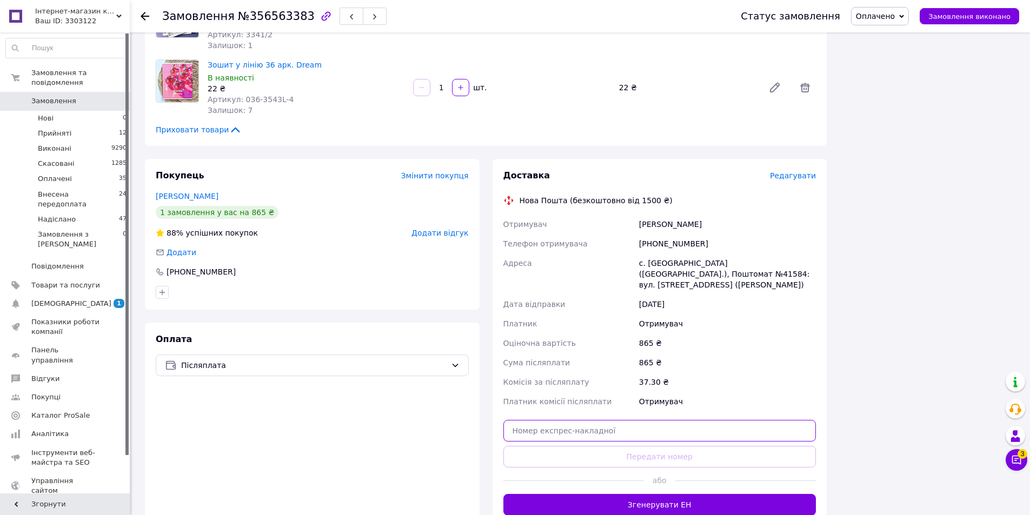
click at [699, 420] on input "text" at bounding box center [659, 431] width 313 height 22
paste input "20451225370041"
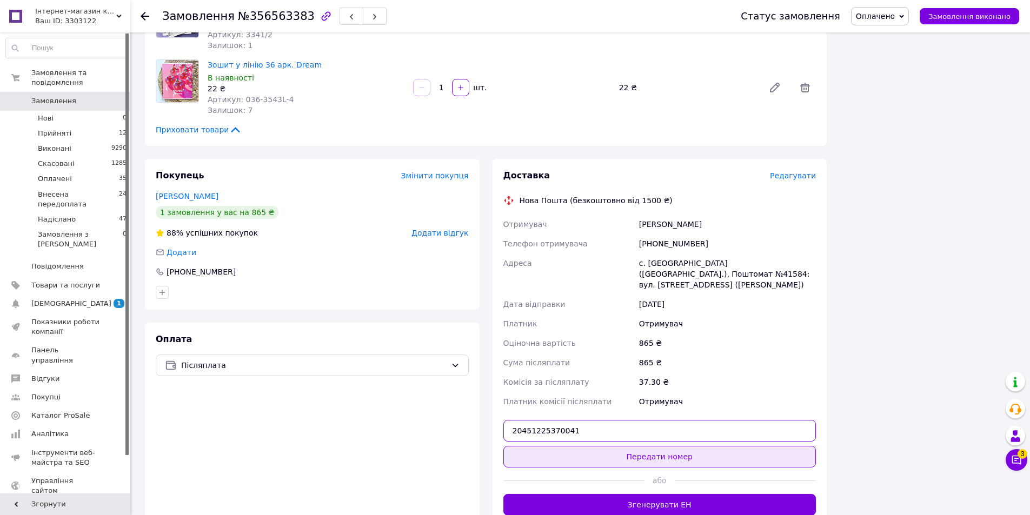
type input "20451225370041"
click at [659, 446] on button "Передати номер" at bounding box center [659, 457] width 313 height 22
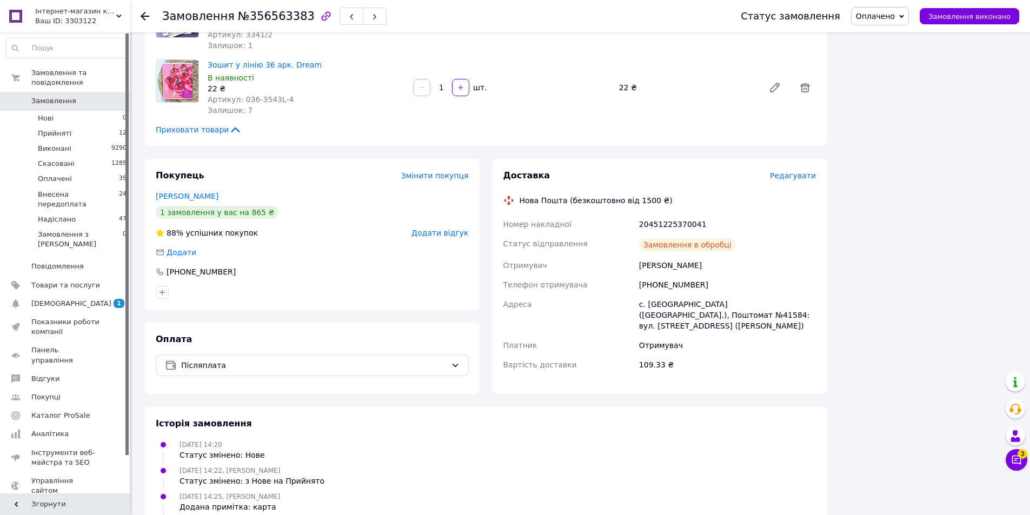
click at [899, 9] on span "Оплачено" at bounding box center [880, 16] width 58 height 18
click at [908, 101] on li "Надіслано" at bounding box center [898, 103] width 92 height 16
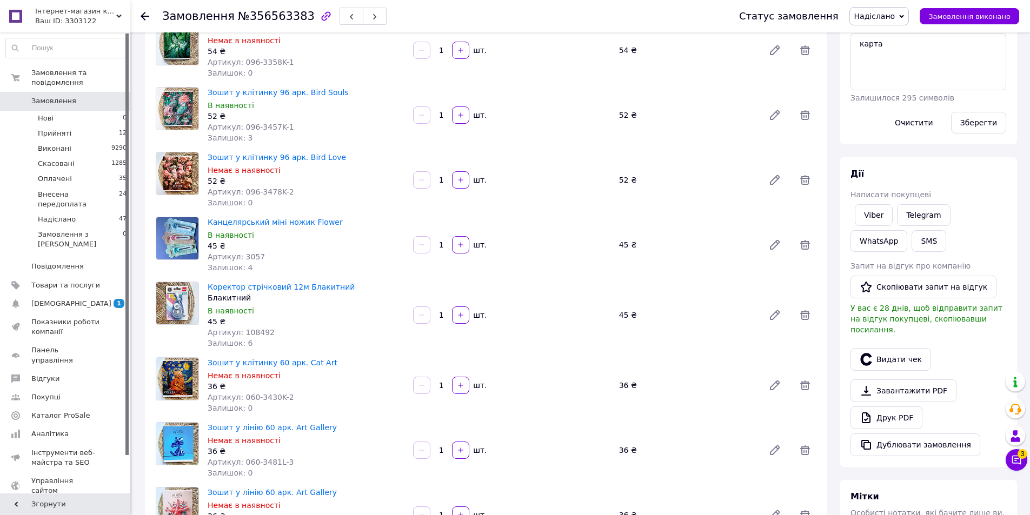
scroll to position [0, 0]
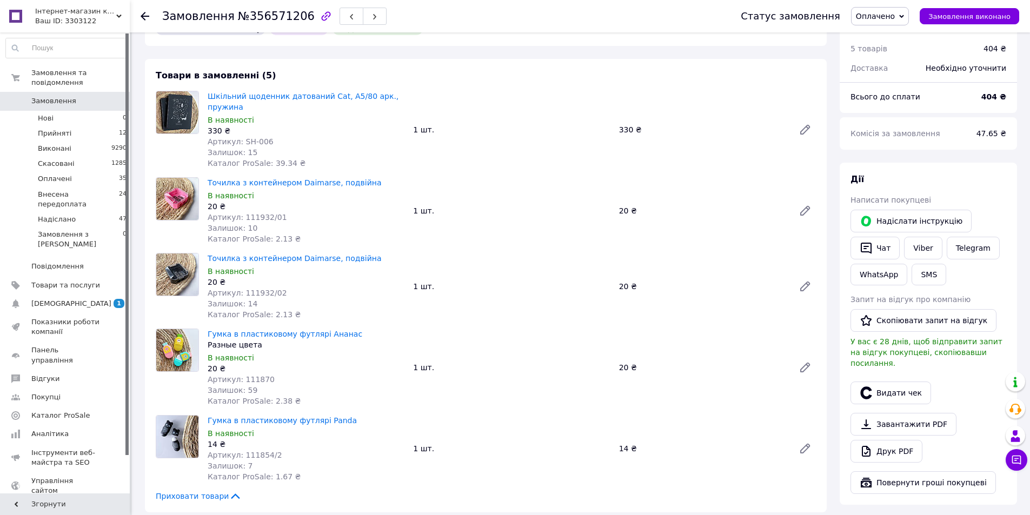
scroll to position [649, 0]
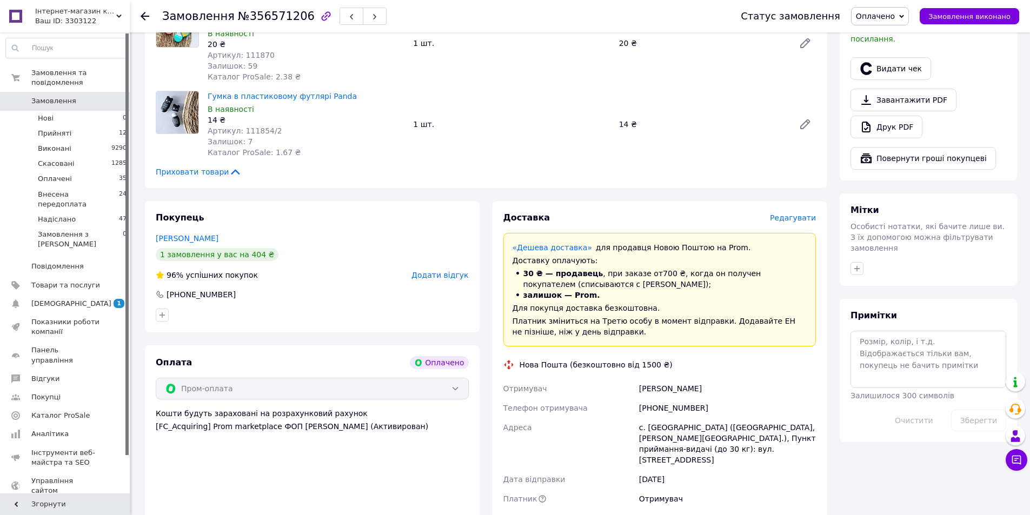
click at [653, 379] on div "[PERSON_NAME]" at bounding box center [727, 388] width 181 height 19
click at [657, 379] on div "[PERSON_NAME]" at bounding box center [727, 388] width 181 height 19
drag, startPoint x: 639, startPoint y: 379, endPoint x: 664, endPoint y: 383, distance: 25.8
click at [664, 383] on div "[PERSON_NAME]" at bounding box center [727, 388] width 181 height 19
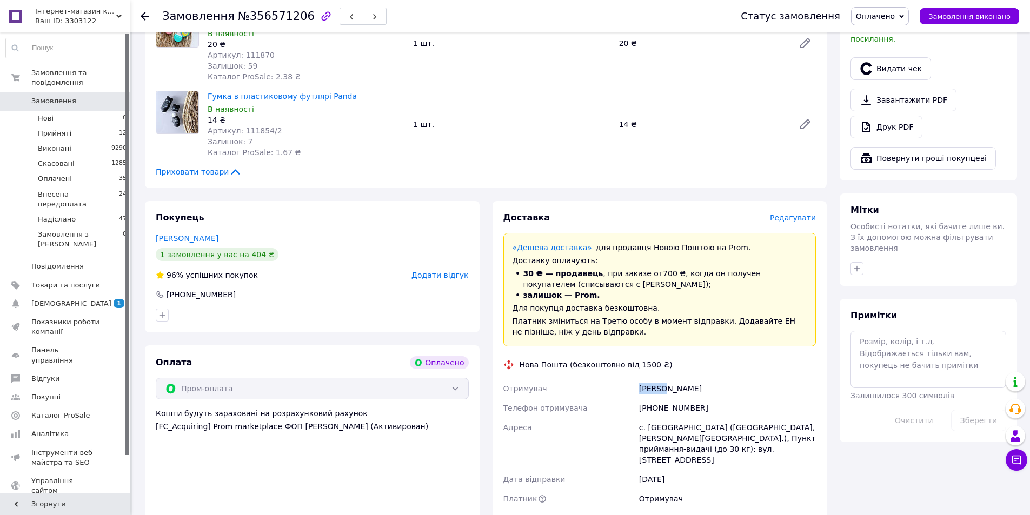
copy div "[PERSON_NAME]"
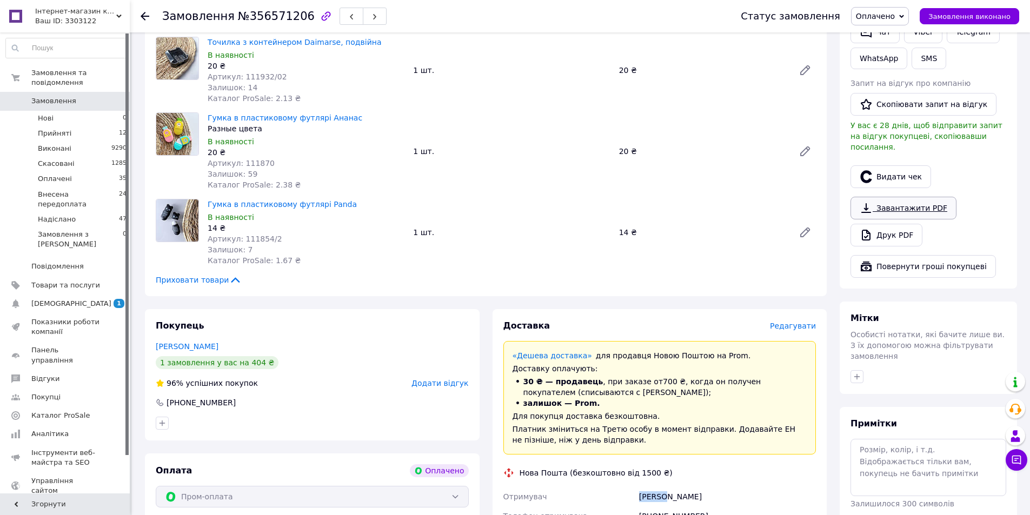
scroll to position [378, 0]
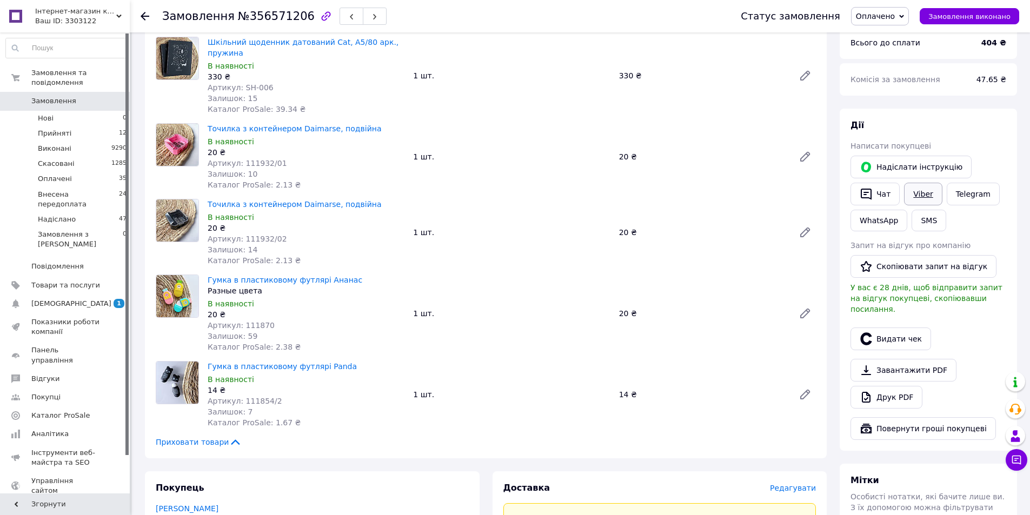
click at [928, 183] on link "Viber" at bounding box center [923, 194] width 38 height 23
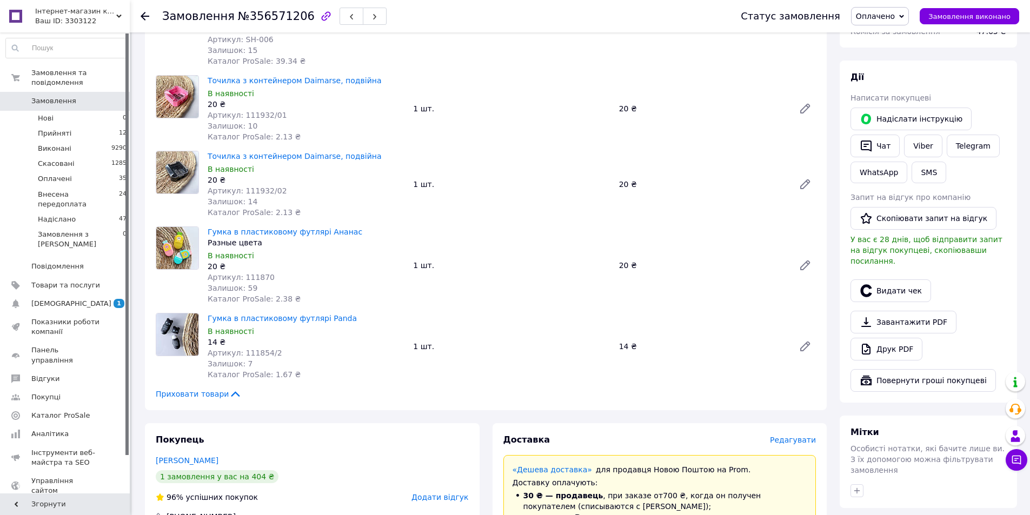
scroll to position [324, 0]
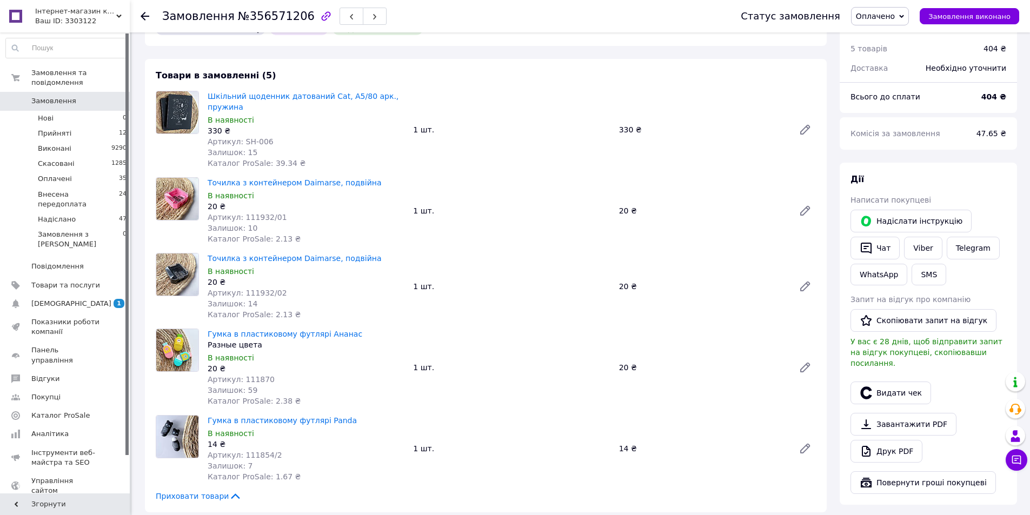
click at [255, 213] on span "Артикул: 111932/01" at bounding box center [247, 217] width 79 height 9
copy span "111932"
click at [256, 375] on span "Артикул: 111870" at bounding box center [241, 379] width 67 height 9
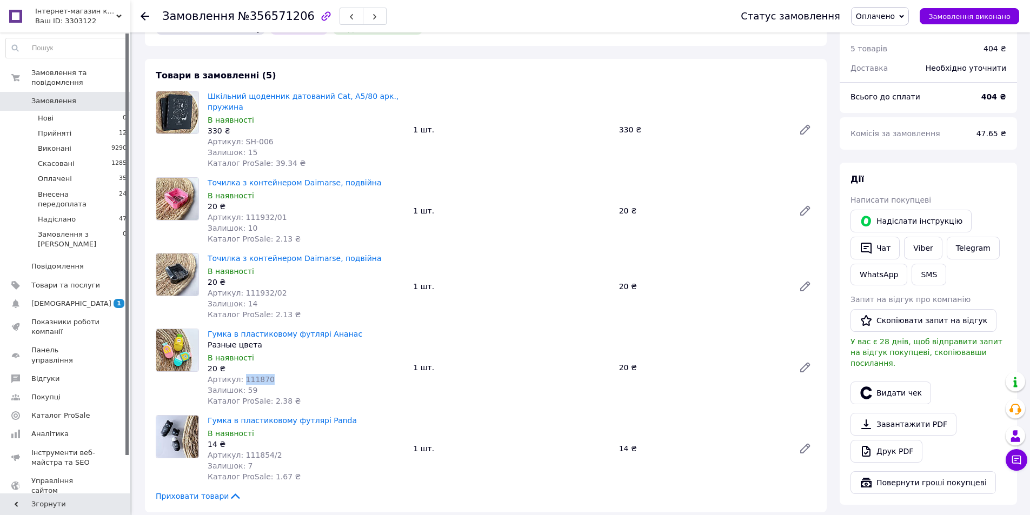
copy span "111870"
click at [254, 451] on span "Артикул: 111854/2" at bounding box center [245, 455] width 75 height 9
click at [253, 451] on span "Артикул: 111854/2" at bounding box center [245, 455] width 75 height 9
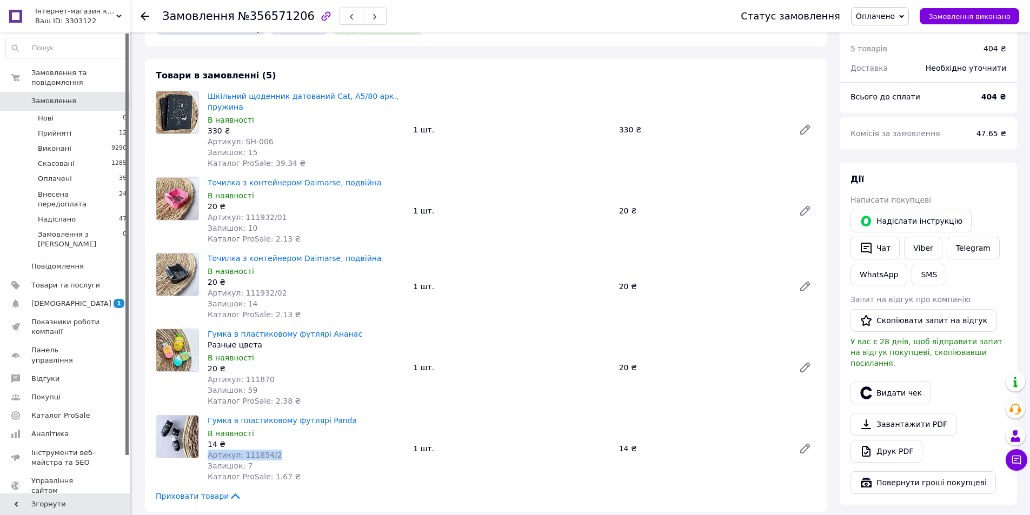
click at [269, 451] on span "Артикул: 111854/2" at bounding box center [245, 455] width 75 height 9
click at [257, 451] on span "Артикул: 111854/2" at bounding box center [245, 455] width 75 height 9
copy span "111854"
click at [283, 16] on span "№356571206" at bounding box center [276, 16] width 77 height 13
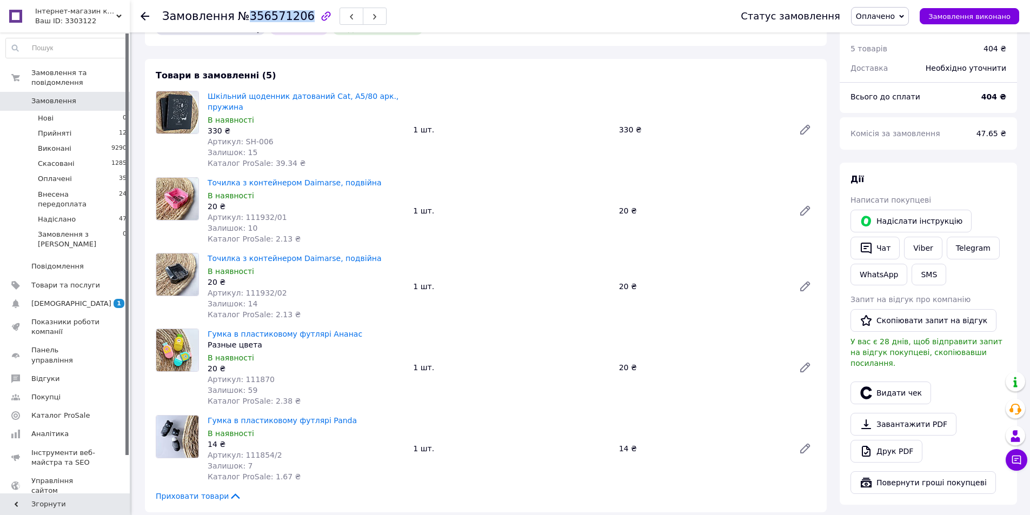
click at [283, 16] on span "№356571206" at bounding box center [276, 16] width 77 height 13
copy span "356571206"
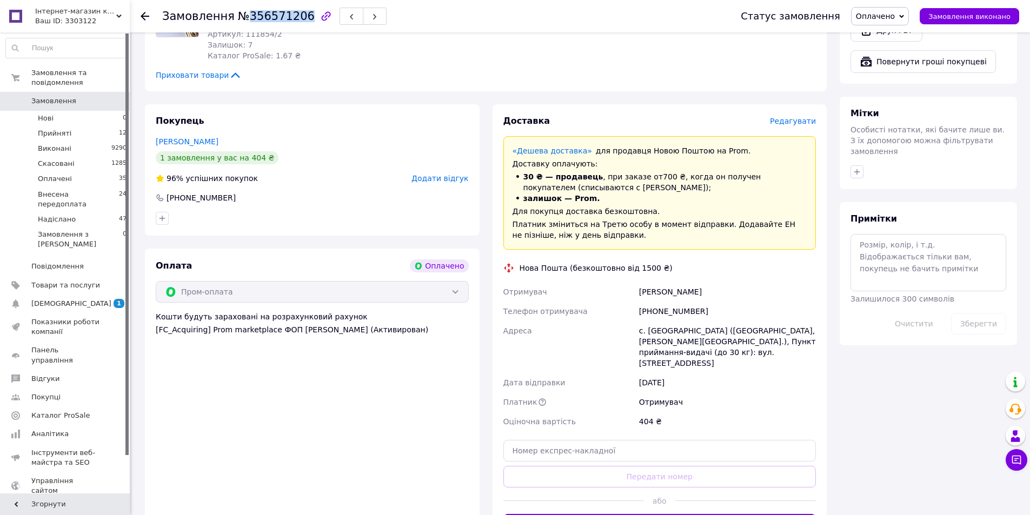
scroll to position [811, 0]
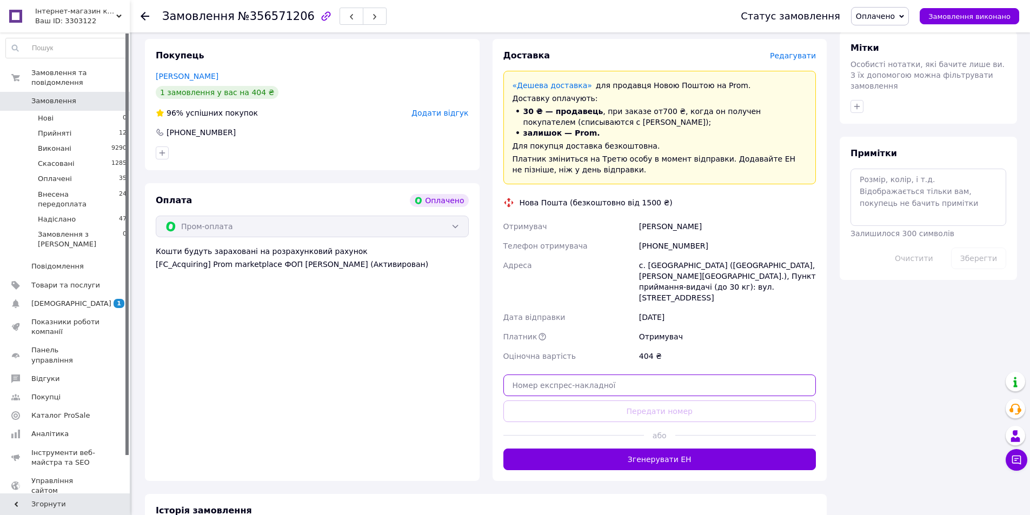
click at [579, 375] on input "text" at bounding box center [659, 386] width 313 height 22
paste input "20451225366807"
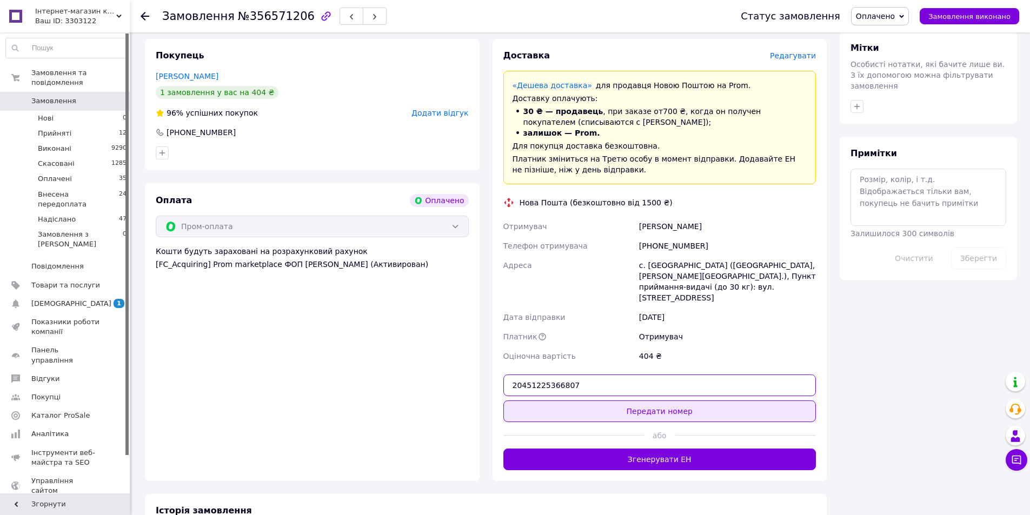
type input "20451225366807"
click at [599, 401] on button "Передати номер" at bounding box center [659, 412] width 313 height 22
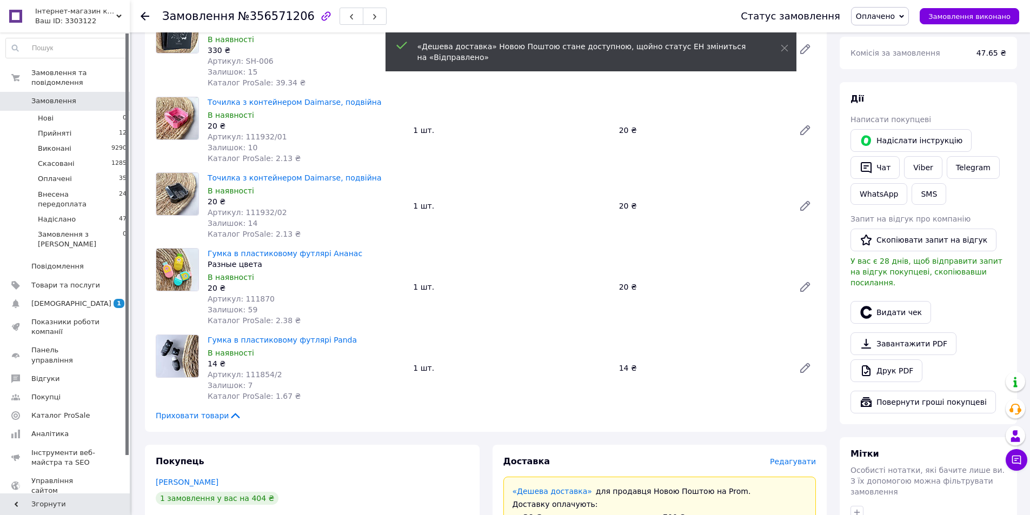
scroll to position [487, 0]
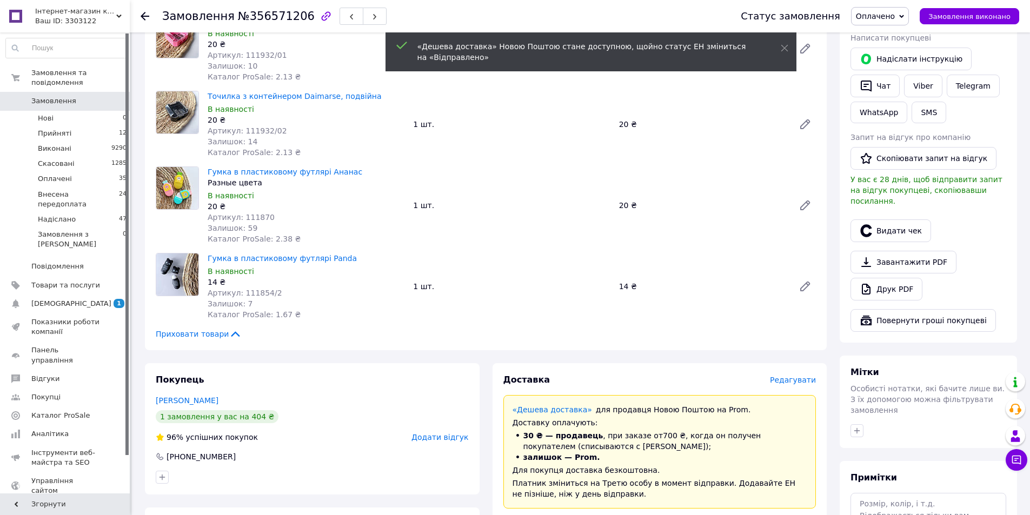
click at [895, 16] on span "Оплачено" at bounding box center [875, 16] width 39 height 9
click at [894, 105] on li "Надіслано" at bounding box center [898, 103] width 92 height 16
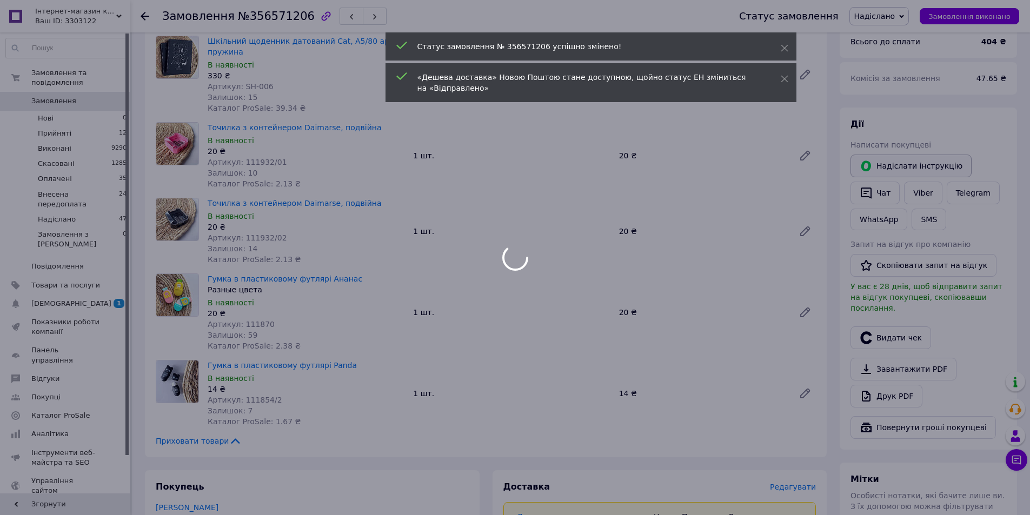
scroll to position [378, 0]
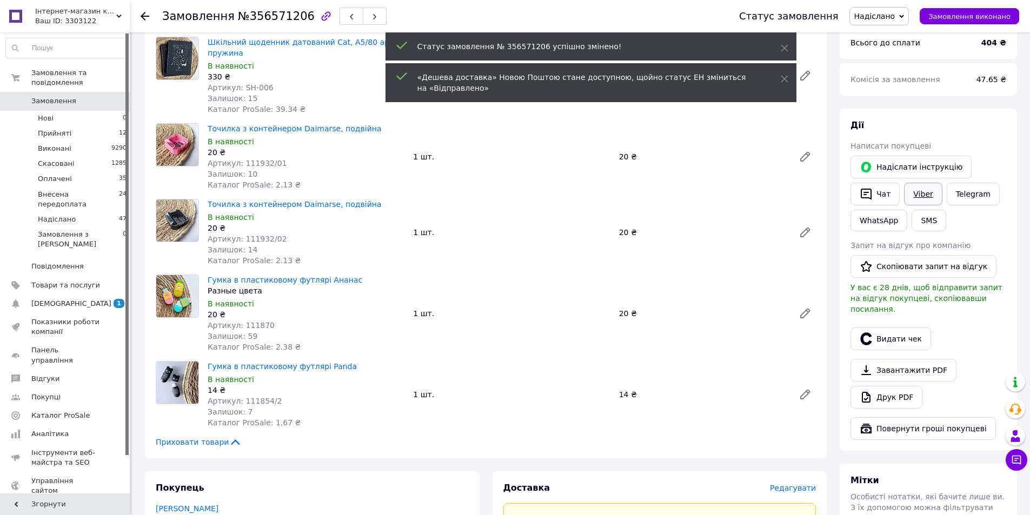
click at [924, 183] on link "Viber" at bounding box center [923, 194] width 38 height 23
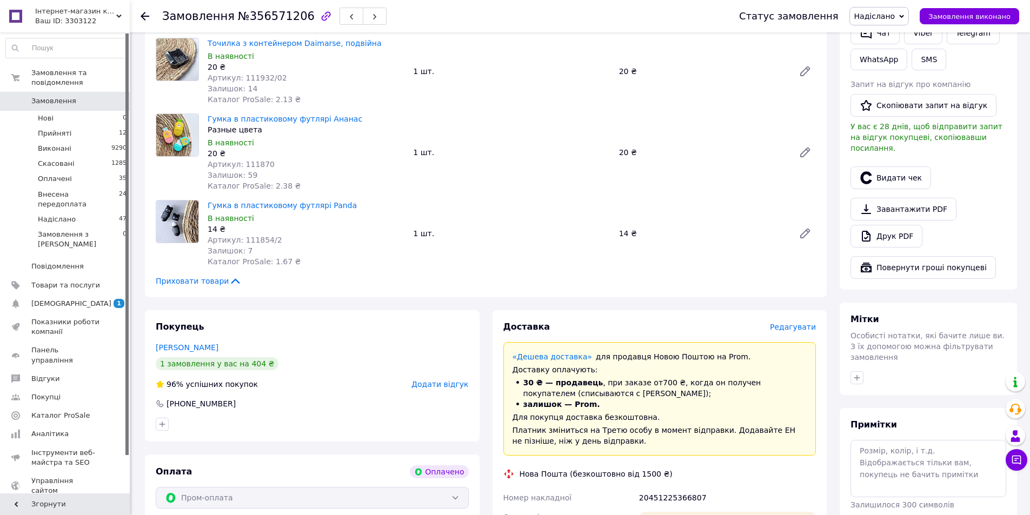
scroll to position [541, 0]
